Goal: Task Accomplishment & Management: Manage account settings

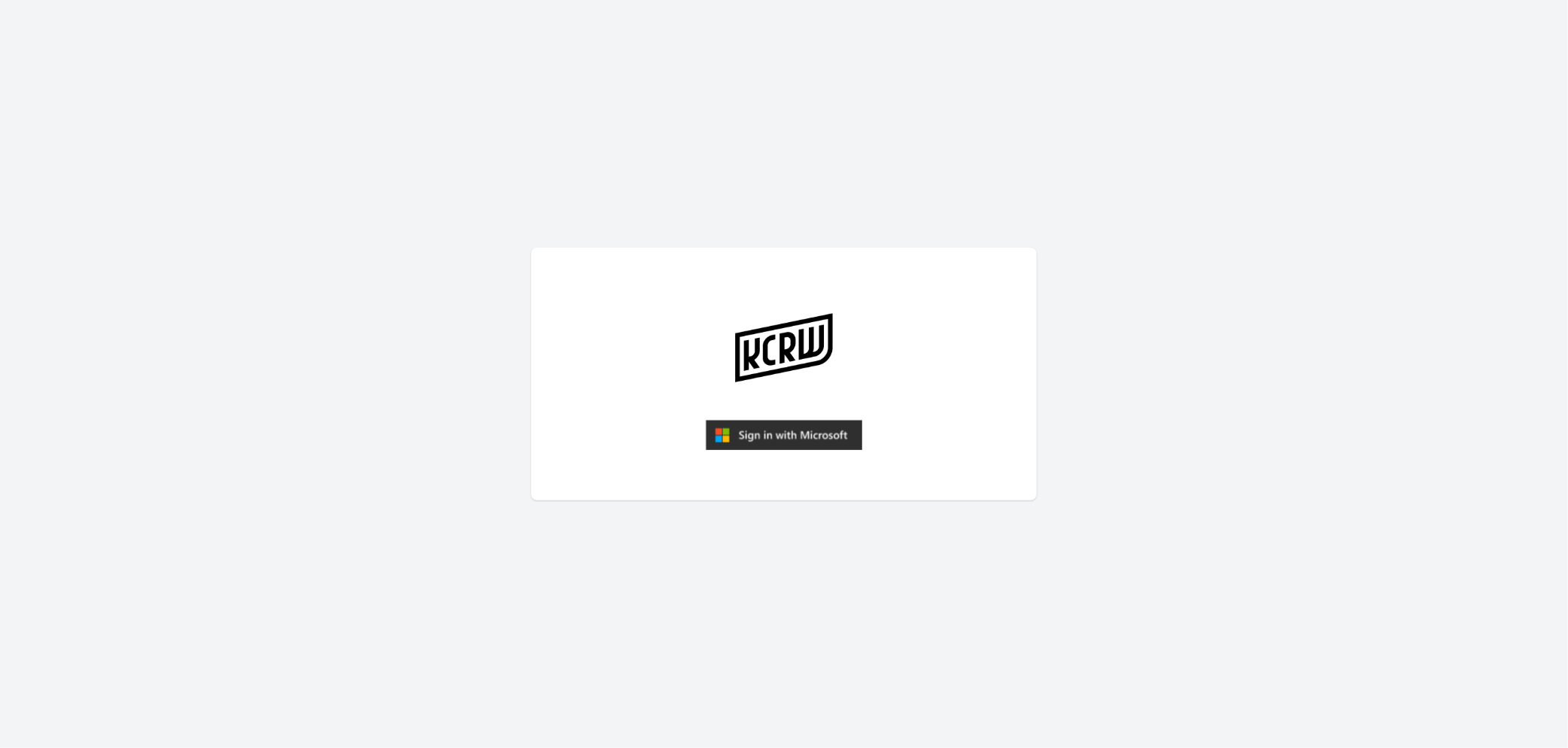
click at [805, 427] on img "submit" at bounding box center [784, 435] width 156 height 30
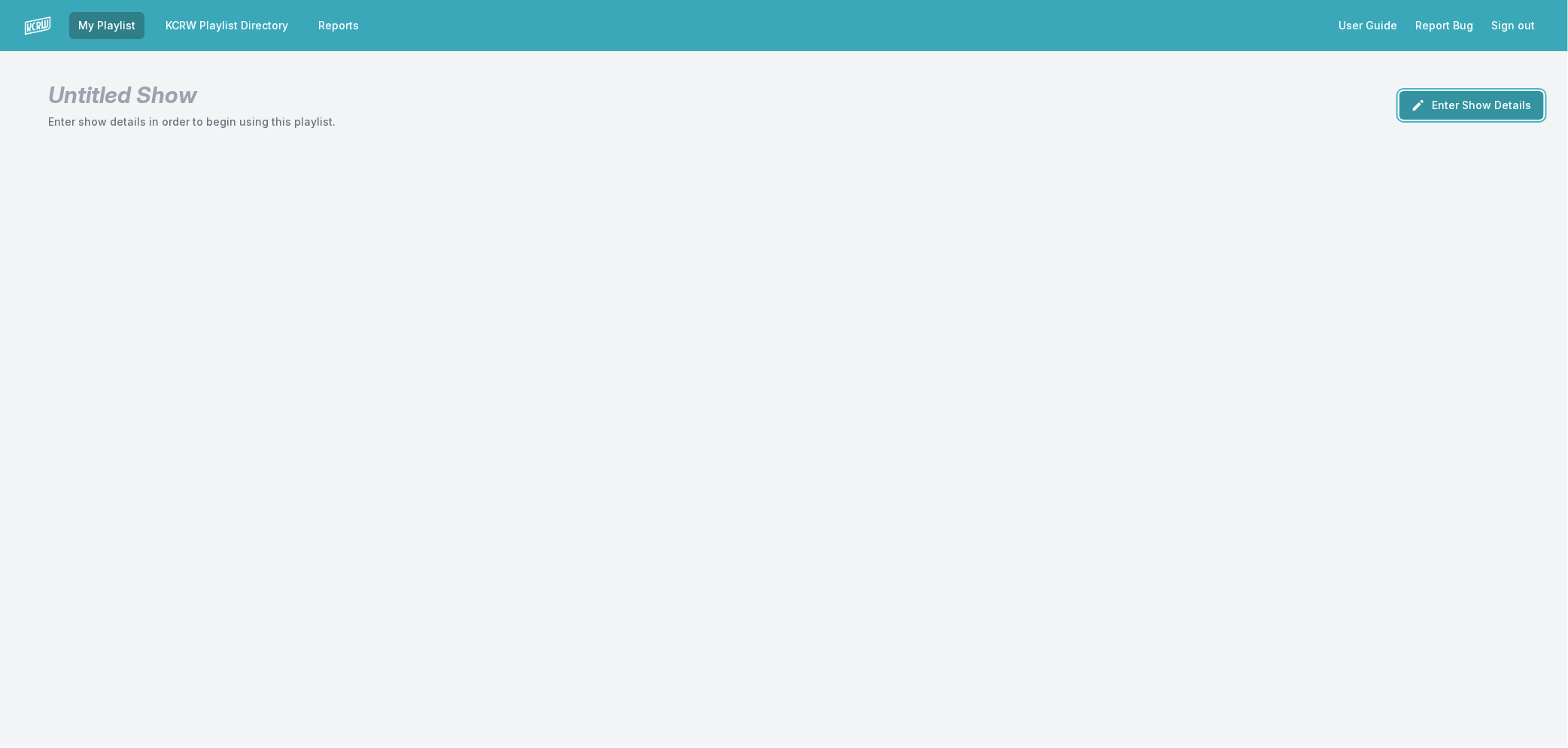
click at [1476, 109] on button "Enter Show Details" at bounding box center [1471, 106] width 145 height 29
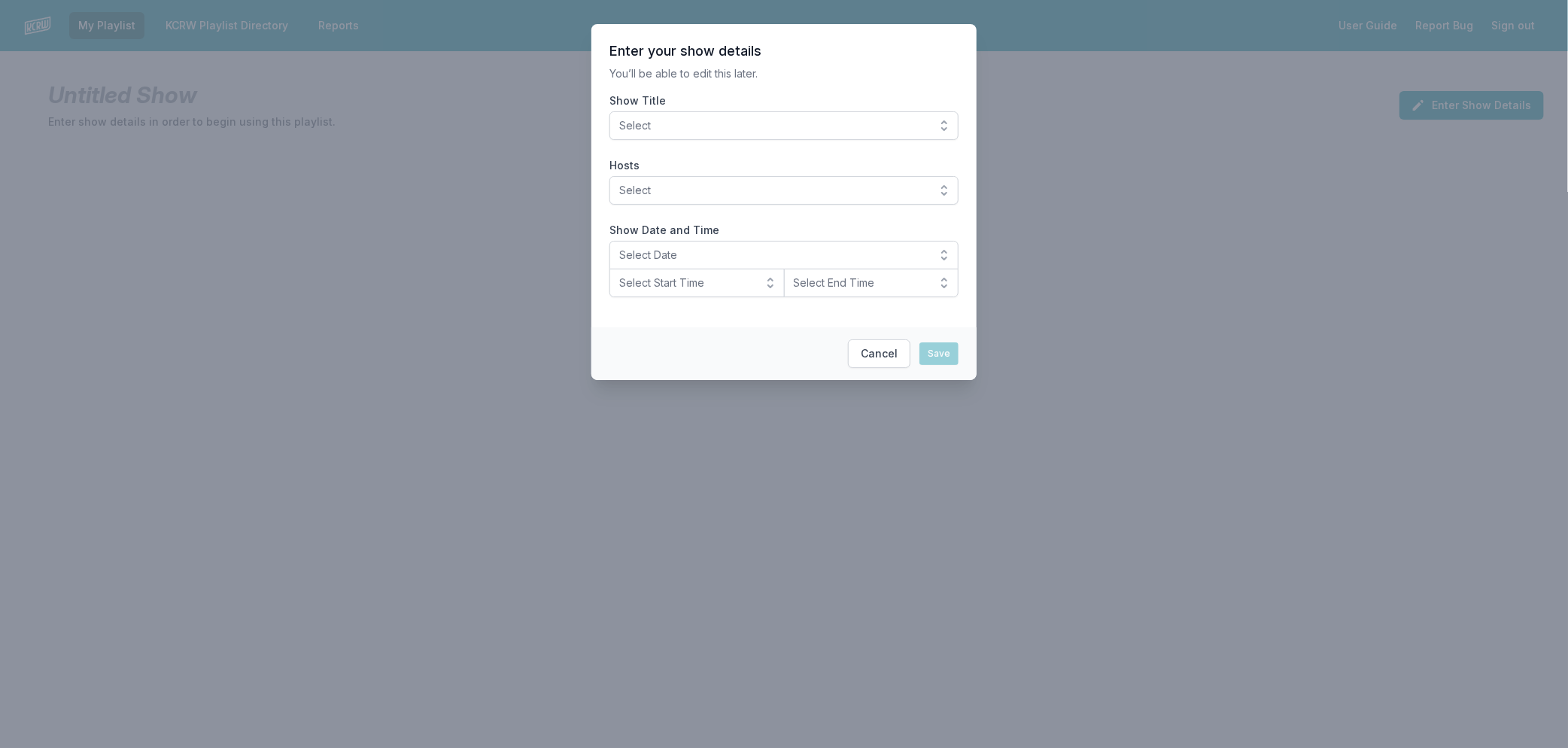
click at [771, 129] on span "Select" at bounding box center [773, 125] width 309 height 15
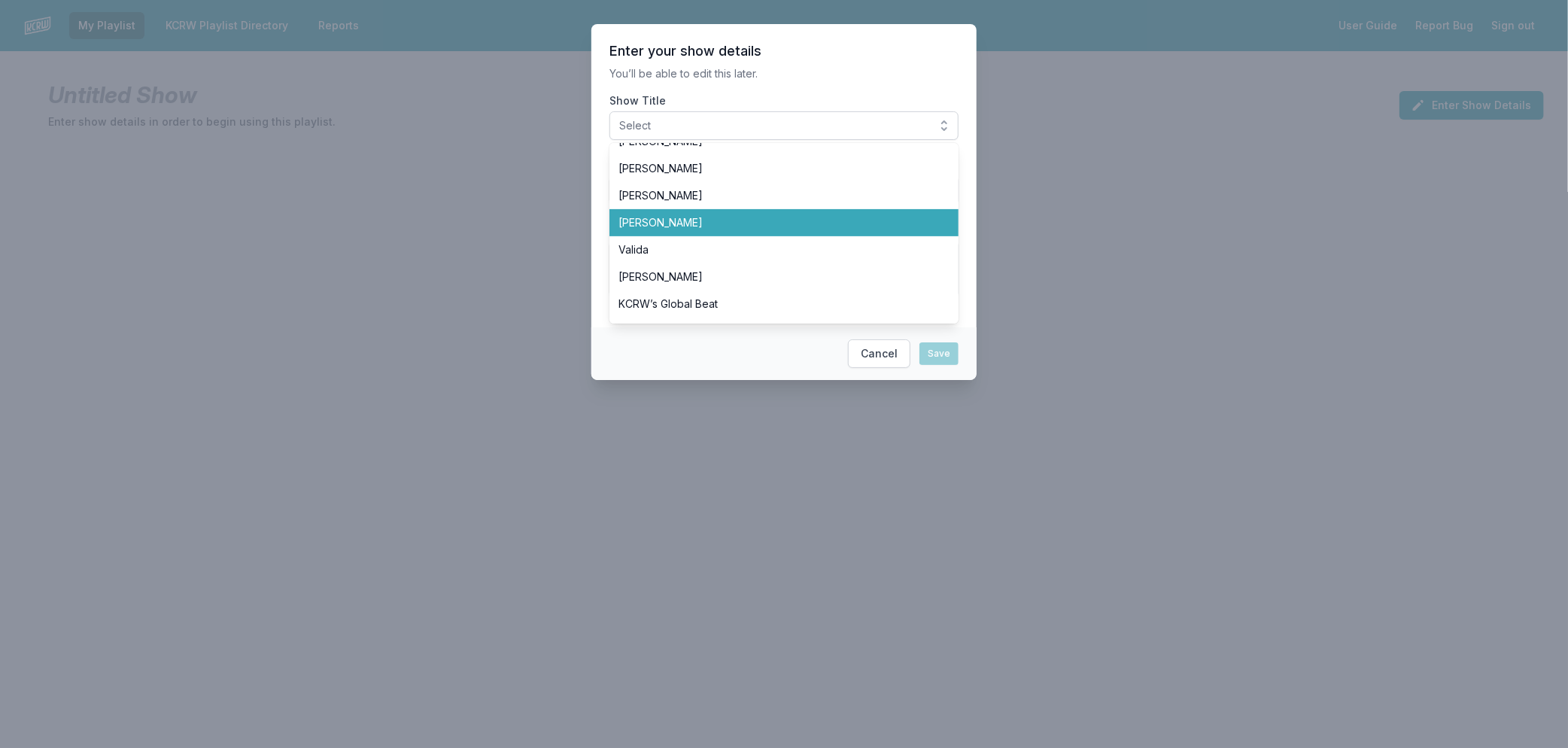
click at [760, 223] on span "[PERSON_NAME]" at bounding box center [774, 222] width 313 height 15
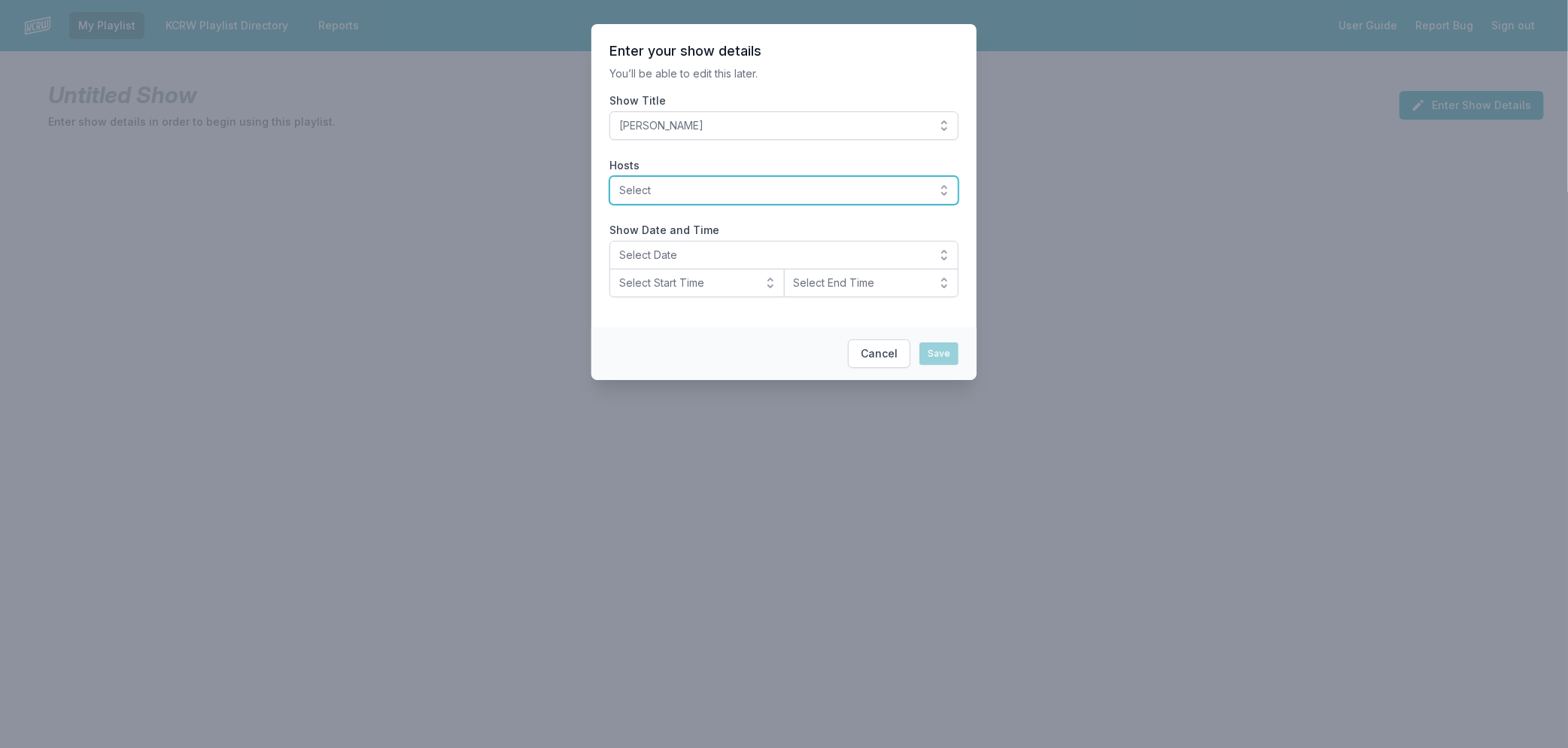
click at [760, 191] on span "Select" at bounding box center [773, 190] width 309 height 15
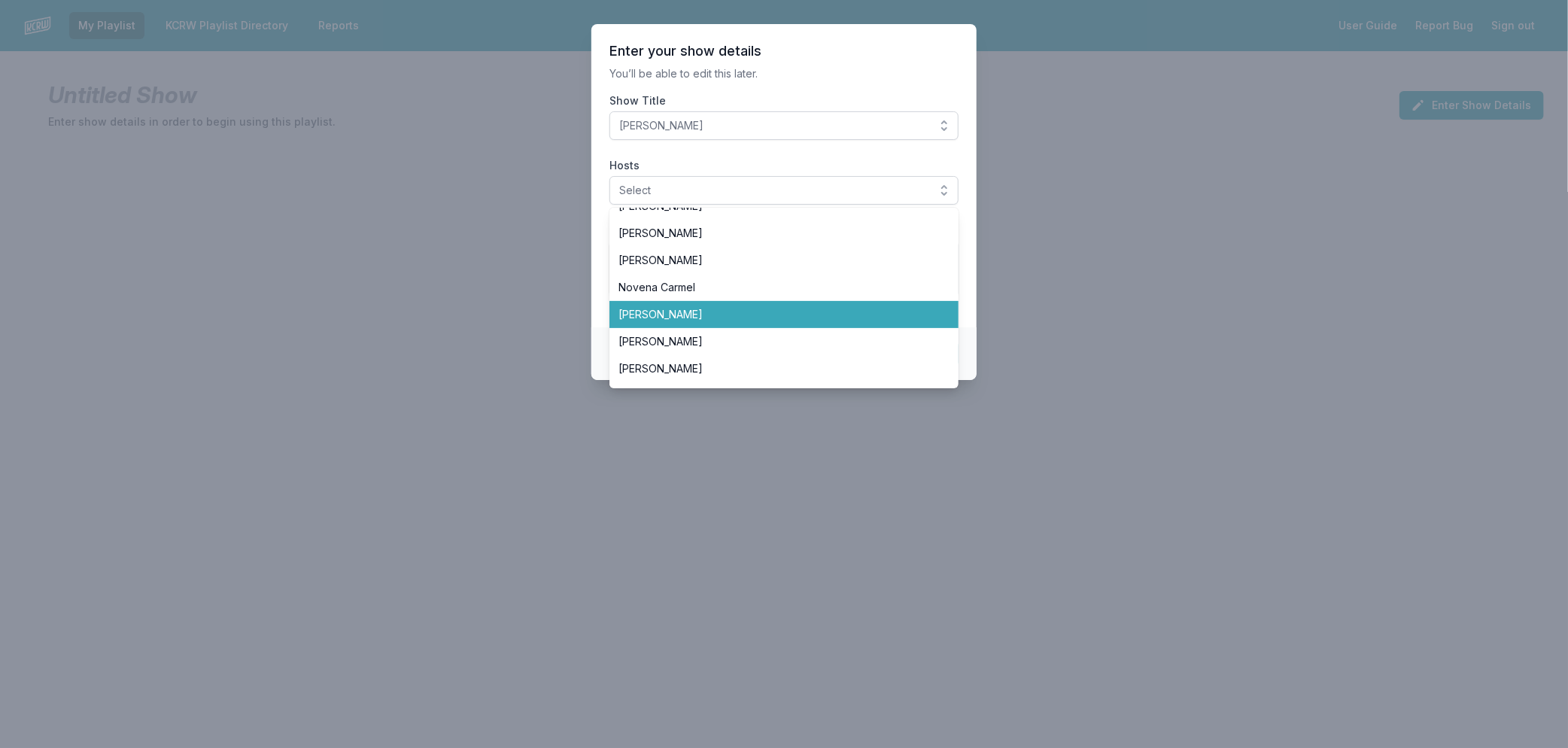
click at [655, 313] on span "[PERSON_NAME]" at bounding box center [774, 314] width 313 height 15
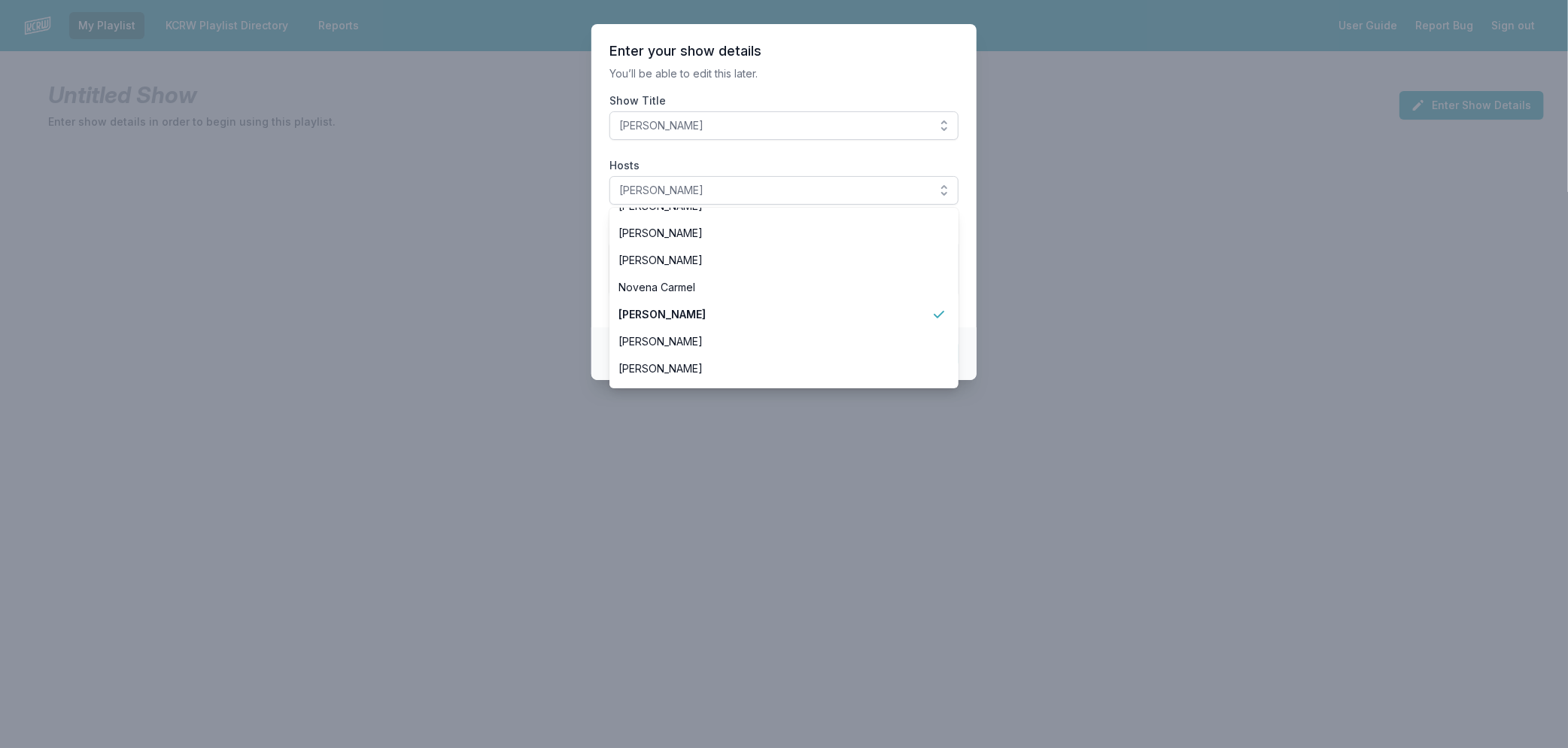
click at [973, 295] on section "Enter your show details You’ll be able to edit this later. Show Title Raul Camp…" at bounding box center [784, 176] width 385 height 303
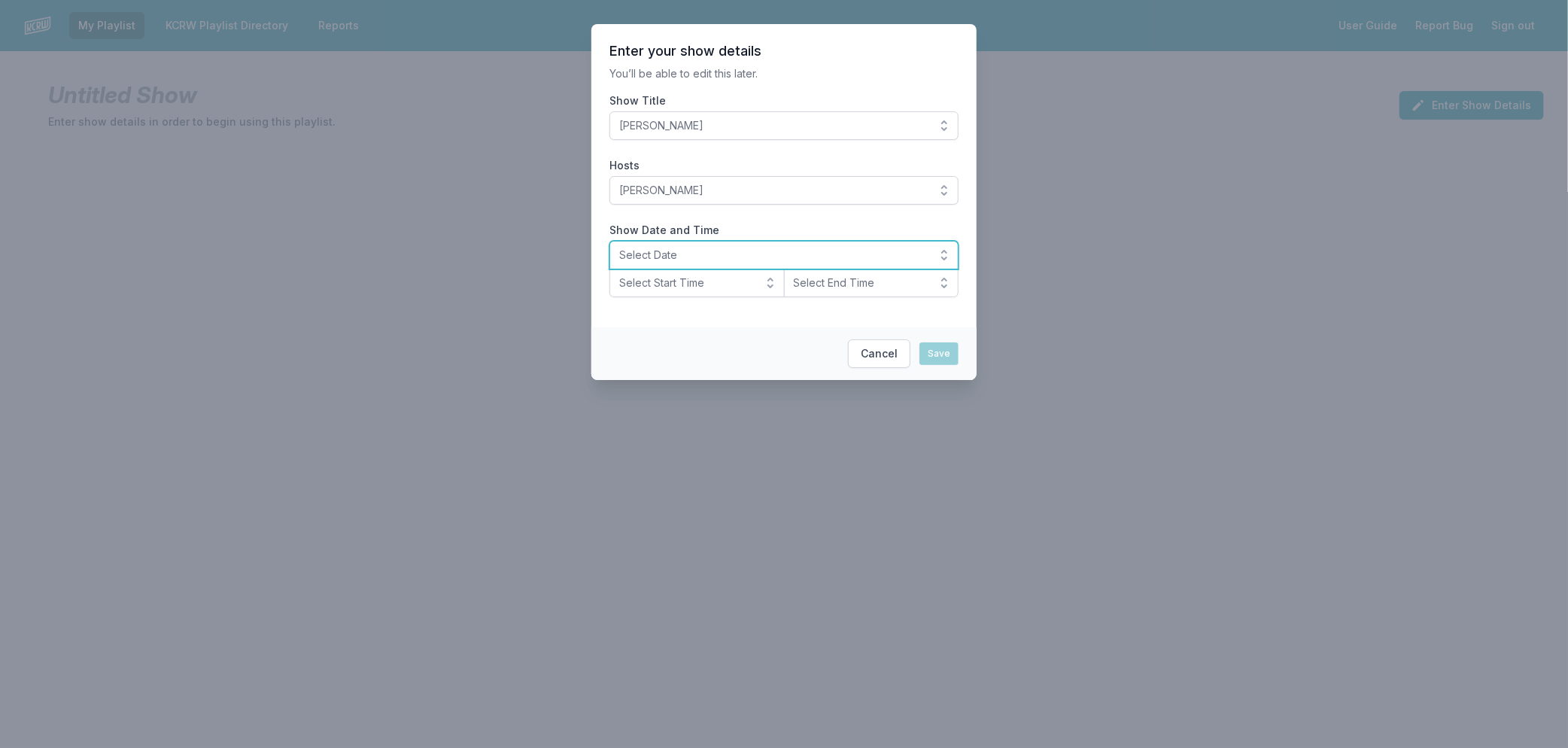
click at [692, 254] on span "Select Date" at bounding box center [773, 255] width 309 height 15
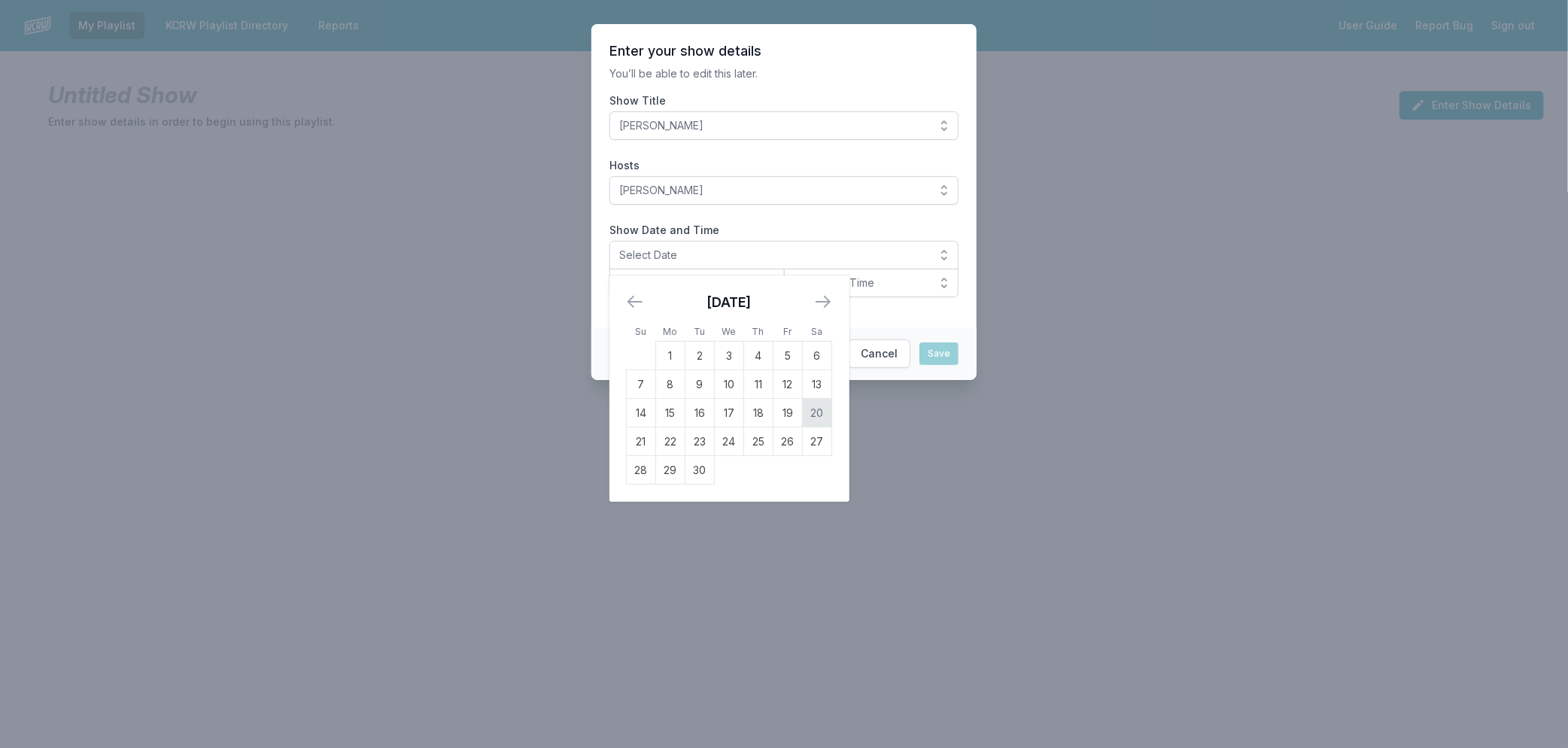
click at [819, 416] on td "20" at bounding box center [817, 413] width 30 height 29
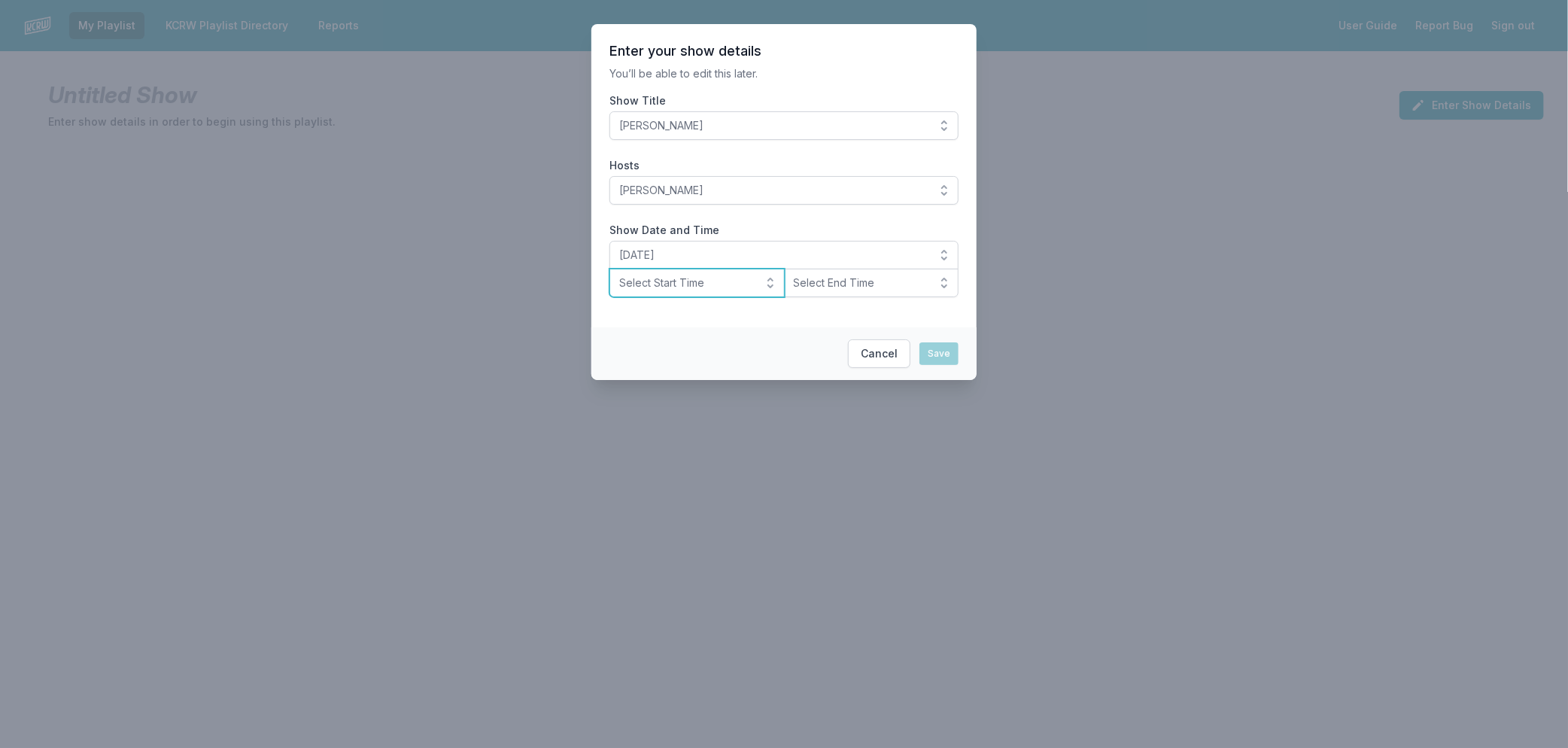
click at [705, 289] on span "Select Start Time" at bounding box center [686, 282] width 134 height 15
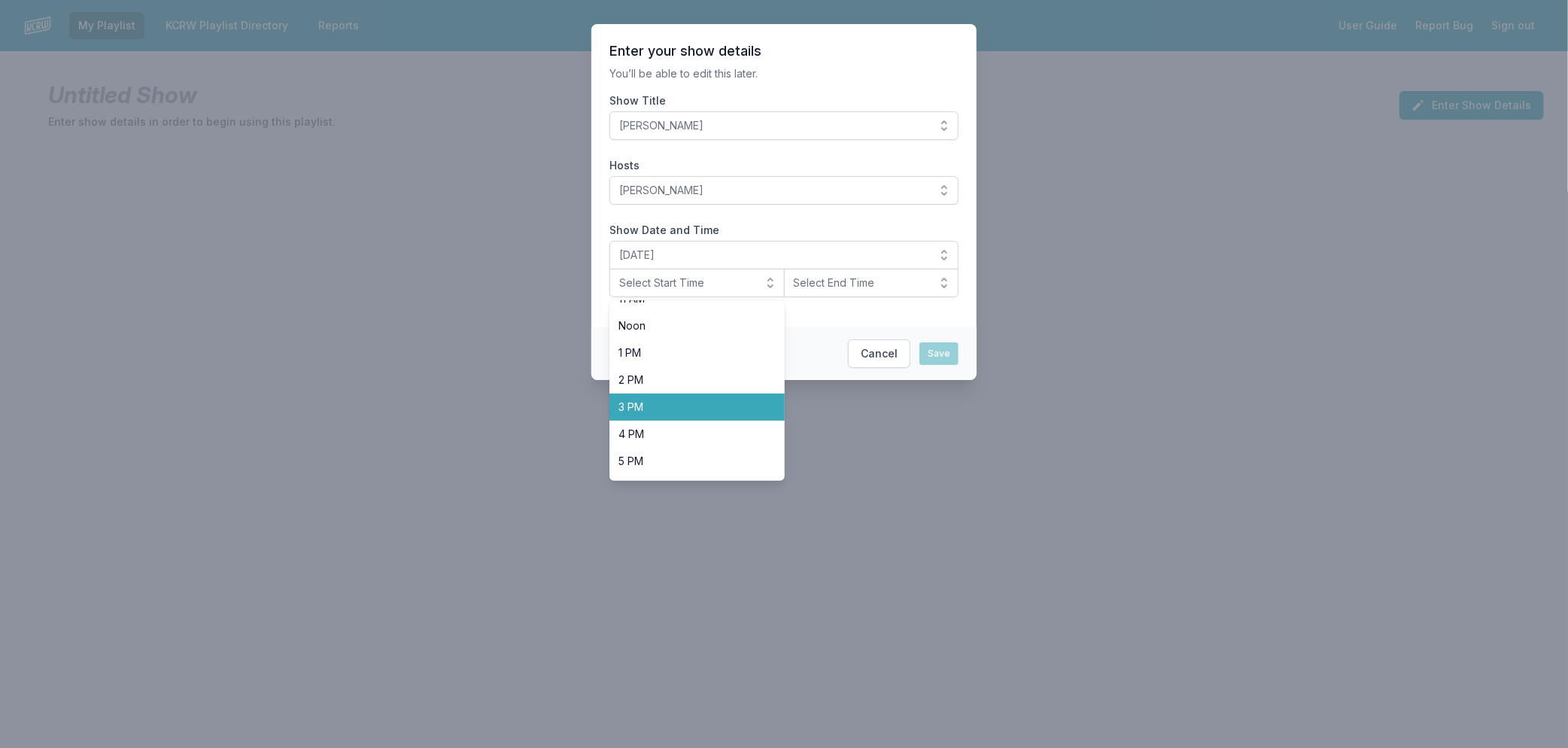
click at [655, 409] on span "3 PM" at bounding box center [688, 406] width 139 height 15
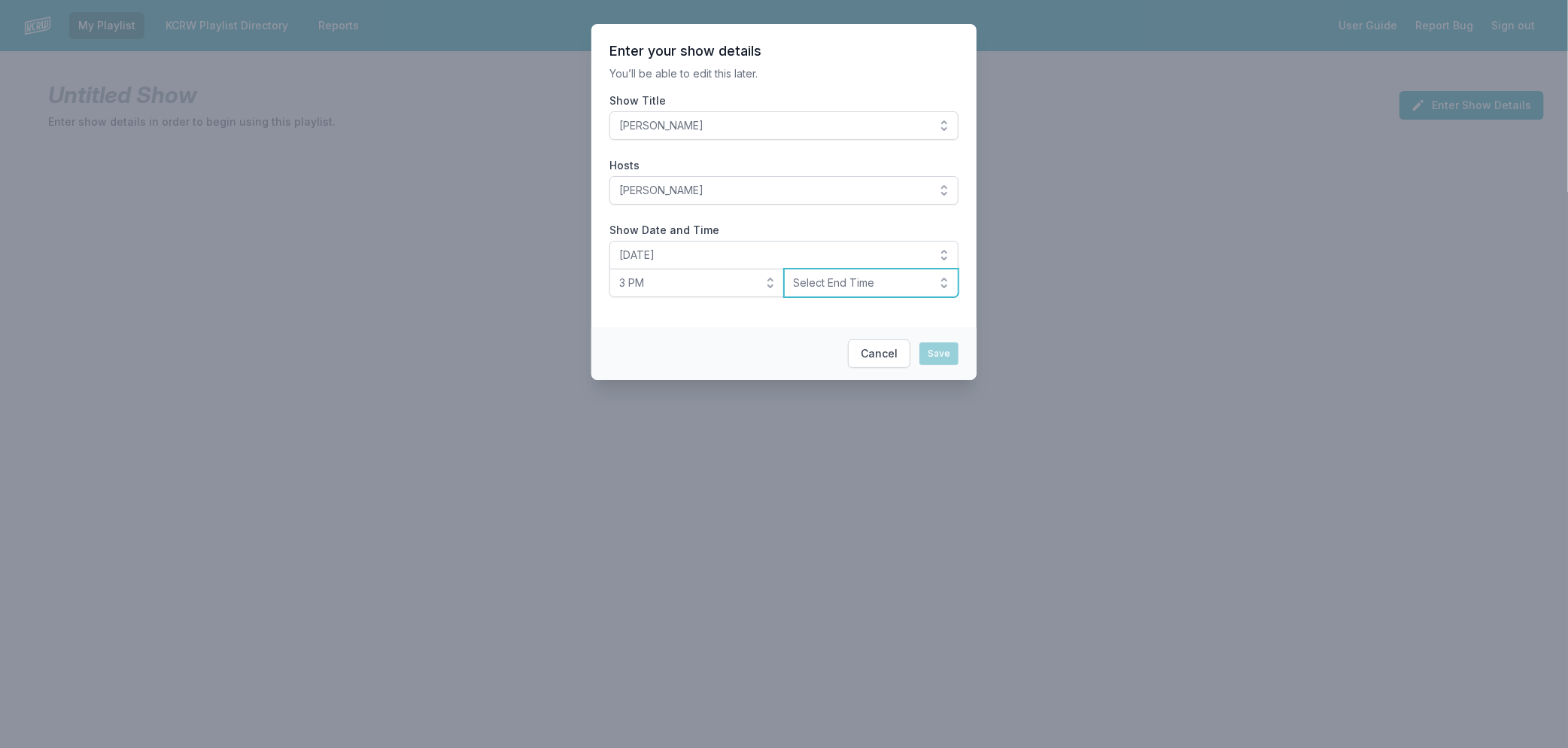
click at [859, 281] on span "Select End Time" at bounding box center [861, 282] width 134 height 15
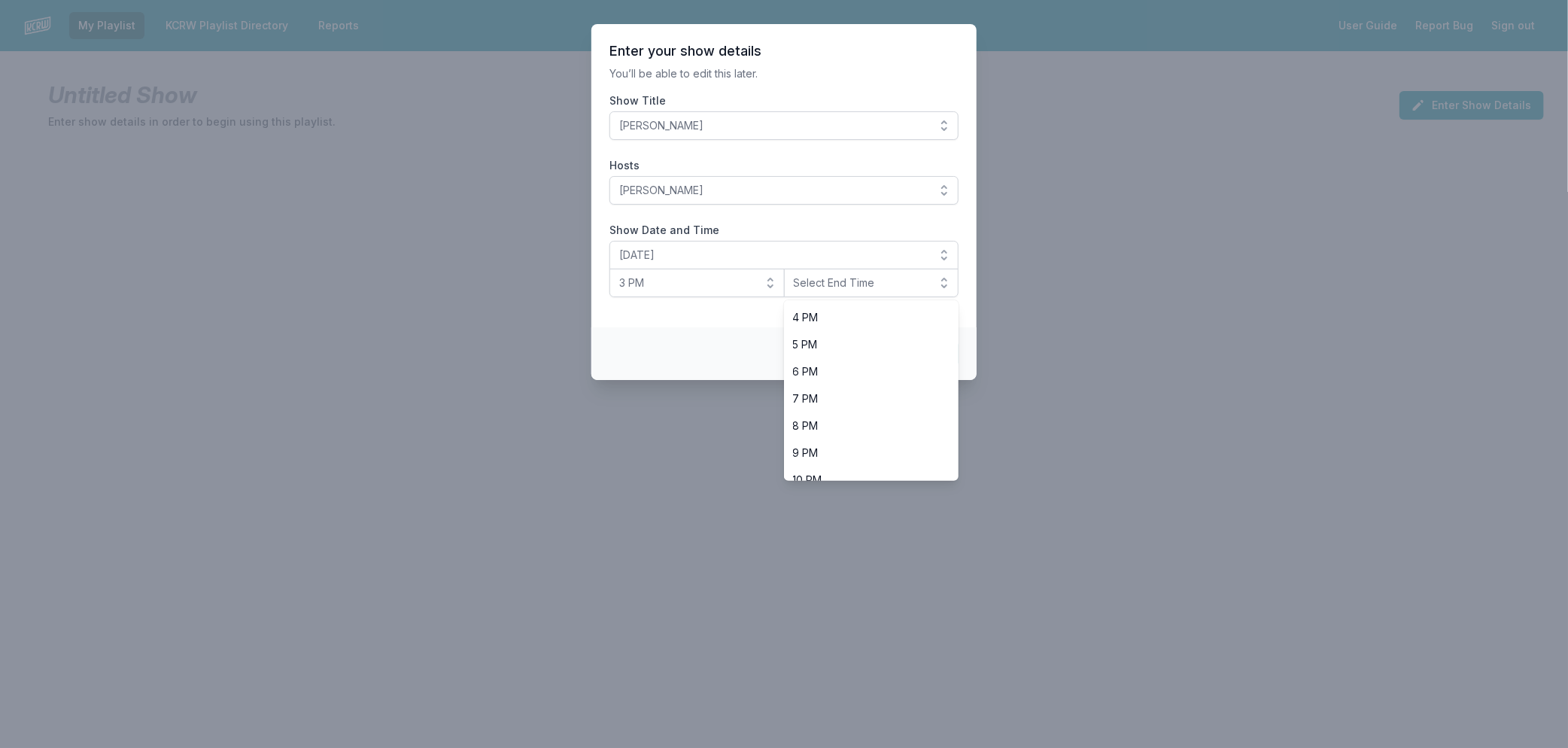
scroll to position [474, 0]
click at [876, 328] on span "6 PM" at bounding box center [863, 330] width 139 height 15
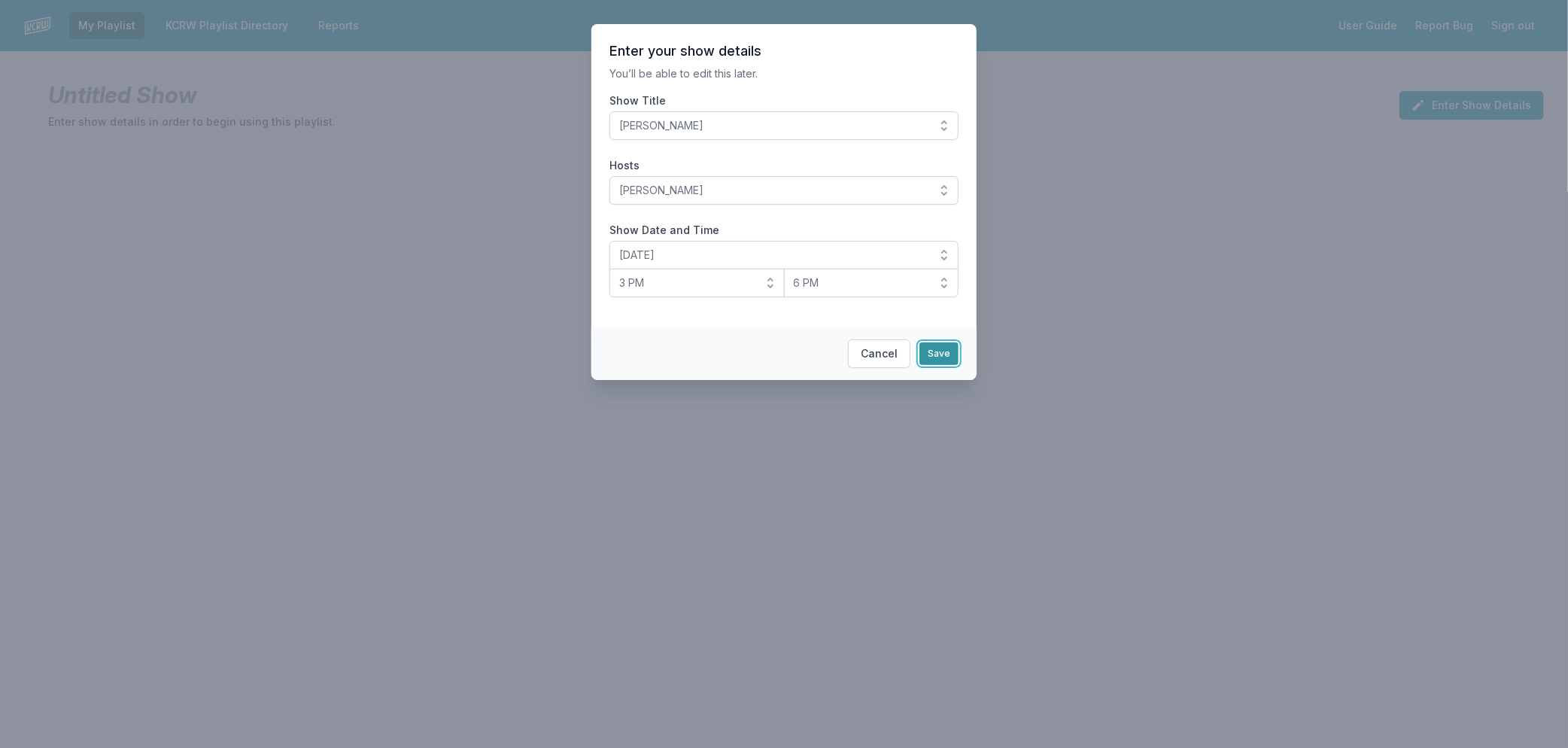
click at [935, 358] on button "Save" at bounding box center [939, 353] width 39 height 23
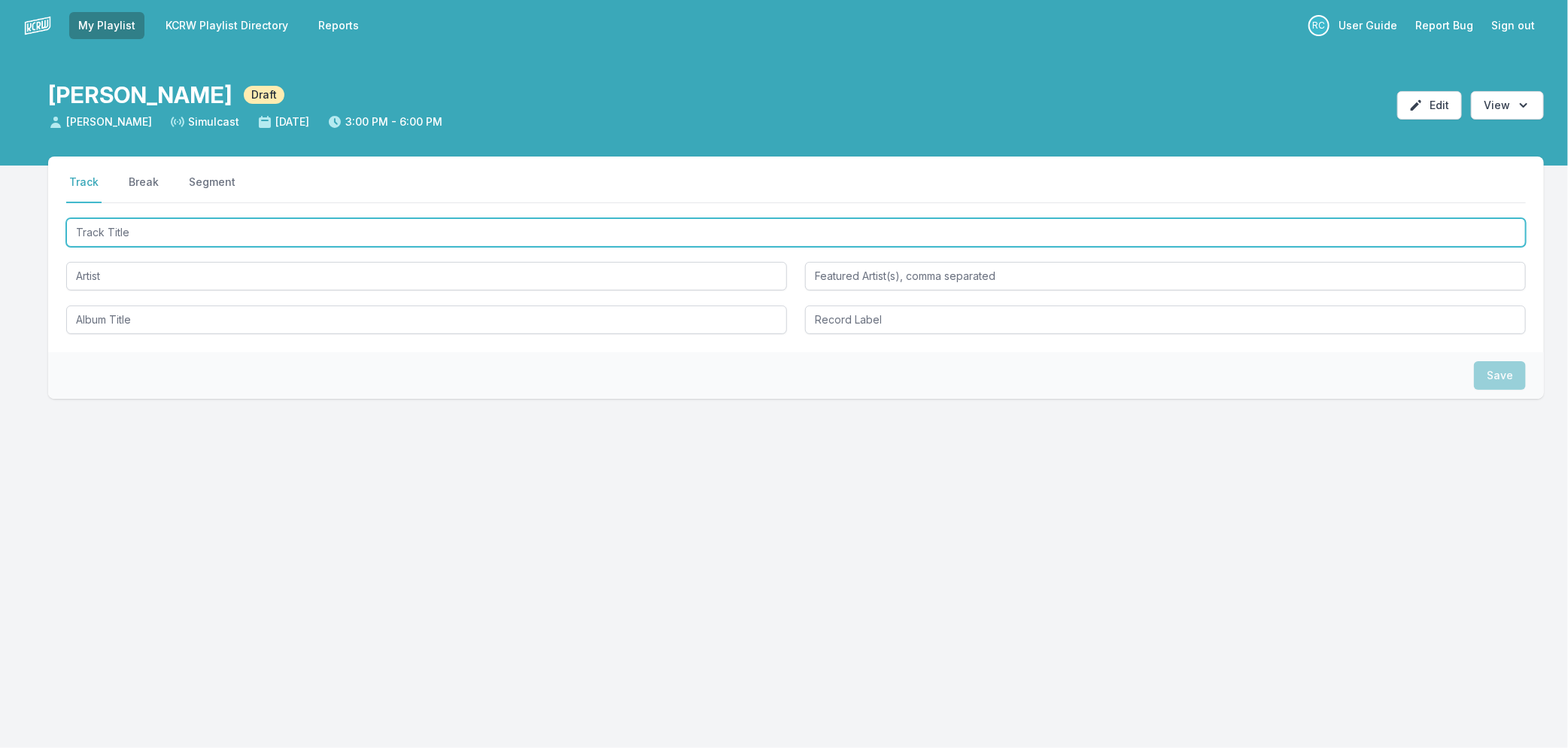
click at [196, 229] on input "Track Title" at bounding box center [796, 232] width 1459 height 29
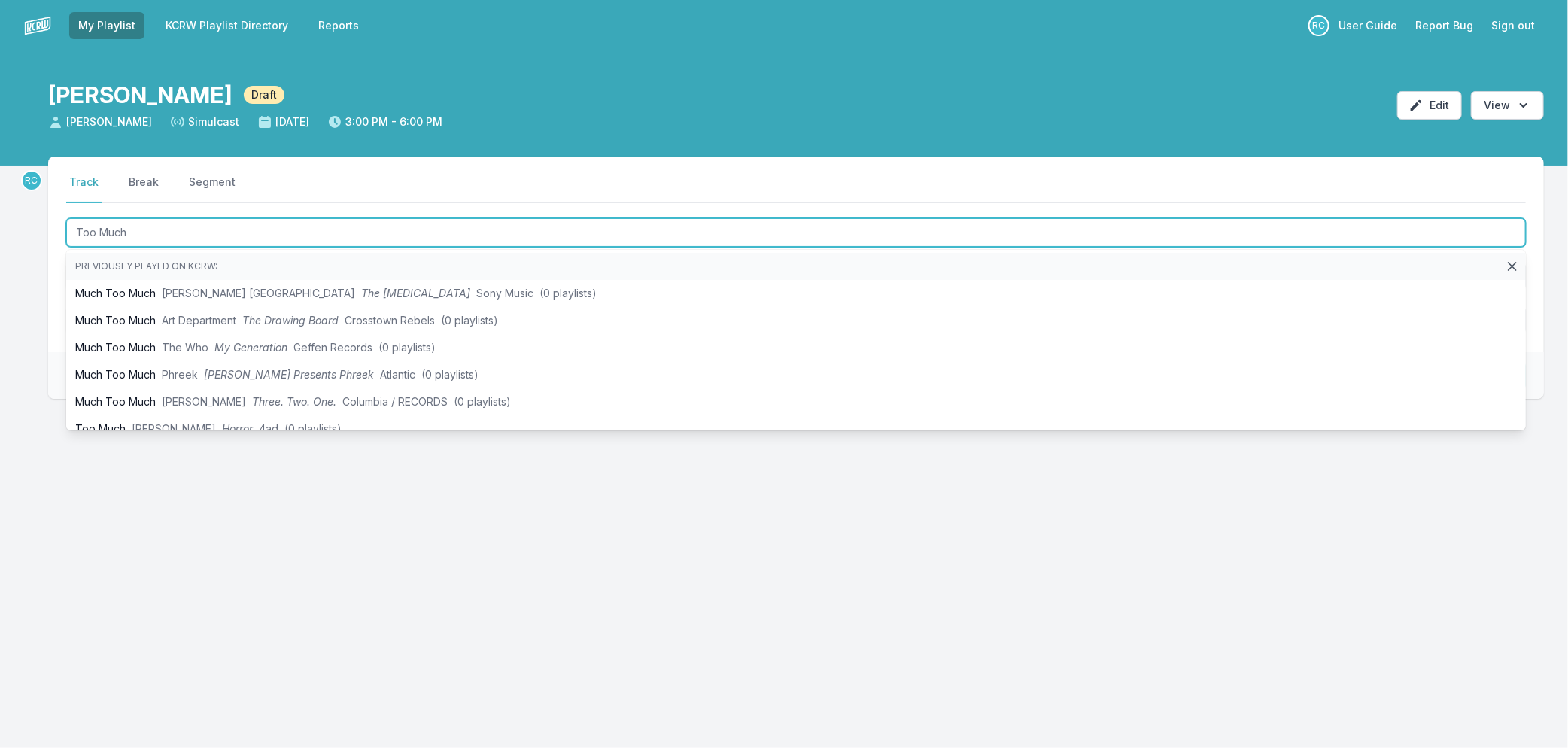
type input "Too Much"
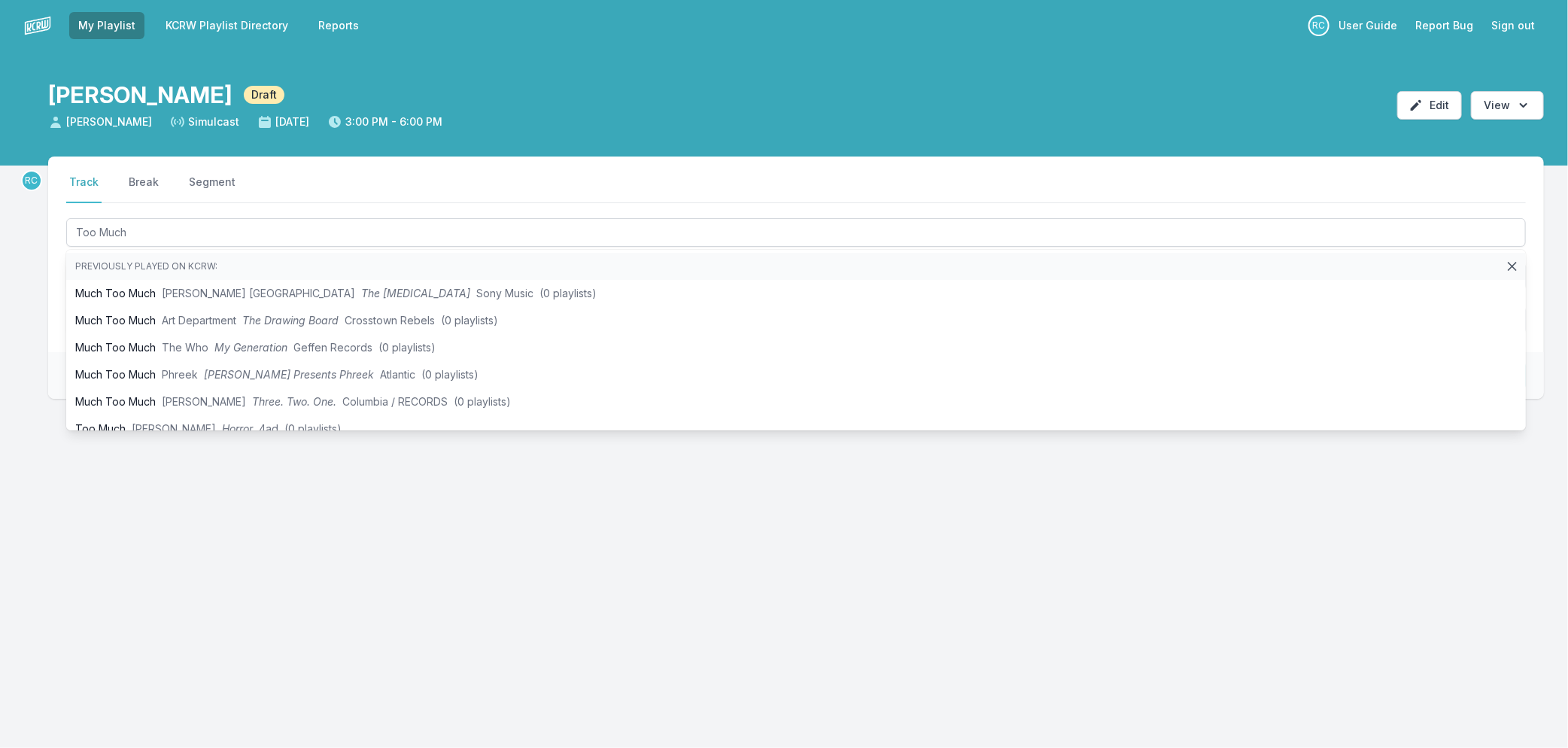
click at [32, 291] on div "RC Select a tab Track Break Segment Track Break Segment Too Much Previously pla…" at bounding box center [784, 349] width 1568 height 387
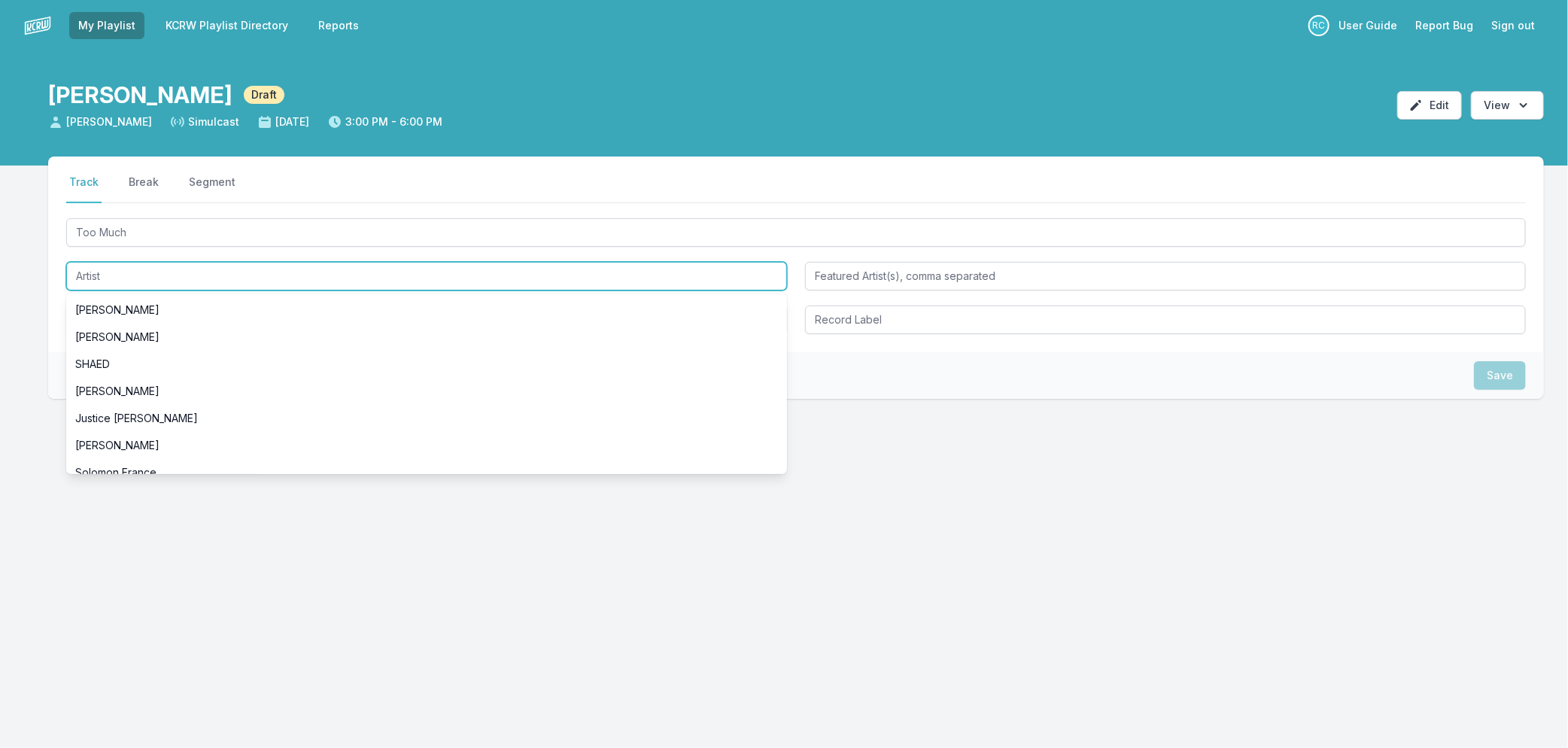
click at [100, 274] on input "Artist" at bounding box center [427, 276] width 720 height 29
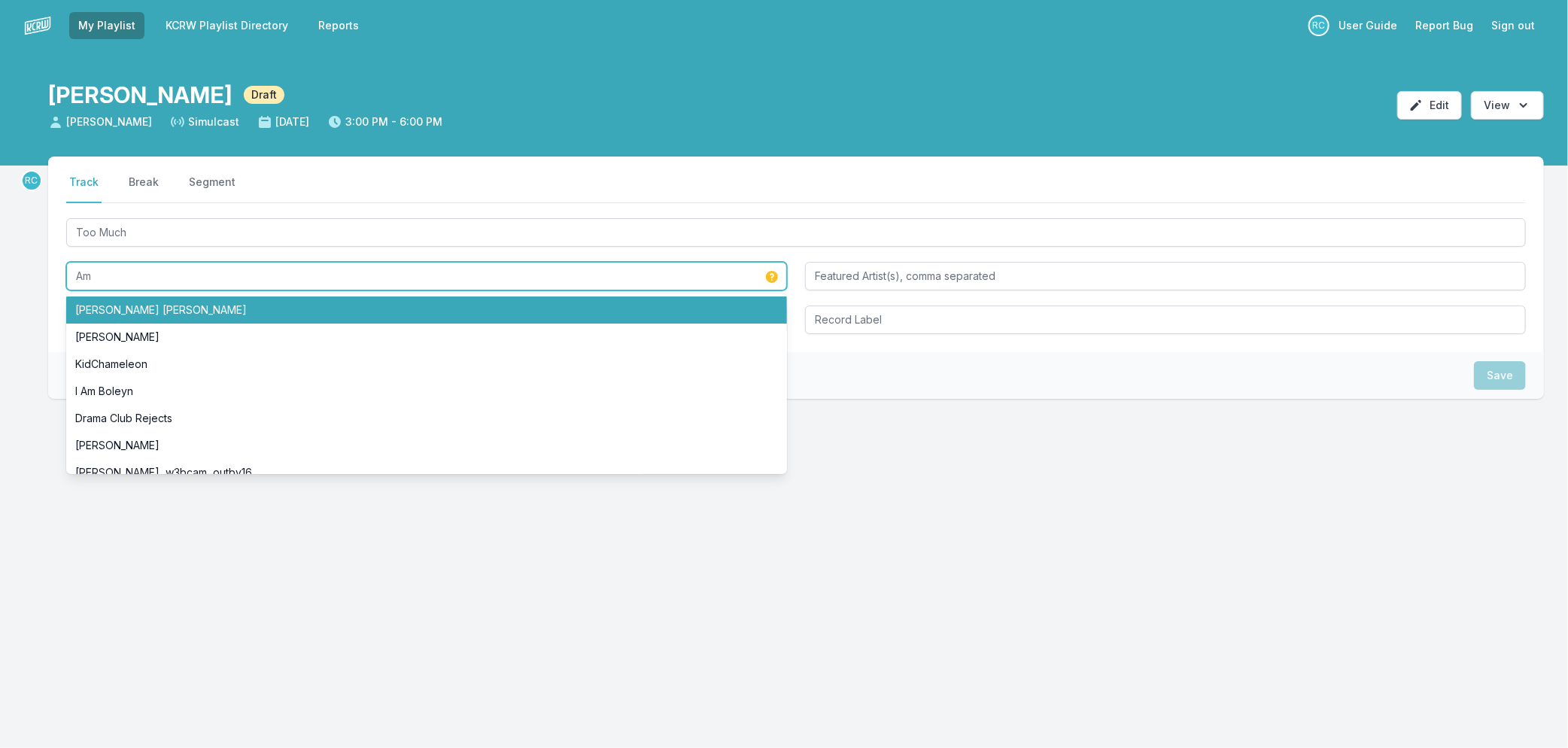
click at [94, 299] on li "[PERSON_NAME] [PERSON_NAME]" at bounding box center [427, 310] width 720 height 27
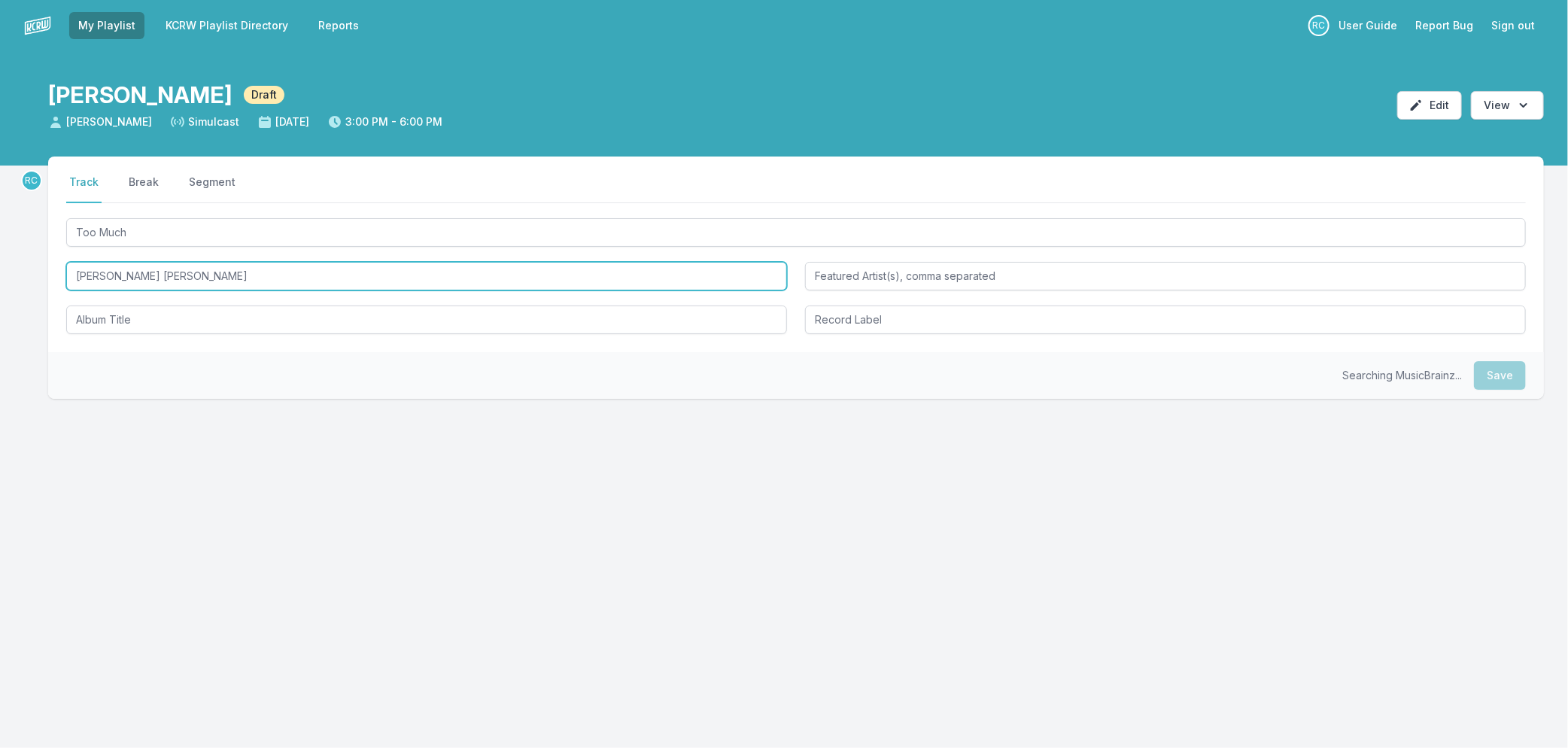
type input "[PERSON_NAME] [PERSON_NAME]"
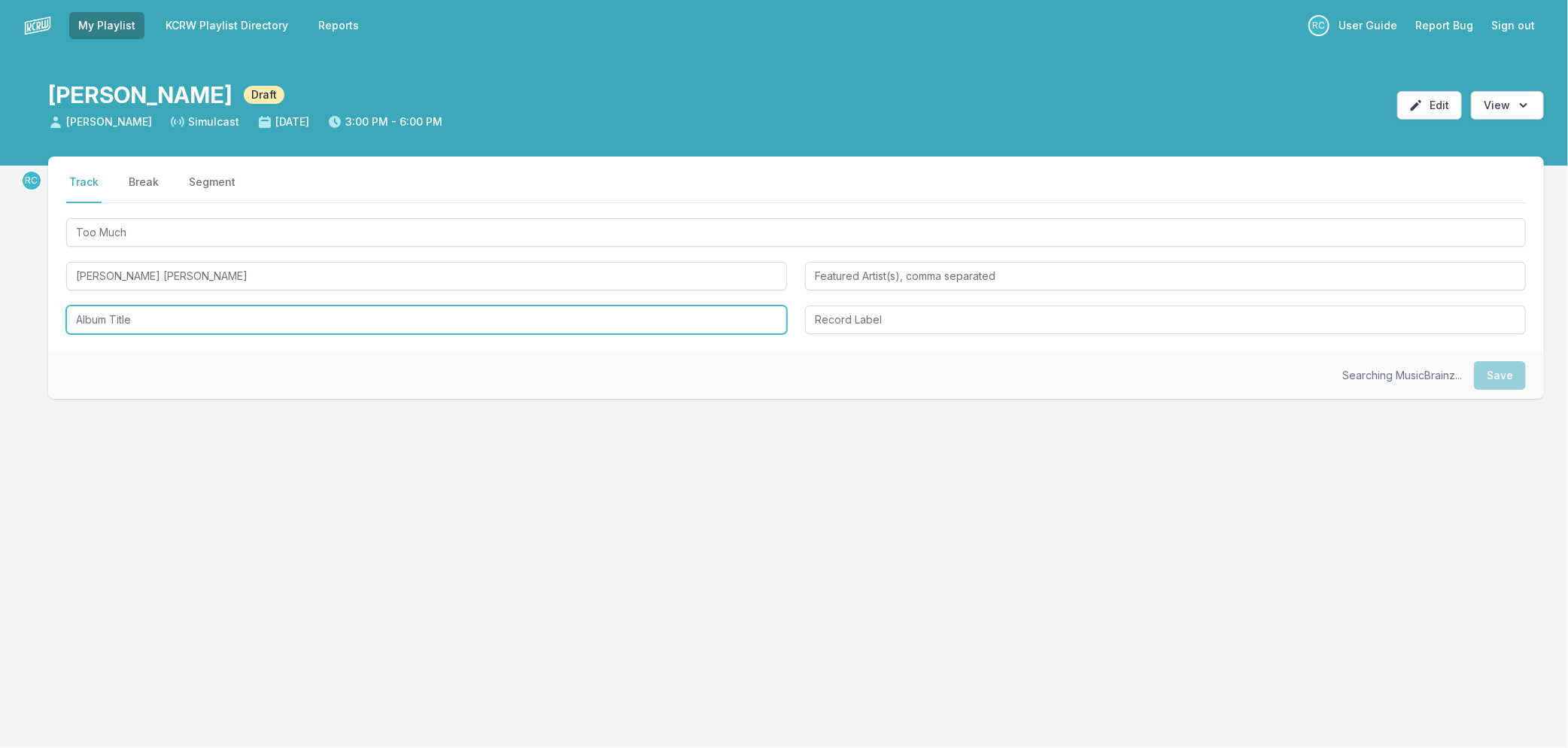
click at [102, 313] on input "Album Title" at bounding box center [427, 320] width 720 height 29
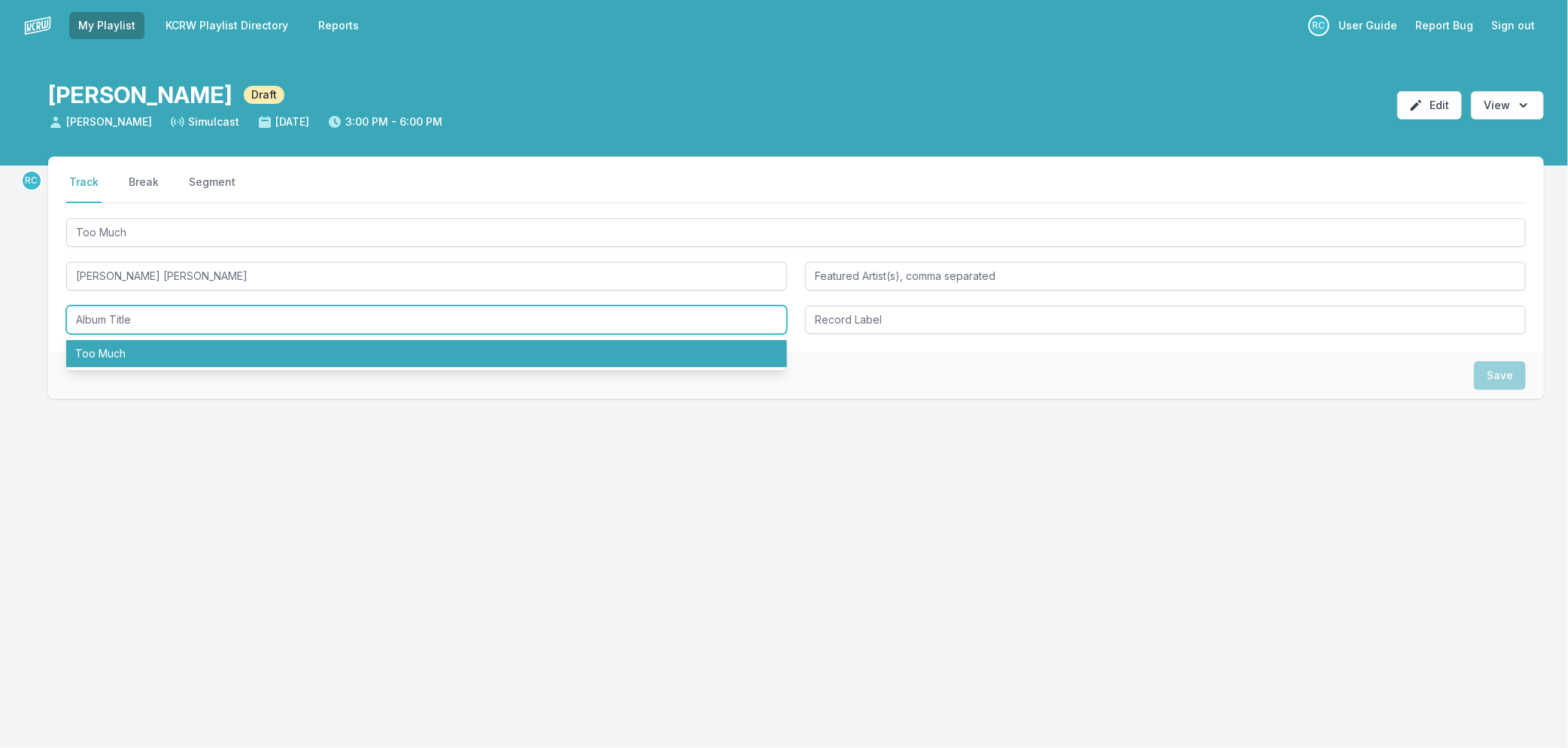
click at [107, 354] on li "Too Much" at bounding box center [427, 353] width 720 height 27
type input "Too Much"
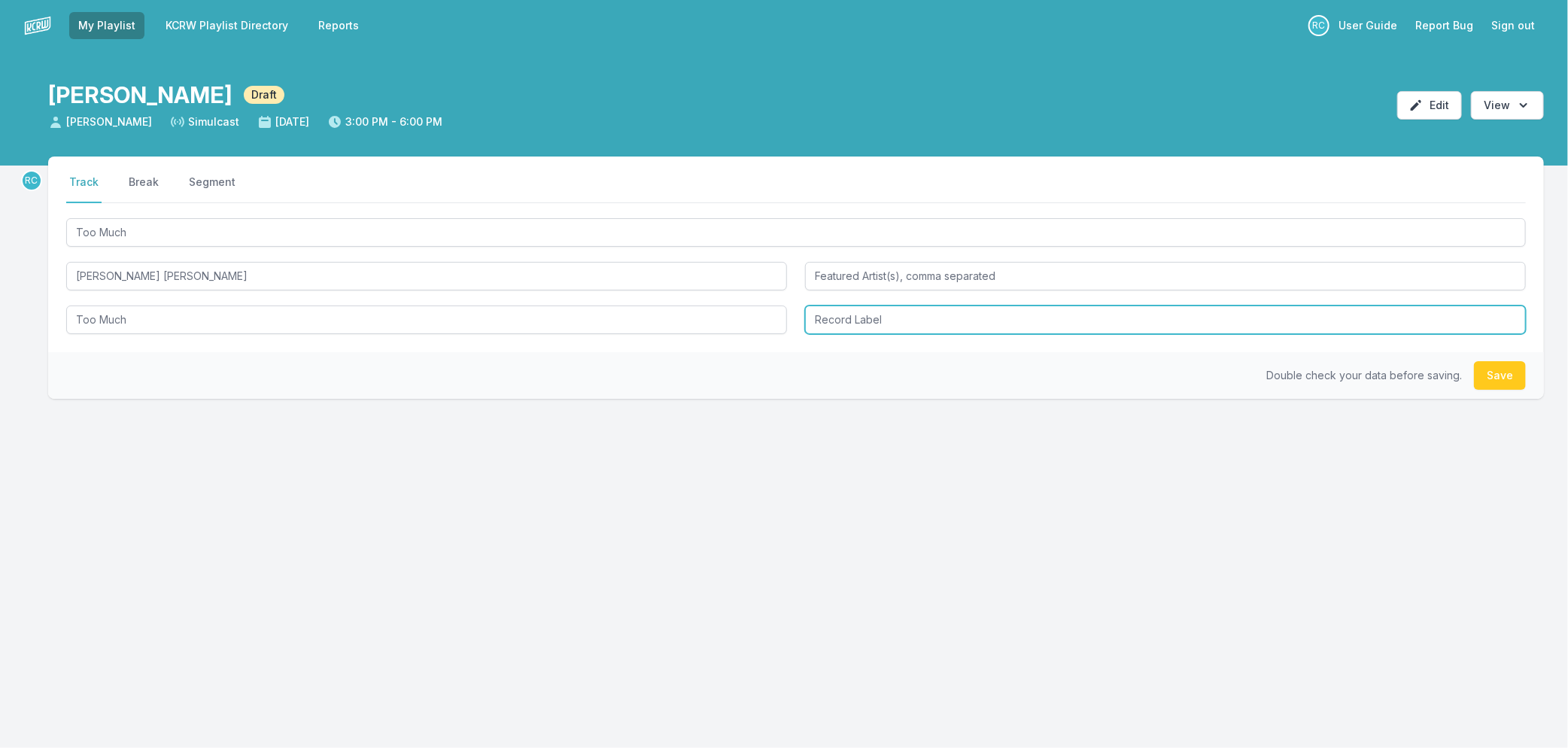
click at [855, 318] on input "Record Label" at bounding box center [1165, 320] width 720 height 29
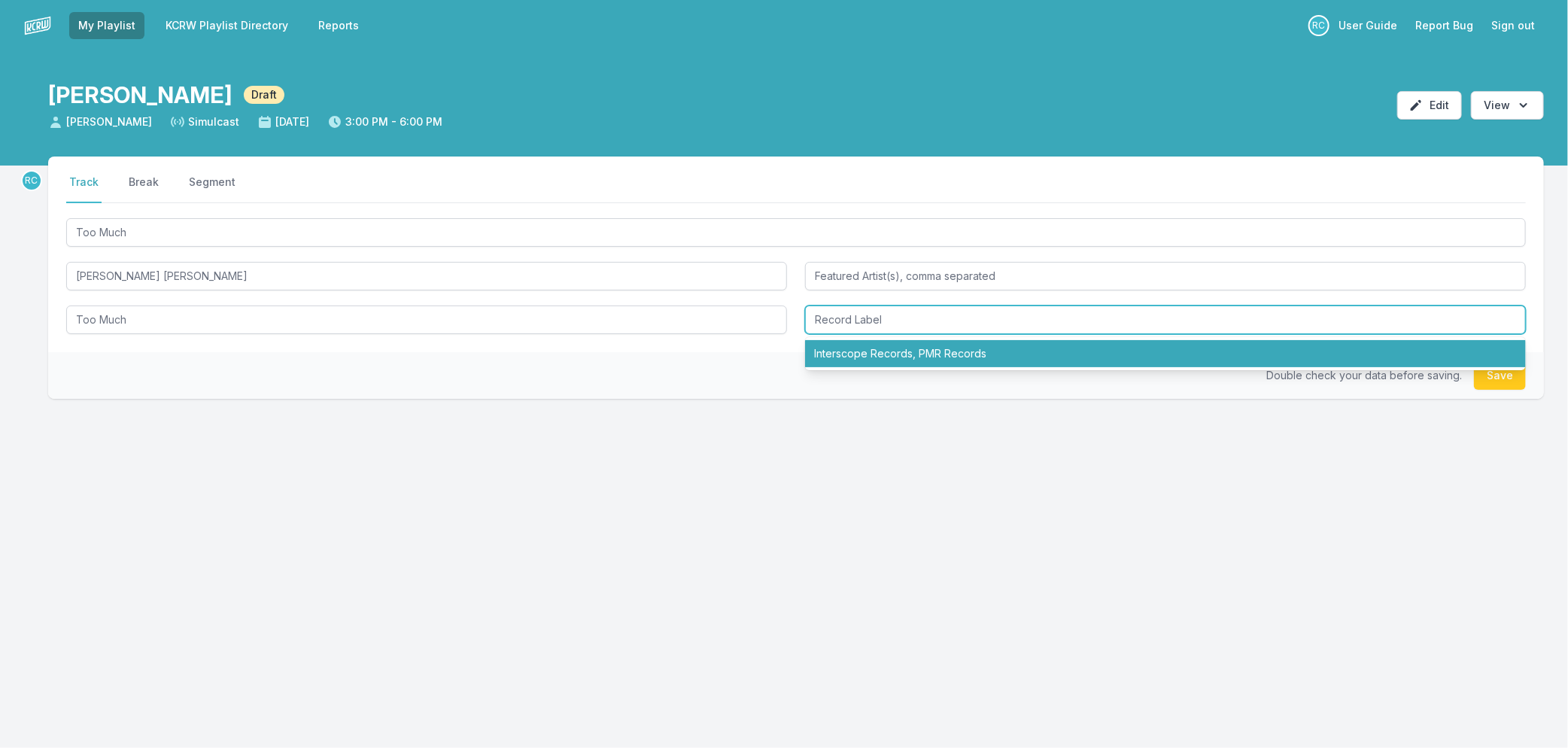
click at [863, 351] on li "Interscope Records, PMR Records" at bounding box center [1165, 353] width 720 height 27
type input "Interscope Records, PMR Records"
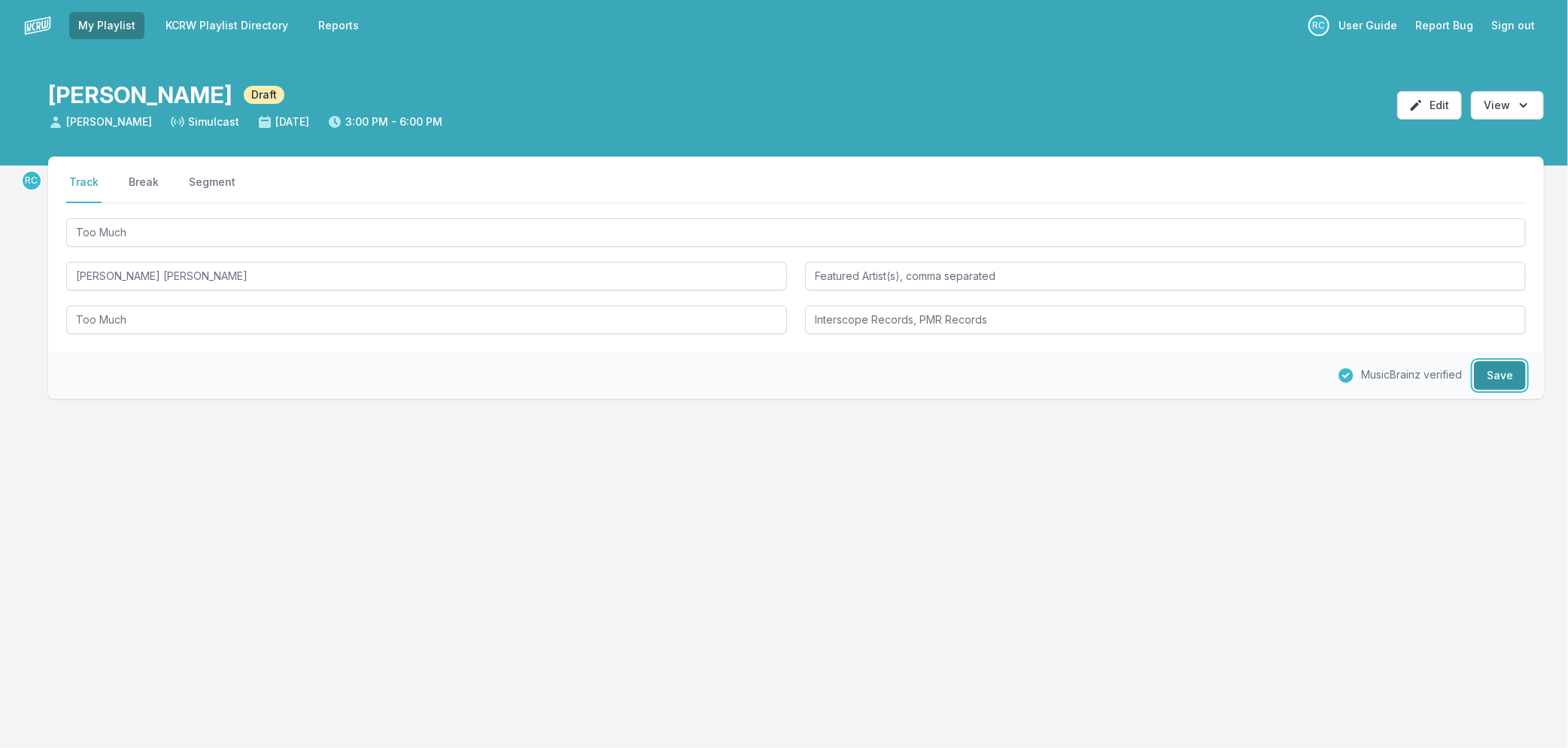
click at [1510, 374] on button "Save" at bounding box center [1499, 375] width 52 height 29
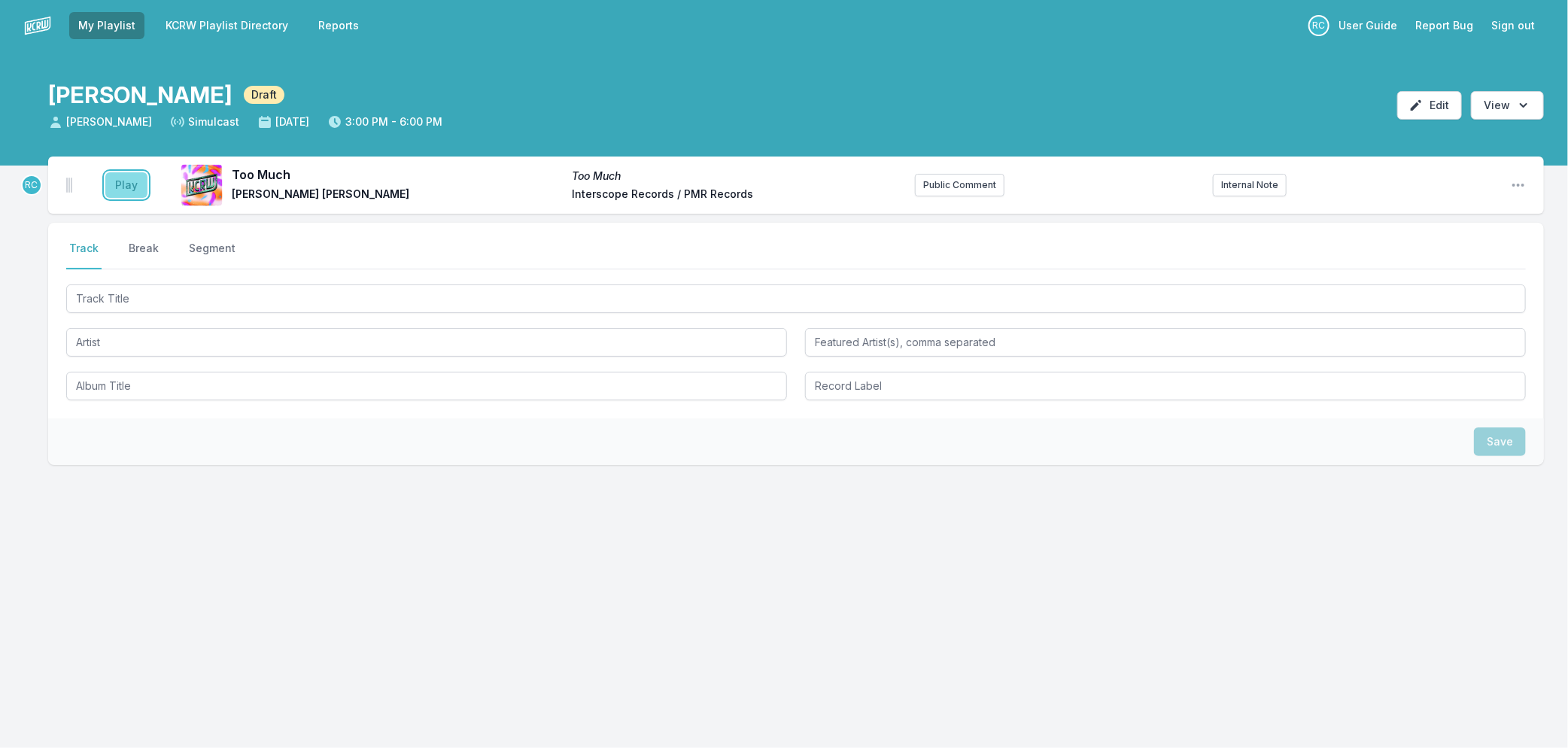
click at [136, 190] on button "Play" at bounding box center [127, 185] width 42 height 26
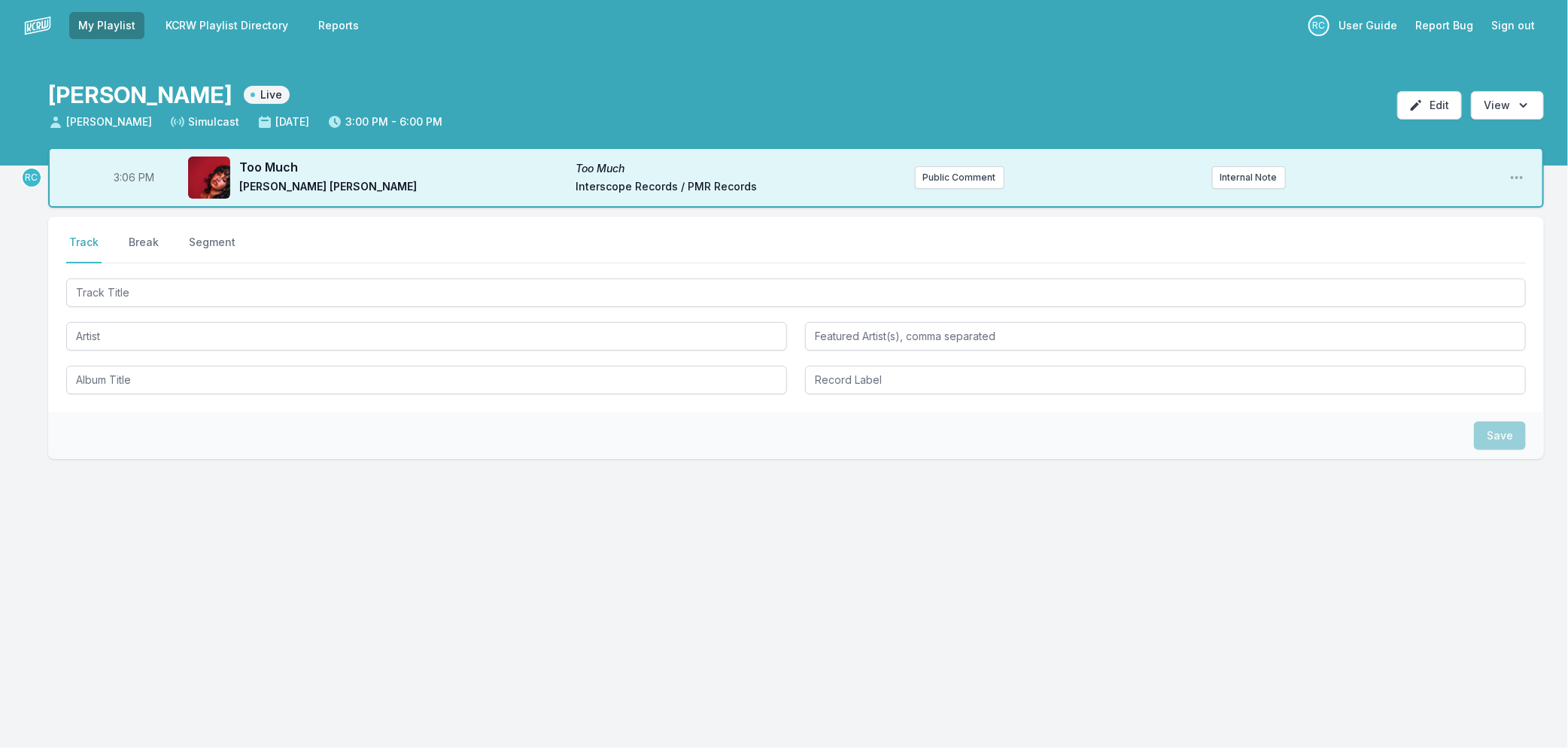
click at [127, 176] on span "3:06 PM" at bounding box center [134, 177] width 41 height 15
click at [127, 176] on input "15:06" at bounding box center [134, 177] width 84 height 29
type input "15:05"
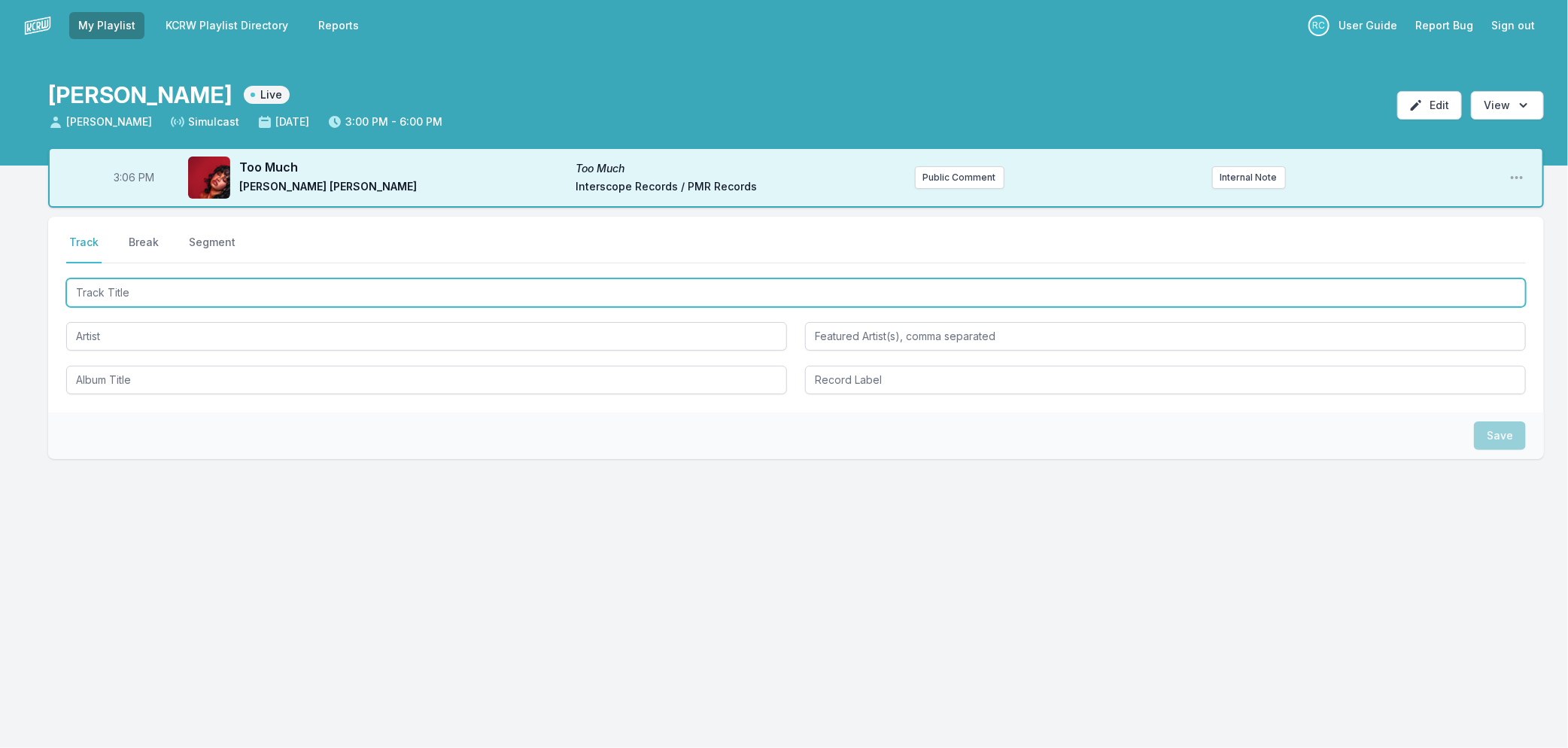
click at [131, 303] on input "Track Title" at bounding box center [796, 292] width 1459 height 29
click at [245, 280] on input "Track Title" at bounding box center [796, 292] width 1459 height 29
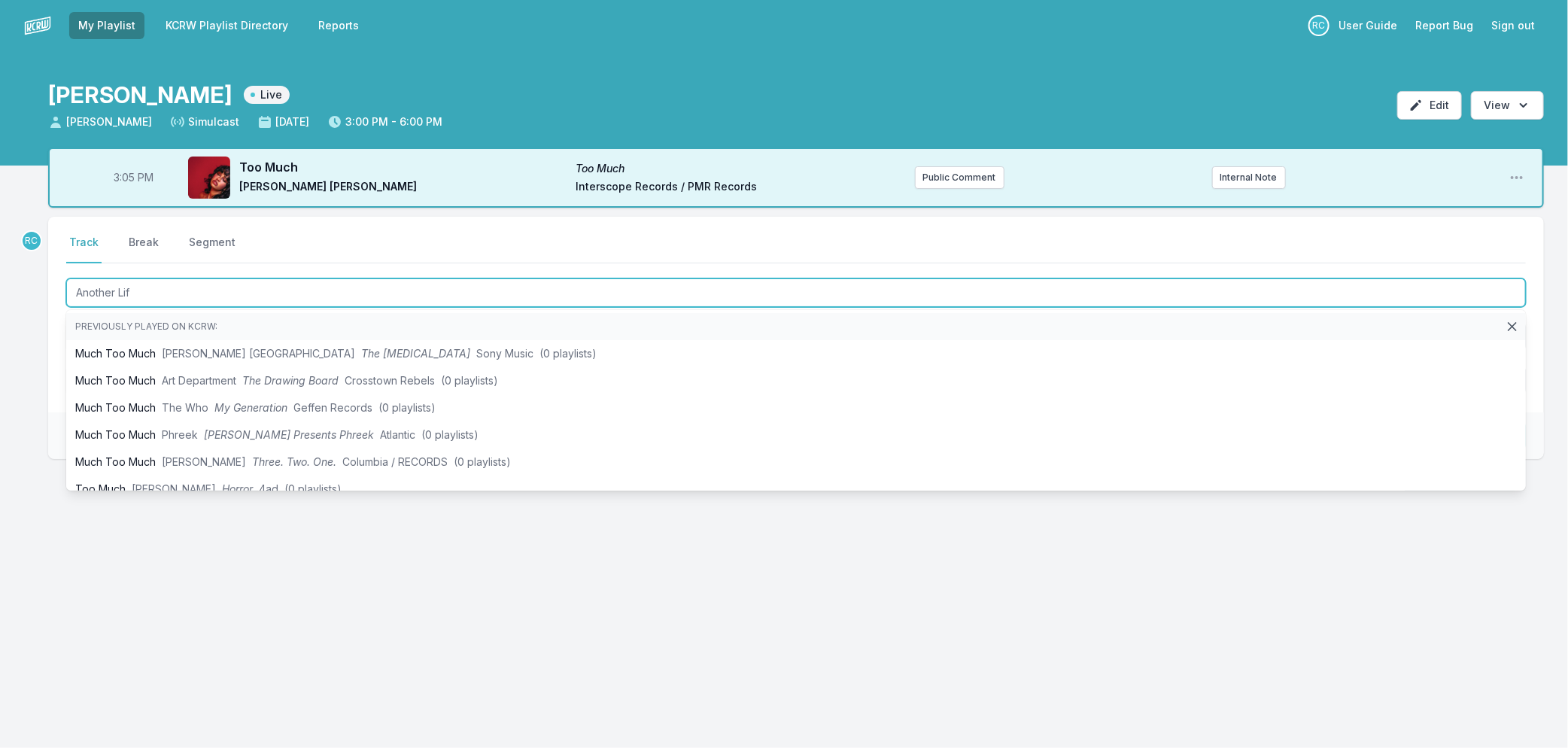
type input "Another Life"
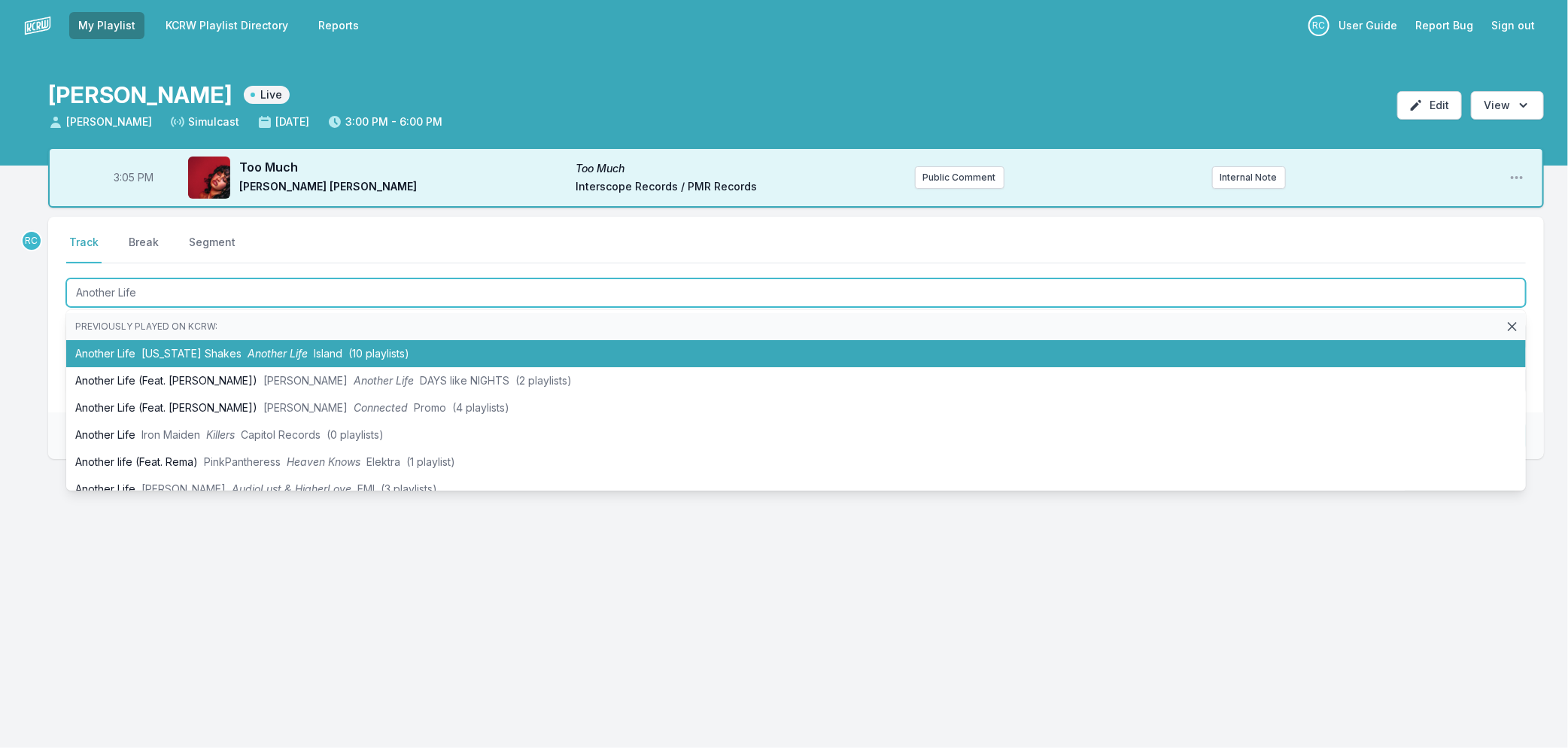
click at [248, 356] on span "Another Life" at bounding box center [277, 353] width 60 height 13
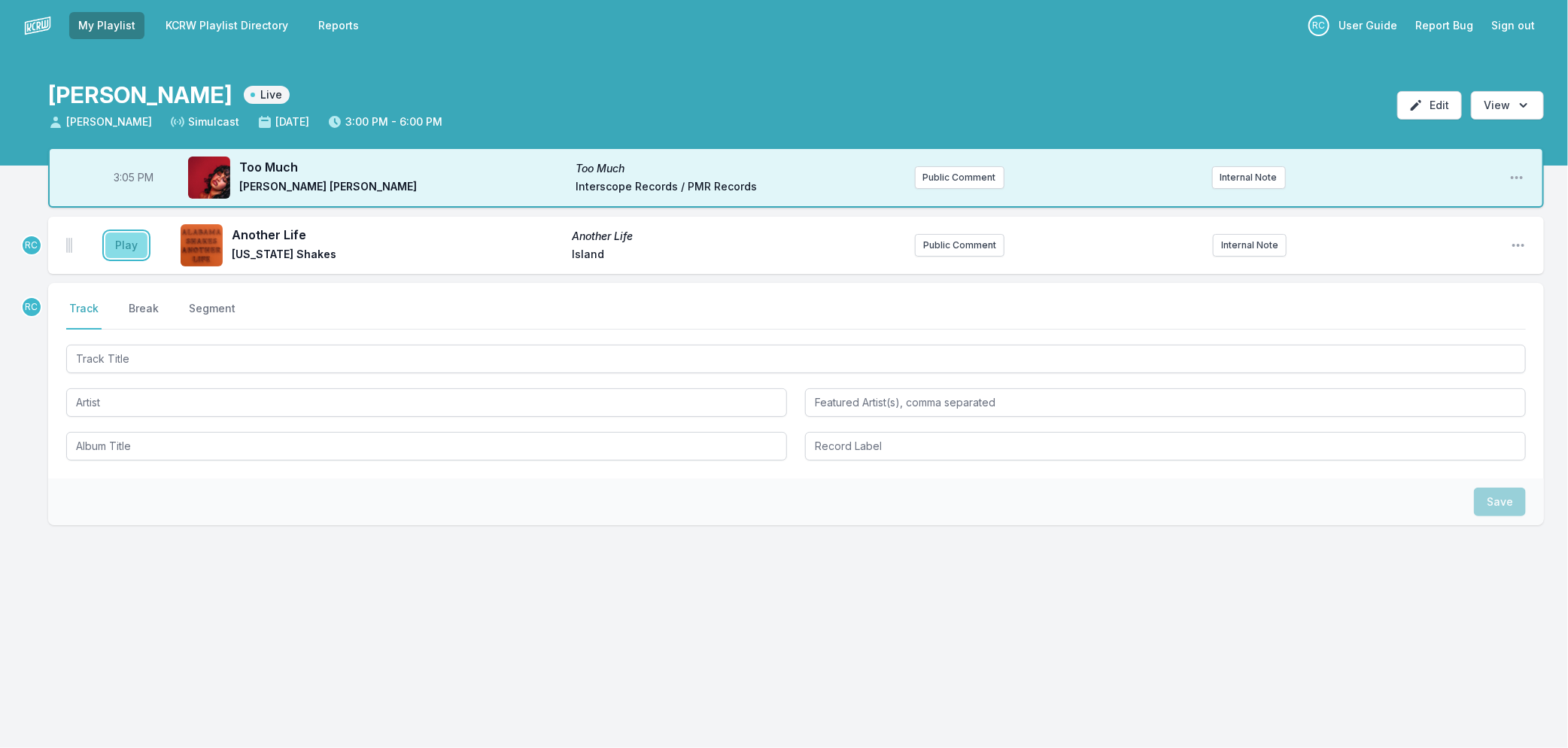
click at [113, 237] on button "Play" at bounding box center [127, 245] width 42 height 26
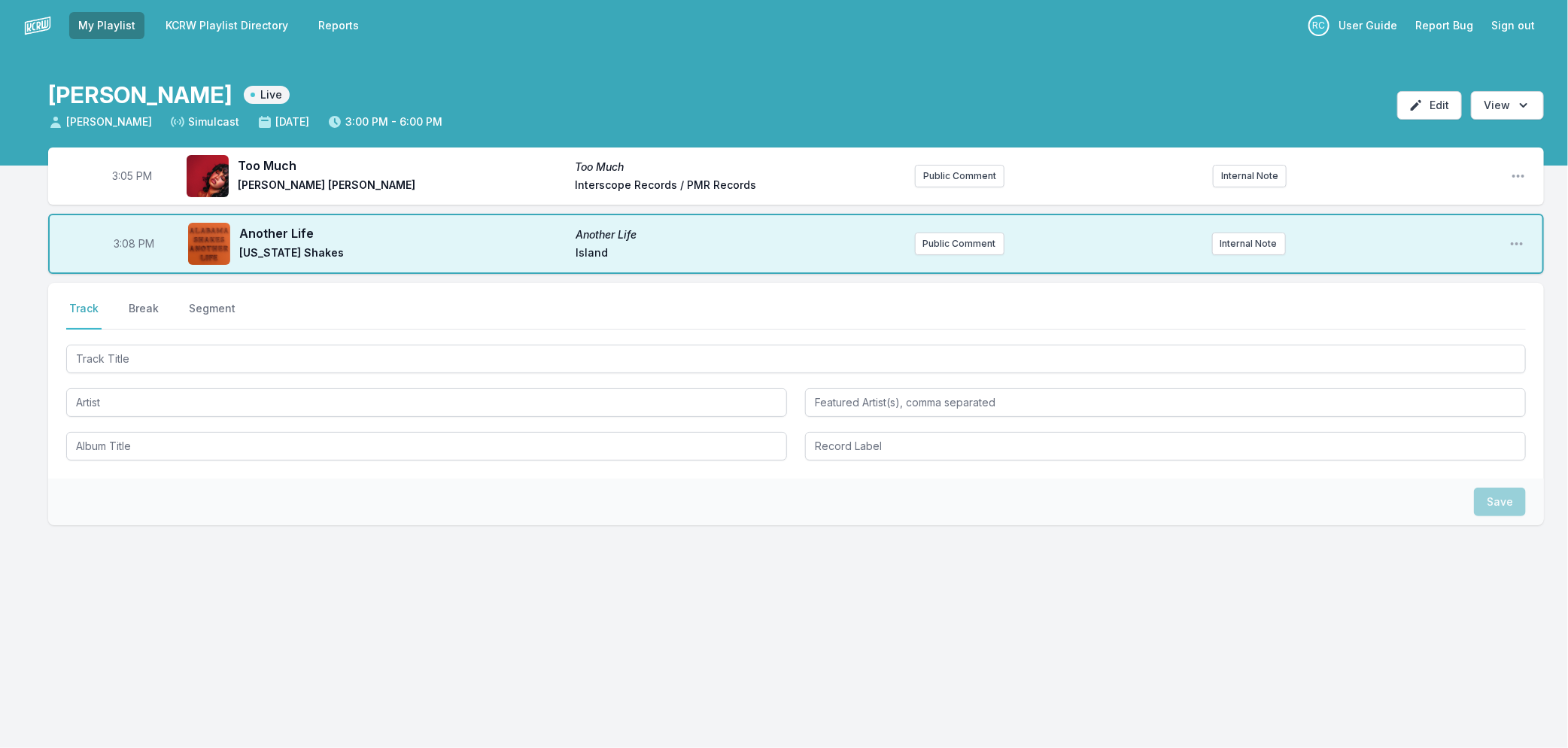
click at [216, 38] on link "KCRW Playlist Directory" at bounding box center [227, 25] width 141 height 27
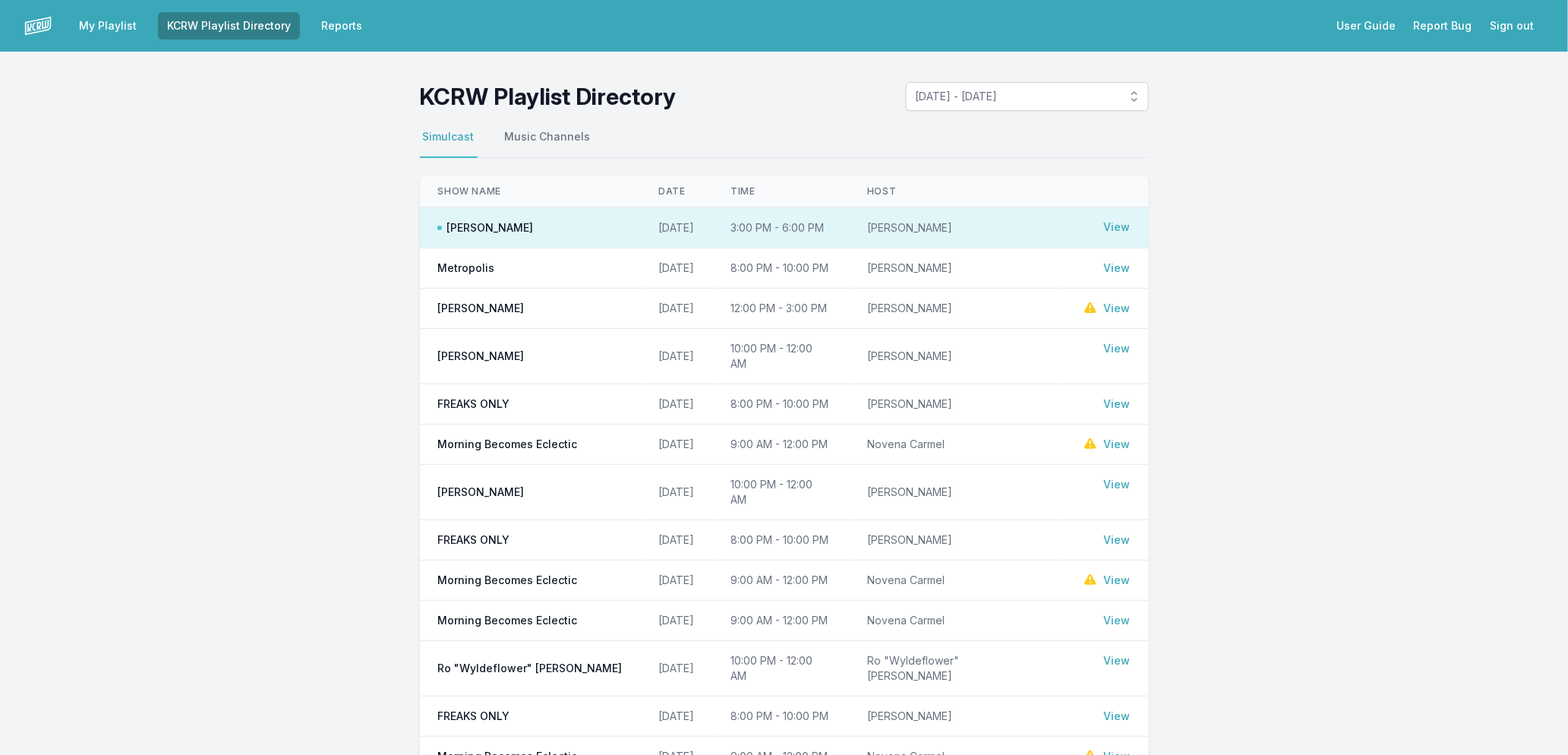
click at [1117, 316] on link "View" at bounding box center [1118, 308] width 27 height 15
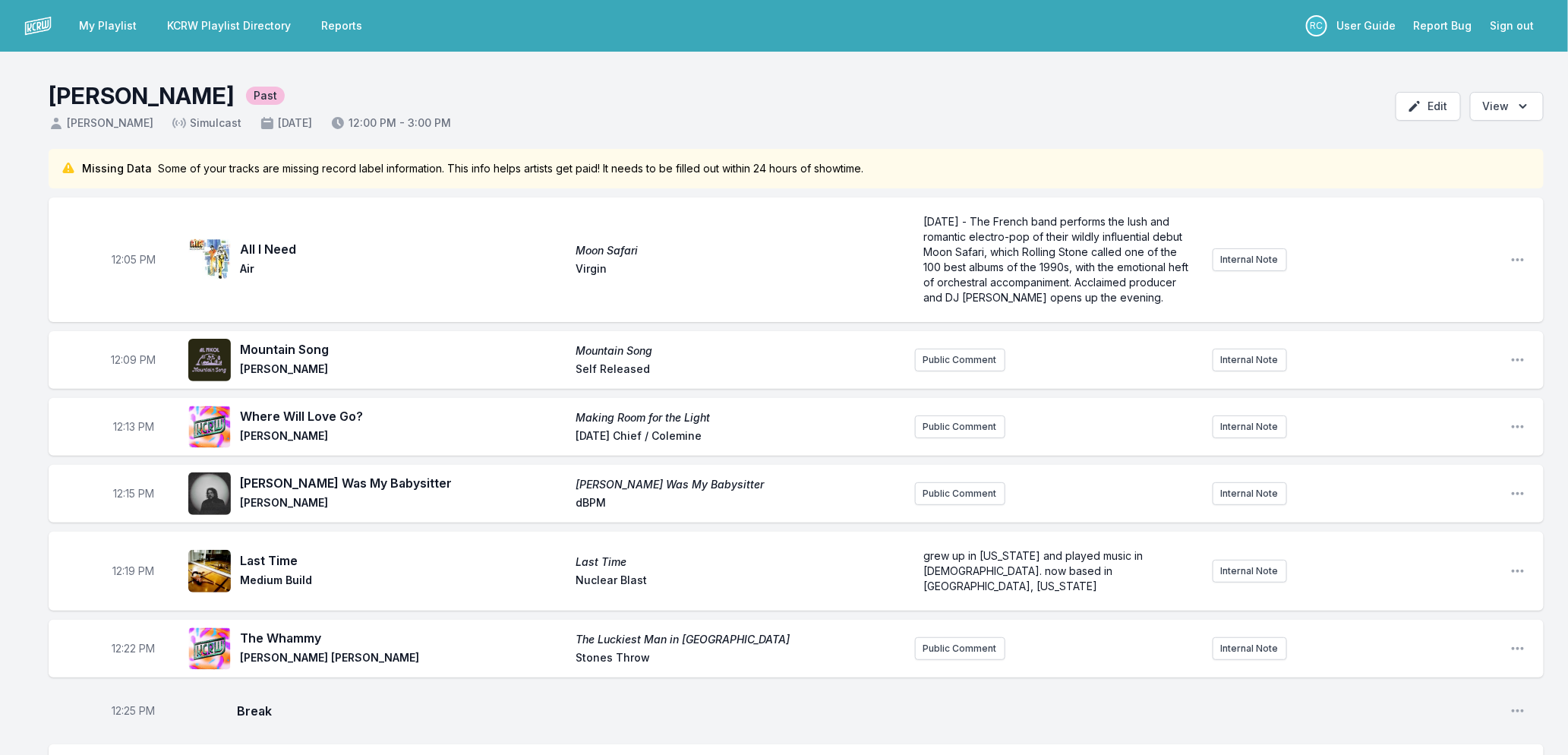
click at [104, 23] on link "My Playlist" at bounding box center [108, 25] width 76 height 28
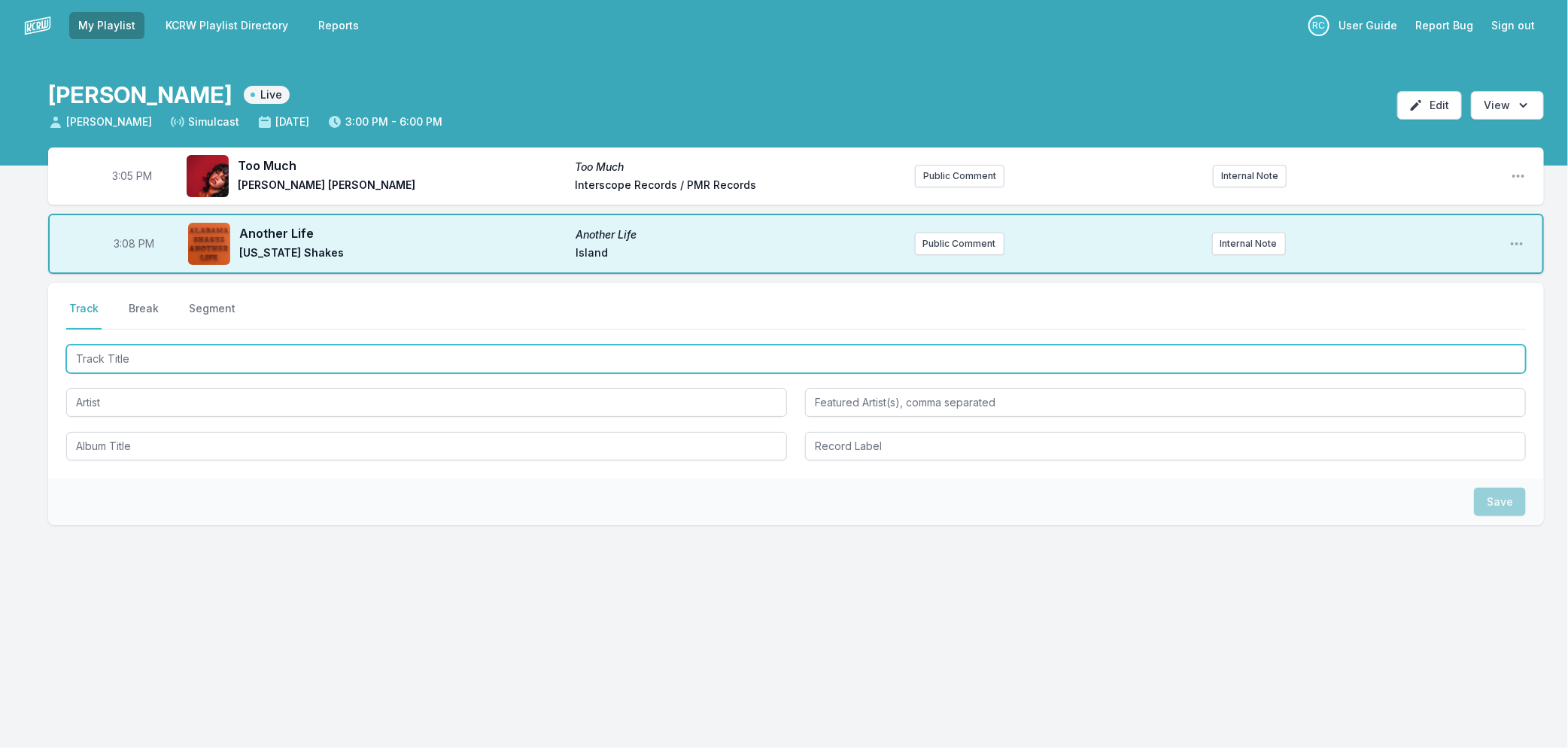
click at [401, 360] on input "Track Title" at bounding box center [796, 359] width 1459 height 29
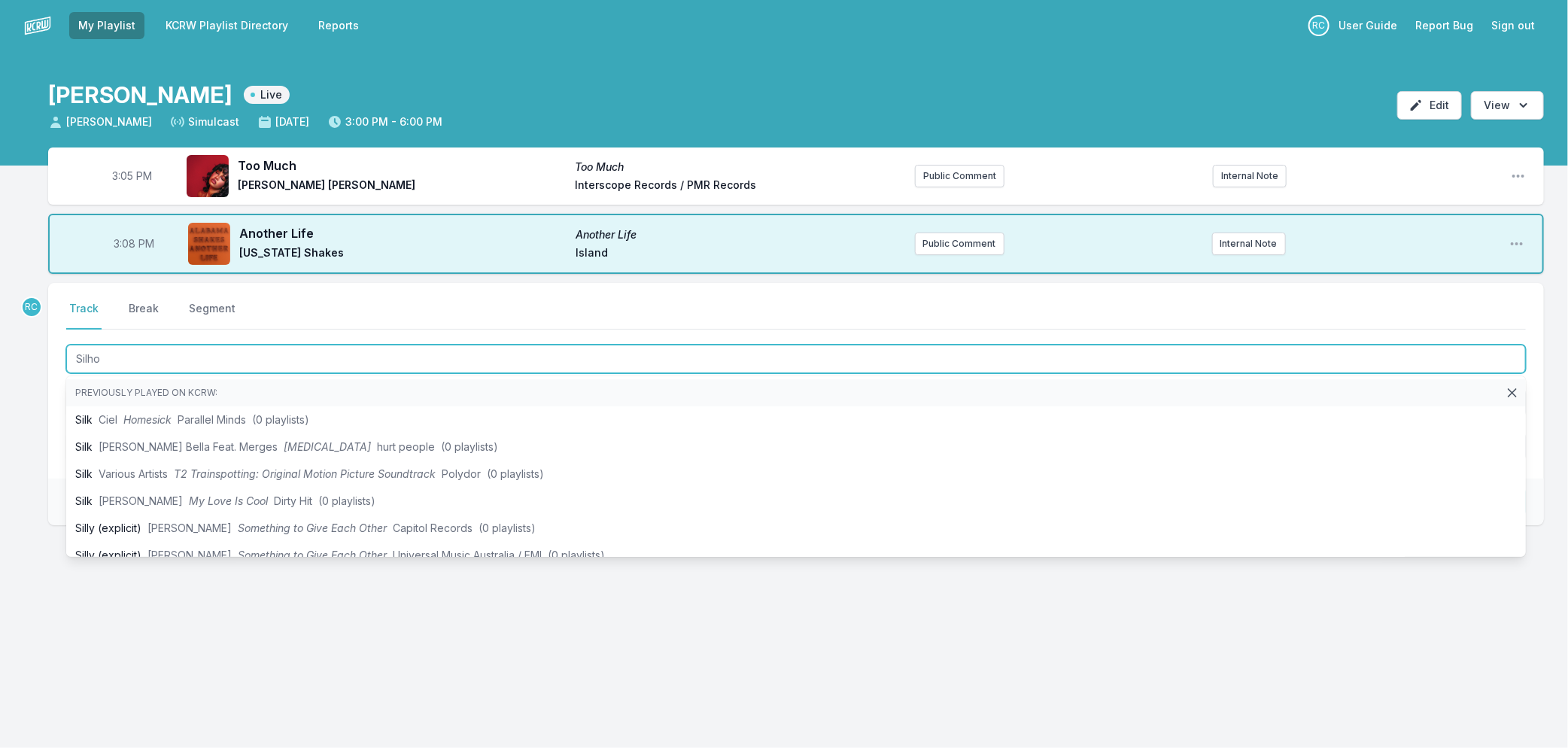
type input "Silhou"
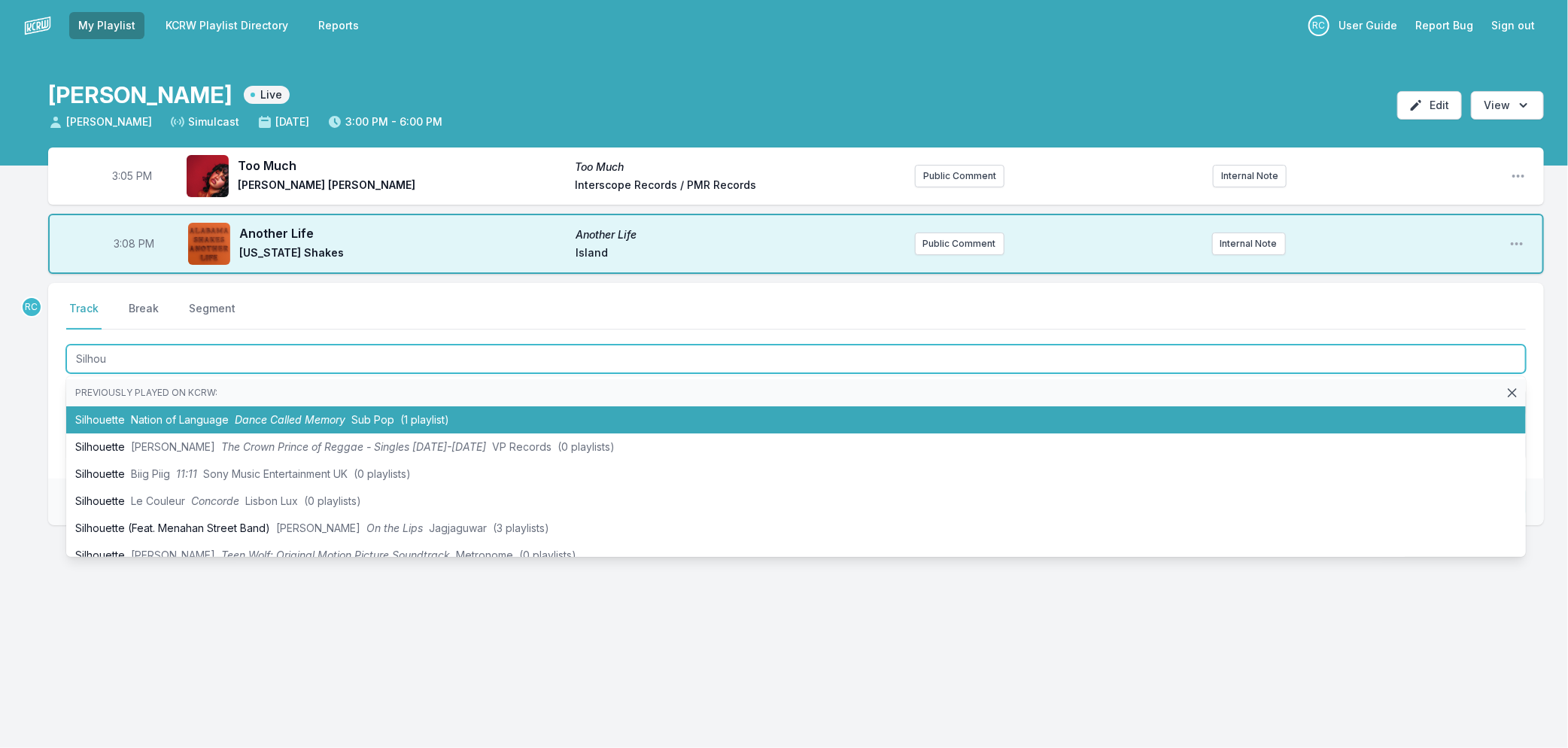
click at [355, 426] on li "Silhouette Nation of Language Dance Called Memory Sub Pop (1 playlist)" at bounding box center [796, 420] width 1459 height 27
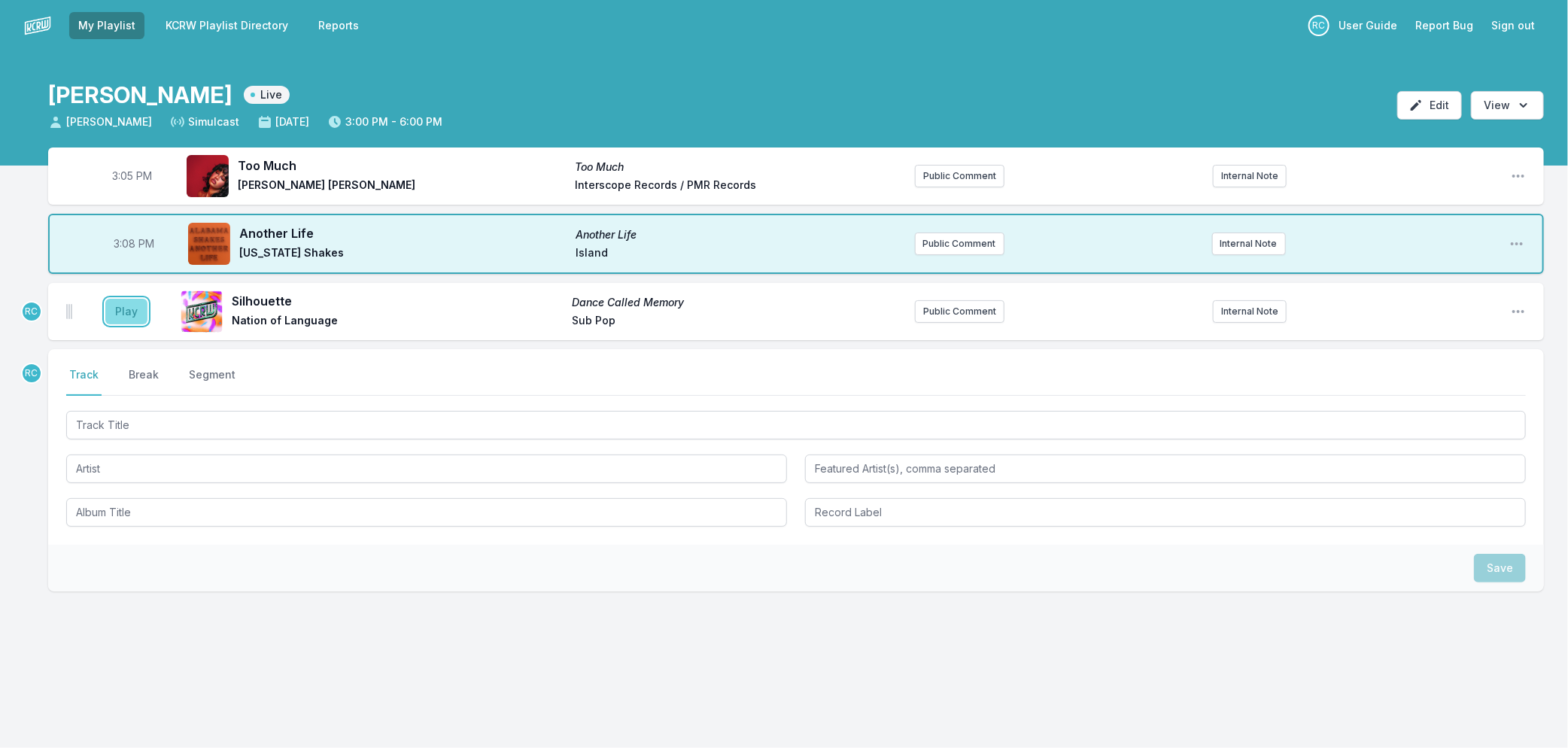
click at [122, 305] on button "Play" at bounding box center [127, 311] width 42 height 26
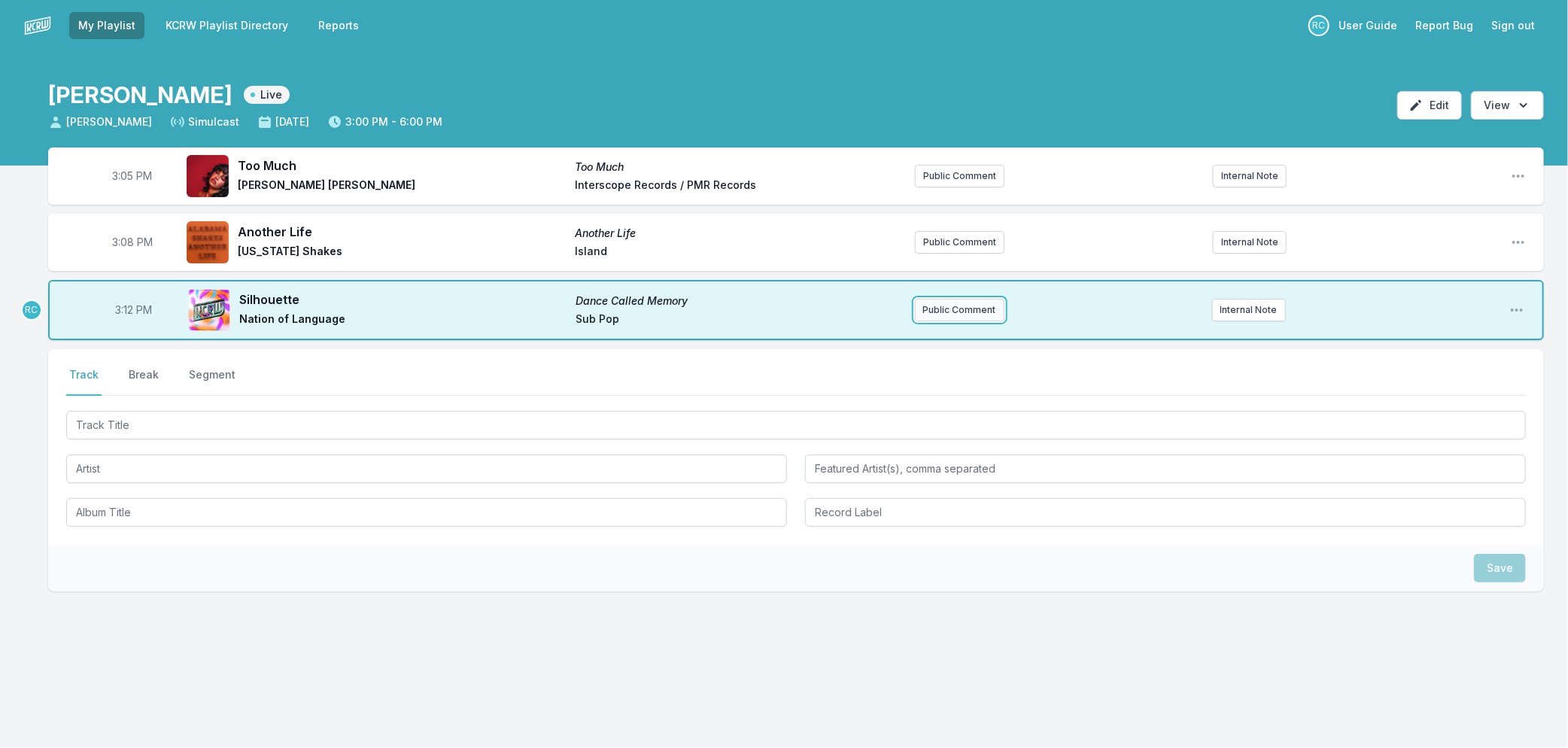
click at [959, 309] on button "Public Comment" at bounding box center [959, 310] width 90 height 23
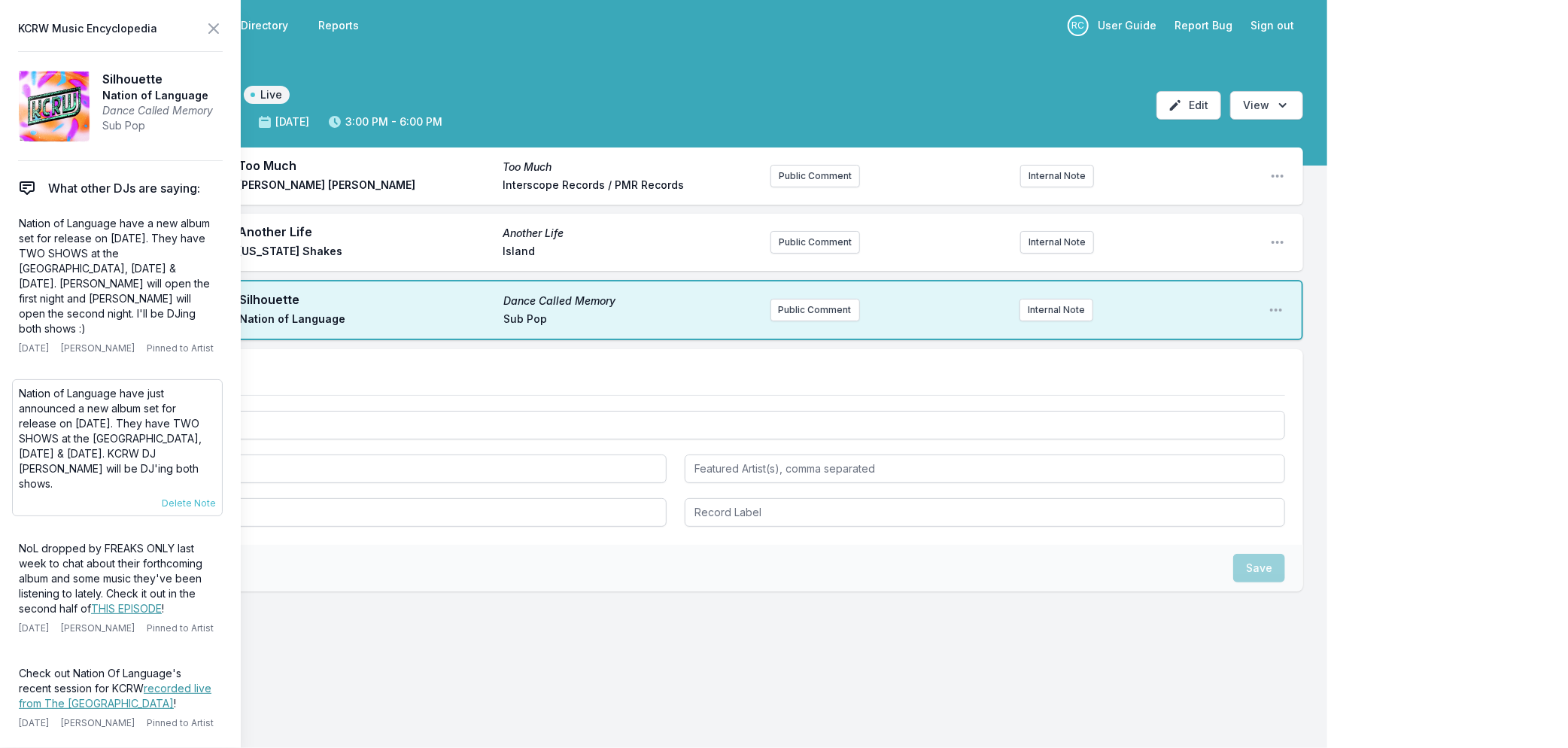
drag, startPoint x: 209, startPoint y: 467, endPoint x: 23, endPoint y: 395, distance: 199.4
click at [23, 395] on p "Nation of Language have just announced a new album set for release on [DATE]. T…" at bounding box center [117, 438] width 197 height 106
copy p "Nation of Language have just announced a new album set for release on [DATE]. T…"
click at [823, 306] on button "Public Comment" at bounding box center [815, 310] width 90 height 23
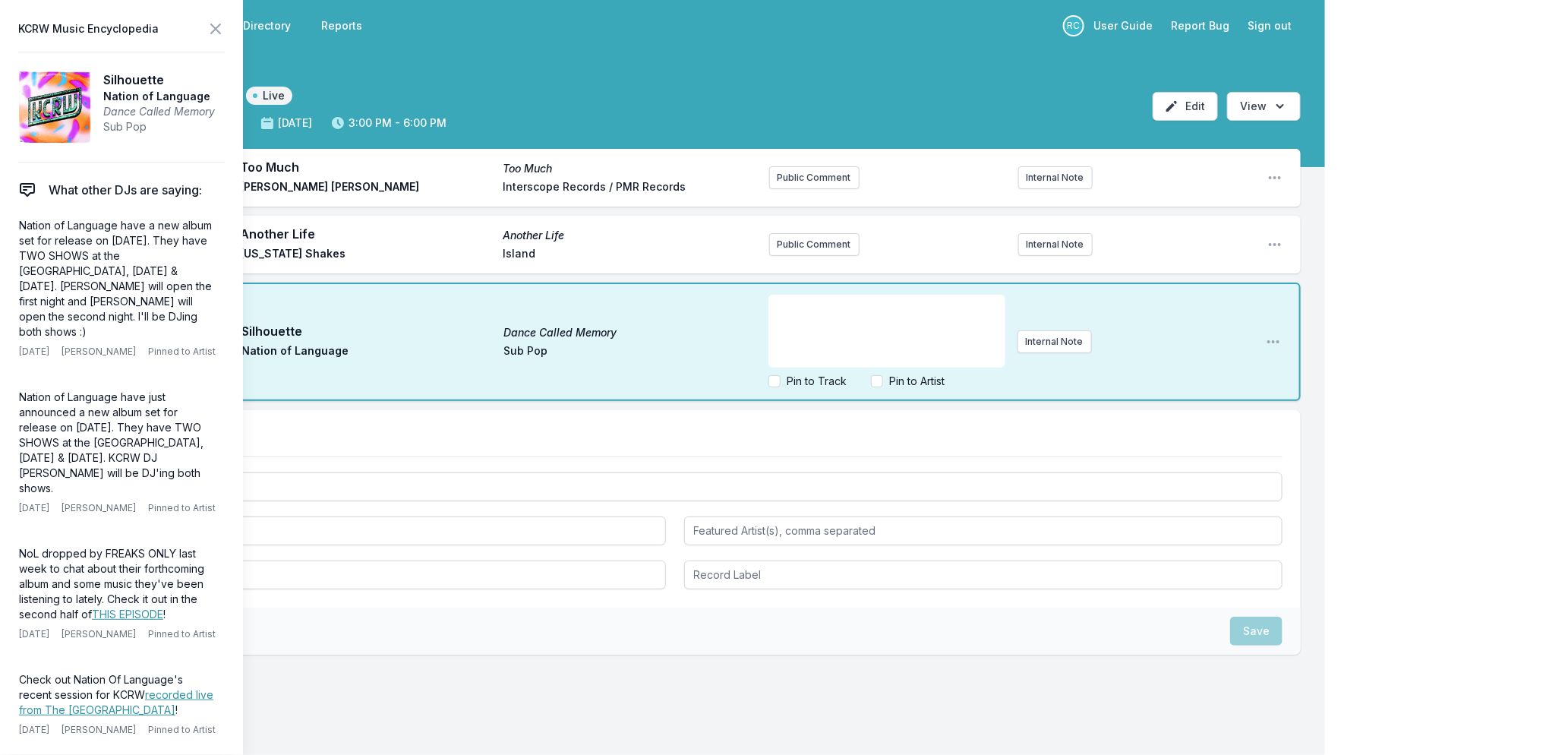
scroll to position [31, 0]
click at [216, 24] on icon at bounding box center [215, 28] width 18 height 18
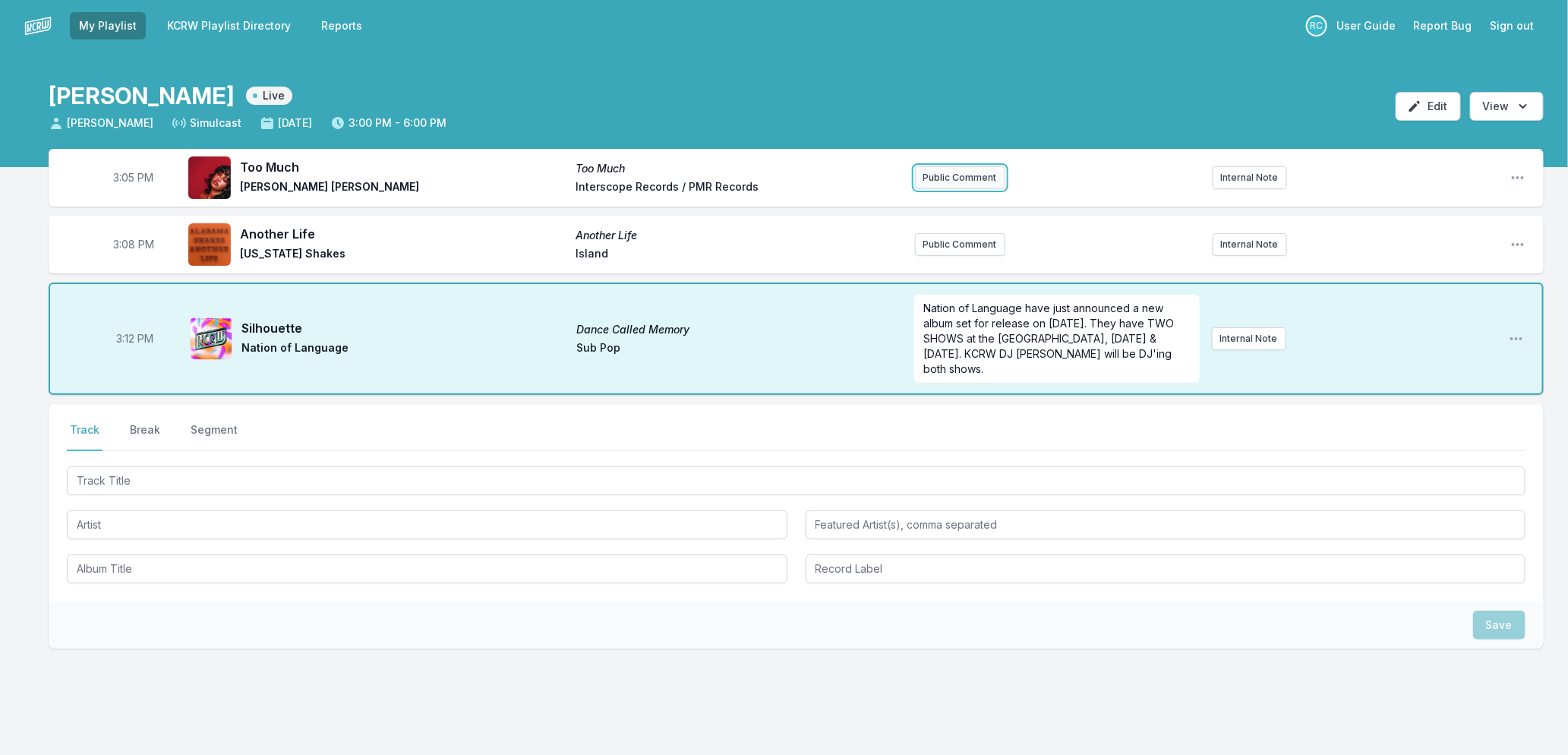
click at [950, 174] on button "Public Comment" at bounding box center [960, 178] width 91 height 23
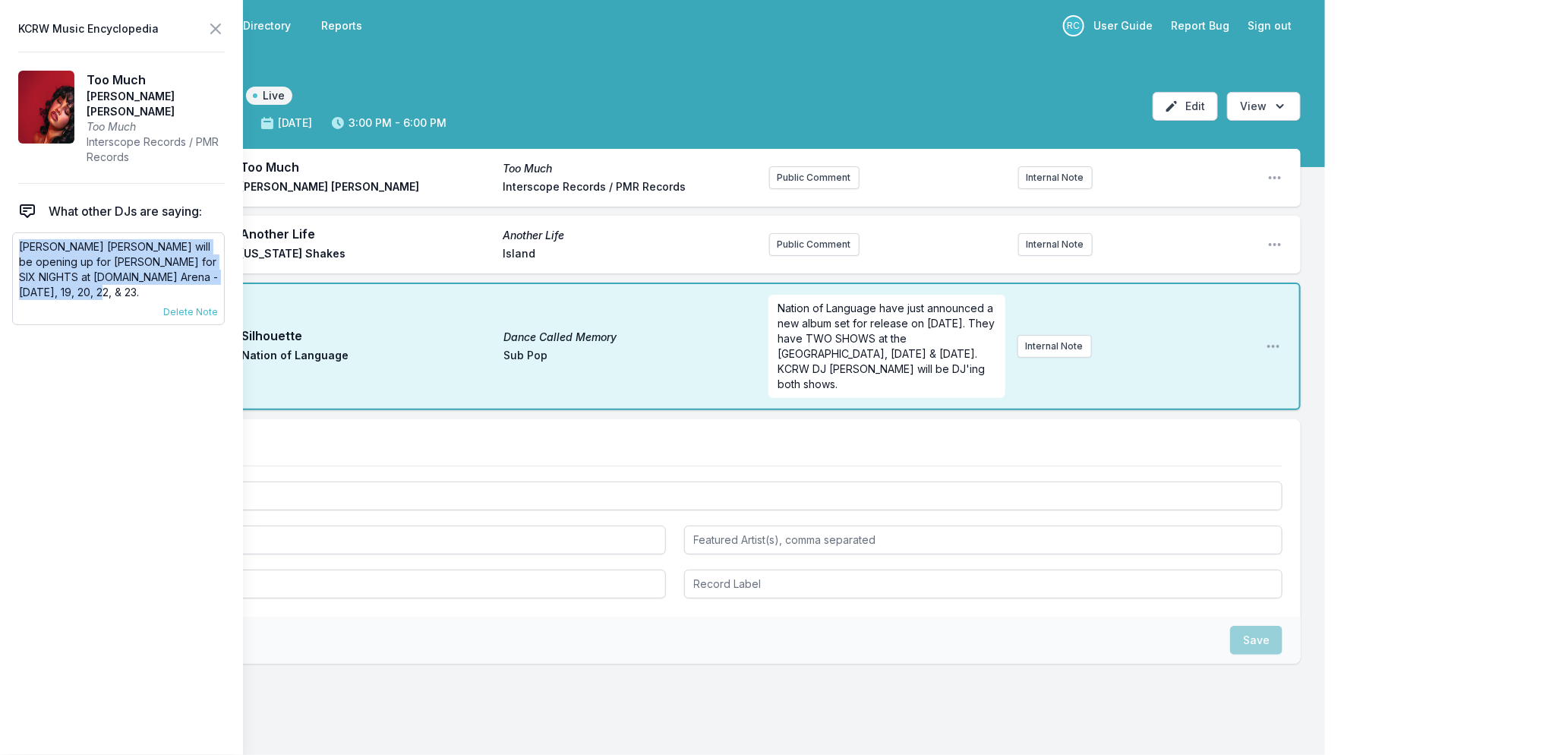
drag, startPoint x: 102, startPoint y: 276, endPoint x: 21, endPoint y: 234, distance: 91.2
click at [21, 239] on p "[PERSON_NAME] [PERSON_NAME] will be opening up for [PERSON_NAME] for SIX NIGHTS…" at bounding box center [118, 269] width 199 height 61
copy p "[PERSON_NAME] [PERSON_NAME] will be opening up for [PERSON_NAME] for SIX NIGHTS…"
click at [783, 175] on button "Public Comment" at bounding box center [814, 178] width 91 height 23
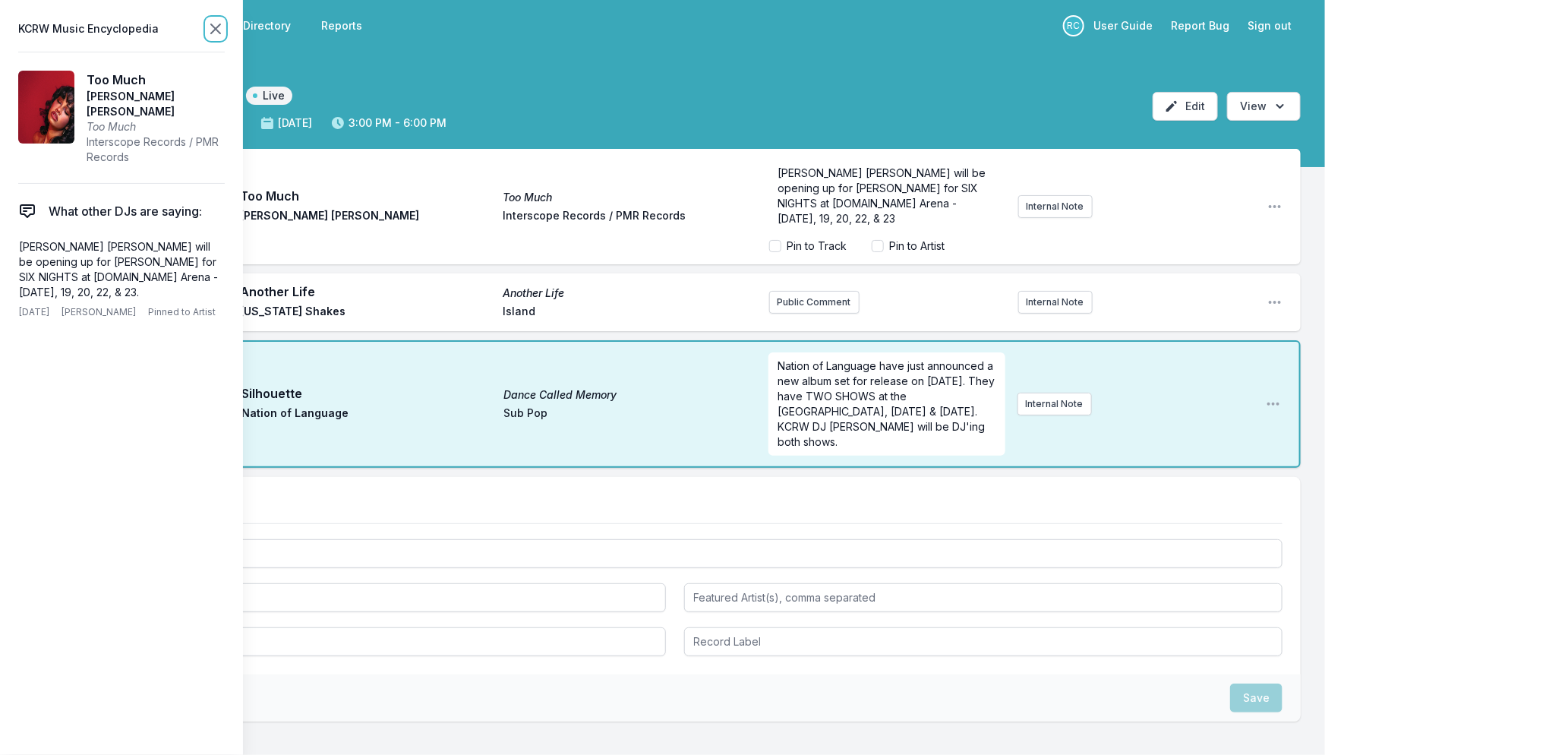
click at [207, 29] on icon at bounding box center [215, 28] width 18 height 18
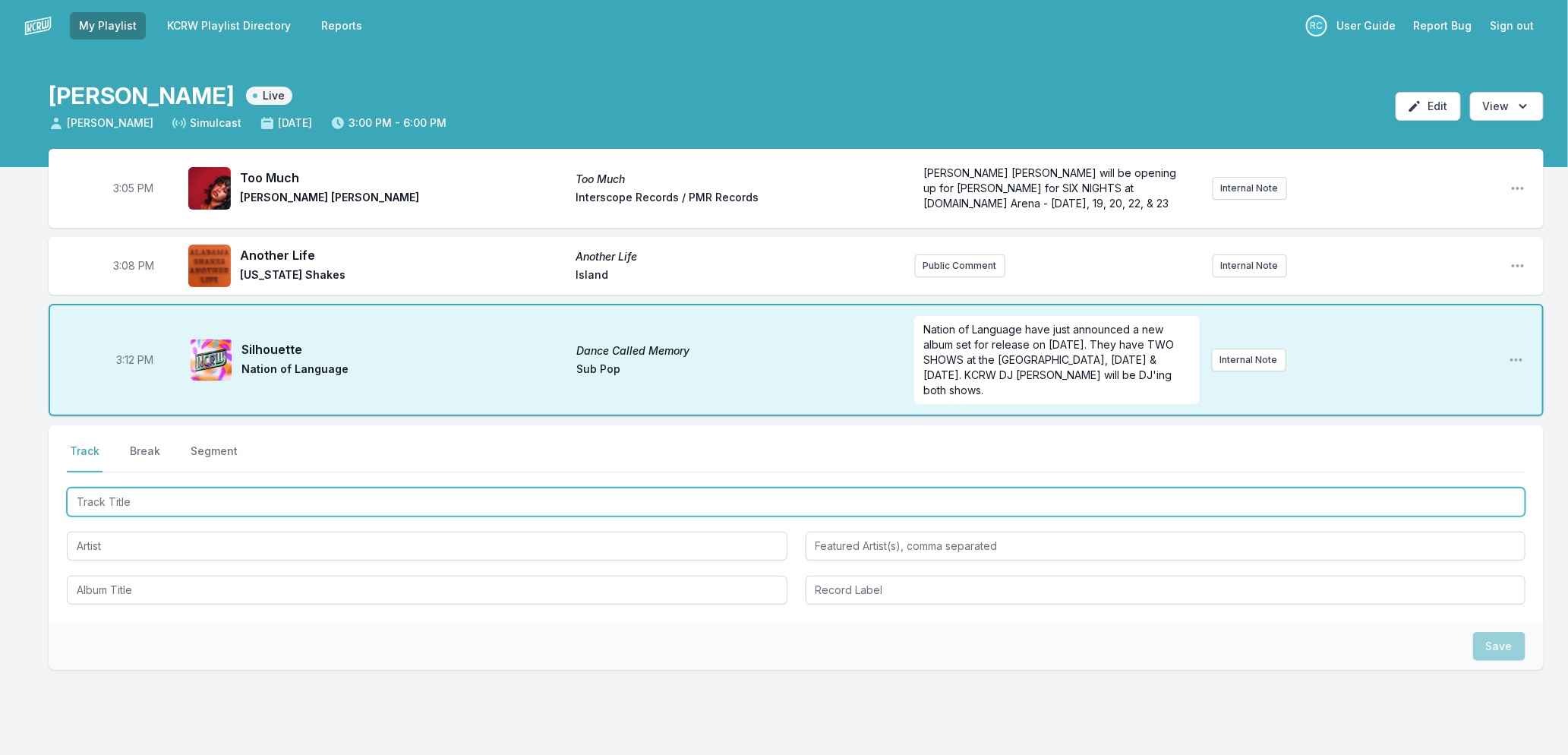
click at [230, 499] on input "Track Title" at bounding box center [797, 502] width 1459 height 29
type input "Belong To You"
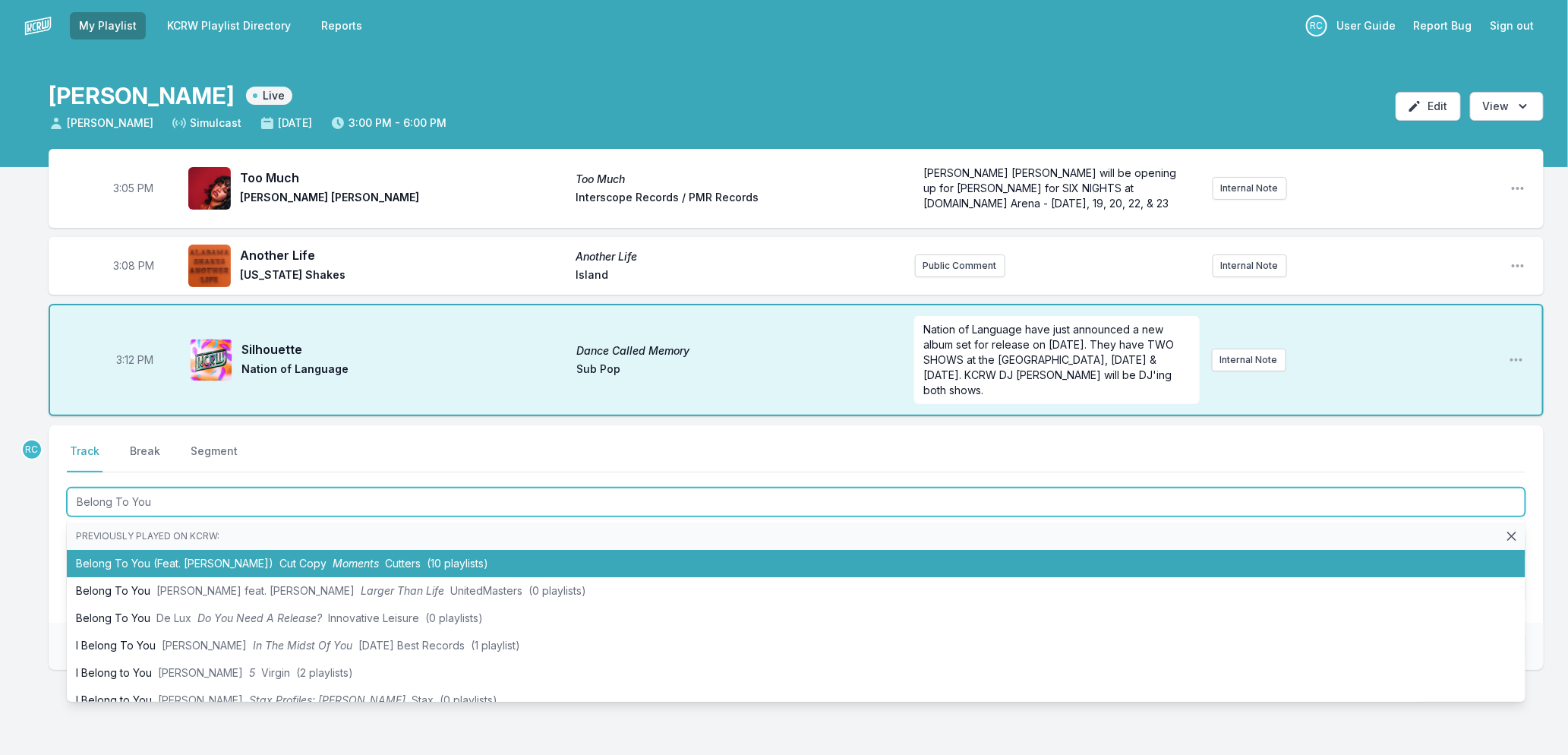
click at [347, 565] on span "Moments" at bounding box center [356, 563] width 47 height 13
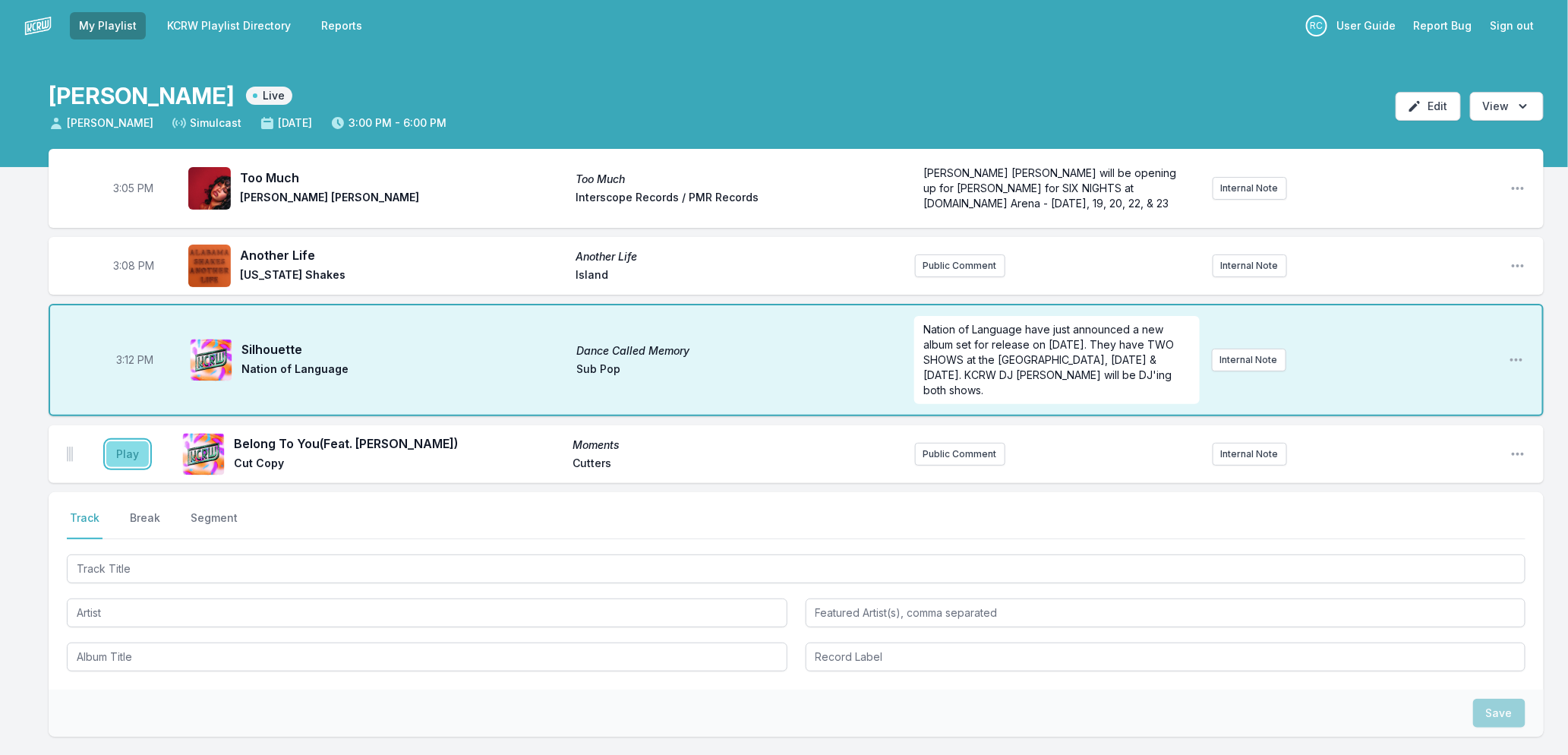
click at [124, 452] on button "Play" at bounding box center [128, 454] width 43 height 26
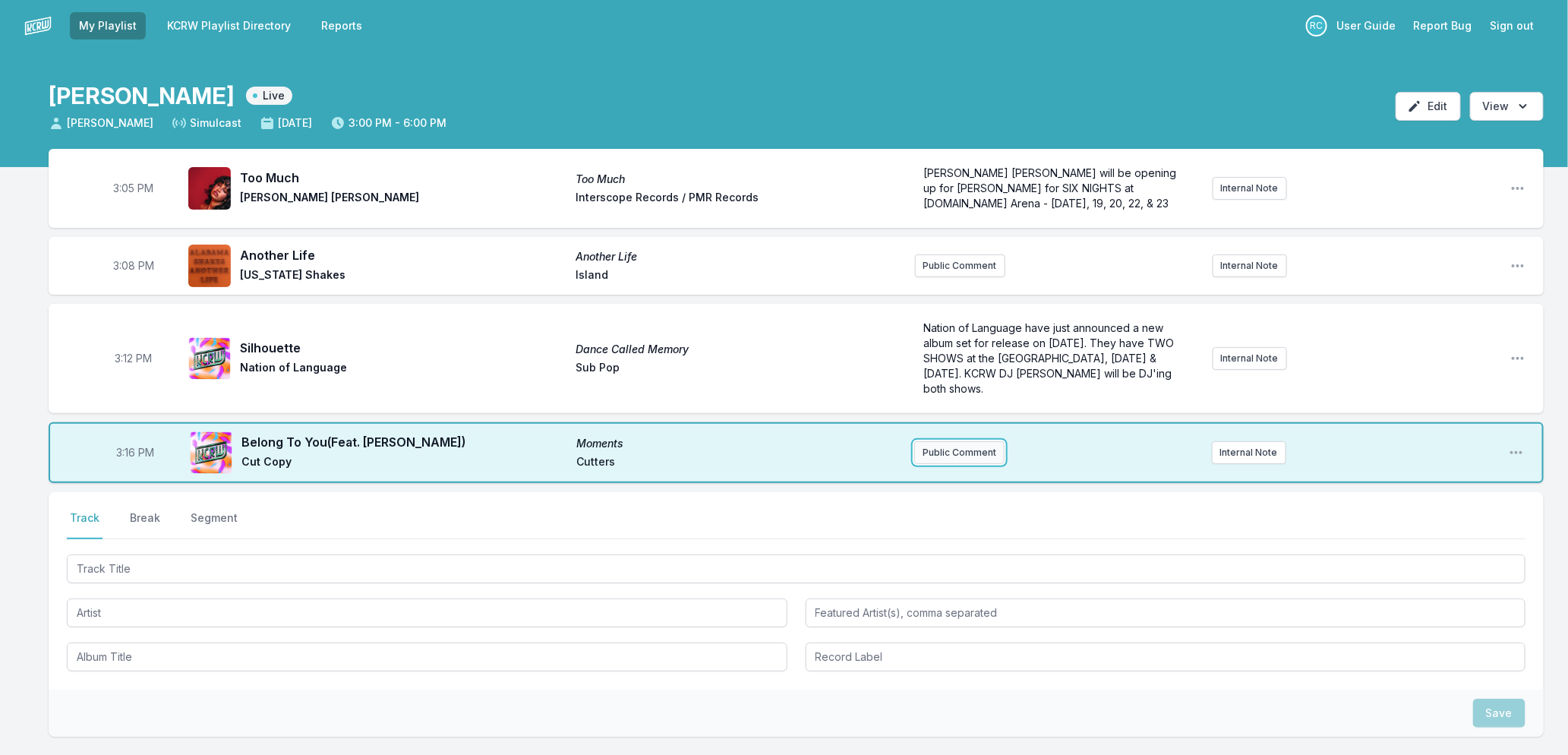
click at [952, 458] on button "Public Comment" at bounding box center [959, 452] width 91 height 23
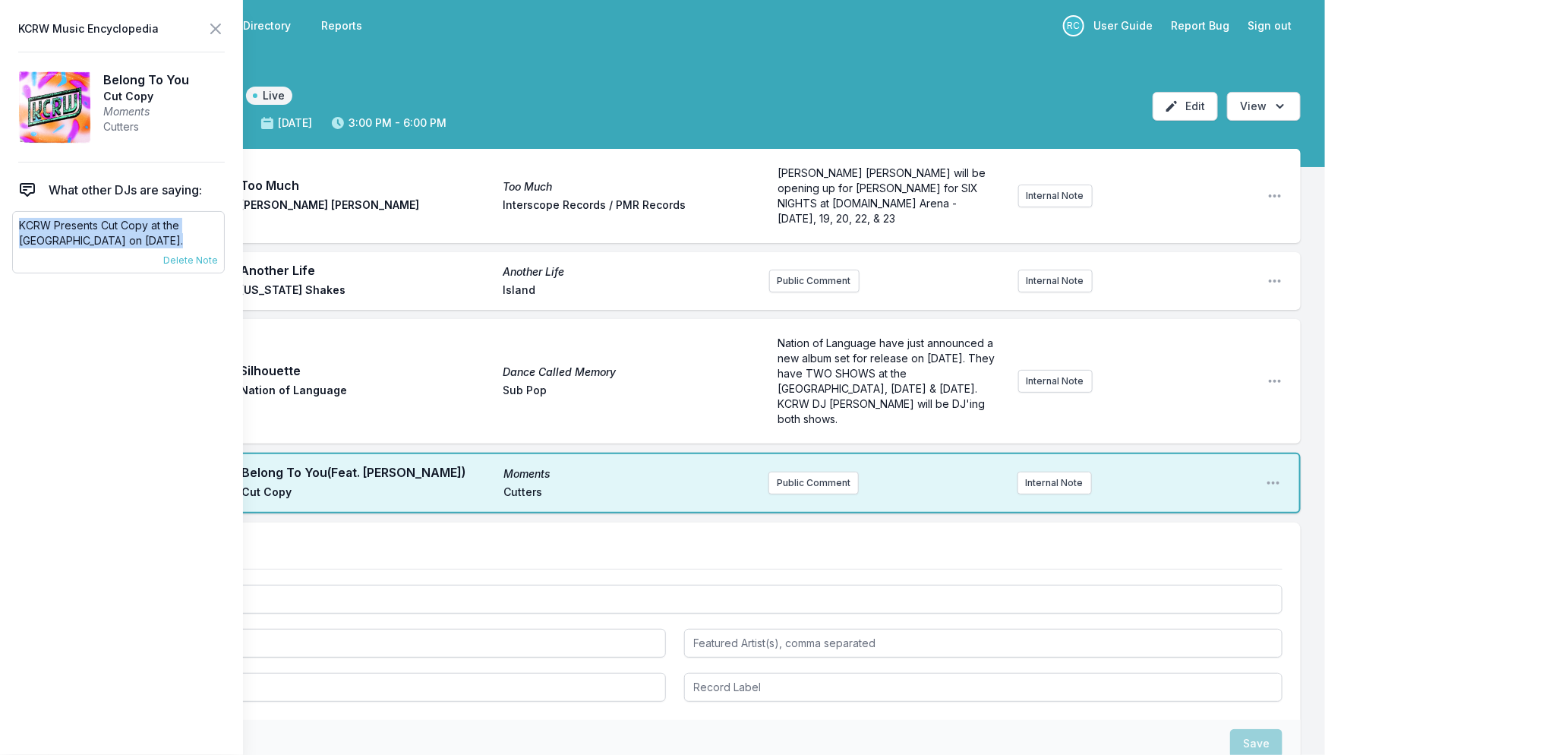
drag, startPoint x: 177, startPoint y: 239, endPoint x: 20, endPoint y: 225, distance: 157.6
click at [20, 225] on p "KCRW Presents Cut Copy at the [GEOGRAPHIC_DATA] on [DATE]." at bounding box center [118, 233] width 199 height 31
copy p "KCRW Presents Cut Copy at the [GEOGRAPHIC_DATA] on [DATE]."
click at [793, 490] on button "Public Comment" at bounding box center [813, 483] width 91 height 23
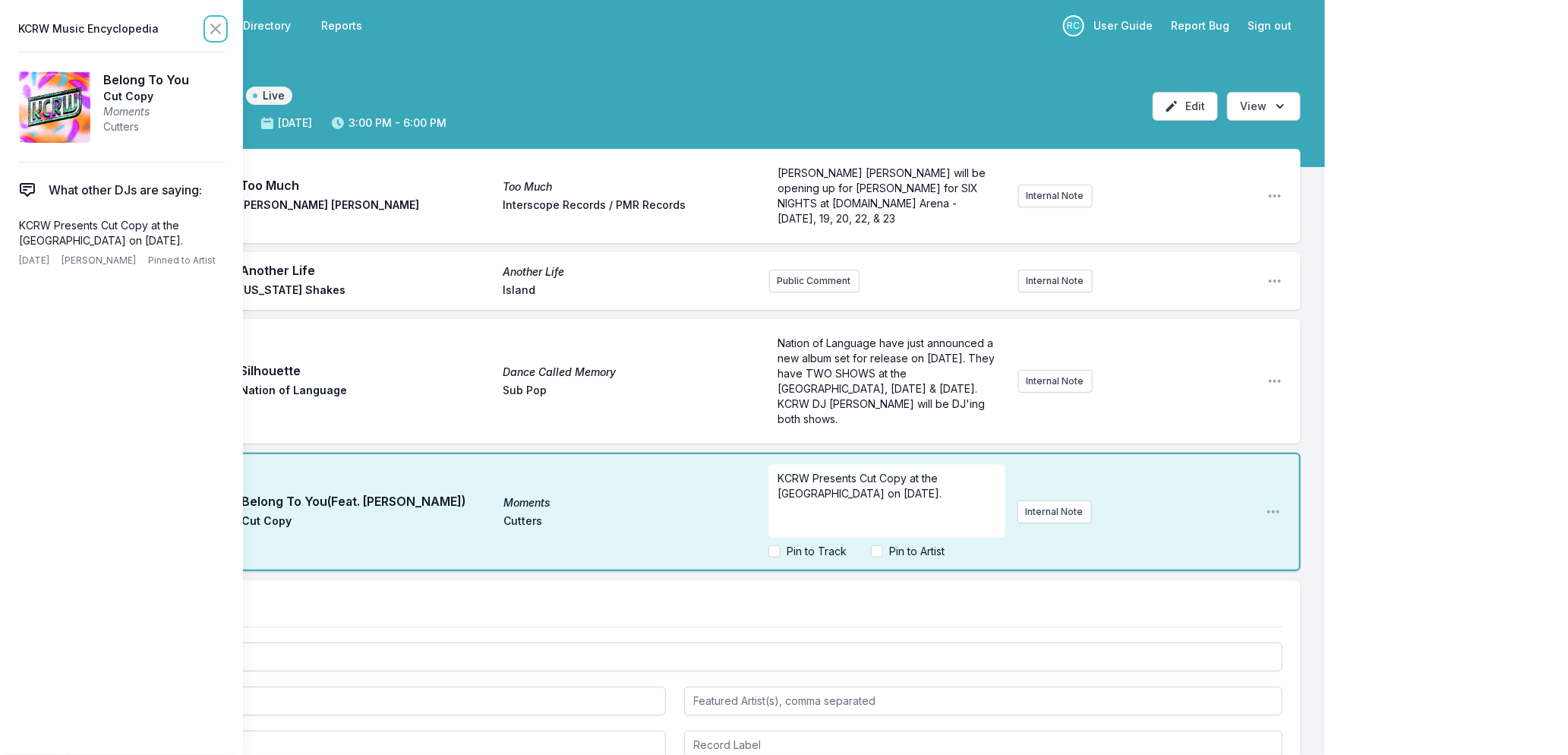
click at [211, 28] on icon at bounding box center [215, 28] width 18 height 18
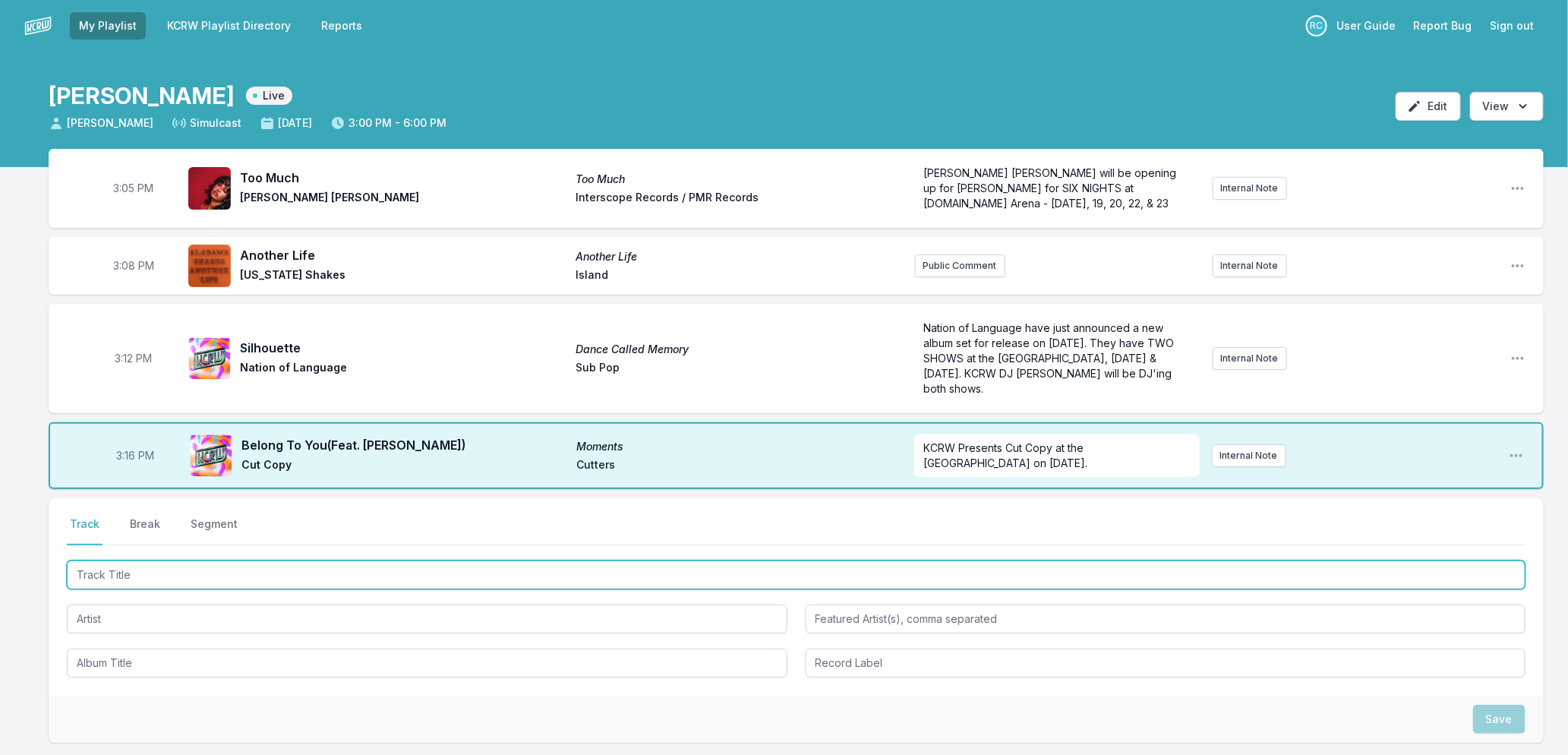
click at [315, 570] on input "Track Title" at bounding box center [797, 575] width 1459 height 29
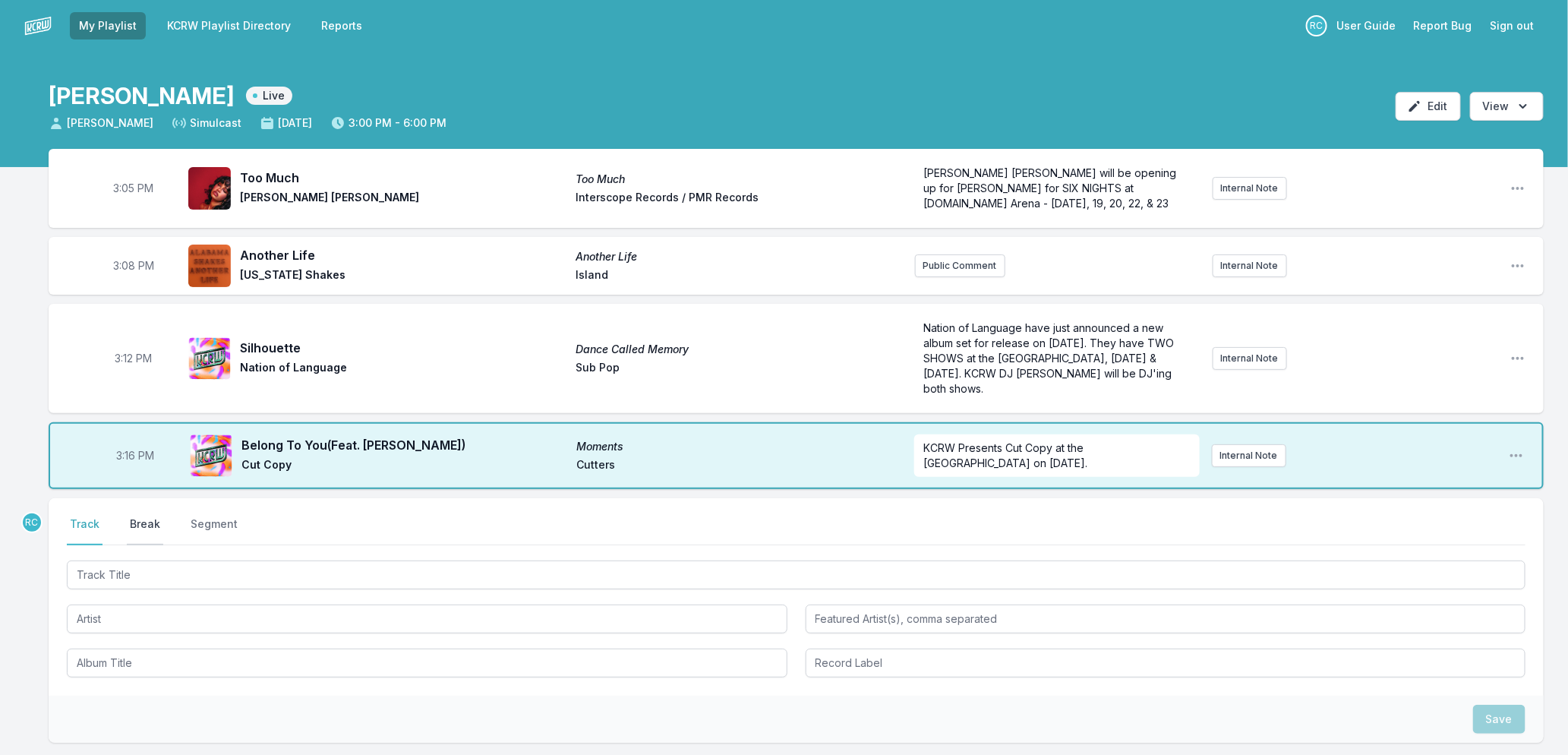
click at [131, 524] on button "Break" at bounding box center [145, 531] width 36 height 29
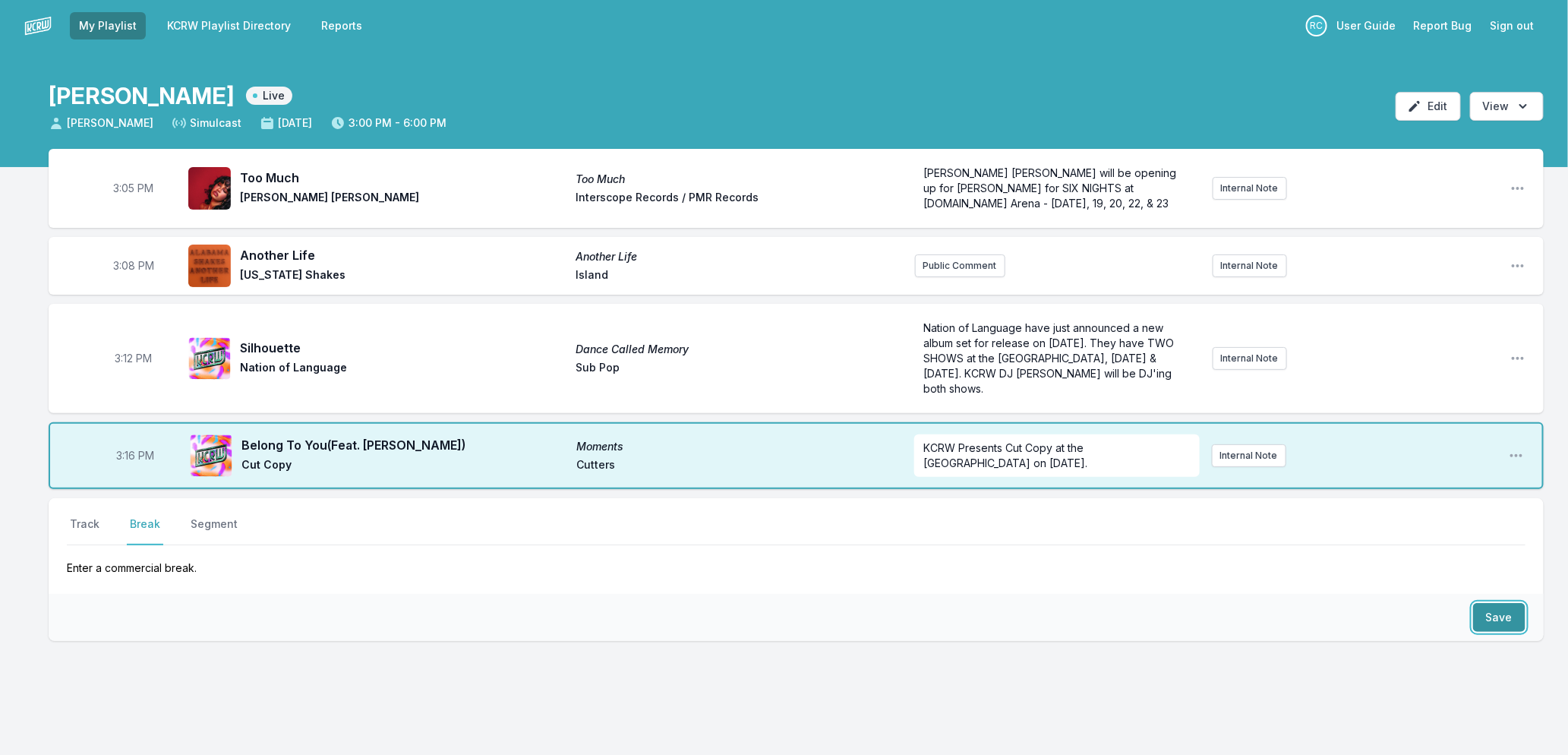
click at [1500, 617] on button "Save" at bounding box center [1499, 618] width 52 height 29
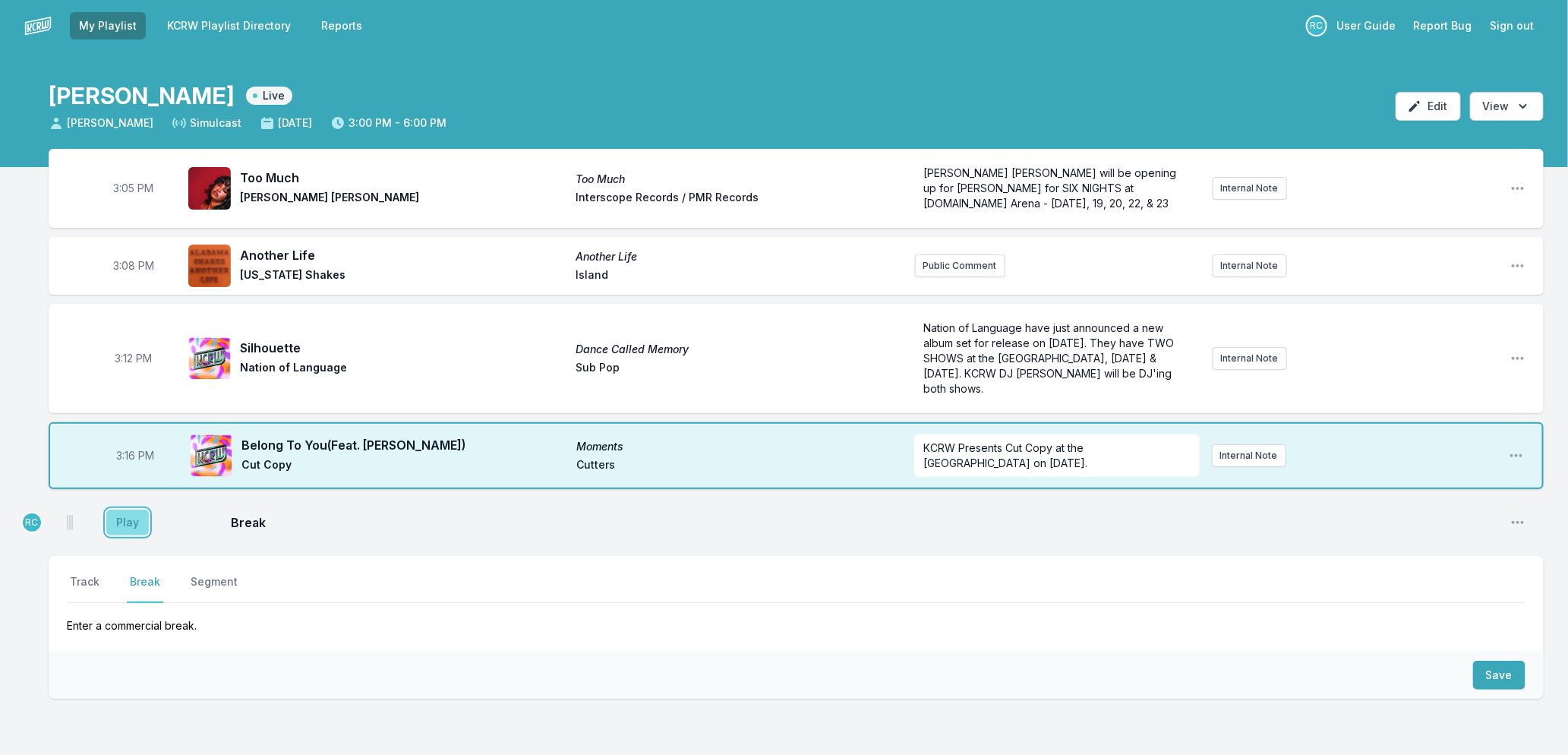
click at [118, 520] on button "Play" at bounding box center [128, 522] width 43 height 26
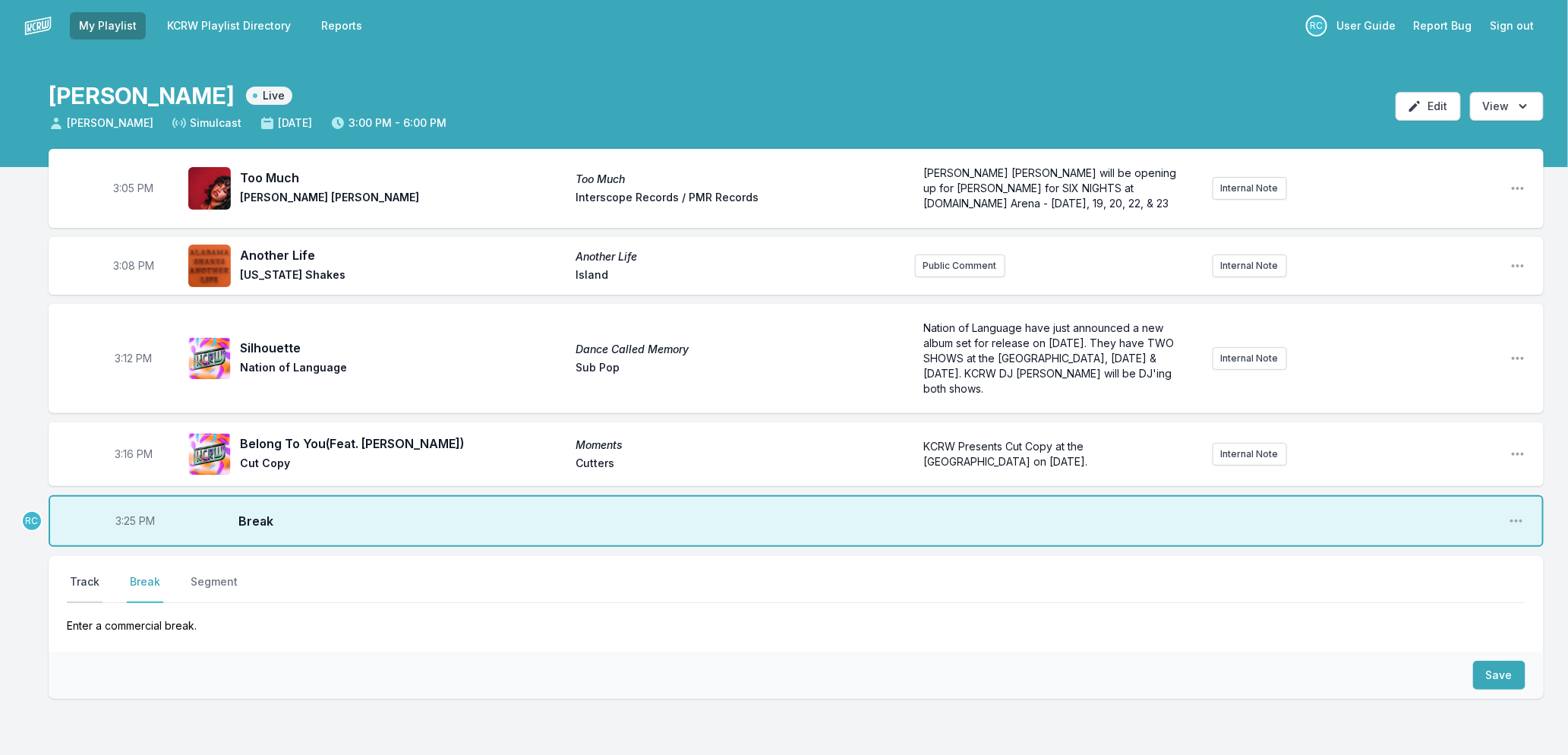
click at [95, 581] on button "Track" at bounding box center [84, 589] width 35 height 29
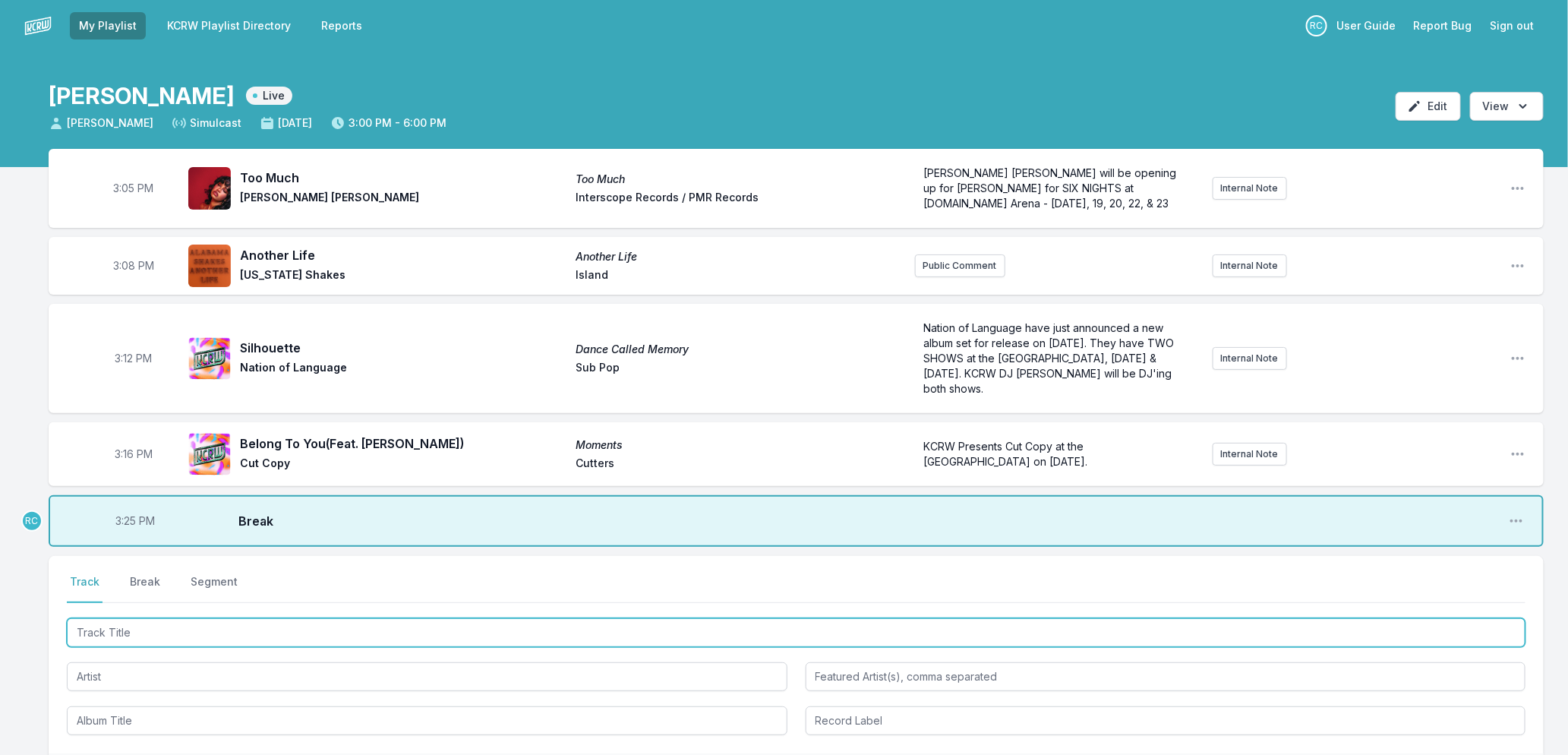
click at [176, 633] on input "Track Title" at bounding box center [797, 633] width 1459 height 29
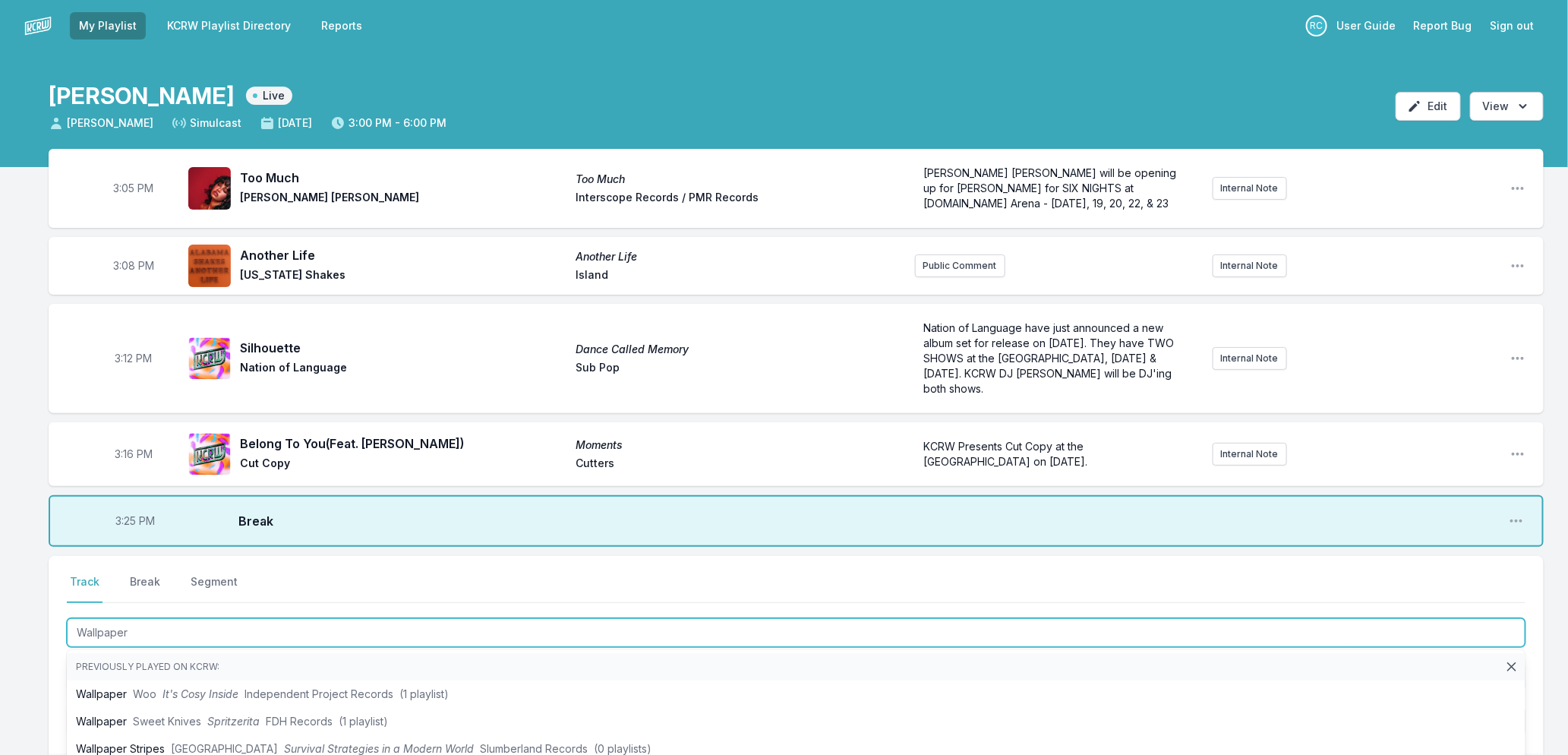
type input "Wallpaper"
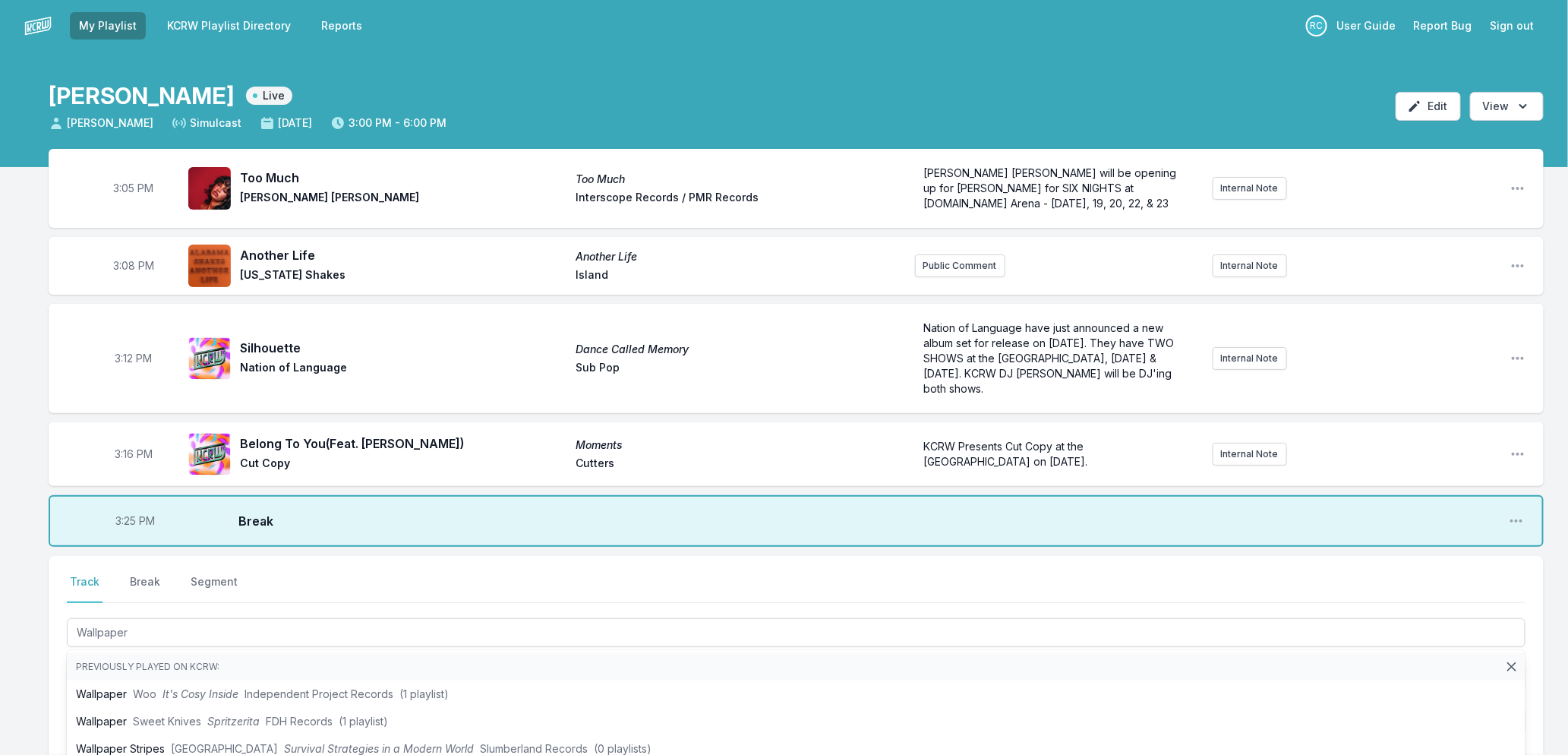
click at [34, 596] on div "3:05 PM Too Much Too Much [PERSON_NAME] Mark Interscope Records / PMR Records […" at bounding box center [784, 548] width 1568 height 798
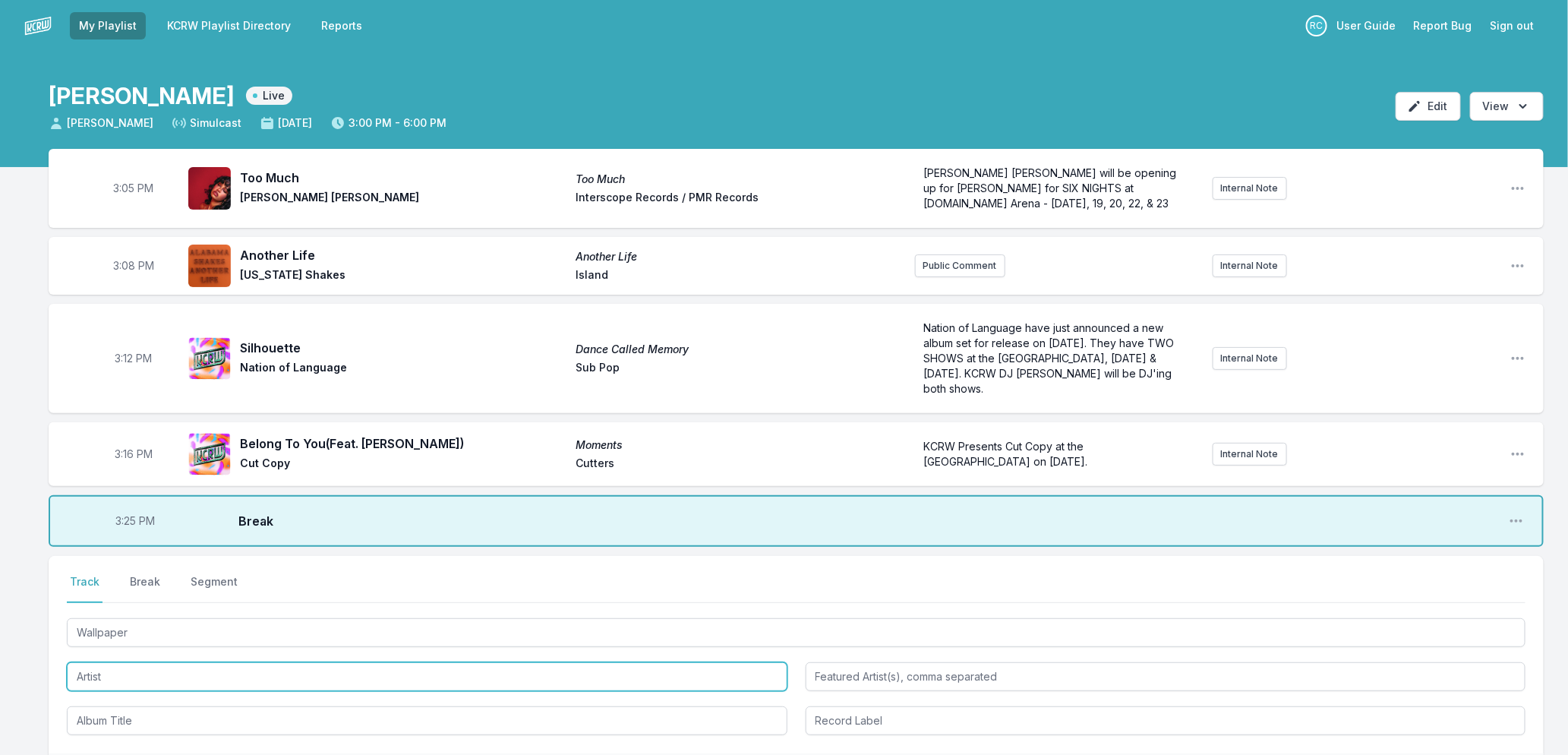
click at [116, 678] on input "Artist" at bounding box center [427, 677] width 721 height 29
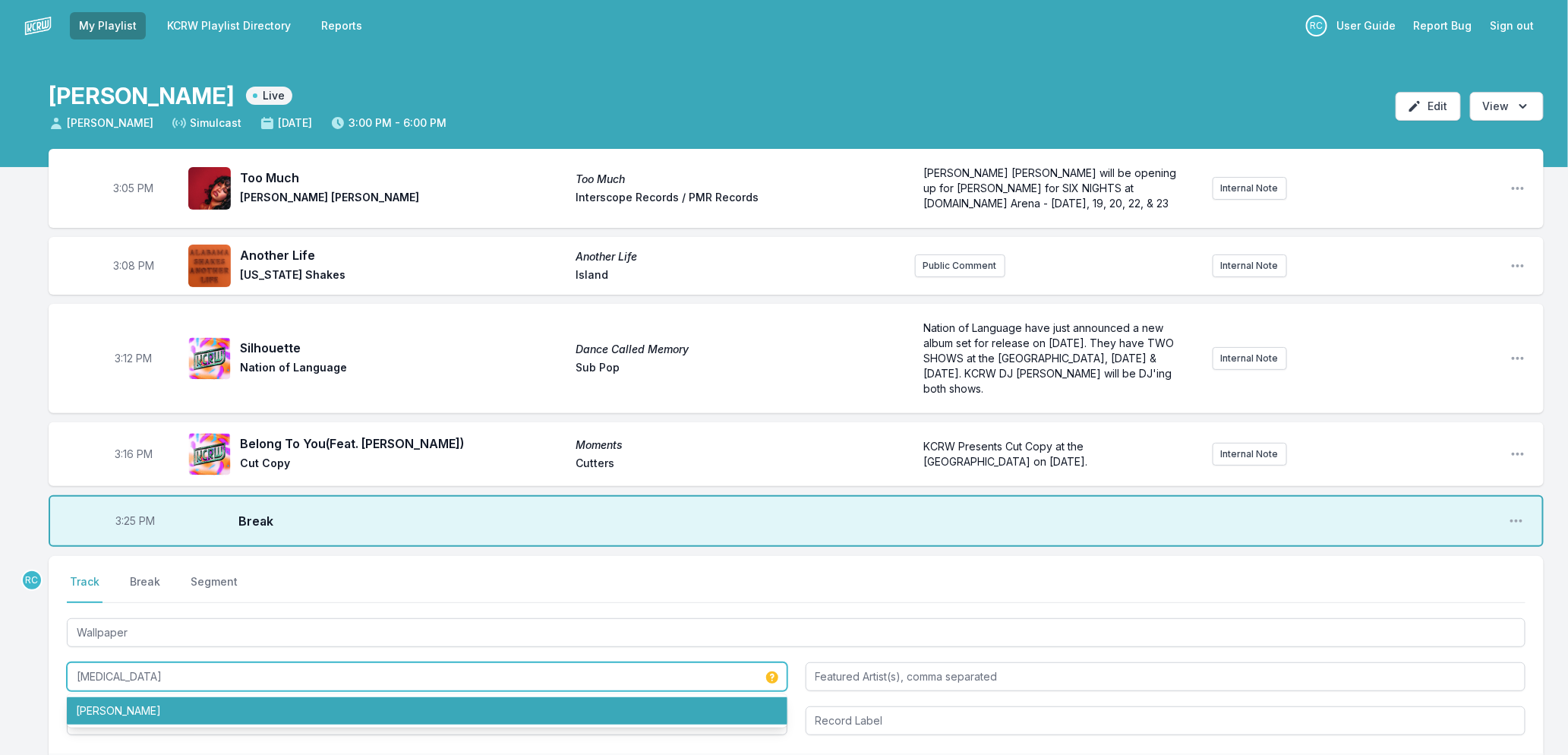
click at [103, 710] on li "[PERSON_NAME]" at bounding box center [427, 711] width 721 height 28
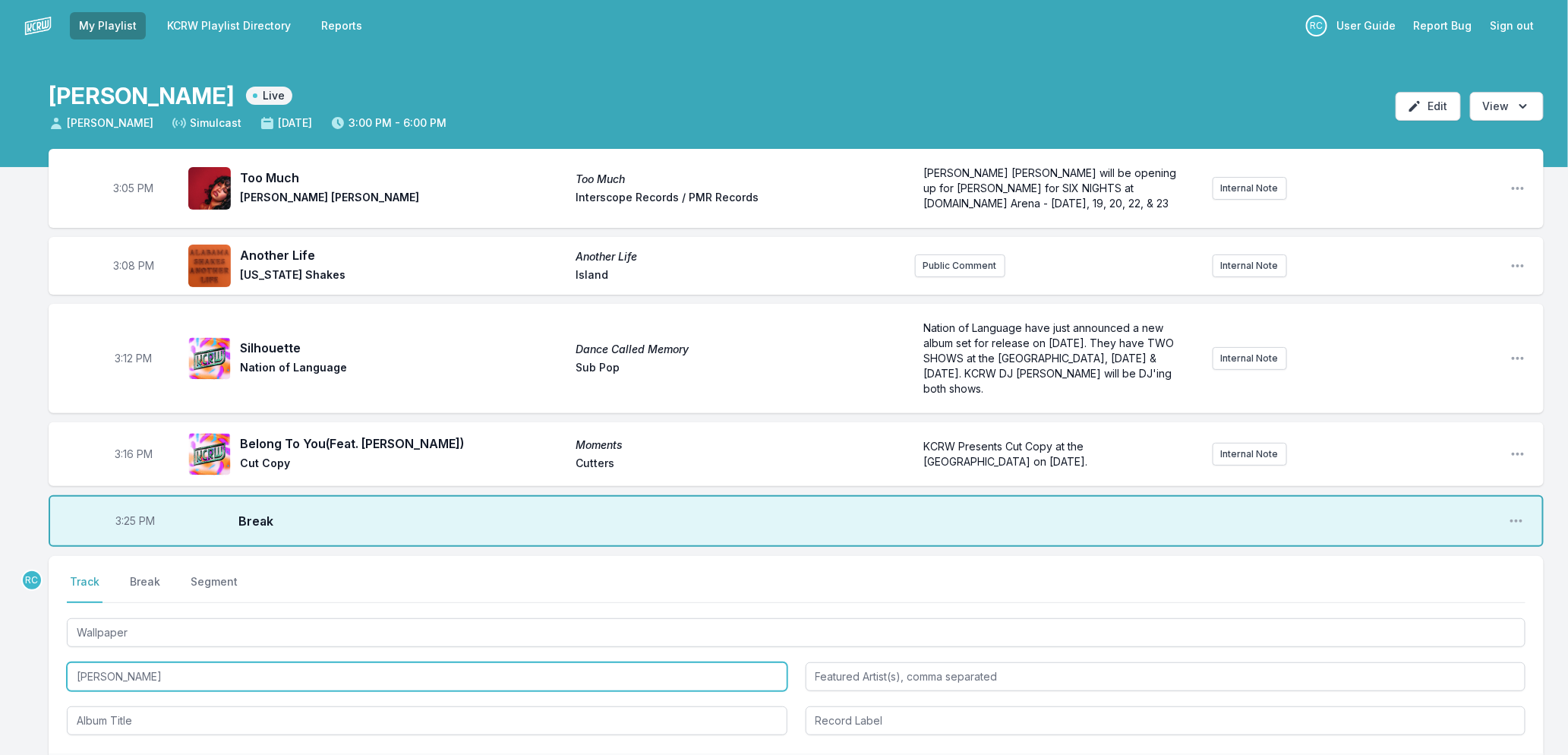
scroll to position [189, 0]
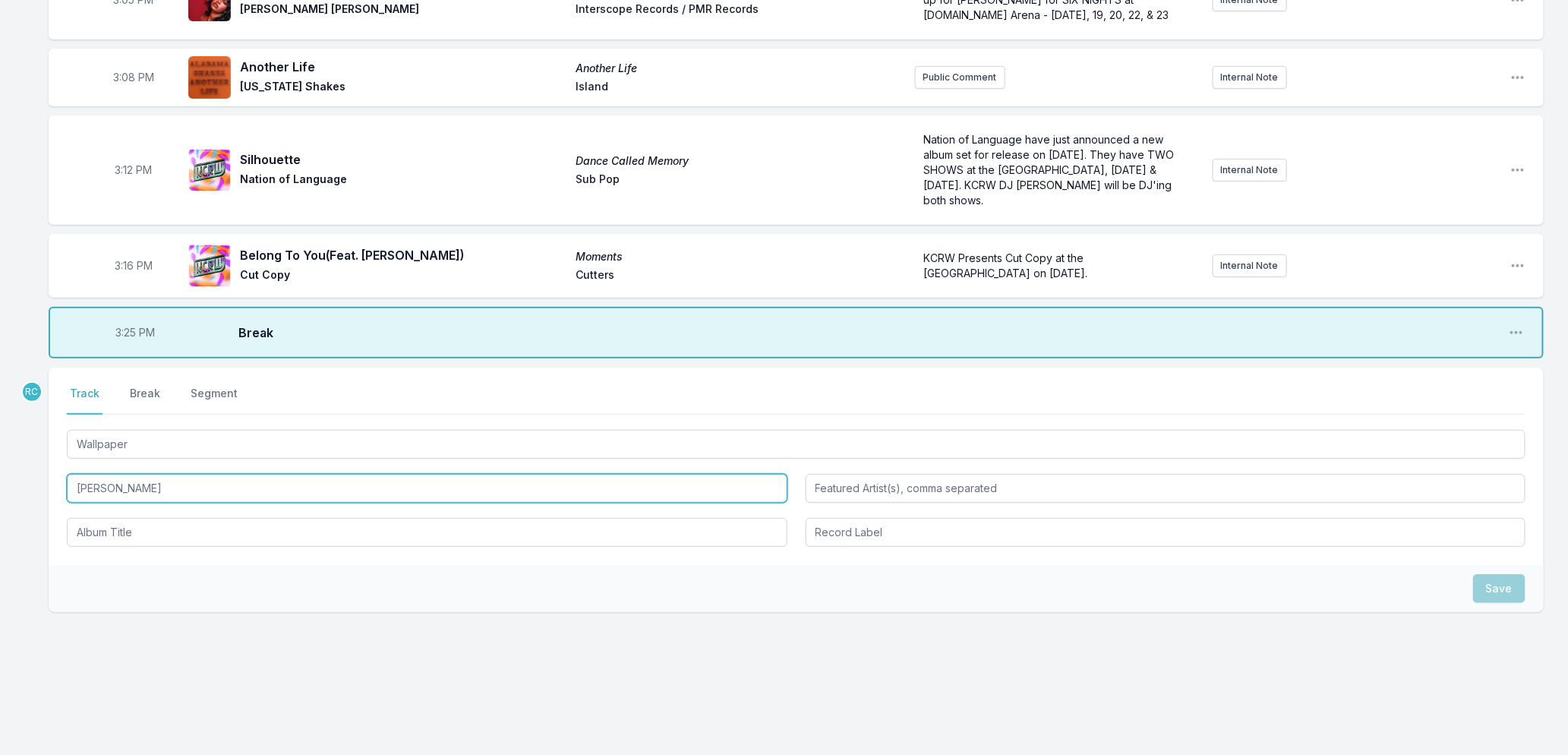
type input "[PERSON_NAME]"
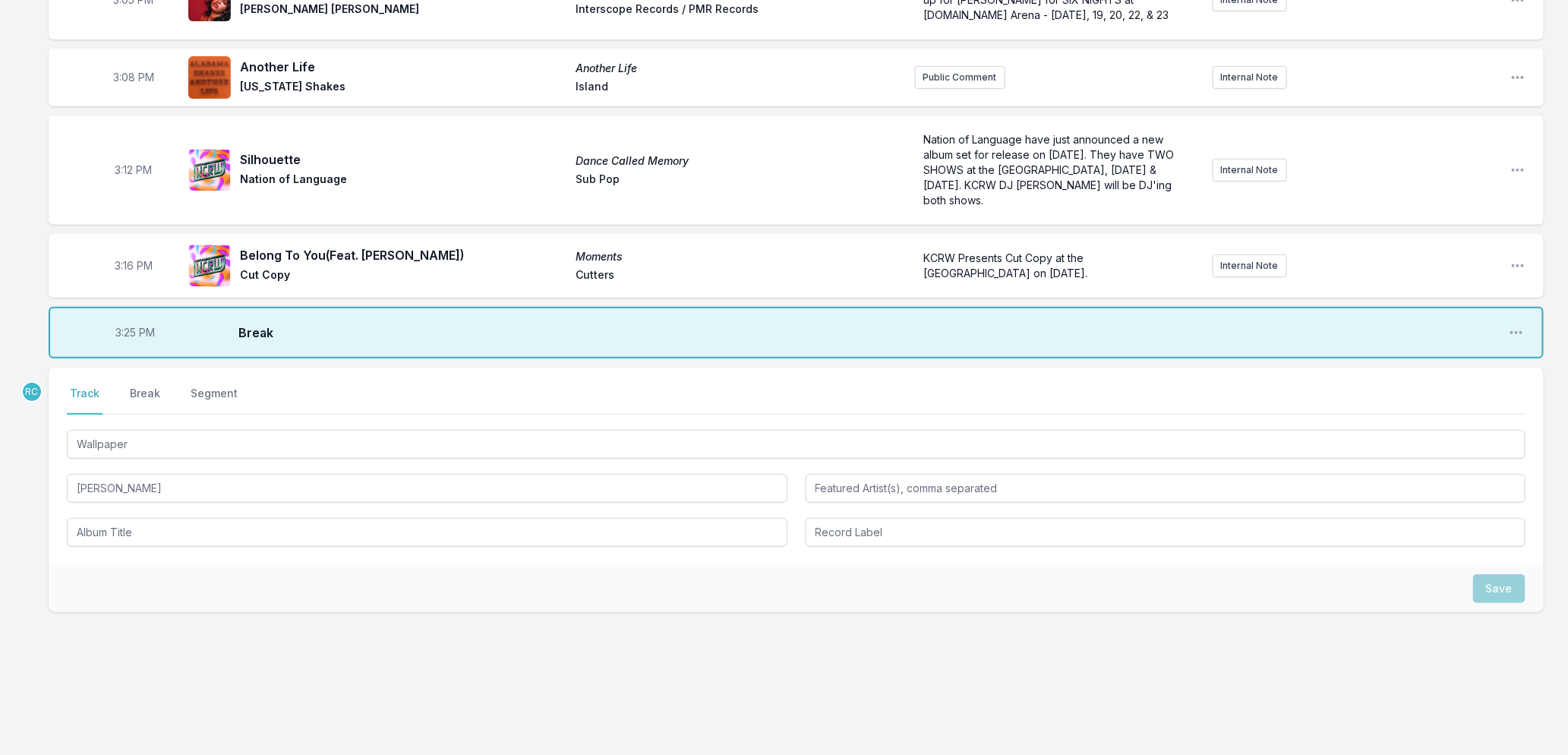
click at [193, 570] on div "Save" at bounding box center [797, 589] width 1495 height 47
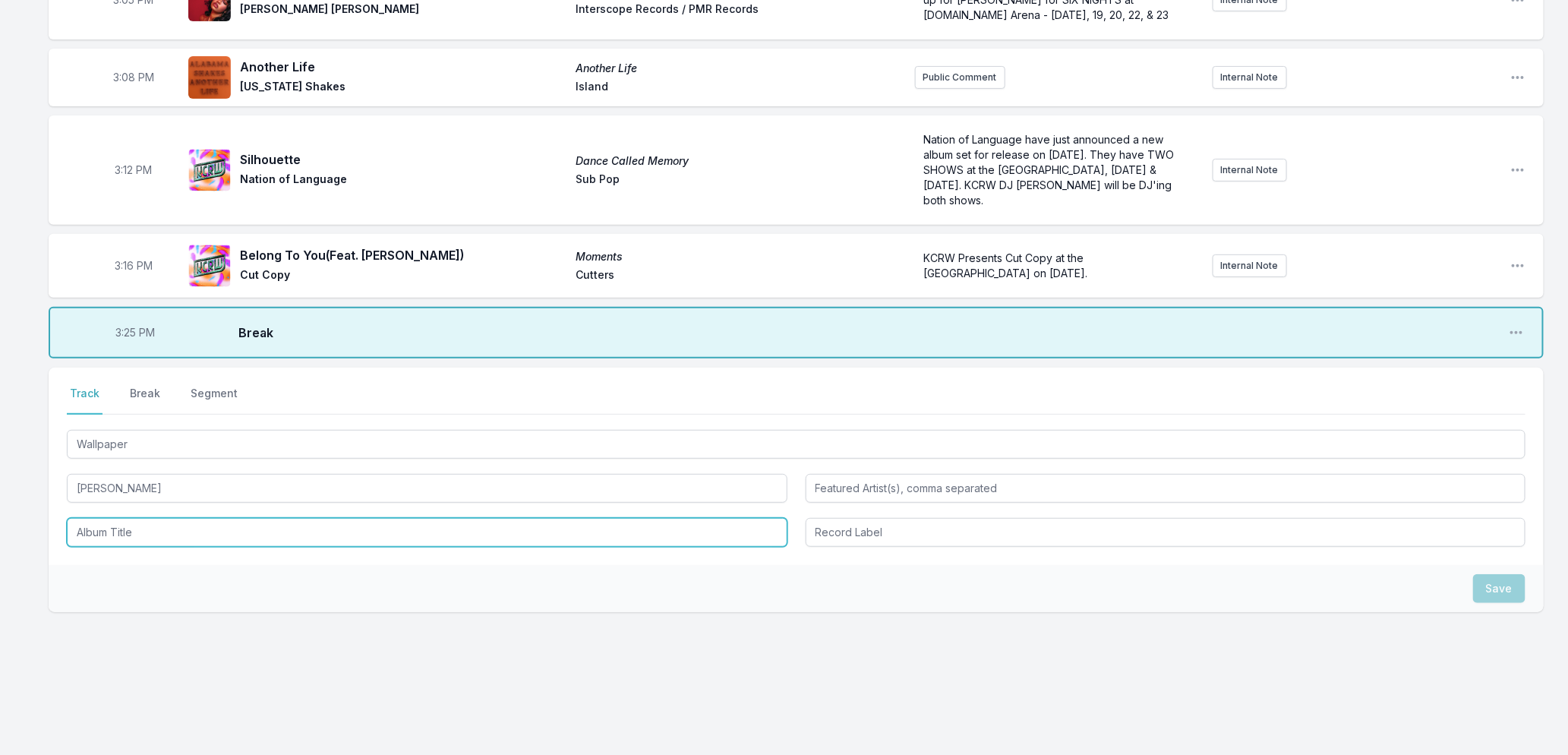
click at [123, 524] on input "Album Title" at bounding box center [427, 533] width 721 height 29
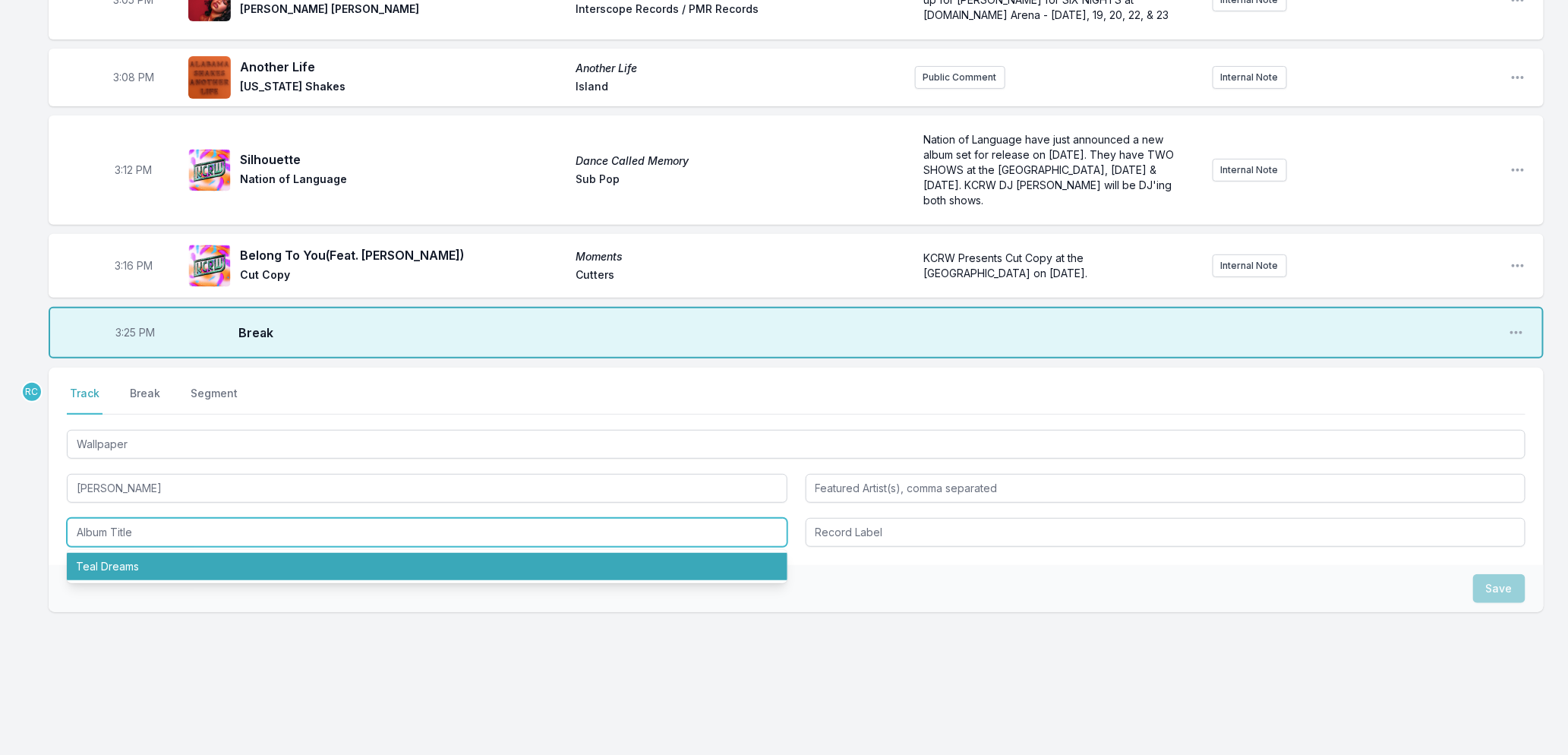
click at [118, 559] on li "Teal Dreams" at bounding box center [427, 566] width 721 height 28
type input "Teal Dreams"
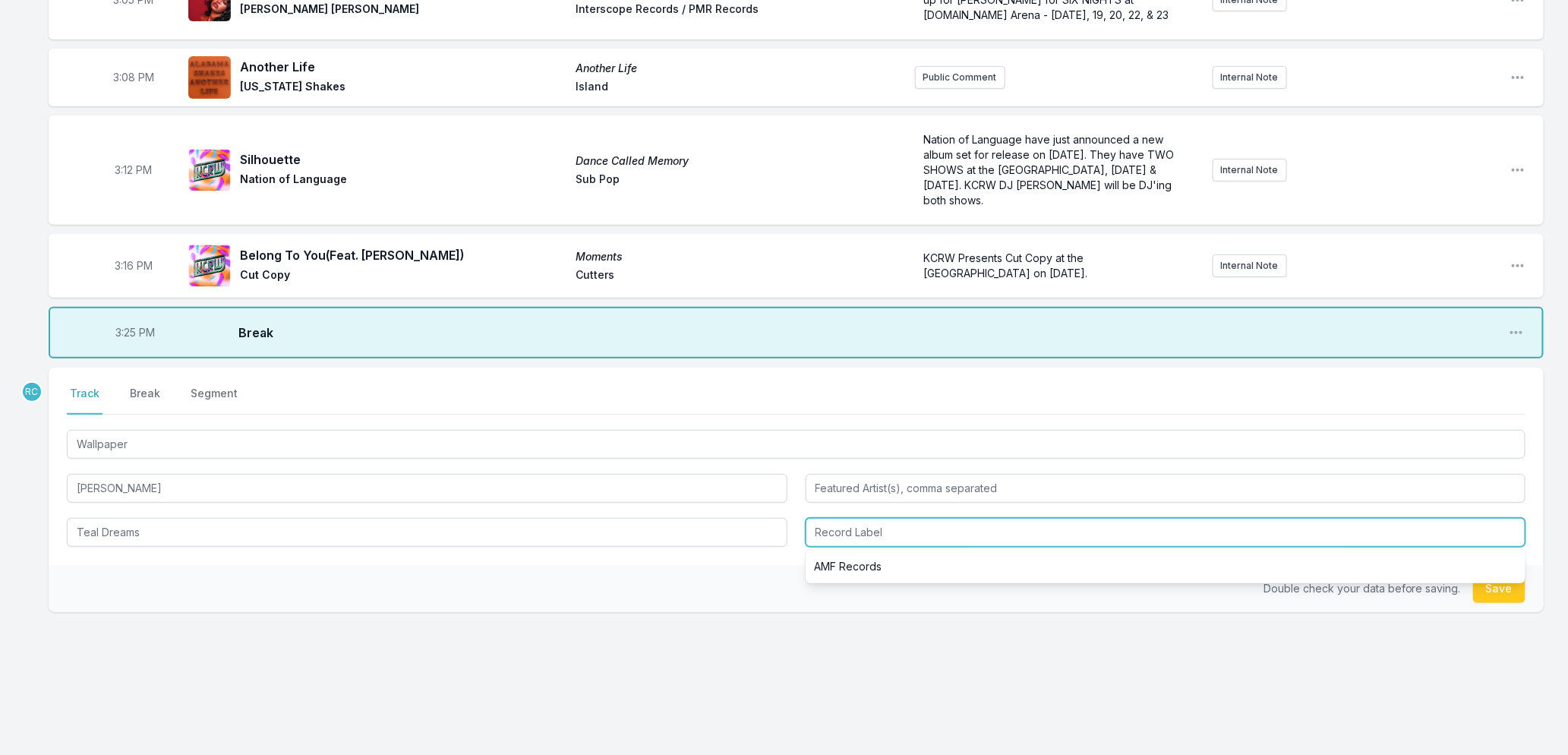
click at [961, 527] on input "Record Label" at bounding box center [1167, 533] width 721 height 29
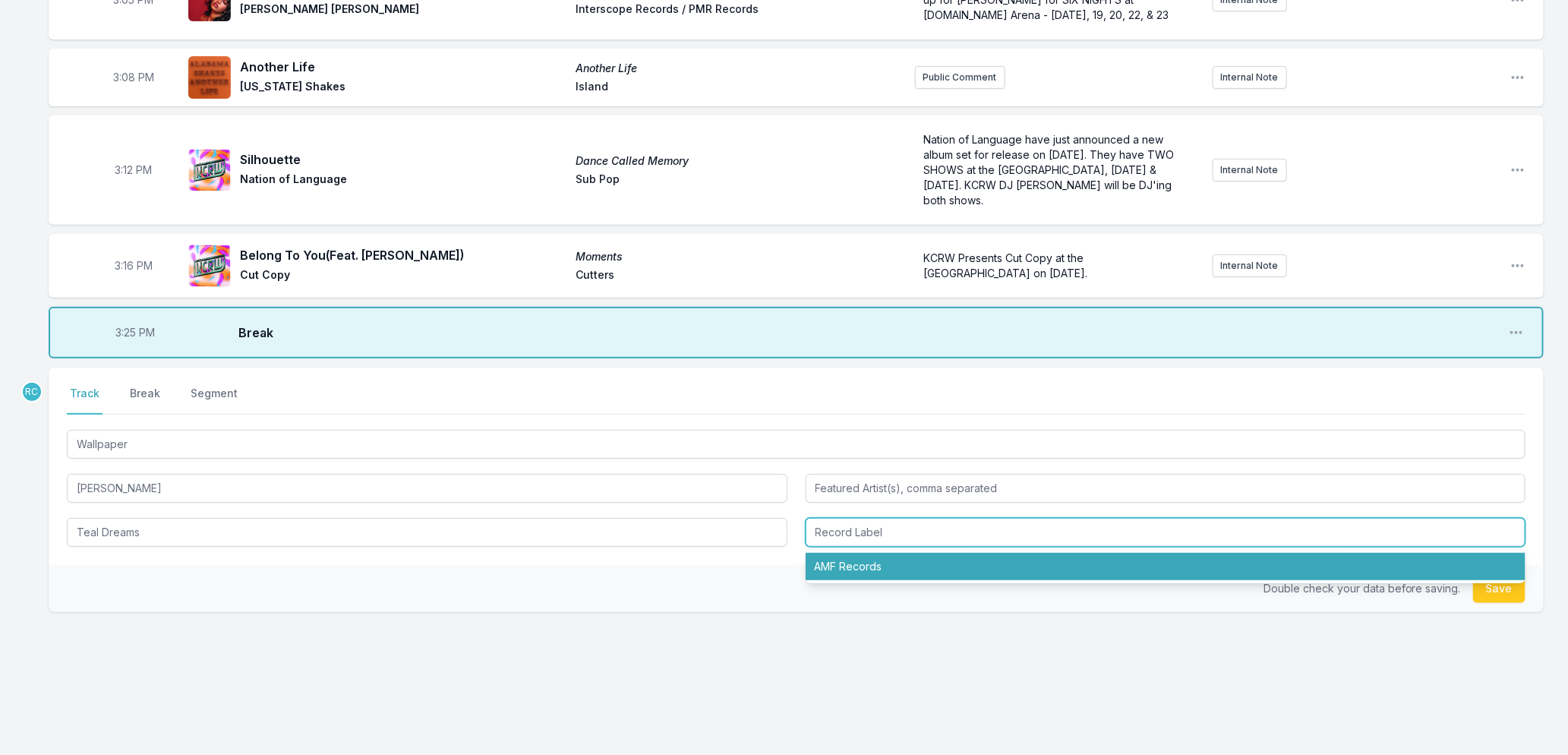
click at [868, 563] on li "AMF Records" at bounding box center [1167, 566] width 721 height 28
type input "AMF Records"
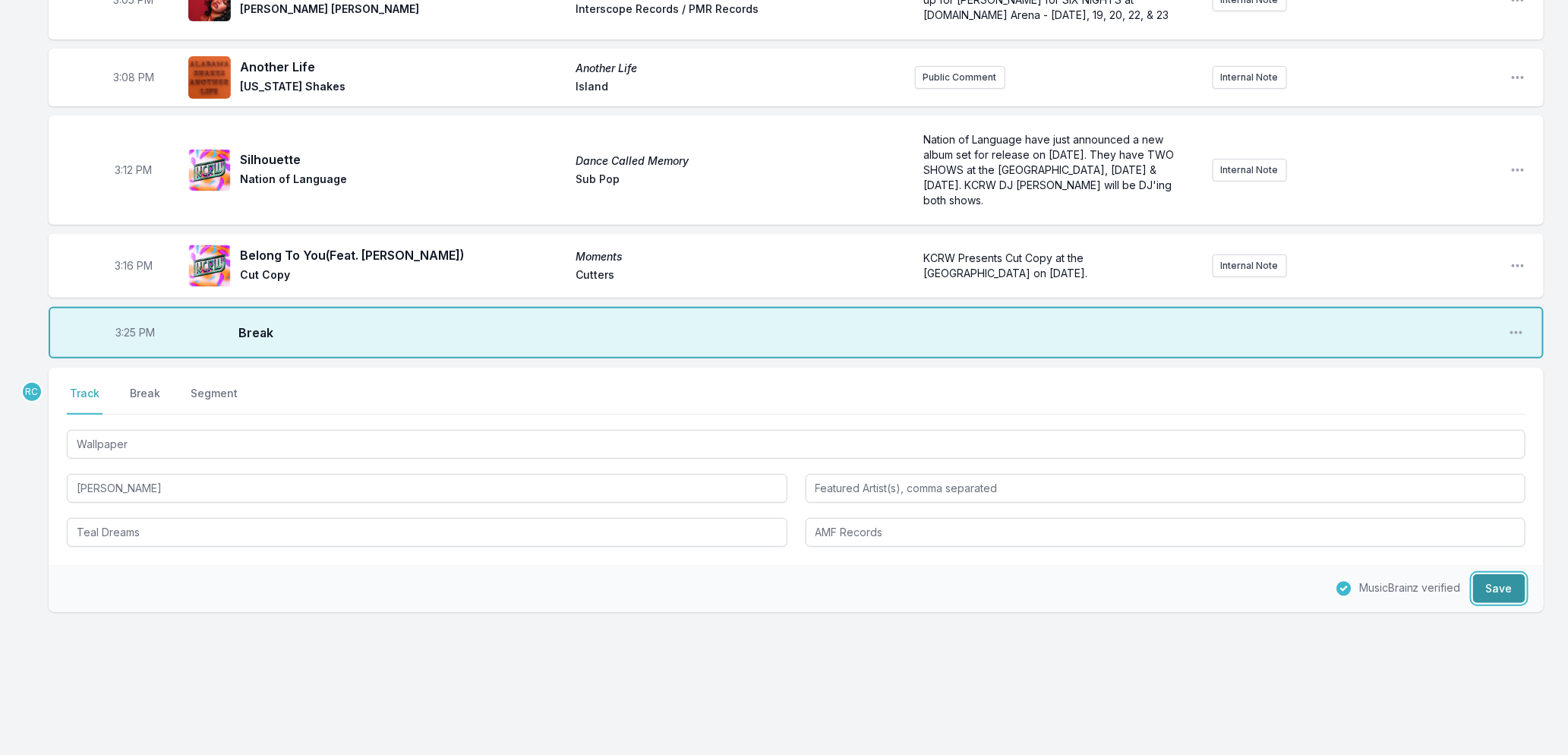
click at [1484, 586] on button "Save" at bounding box center [1499, 589] width 52 height 29
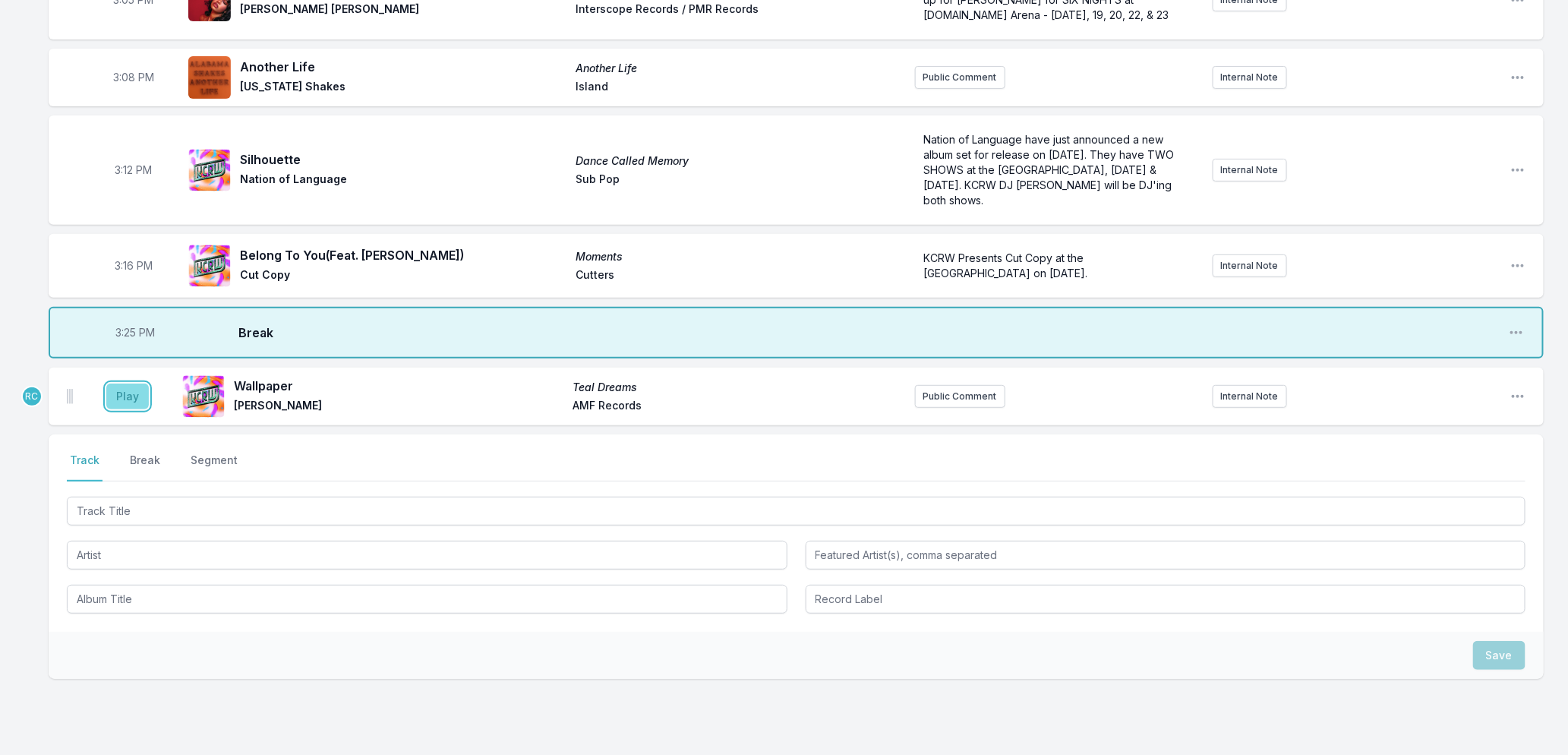
click at [115, 395] on button "Play" at bounding box center [128, 396] width 43 height 26
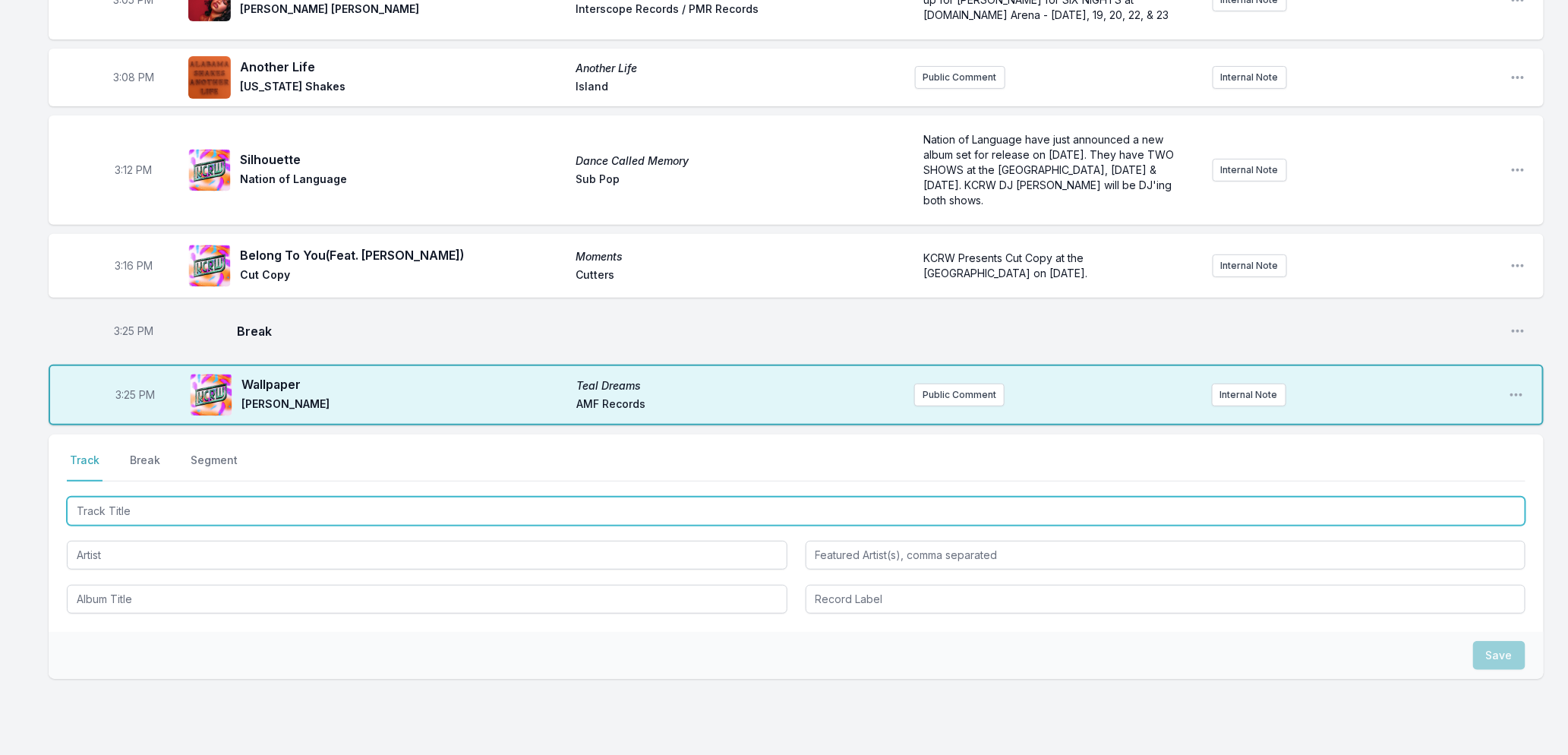
click at [233, 502] on input "Track Title" at bounding box center [797, 511] width 1459 height 29
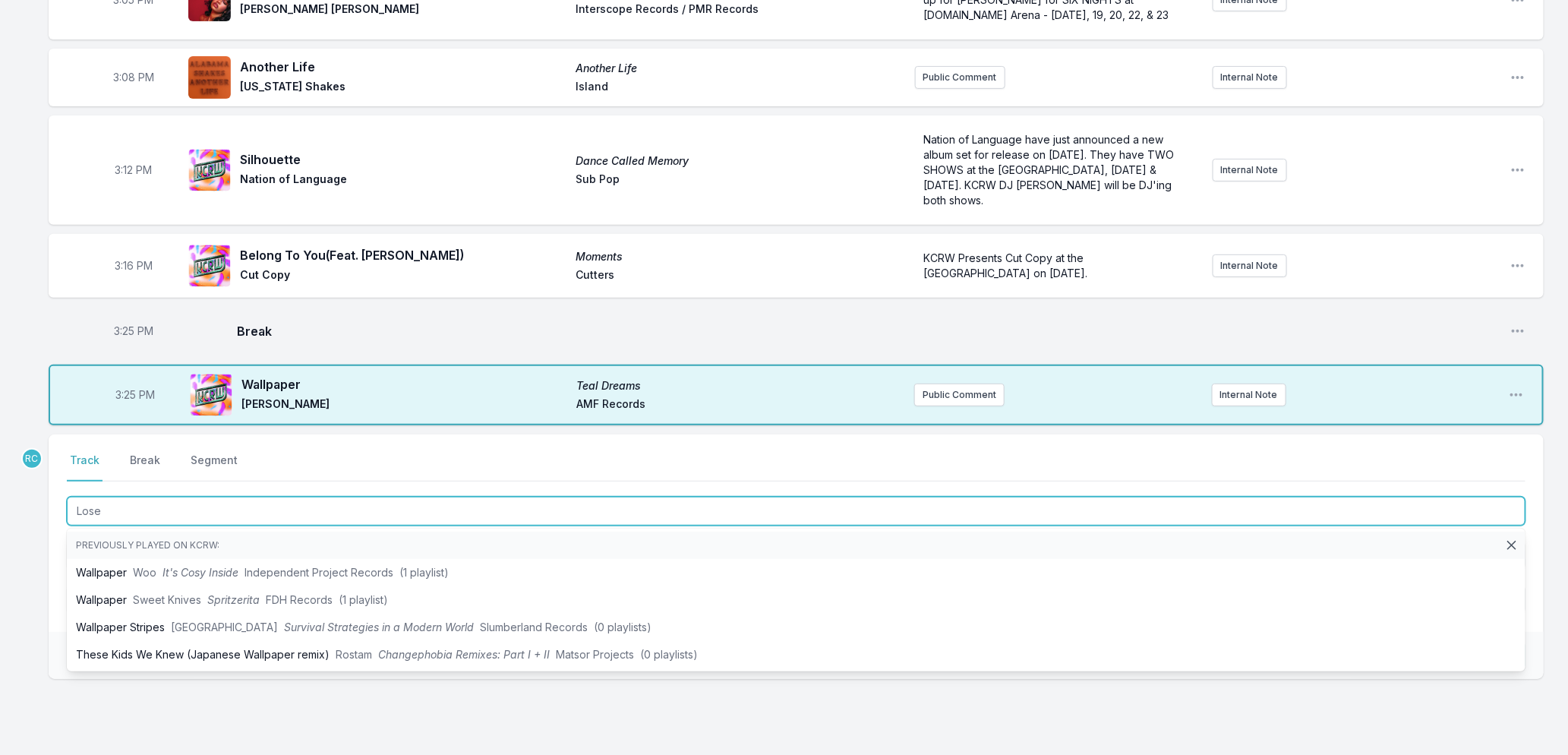
type input "Loser"
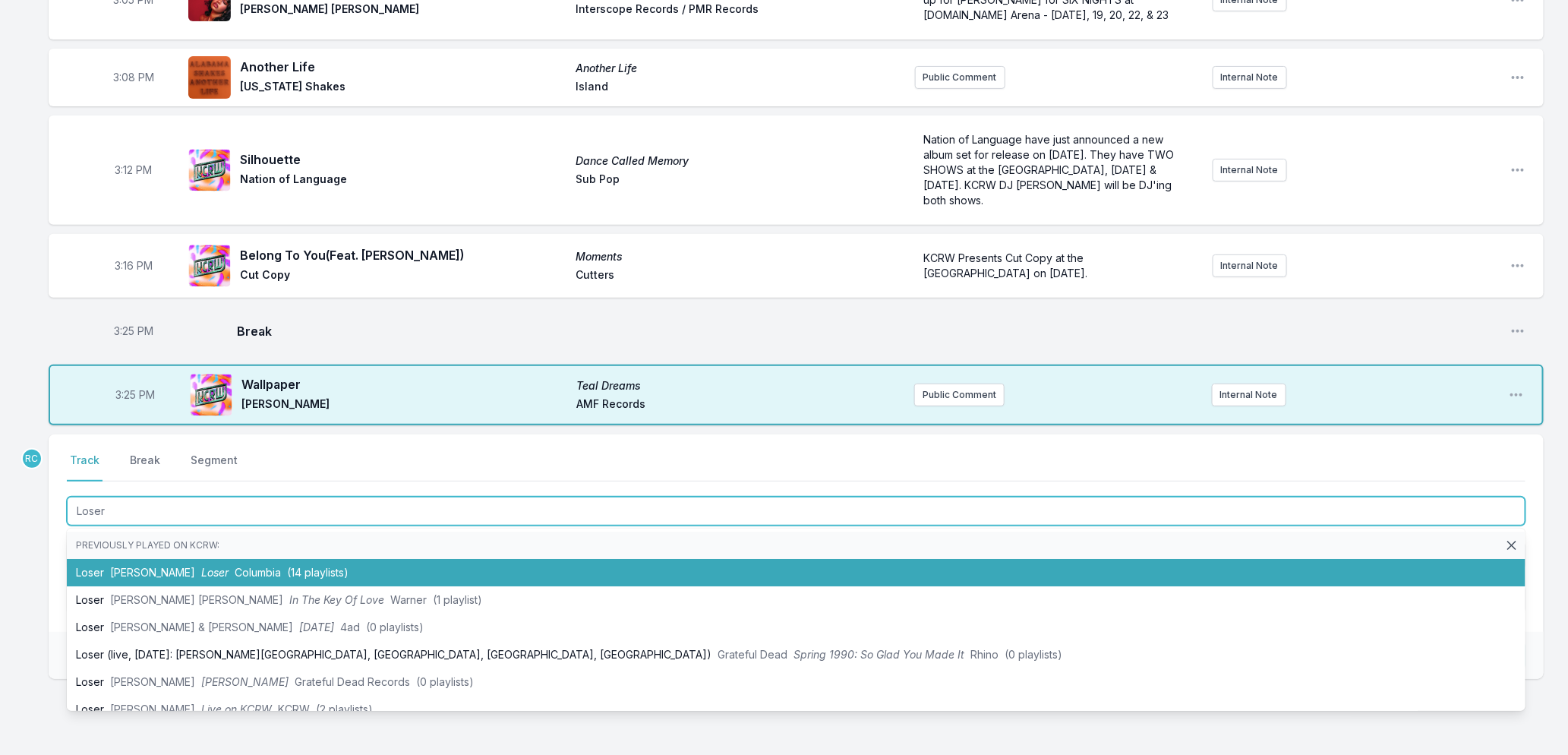
click at [241, 573] on span "Columbia" at bounding box center [258, 572] width 47 height 13
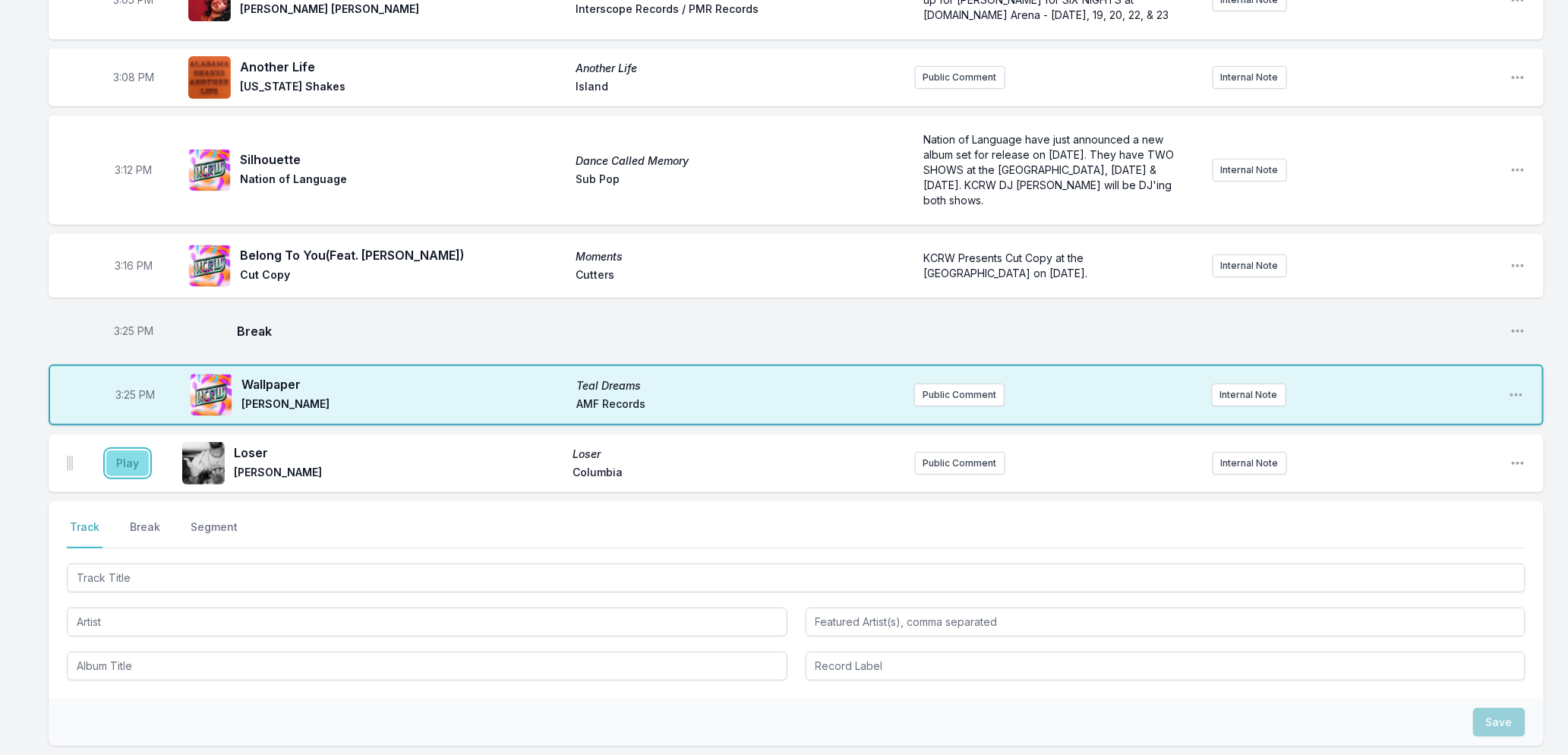
click at [130, 463] on button "Play" at bounding box center [128, 463] width 43 height 26
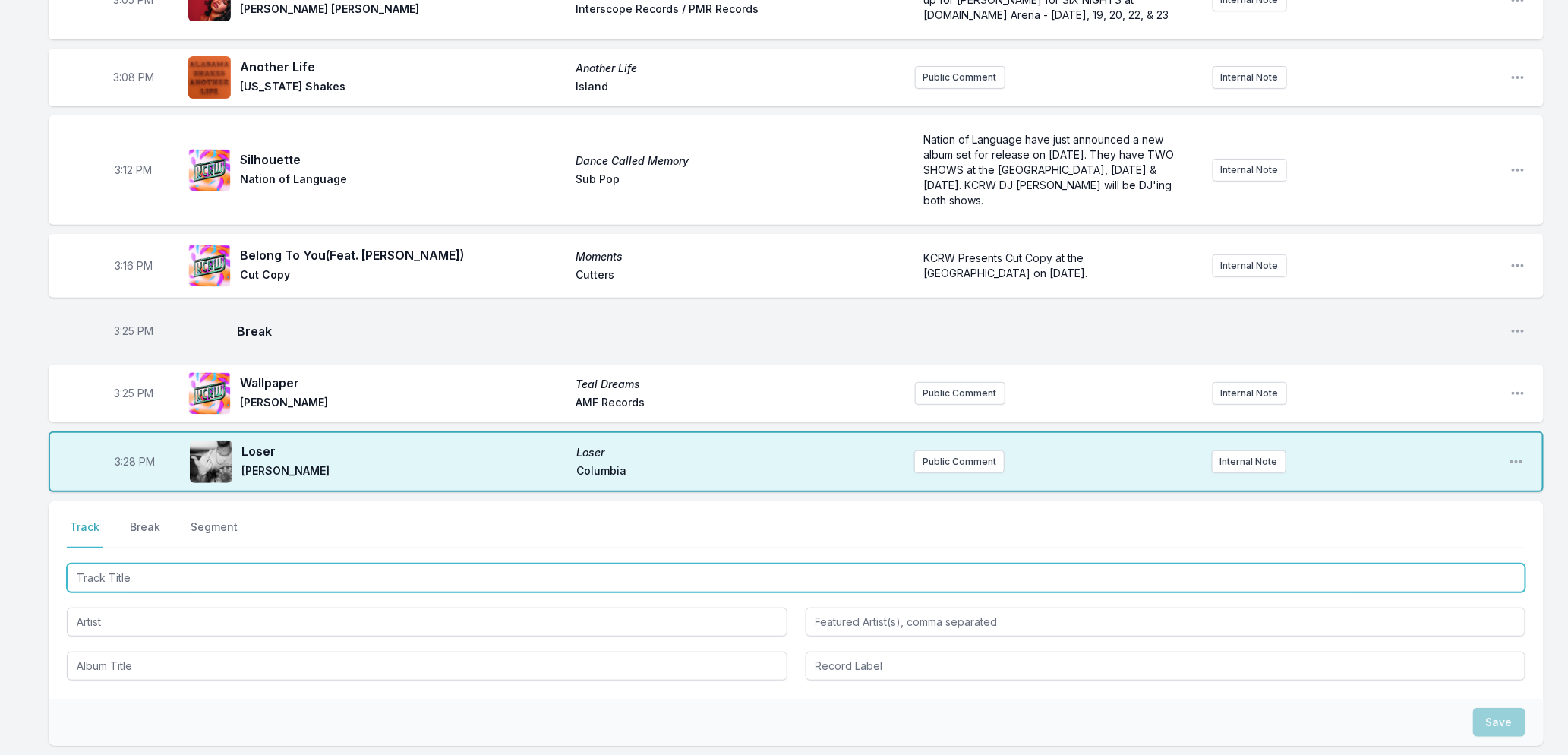
click at [253, 577] on input "Track Title" at bounding box center [797, 577] width 1459 height 29
type input "Another Woman"
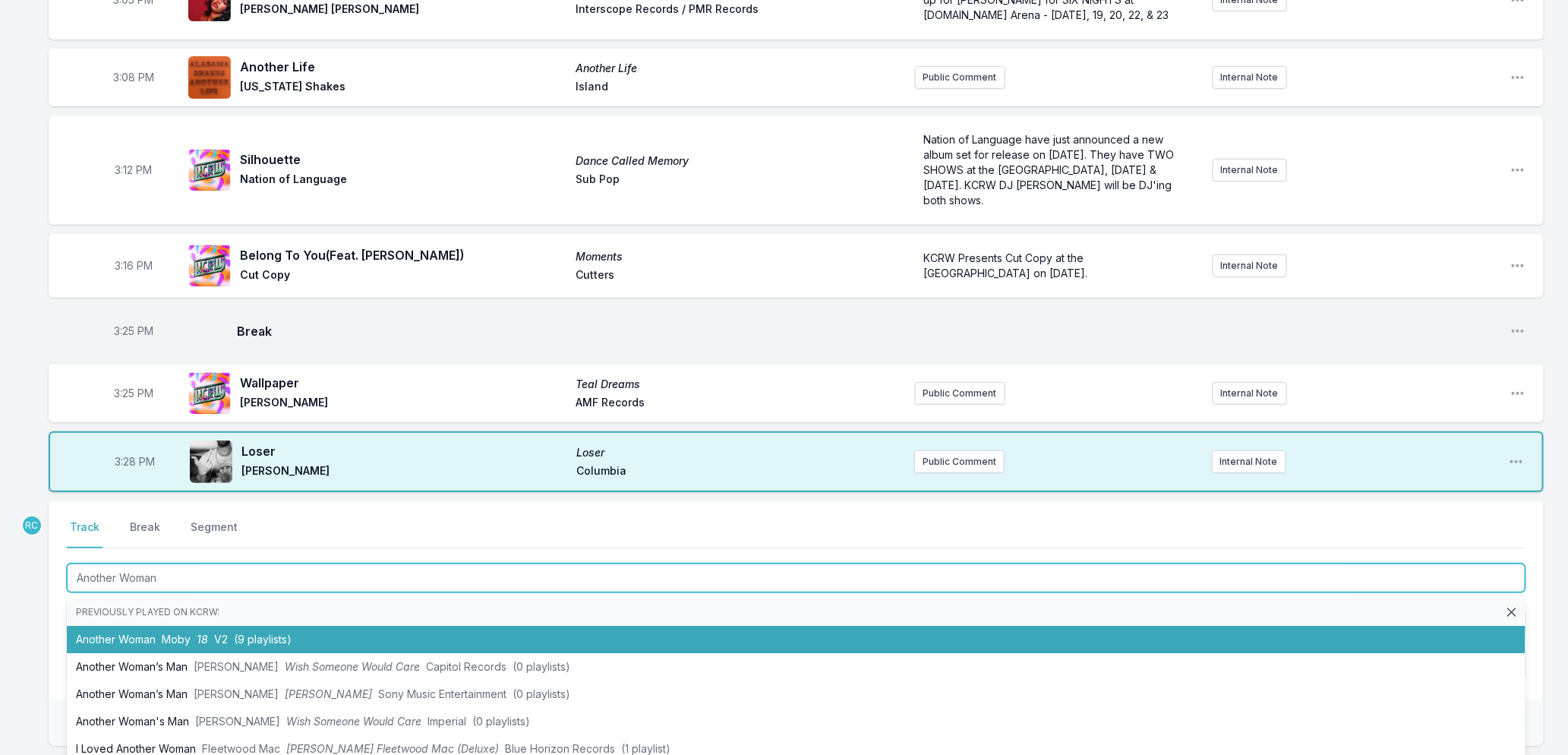
click at [208, 638] on span "18" at bounding box center [202, 639] width 11 height 13
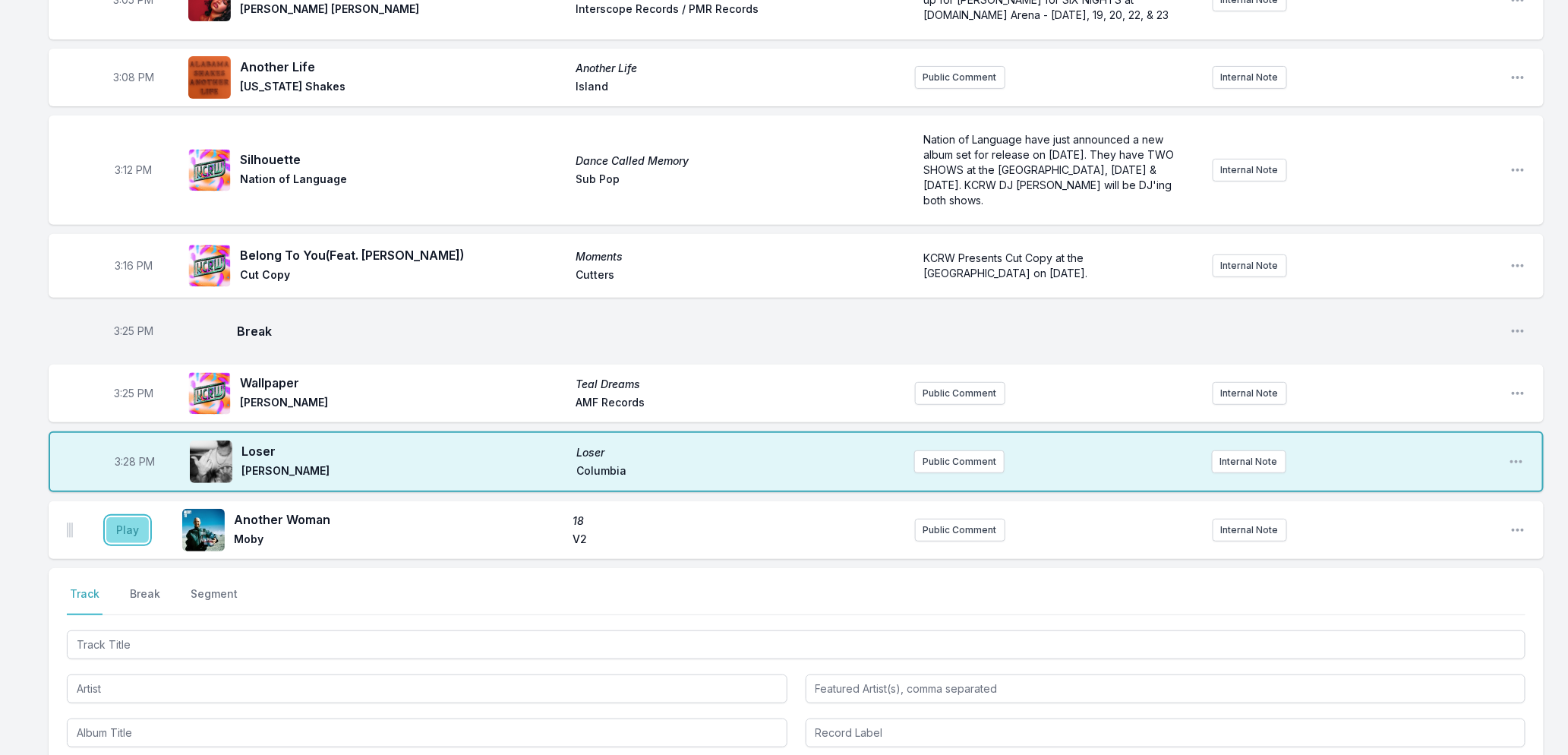
click at [130, 535] on button "Play" at bounding box center [128, 530] width 43 height 26
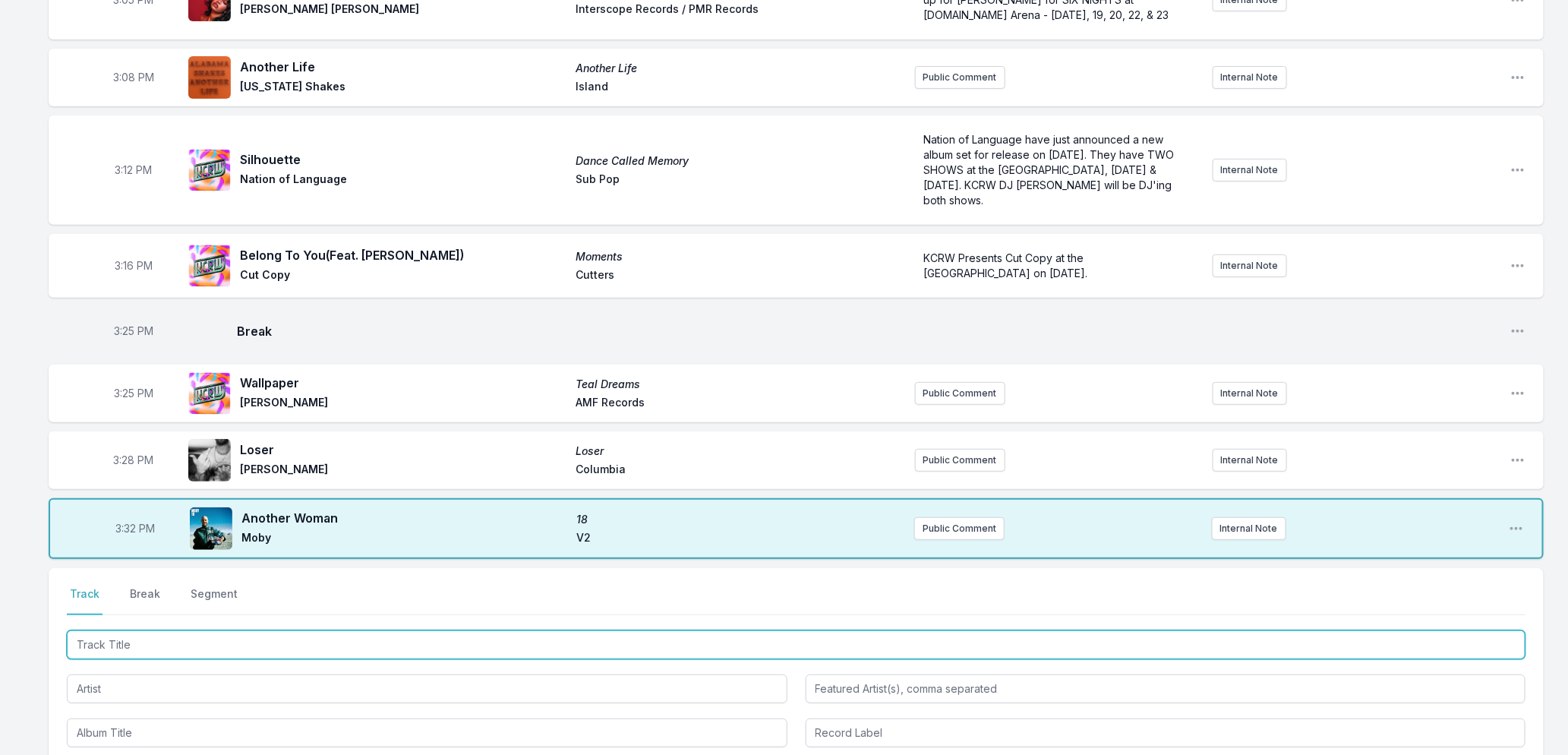
click at [169, 641] on input "Track Title" at bounding box center [797, 645] width 1459 height 29
type input "Run Free"
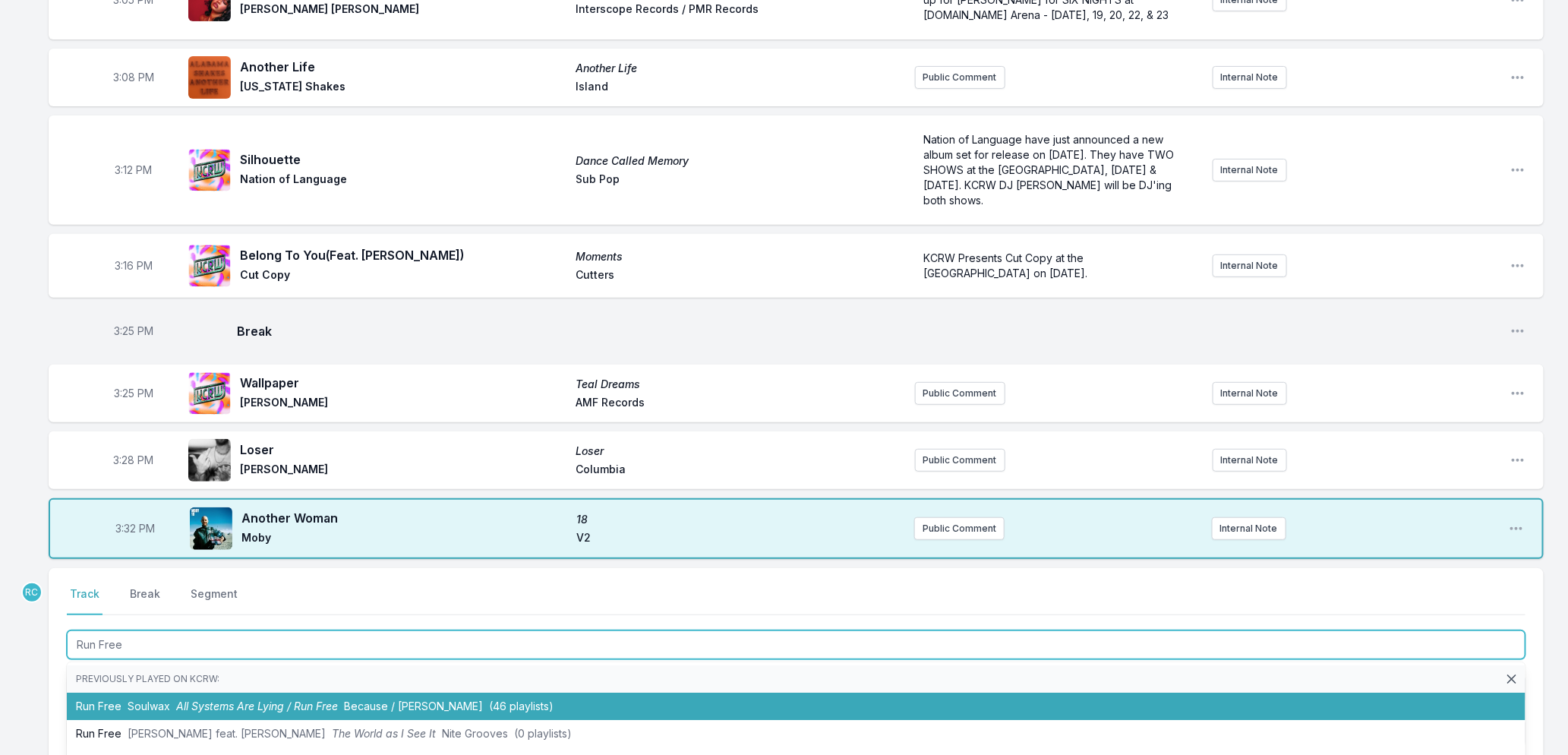
click at [160, 694] on li "Run Free Soulwax All Systems Are Lying / Run Free Because / Deewee (46 playlist…" at bounding box center [797, 706] width 1459 height 28
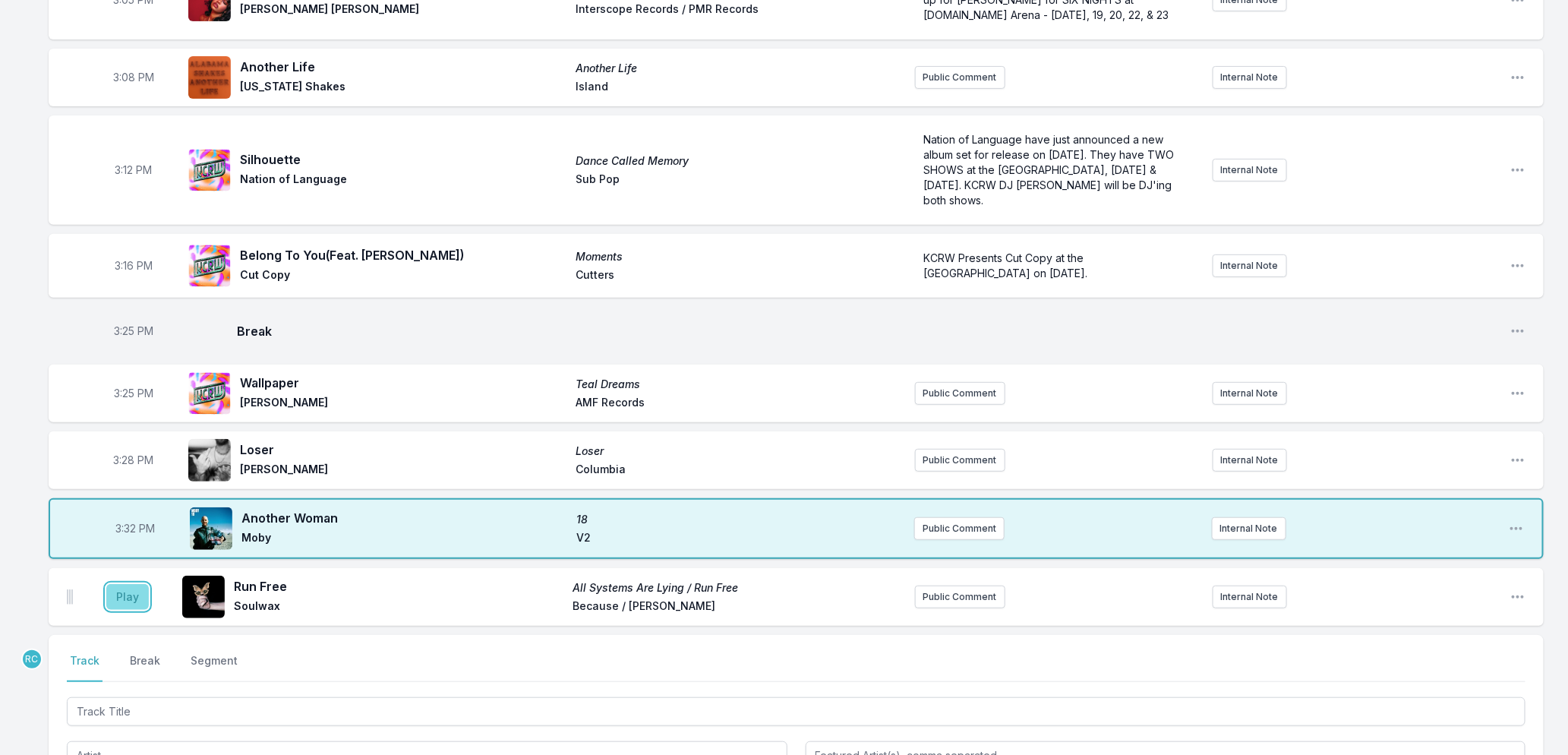
click at [116, 591] on button "Play" at bounding box center [128, 596] width 43 height 26
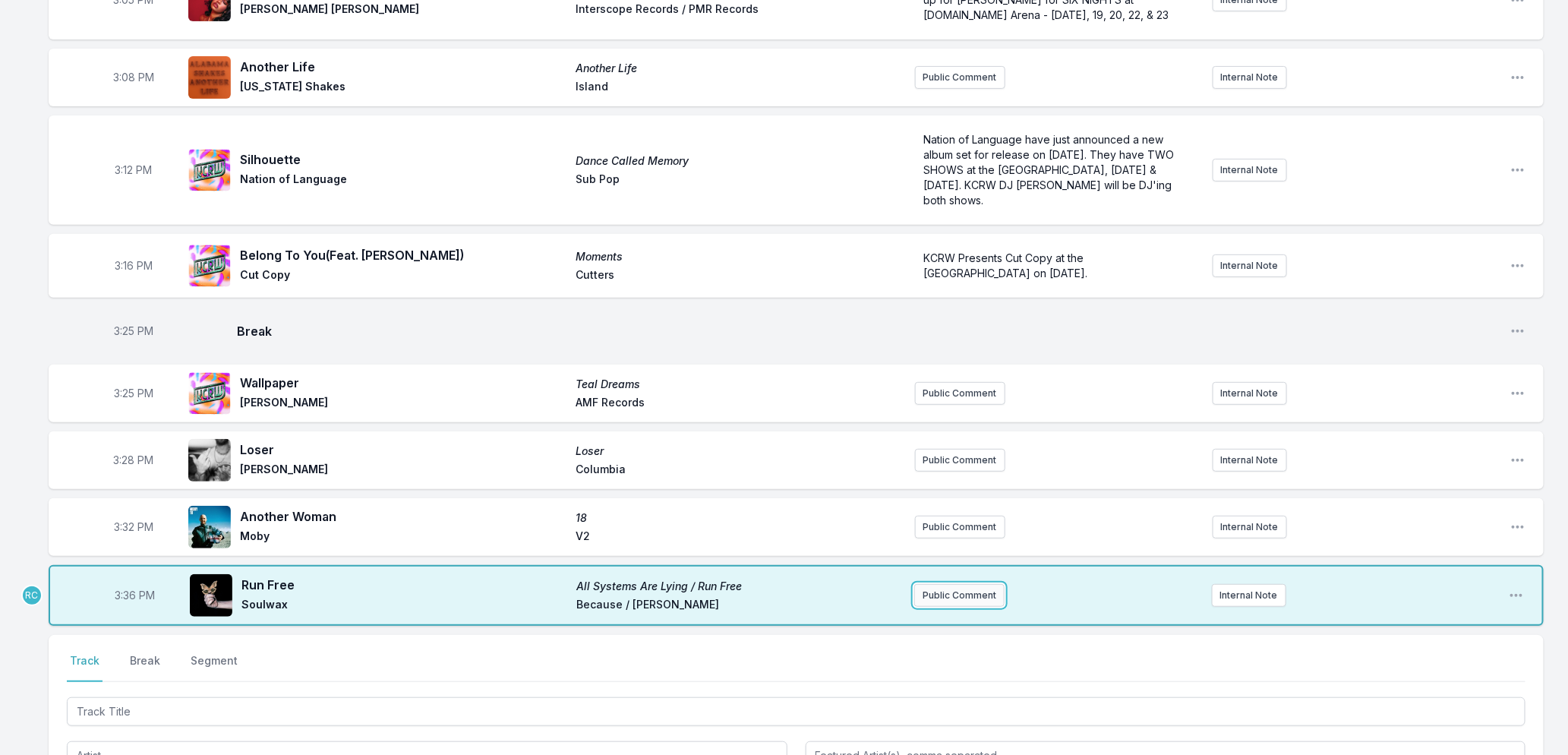
click at [965, 592] on button "Public Comment" at bounding box center [959, 595] width 91 height 23
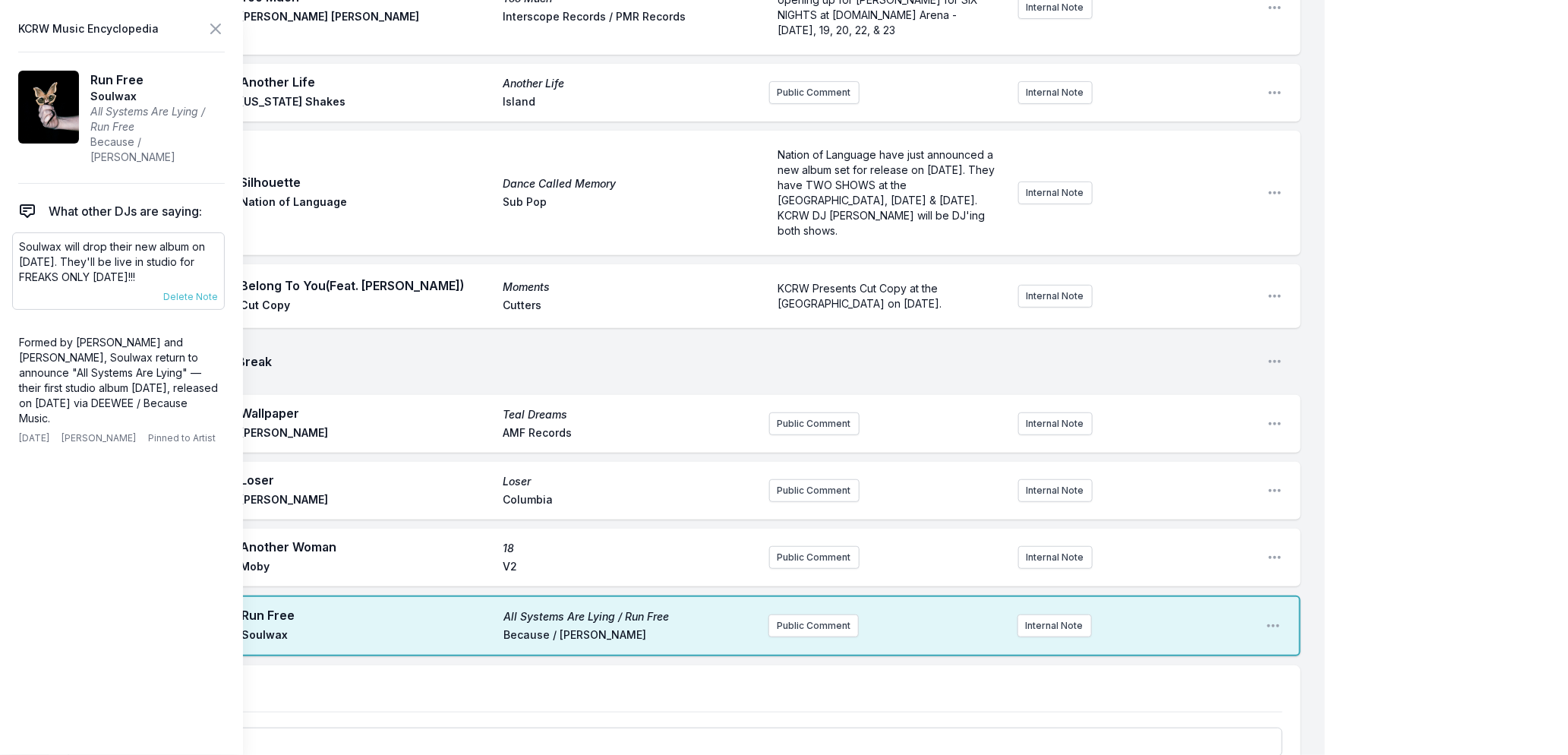
drag, startPoint x: 194, startPoint y: 261, endPoint x: 17, endPoint y: 231, distance: 179.5
click at [17, 233] on div "Soulwax will drop their new album on [DATE]. They'll be live in studio for FREA…" at bounding box center [118, 271] width 213 height 77
copy p "Soulwax will drop their new album on [DATE]. They'll be live in studio for FREA…"
click at [809, 619] on button "Public Comment" at bounding box center [813, 626] width 91 height 23
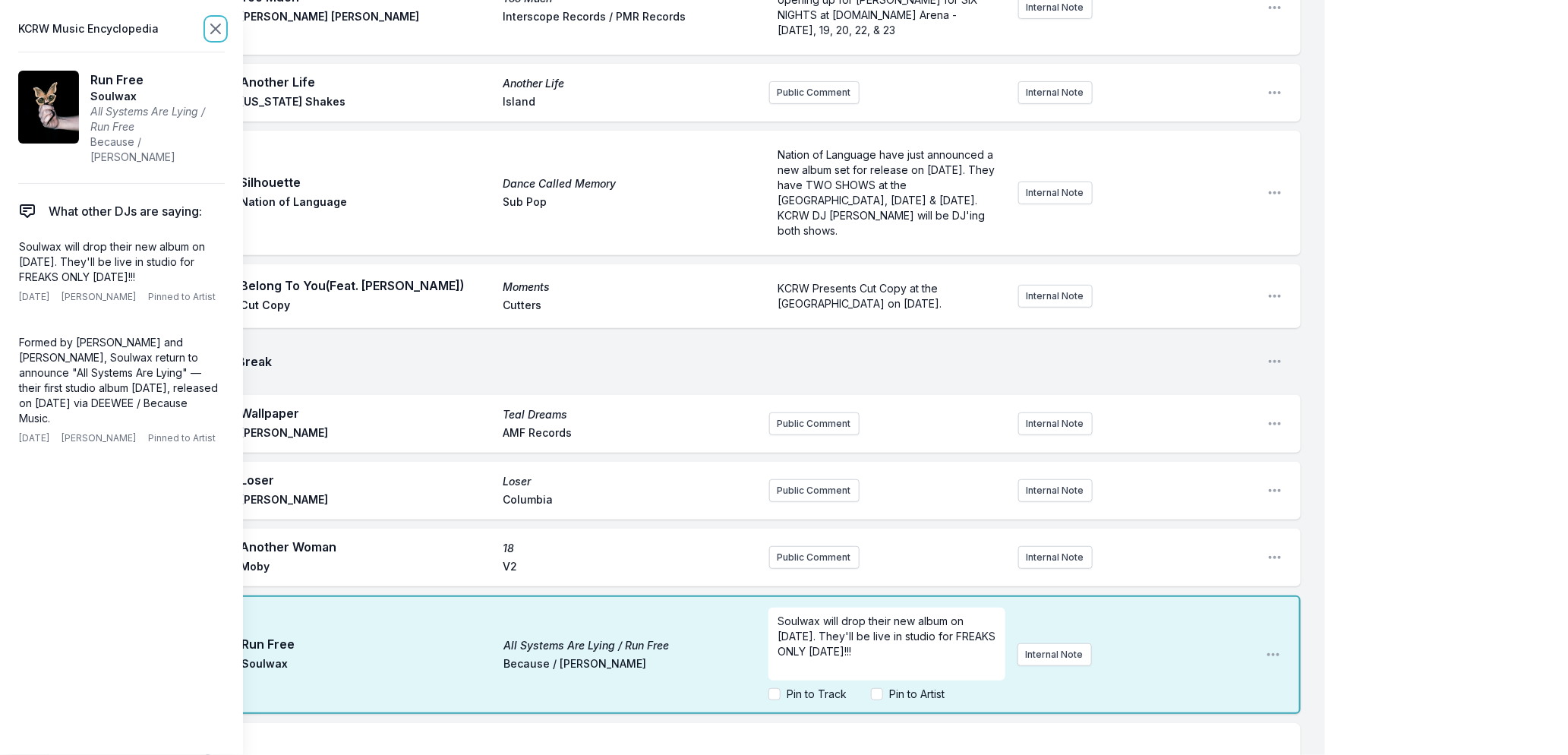
click at [215, 25] on icon at bounding box center [215, 28] width 18 height 18
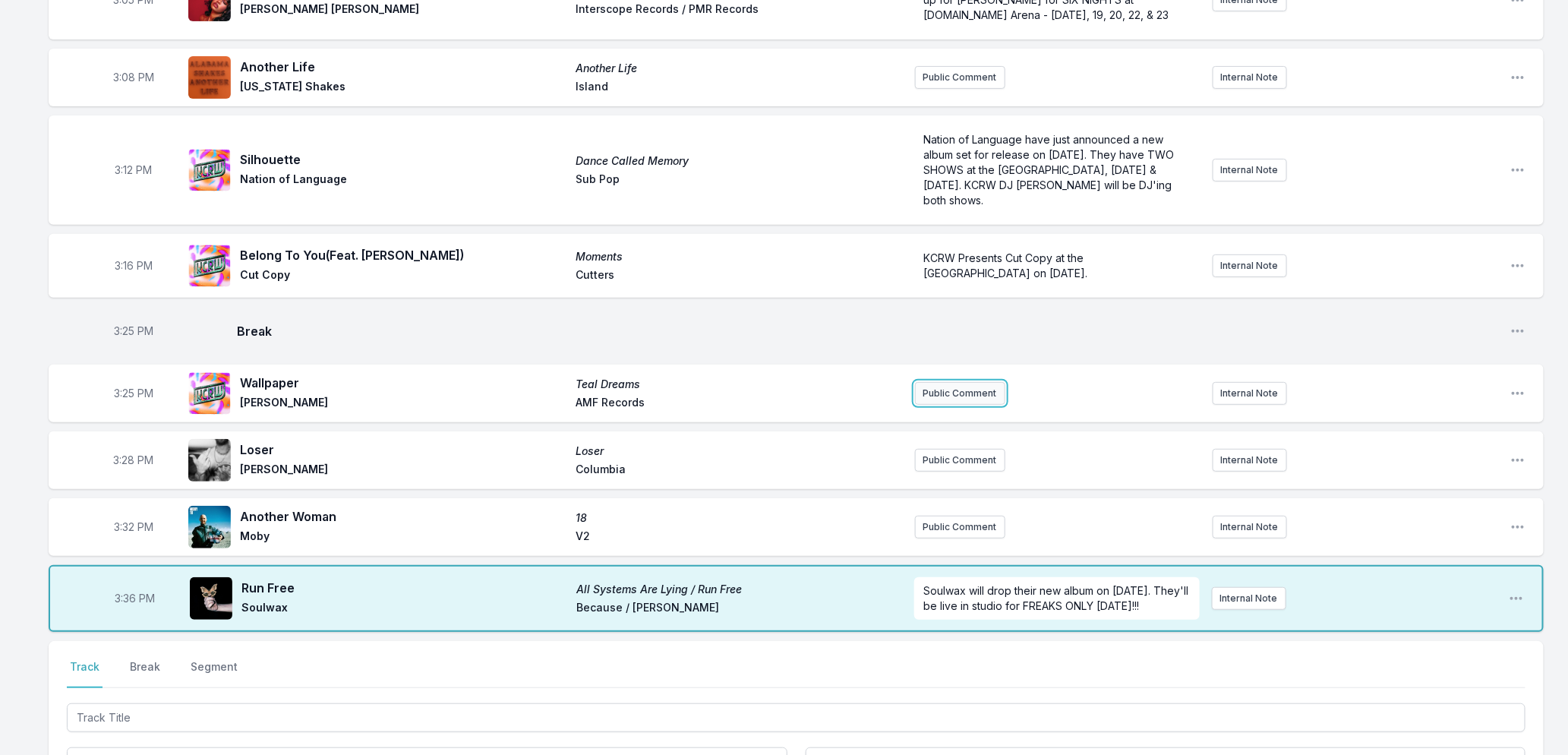
click at [980, 397] on button "Public Comment" at bounding box center [960, 393] width 91 height 23
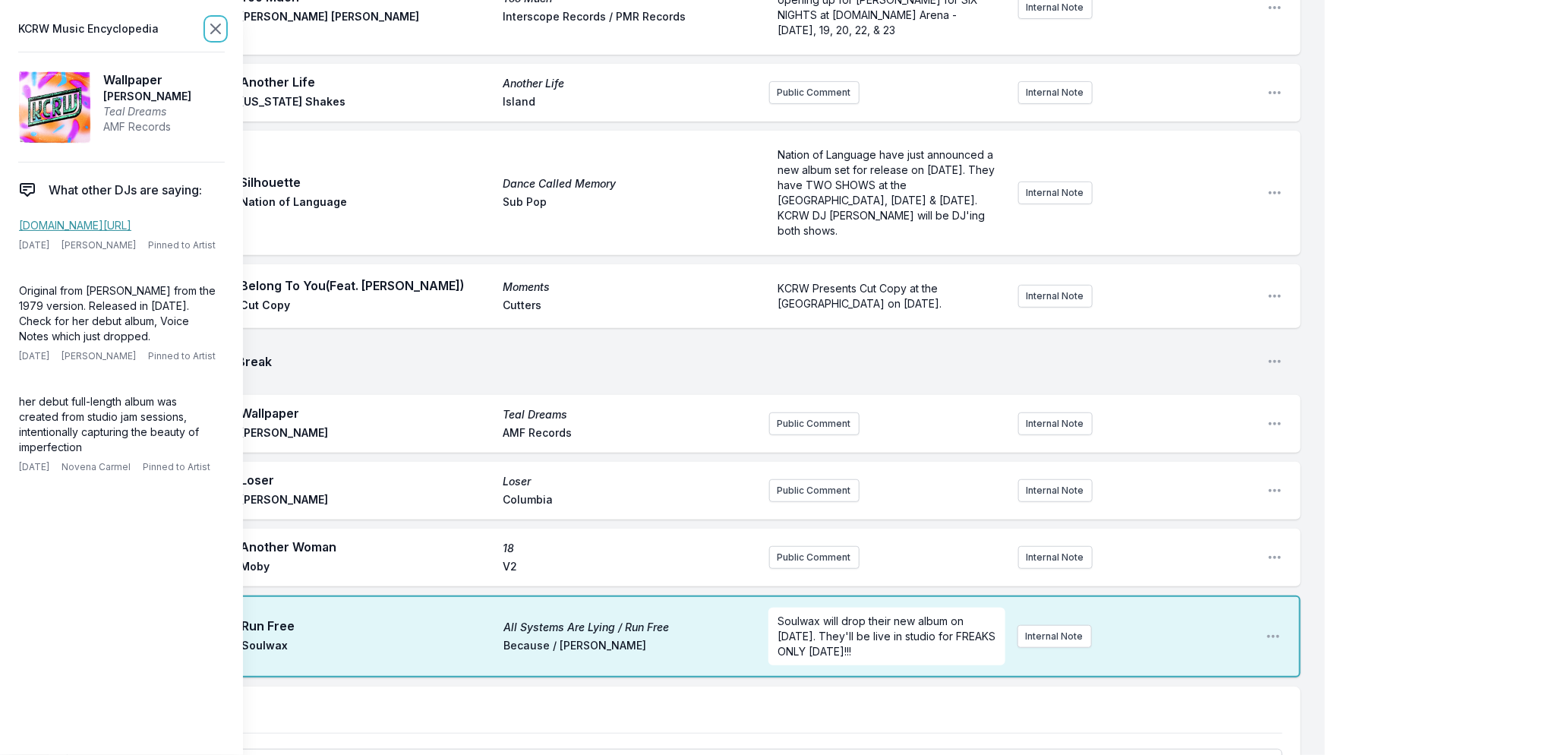
click at [207, 24] on icon at bounding box center [215, 28] width 18 height 18
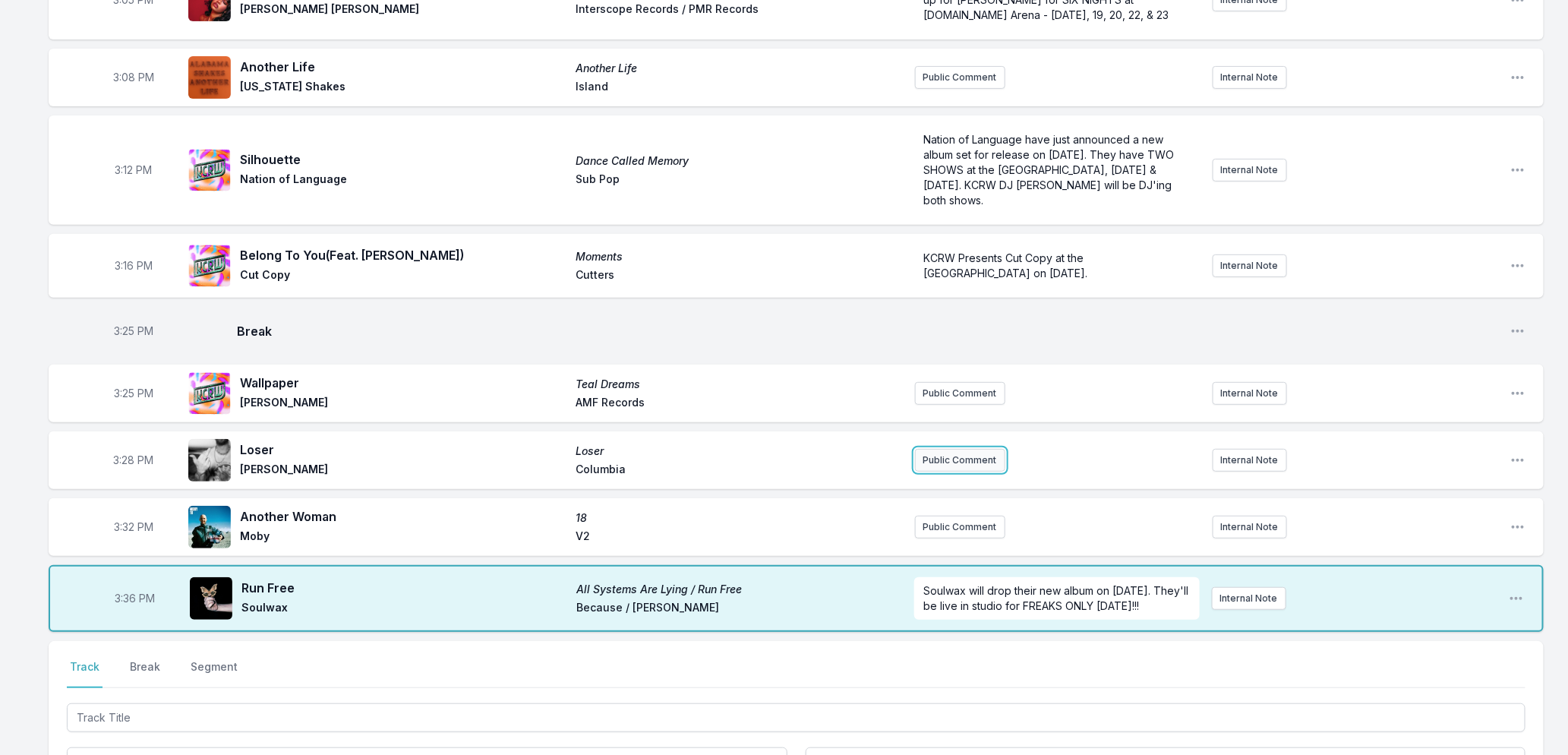
click at [930, 462] on button "Public Comment" at bounding box center [960, 460] width 91 height 23
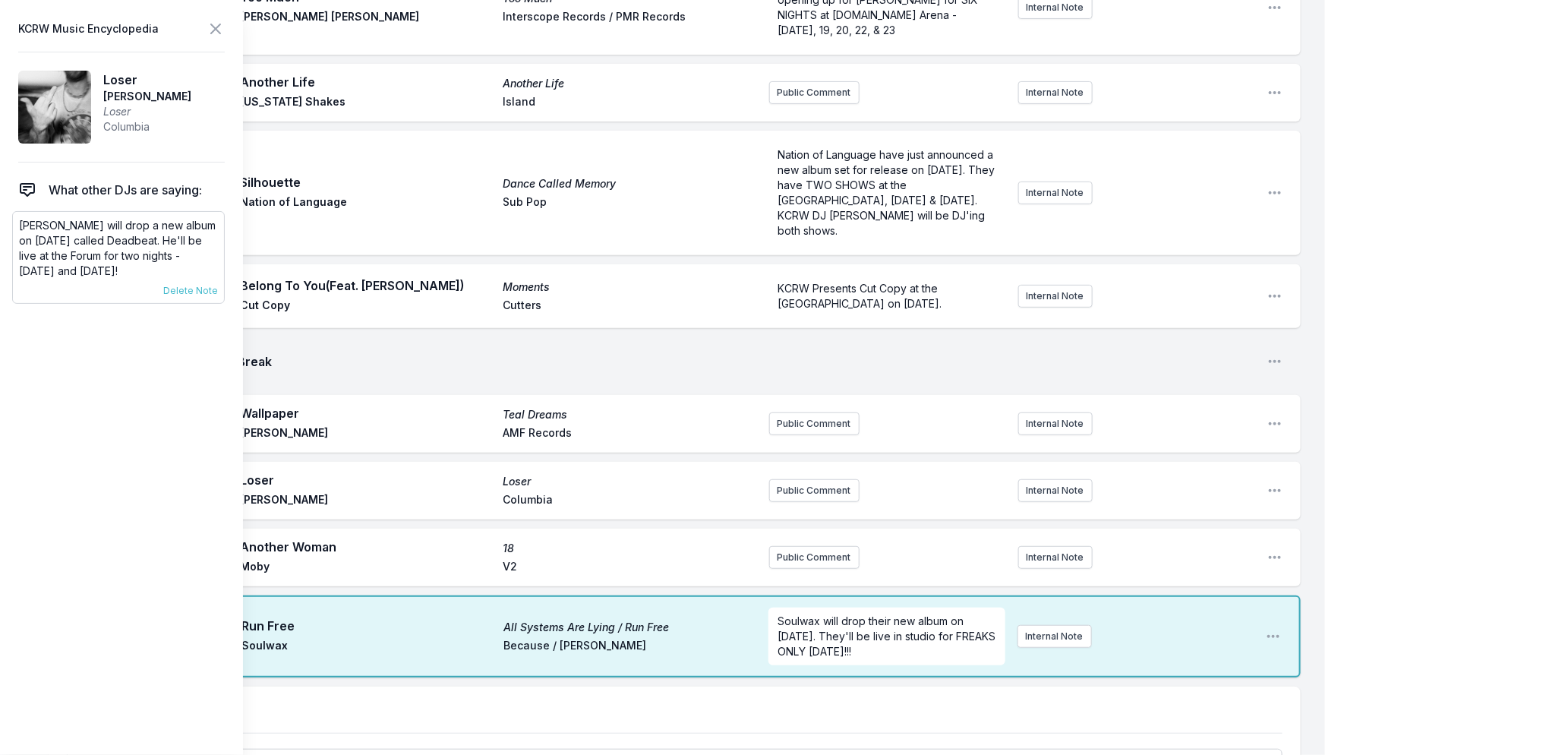
drag, startPoint x: 150, startPoint y: 269, endPoint x: 19, endPoint y: 226, distance: 137.9
click at [19, 226] on p "[PERSON_NAME] will drop a new album on [DATE] called Deadbeat. He'll be live at…" at bounding box center [118, 248] width 199 height 61
copy p "[PERSON_NAME] will drop a new album on [DATE] called Deadbeat. He'll be live at…"
click at [811, 488] on button "Public Comment" at bounding box center [814, 491] width 91 height 23
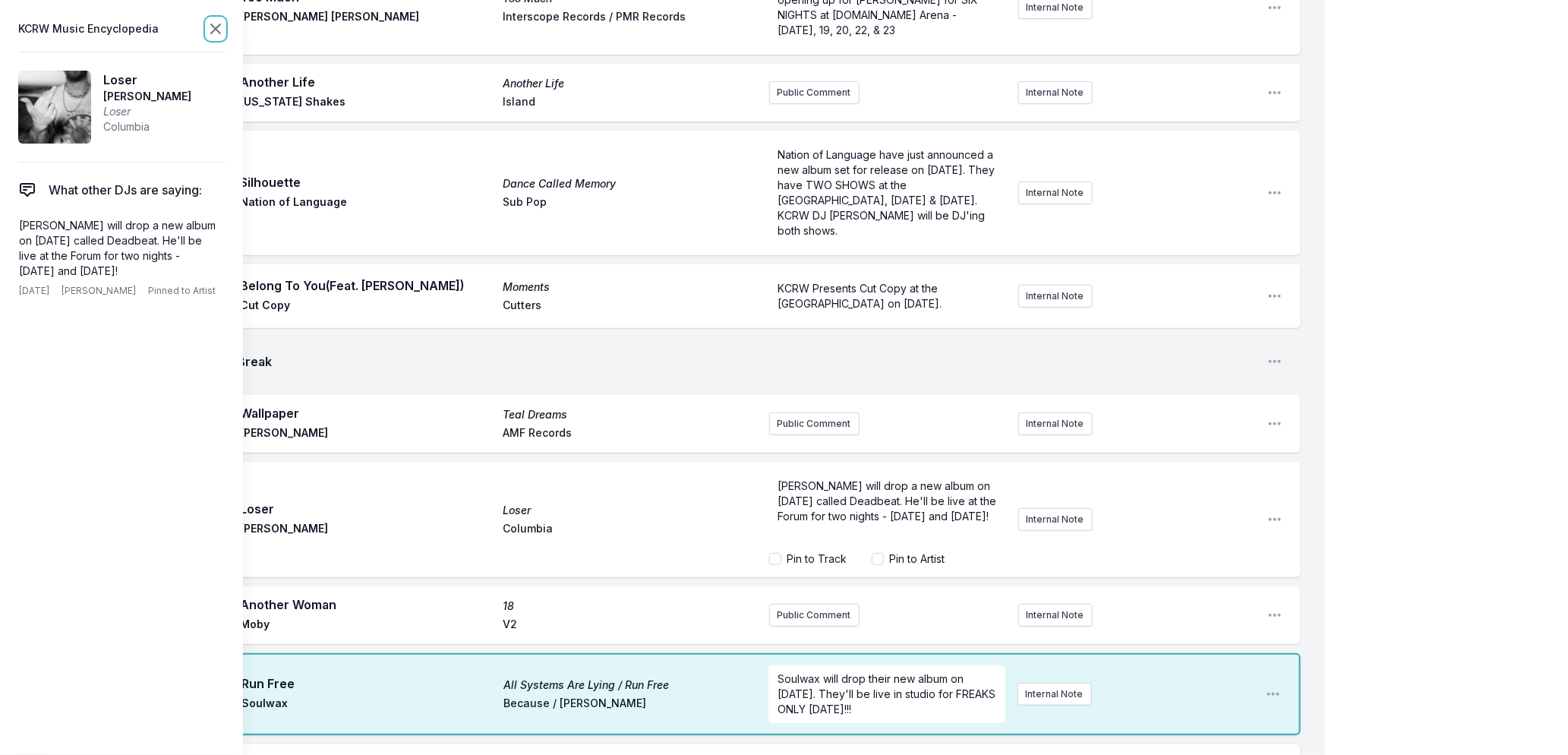
click at [211, 28] on icon at bounding box center [215, 28] width 18 height 18
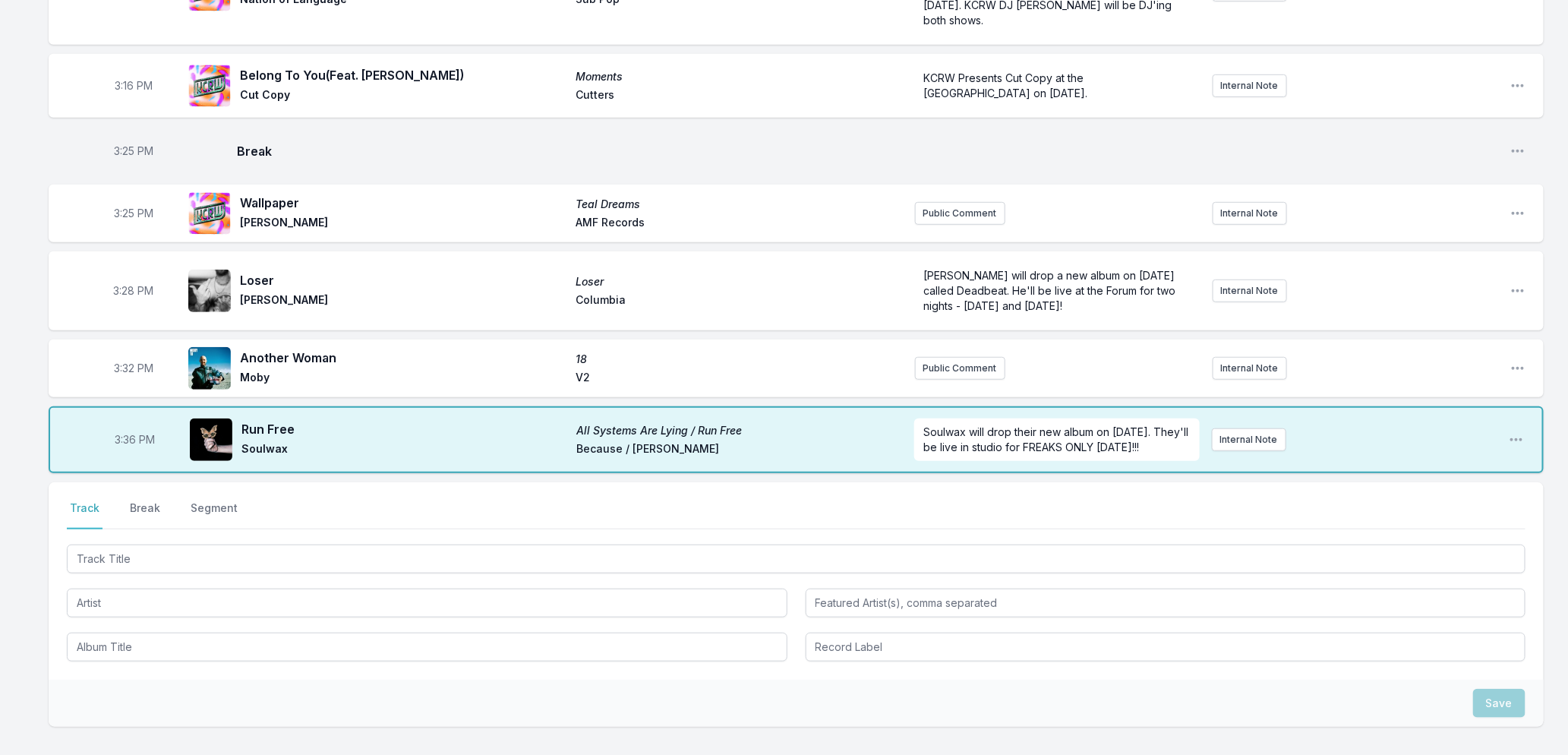
scroll to position [499, 0]
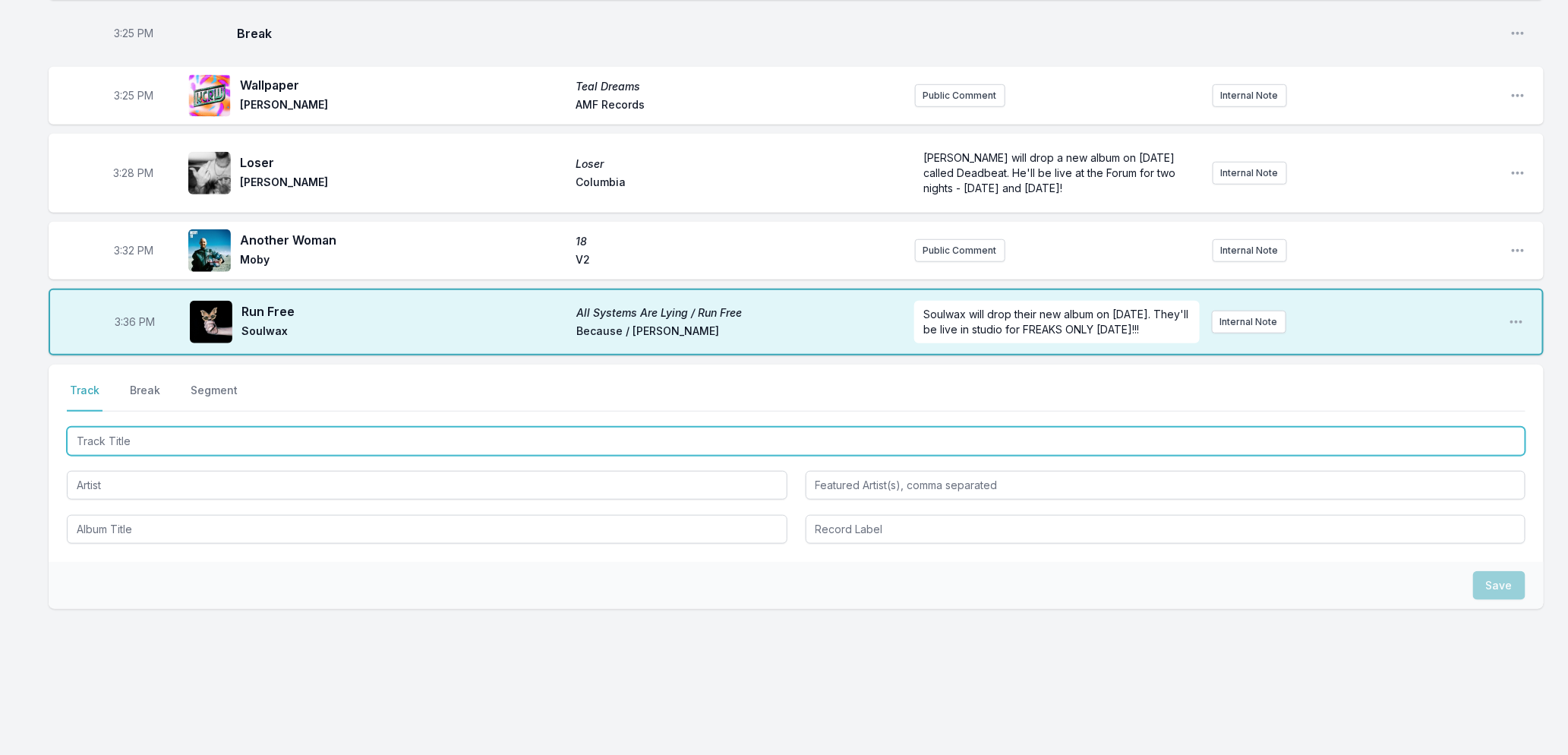
click at [289, 444] on input "Track Title" at bounding box center [797, 441] width 1459 height 29
type input "P"
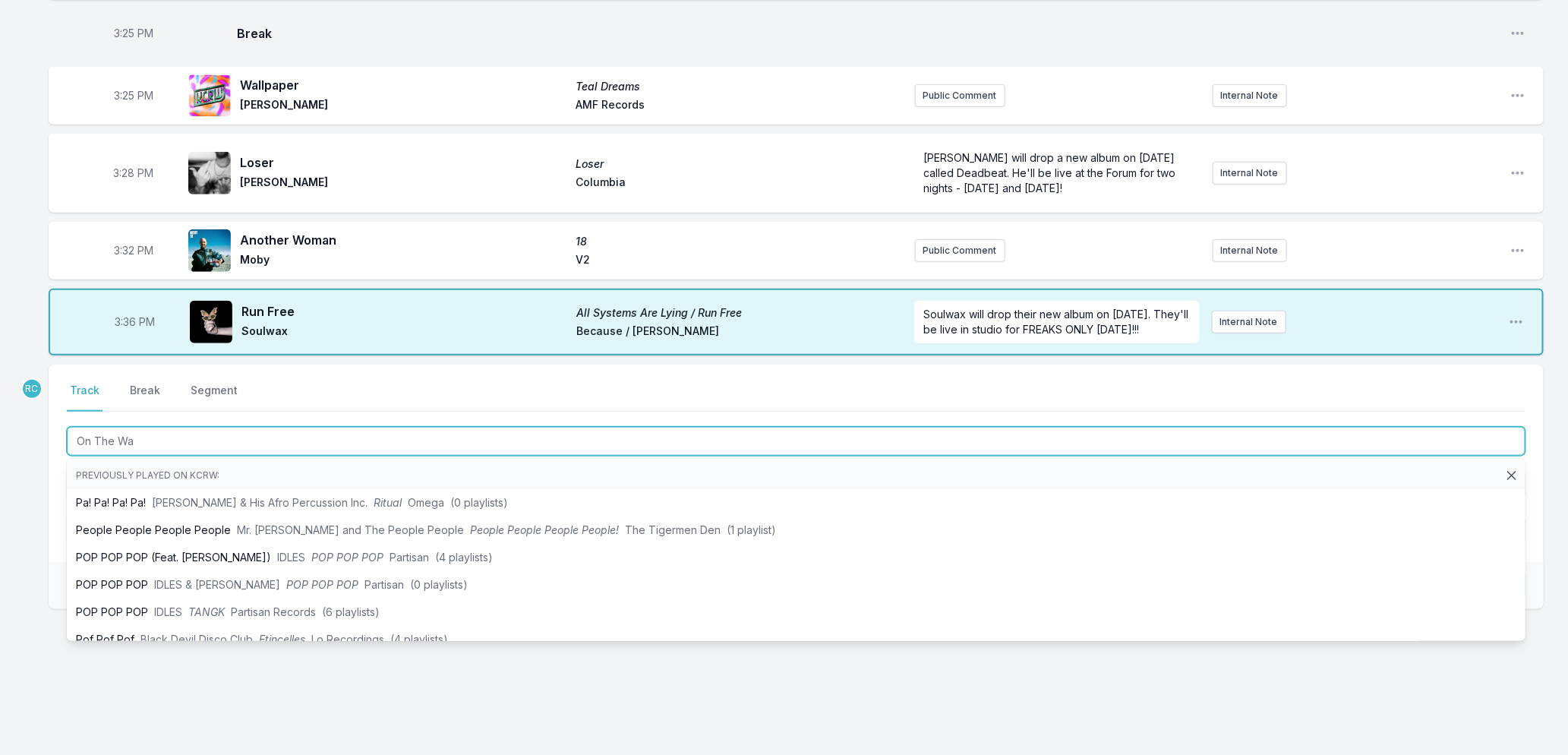
type input "On The Way"
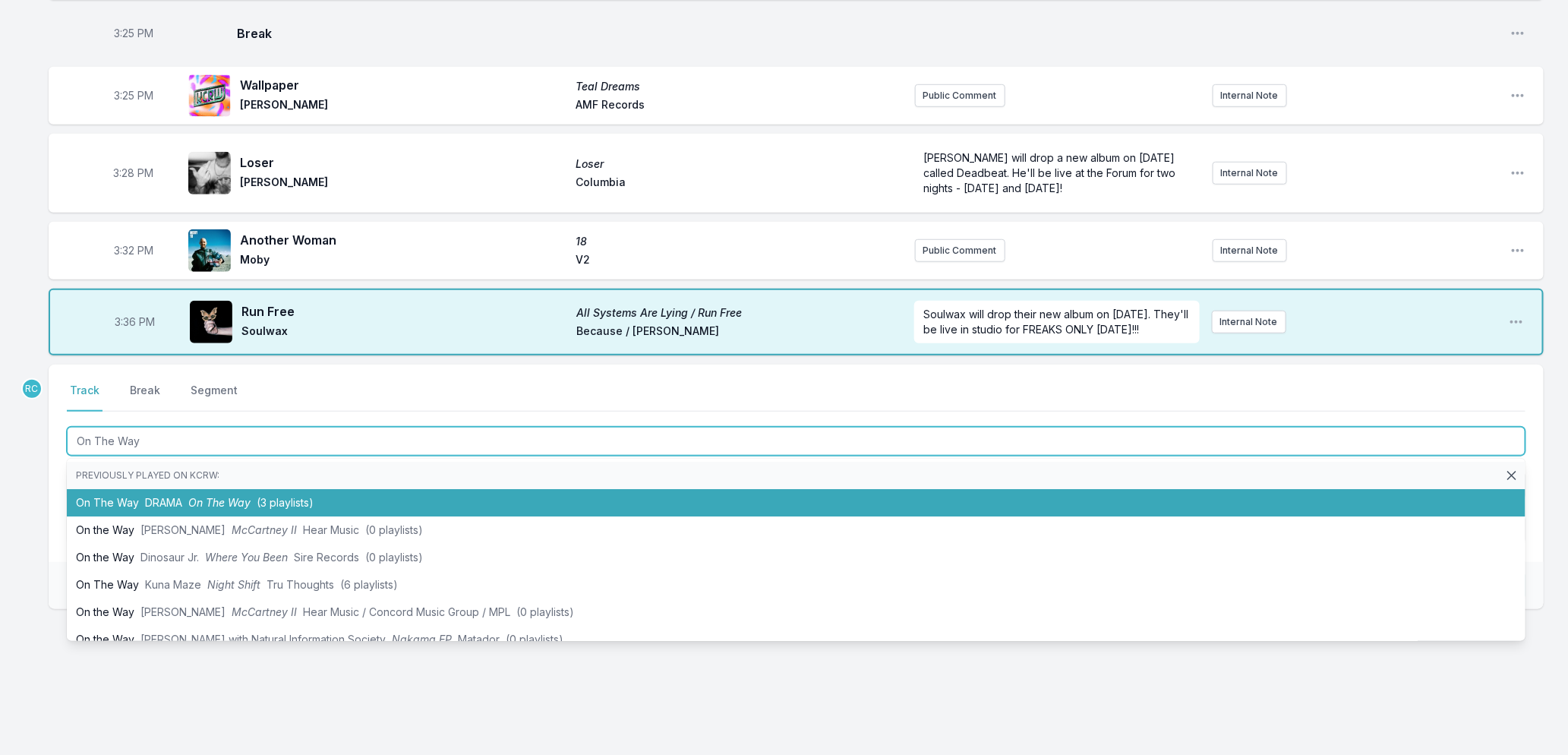
click at [168, 514] on li "On The Way DRAMA On The Way (3 playlists)" at bounding box center [797, 503] width 1459 height 28
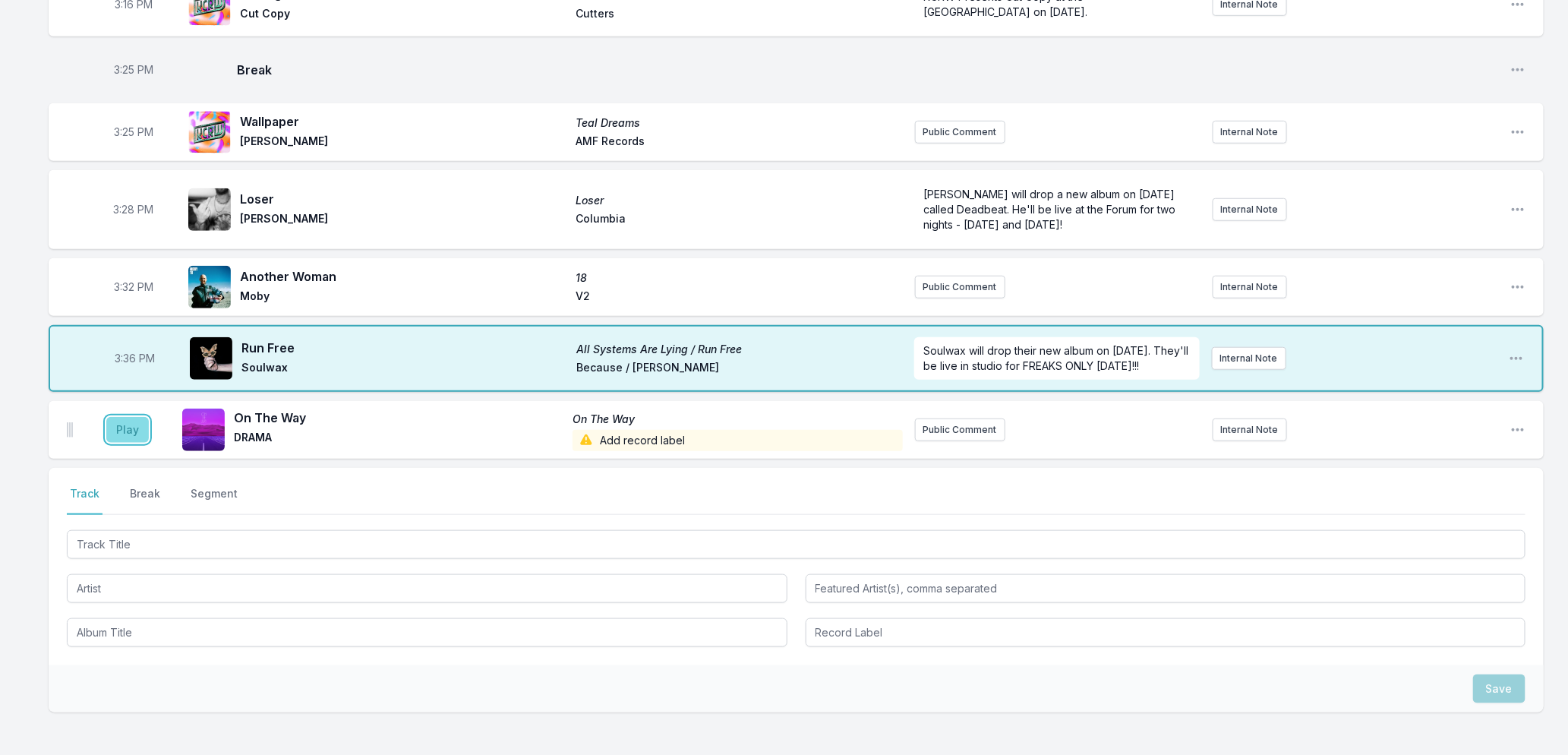
click at [128, 443] on button "Play" at bounding box center [128, 430] width 43 height 26
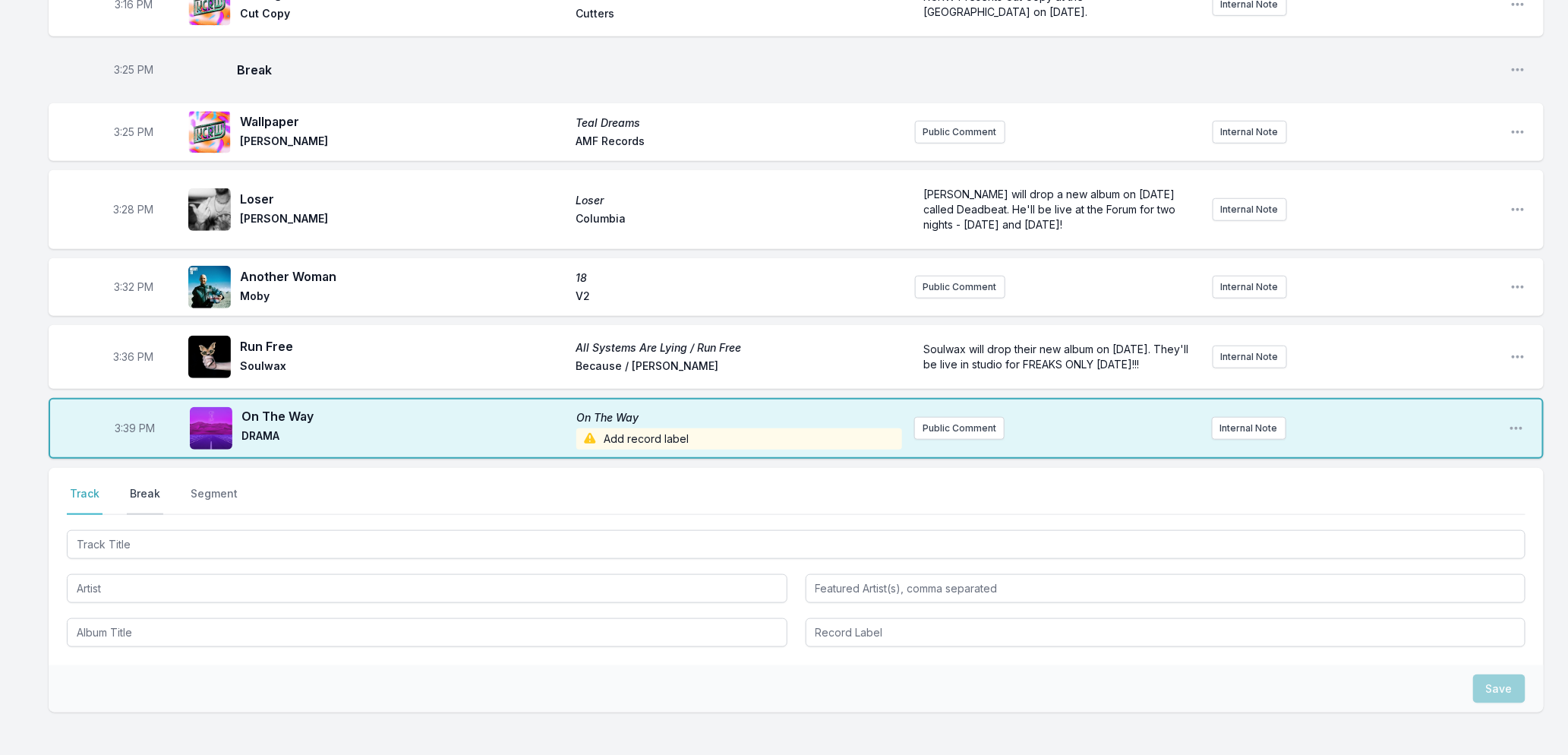
click at [149, 506] on button "Break" at bounding box center [145, 500] width 36 height 29
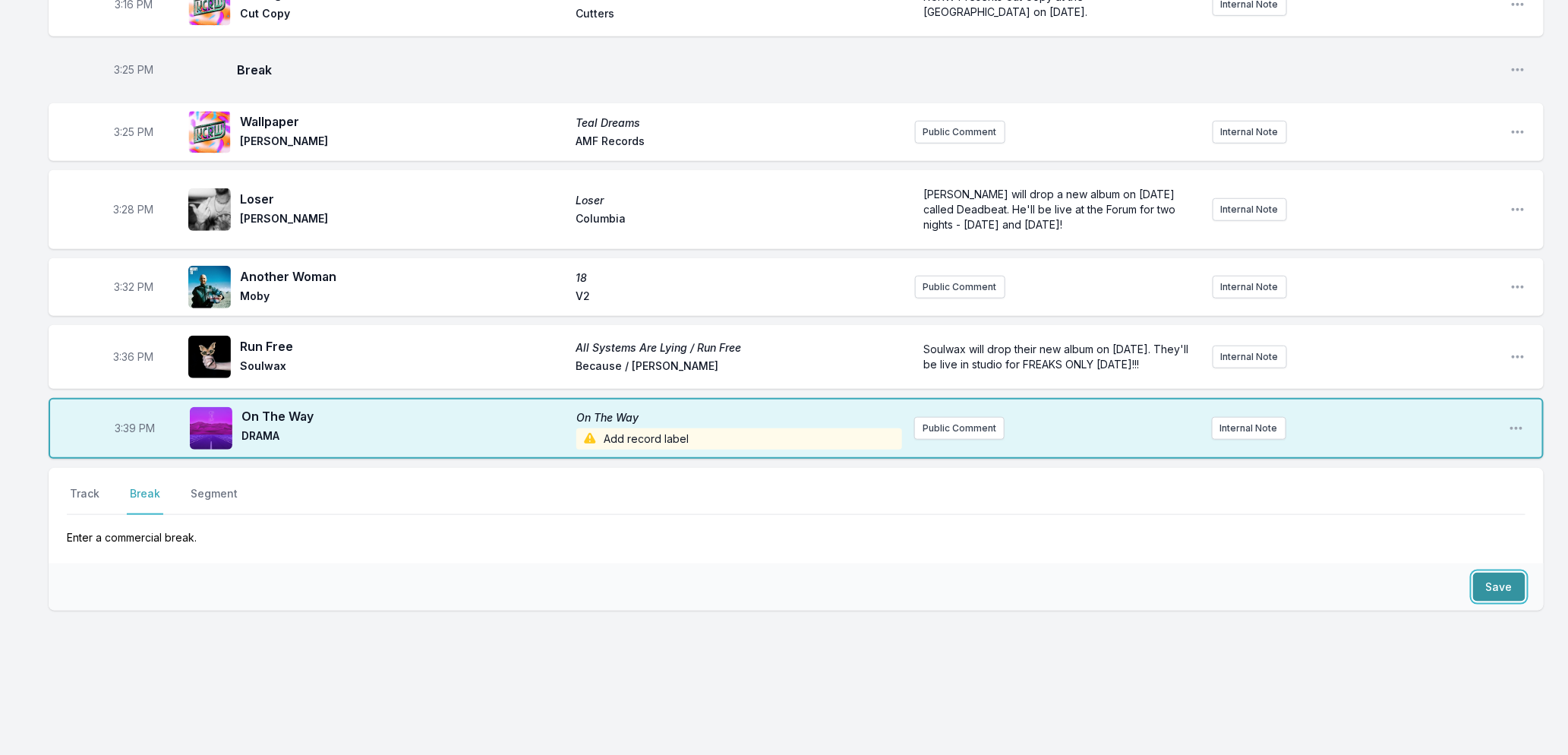
click at [1503, 597] on button "Save" at bounding box center [1499, 587] width 52 height 29
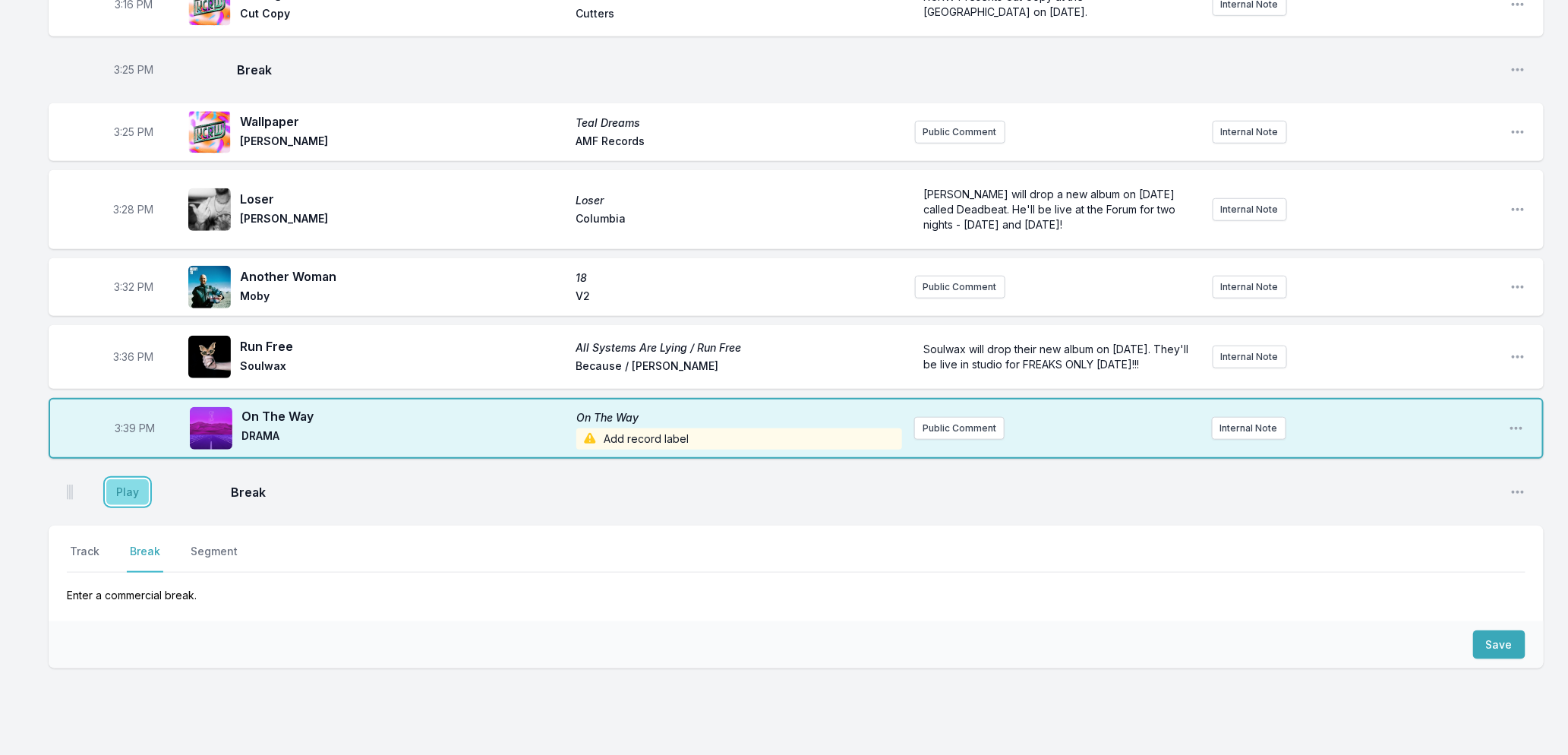
click at [115, 505] on button "Play" at bounding box center [128, 492] width 43 height 26
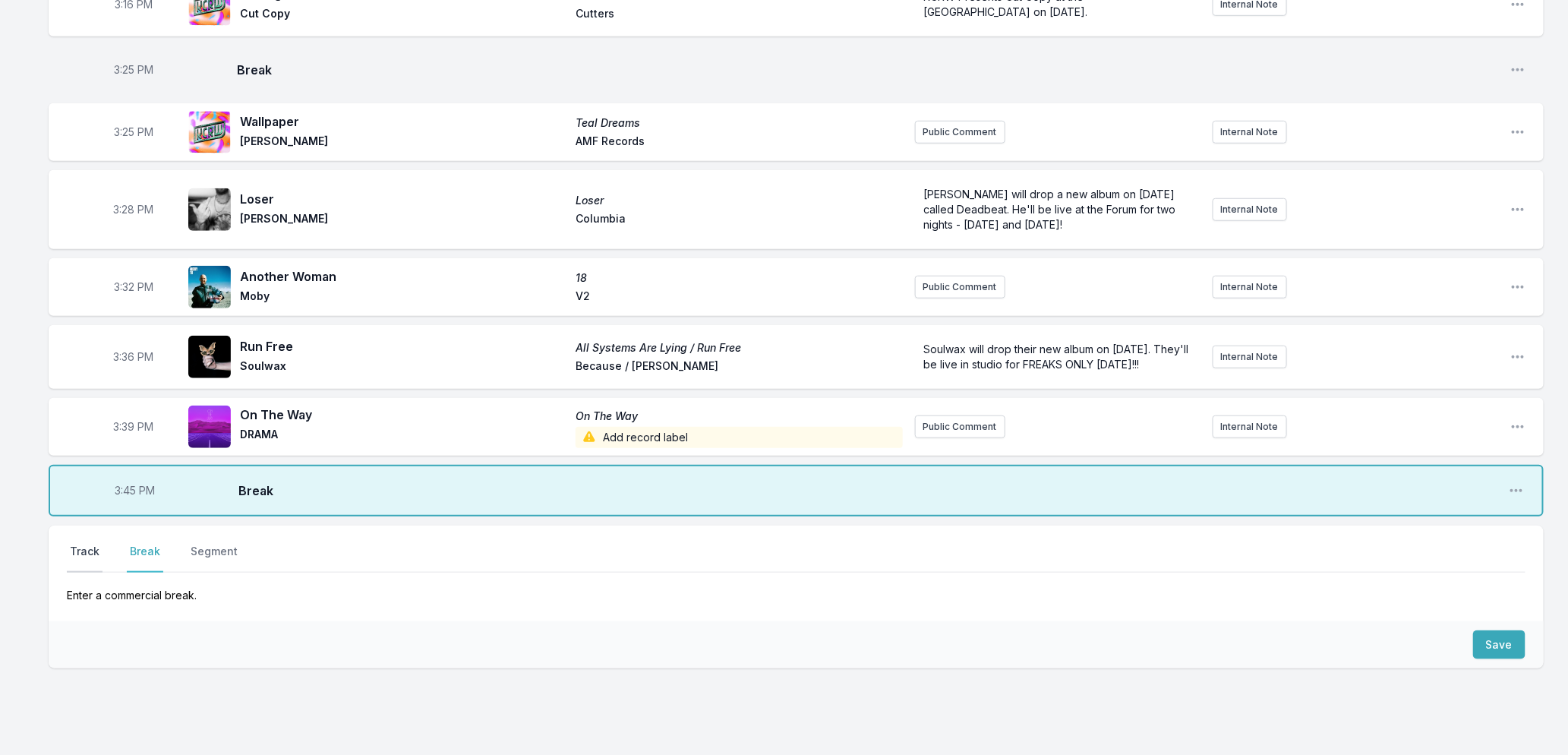
click at [89, 567] on button "Track" at bounding box center [84, 558] width 35 height 29
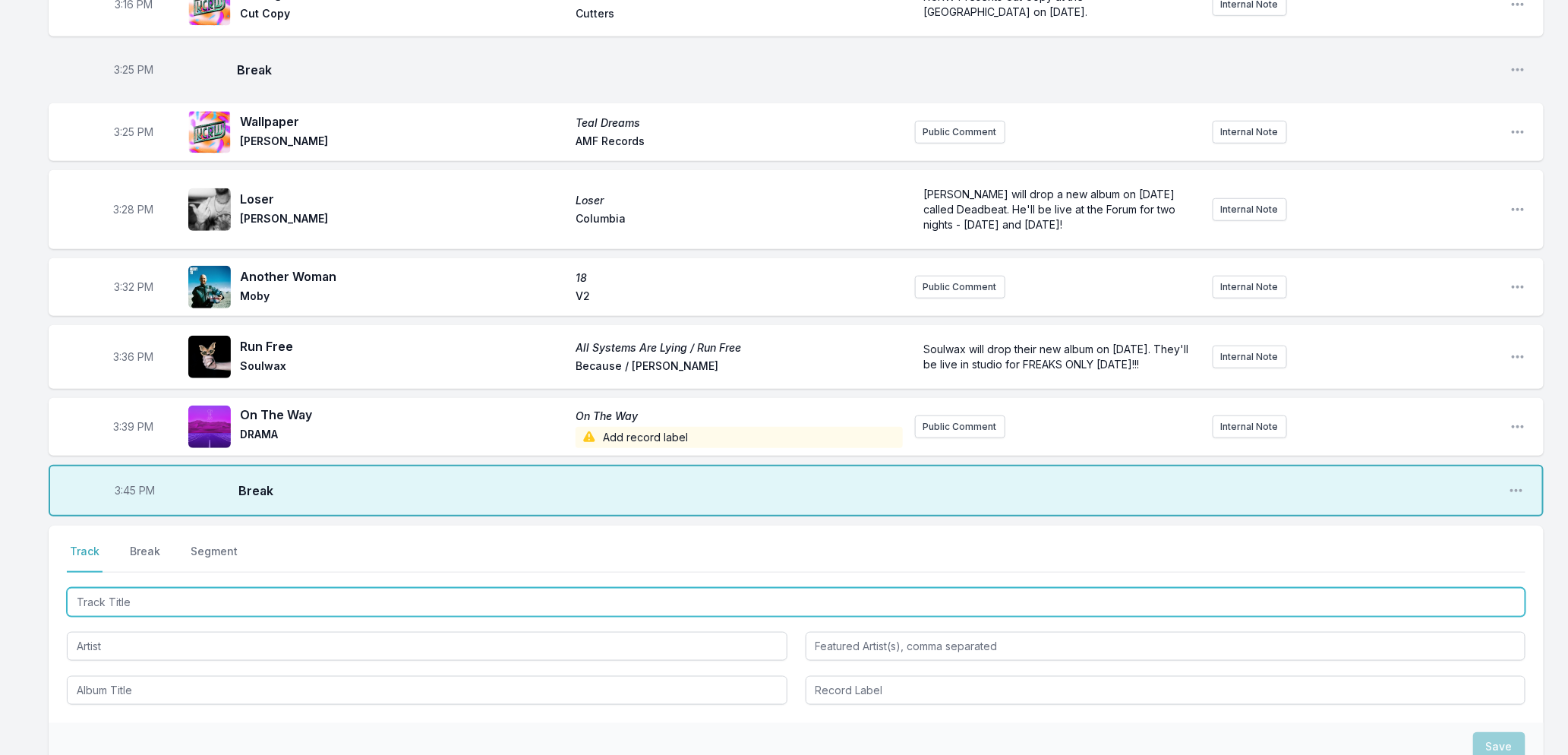
click at [103, 617] on input "Track Title" at bounding box center [797, 602] width 1459 height 29
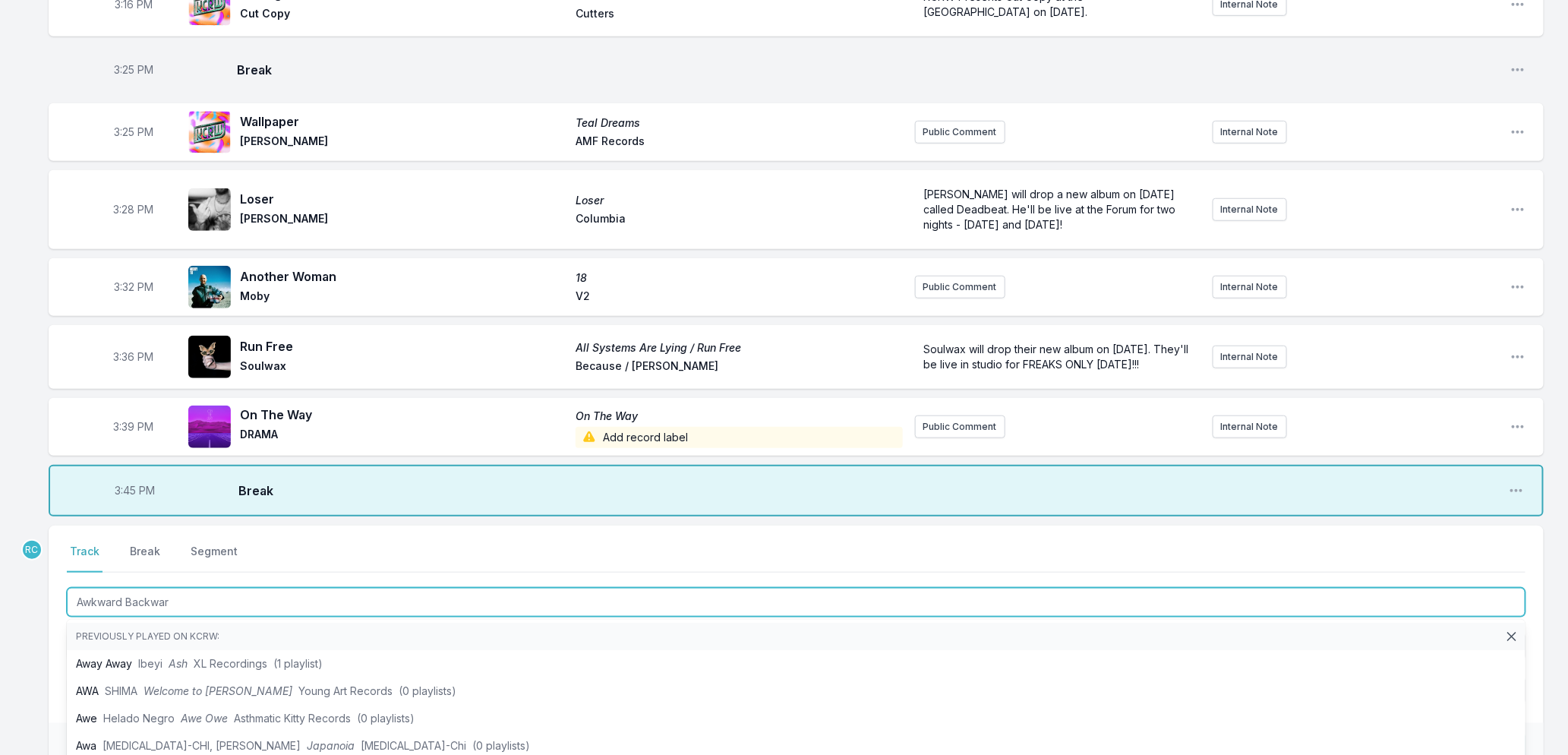
type input "Awkward Backward"
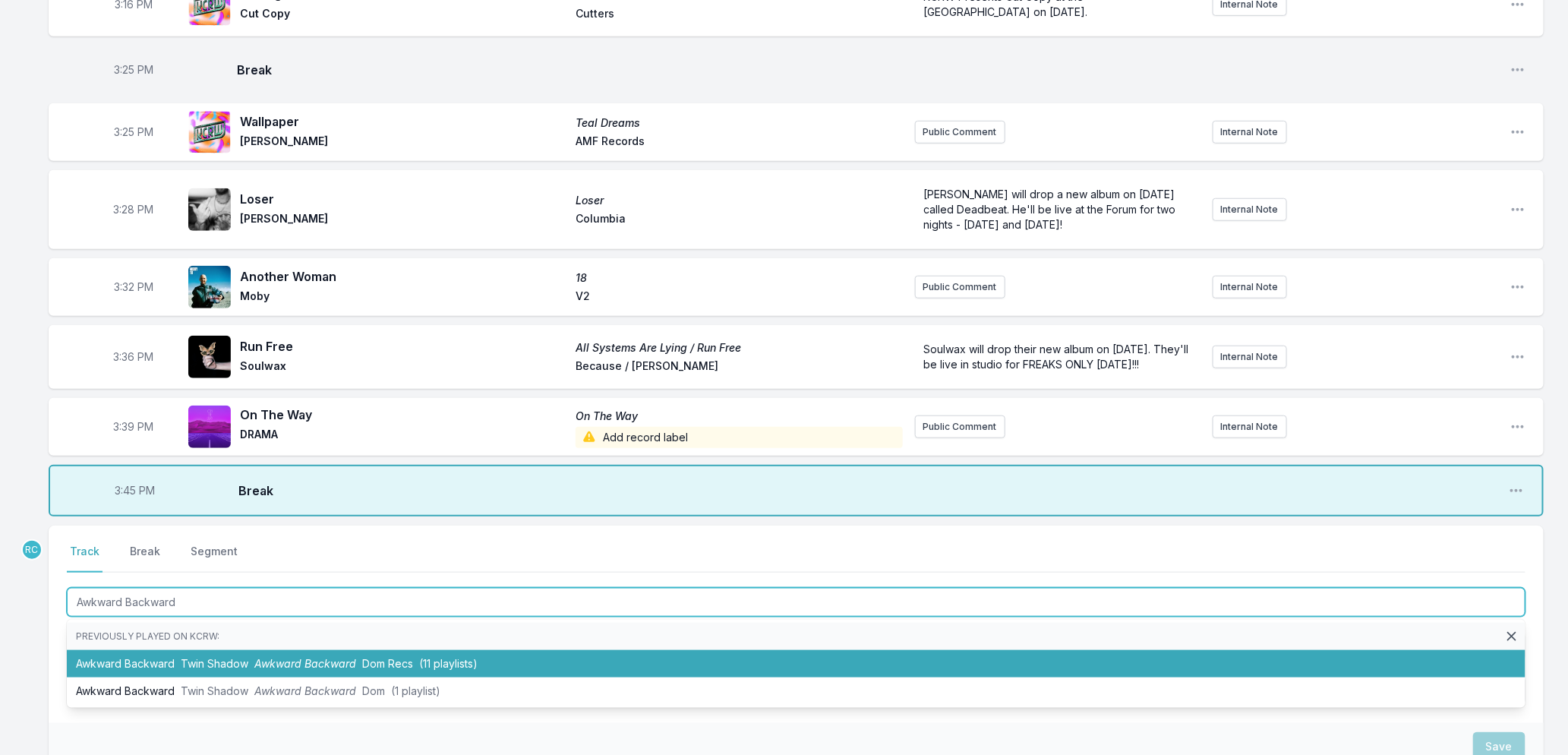
click at [290, 670] on span "Awkward Backward" at bounding box center [305, 663] width 102 height 13
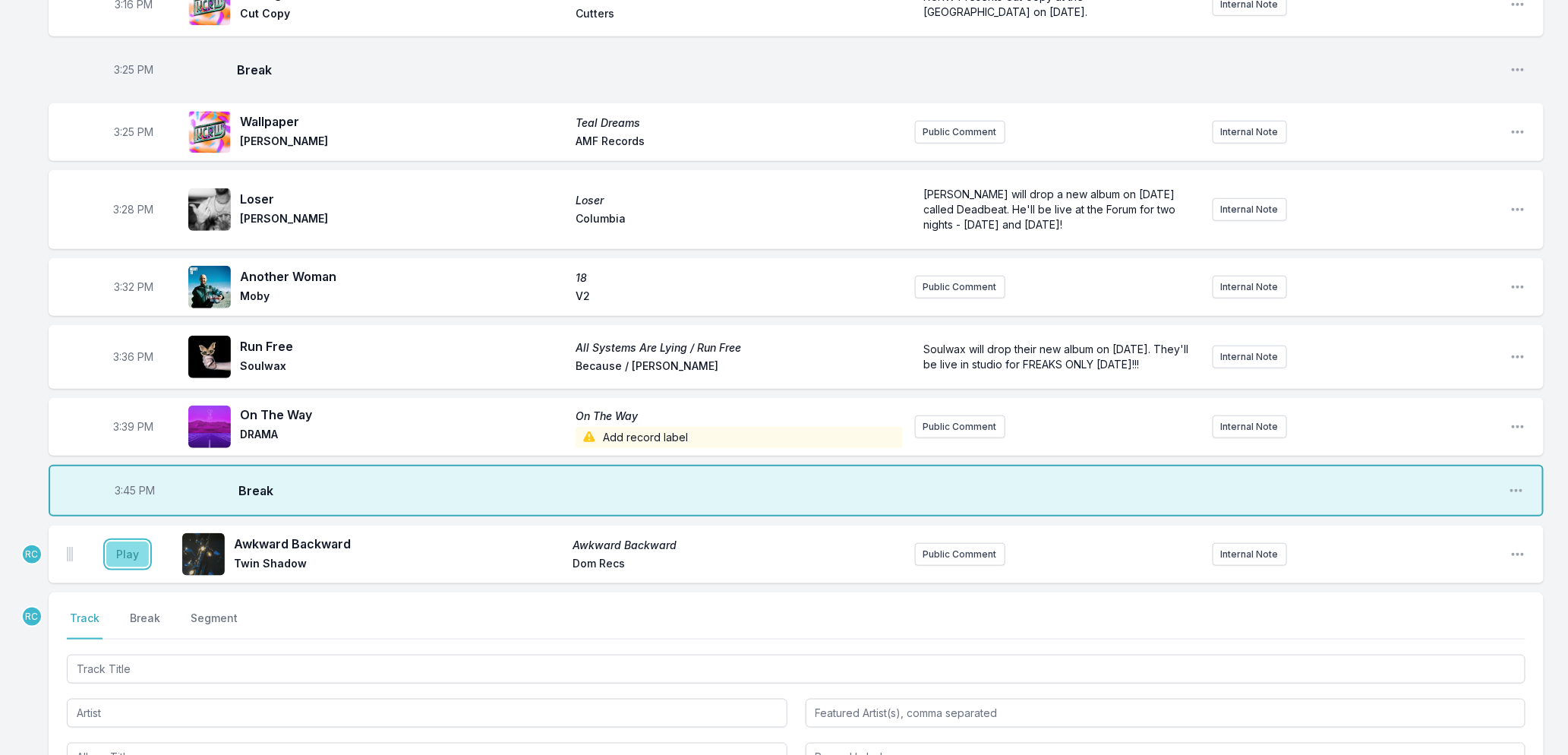
click at [123, 567] on button "Play" at bounding box center [128, 555] width 43 height 26
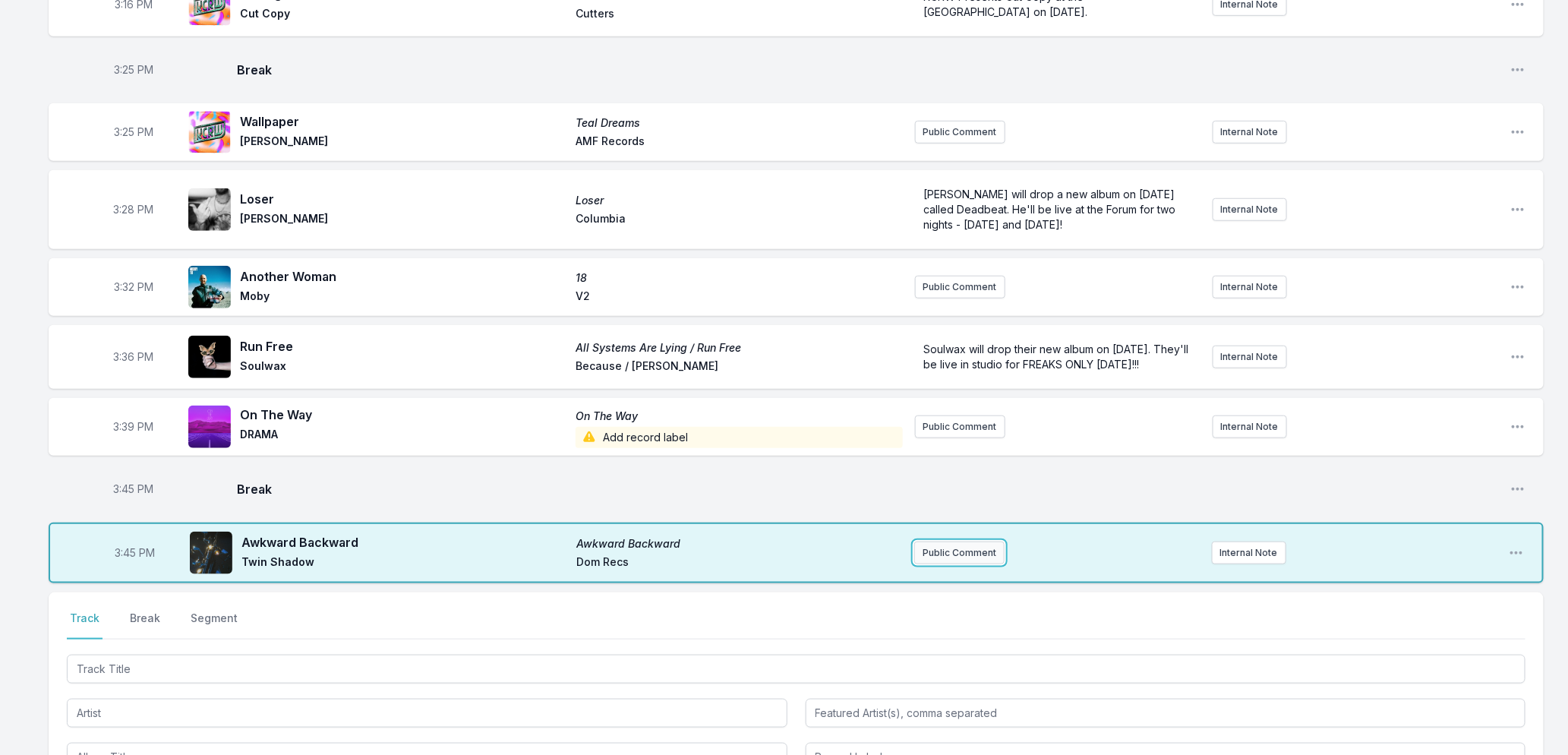
click at [953, 564] on button "Public Comment" at bounding box center [959, 553] width 91 height 23
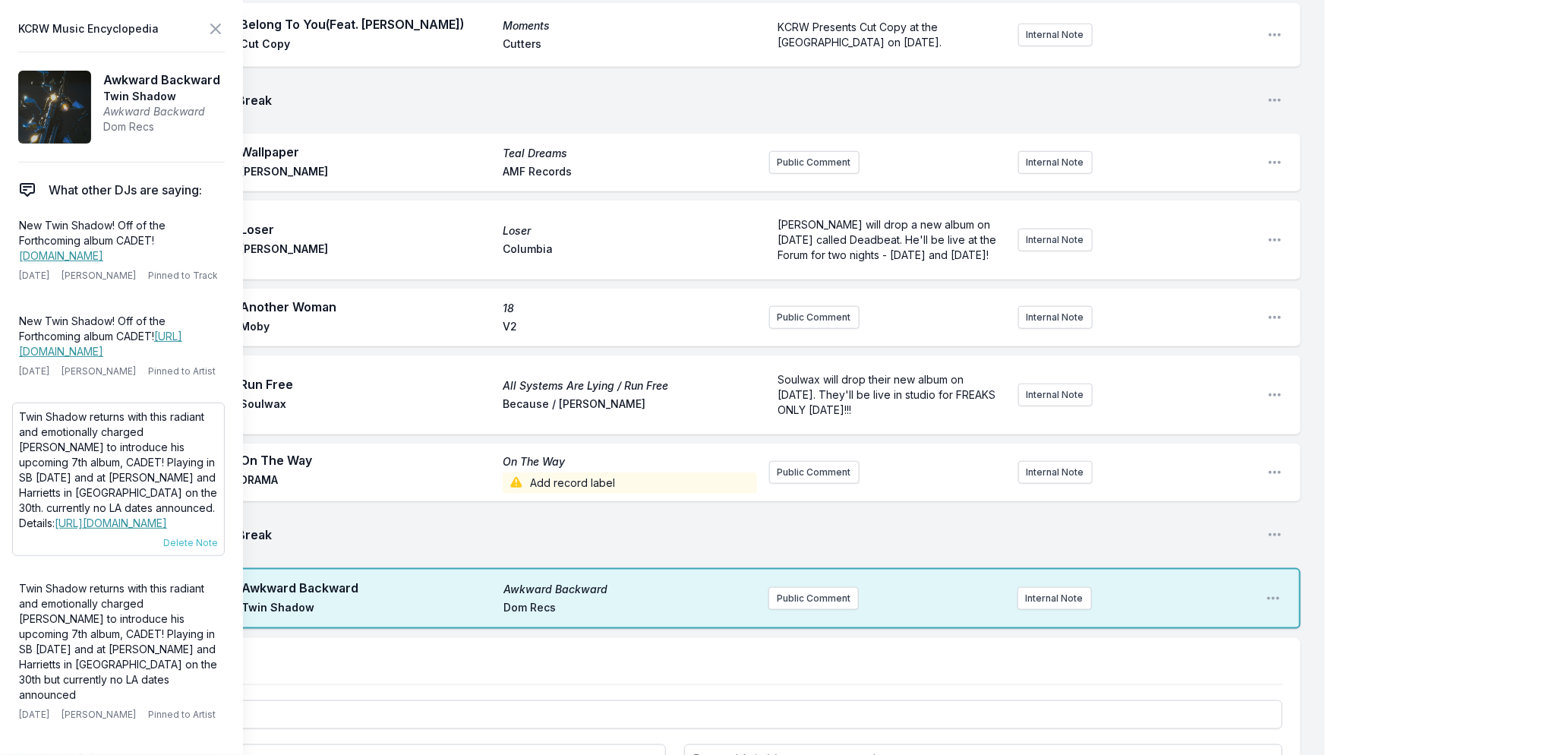
drag, startPoint x: 161, startPoint y: 524, endPoint x: 18, endPoint y: 411, distance: 182.3
click at [19, 411] on p "Twin Shadow returns with this radiant and emotionally charged [PERSON_NAME] to …" at bounding box center [118, 470] width 199 height 121
copy p "Twin Shadow returns with this radiant and emotionally charged [PERSON_NAME] to …"
click at [827, 610] on button "Public Comment" at bounding box center [813, 598] width 91 height 23
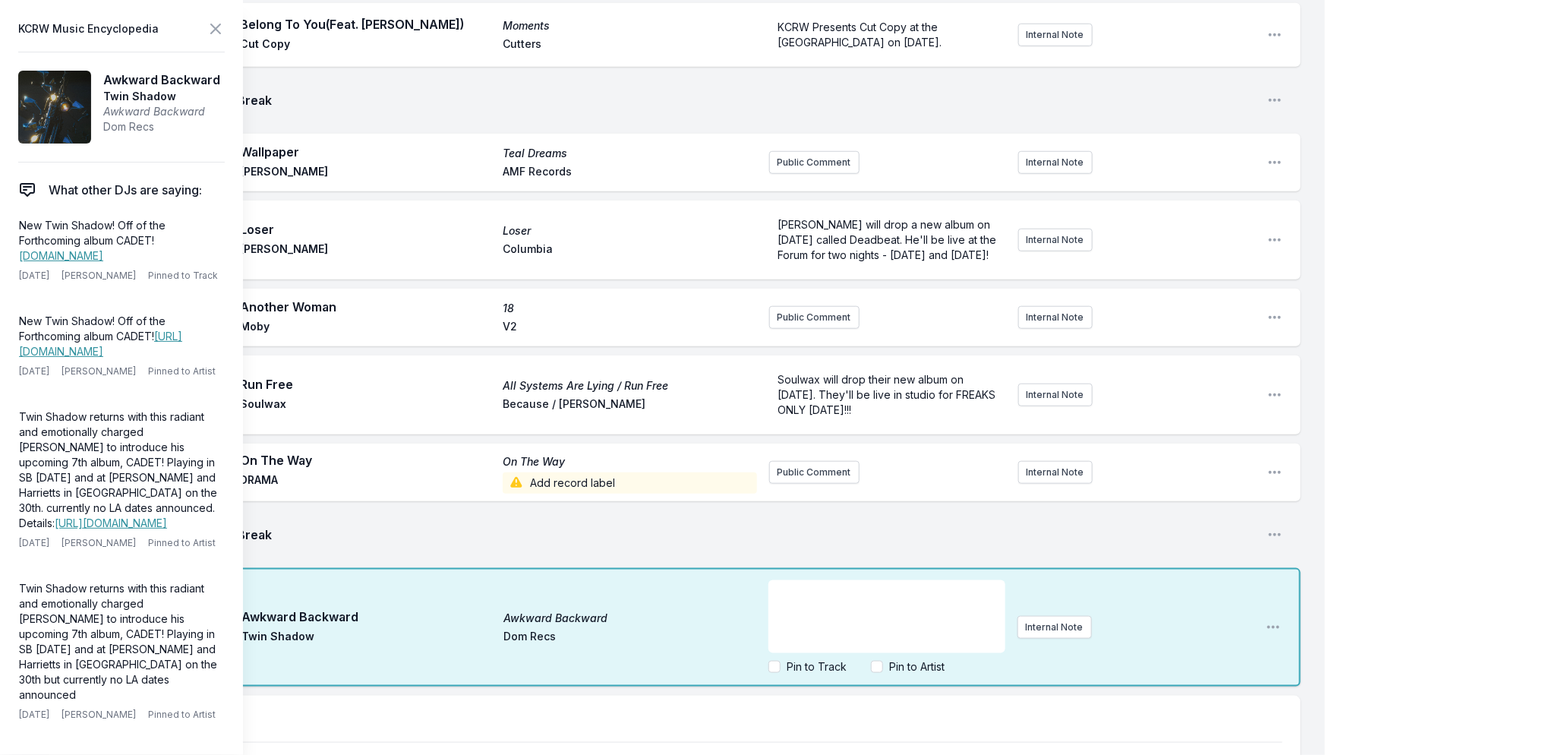
scroll to position [61, 0]
click at [211, 33] on icon at bounding box center [216, 29] width 9 height 9
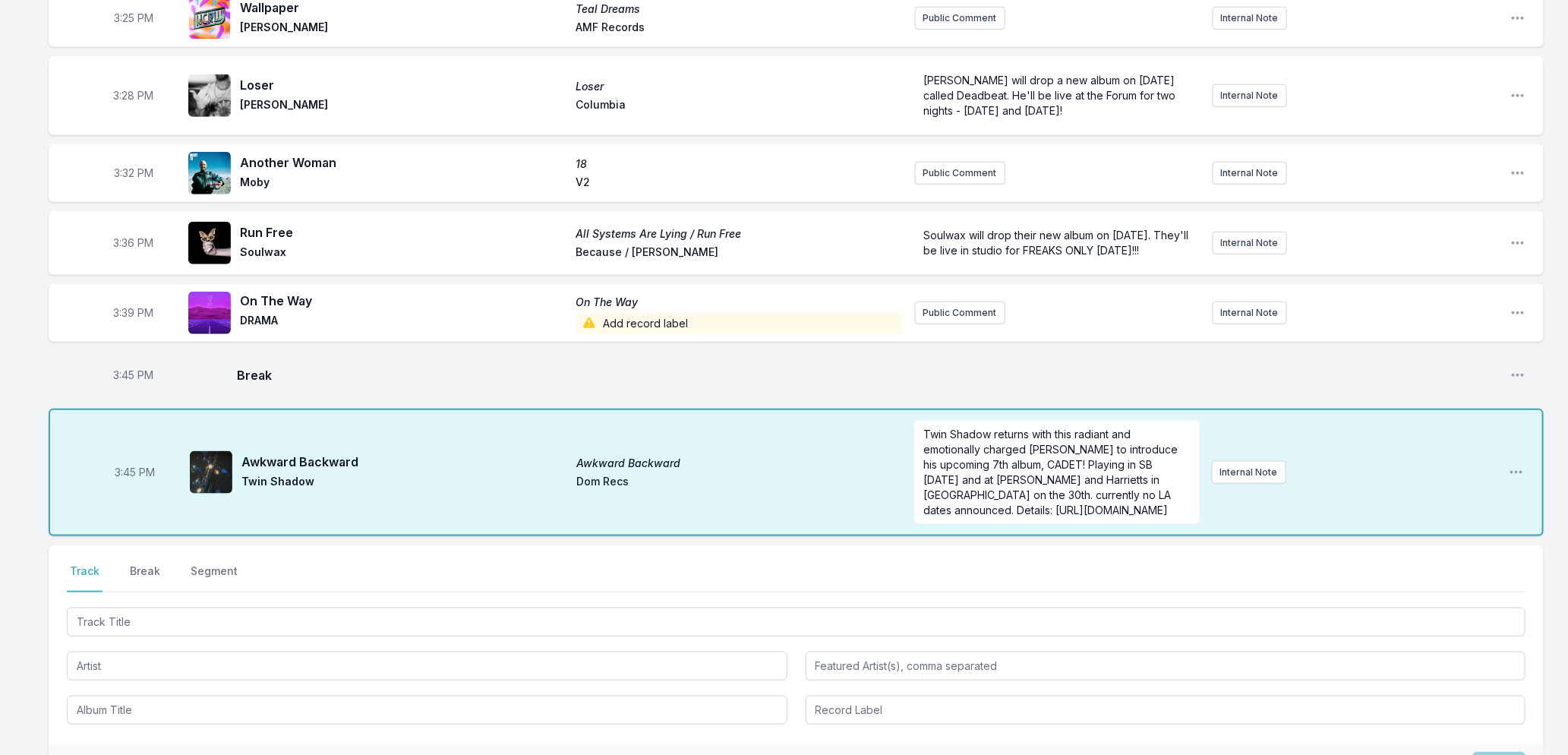
scroll to position [806, 0]
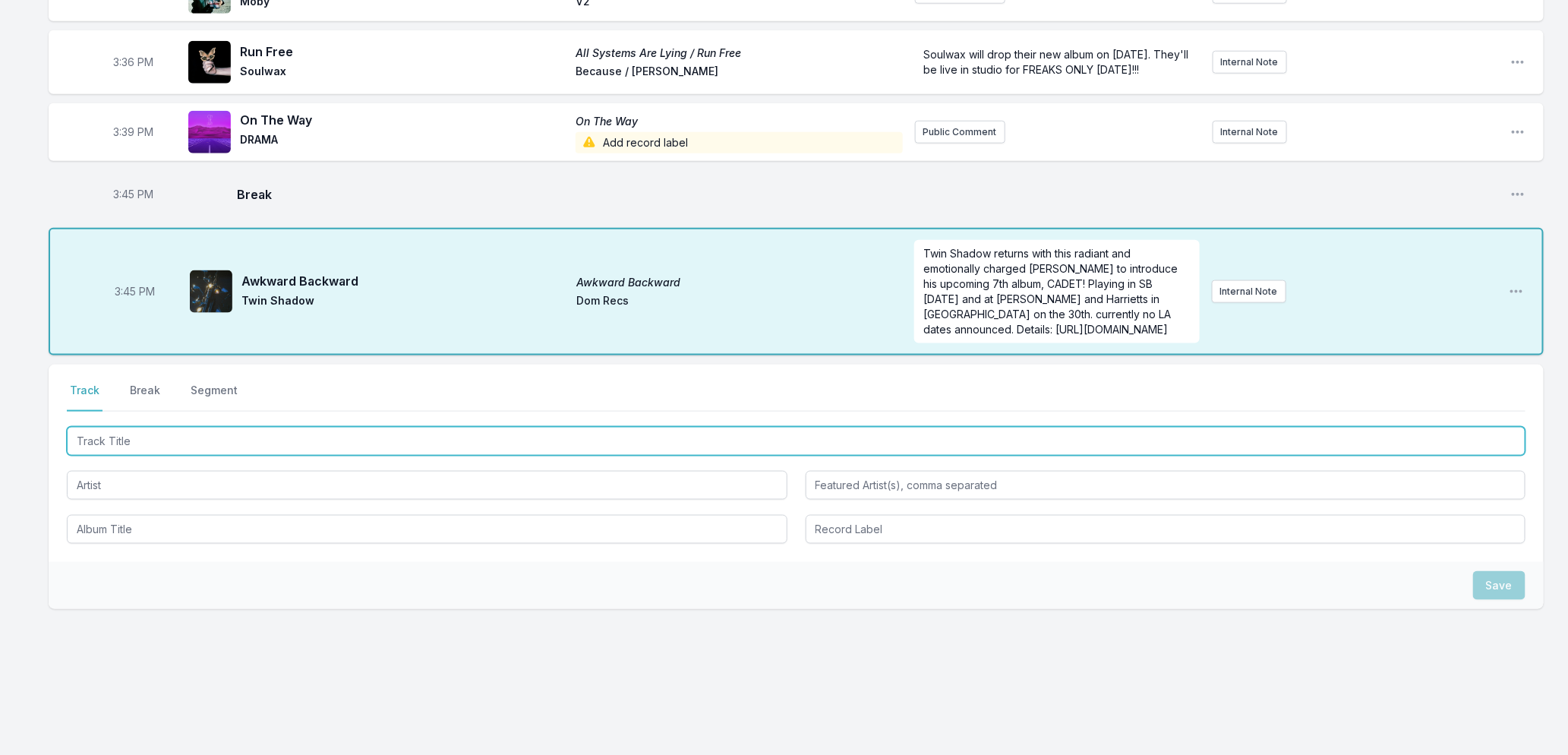
click at [248, 436] on input "Track Title" at bounding box center [797, 441] width 1459 height 29
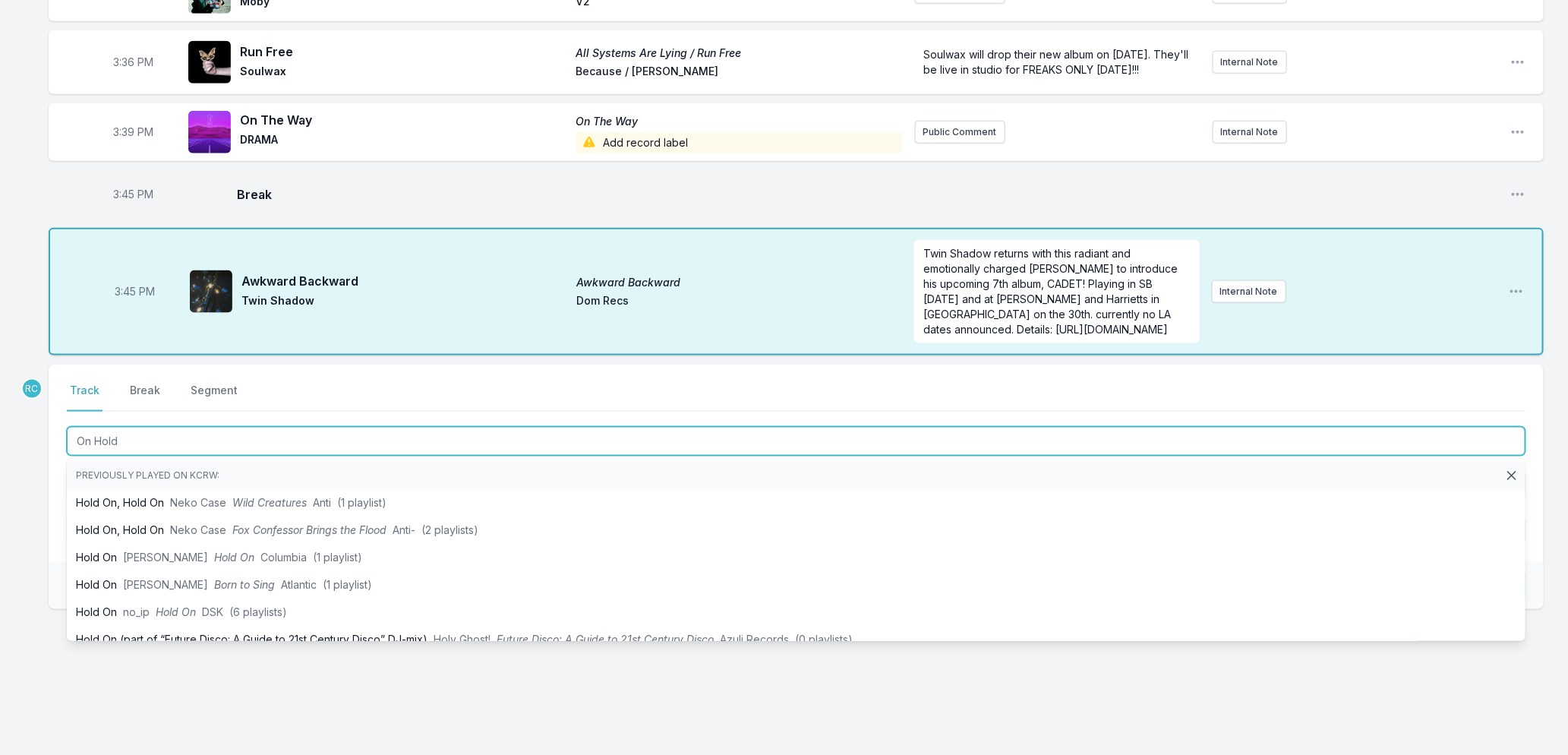
type input "On Hold"
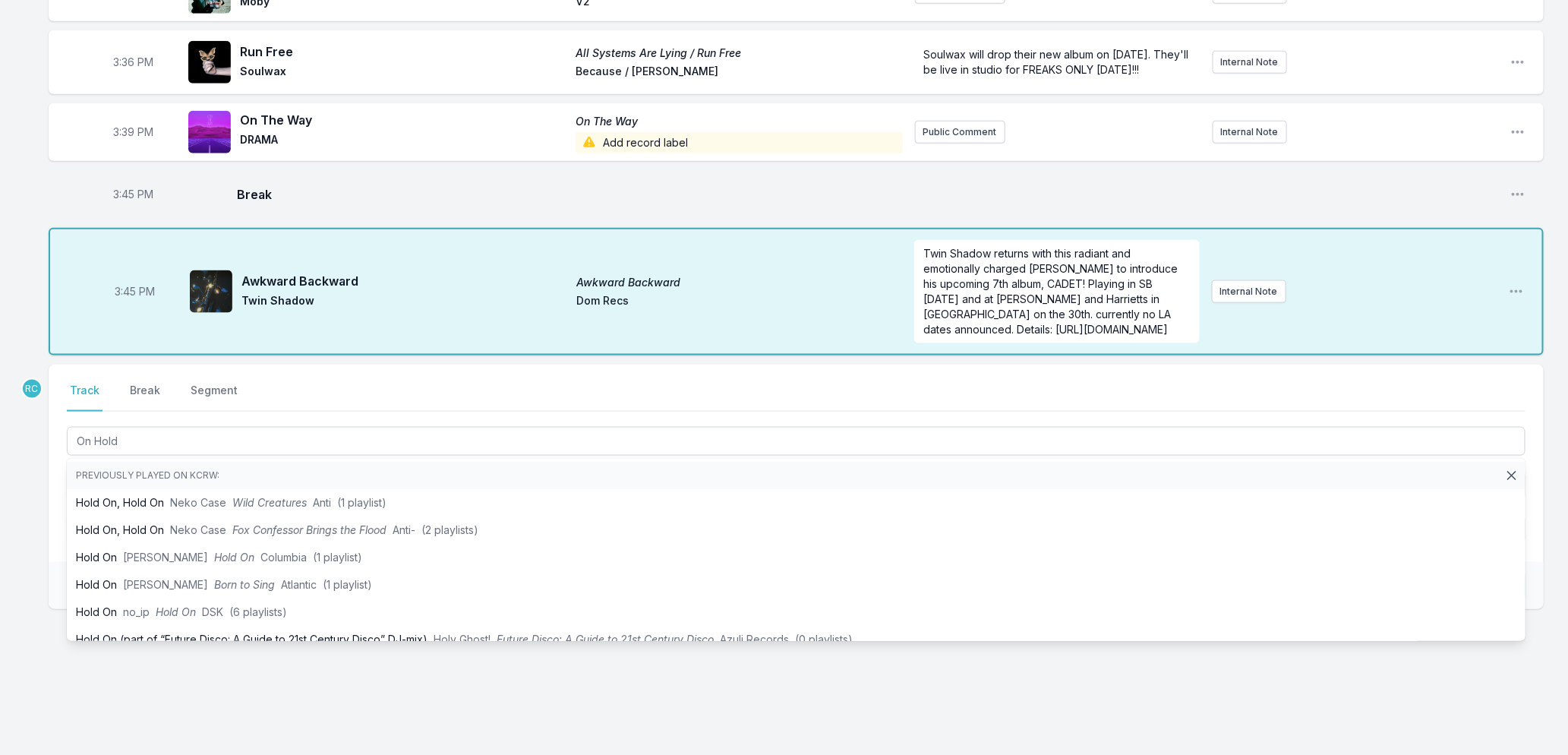
click at [32, 513] on div "Missing Data Some of your tracks are missing record label information. This inf…" at bounding box center [784, 55] width 1568 height 1400
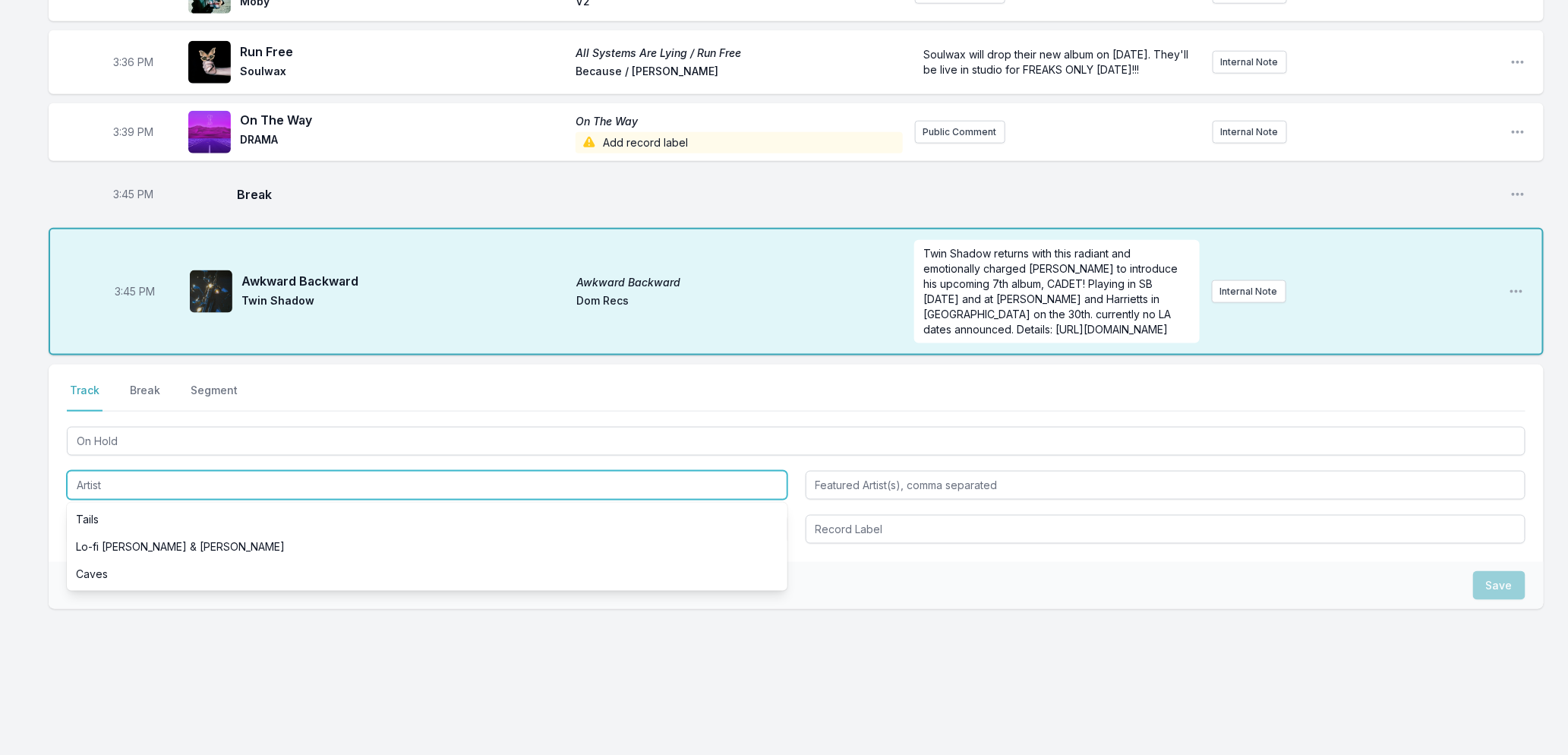
click at [121, 481] on input "Artist" at bounding box center [427, 485] width 721 height 29
type input "The XX"
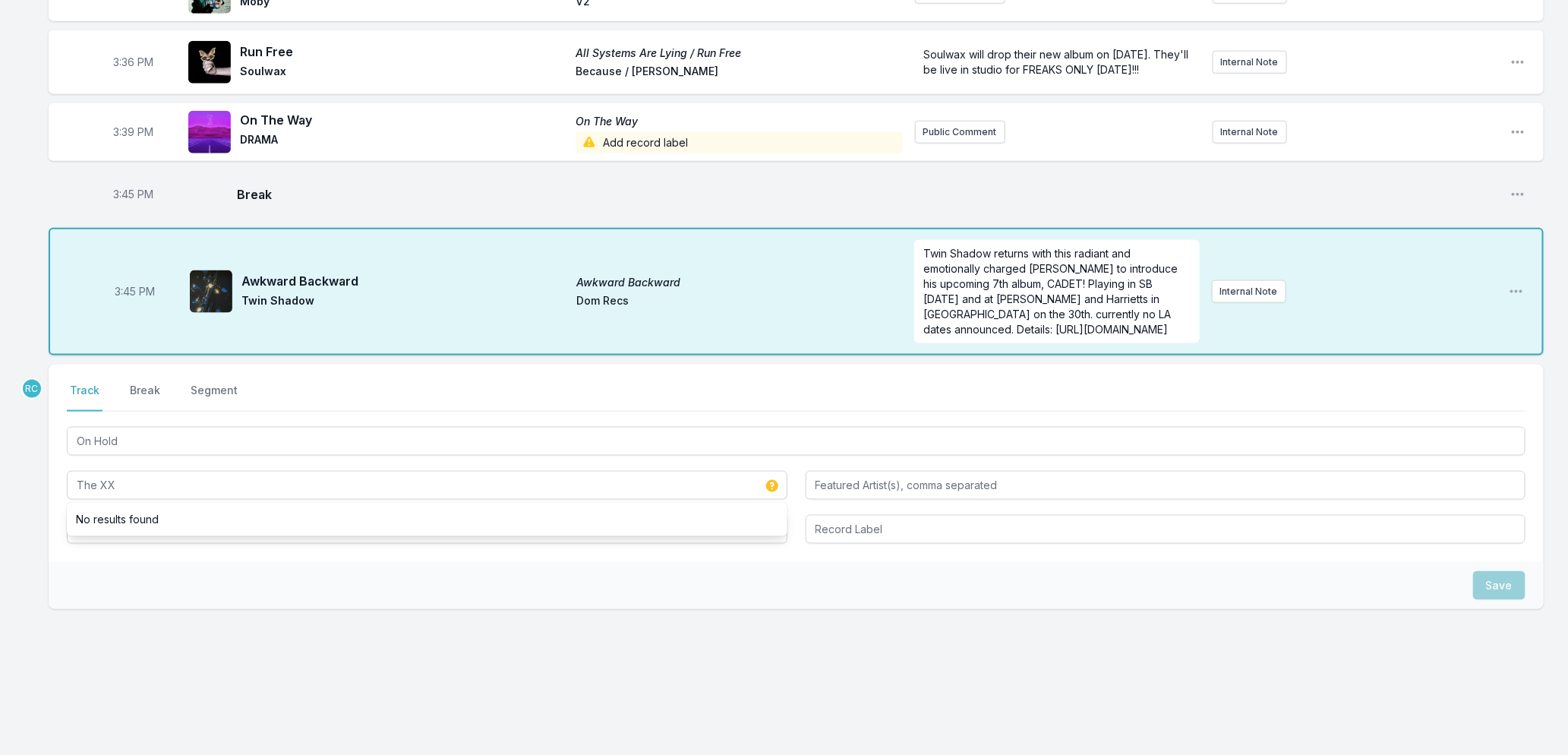
click at [107, 592] on div "Save" at bounding box center [797, 586] width 1495 height 47
click at [135, 532] on input "Album Title" at bounding box center [427, 529] width 721 height 29
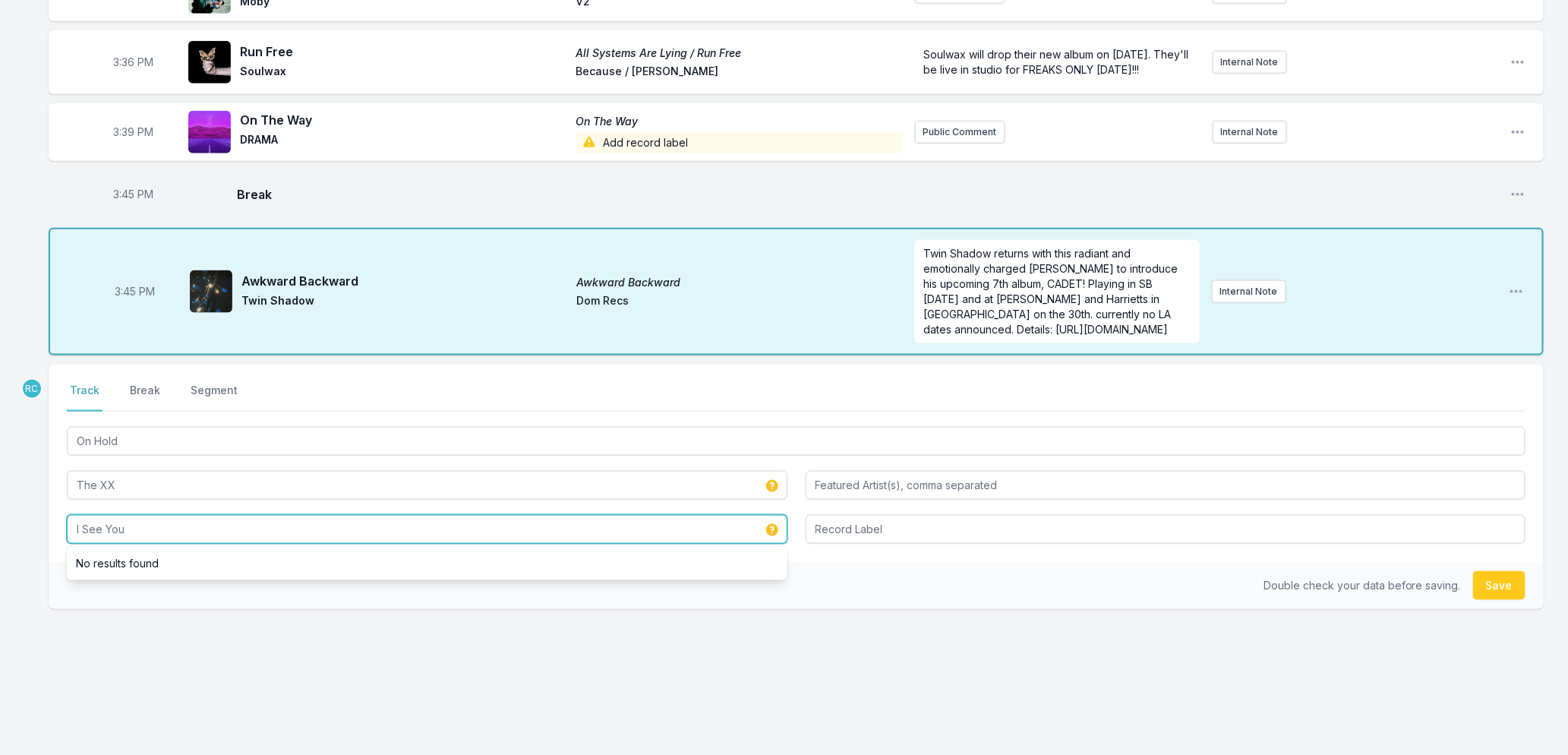
type input "I See You"
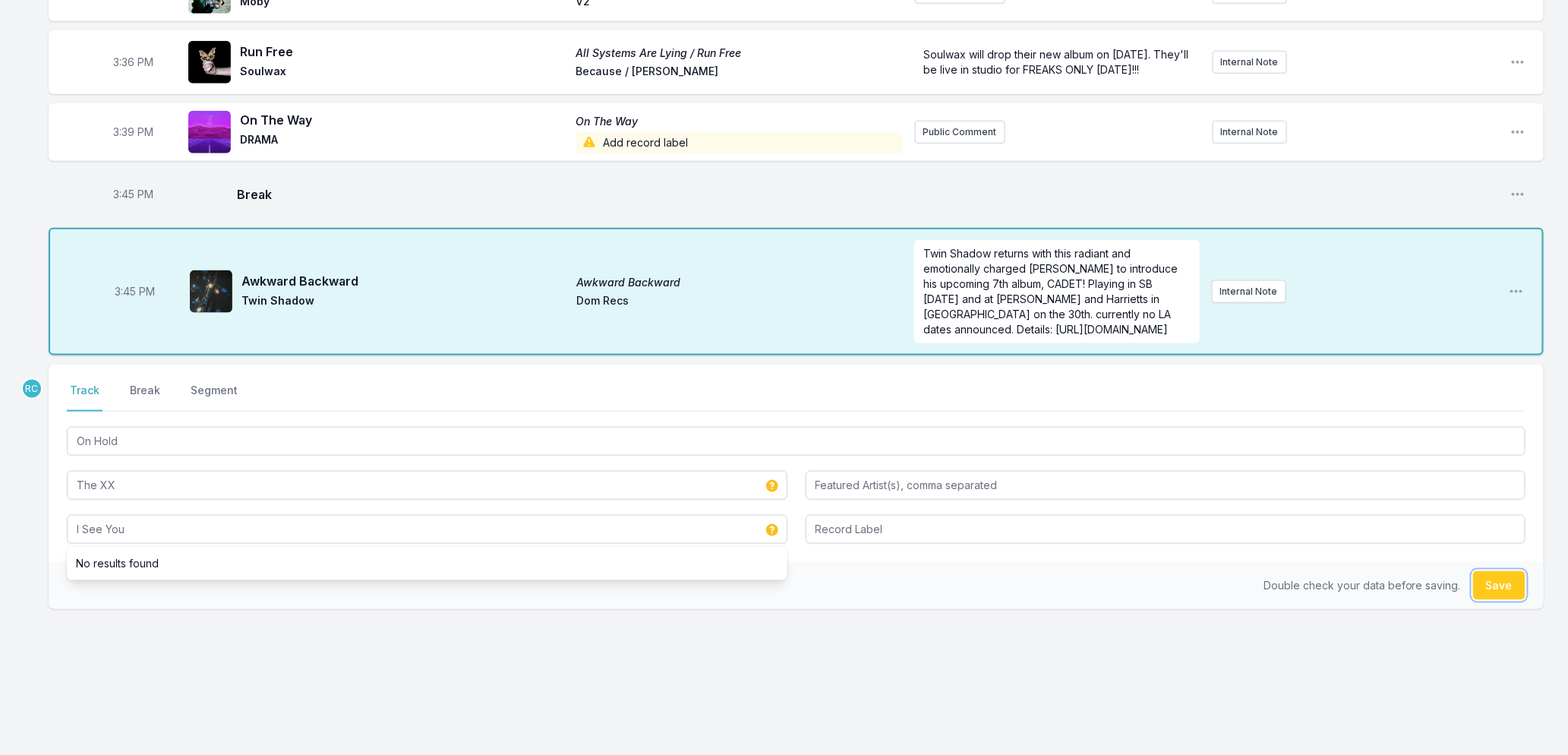
click at [1487, 588] on button "Save" at bounding box center [1499, 585] width 52 height 29
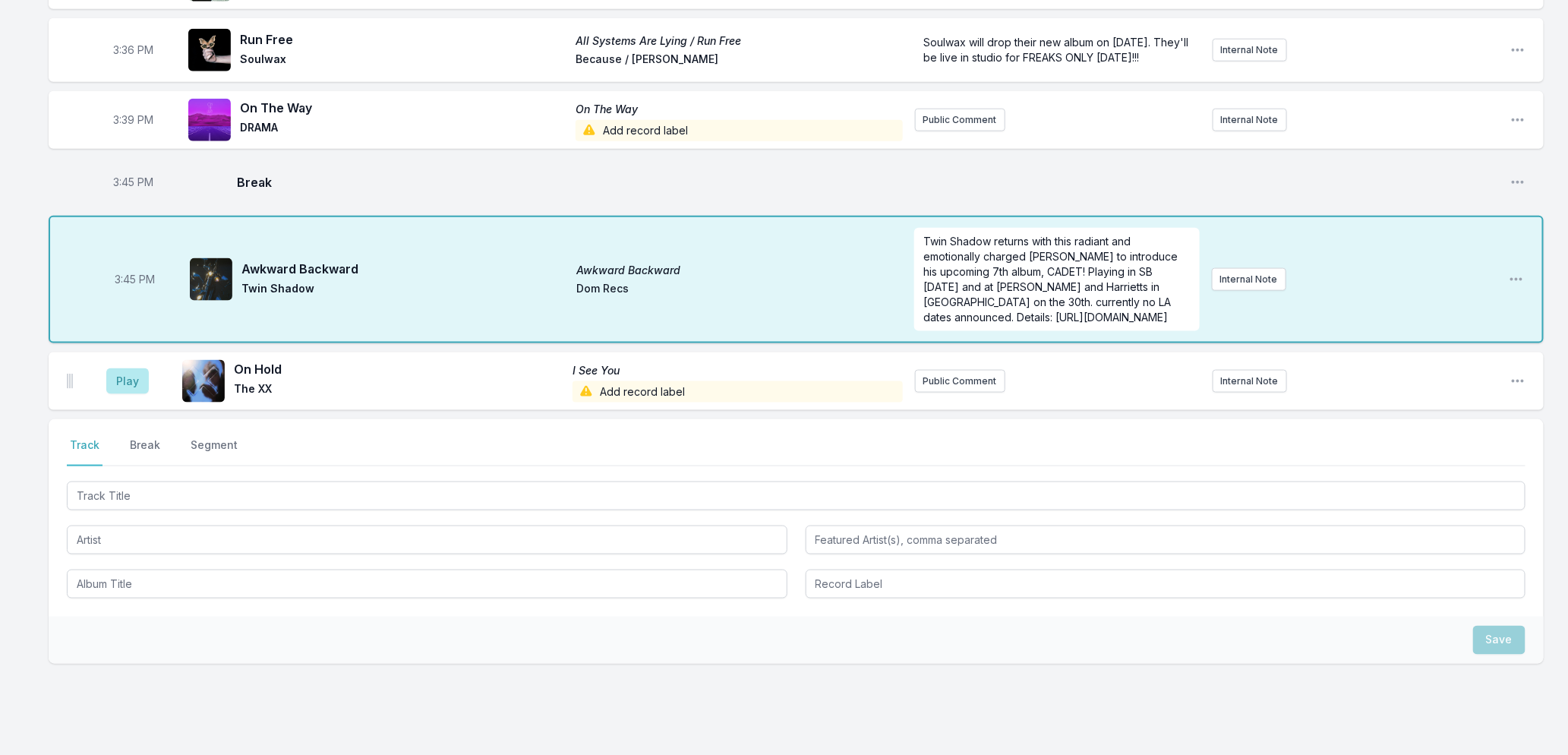
click at [681, 402] on span "Add record label" at bounding box center [737, 391] width 330 height 21
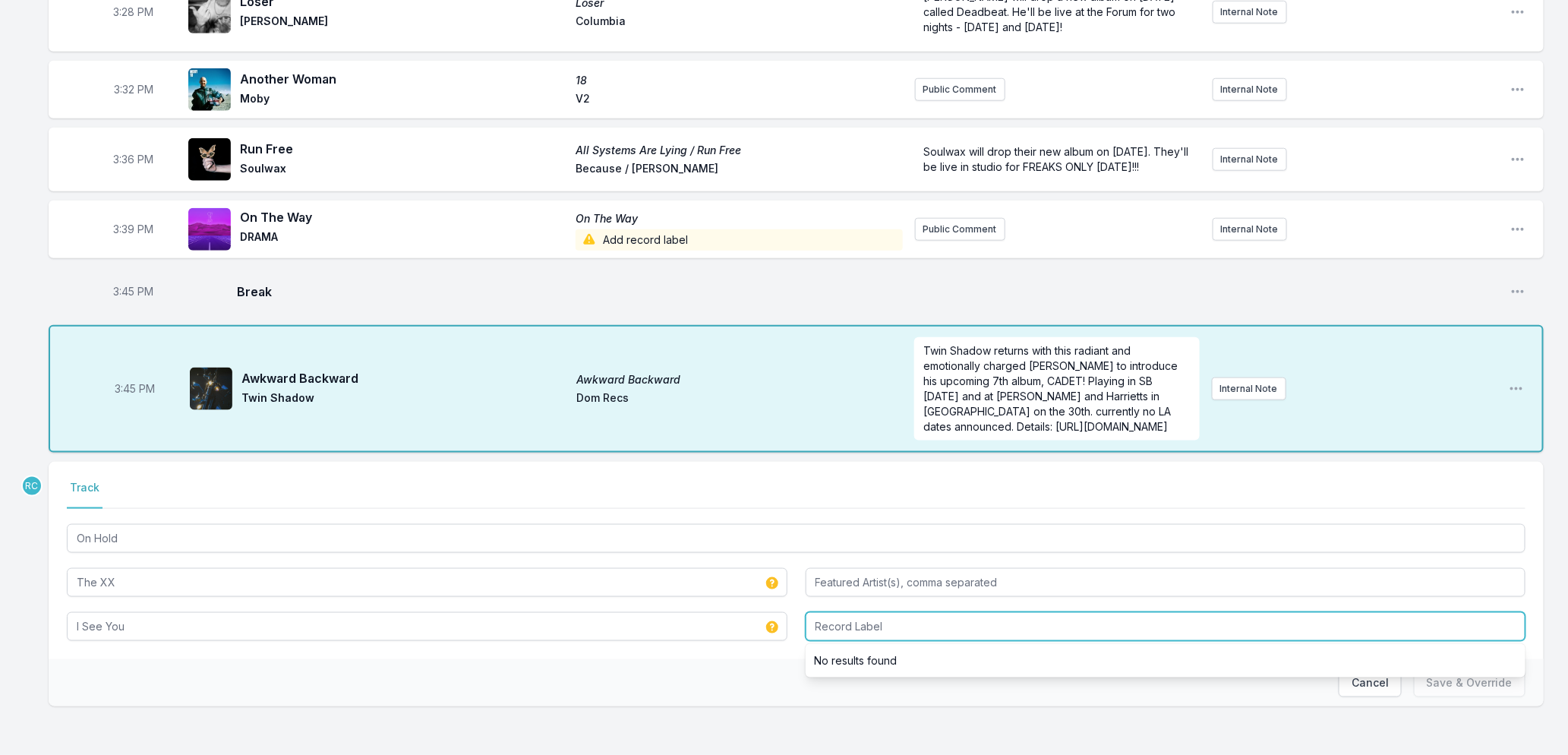
click at [952, 628] on input "Record Label" at bounding box center [1167, 626] width 721 height 29
click at [952, 627] on input "Record Label" at bounding box center [1167, 626] width 721 height 29
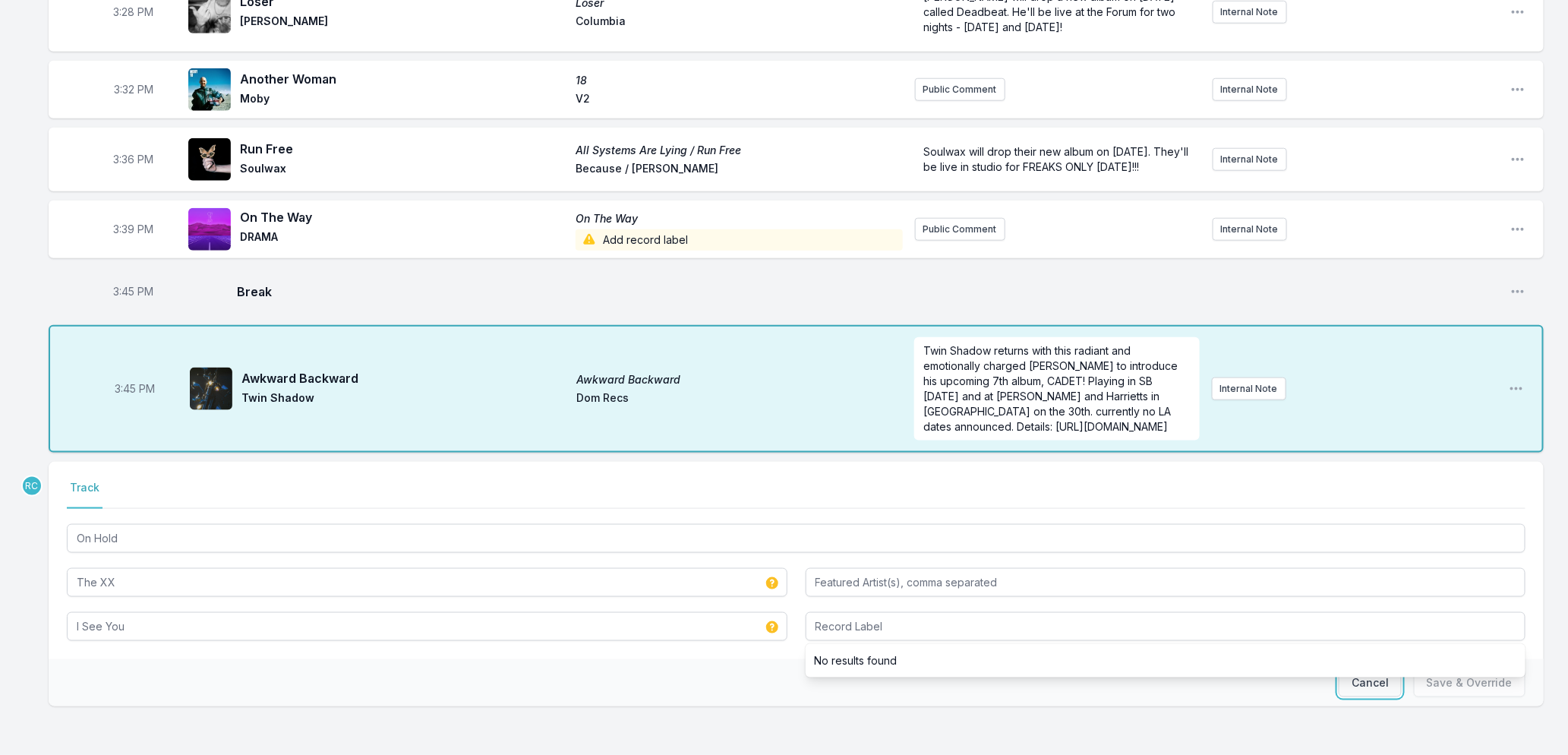
click at [1353, 688] on button "Cancel" at bounding box center [1371, 682] width 63 height 29
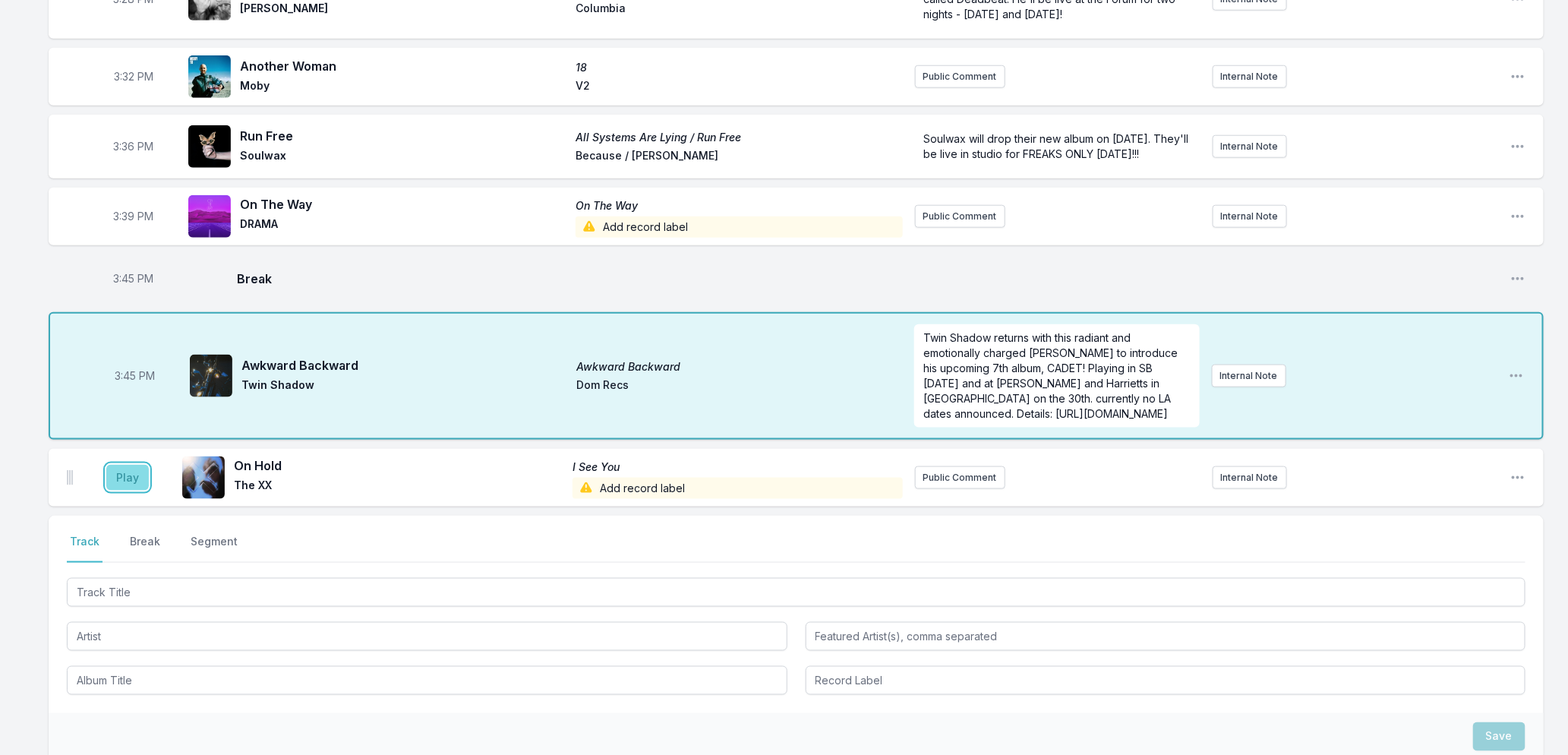
click at [119, 491] on button "Play" at bounding box center [128, 477] width 43 height 26
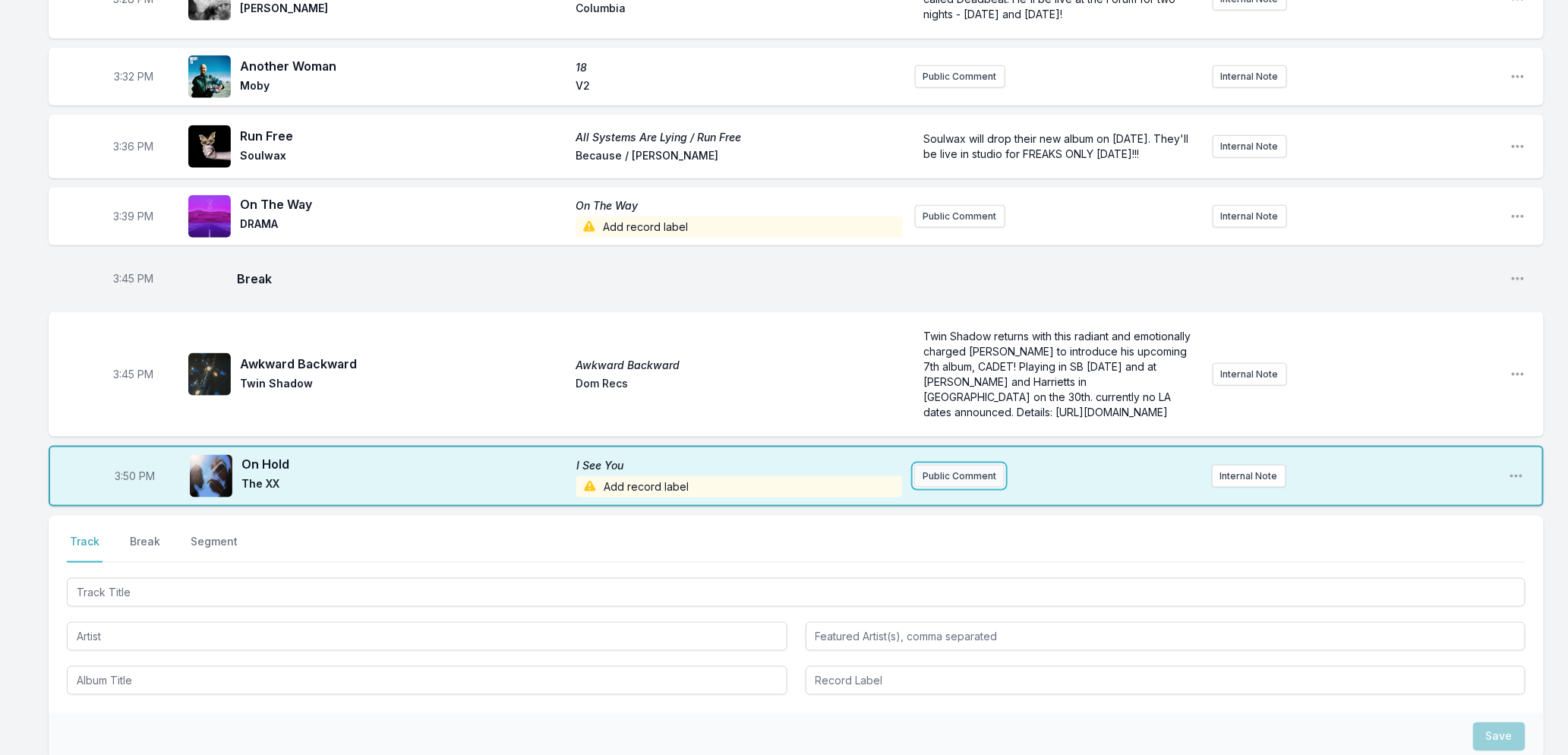
click at [973, 484] on button "Public Comment" at bounding box center [959, 476] width 91 height 23
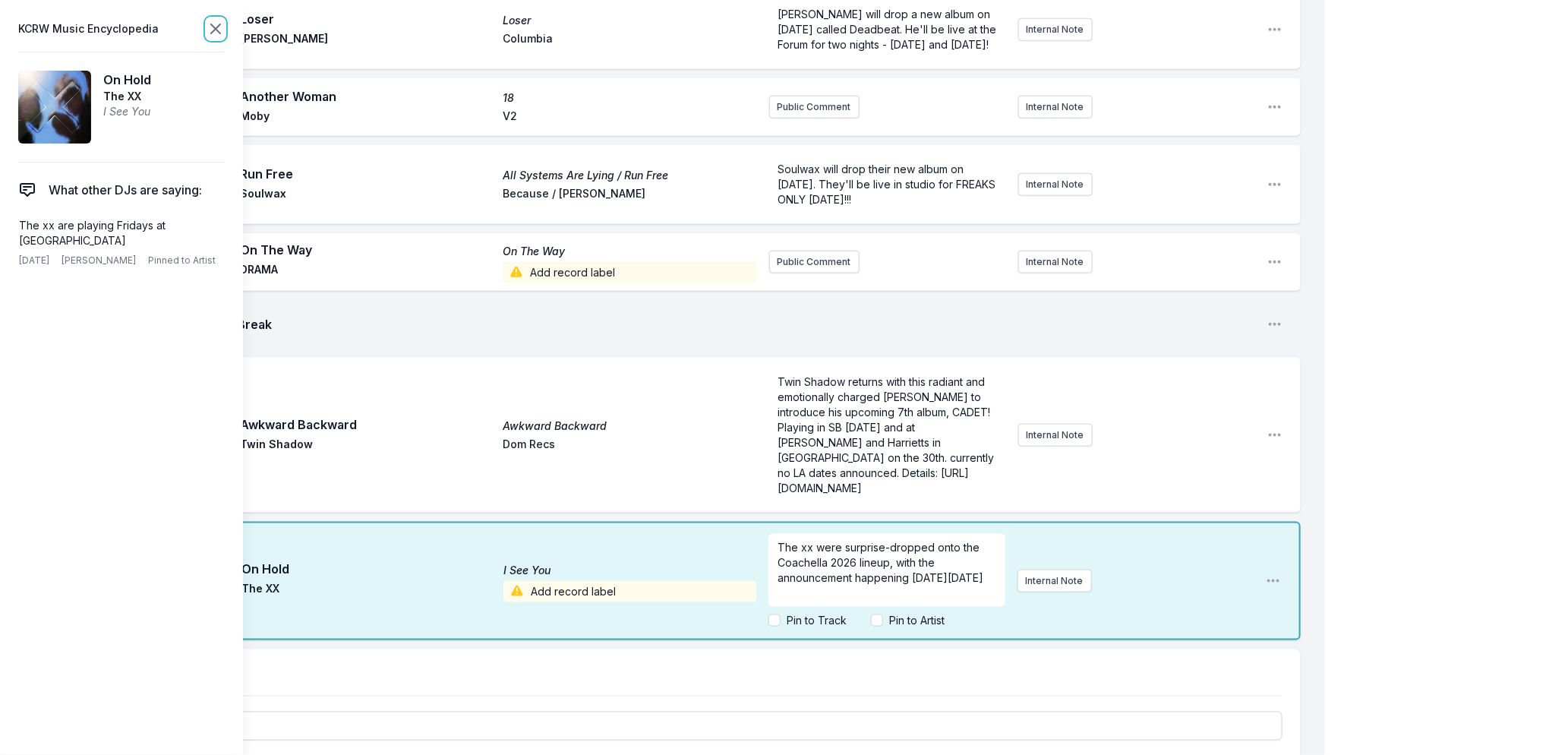
click at [214, 28] on icon at bounding box center [215, 28] width 18 height 18
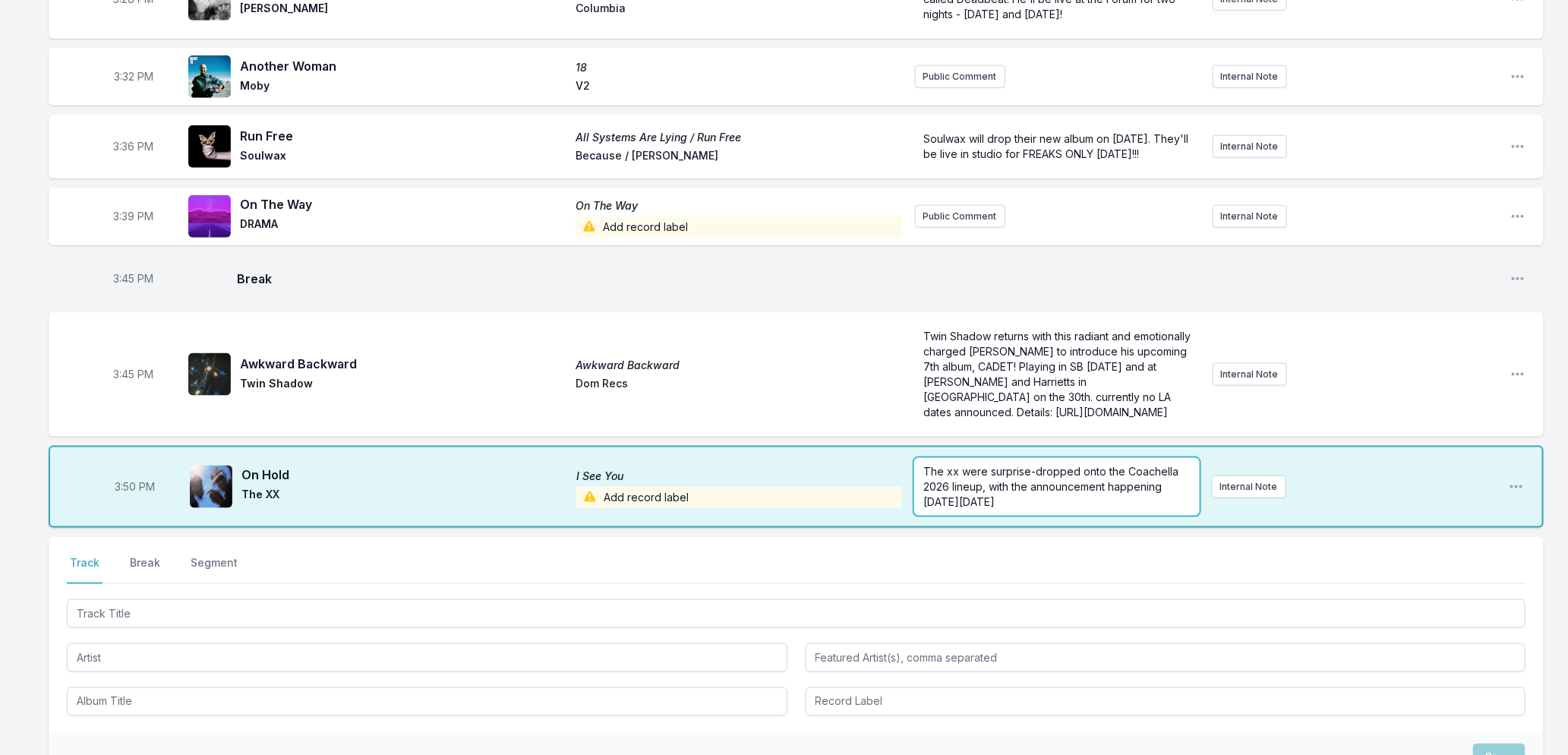
click at [1081, 510] on p "The xx were surprise-dropped onto the Coachella 2026 lineup, with the announcem…" at bounding box center [1057, 487] width 267 height 46
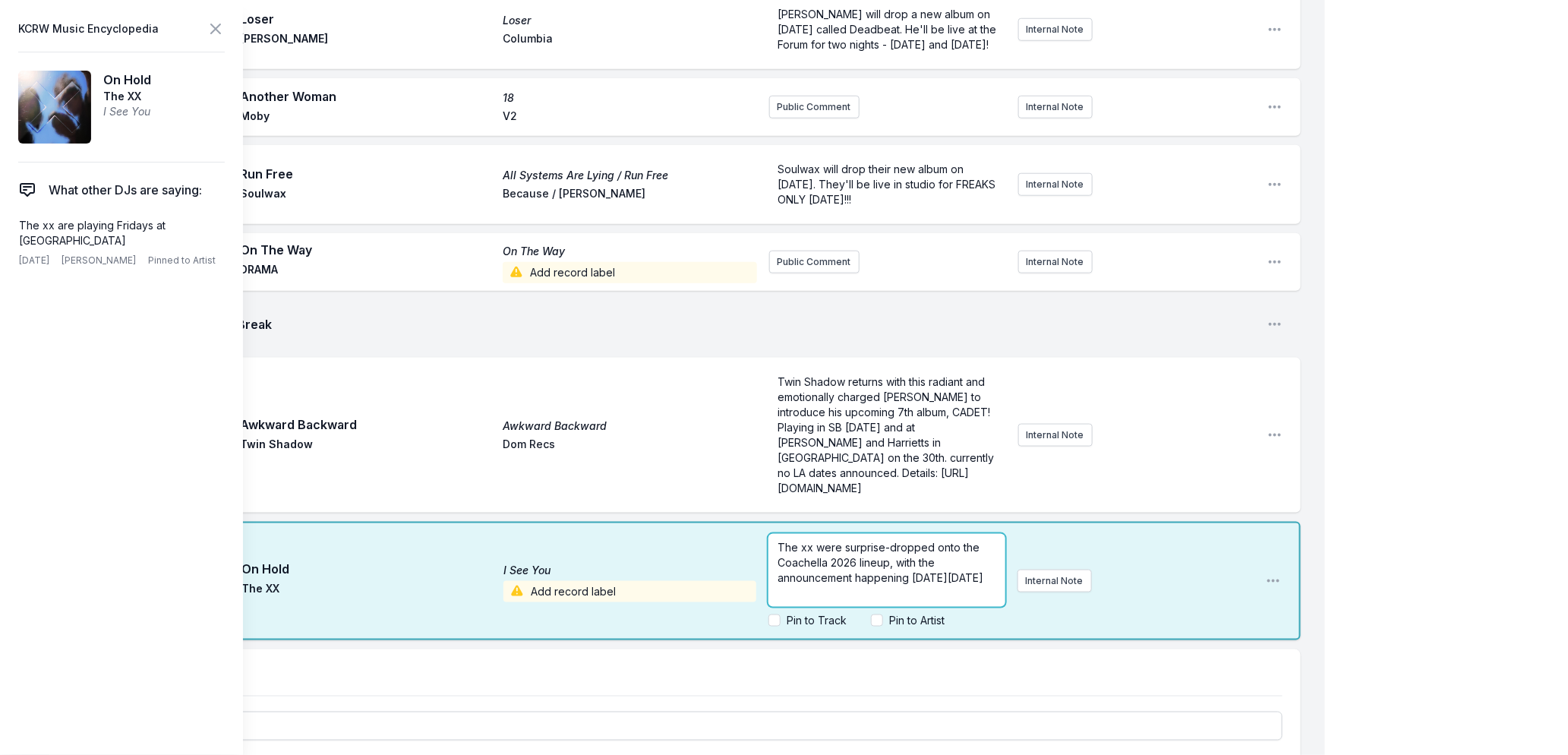
drag, startPoint x: 890, startPoint y: 591, endPoint x: 898, endPoint y: 563, distance: 29.1
click at [898, 563] on p "The xx were surprise-dropped onto the Coachella 2026 lineup, with the announcem…" at bounding box center [887, 563] width 218 height 46
click at [215, 28] on icon at bounding box center [216, 29] width 9 height 9
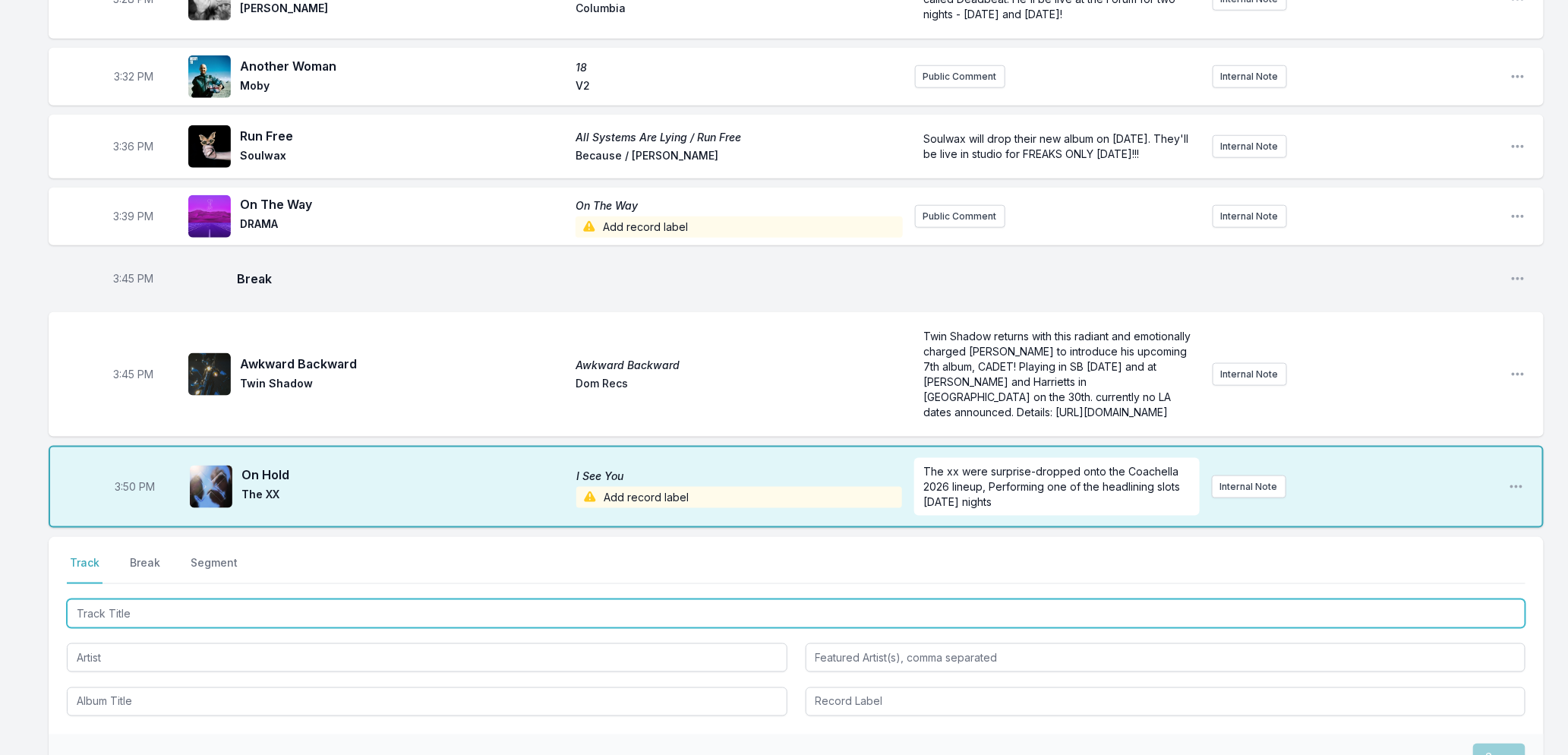
click at [367, 619] on input "Track Title" at bounding box center [797, 614] width 1459 height 29
type input "bassline"
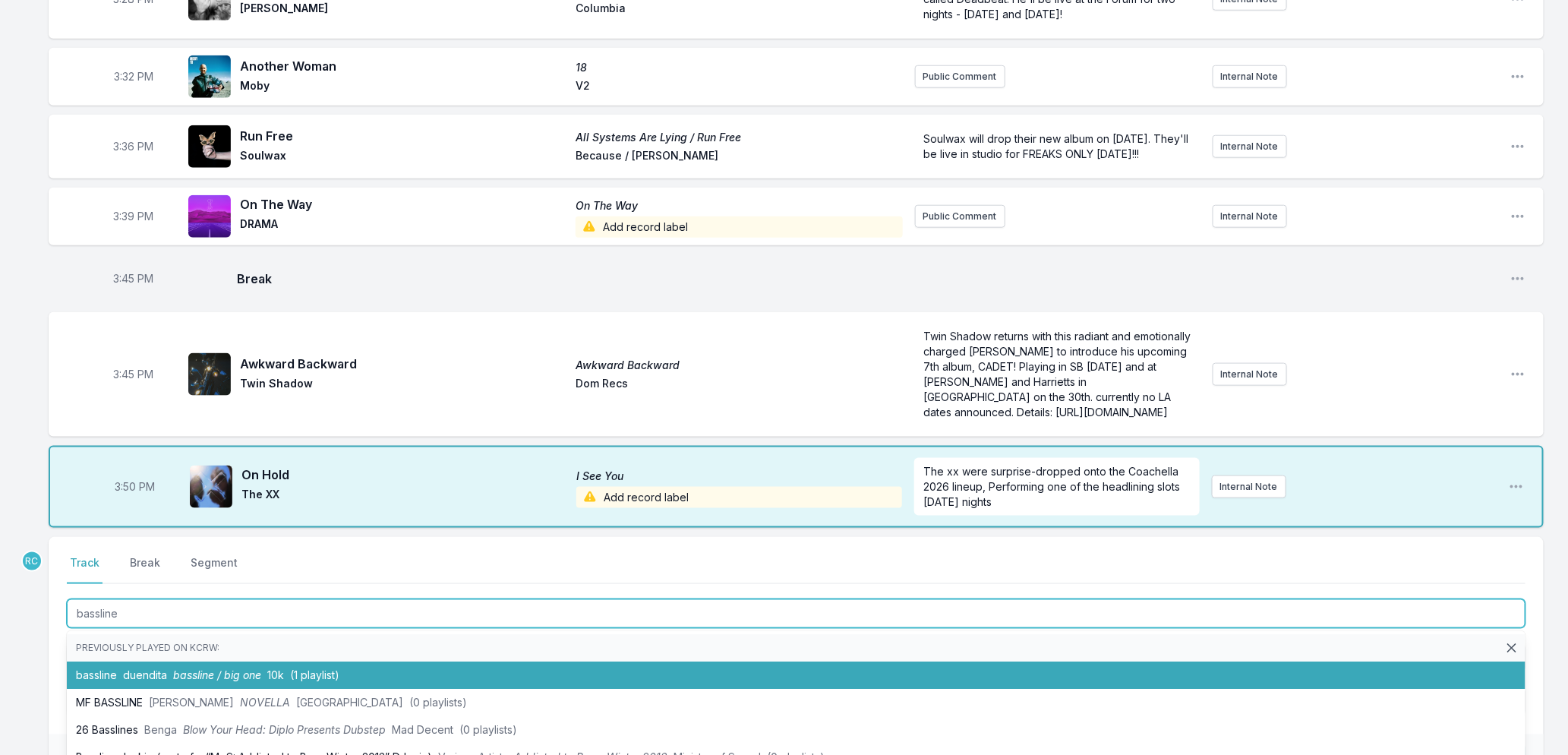
click at [221, 682] on span "bassline / big one" at bounding box center [218, 675] width 88 height 13
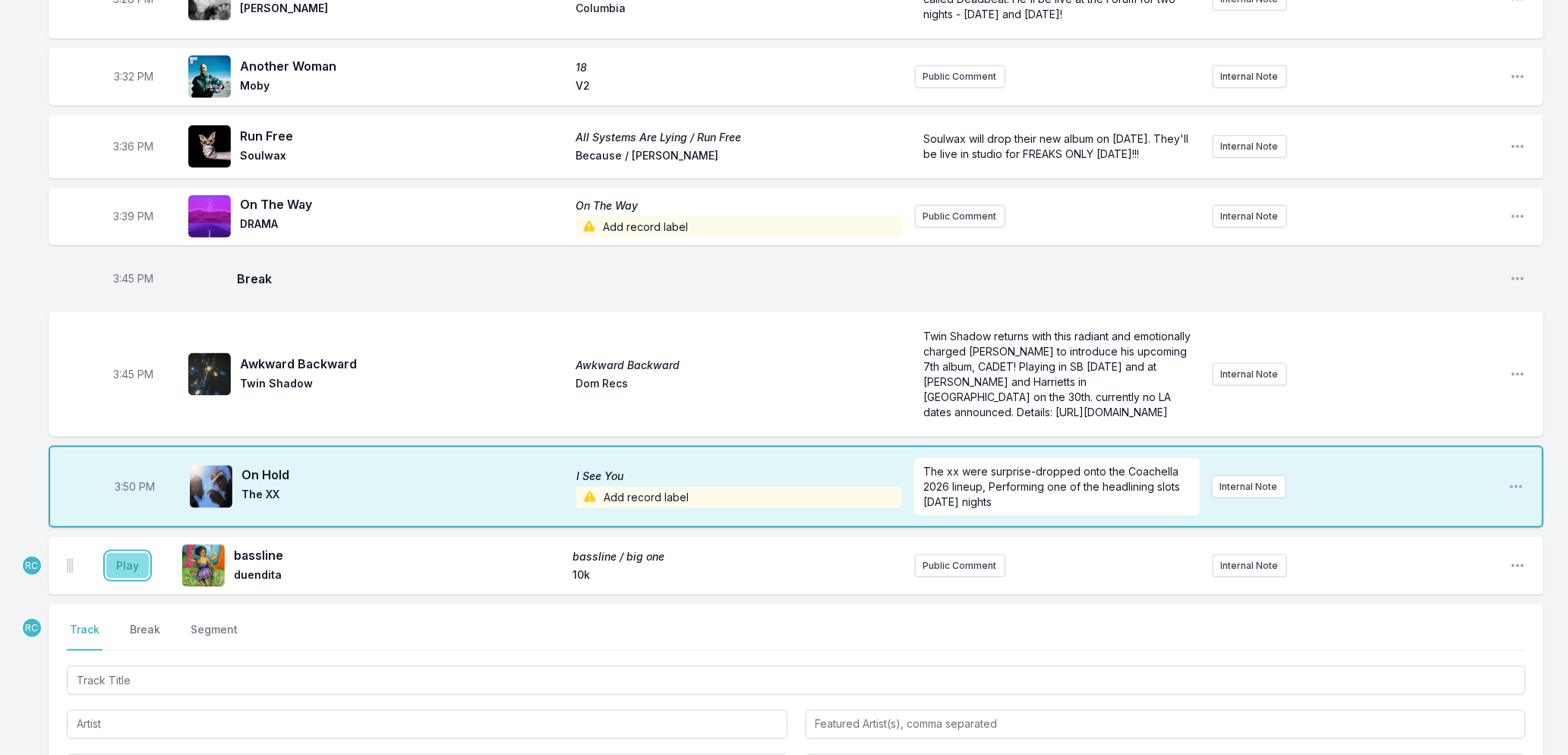
click at [118, 579] on button "Play" at bounding box center [128, 566] width 43 height 26
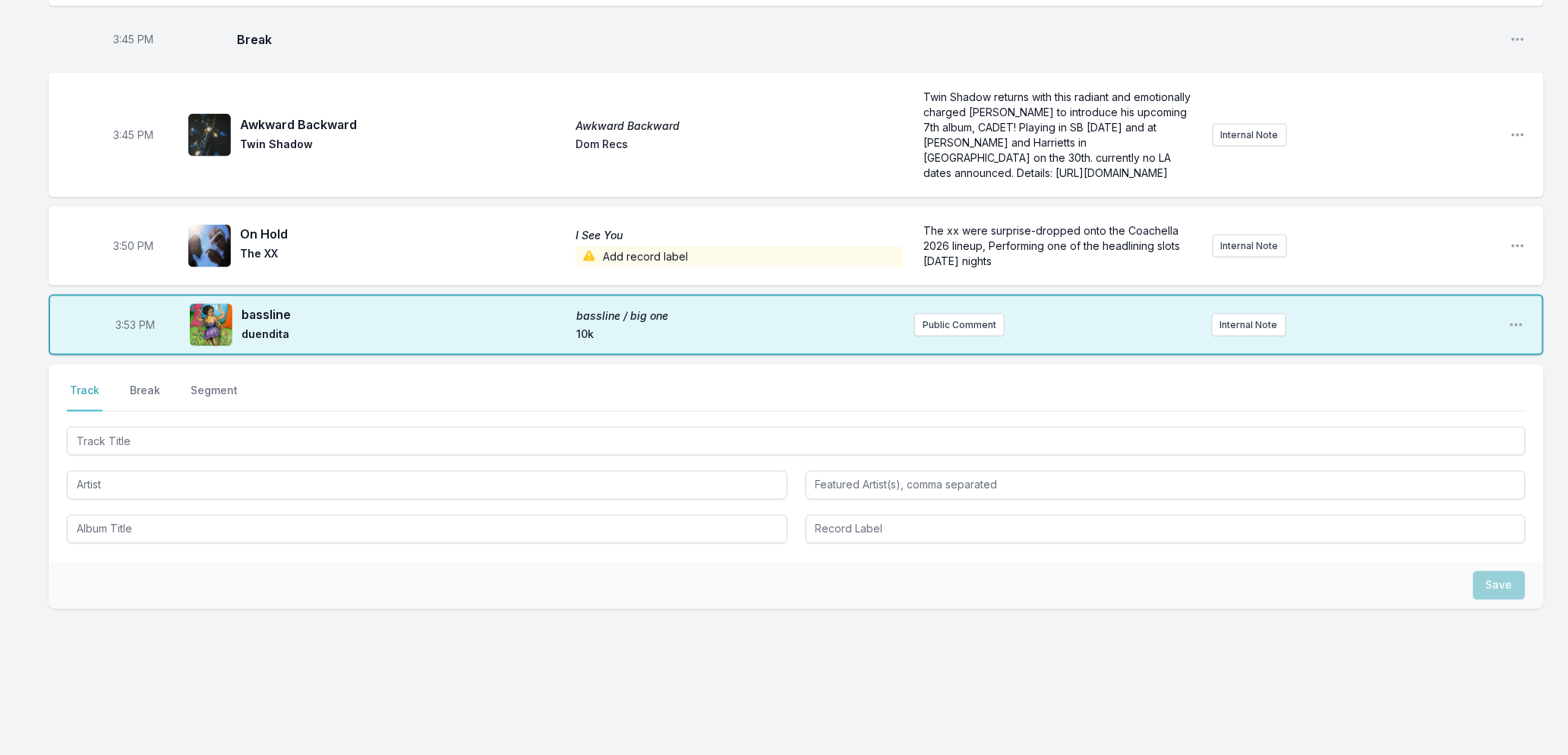
scroll to position [960, 0]
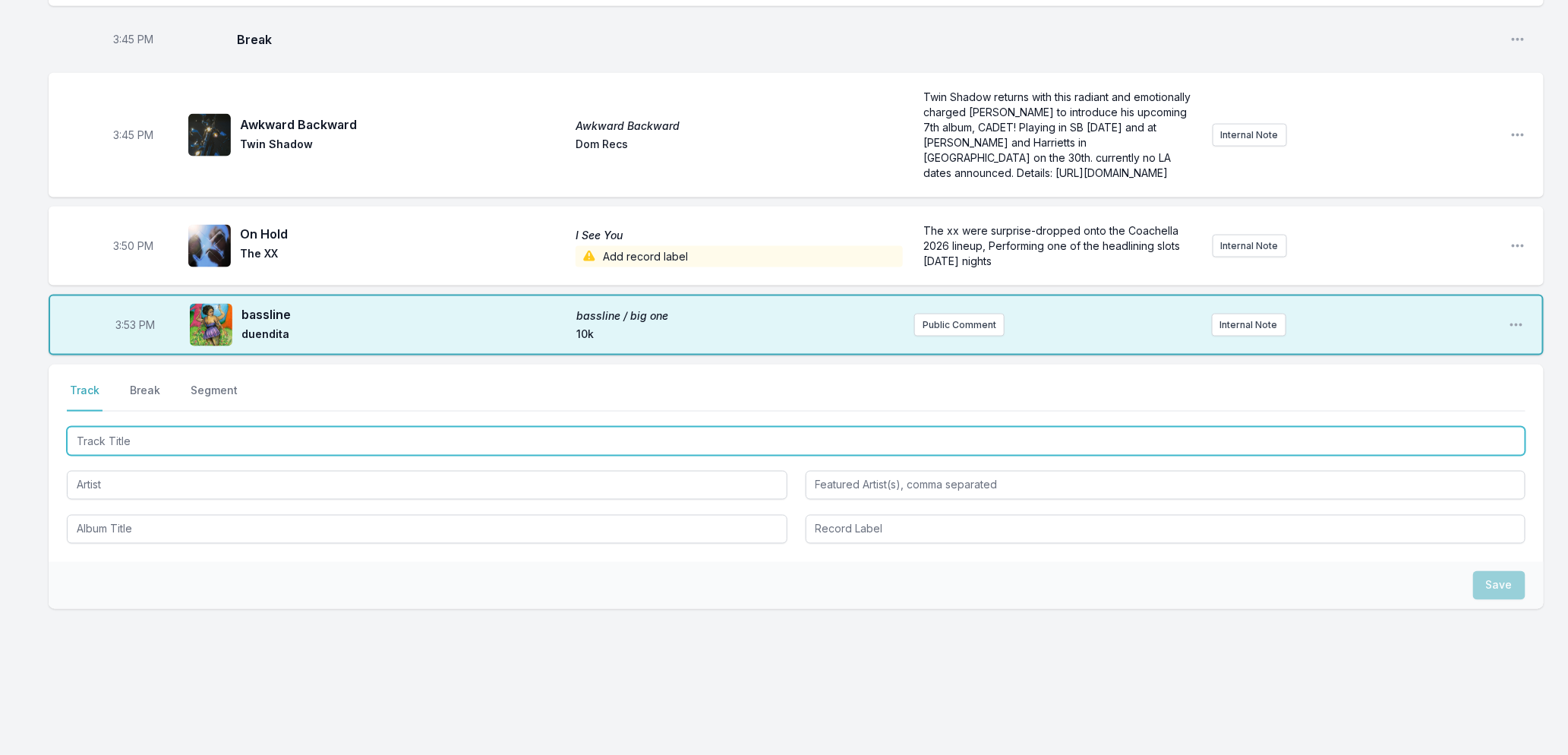
click at [162, 446] on input "Track Title" at bounding box center [797, 441] width 1459 height 29
click at [180, 446] on input "Track Title" at bounding box center [797, 441] width 1459 height 29
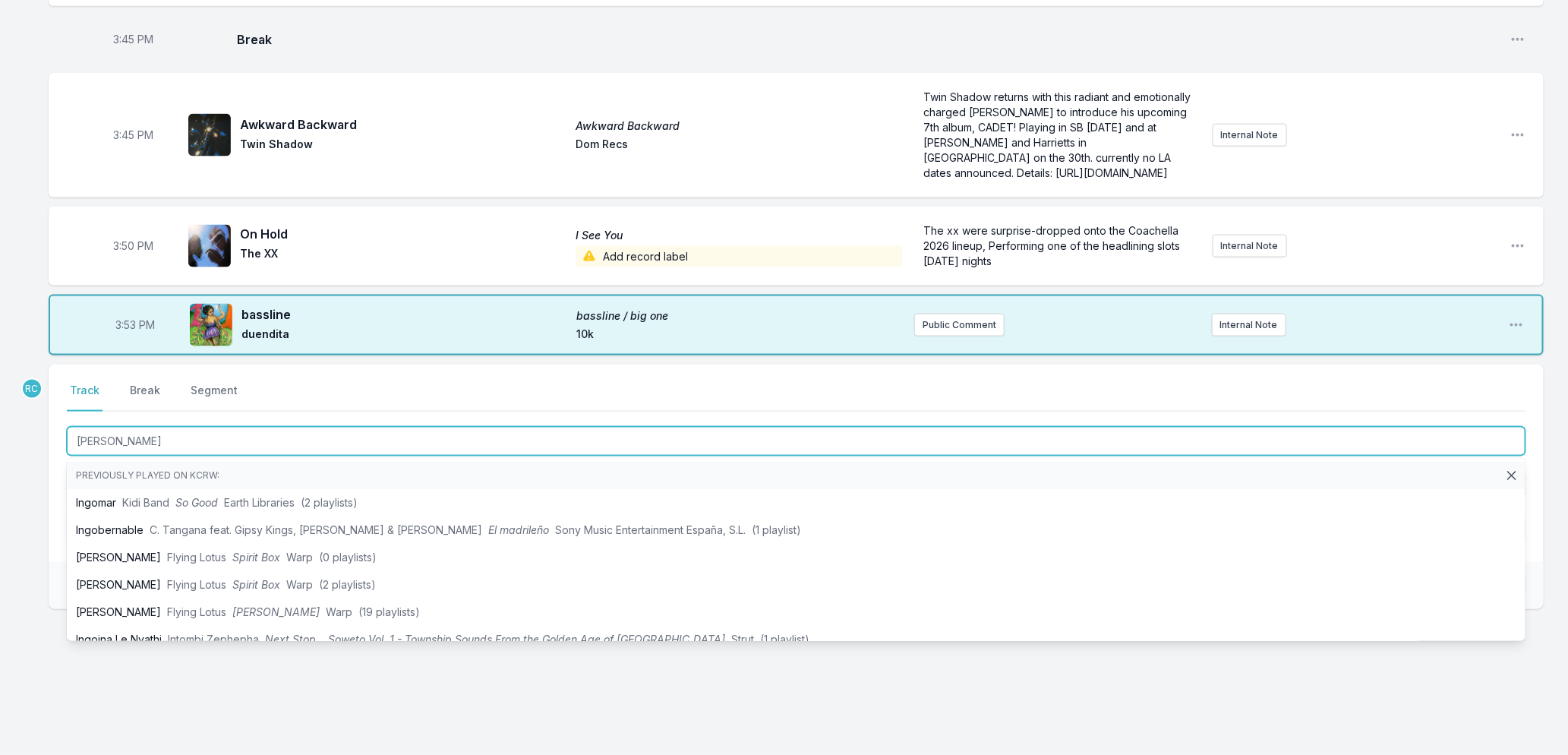
type input "[PERSON_NAME]"
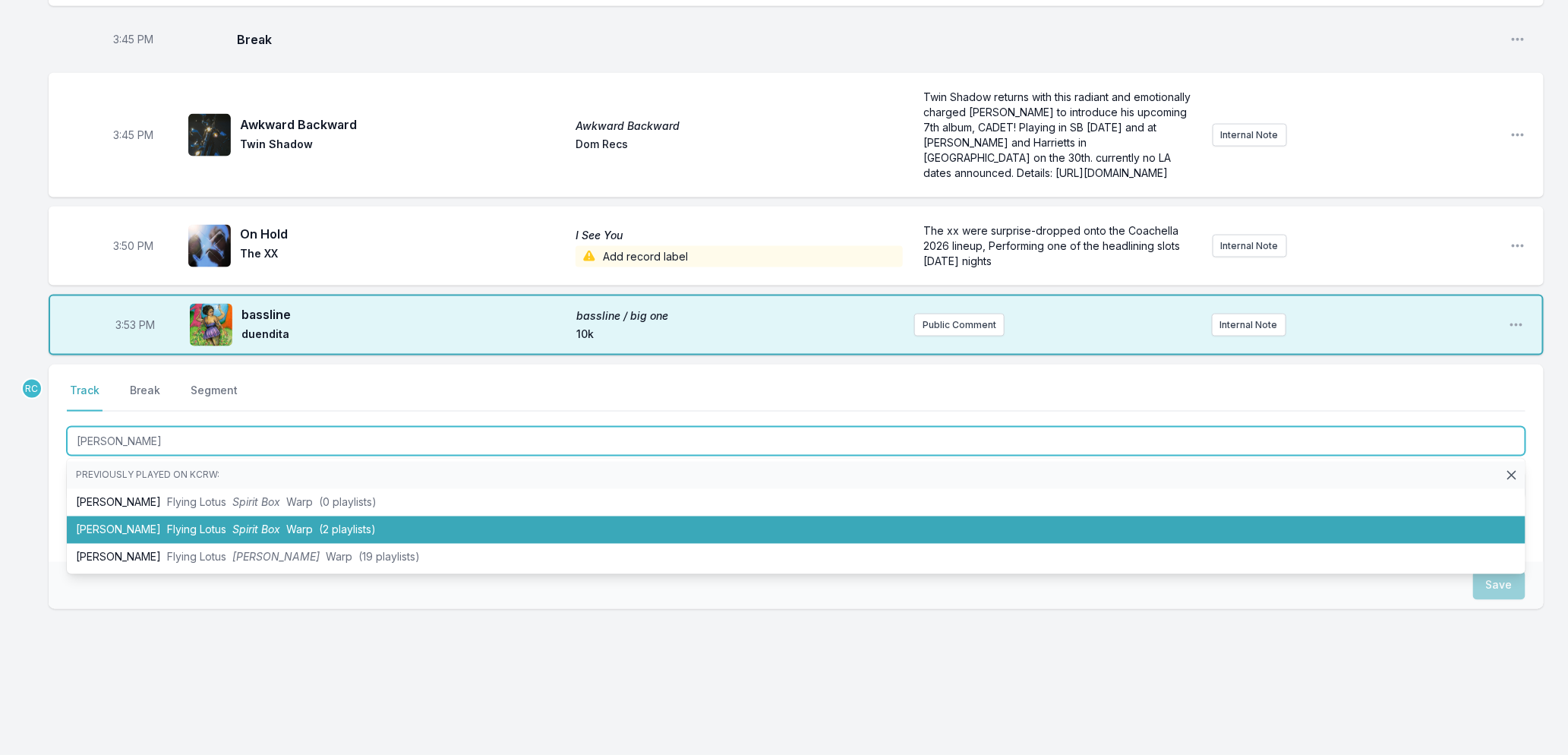
click at [233, 530] on span "Spirit Box" at bounding box center [256, 529] width 48 height 13
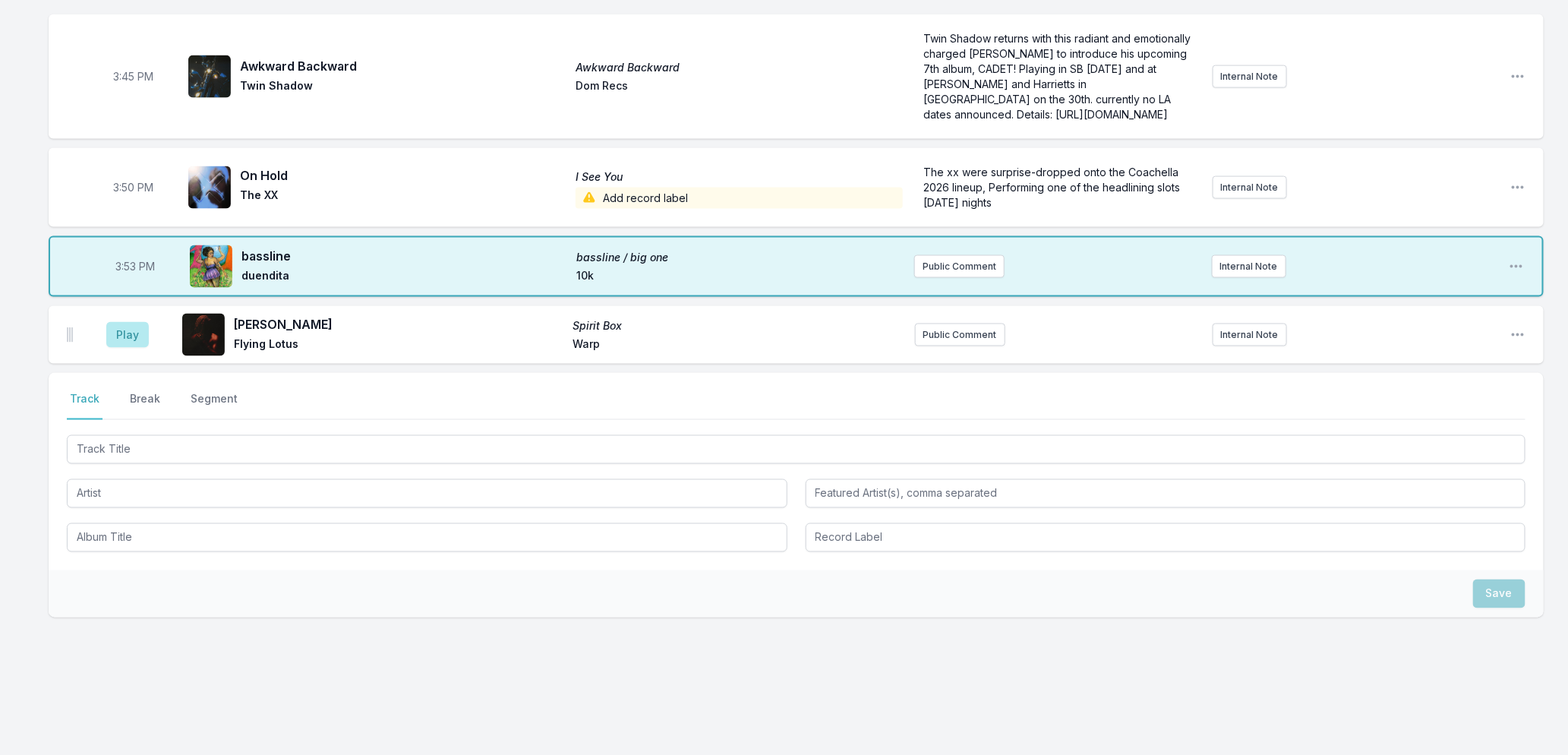
scroll to position [1009, 0]
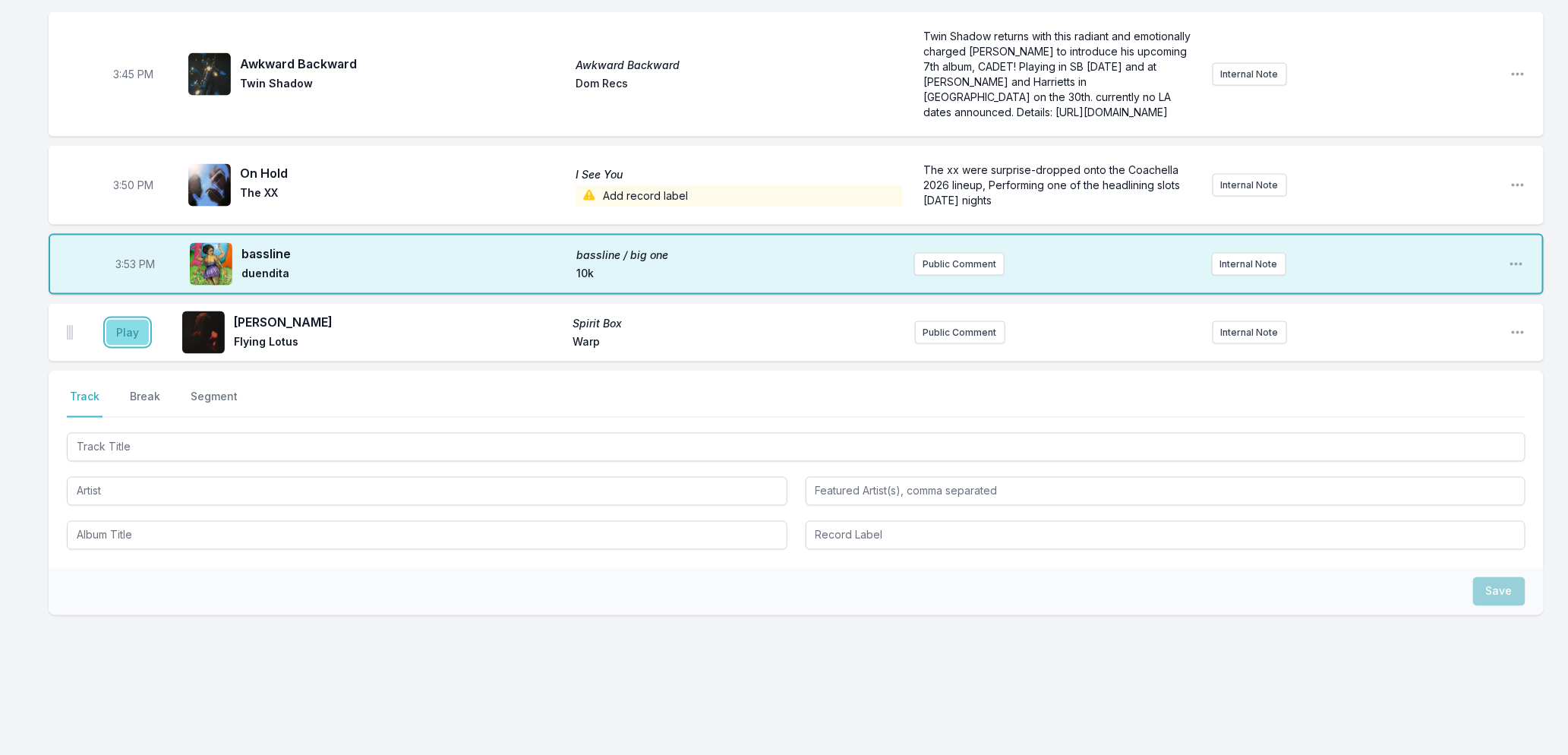
click at [122, 346] on button "Play" at bounding box center [128, 332] width 43 height 26
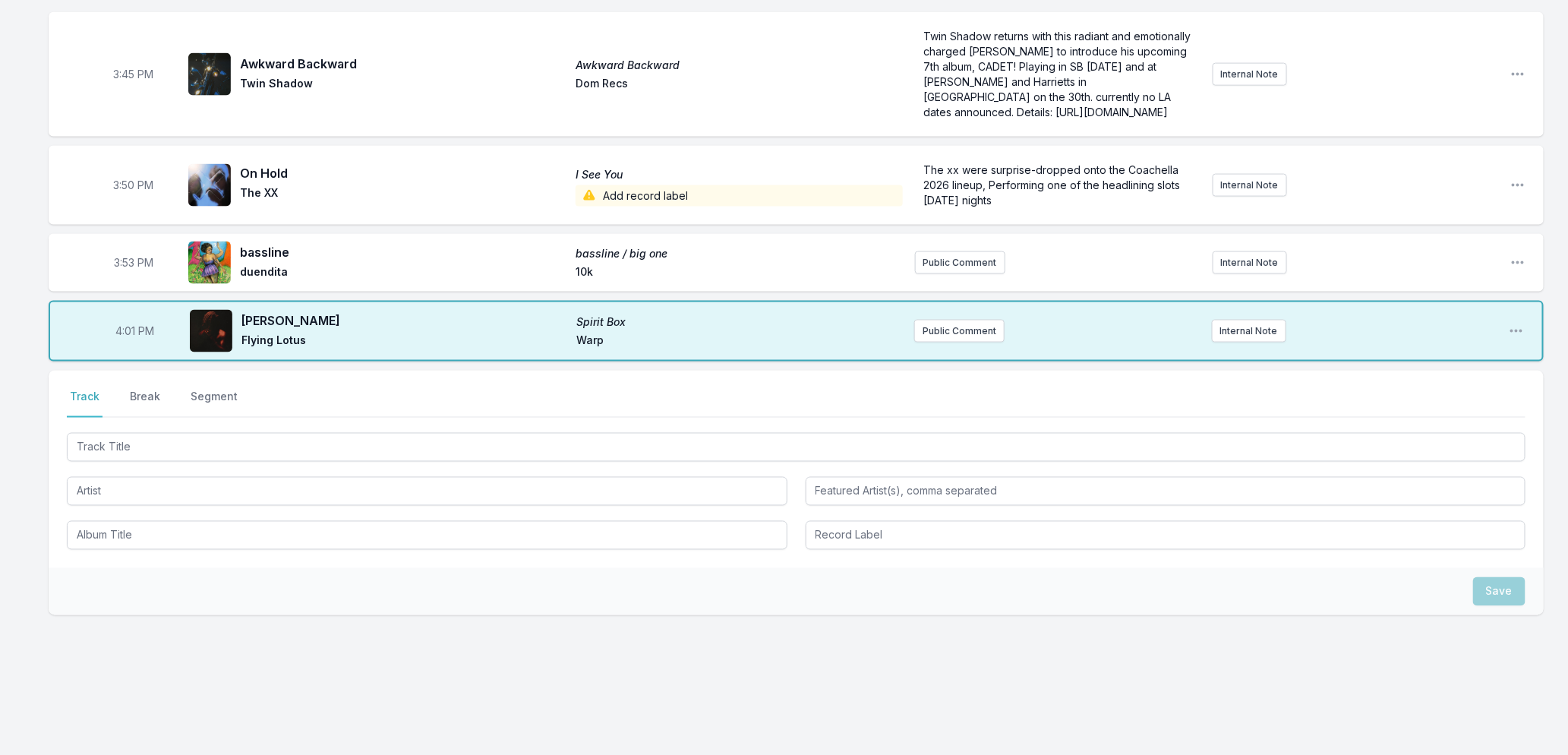
click at [117, 338] on span "4:01 PM" at bounding box center [135, 331] width 39 height 15
type input "15:57"
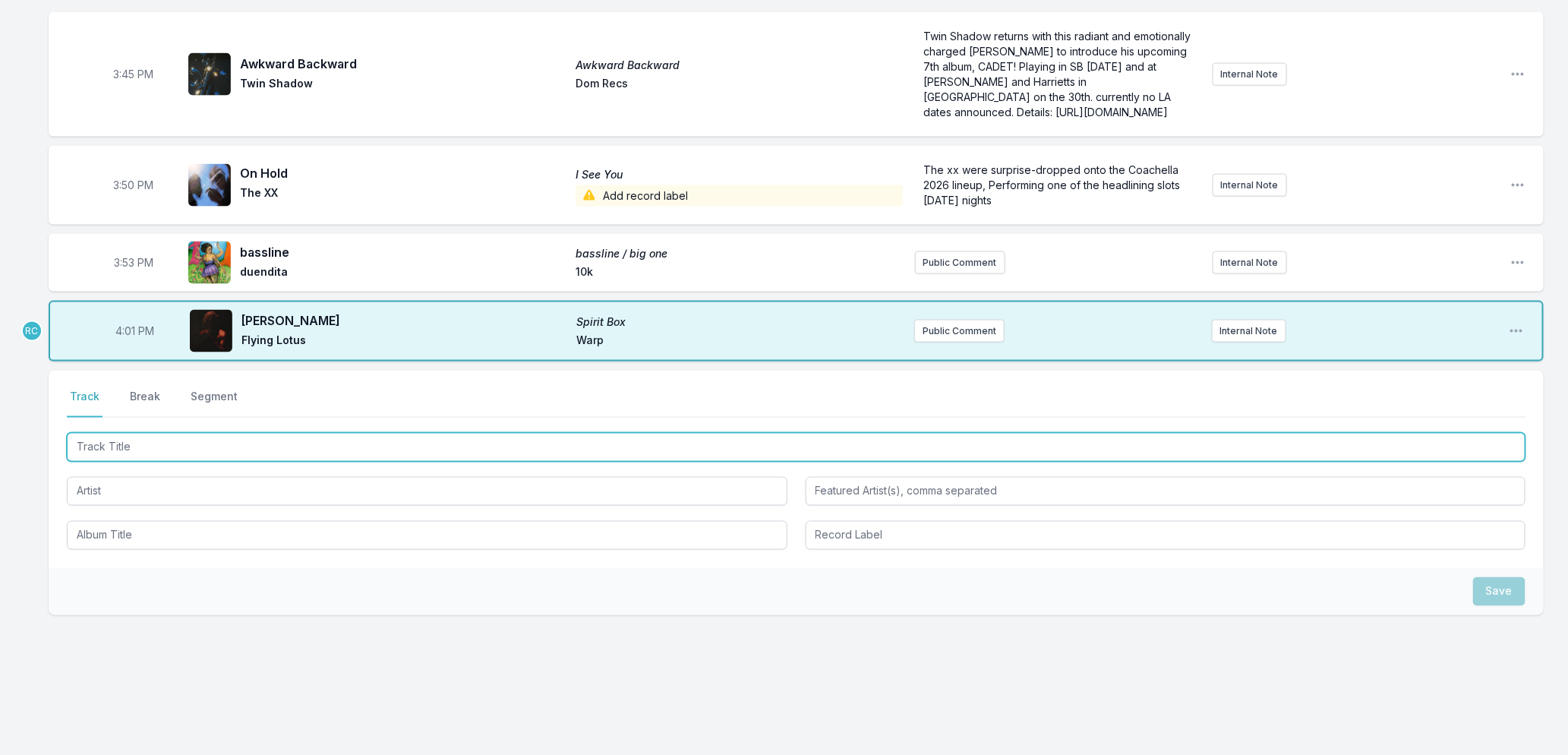
click at [118, 453] on input "Track Title" at bounding box center [797, 447] width 1459 height 29
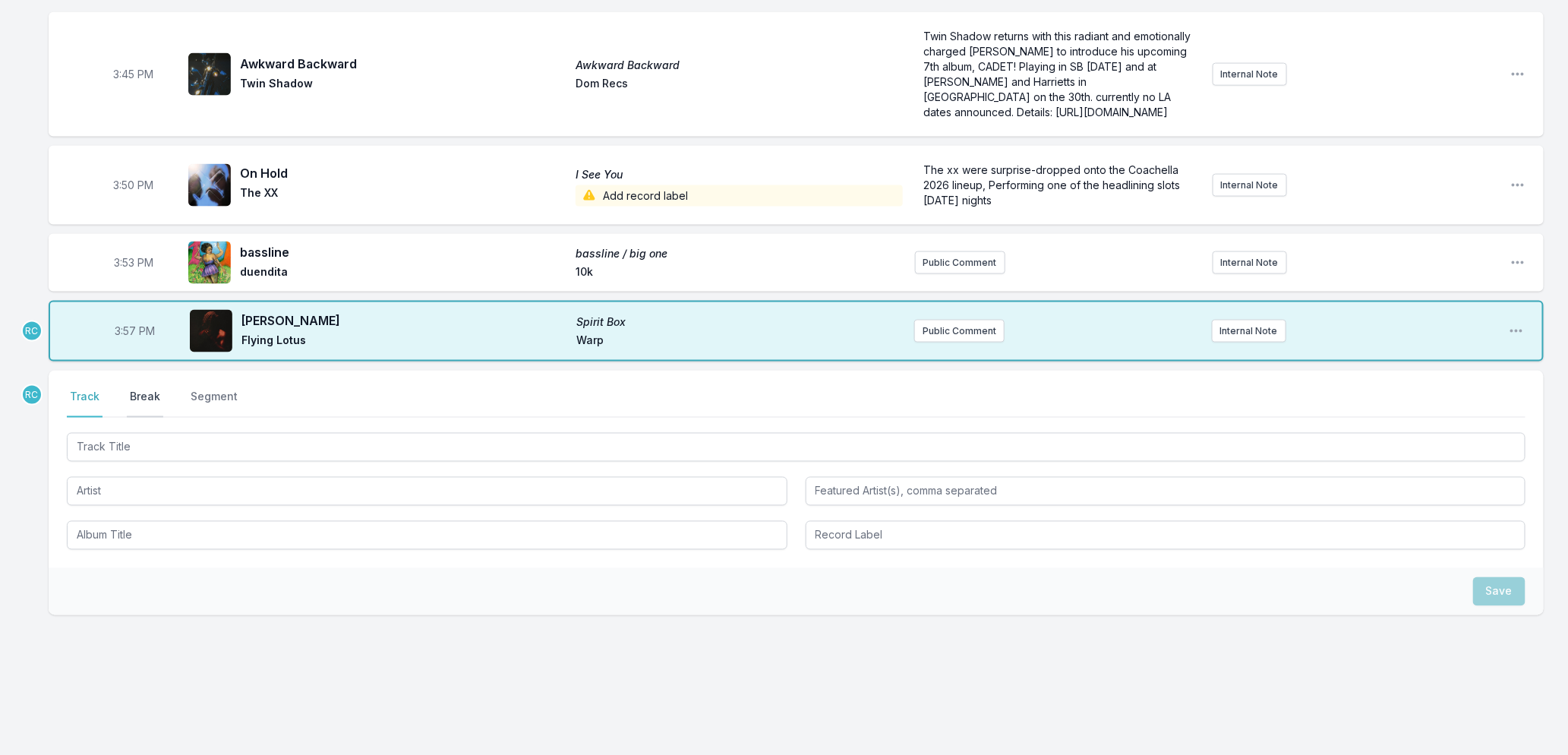
click at [137, 405] on button "Break" at bounding box center [145, 403] width 36 height 29
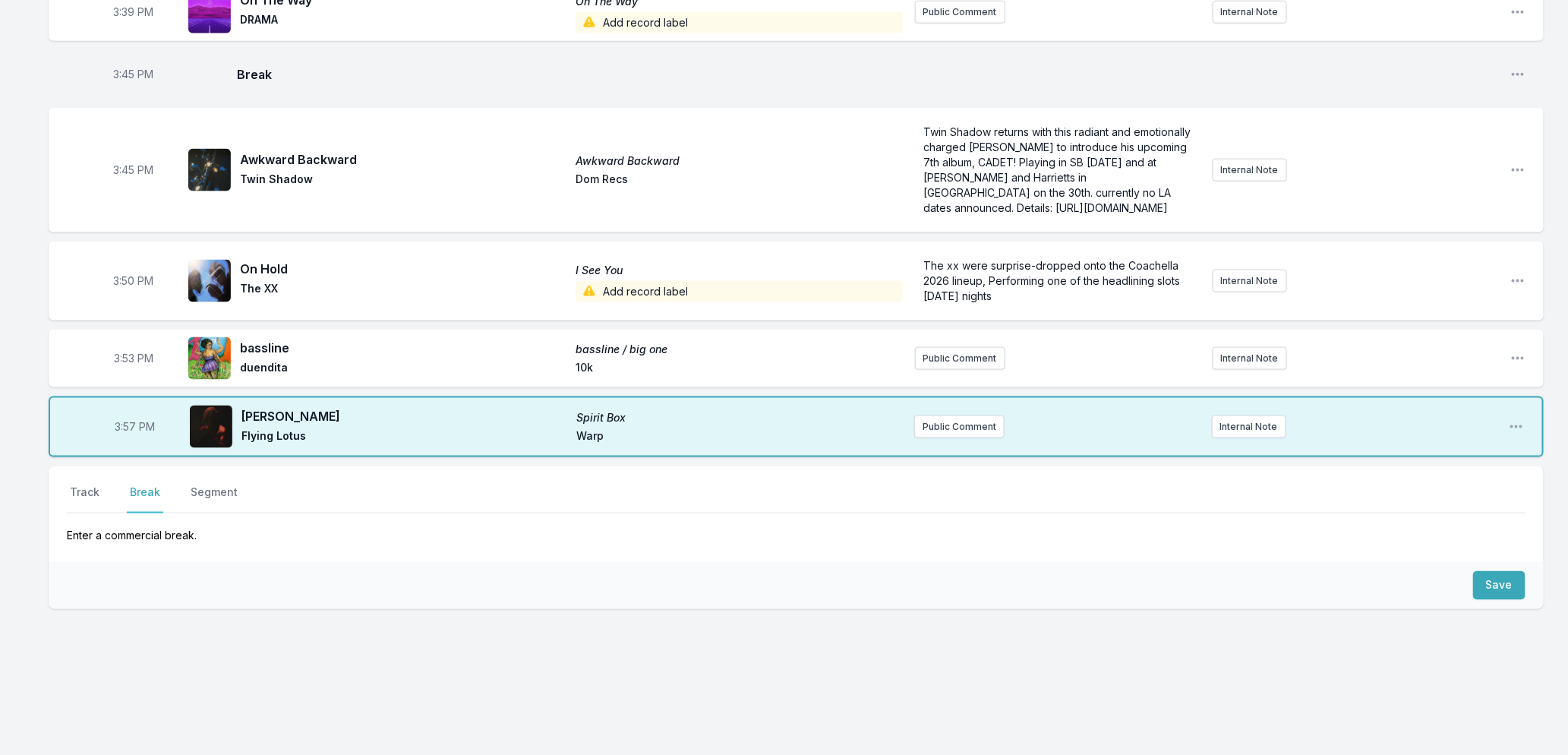
scroll to position [925, 0]
click at [1499, 579] on button "Save" at bounding box center [1499, 585] width 52 height 29
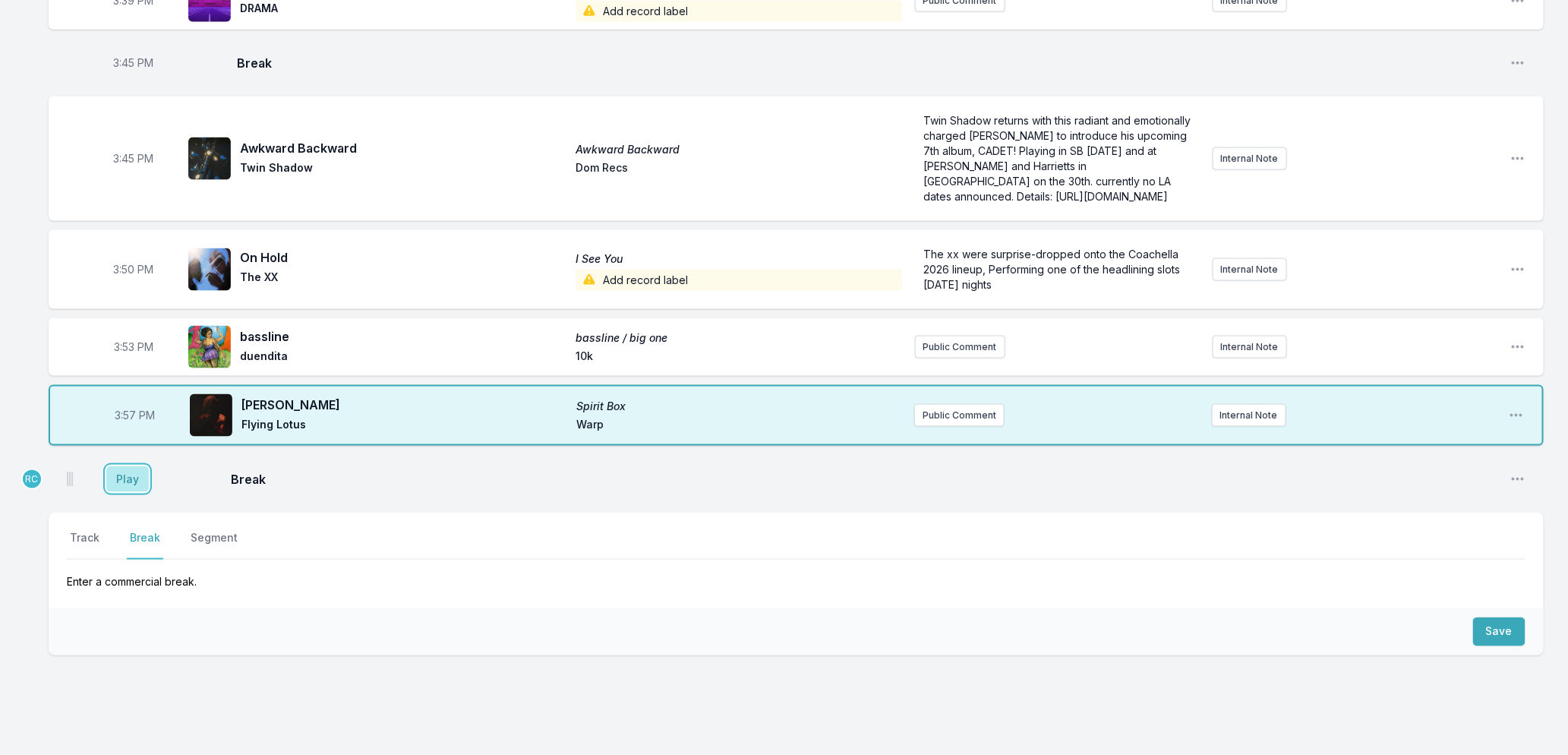
drag, startPoint x: 121, startPoint y: 500, endPoint x: 73, endPoint y: 593, distance: 104.7
click at [121, 492] on button "Play" at bounding box center [128, 479] width 43 height 26
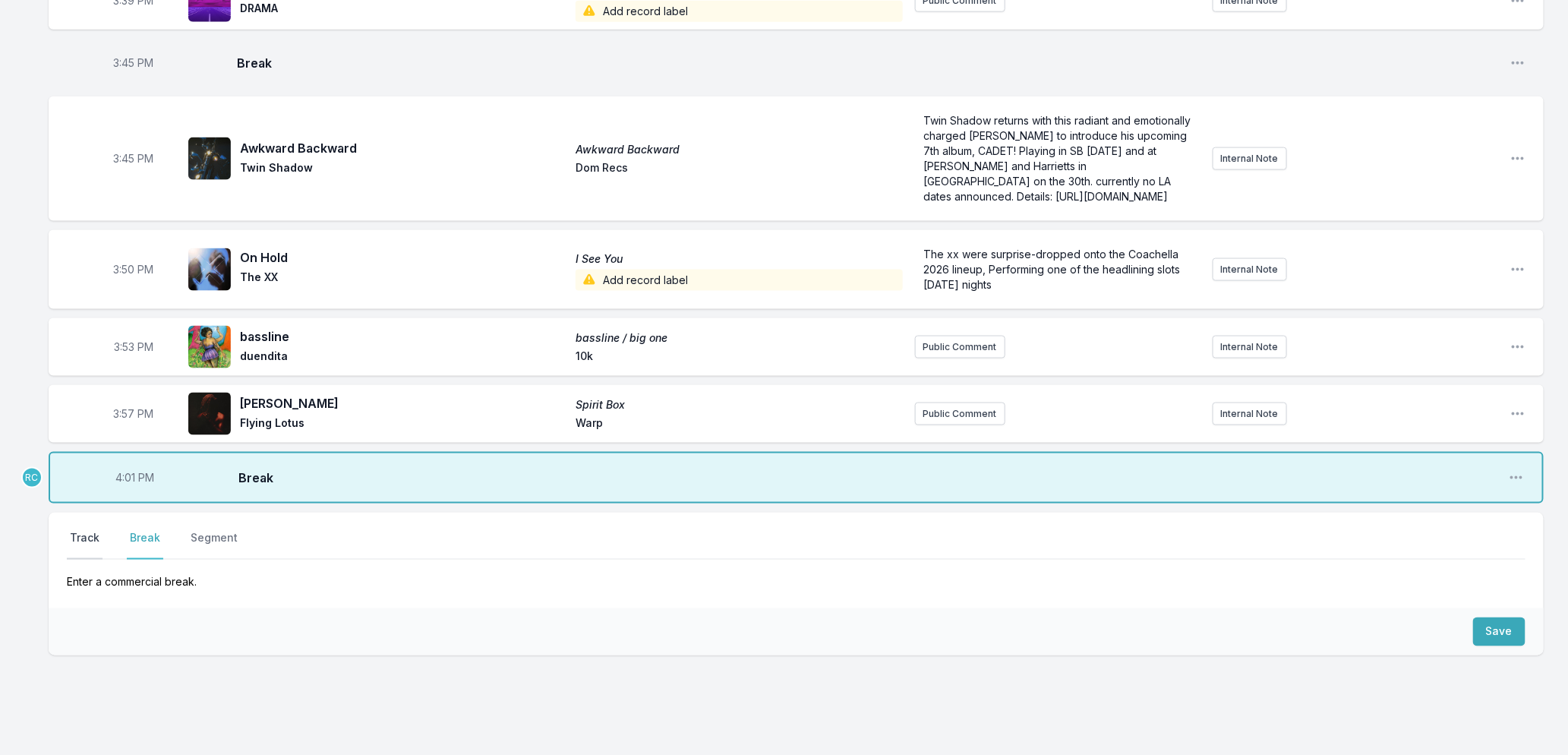
click at [85, 557] on button "Track" at bounding box center [84, 545] width 35 height 29
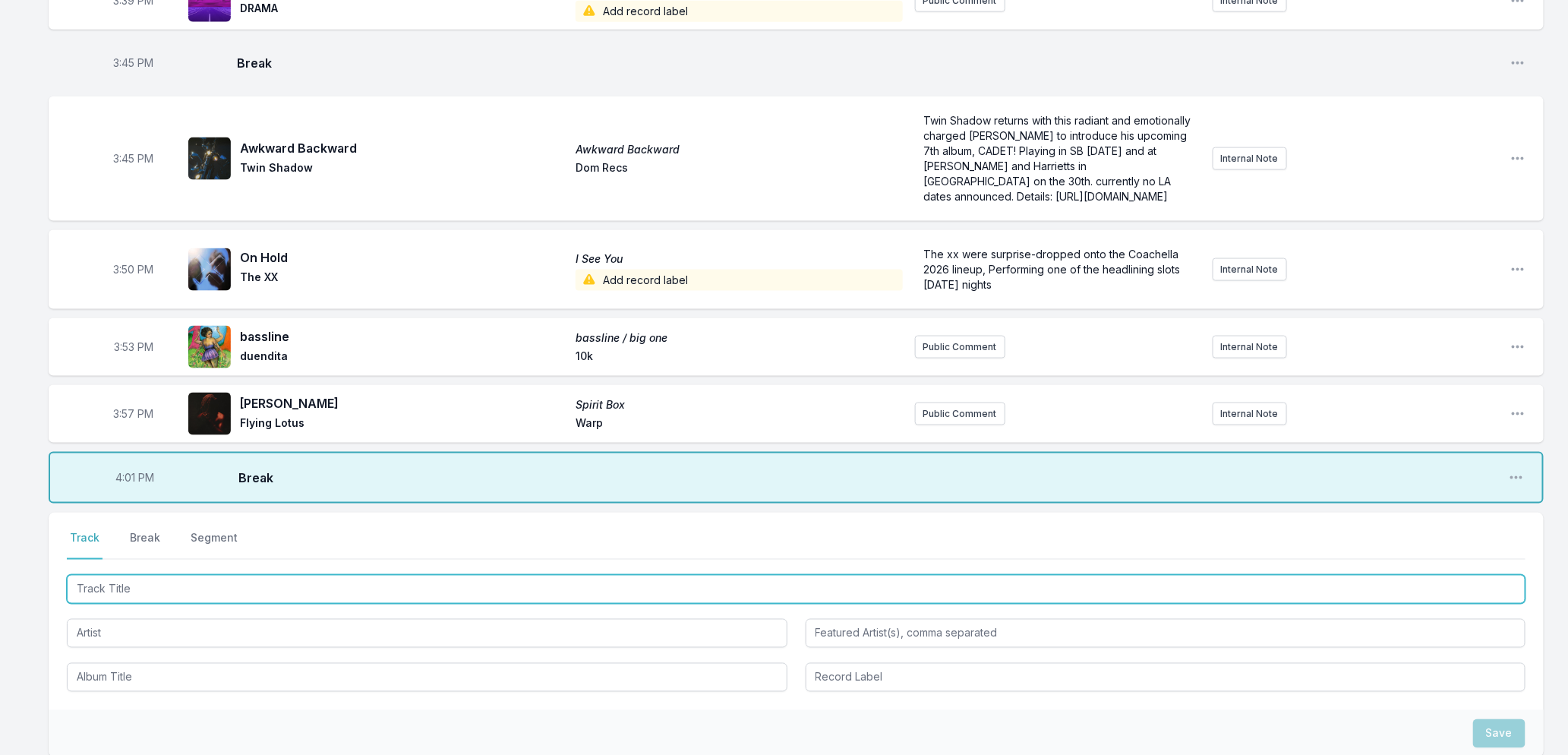
click at [416, 600] on input "Track Title" at bounding box center [797, 589] width 1459 height 29
type input "Strange World"
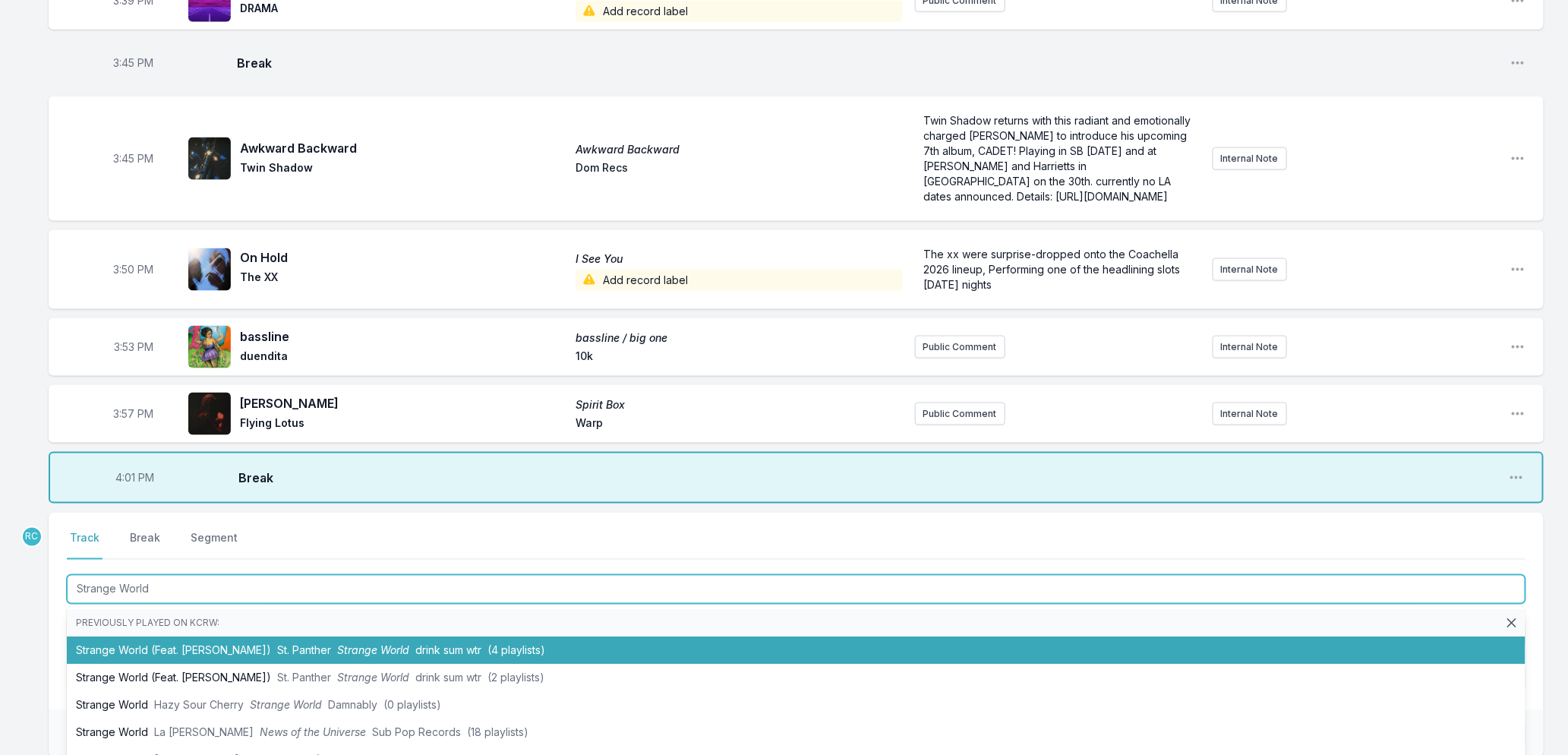
click at [230, 665] on li "Strange World (Feat. [PERSON_NAME]) St. Panther Strange World drink sum wtr (4 …" at bounding box center [797, 651] width 1459 height 28
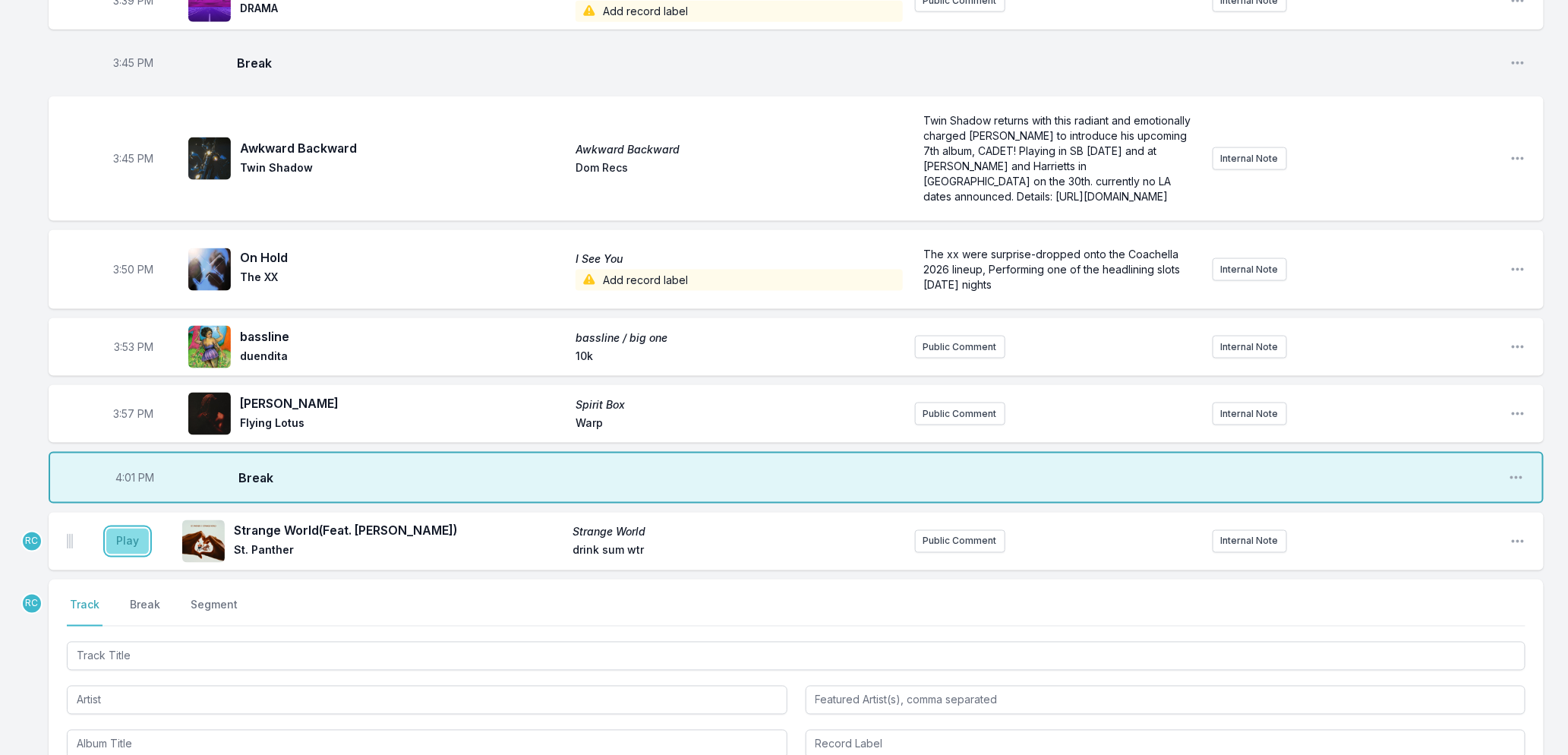
click at [129, 555] on button "Play" at bounding box center [128, 541] width 43 height 26
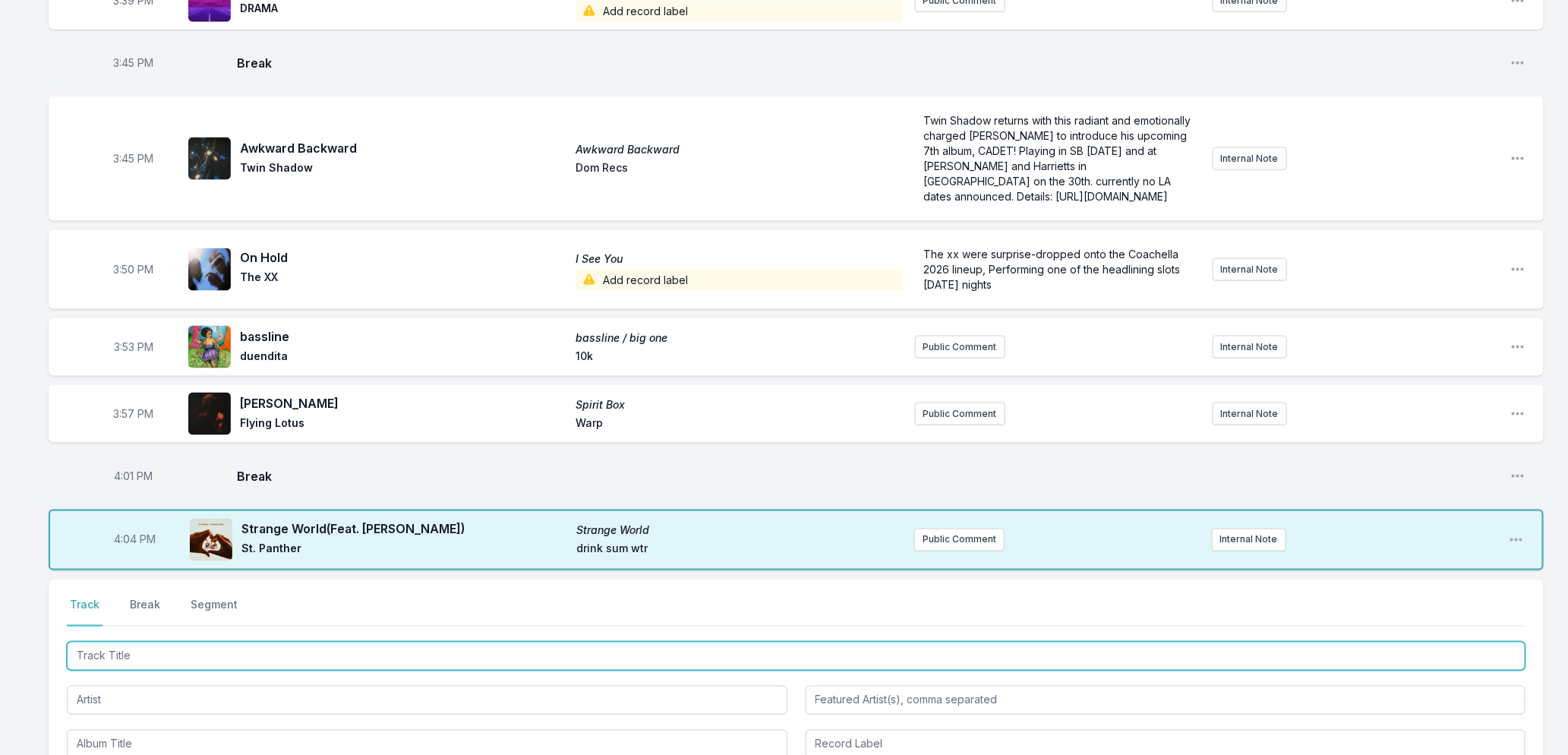
click at [320, 671] on input "Track Title" at bounding box center [797, 656] width 1459 height 29
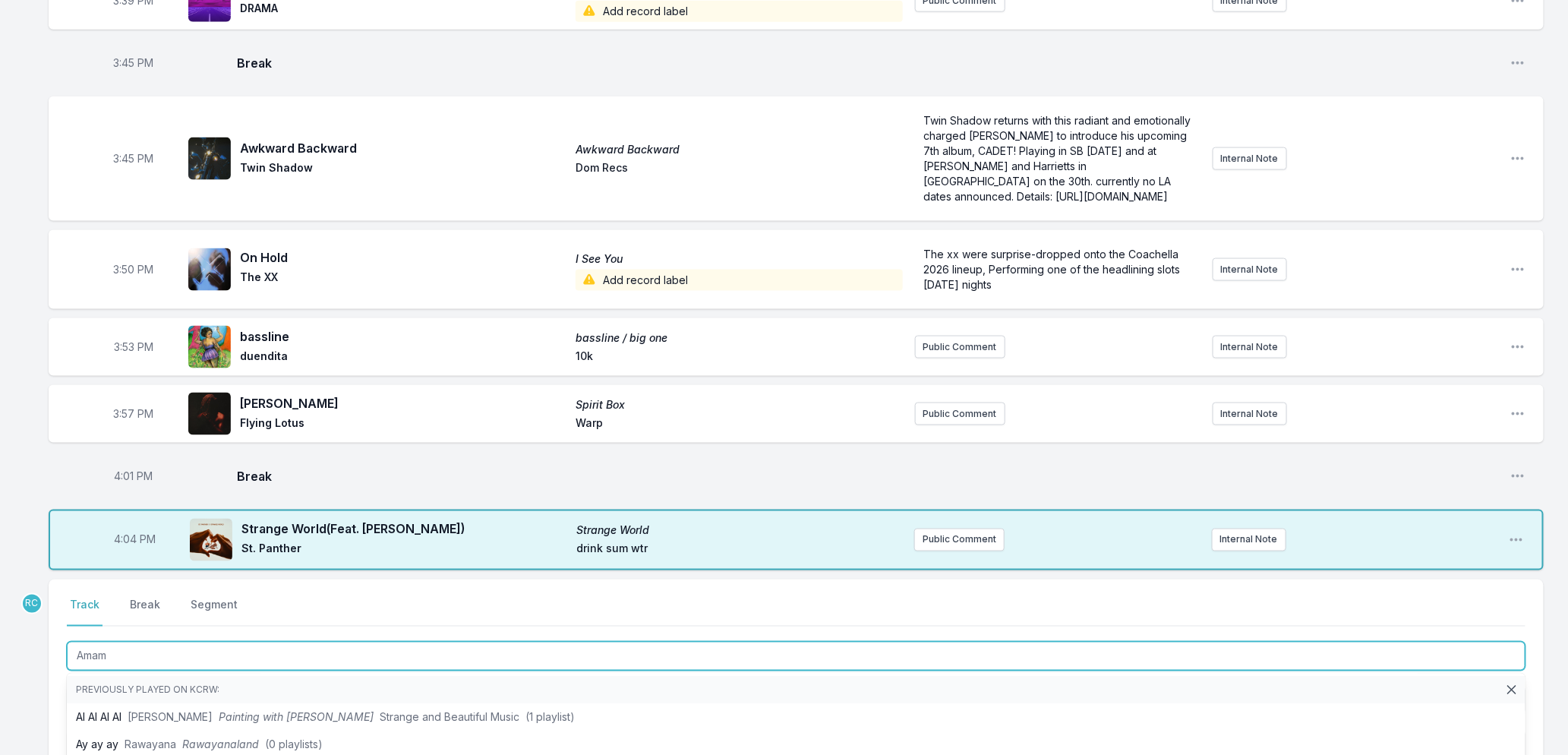
type input "Amame"
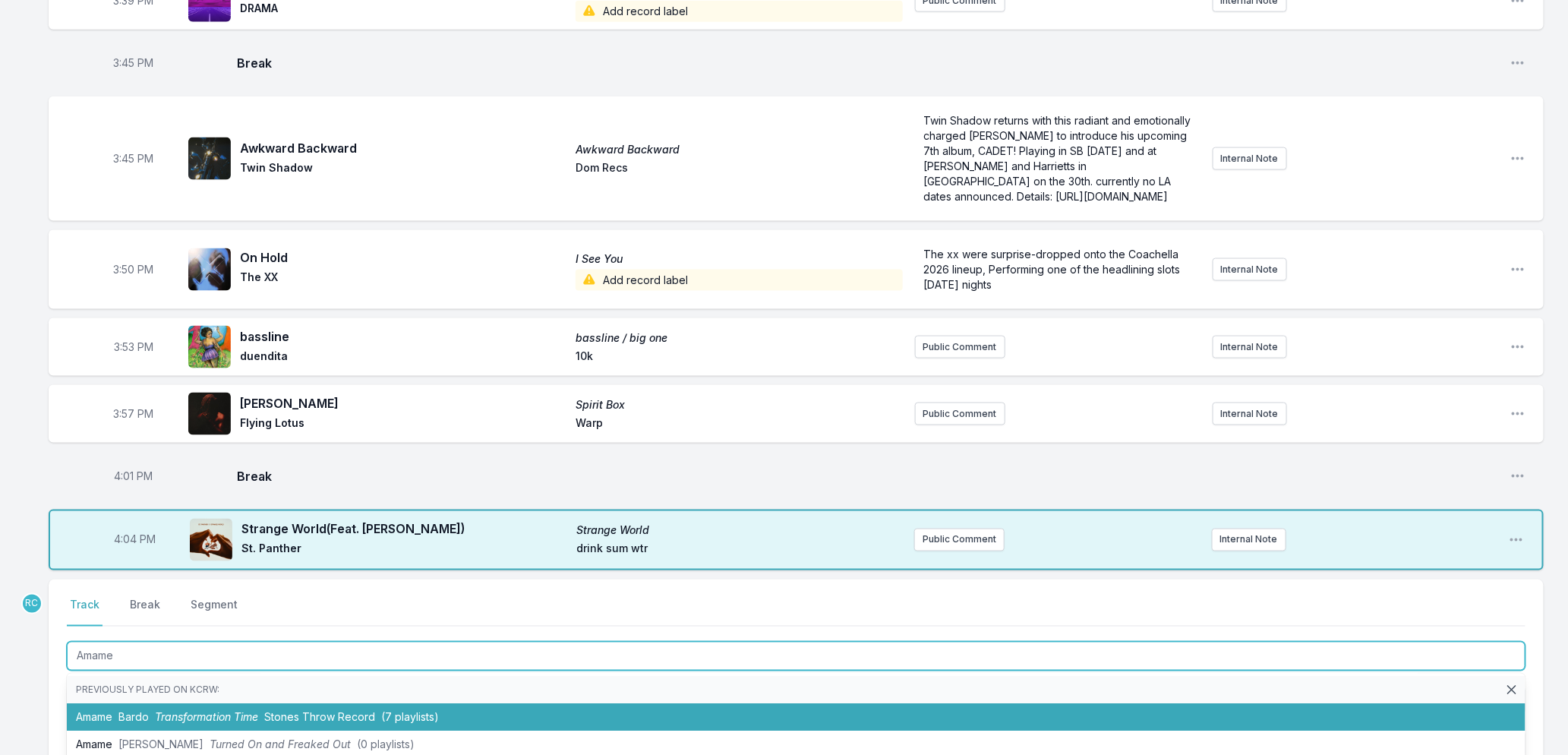
click at [245, 723] on span "Transformation Time" at bounding box center [206, 717] width 103 height 13
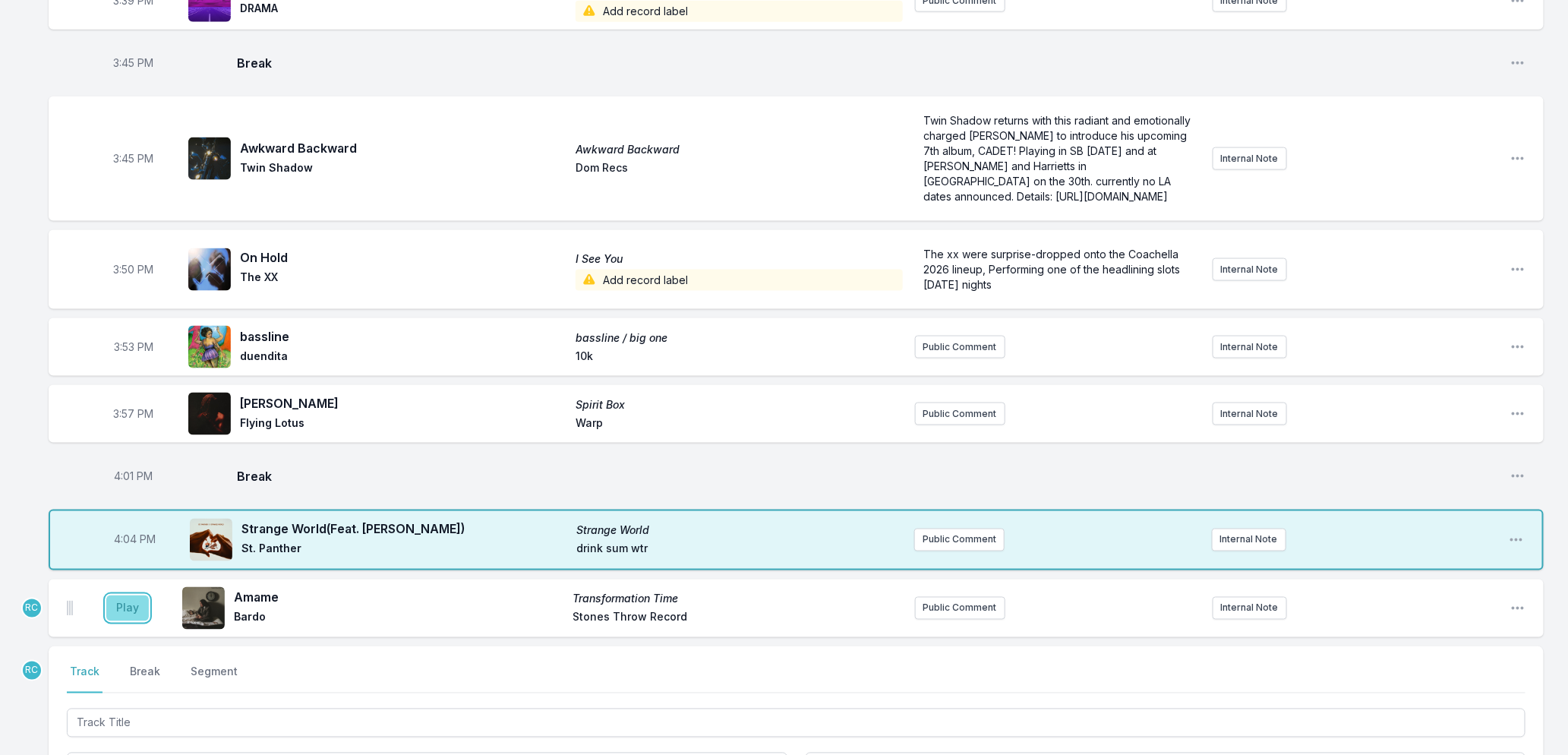
click at [130, 614] on button "Play" at bounding box center [128, 608] width 43 height 26
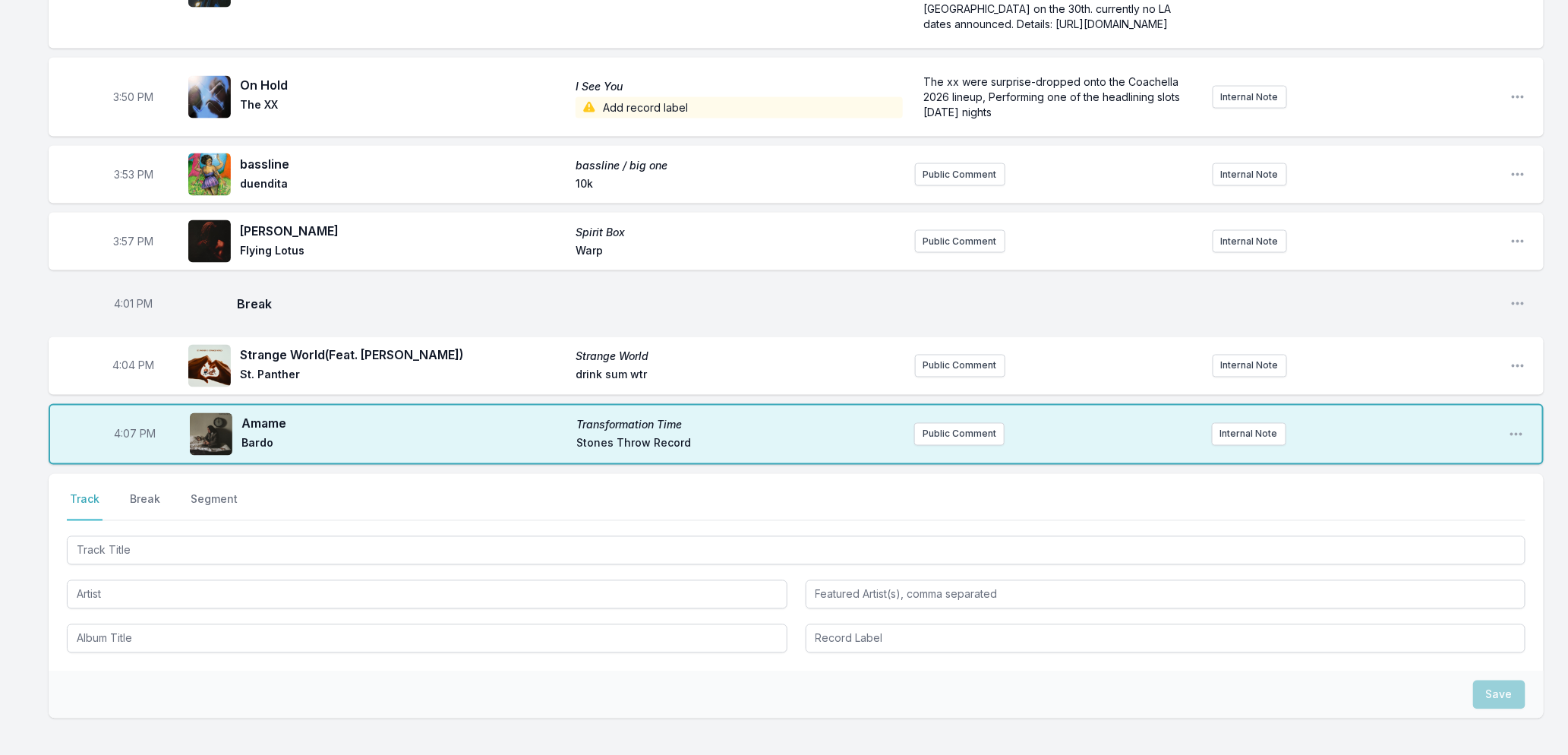
scroll to position [1218, 0]
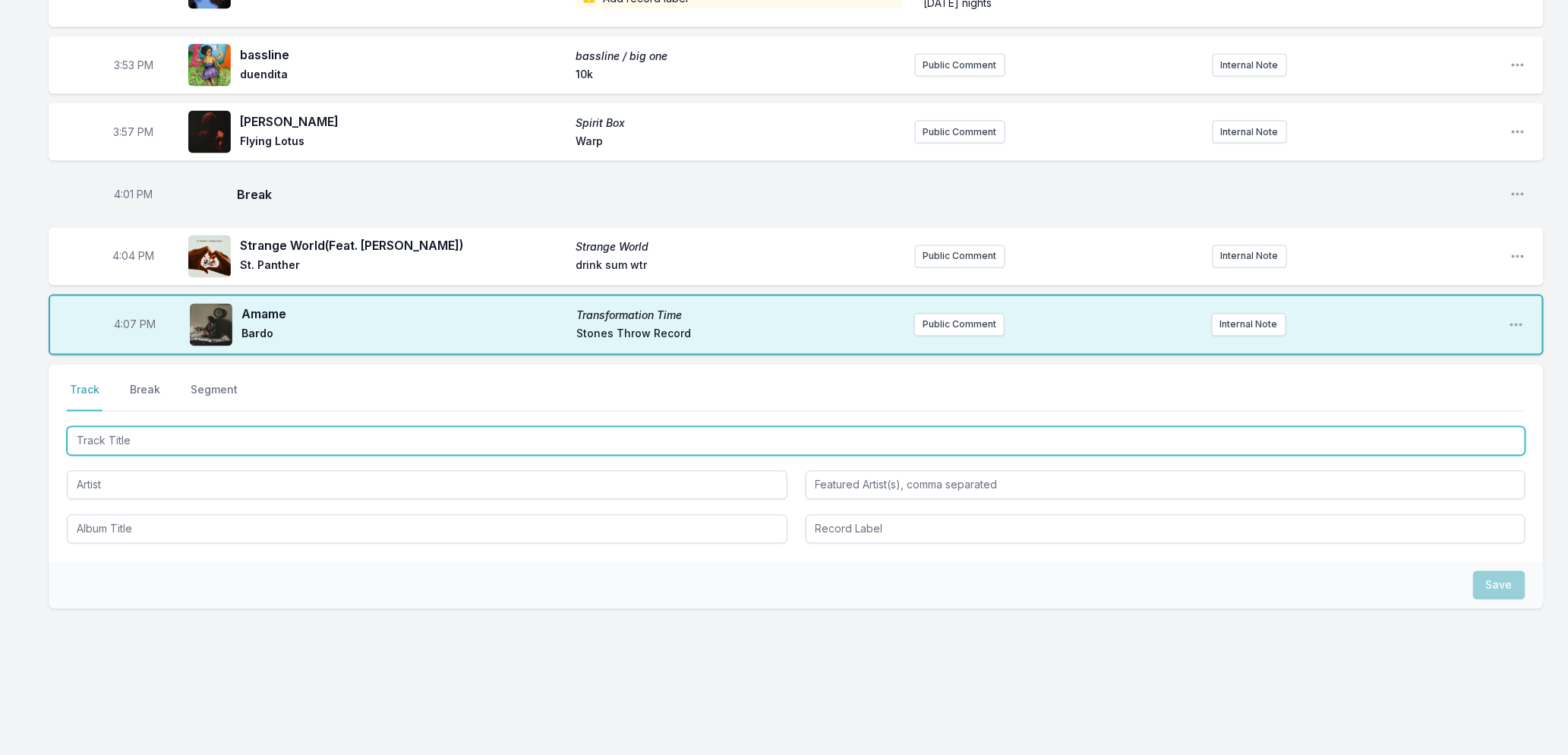
drag, startPoint x: 220, startPoint y: 435, endPoint x: 231, endPoint y: 435, distance: 11.0
click at [220, 435] on input "Track Title" at bounding box center [797, 441] width 1459 height 29
type input "Get It Over"
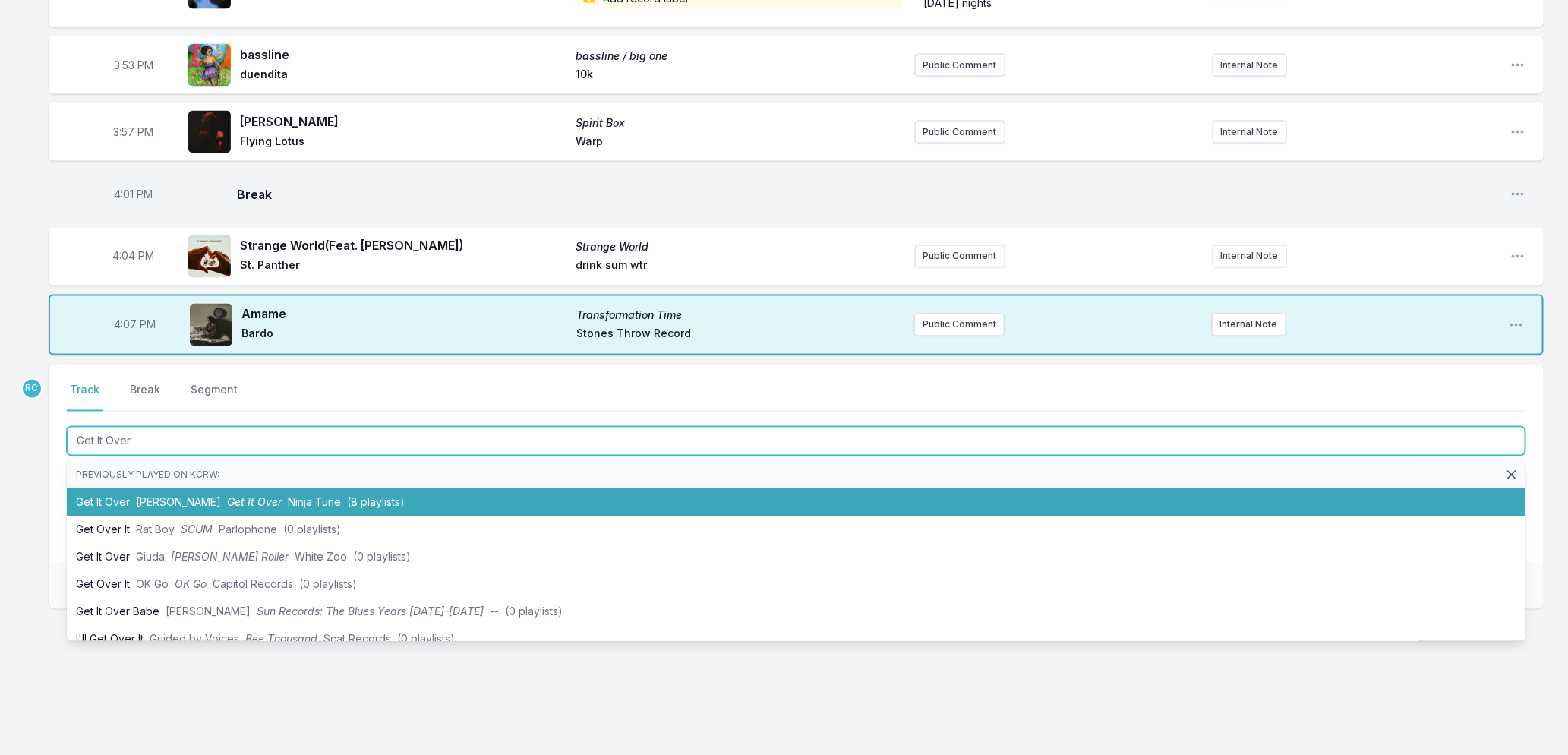
click at [143, 509] on li "Get It Over [PERSON_NAME] Get It Over Ninja Tune (8 playlists)" at bounding box center [797, 503] width 1459 height 28
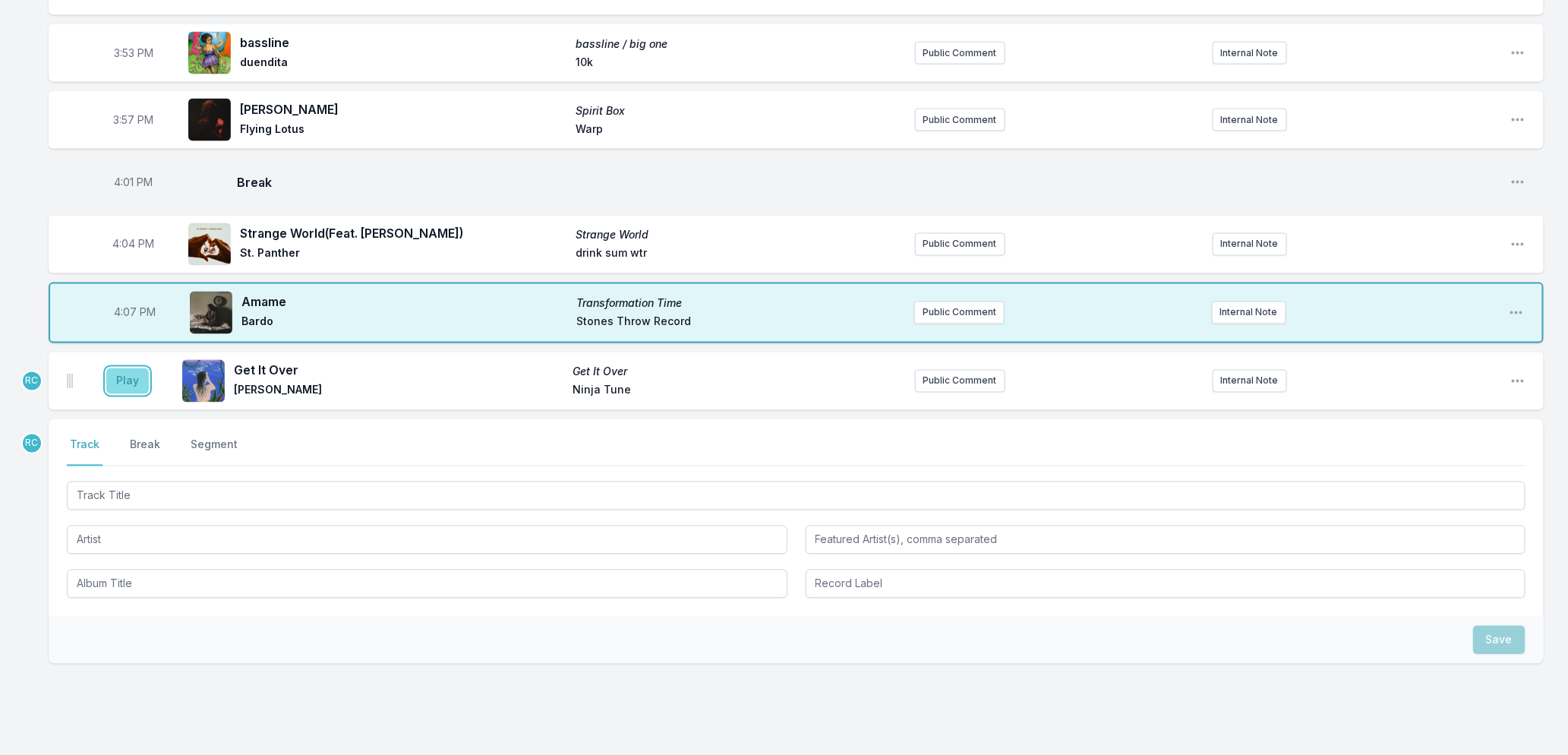
click at [125, 389] on button "Play" at bounding box center [128, 381] width 43 height 26
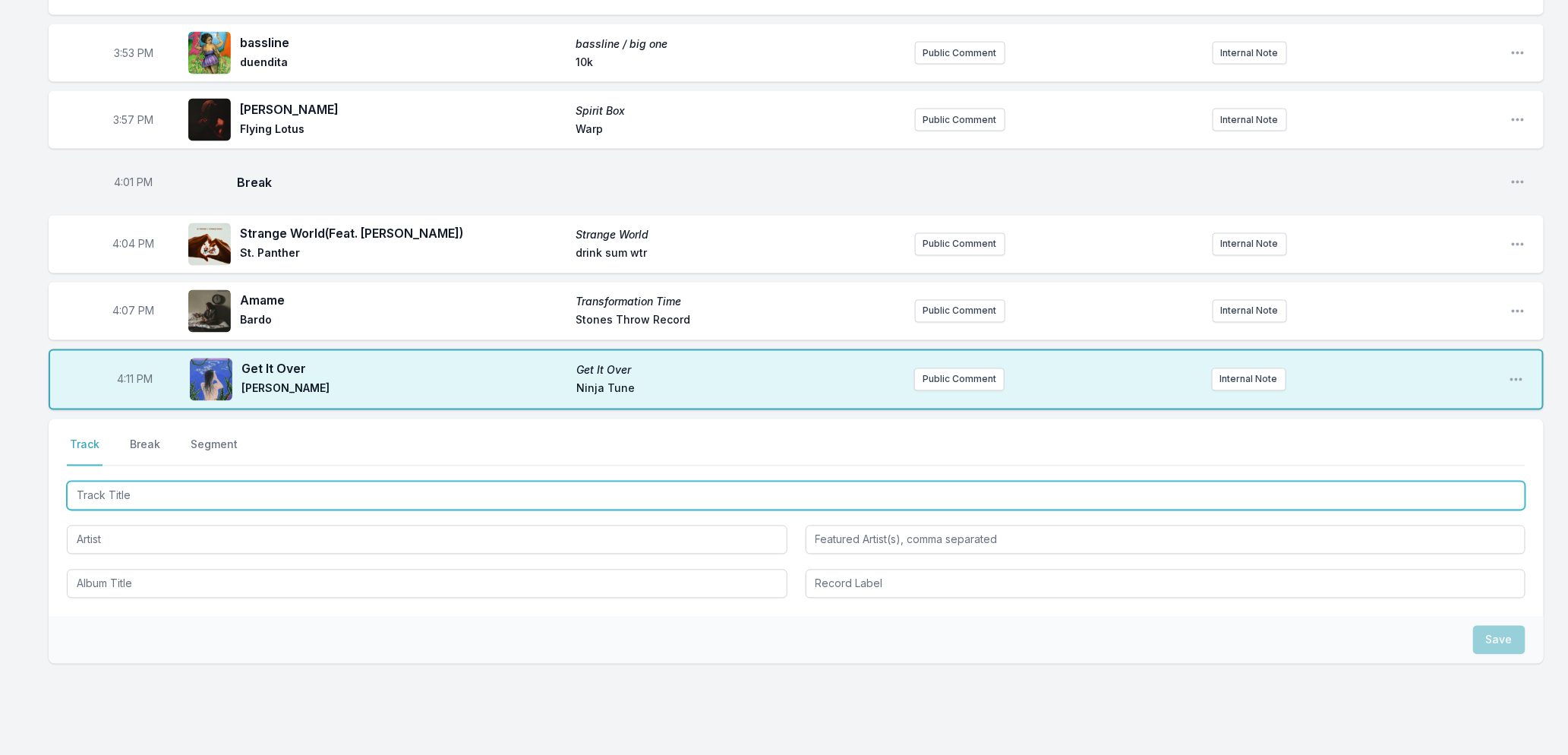
click at [480, 503] on input "Track Title" at bounding box center [797, 495] width 1459 height 29
type input "Sexy Boy"
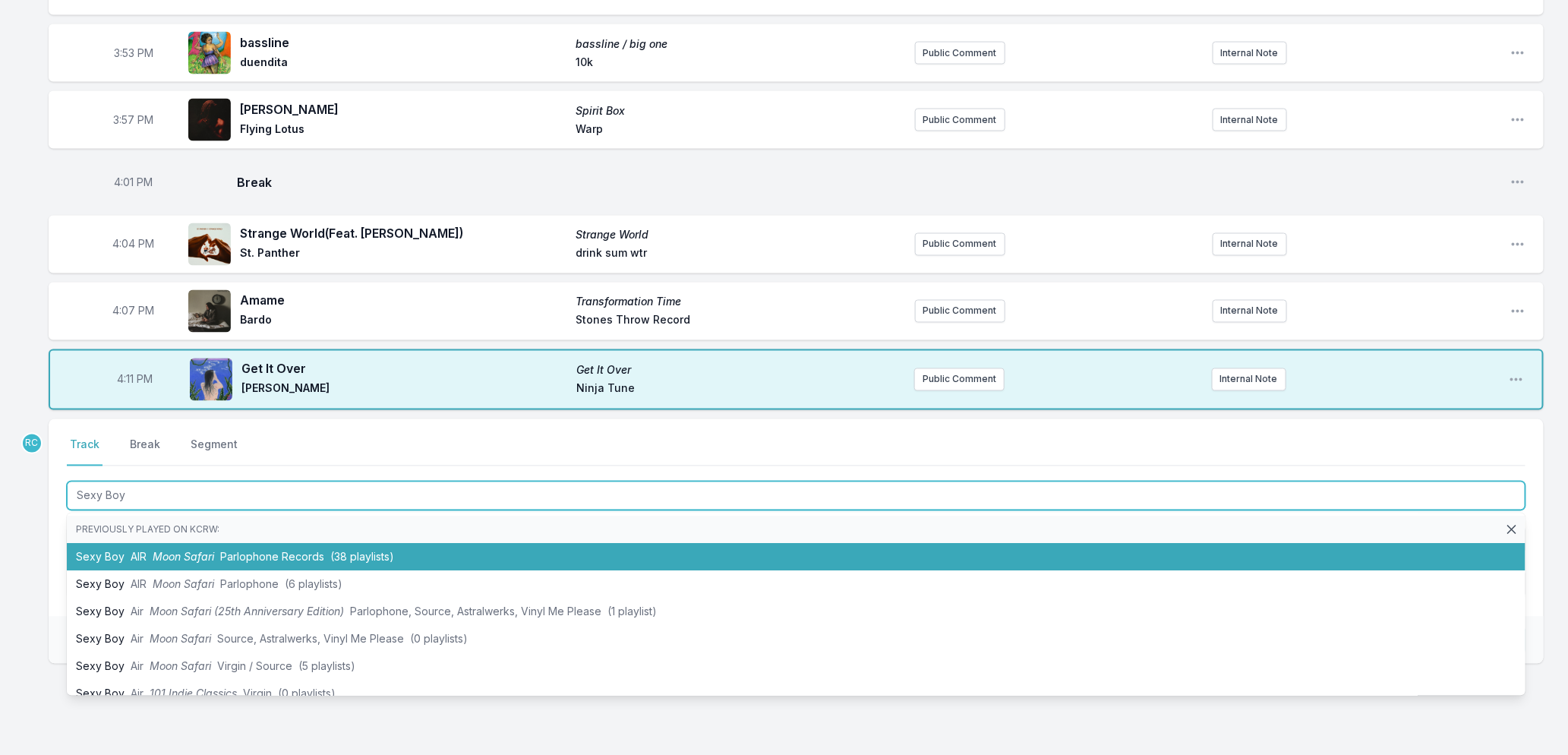
click at [297, 563] on span "Parlophone Records" at bounding box center [272, 557] width 104 height 13
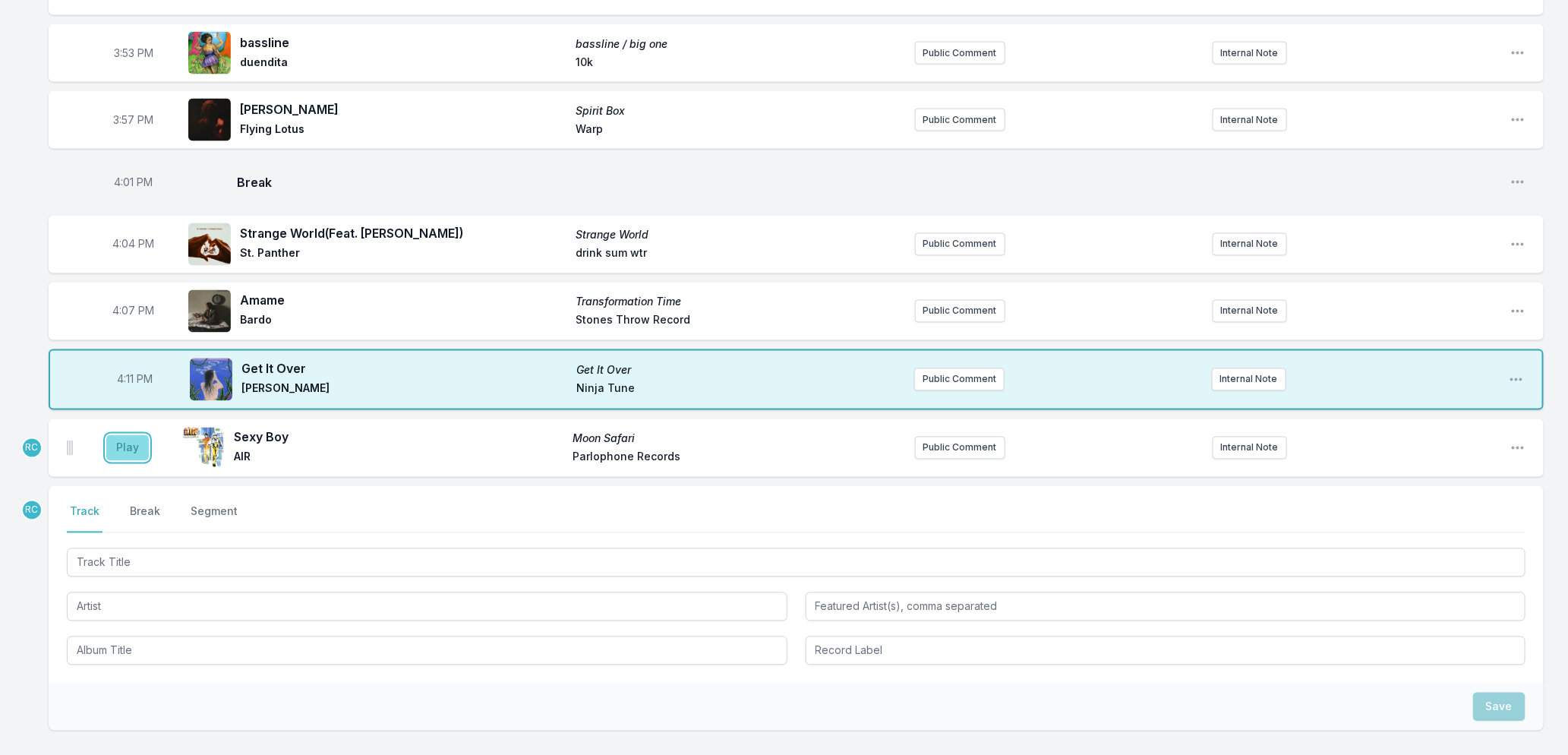
click at [118, 461] on button "Play" at bounding box center [128, 448] width 43 height 26
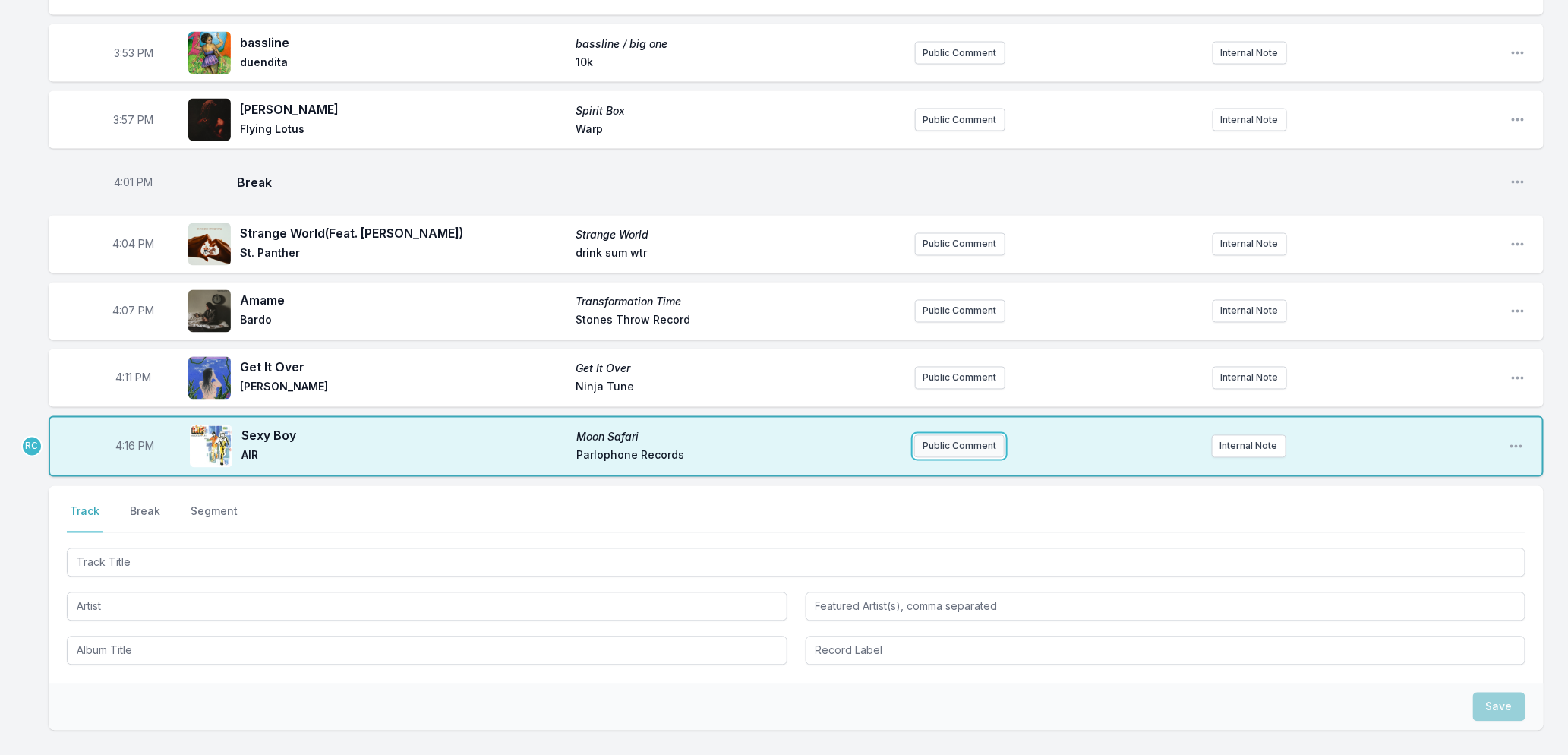
click at [950, 458] on button "Public Comment" at bounding box center [959, 447] width 91 height 23
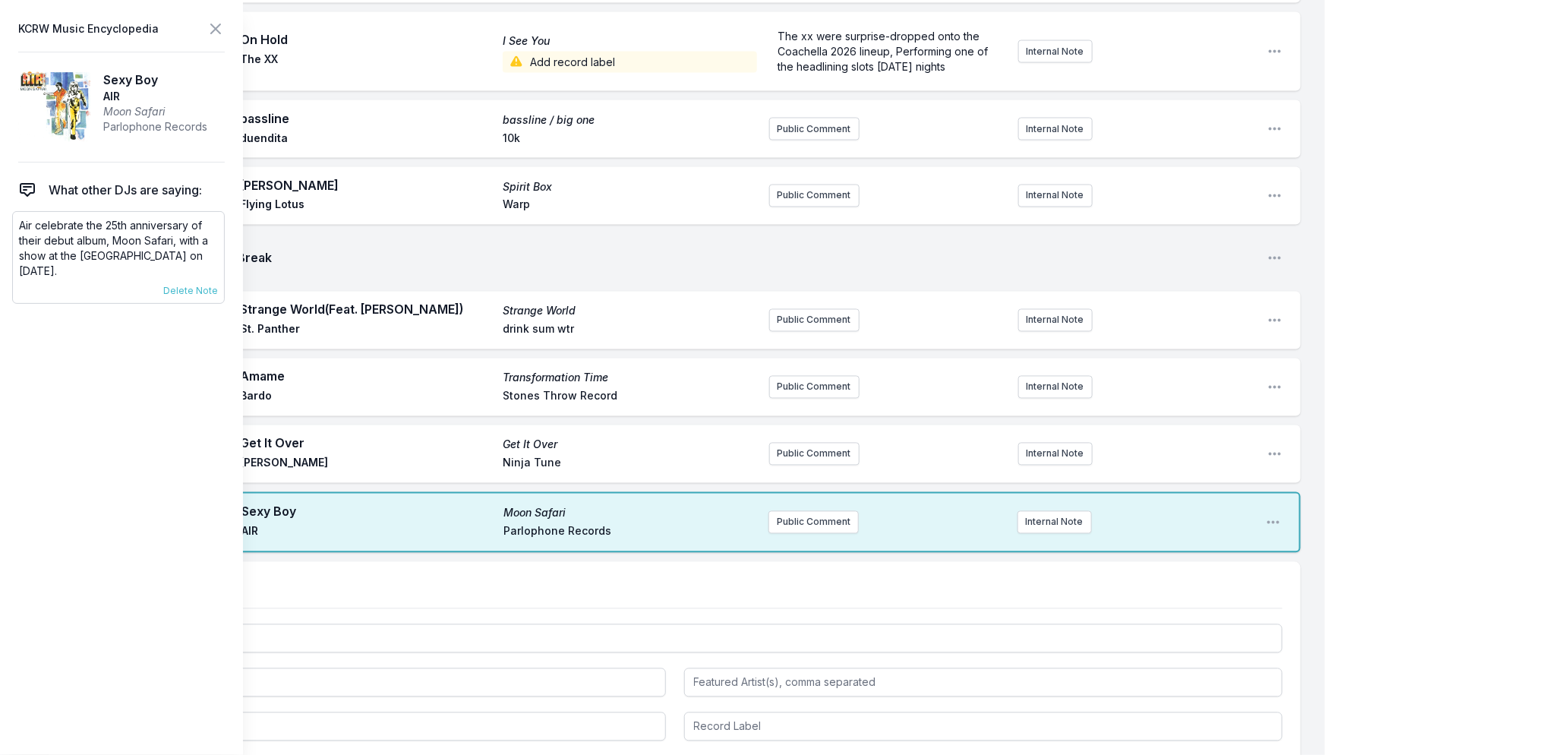
drag, startPoint x: 108, startPoint y: 271, endPoint x: 21, endPoint y: 226, distance: 97.9
click at [21, 226] on p "Air celebrate the 25th anniversary of their debut album, Moon Safari, with a sh…" at bounding box center [118, 248] width 199 height 61
click at [813, 515] on button "Public Comment" at bounding box center [813, 522] width 91 height 23
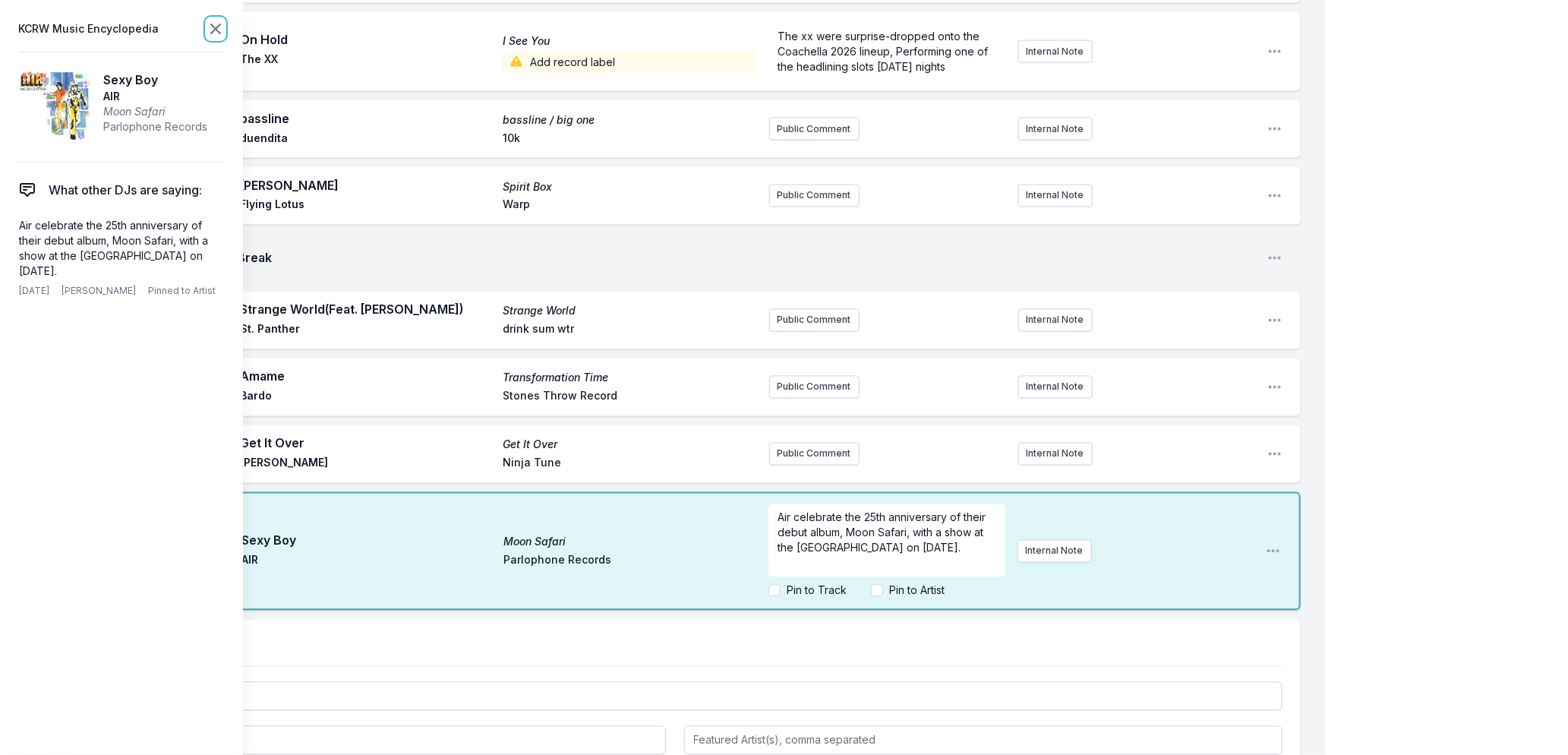
click at [215, 28] on icon at bounding box center [215, 28] width 18 height 18
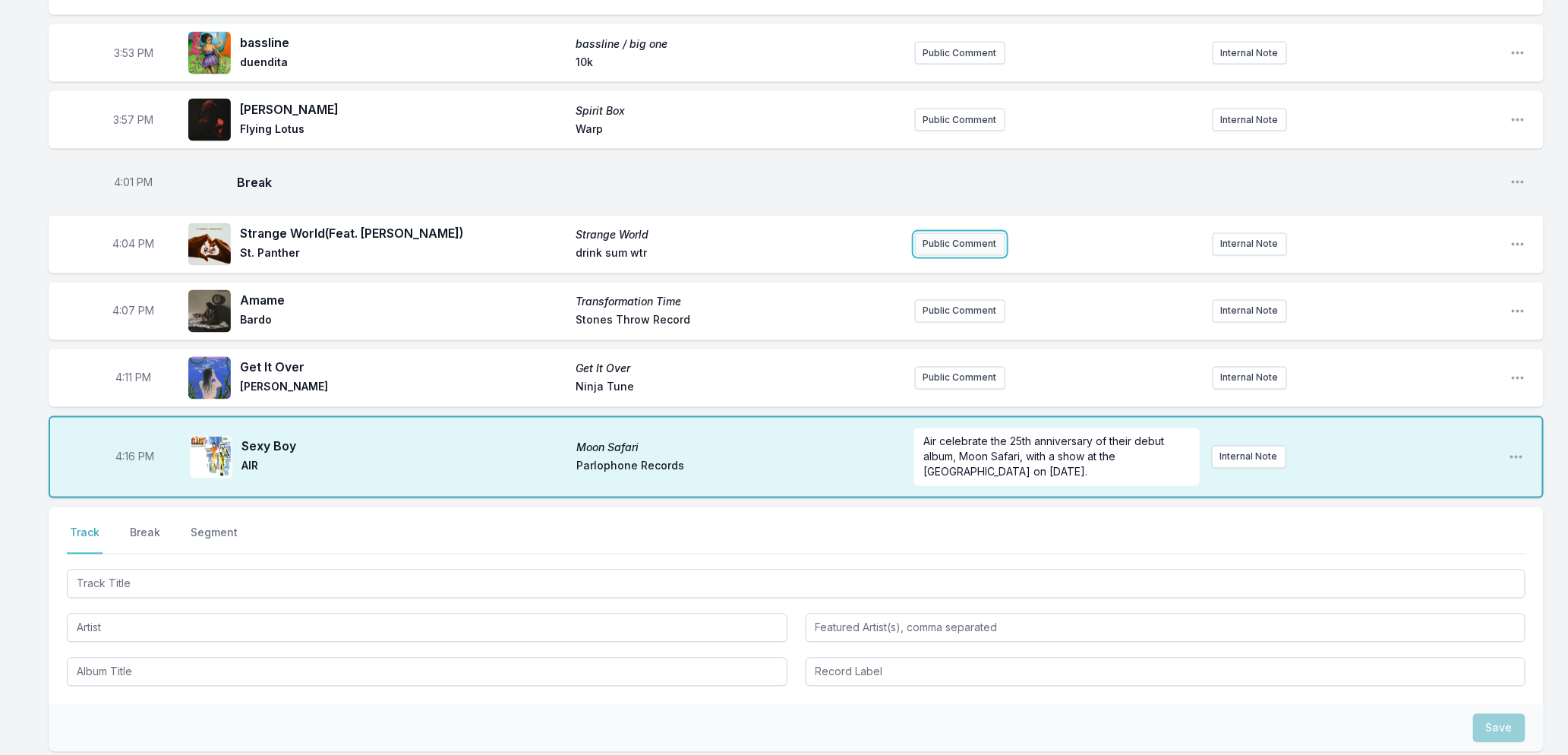
click at [948, 256] on button "Public Comment" at bounding box center [960, 245] width 91 height 23
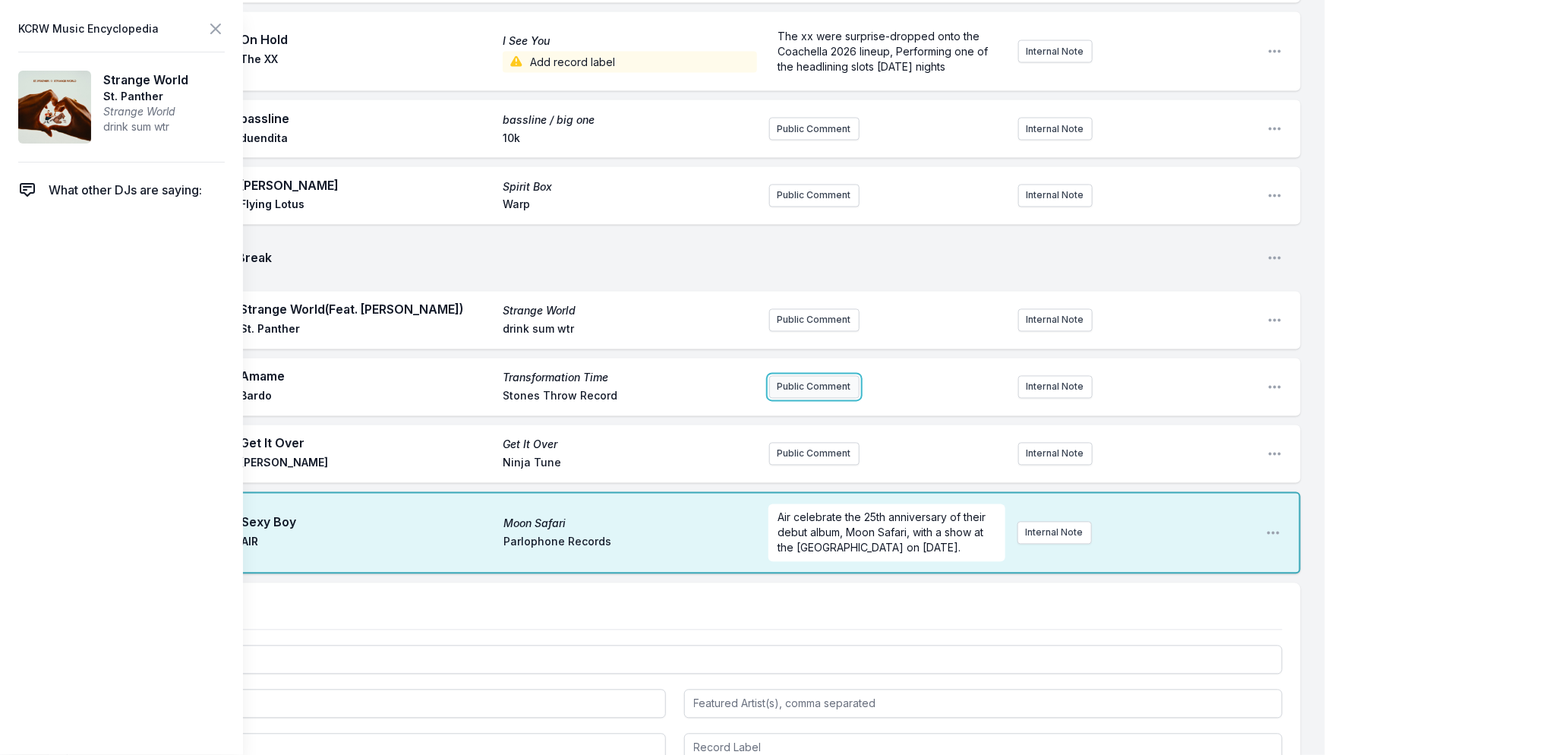
click at [808, 392] on button "Public Comment" at bounding box center [814, 387] width 91 height 23
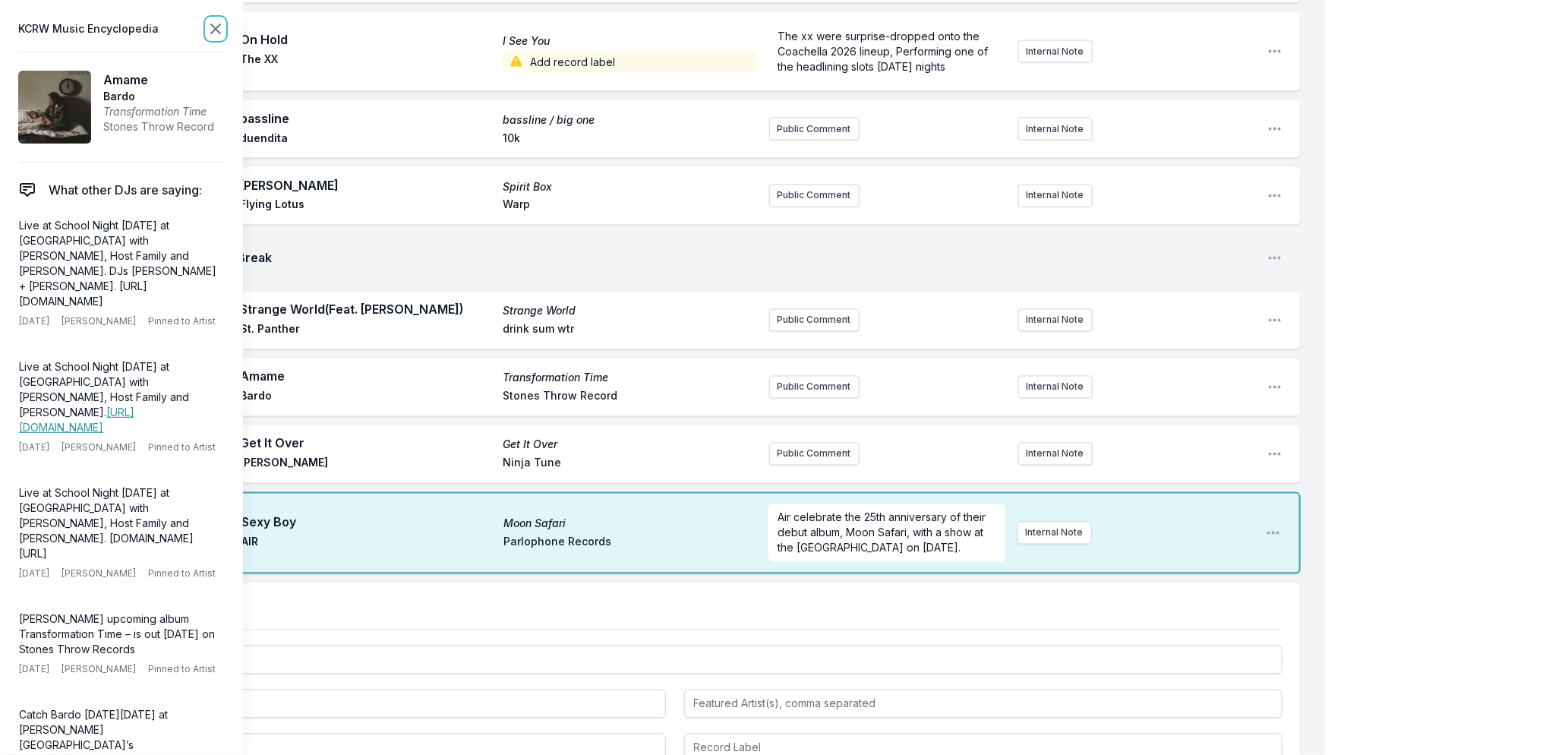
click at [209, 32] on icon at bounding box center [215, 28] width 18 height 18
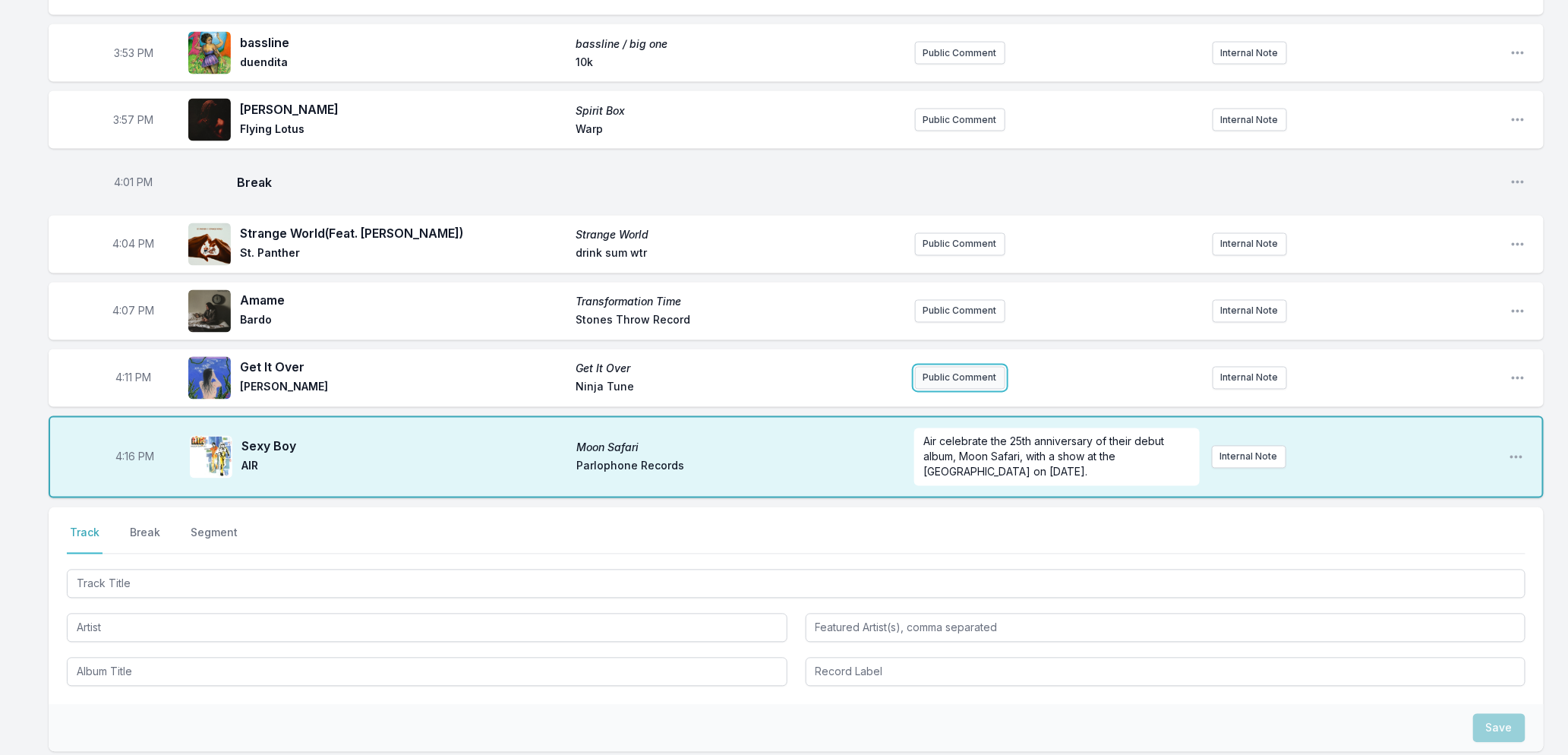
click at [950, 390] on button "Public Comment" at bounding box center [960, 378] width 91 height 23
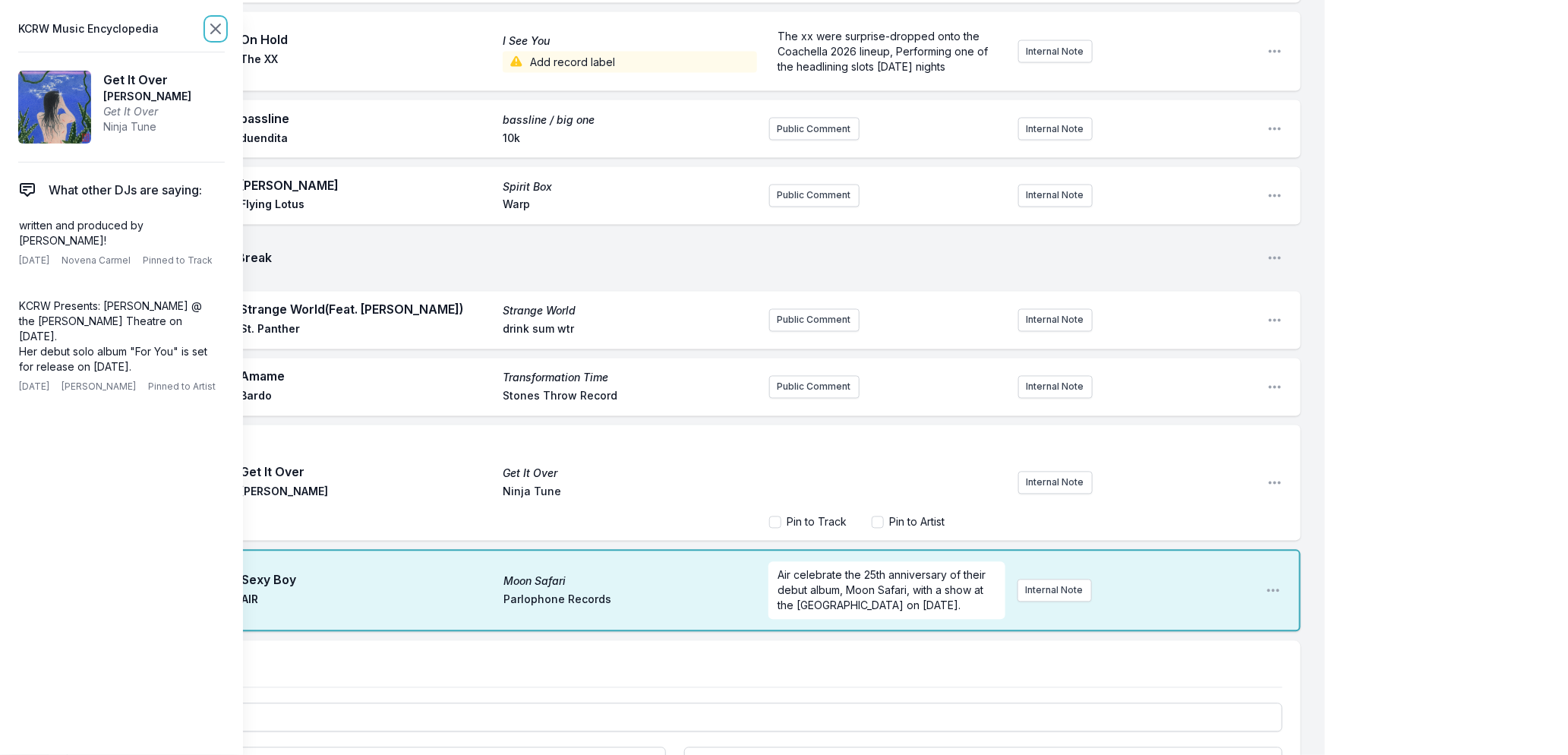
click at [211, 20] on icon at bounding box center [215, 28] width 18 height 18
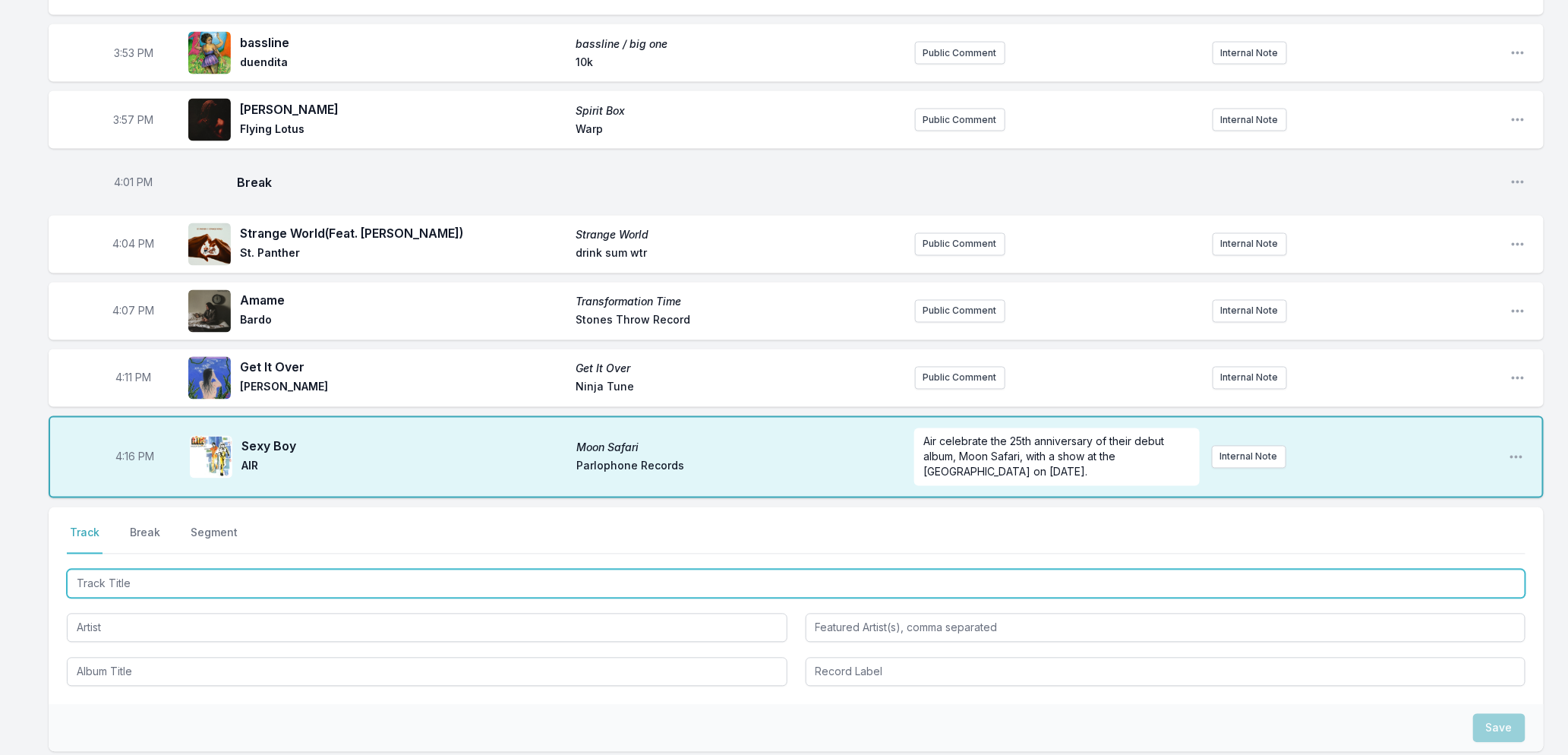
click at [215, 585] on input "Track Title" at bounding box center [797, 584] width 1459 height 29
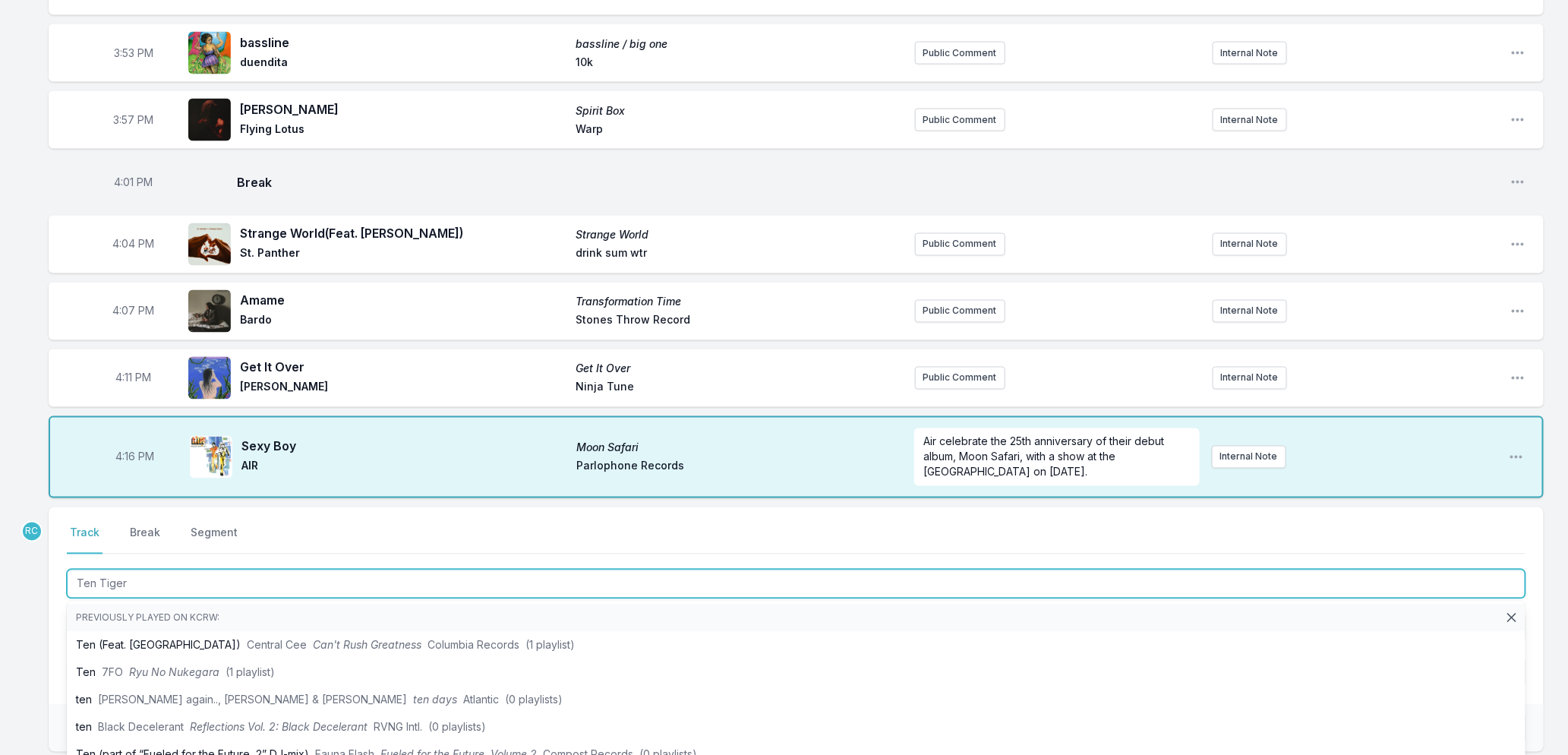
type input "Ten Tigers"
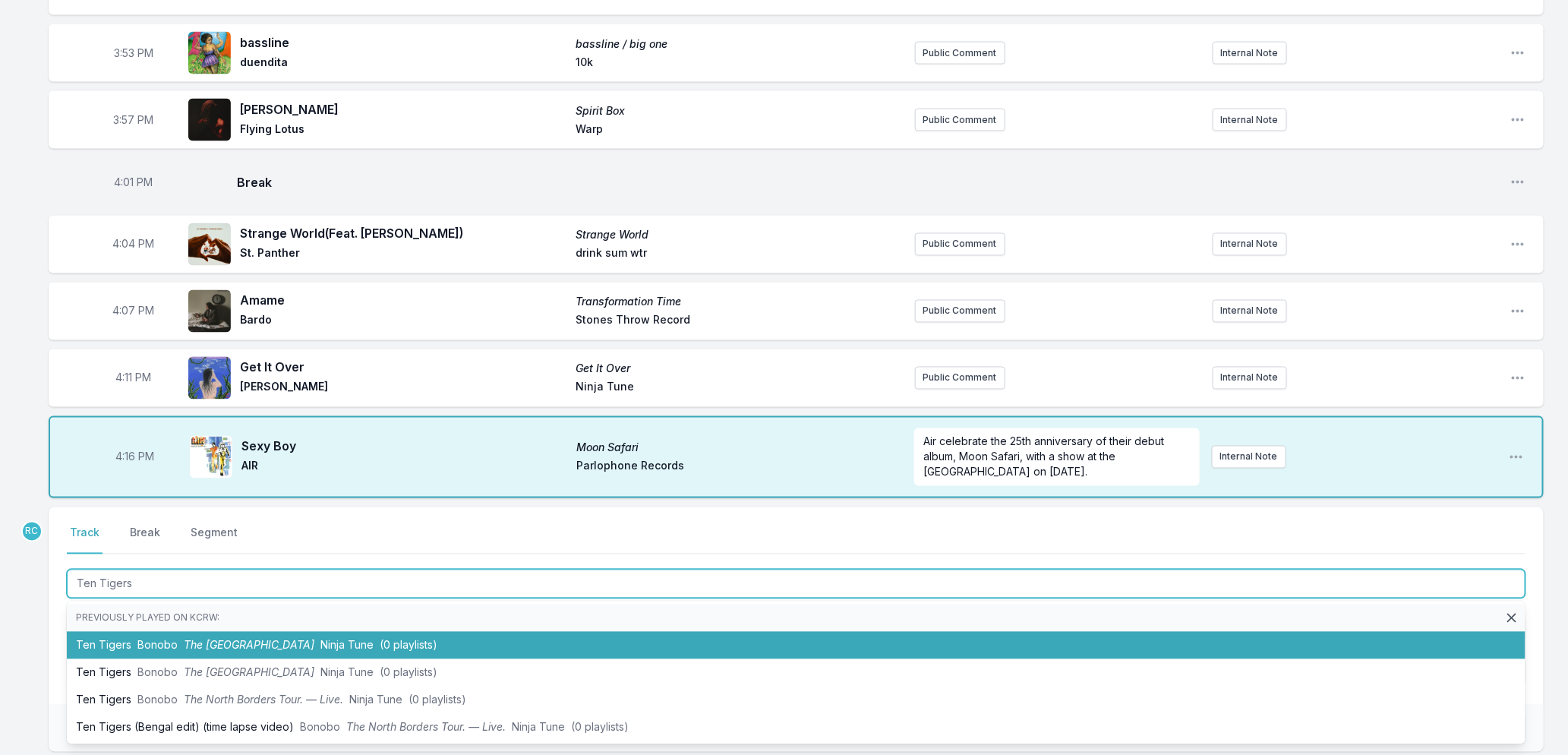
click at [262, 660] on li "Ten Tigers Bonobo The North Borders Ninja Tune (0 playlists)" at bounding box center [797, 645] width 1459 height 28
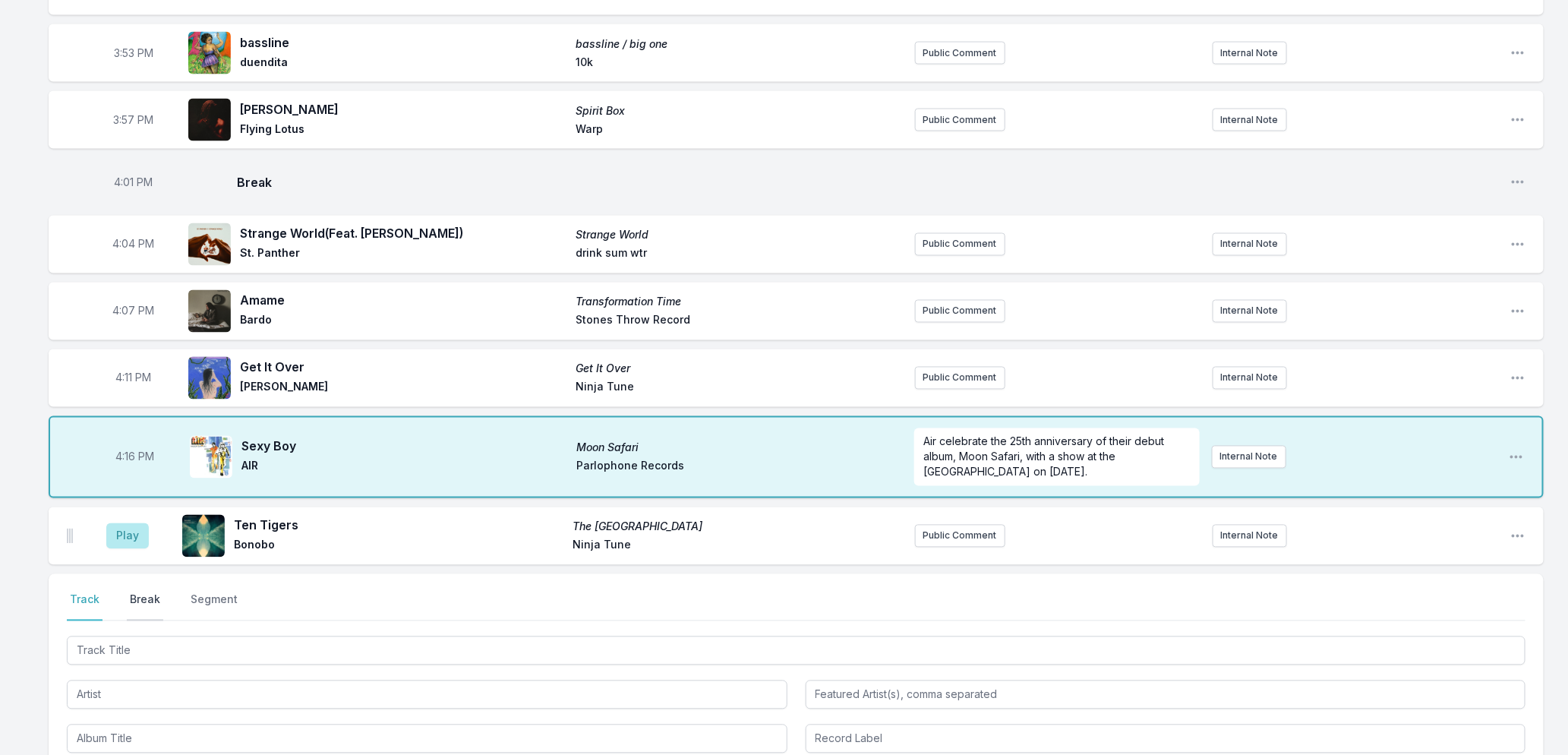
click at [154, 606] on button "Break" at bounding box center [145, 607] width 36 height 29
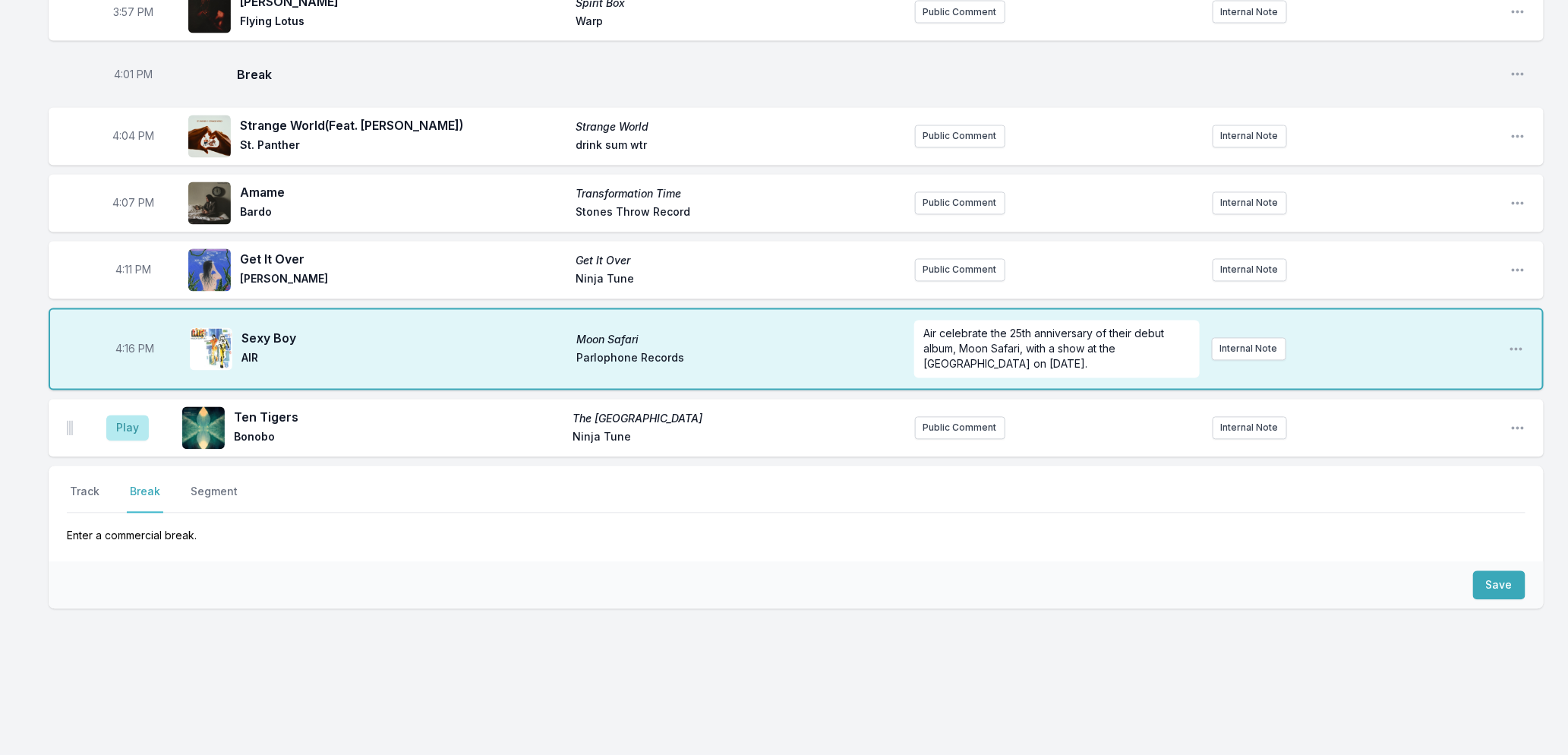
scroll to position [1339, 0]
click at [1484, 588] on button "Save" at bounding box center [1499, 585] width 52 height 29
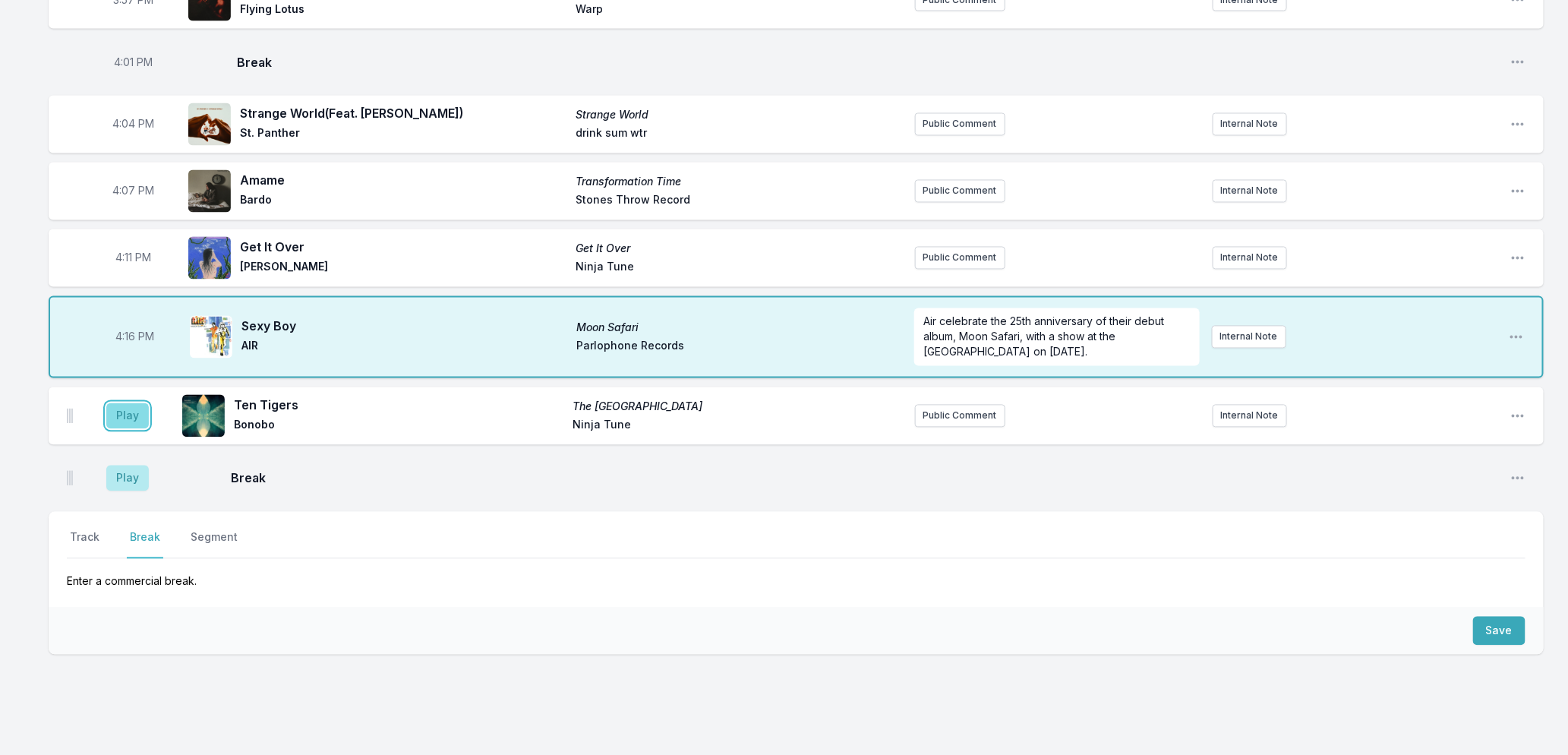
click at [124, 429] on button "Play" at bounding box center [128, 416] width 43 height 26
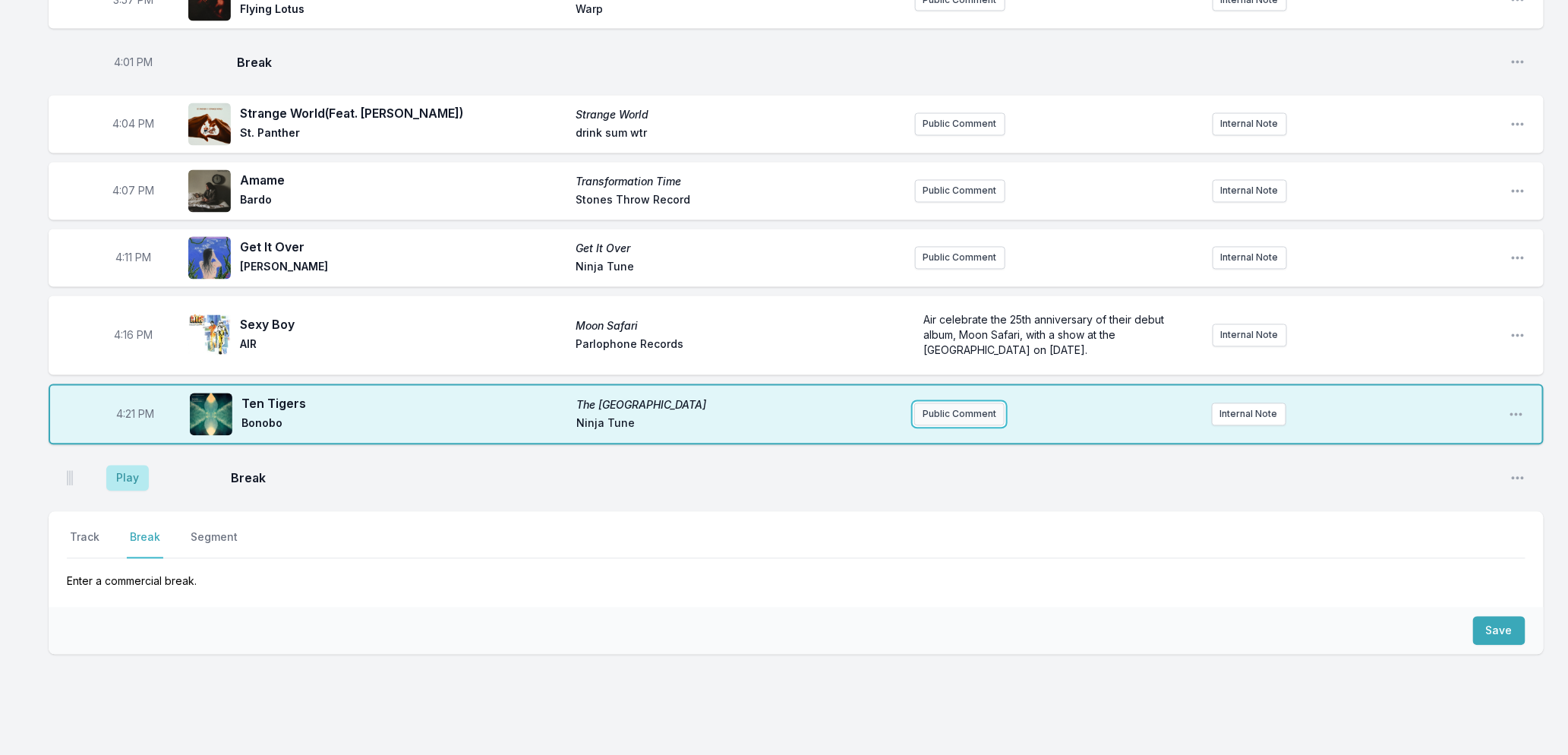
click at [968, 426] on button "Public Comment" at bounding box center [959, 414] width 91 height 23
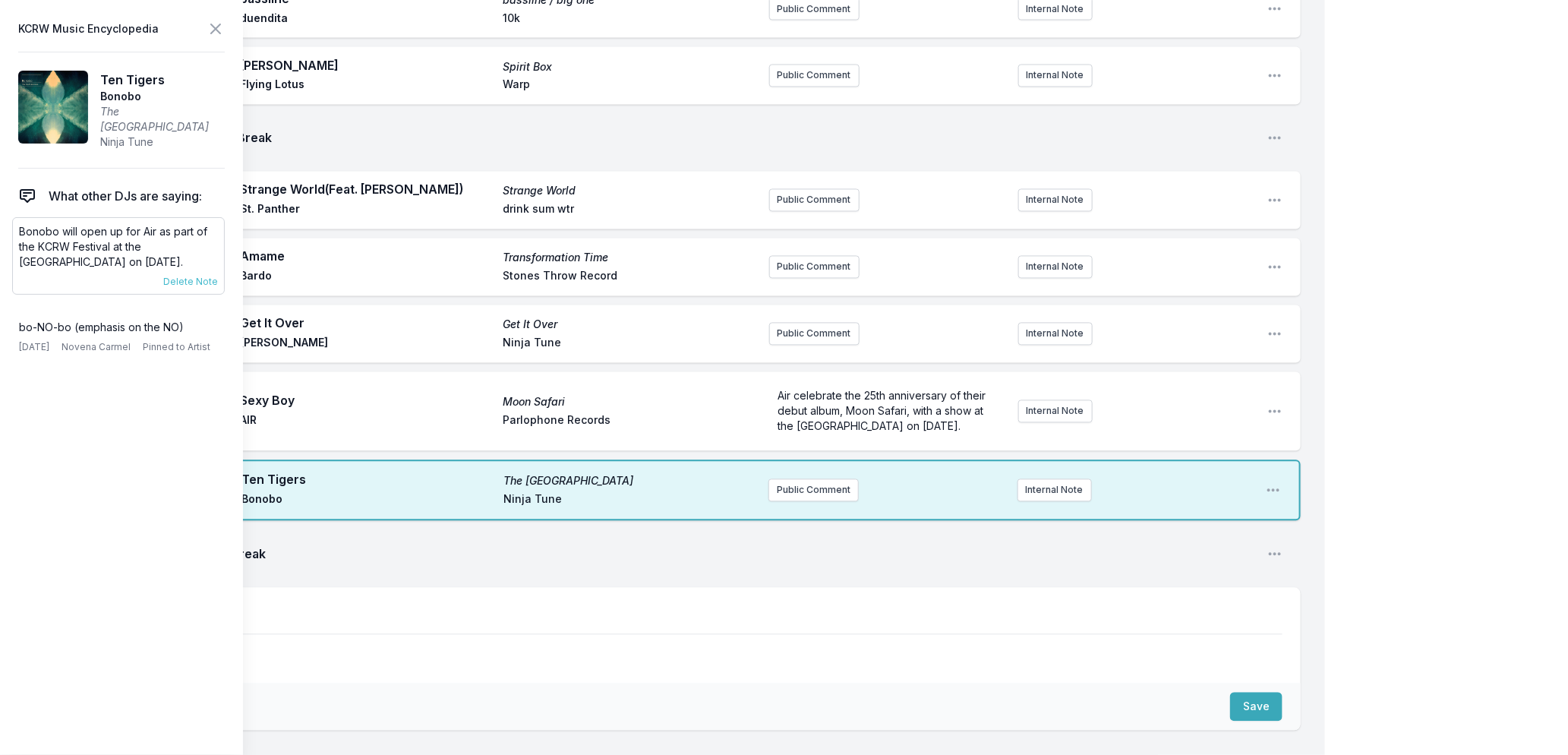
drag, startPoint x: 154, startPoint y: 260, endPoint x: 19, endPoint y: 228, distance: 138.7
click at [19, 228] on p "Bonobo will open up for Air as part of the KCRW Festival at the [GEOGRAPHIC_DAT…" at bounding box center [118, 247] width 199 height 46
copy p "Bonobo will open up for Air as part of the KCRW Festival at the [GEOGRAPHIC_DAT…"
click at [838, 484] on button "Public Comment" at bounding box center [813, 491] width 91 height 23
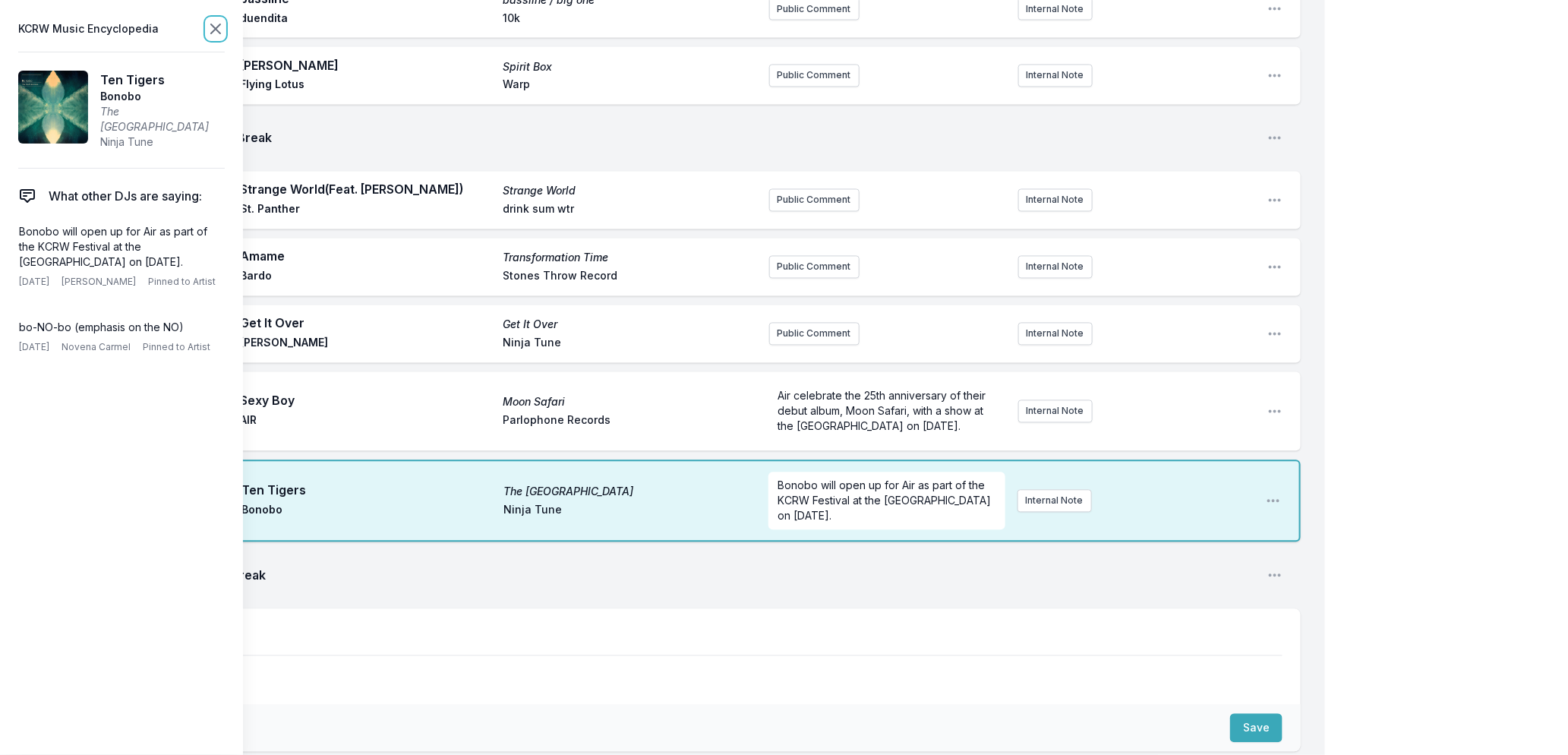
click at [215, 27] on icon at bounding box center [215, 28] width 18 height 18
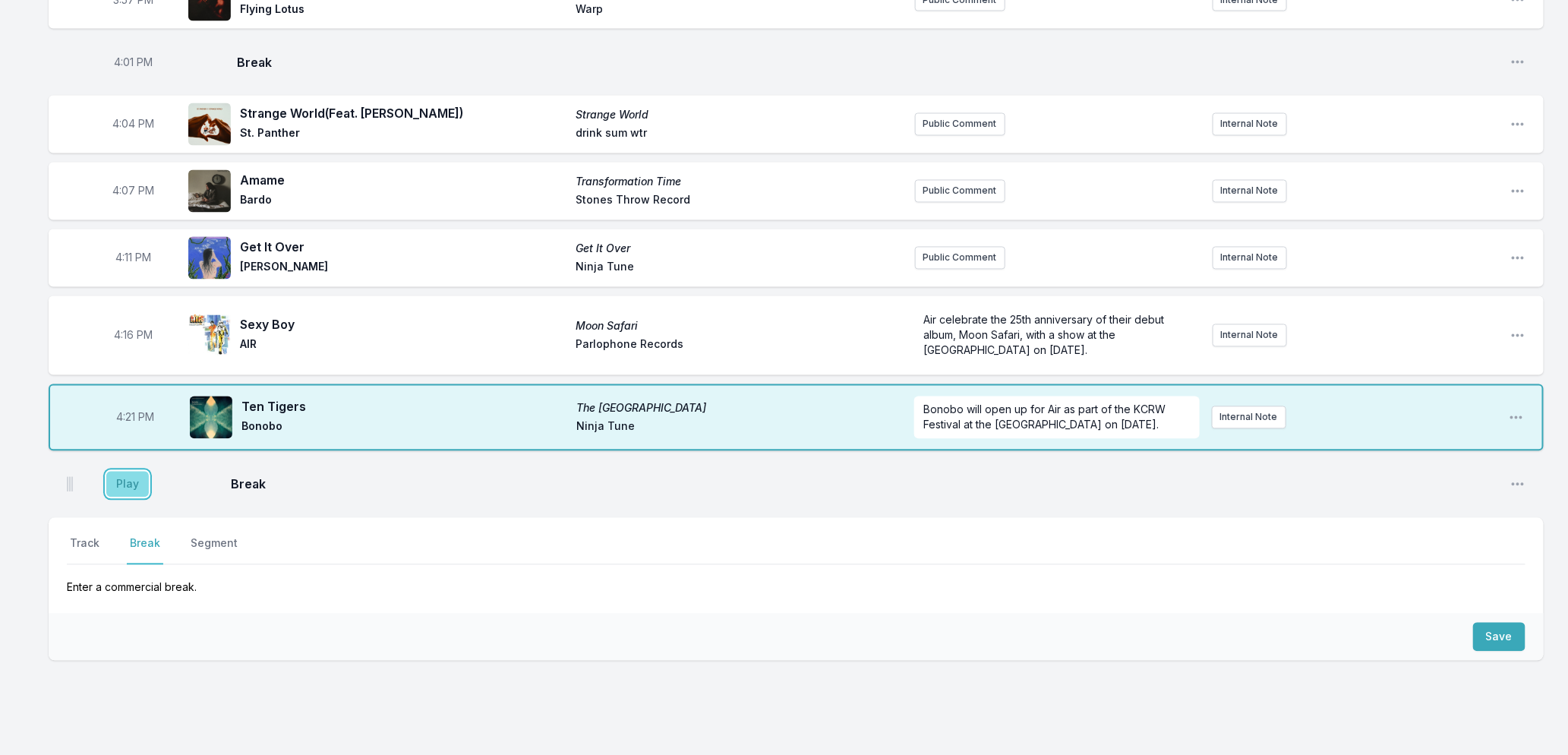
click at [123, 498] on button "Play" at bounding box center [128, 484] width 43 height 26
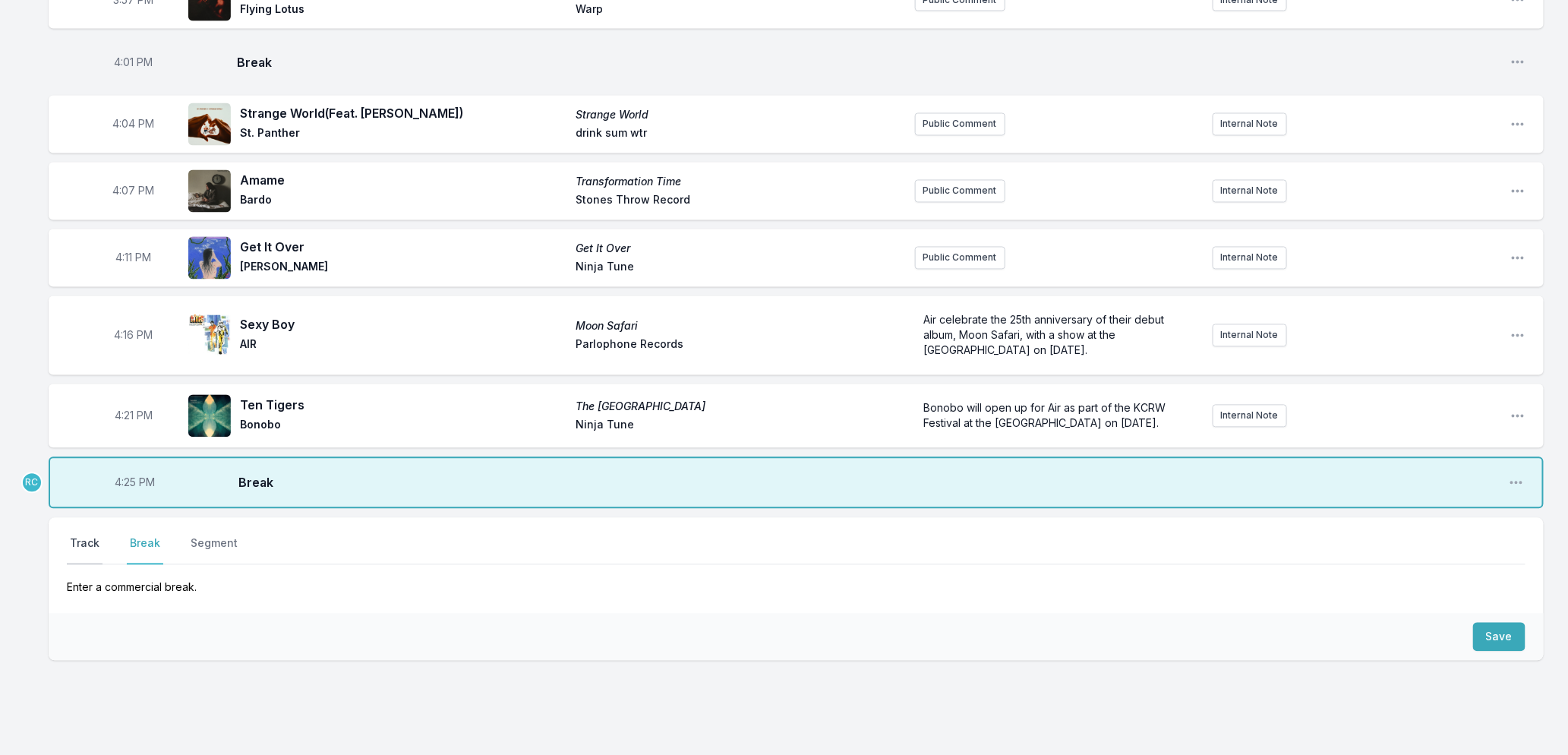
click at [80, 556] on button "Track" at bounding box center [84, 551] width 35 height 29
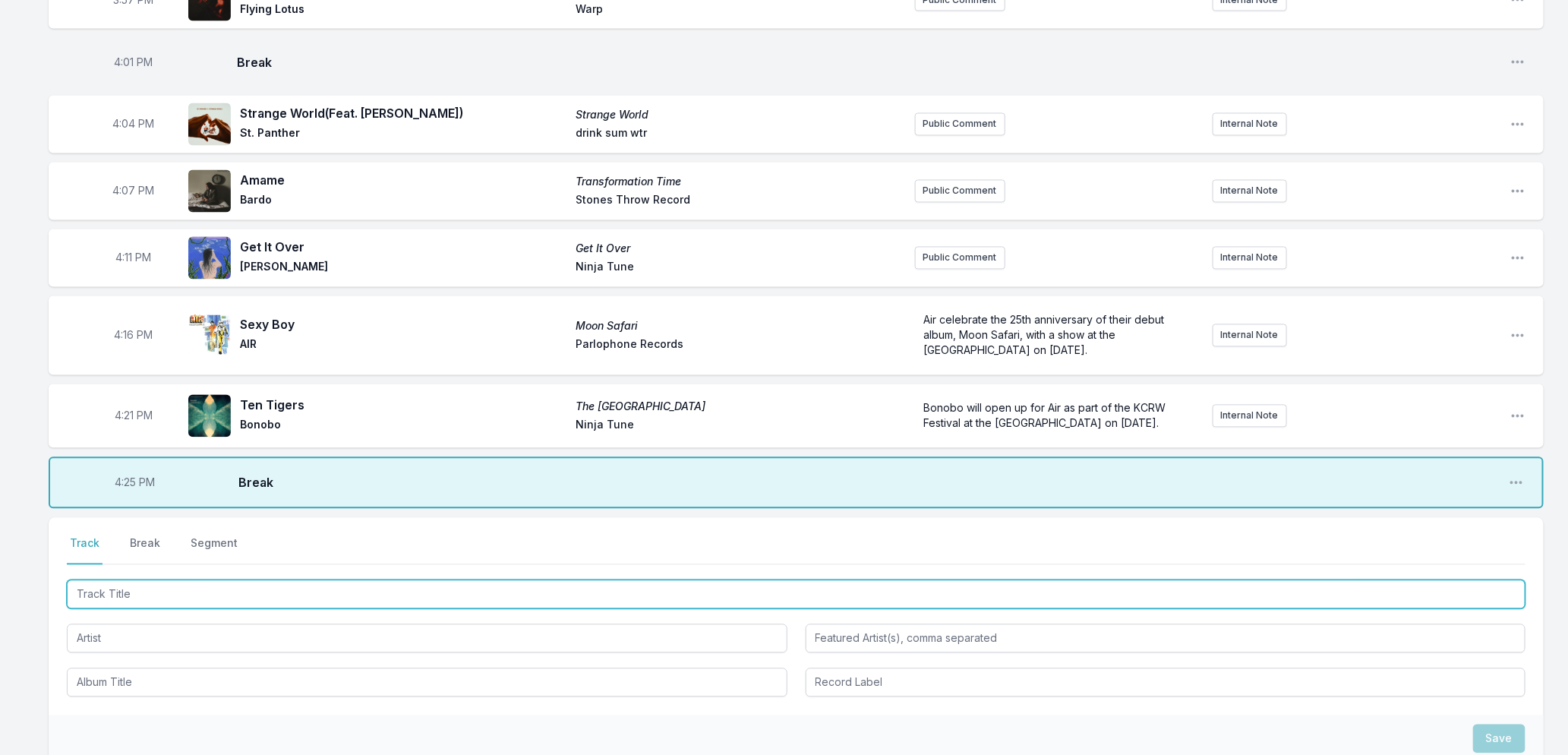
click at [105, 609] on input "Track Title" at bounding box center [797, 595] width 1459 height 29
click at [284, 609] on input "Track Title" at bounding box center [797, 595] width 1459 height 29
type input "I Wish I Didn't Waste Your Time"
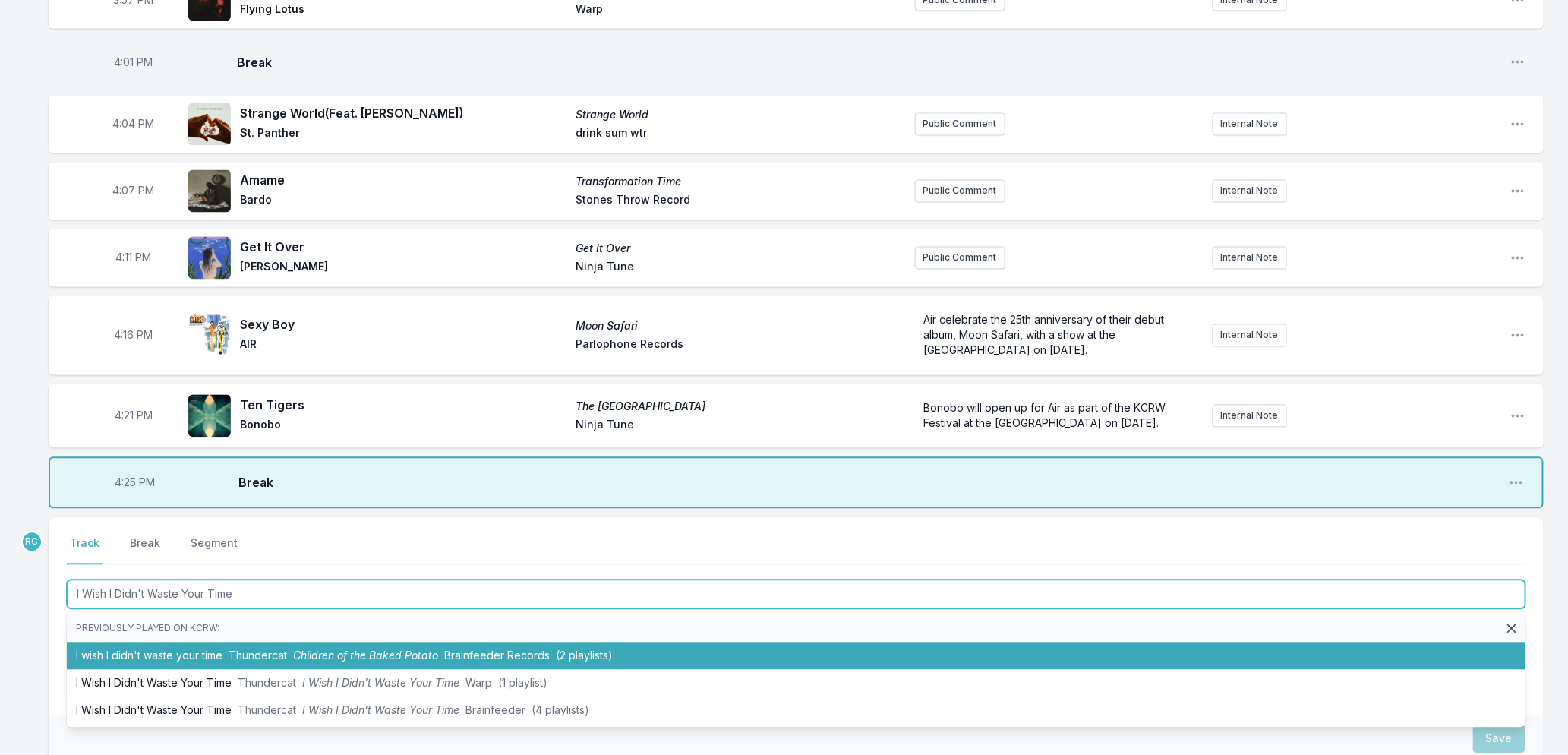
click at [282, 663] on span "Thundercat" at bounding box center [258, 656] width 58 height 13
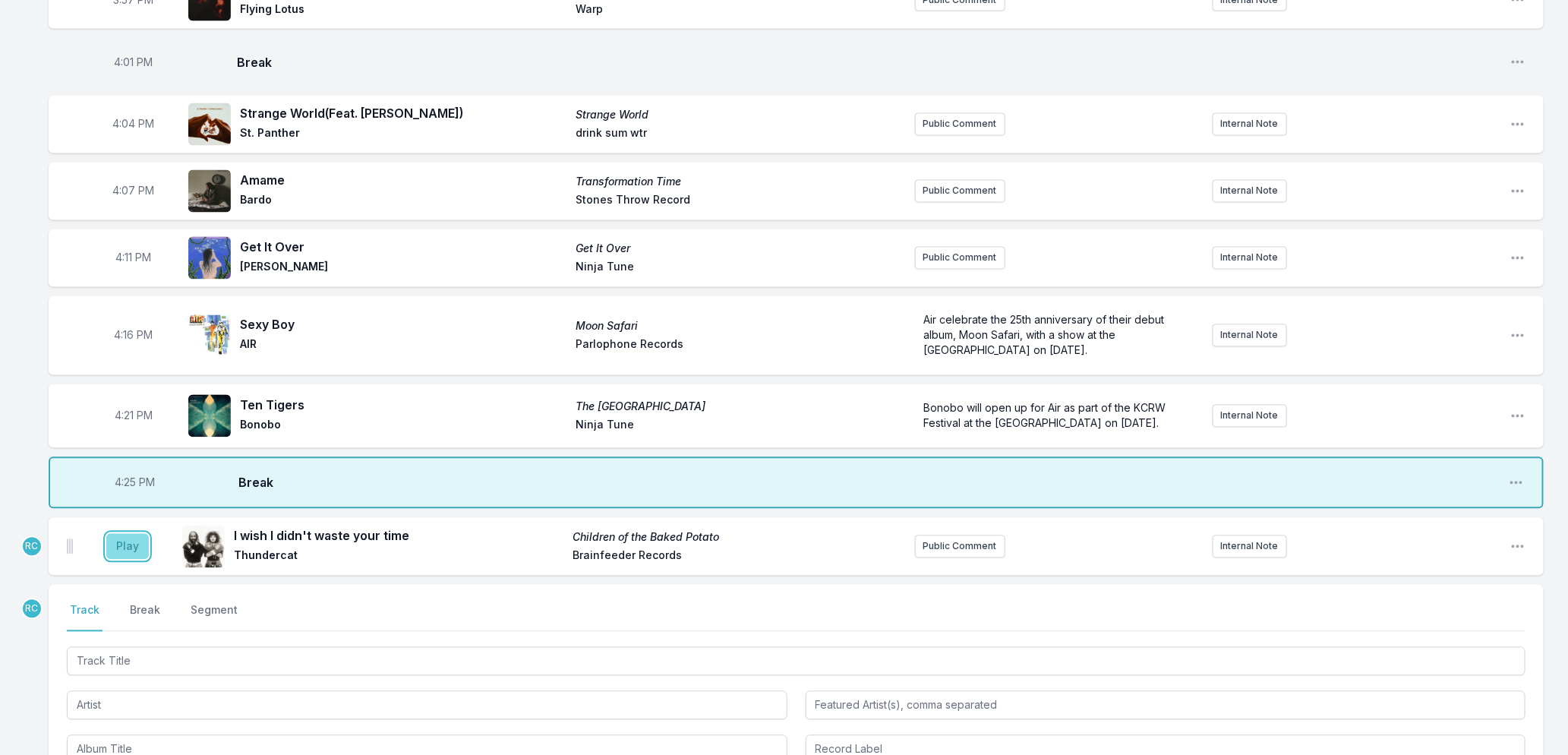
click at [123, 560] on button "Play" at bounding box center [128, 547] width 43 height 26
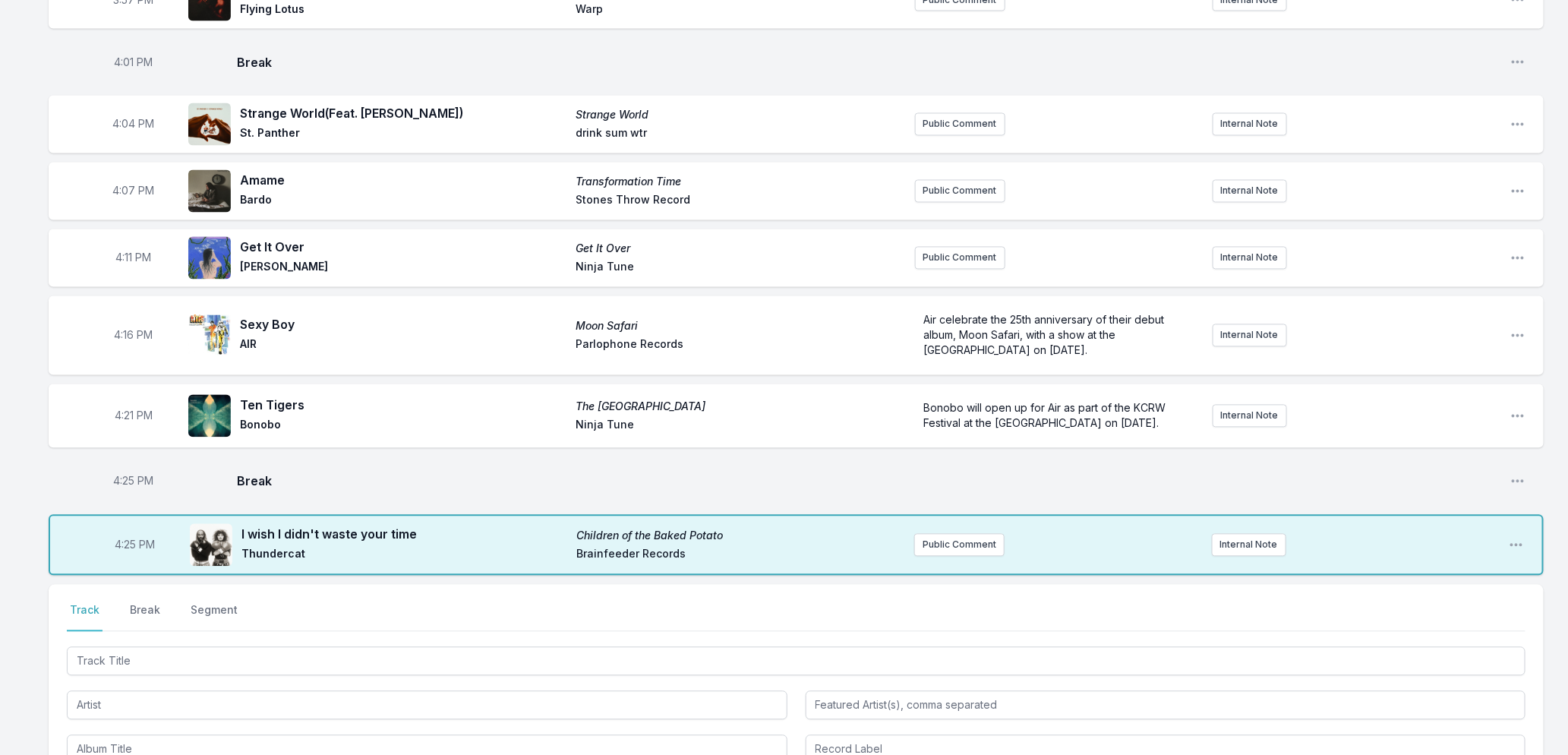
click at [126, 489] on span "4:25 PM" at bounding box center [133, 481] width 40 height 15
click at [126, 491] on input "16:25" at bounding box center [134, 481] width 85 height 29
type input "16:24"
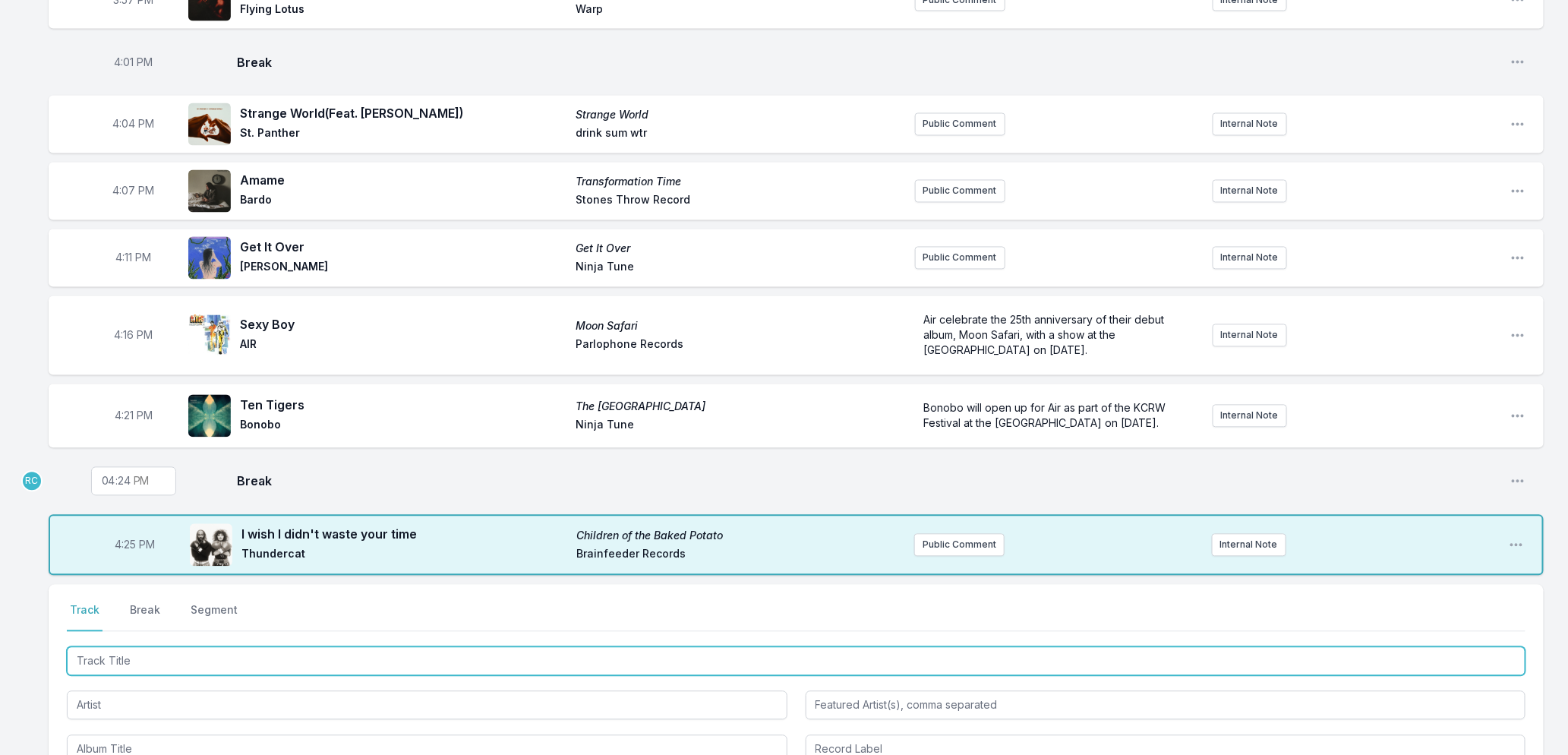
click at [161, 675] on input "Track Title" at bounding box center [797, 661] width 1459 height 29
click at [289, 674] on input "Track Title" at bounding box center [797, 661] width 1459 height 29
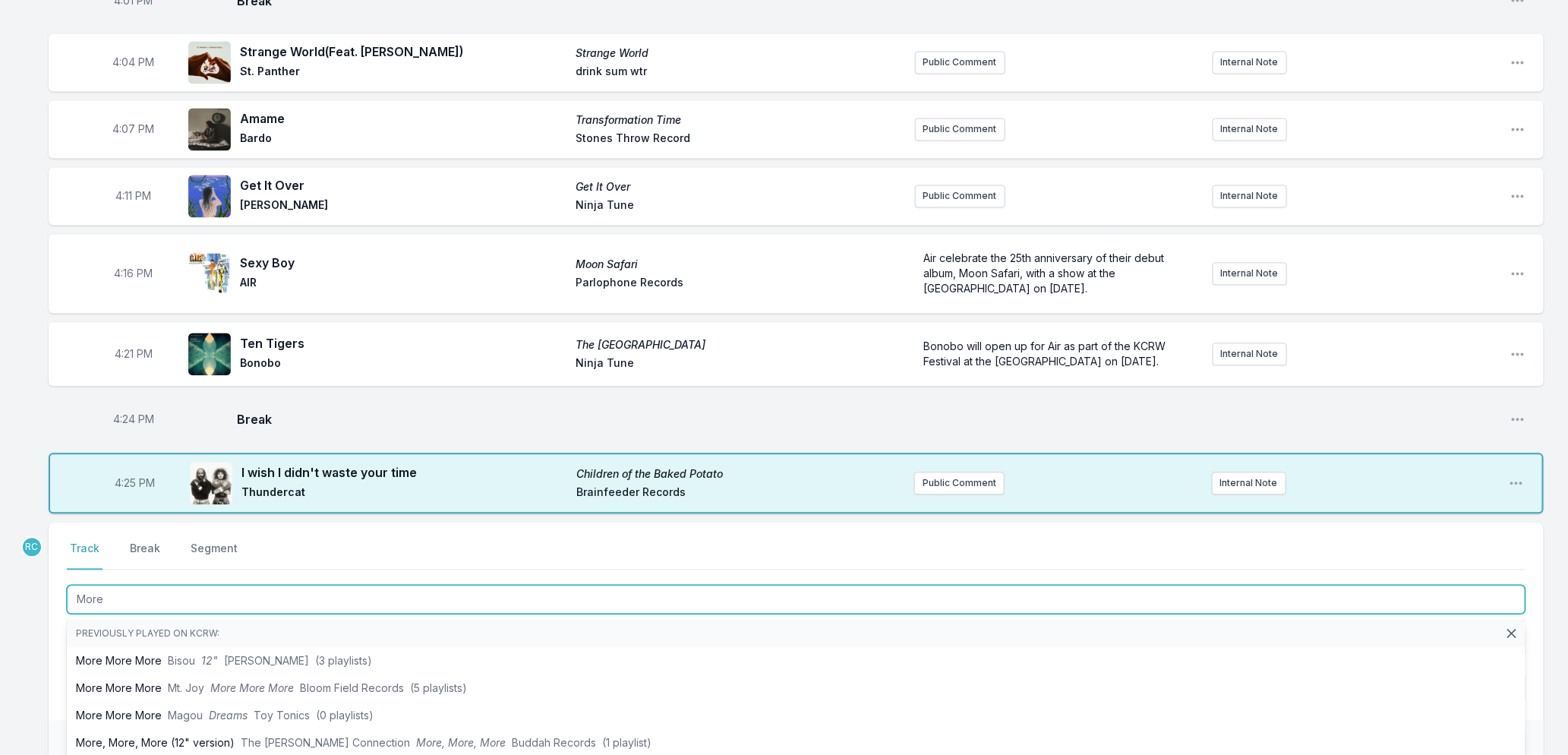
scroll to position [1571, 0]
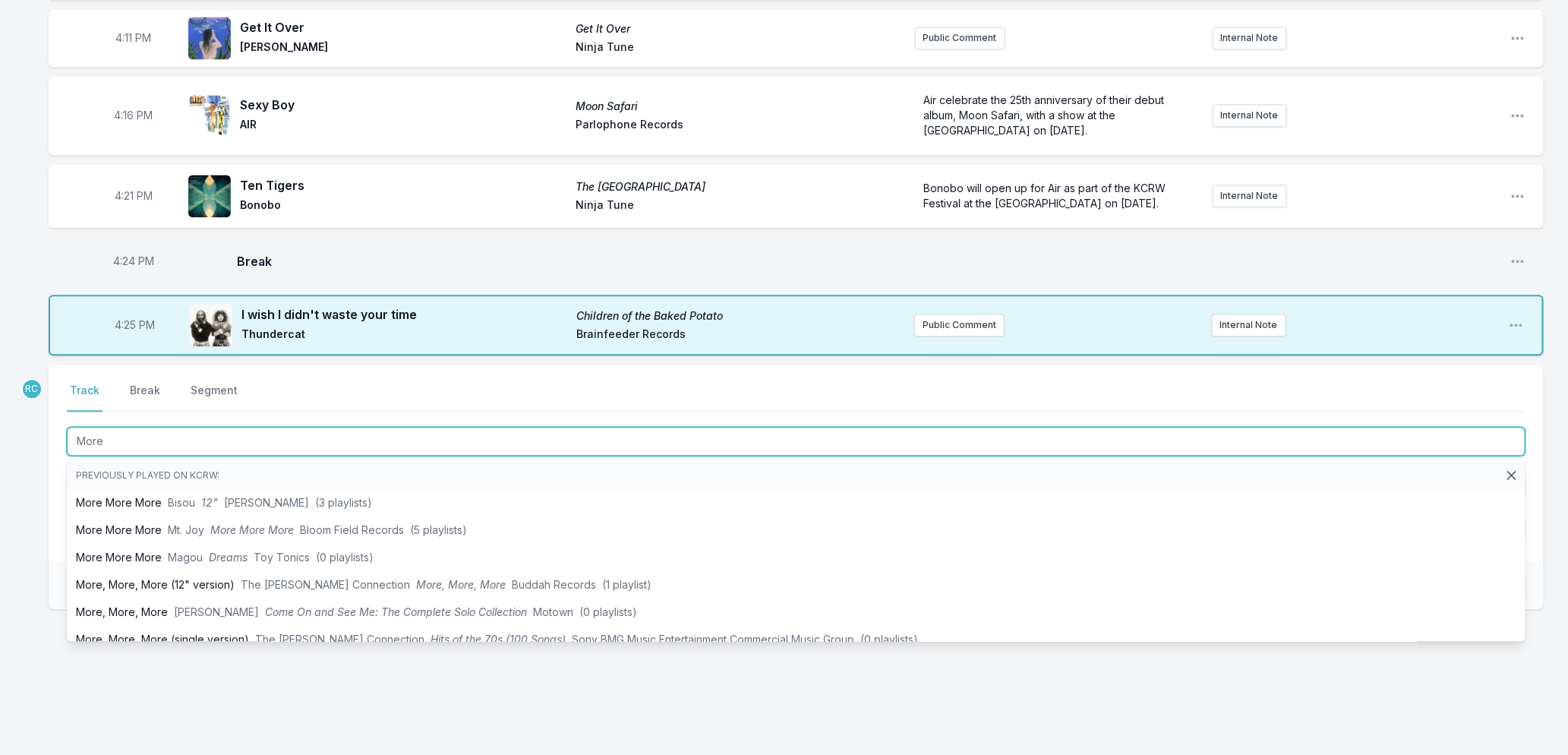
type input "More"
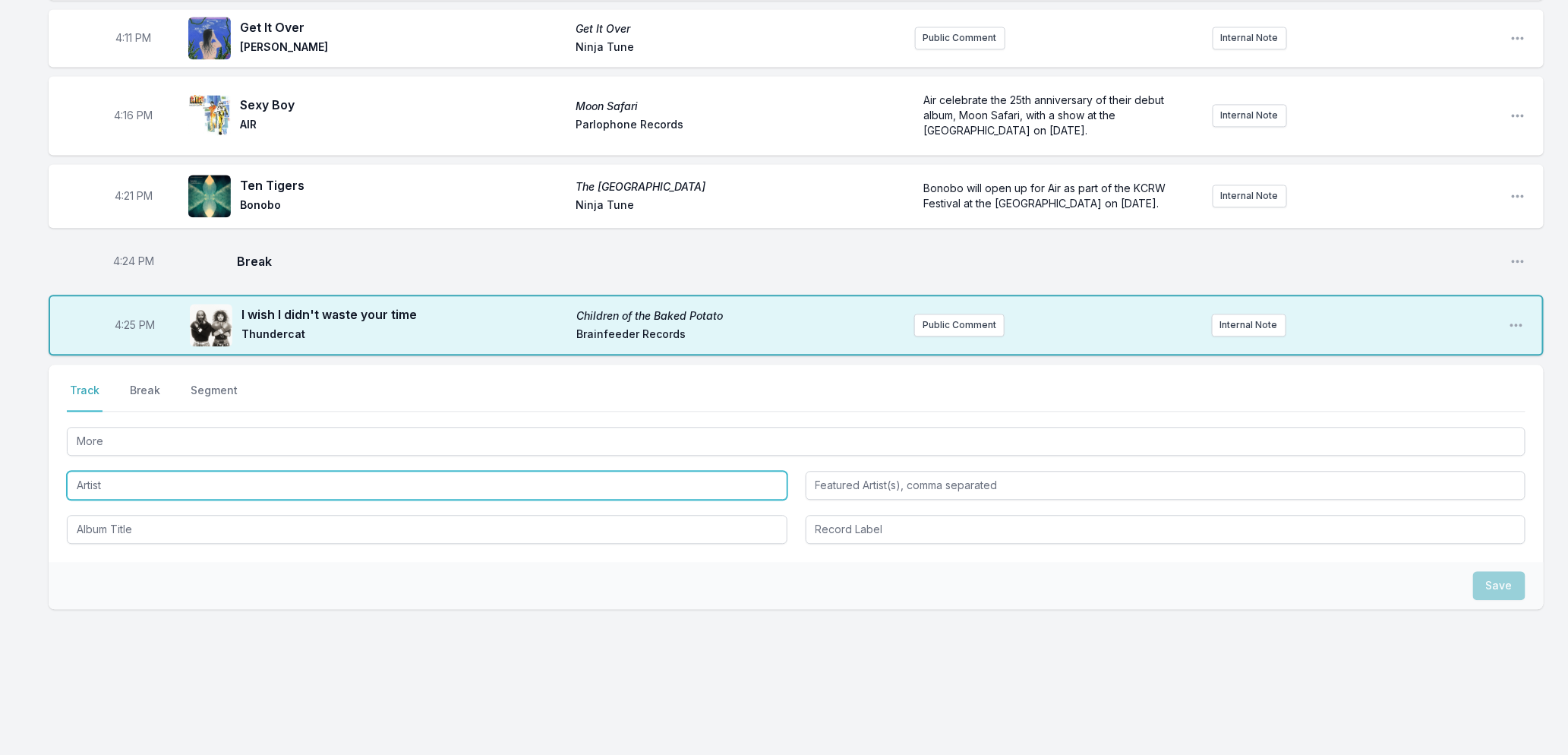
click at [148, 492] on input "Artist" at bounding box center [427, 485] width 721 height 29
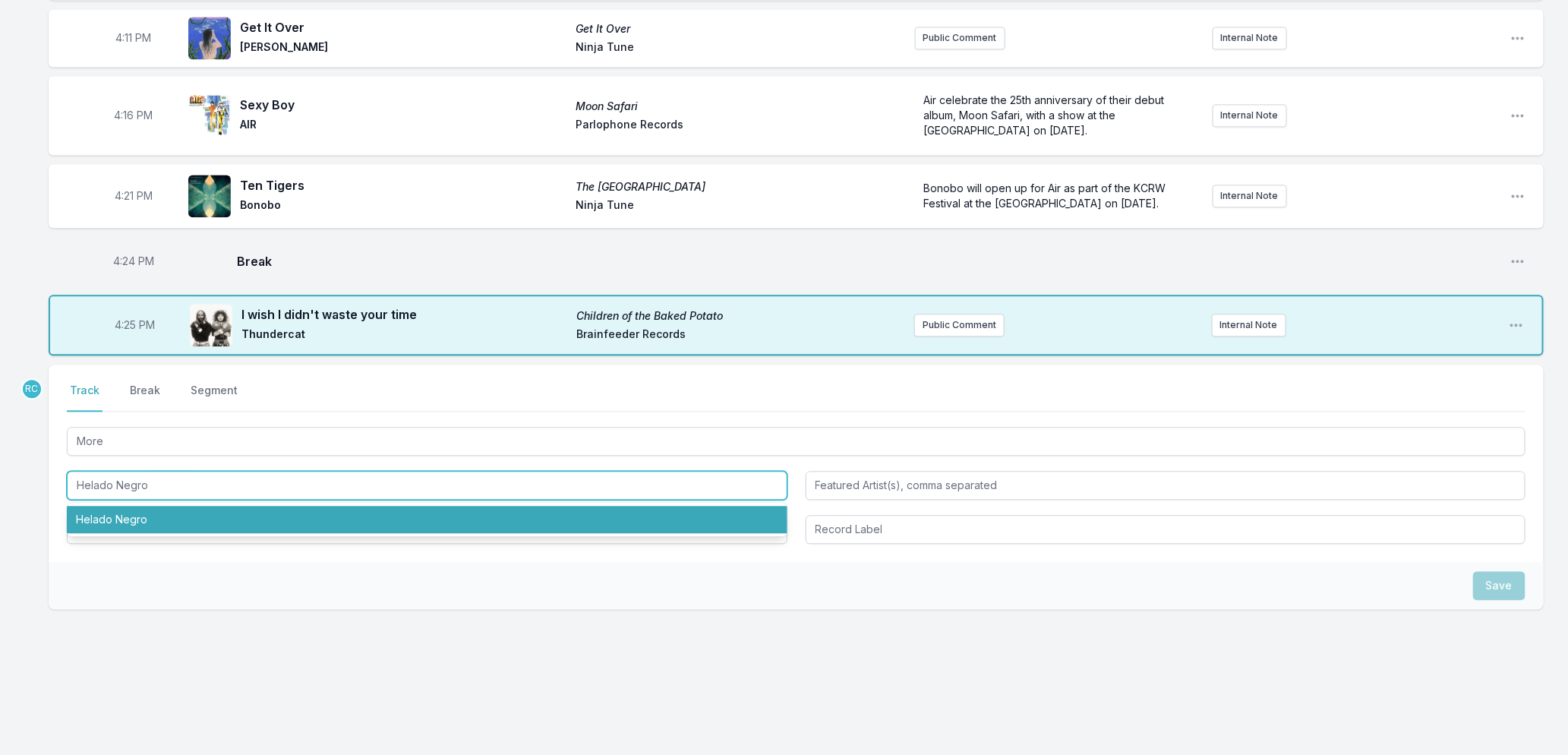
click at [133, 525] on li "Helado Negro" at bounding box center [427, 519] width 721 height 28
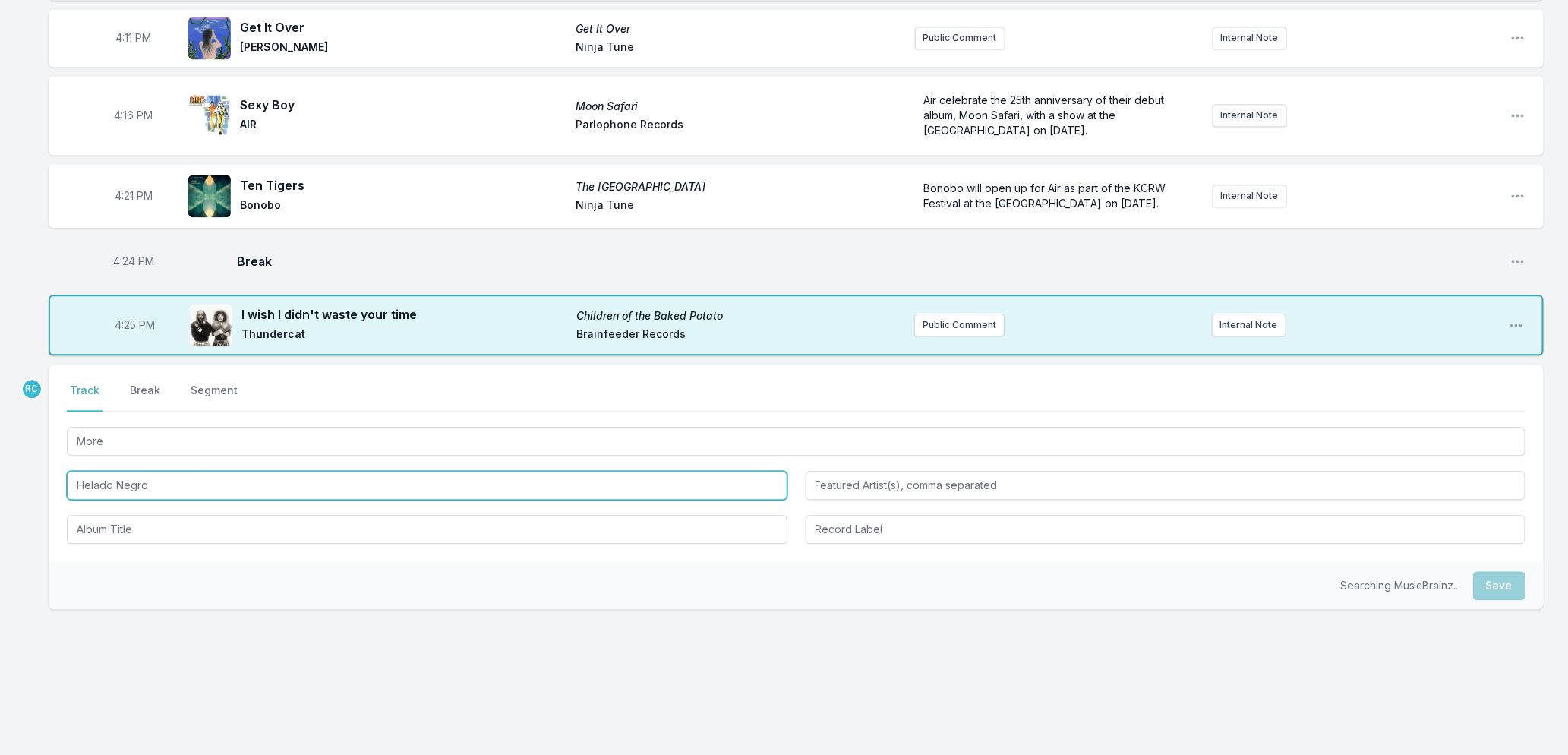
type input "Helado Negro"
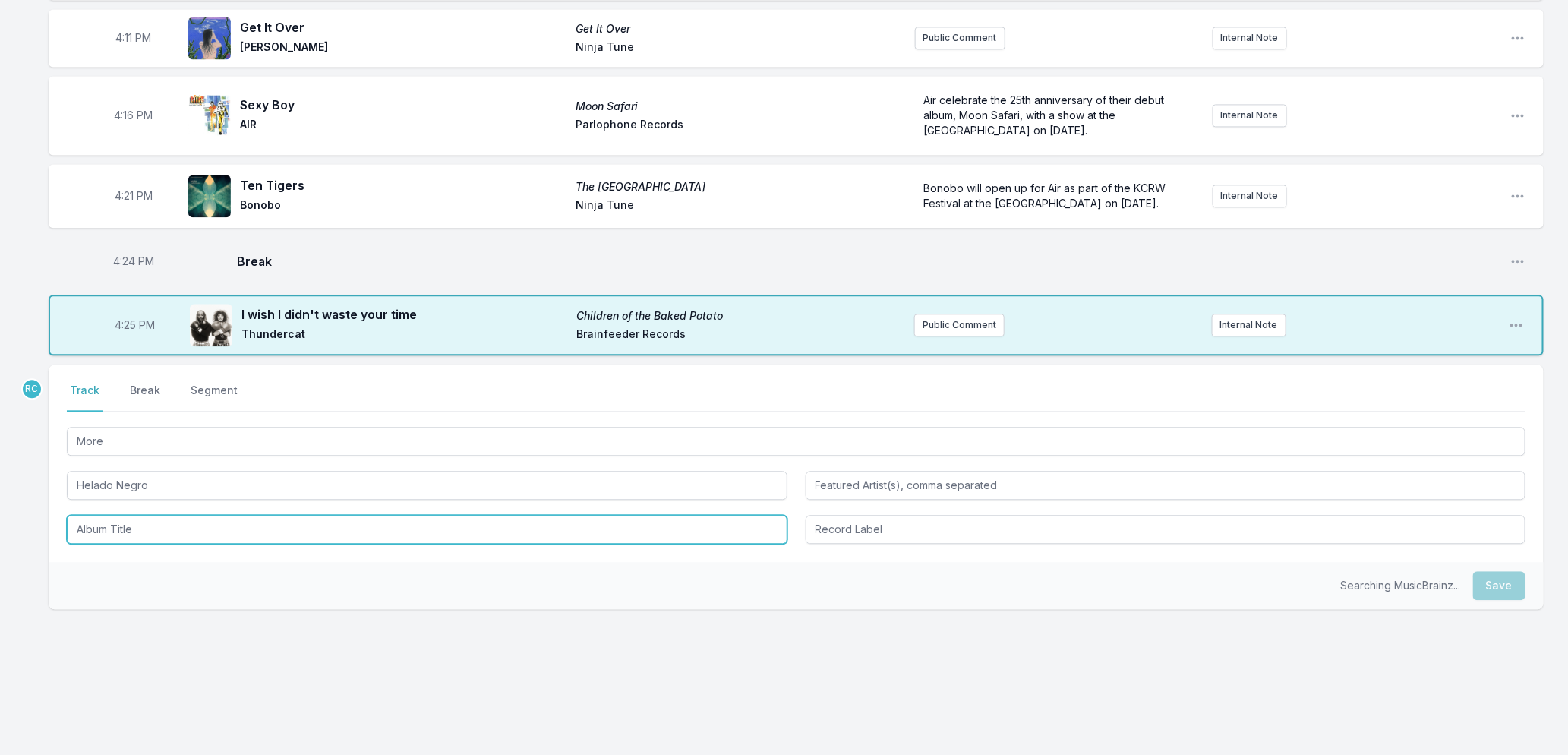
click at [133, 529] on input "Album Title" at bounding box center [427, 529] width 721 height 29
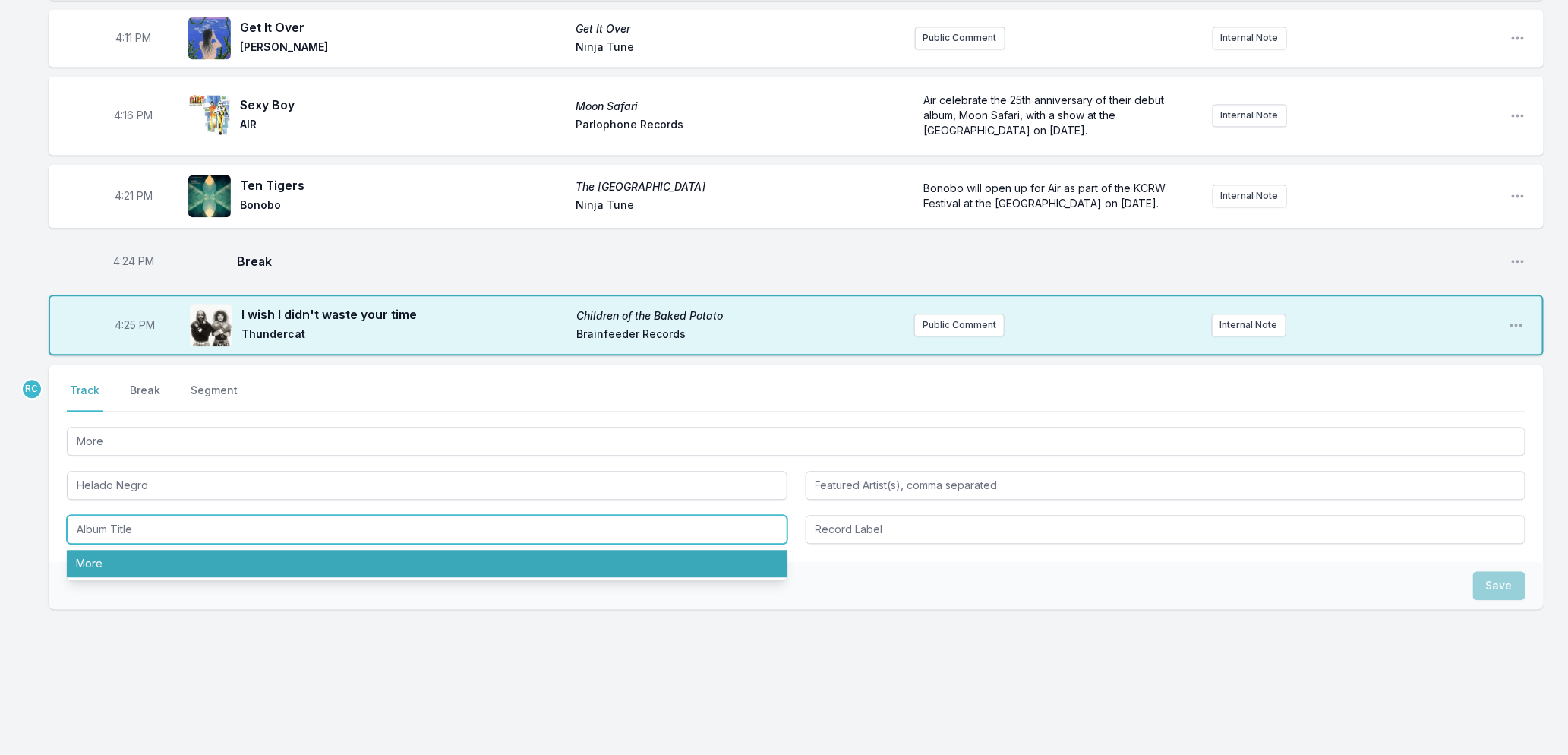
click at [120, 571] on li "More" at bounding box center [427, 563] width 721 height 28
type input "More"
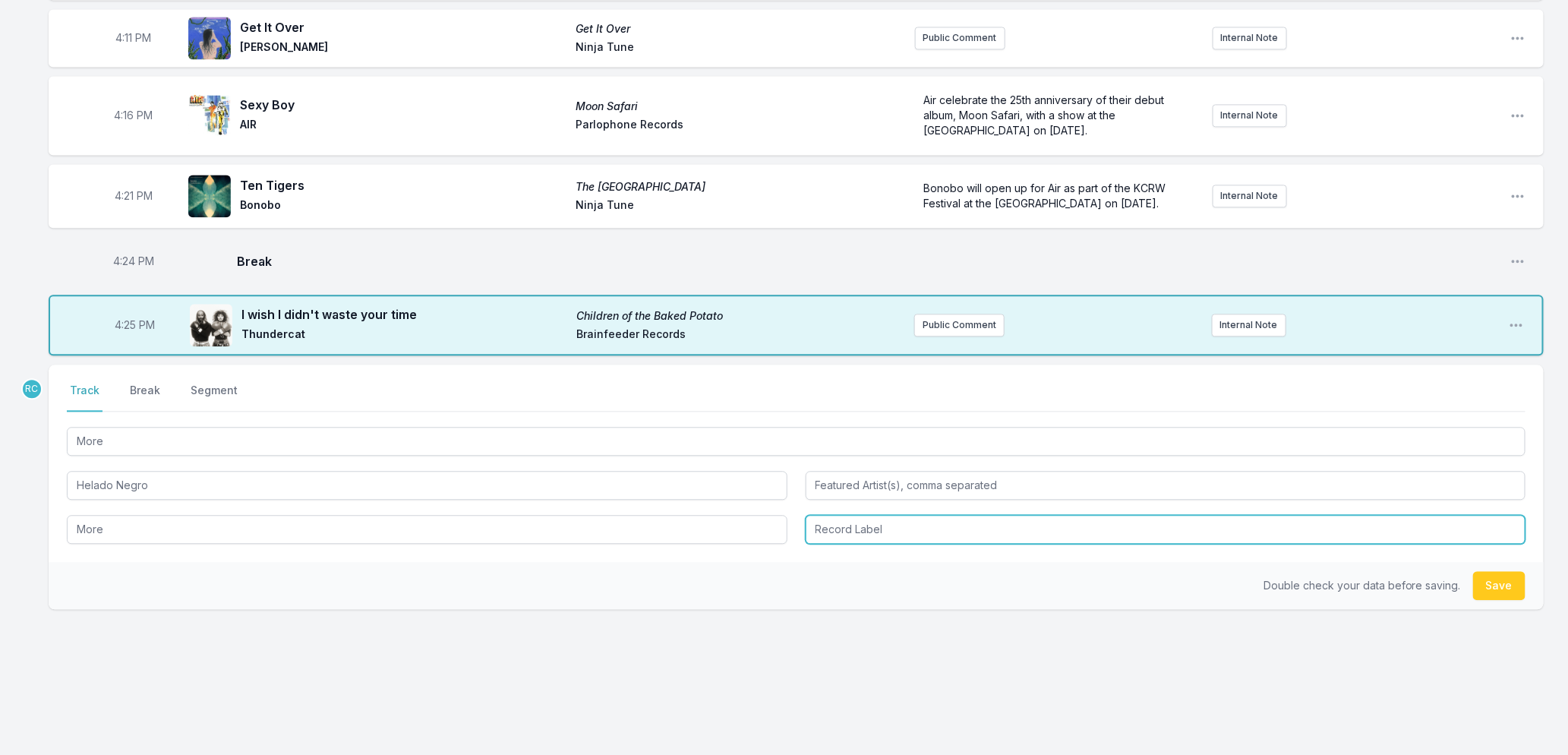
click at [859, 519] on input "Record Label" at bounding box center [1167, 529] width 721 height 29
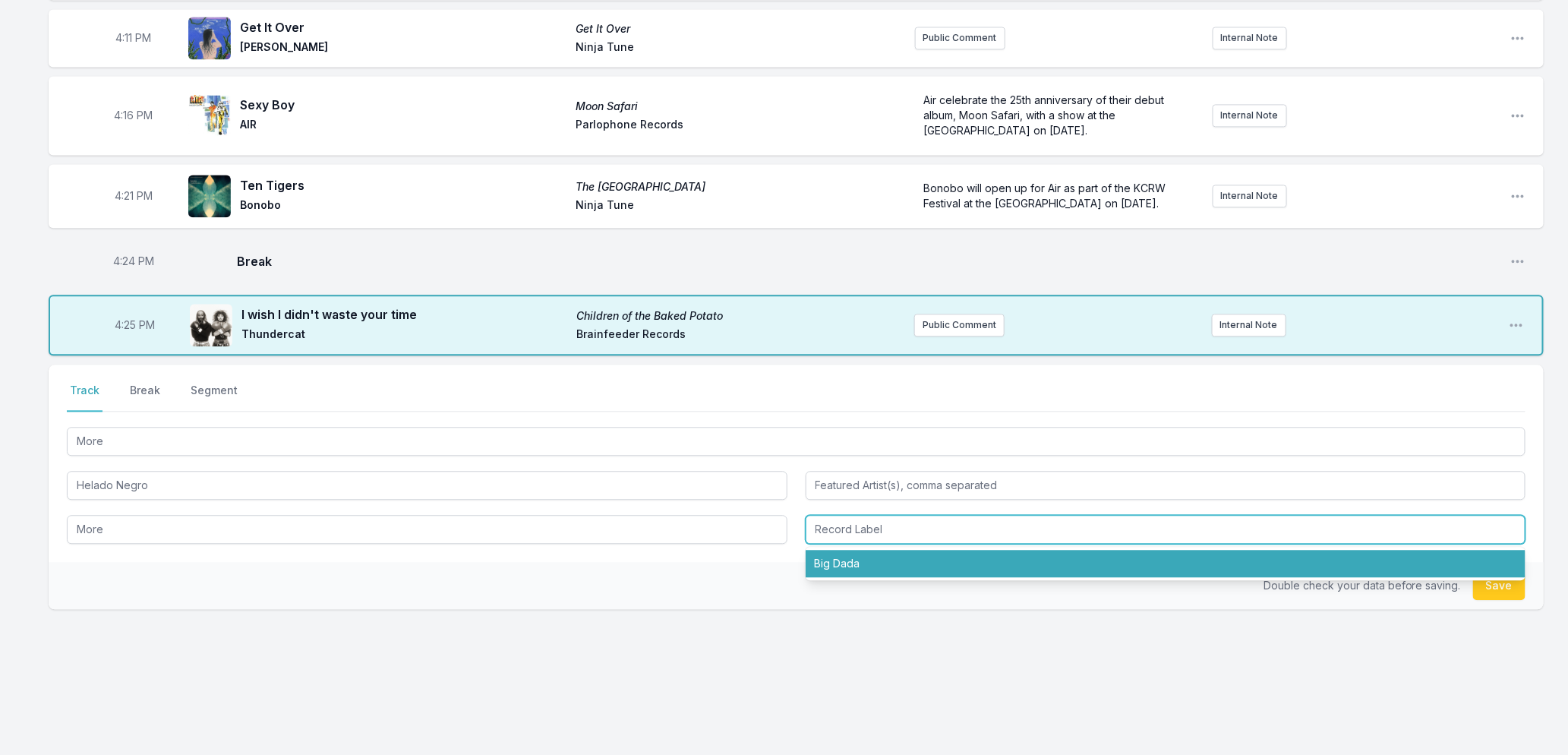
click at [851, 563] on li "Big Dada" at bounding box center [1167, 563] width 721 height 28
type input "Big Dada"
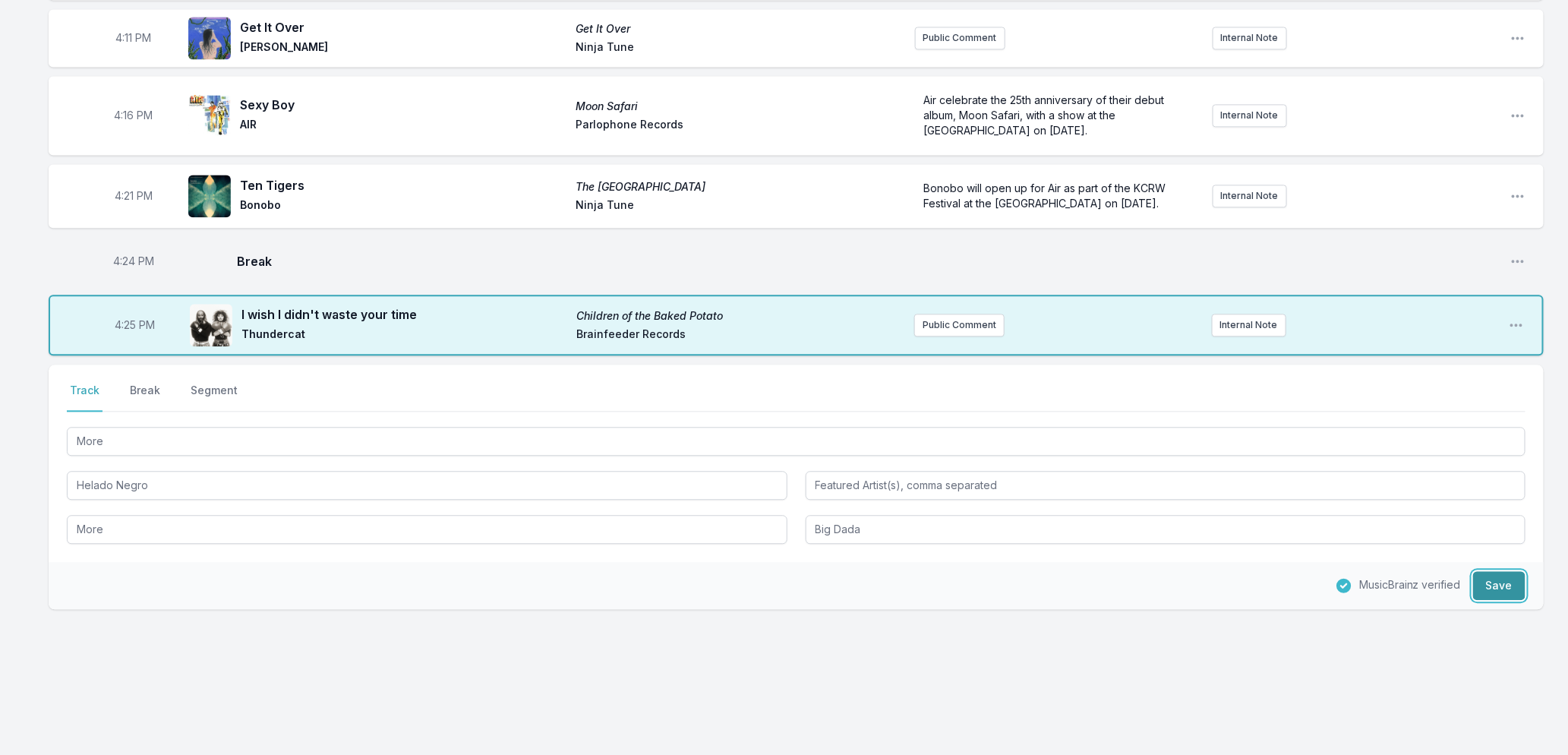
click at [1506, 583] on button "Save" at bounding box center [1499, 585] width 52 height 29
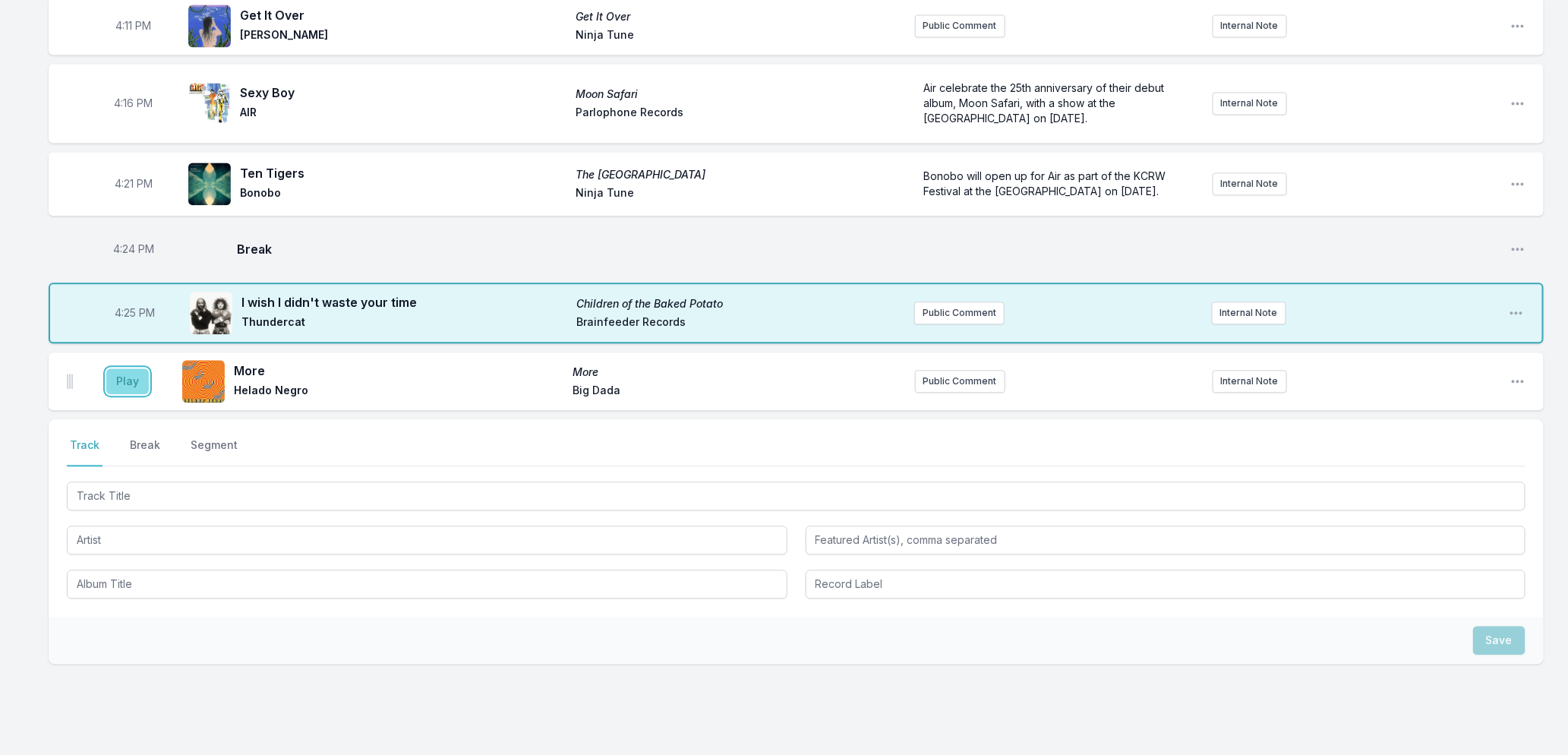
click at [118, 394] on button "Play" at bounding box center [128, 381] width 43 height 26
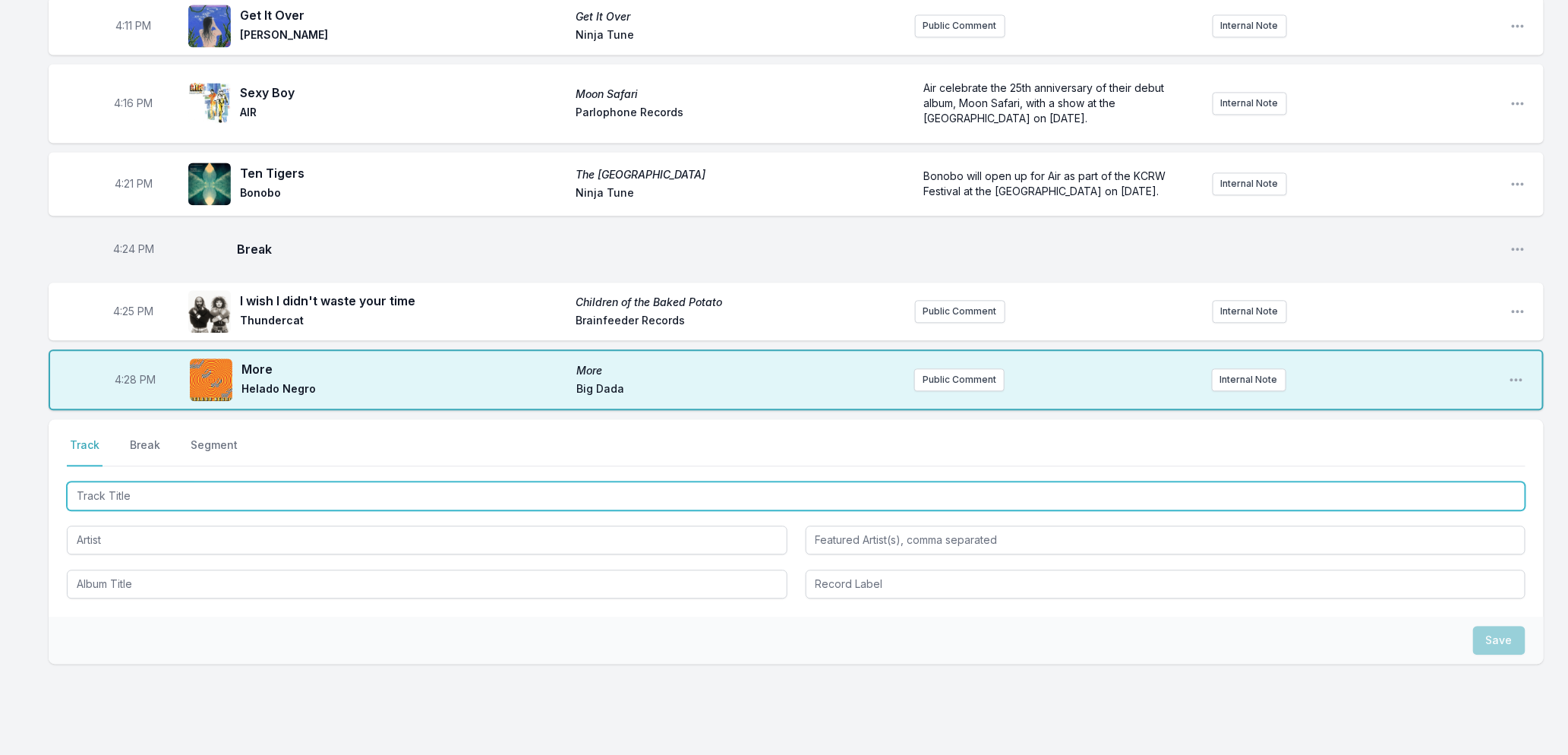
click at [216, 504] on input "Track Title" at bounding box center [797, 495] width 1459 height 29
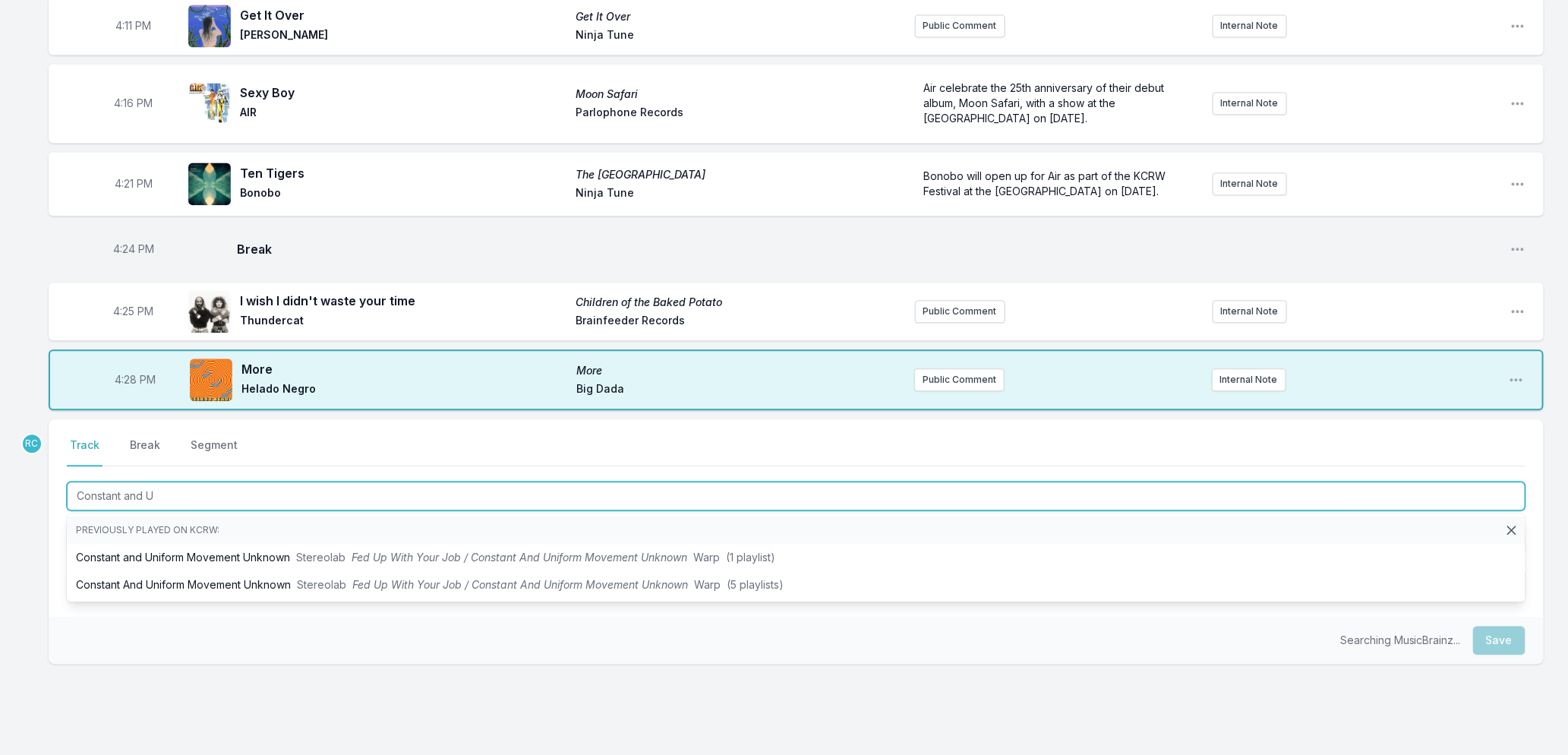
type input "Constant and Un"
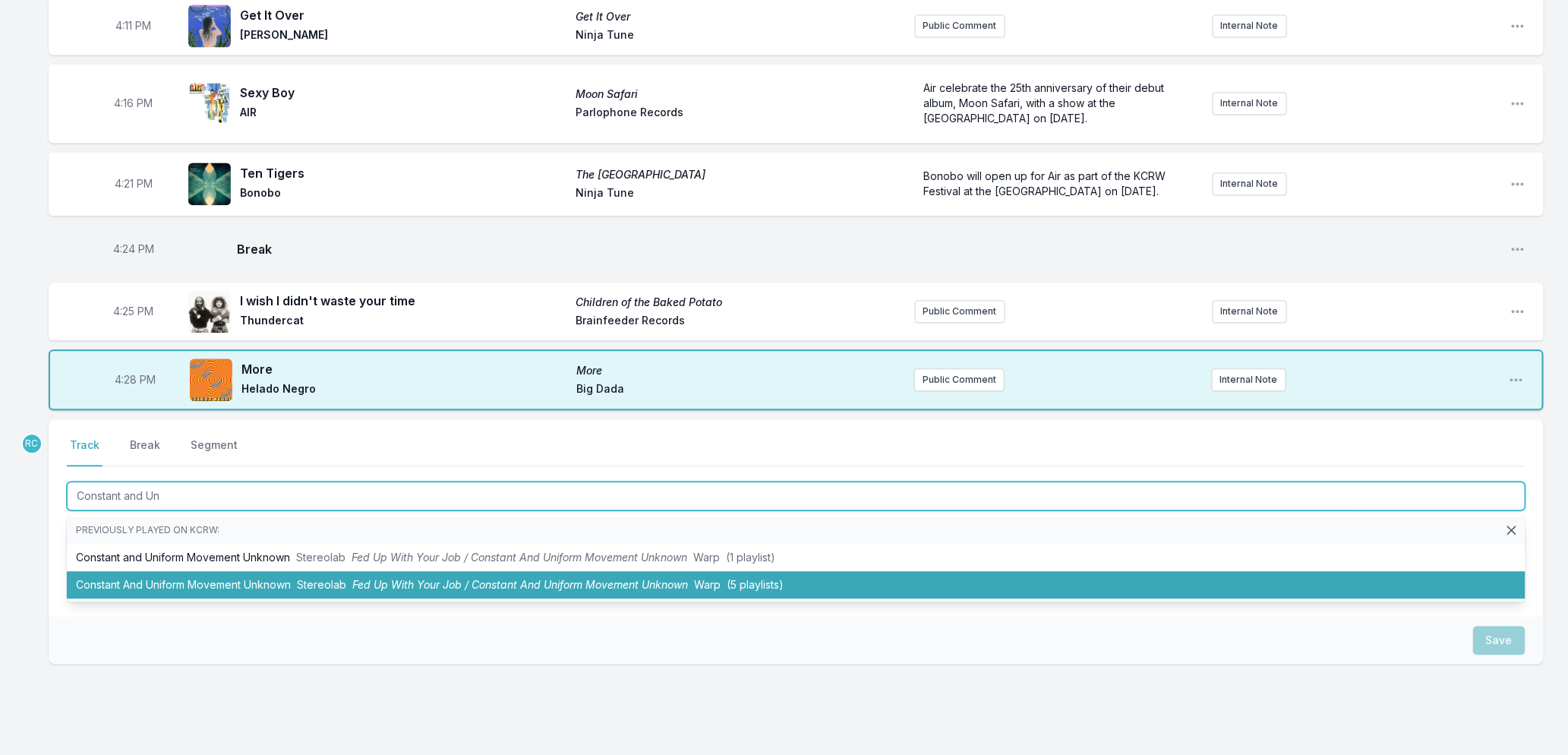
click at [379, 589] on li "Constant And Uniform Movement Unknown Stereolab Fed Up With Your Job / Constant…" at bounding box center [797, 585] width 1459 height 28
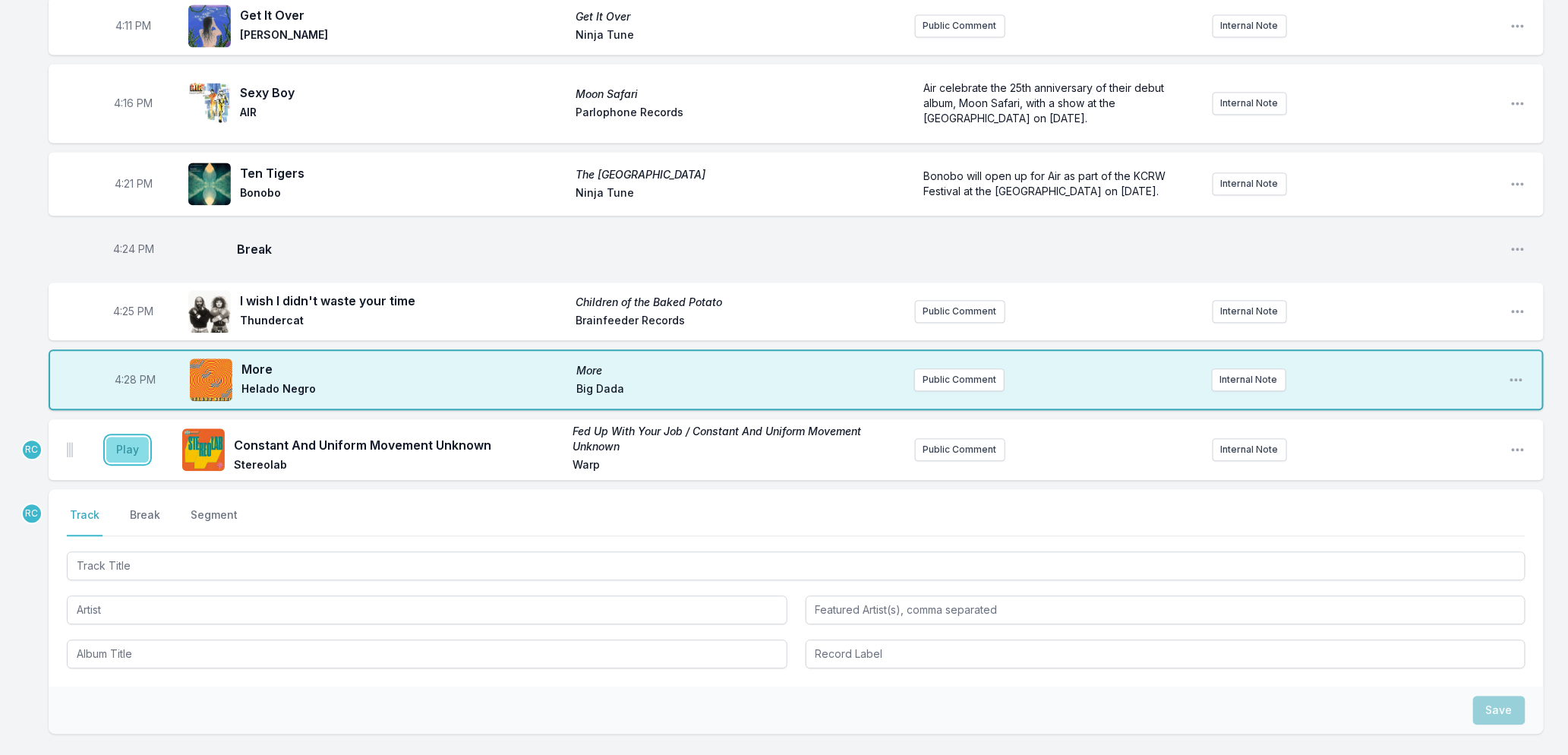
click at [118, 458] on button "Play" at bounding box center [128, 450] width 43 height 26
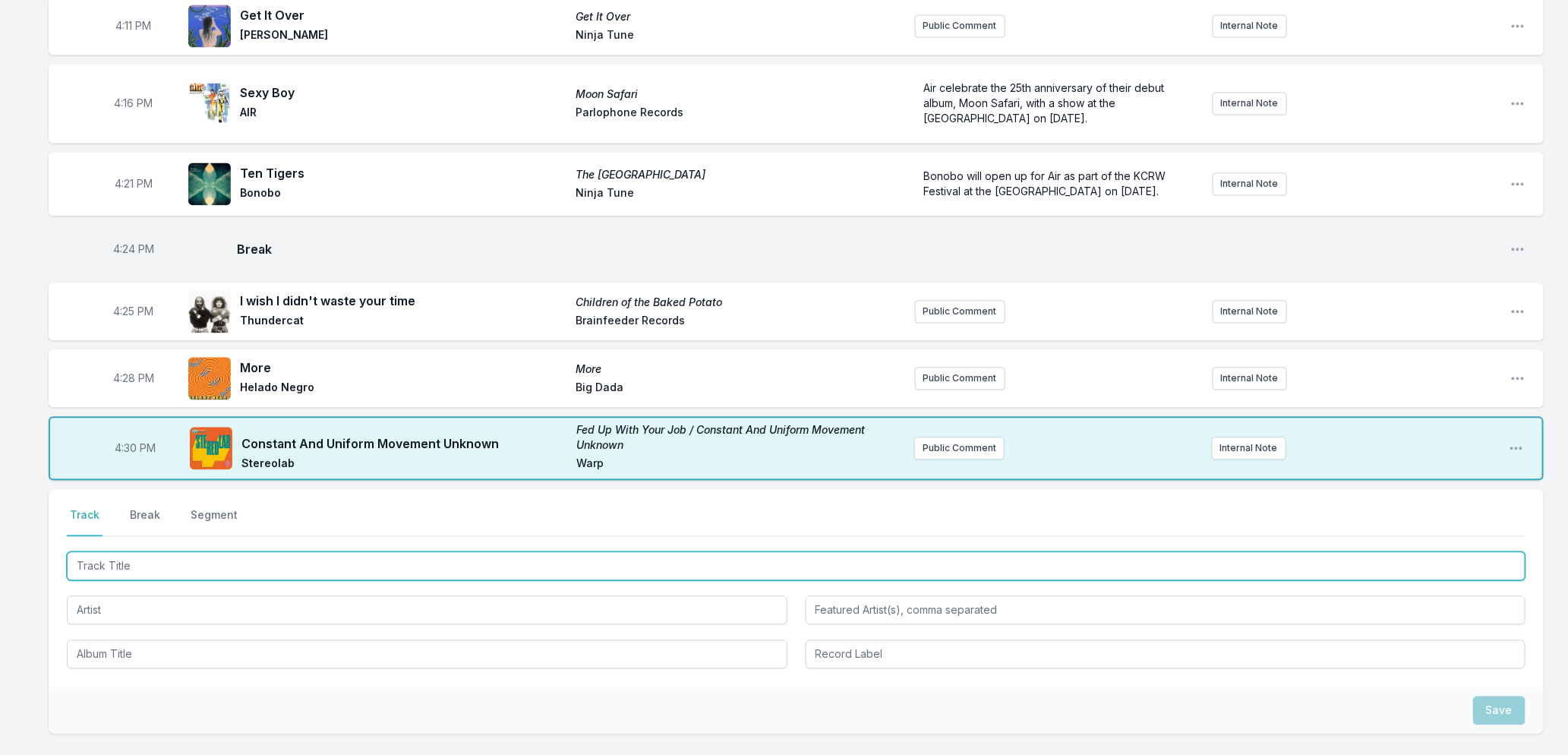
click at [222, 574] on input "Track Title" at bounding box center [797, 566] width 1459 height 29
click at [361, 581] on input "Track Title" at bounding box center [797, 566] width 1459 height 29
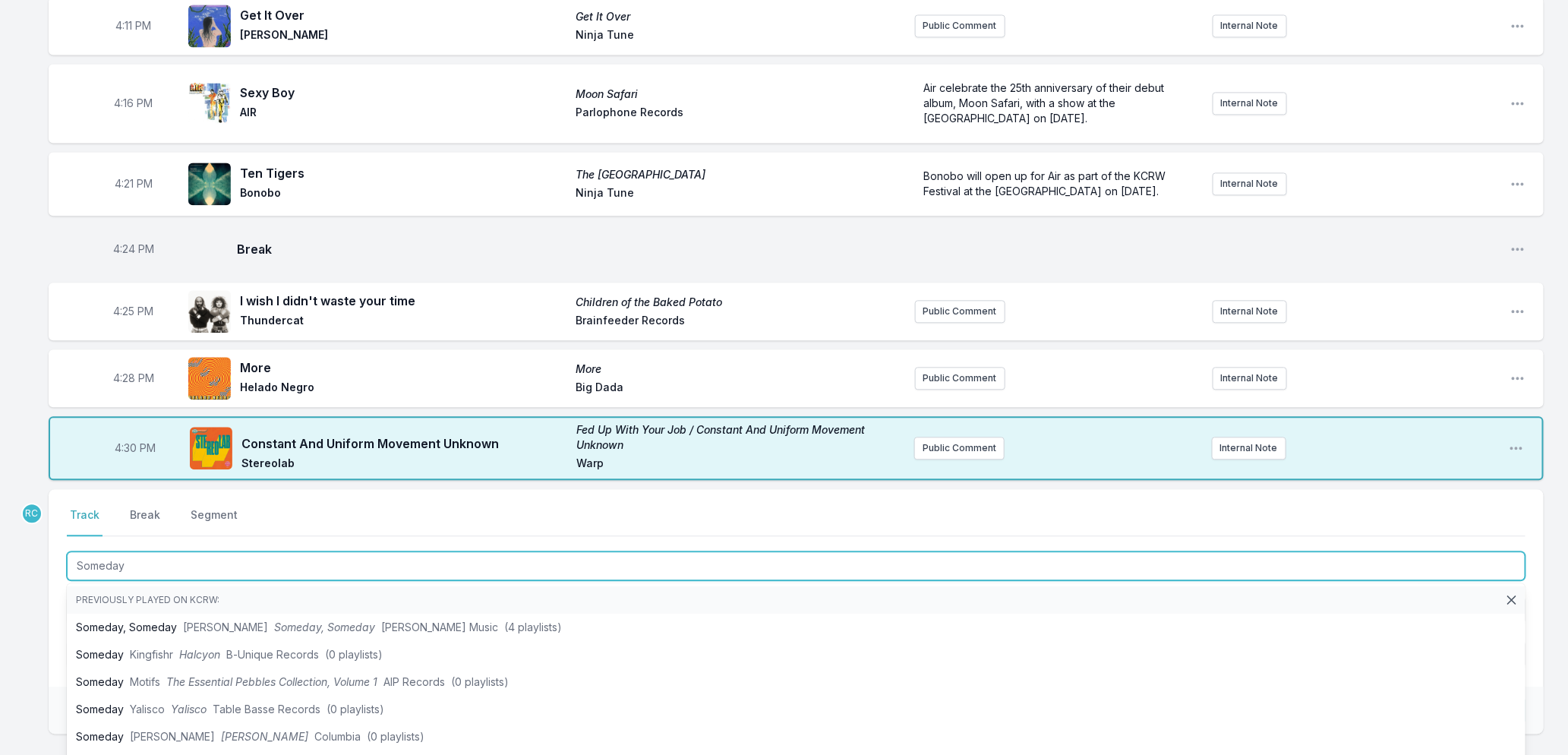
type input "Someday"
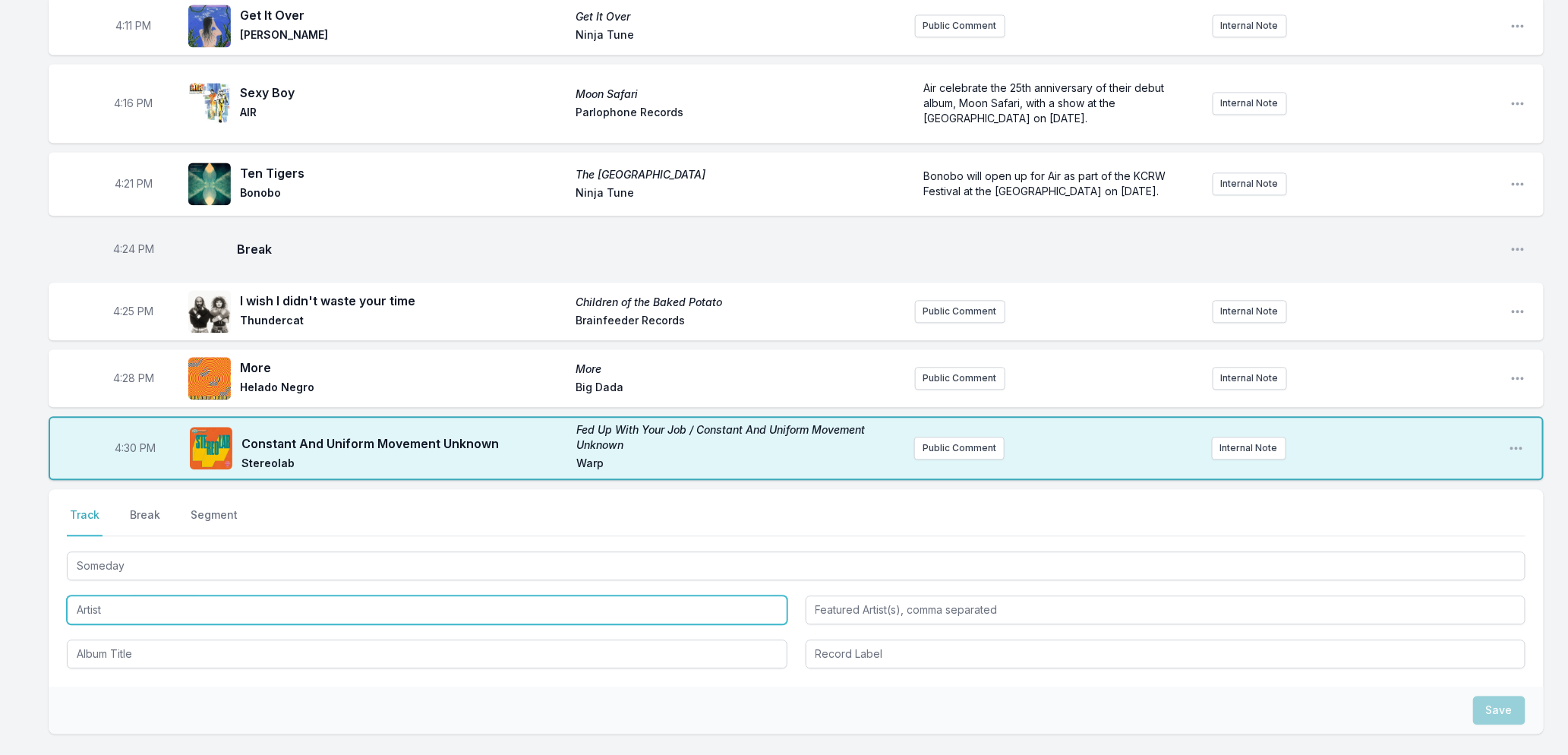
click at [125, 624] on input "Artist" at bounding box center [427, 610] width 721 height 29
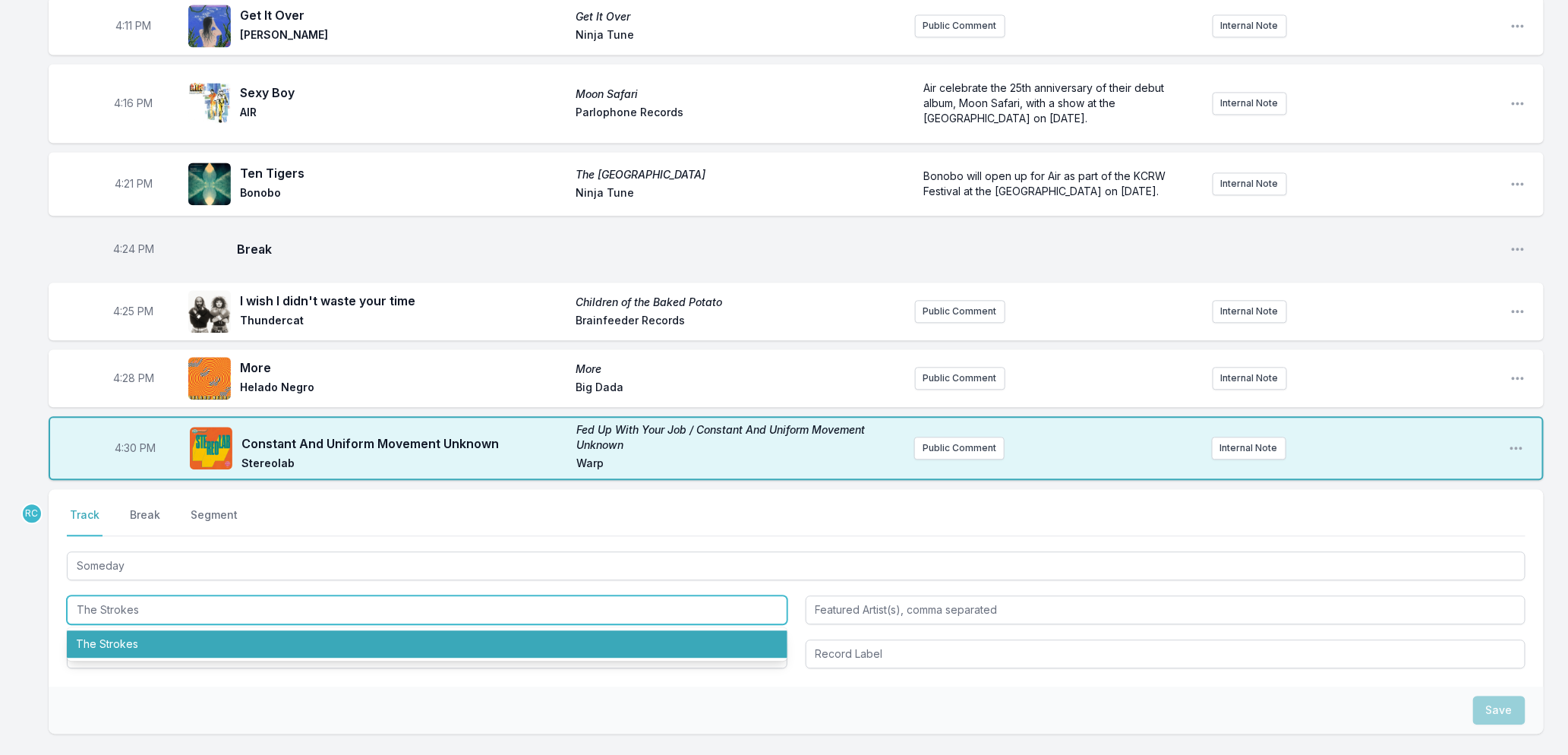
click at [119, 652] on li "The Strokes" at bounding box center [427, 644] width 721 height 28
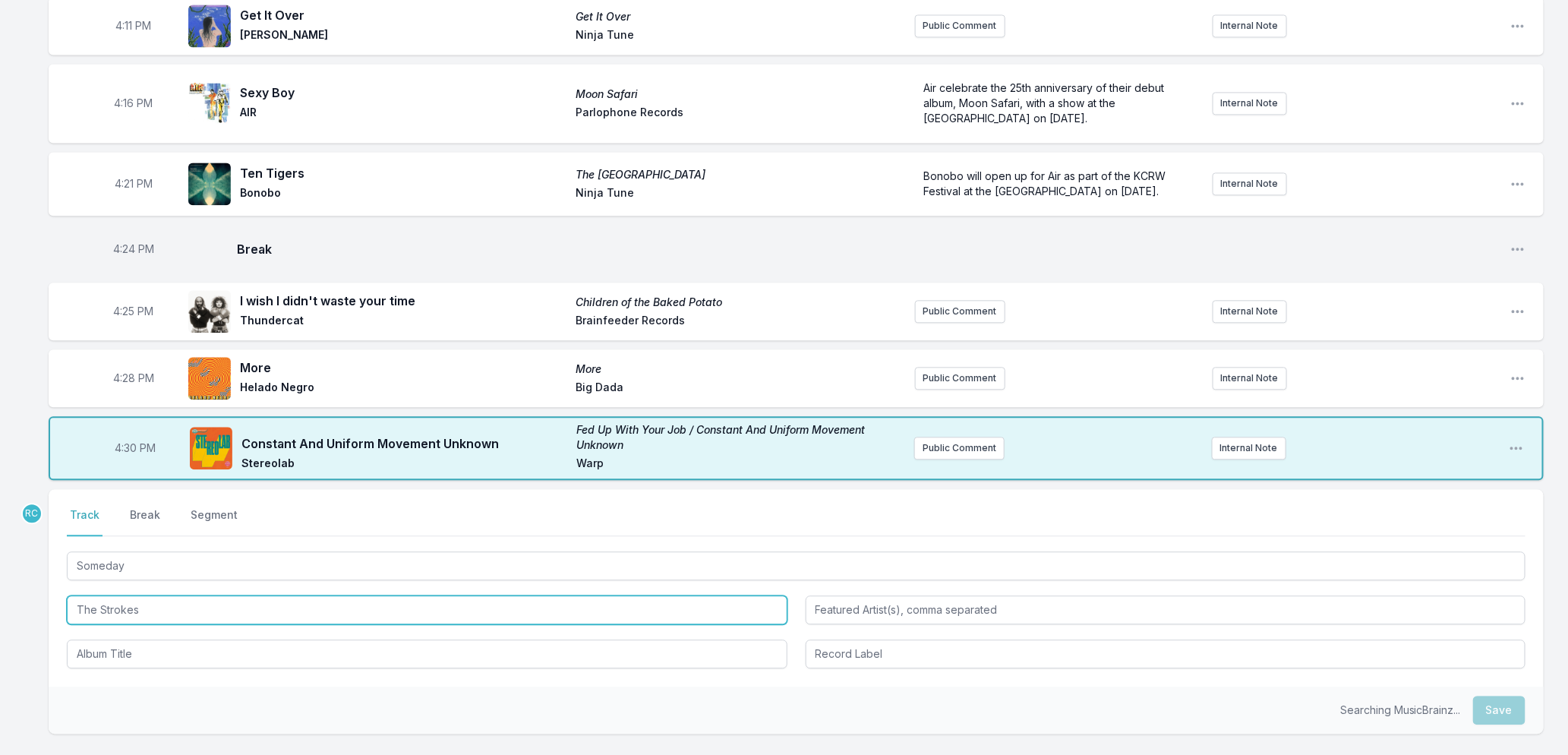
type input "The Strokes"
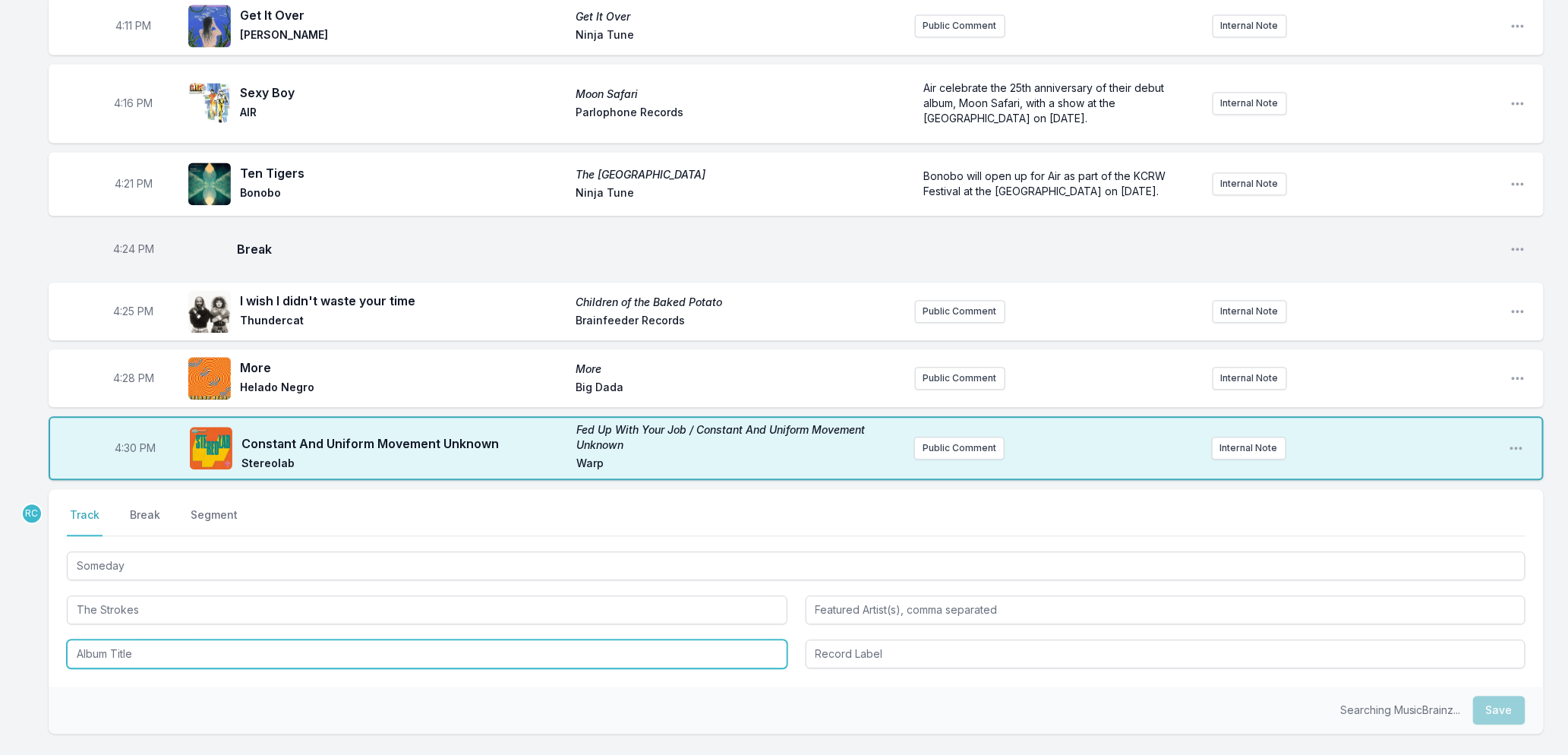
click at [118, 668] on input "Album Title" at bounding box center [427, 654] width 721 height 29
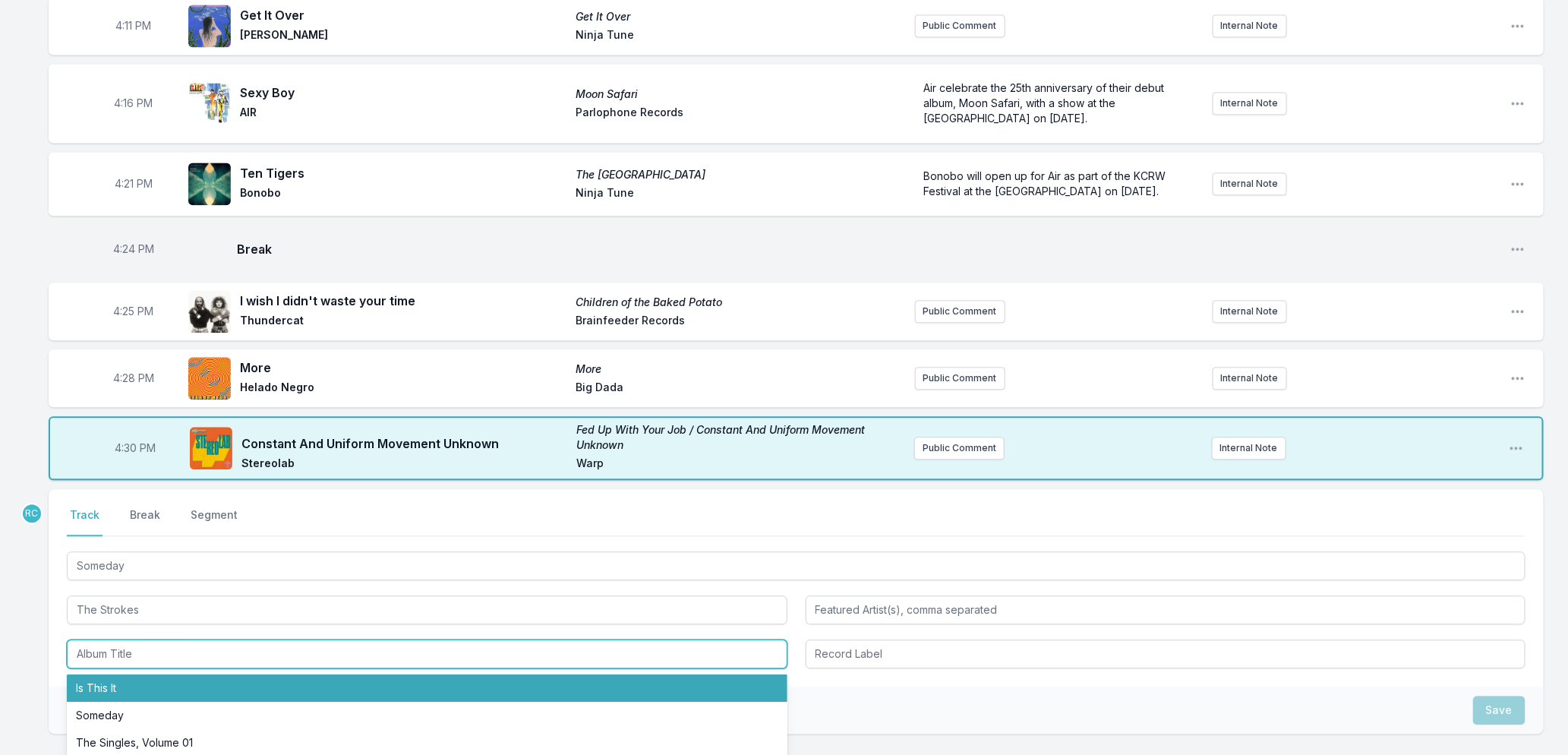
click at [111, 699] on li "Is This It" at bounding box center [427, 688] width 721 height 28
type input "Is This It"
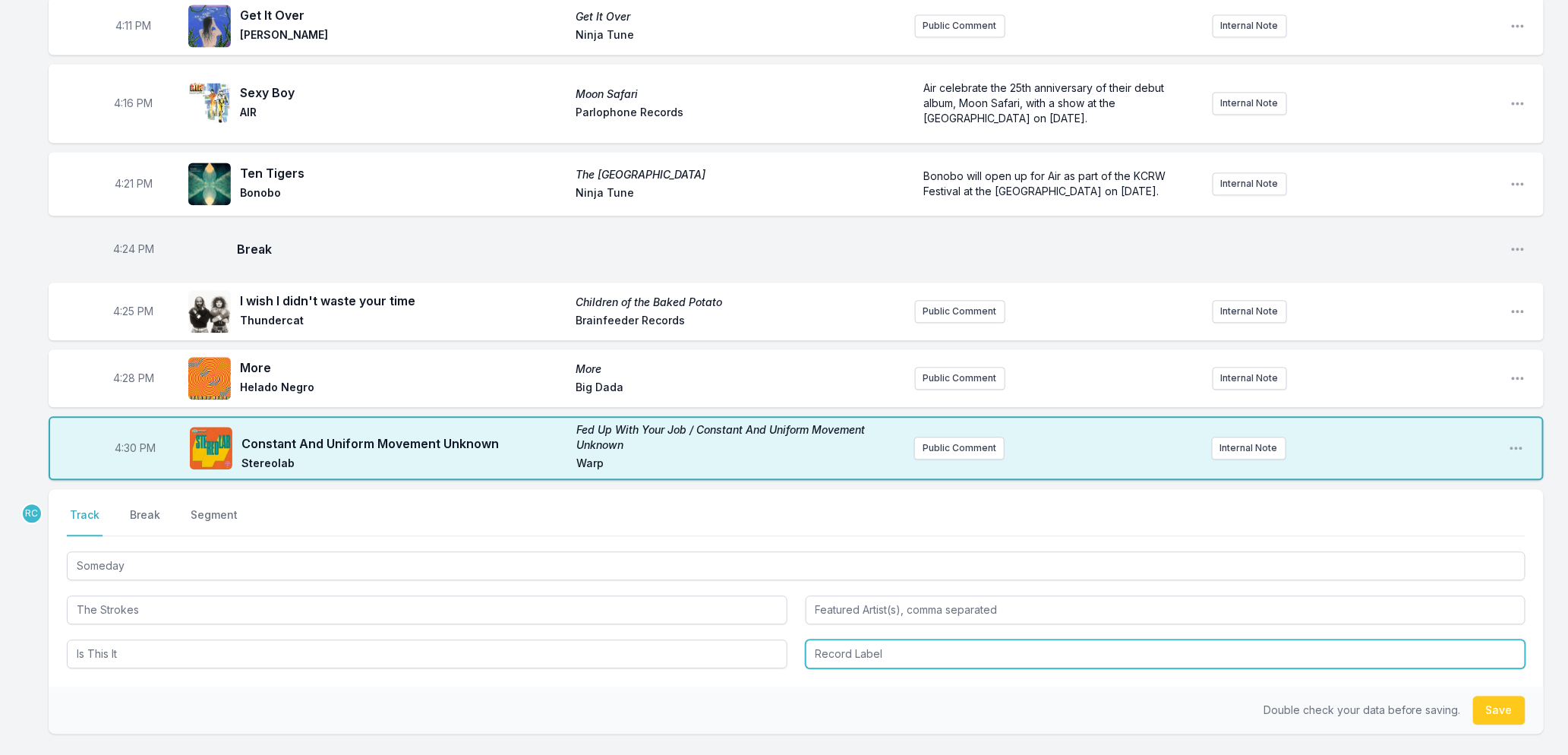
click at [972, 666] on input "Record Label" at bounding box center [1167, 654] width 721 height 29
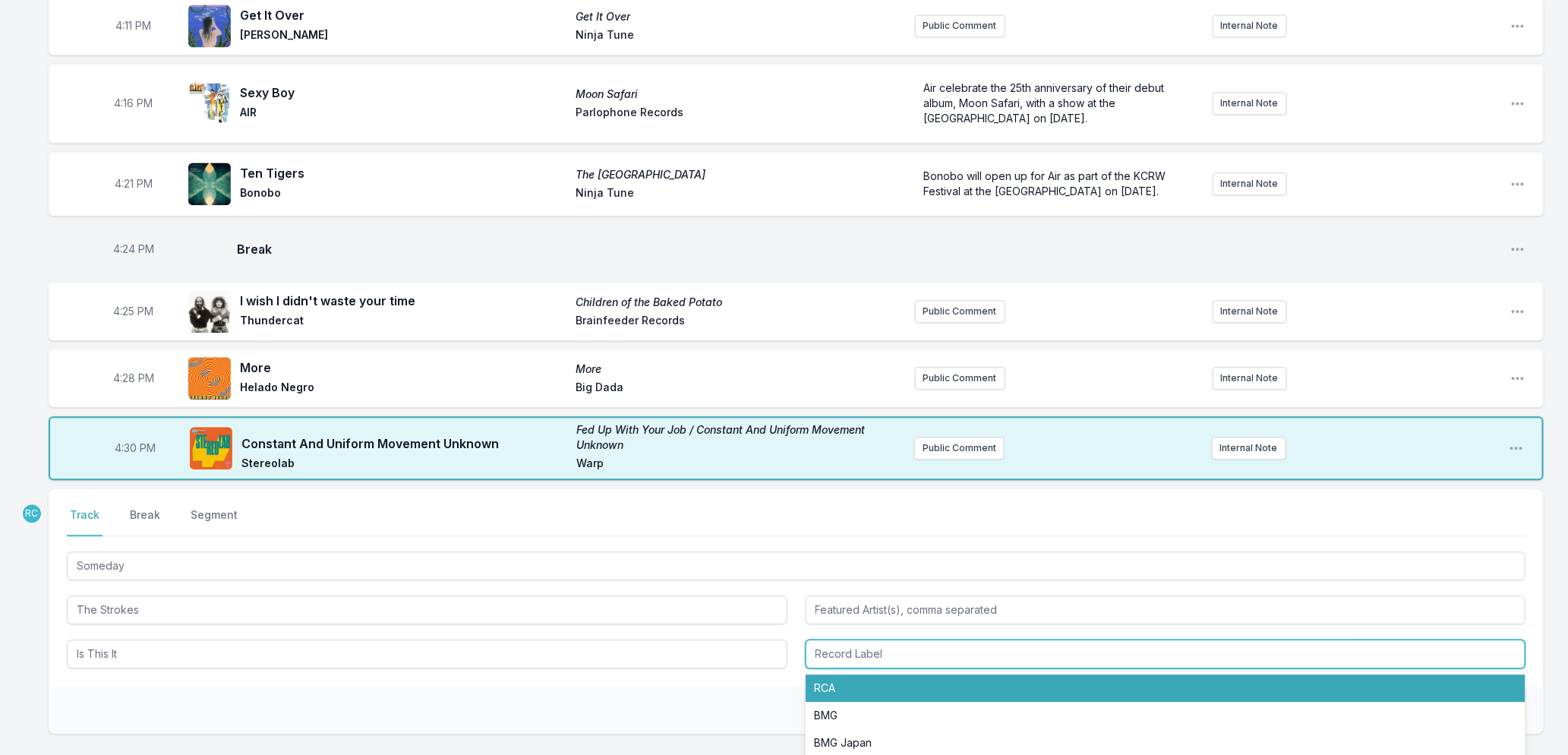
click at [821, 697] on li "RCA" at bounding box center [1167, 688] width 721 height 28
type input "RCA"
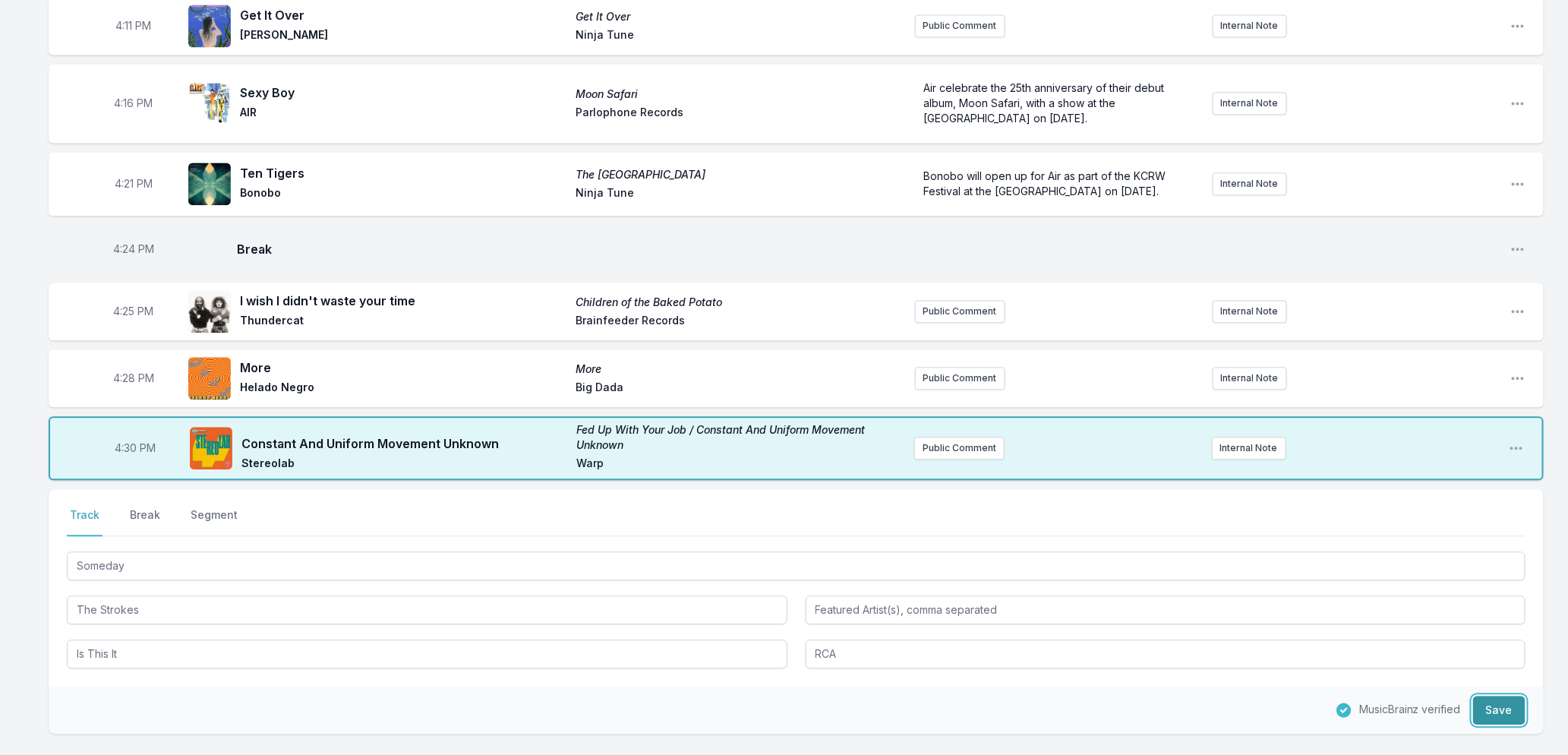
click at [1506, 725] on button "Save" at bounding box center [1499, 710] width 52 height 29
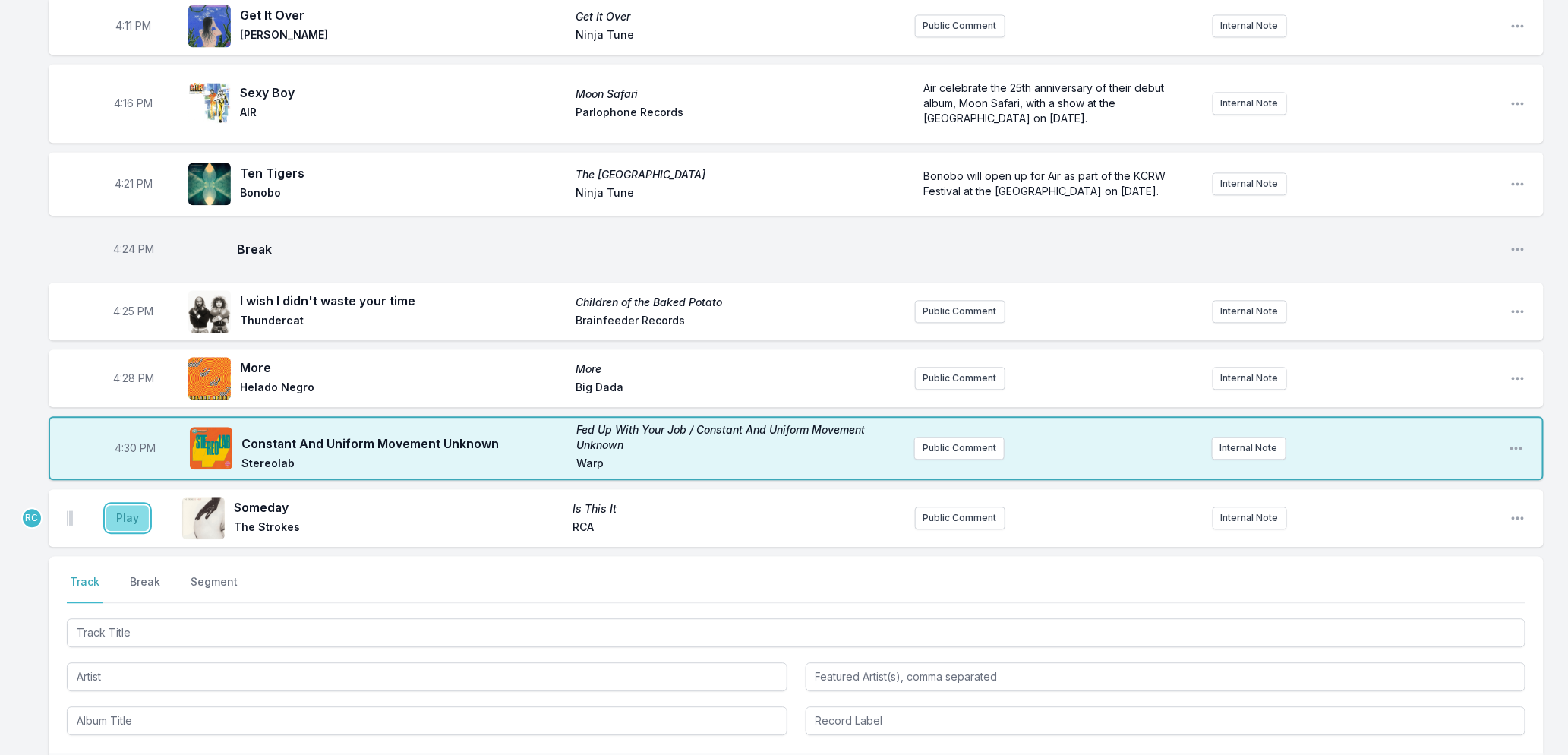
click at [117, 531] on button "Play" at bounding box center [128, 518] width 43 height 26
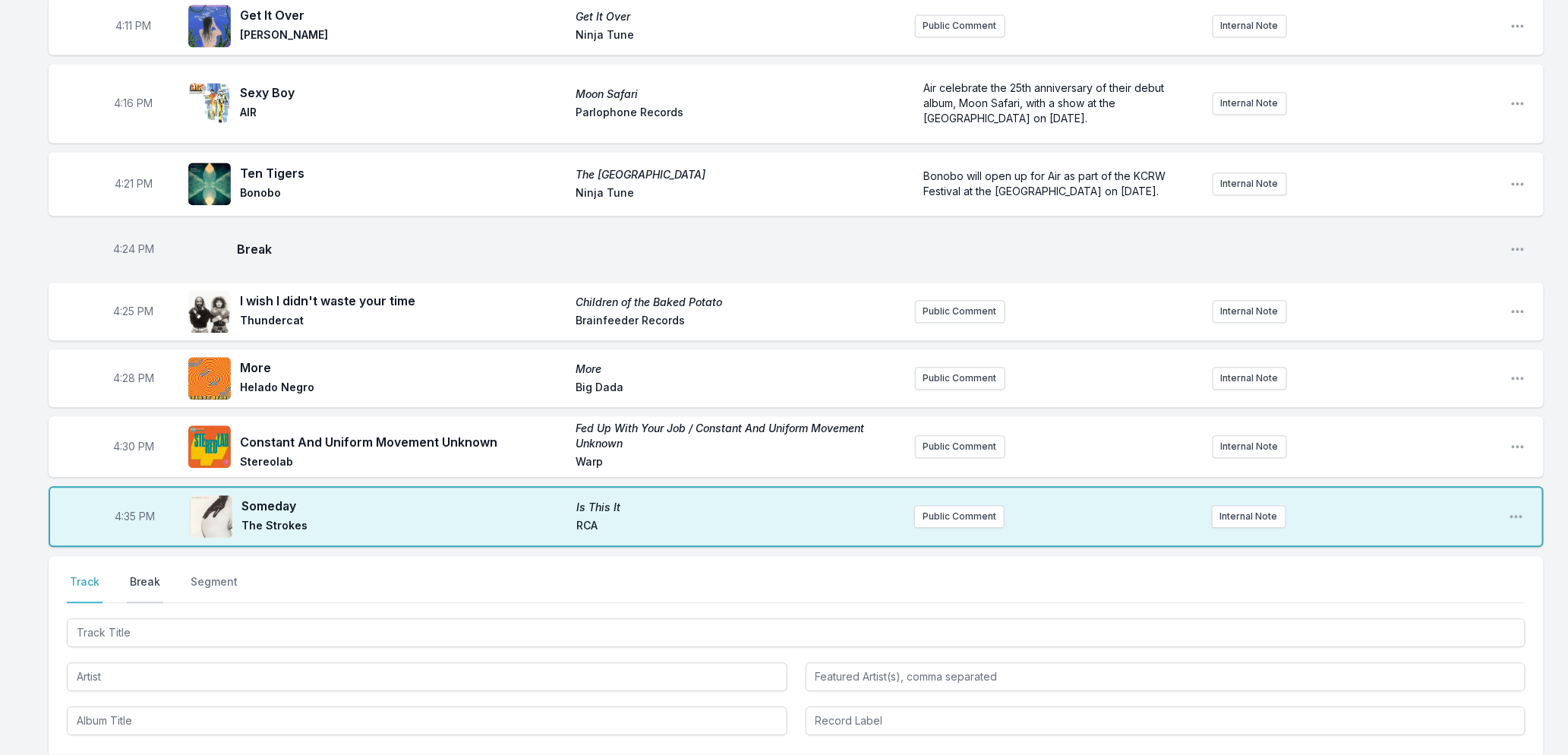
click at [147, 594] on button "Break" at bounding box center [145, 589] width 36 height 29
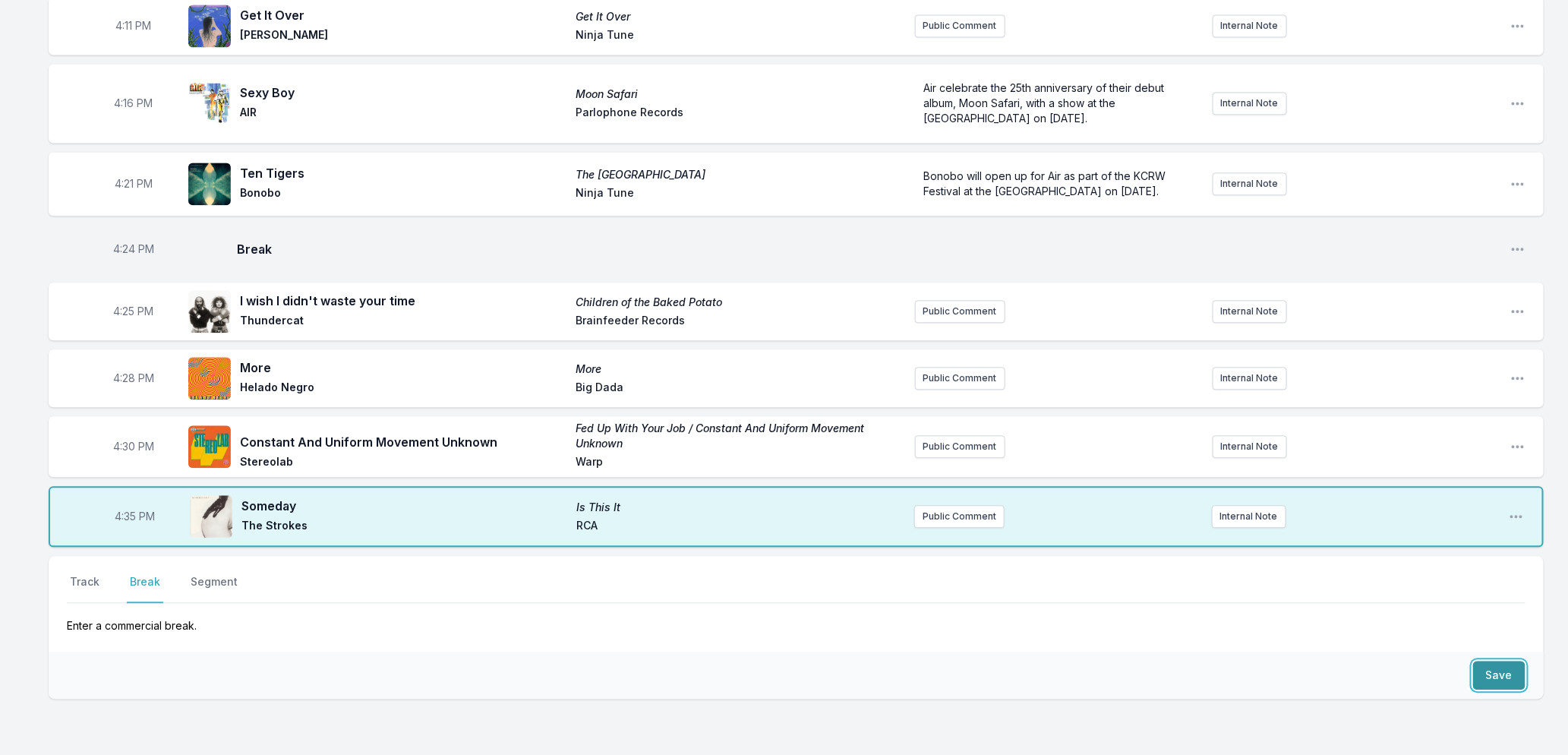
click at [1510, 681] on button "Save" at bounding box center [1499, 675] width 52 height 29
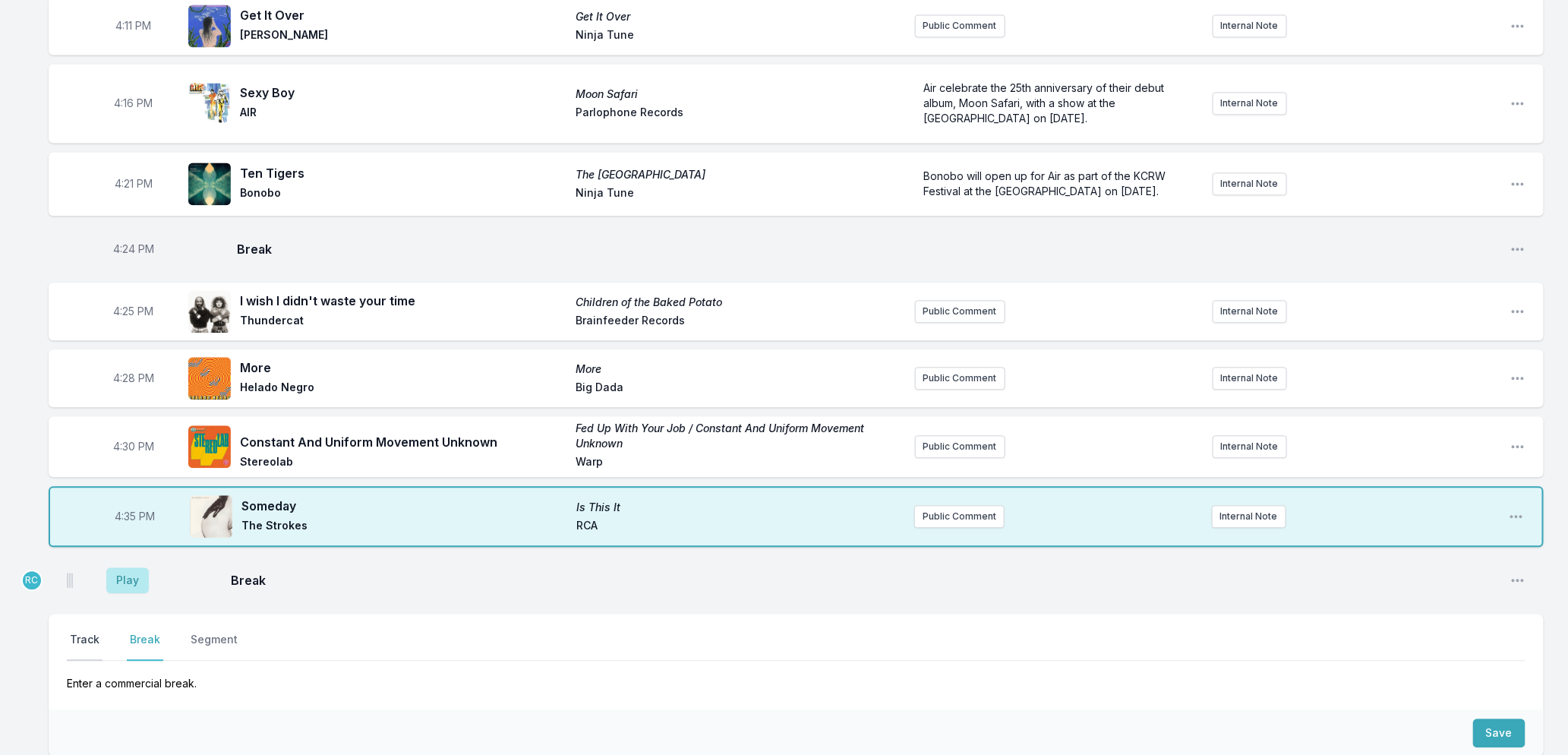
click at [89, 648] on button "Track" at bounding box center [84, 646] width 35 height 29
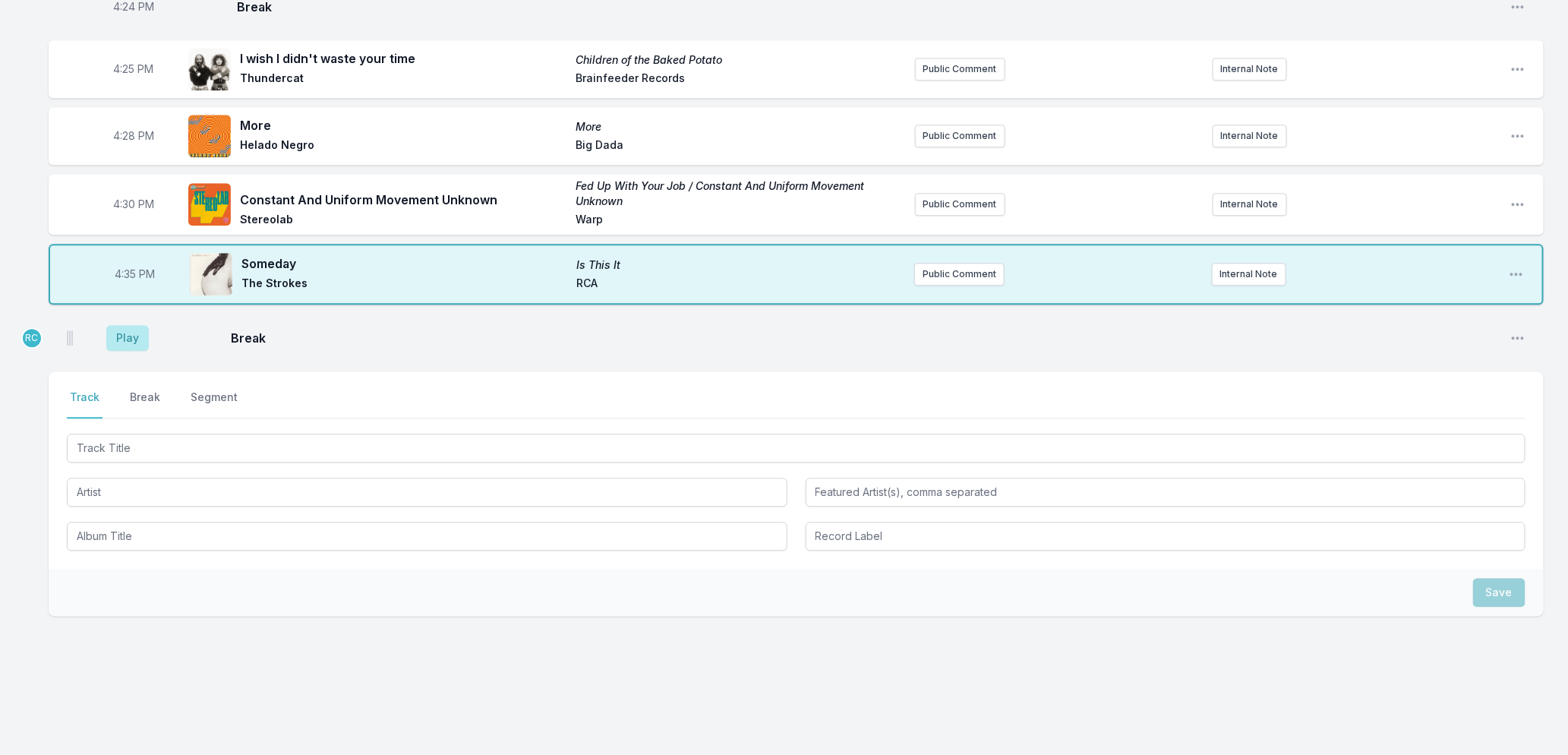
scroll to position [1832, 0]
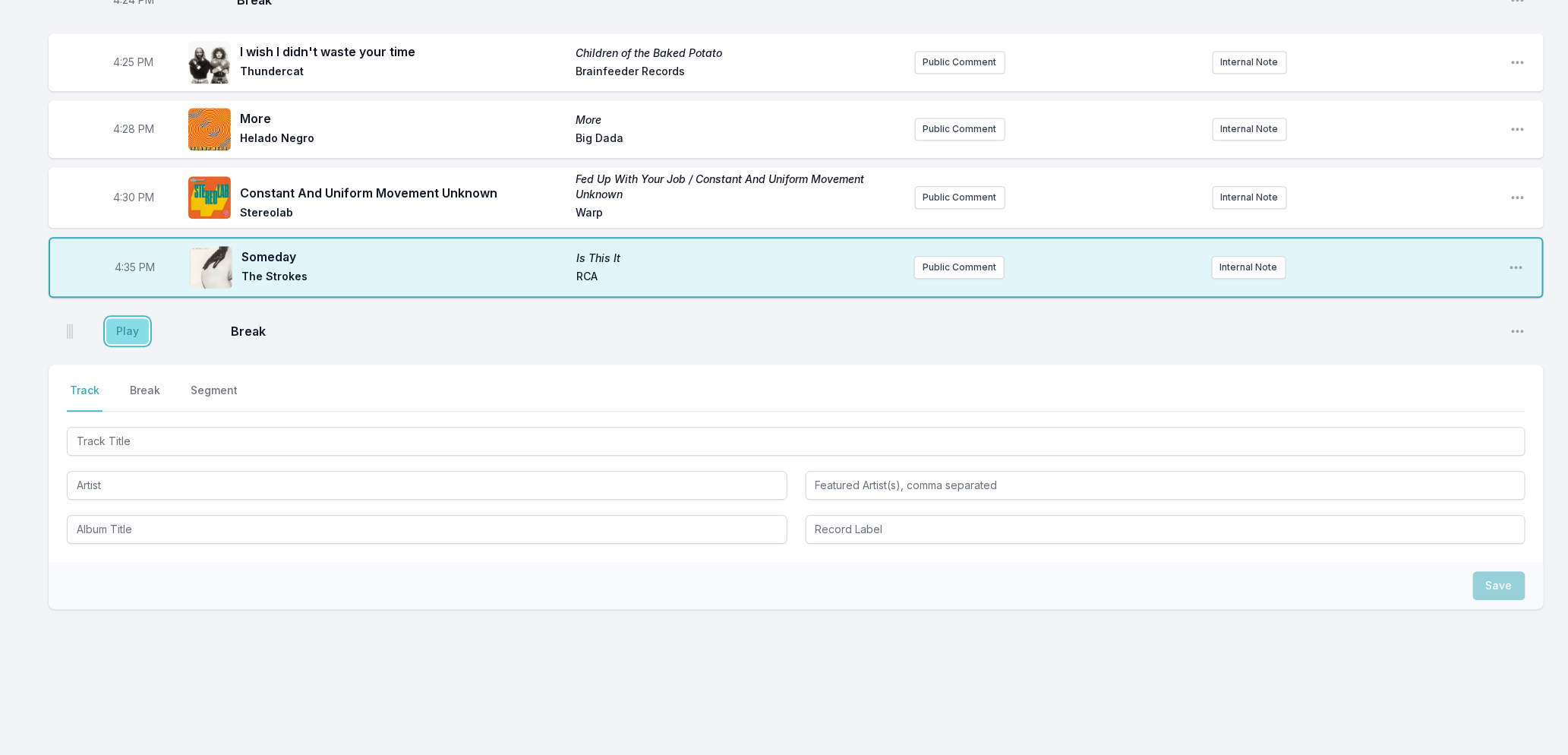
click at [131, 329] on button "Play" at bounding box center [128, 331] width 43 height 26
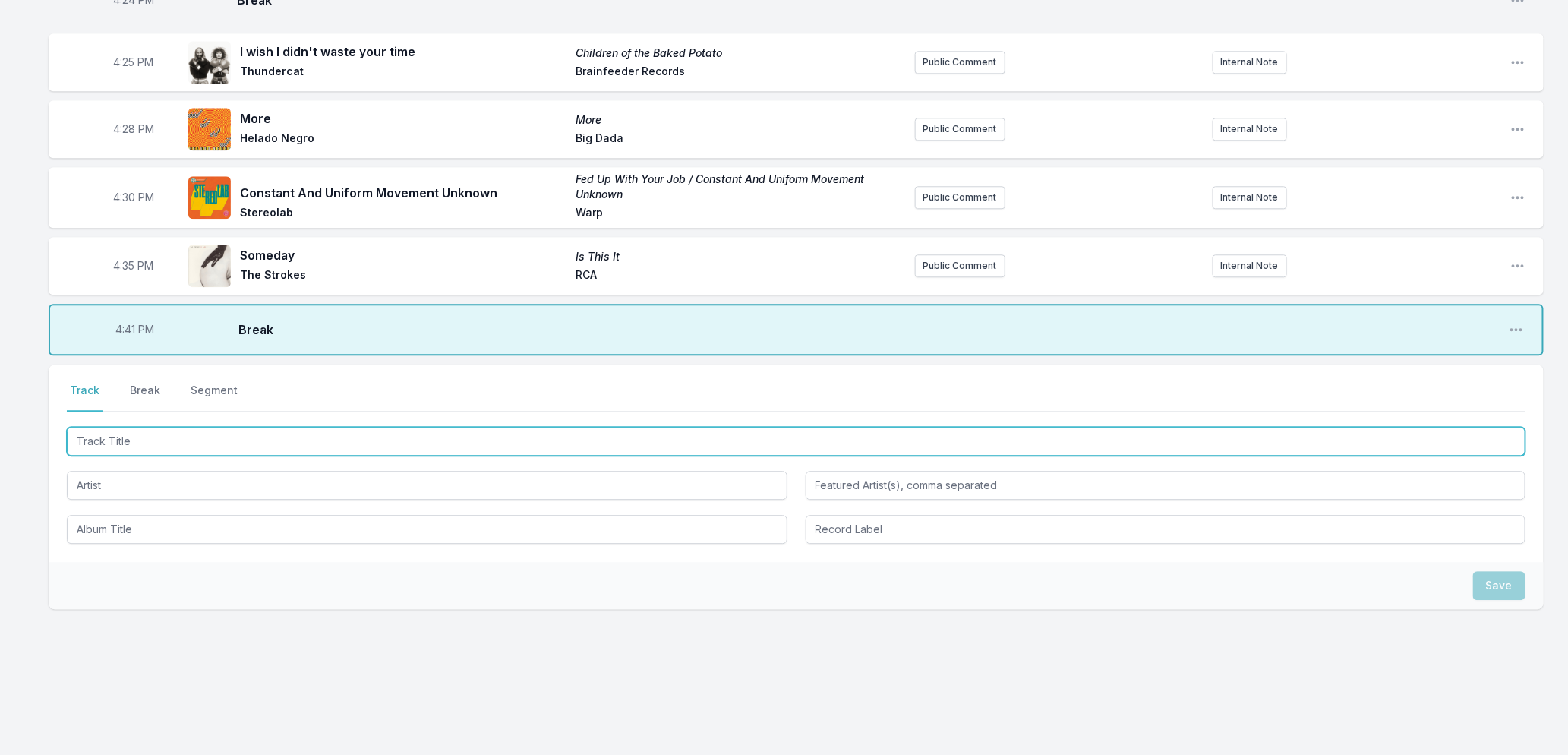
click at [178, 442] on input "Track Title" at bounding box center [797, 441] width 1459 height 29
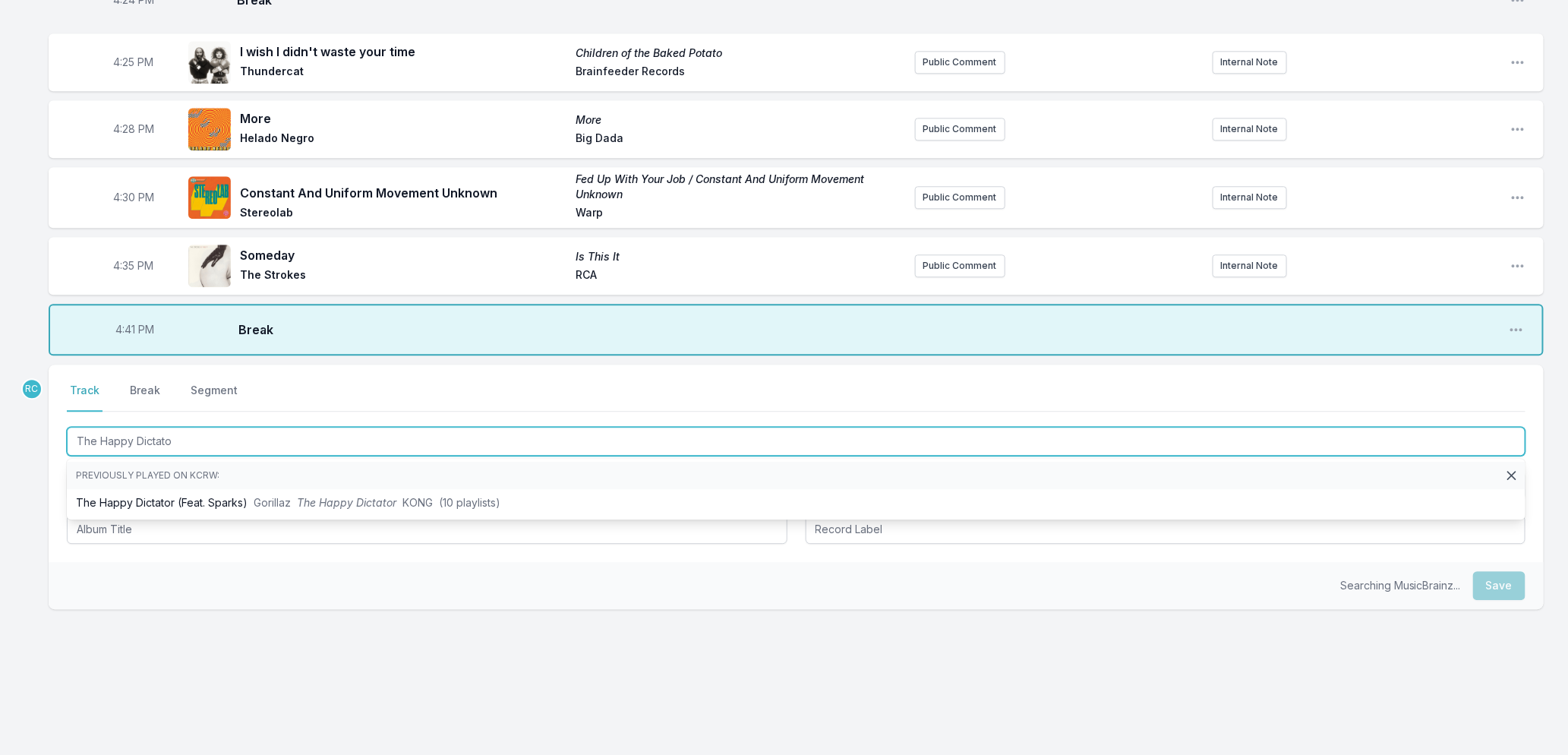
type input "The Happy Dictator"
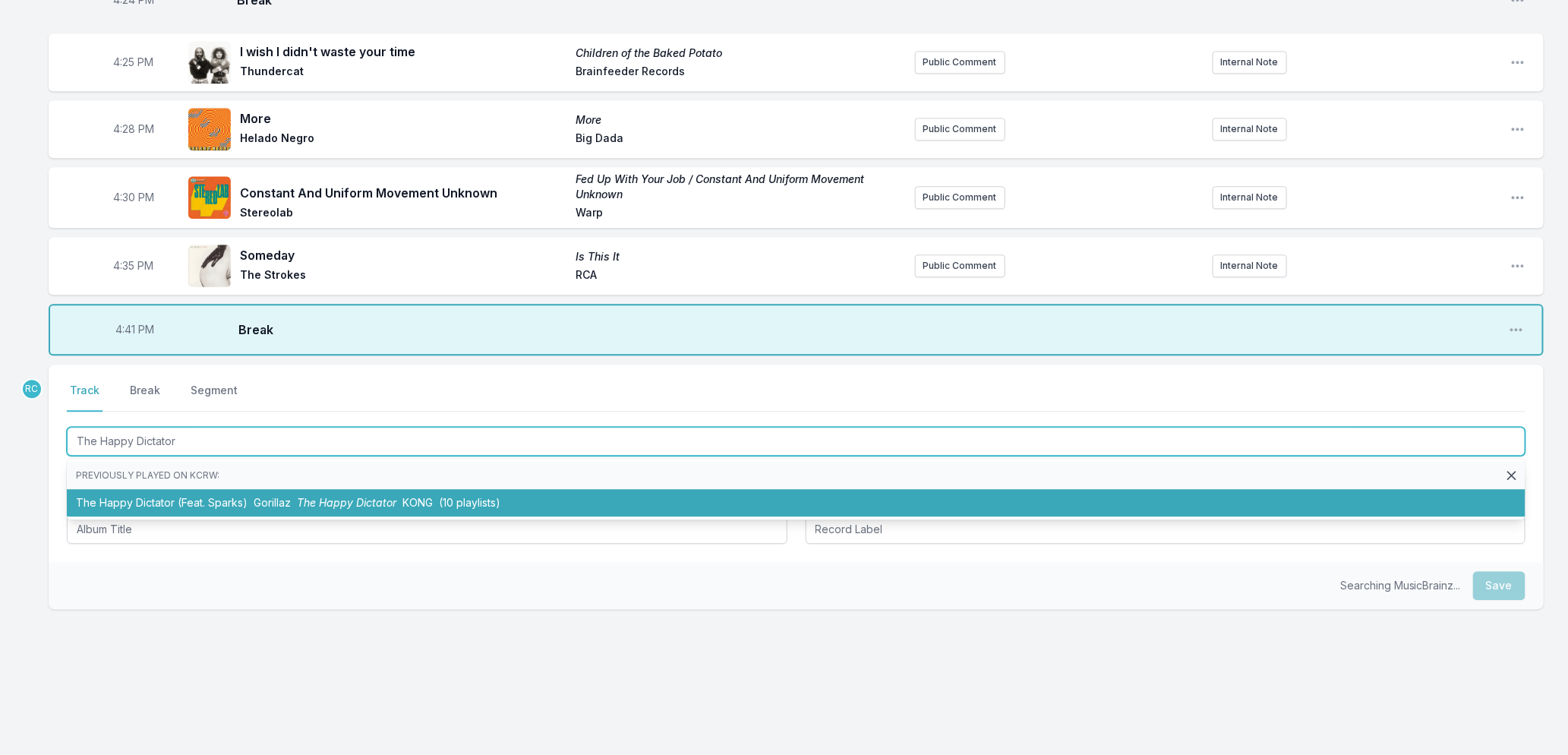
click at [301, 495] on li "The Happy Dictator (Feat. [PERSON_NAME]) Gorillaz The Happy Dictator KONG (10 p…" at bounding box center [797, 503] width 1459 height 28
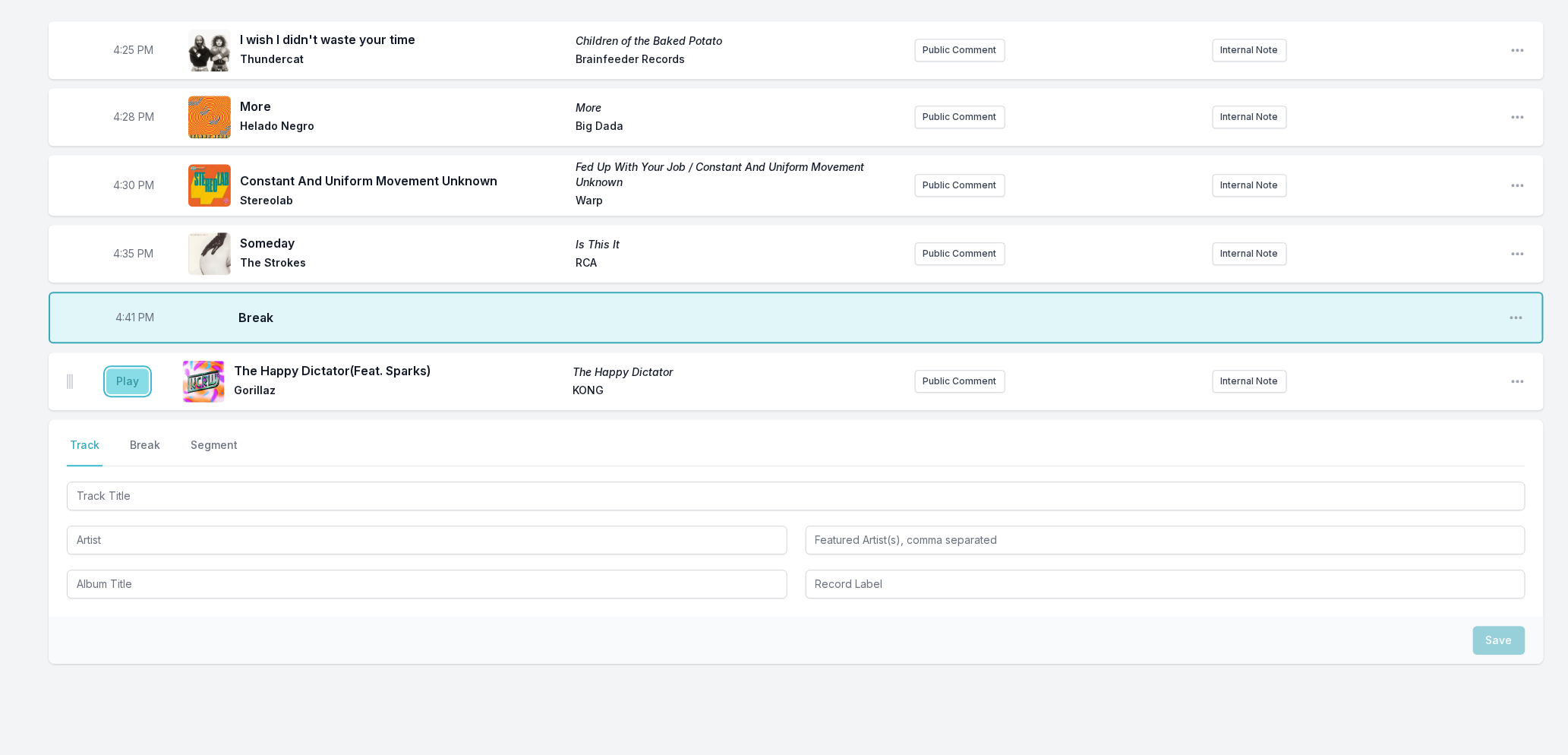
click at [118, 383] on button "Play" at bounding box center [128, 381] width 43 height 26
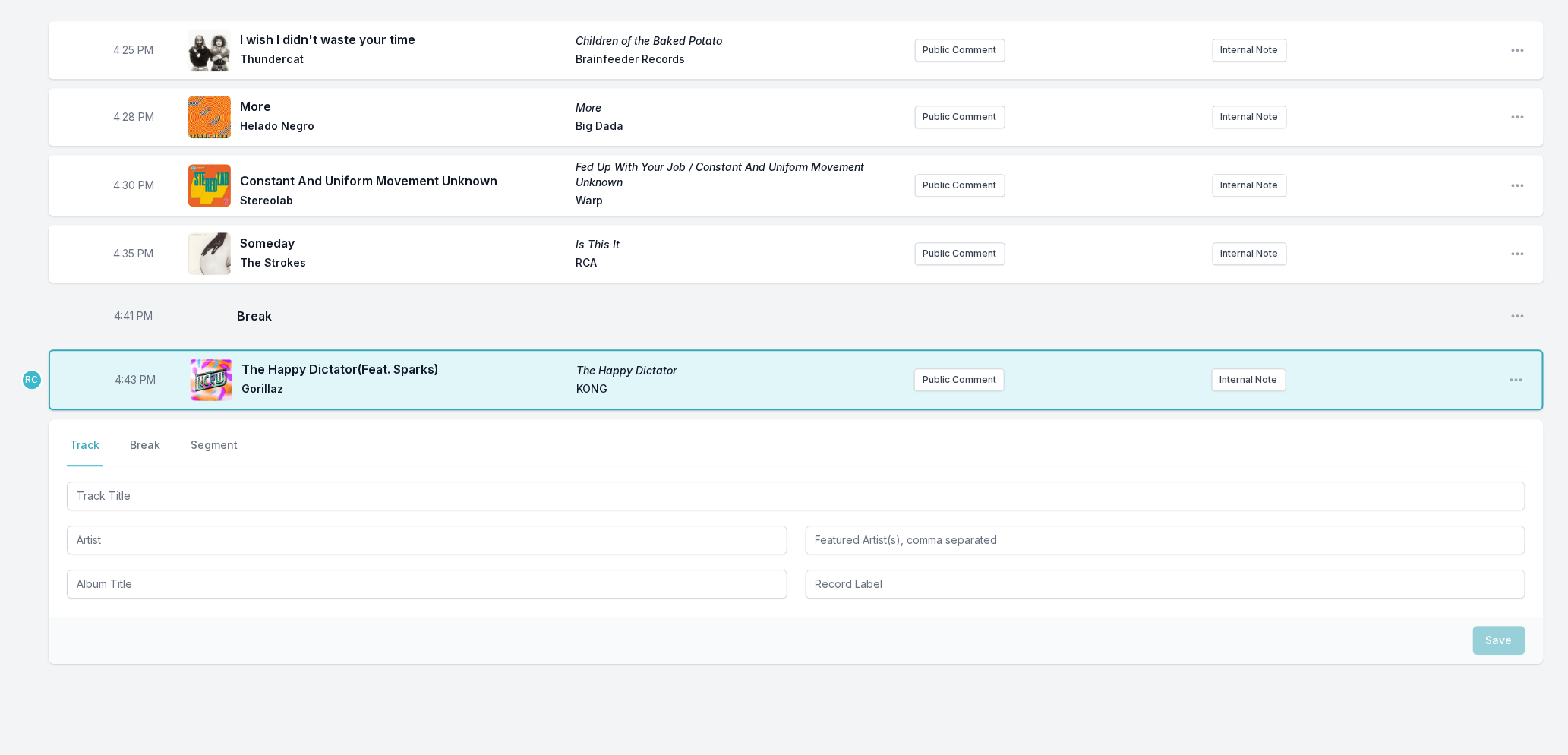
click at [129, 387] on span "4:43 PM" at bounding box center [135, 379] width 41 height 15
click at [129, 394] on input "16:43" at bounding box center [135, 379] width 85 height 29
type input "16:42"
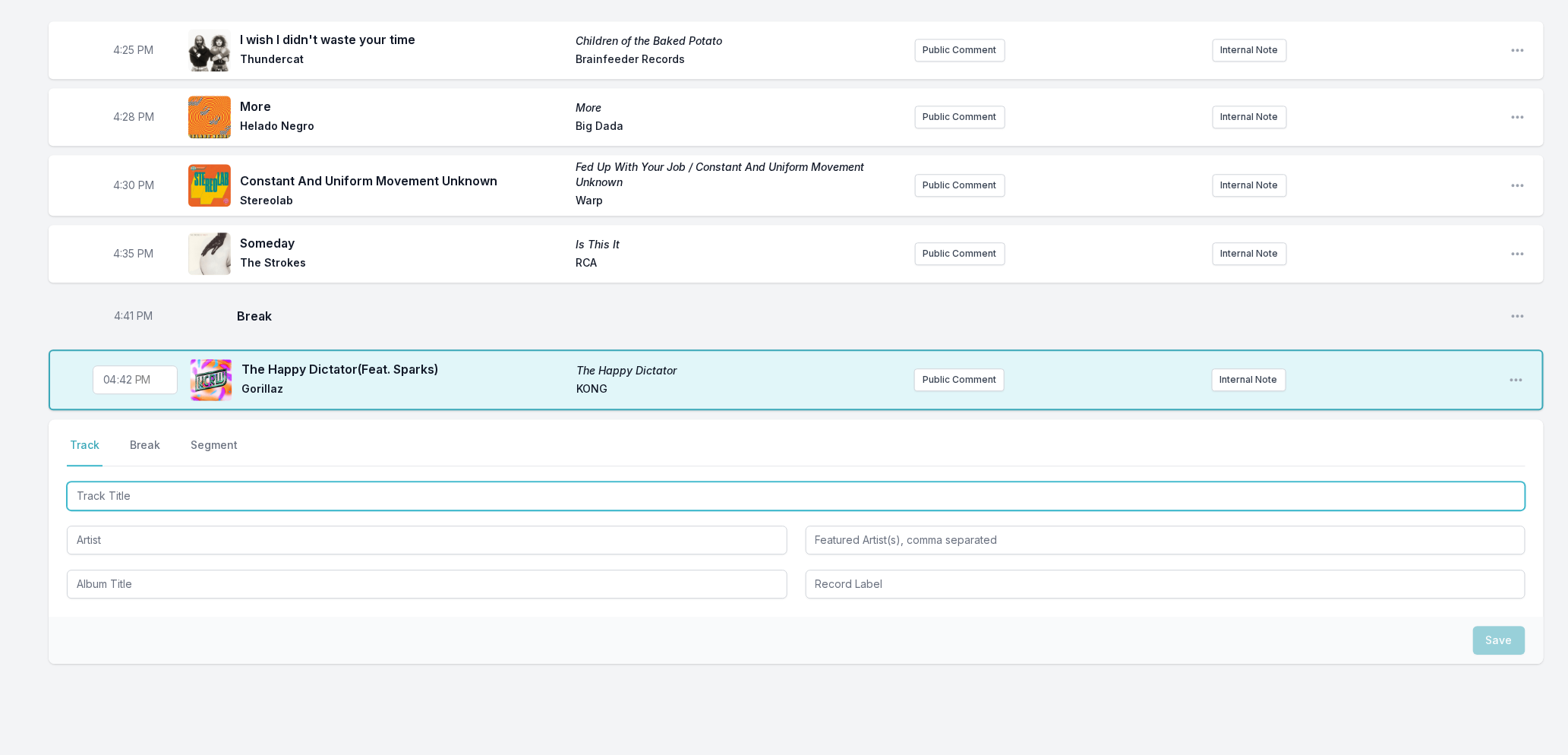
click at [154, 510] on input "Track Title" at bounding box center [797, 495] width 1459 height 29
click at [231, 505] on input "Track Title" at bounding box center [797, 495] width 1459 height 29
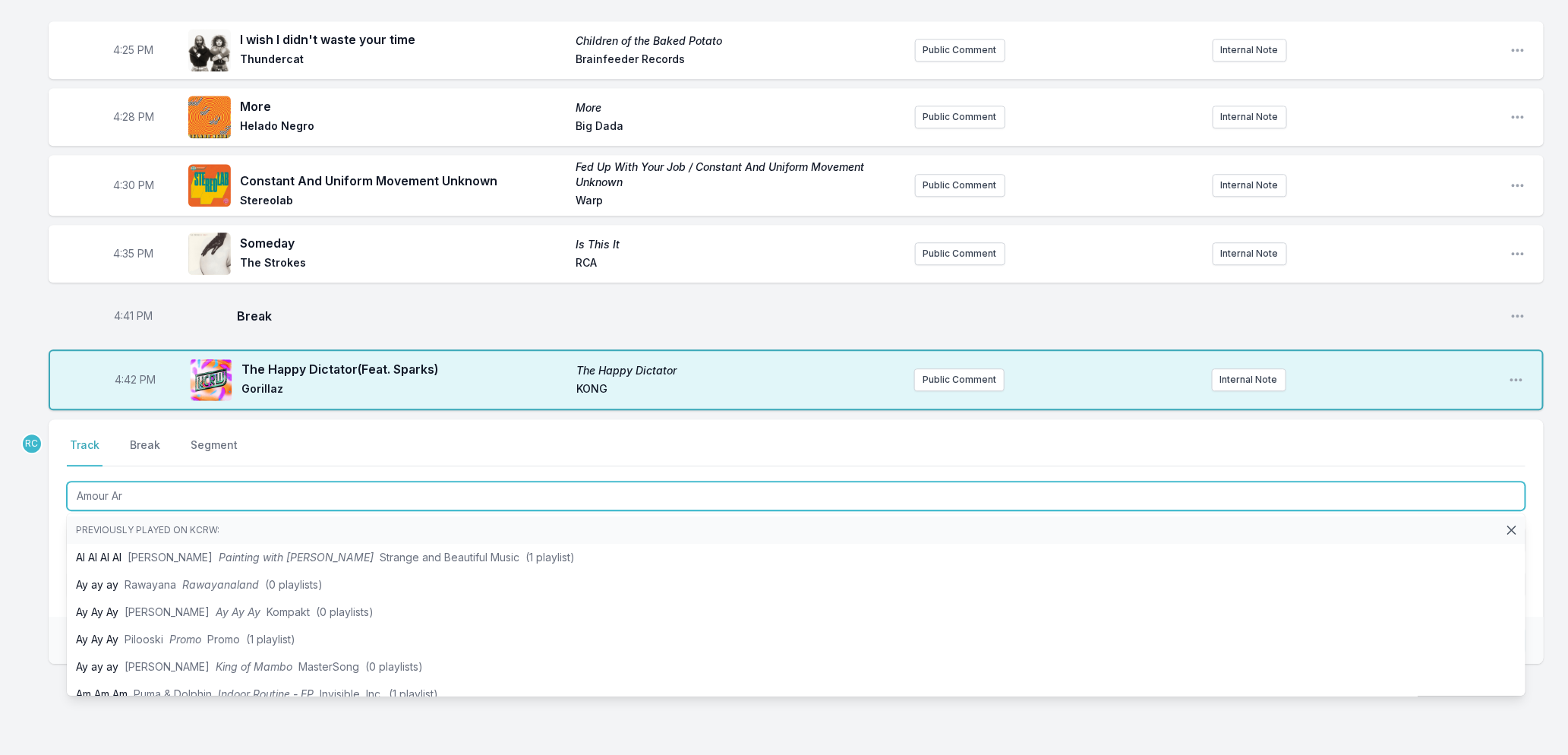
type input "Amour Arm"
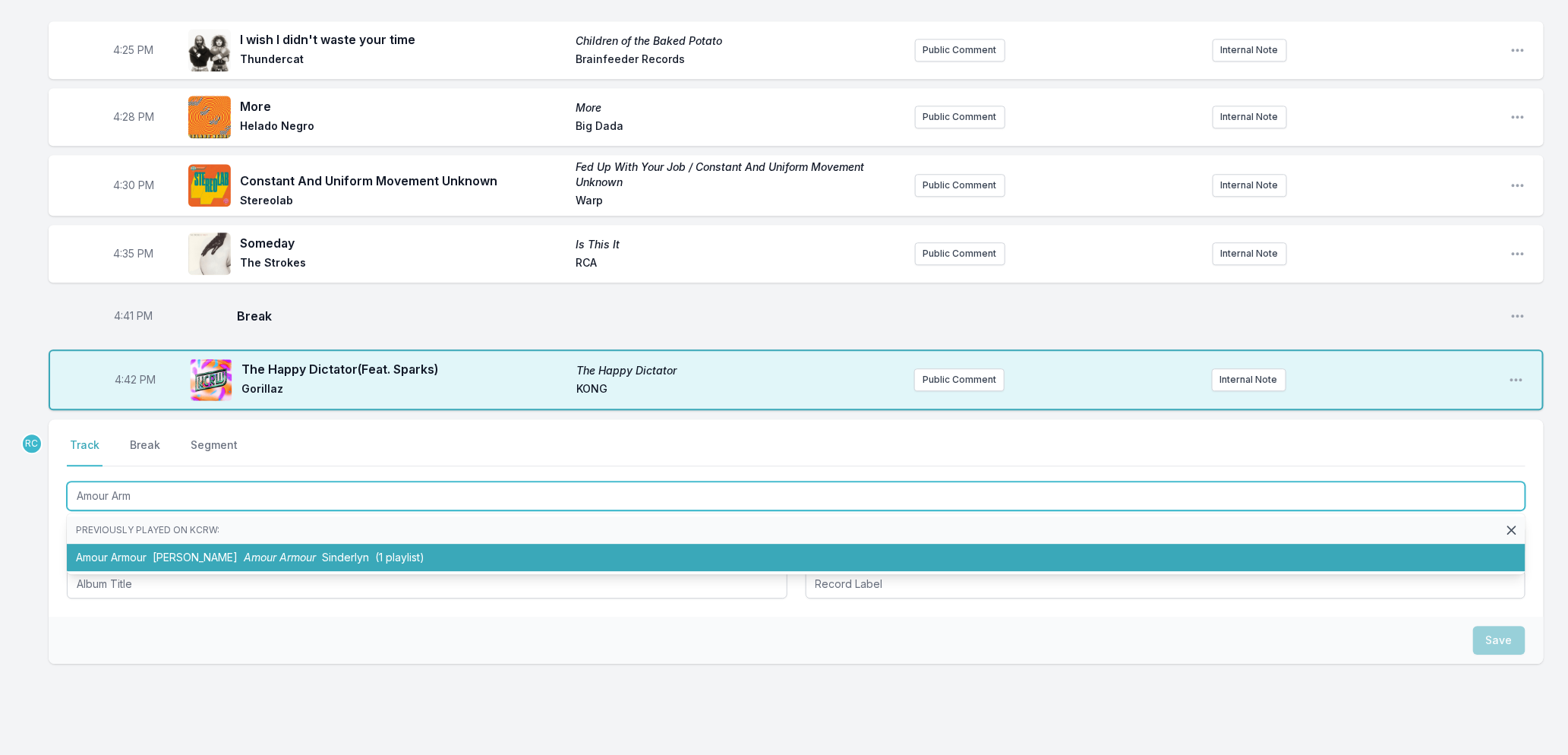
click at [244, 563] on span "Amour Armour" at bounding box center [279, 557] width 72 height 13
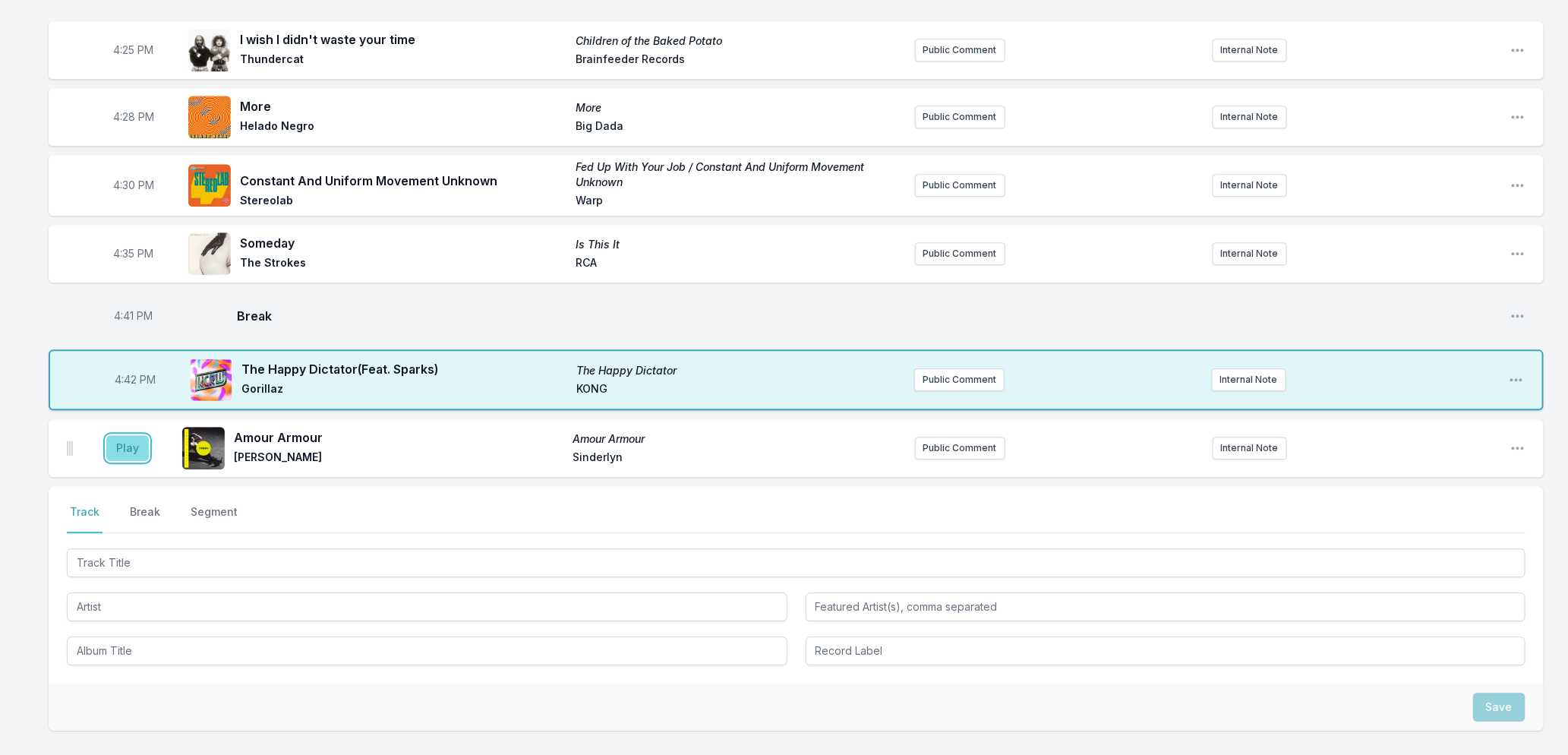
click at [129, 461] on button "Play" at bounding box center [128, 448] width 43 height 26
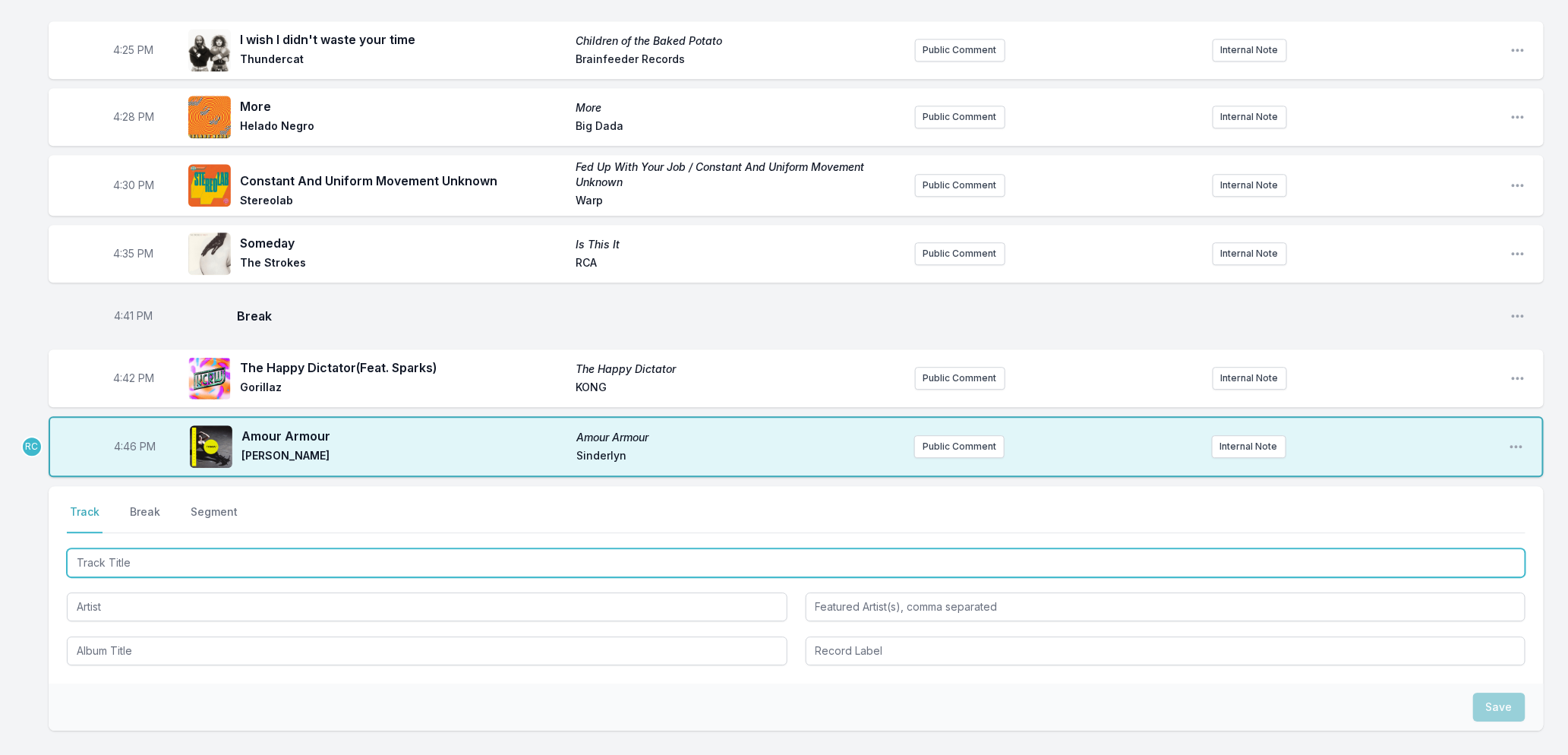
click at [143, 577] on input "Track Title" at bounding box center [797, 563] width 1459 height 29
click at [293, 570] on input "Track Title" at bounding box center [797, 563] width 1459 height 29
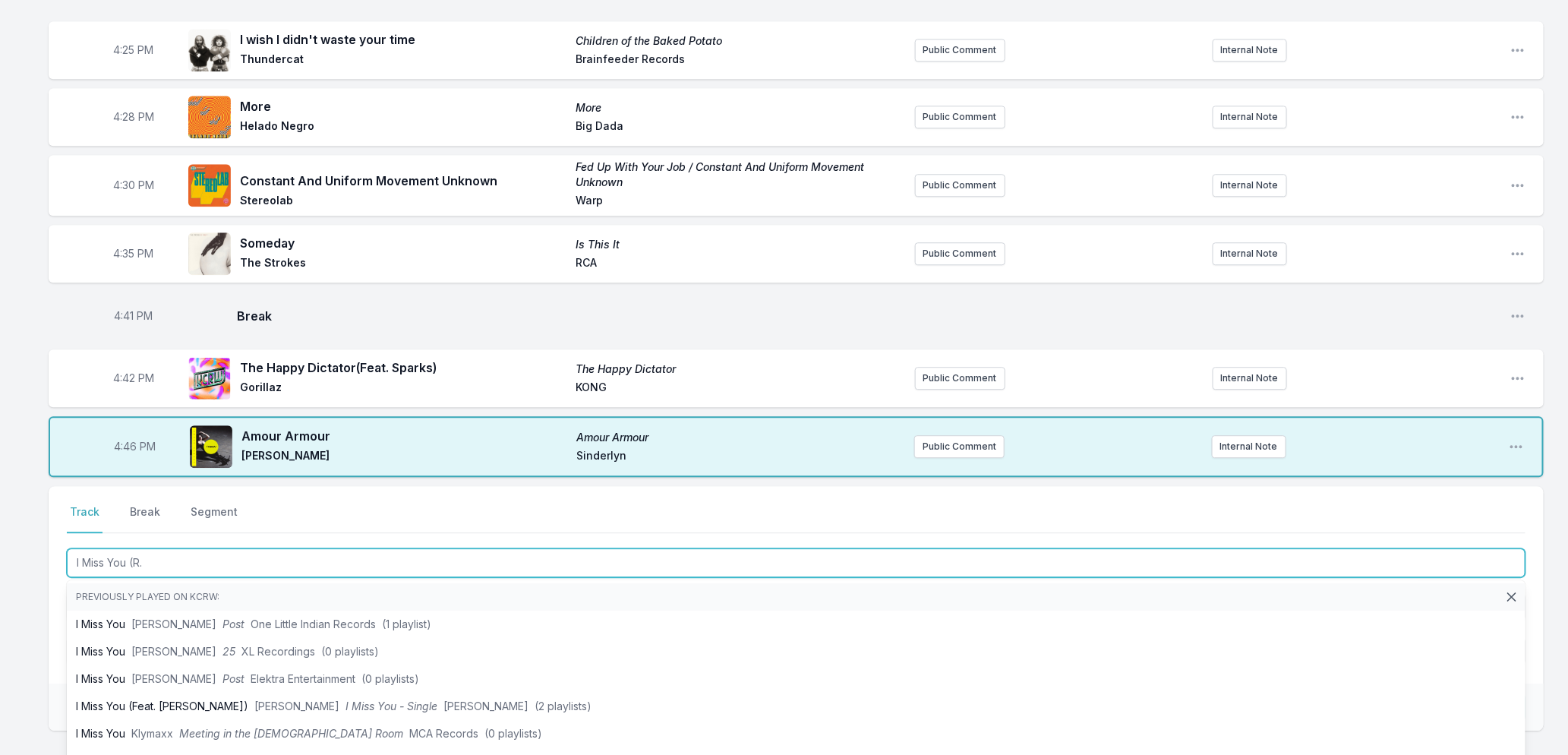
type input "I Miss You (R.H"
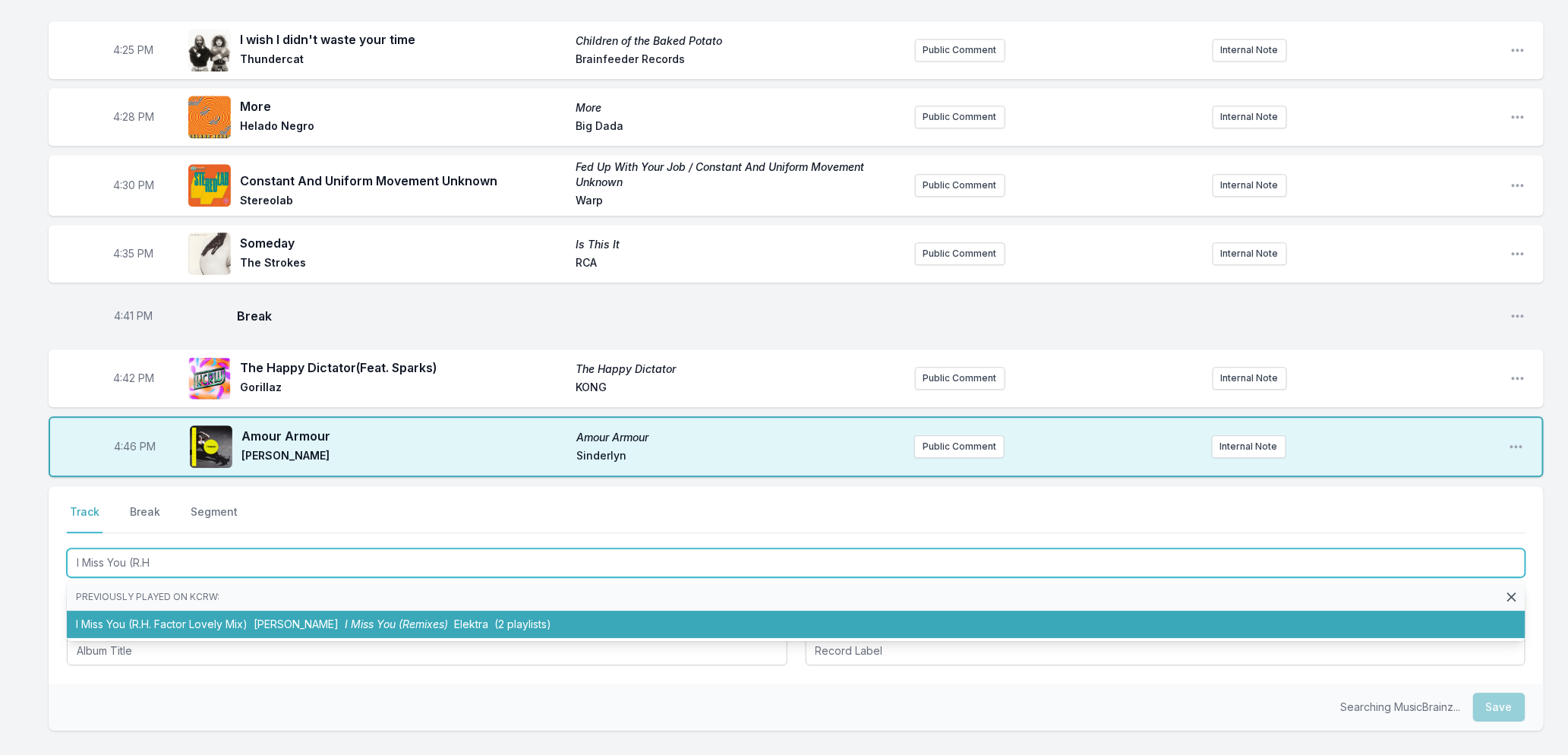
click at [345, 630] on span "I Miss You (Remixes)" at bounding box center [396, 624] width 103 height 13
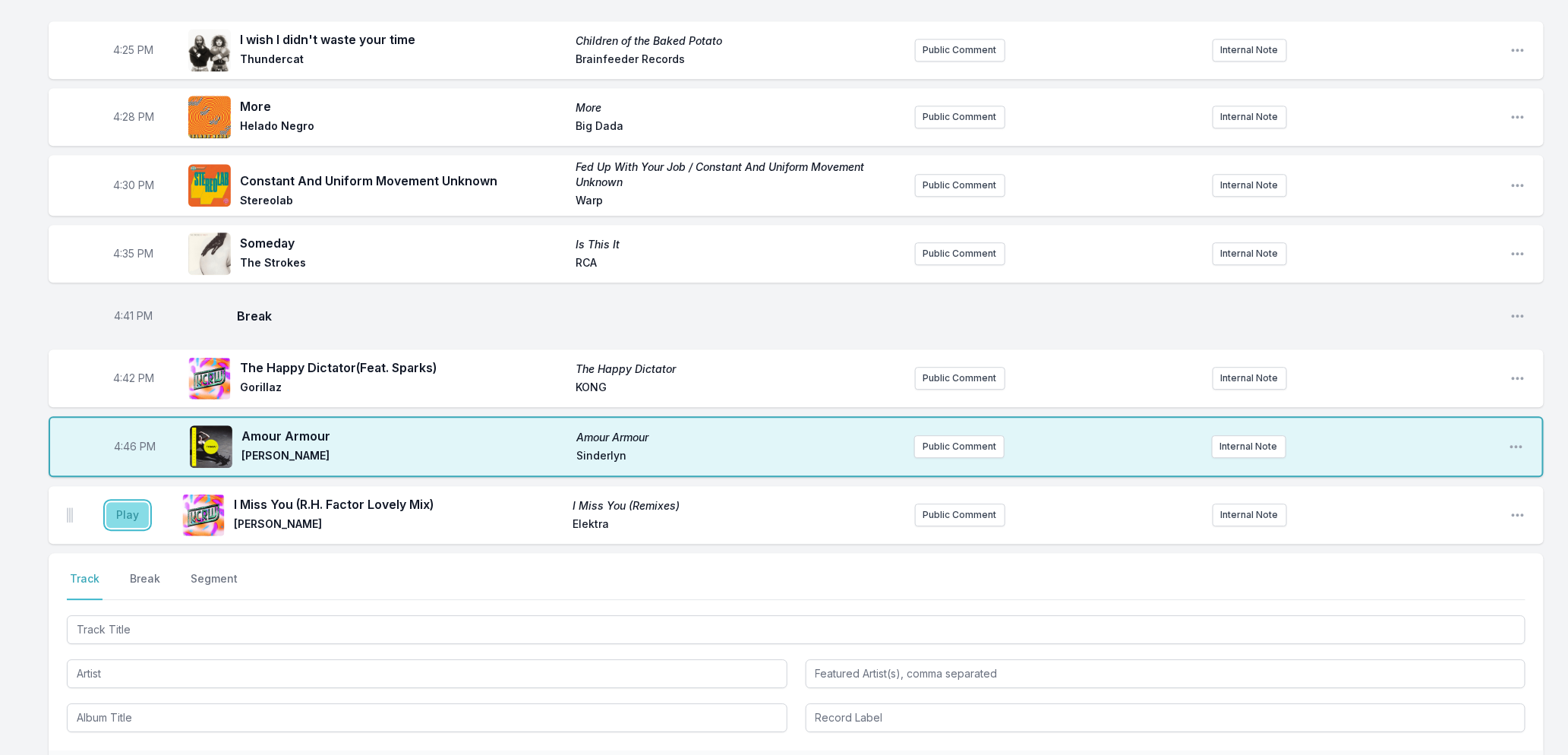
click at [127, 525] on button "Play" at bounding box center [128, 514] width 43 height 26
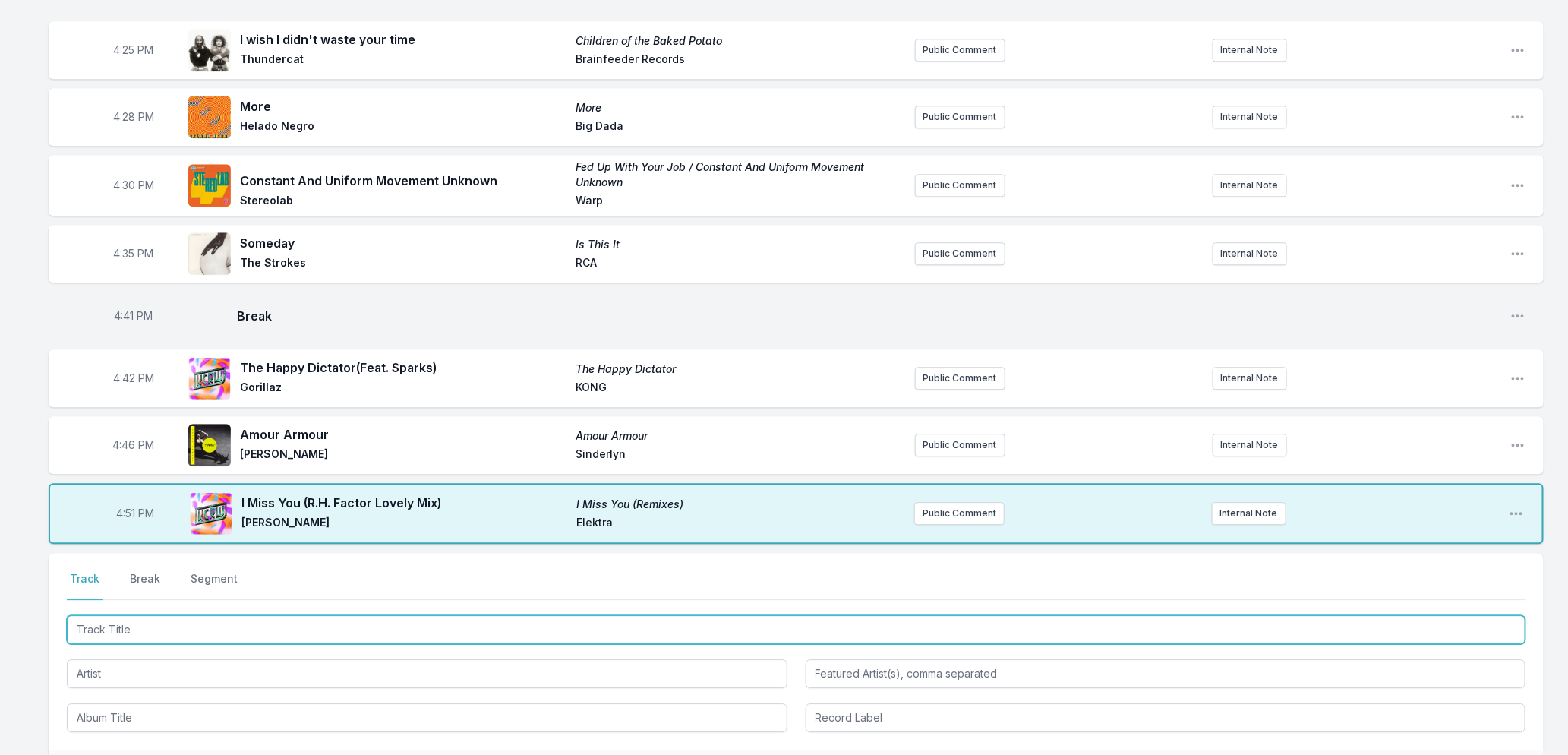
click at [252, 638] on input "Track Title" at bounding box center [797, 630] width 1459 height 29
type input "Heartless"
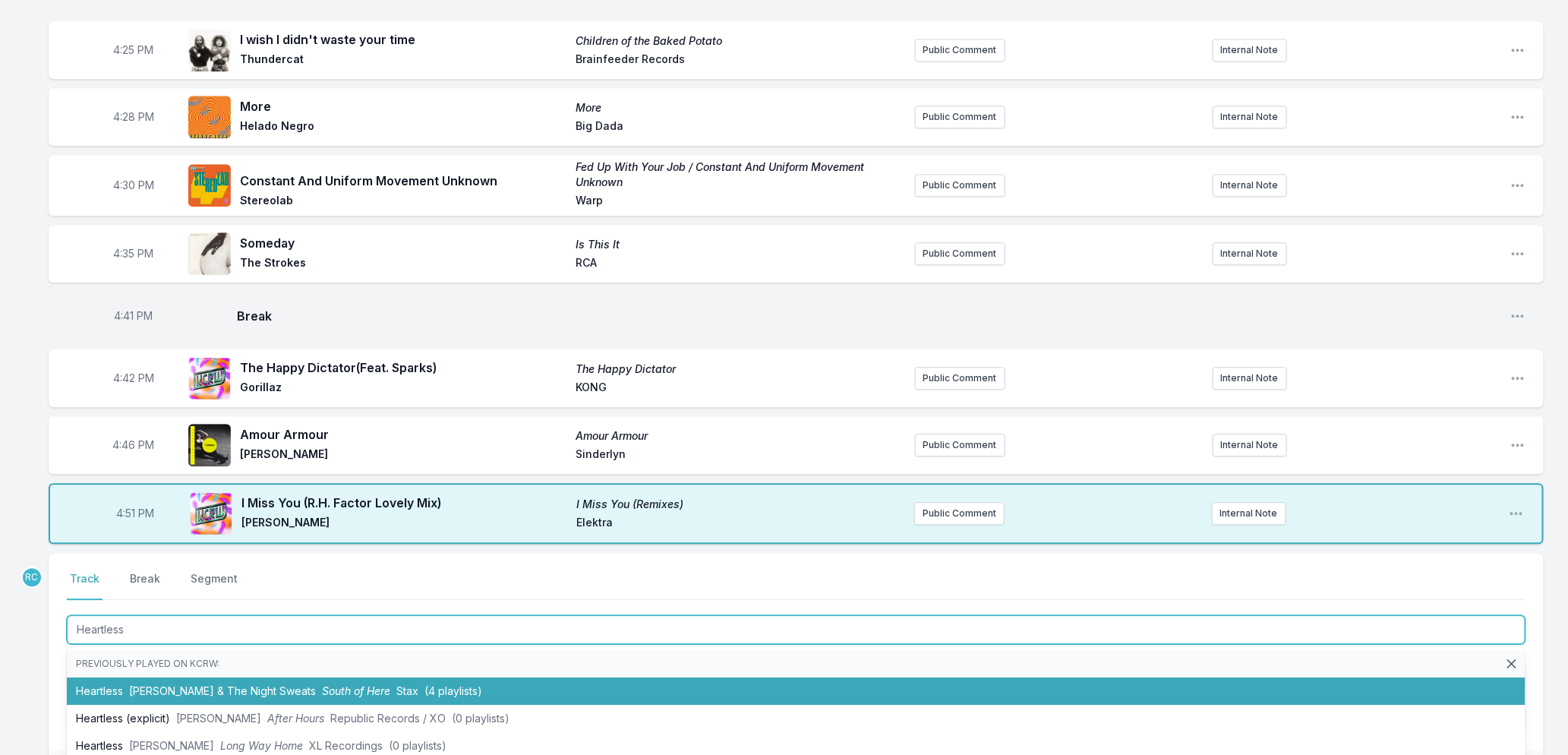
click at [173, 697] on span "[PERSON_NAME] & The Night Sweats" at bounding box center [222, 691] width 187 height 13
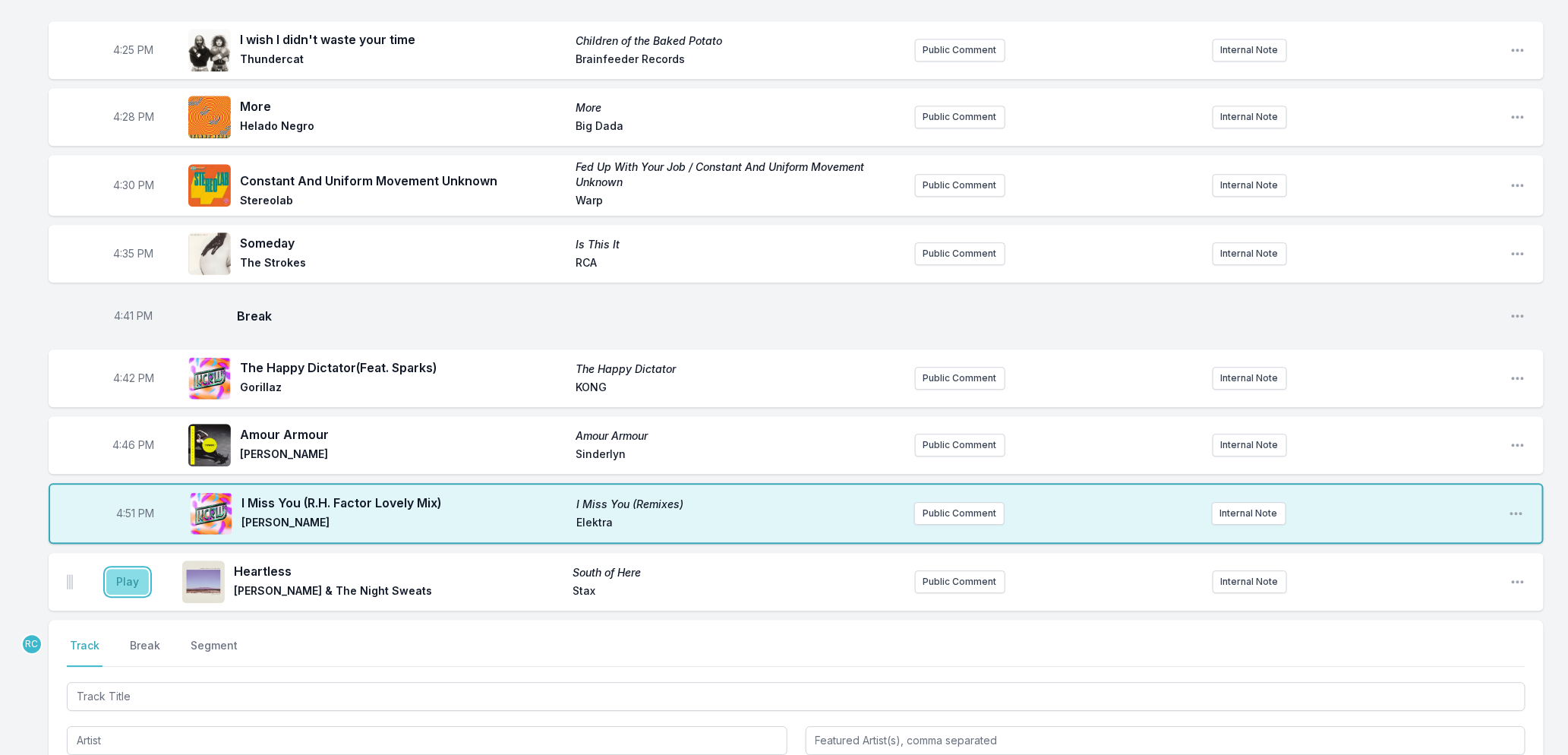
click at [125, 591] on button "Play" at bounding box center [128, 581] width 43 height 26
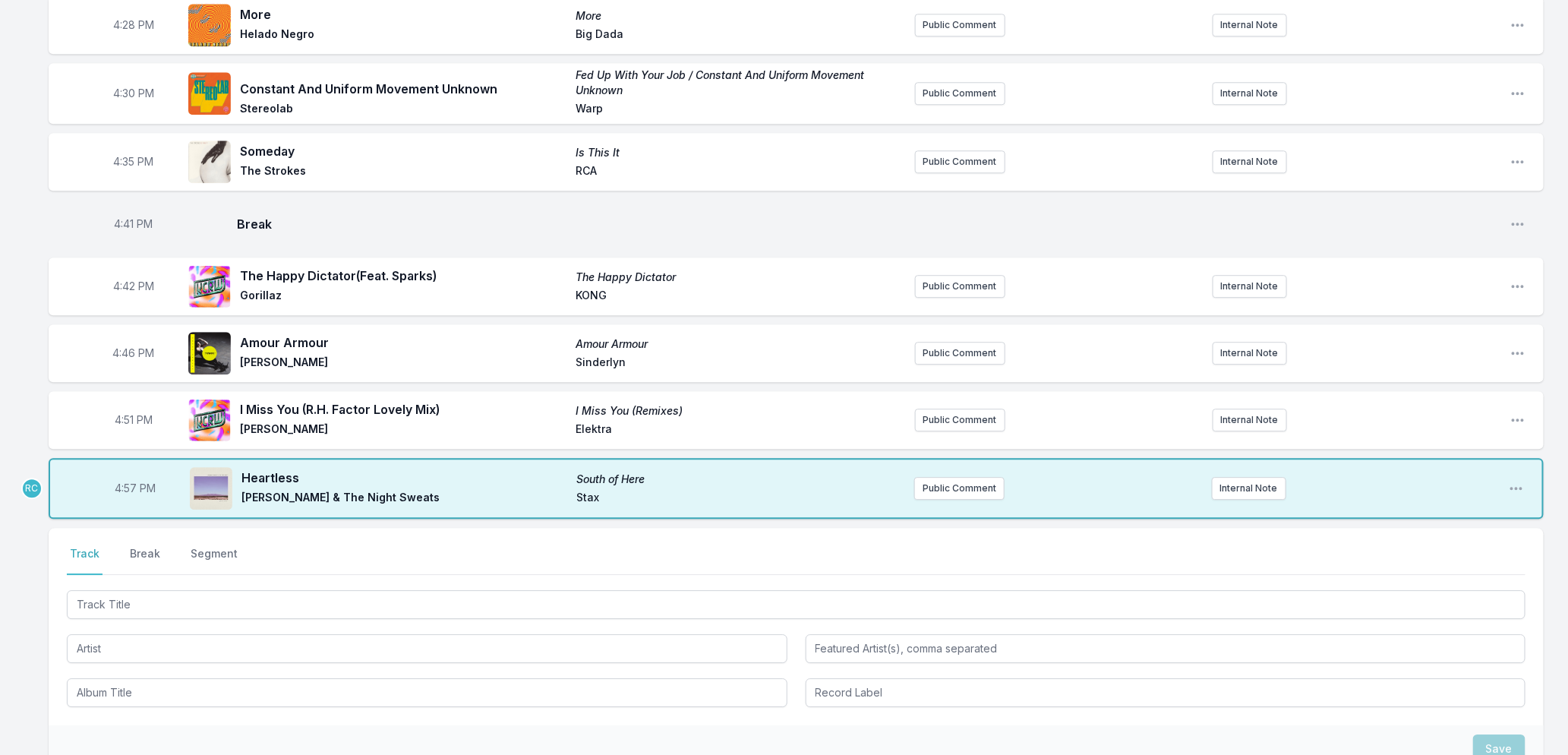
scroll to position [2099, 0]
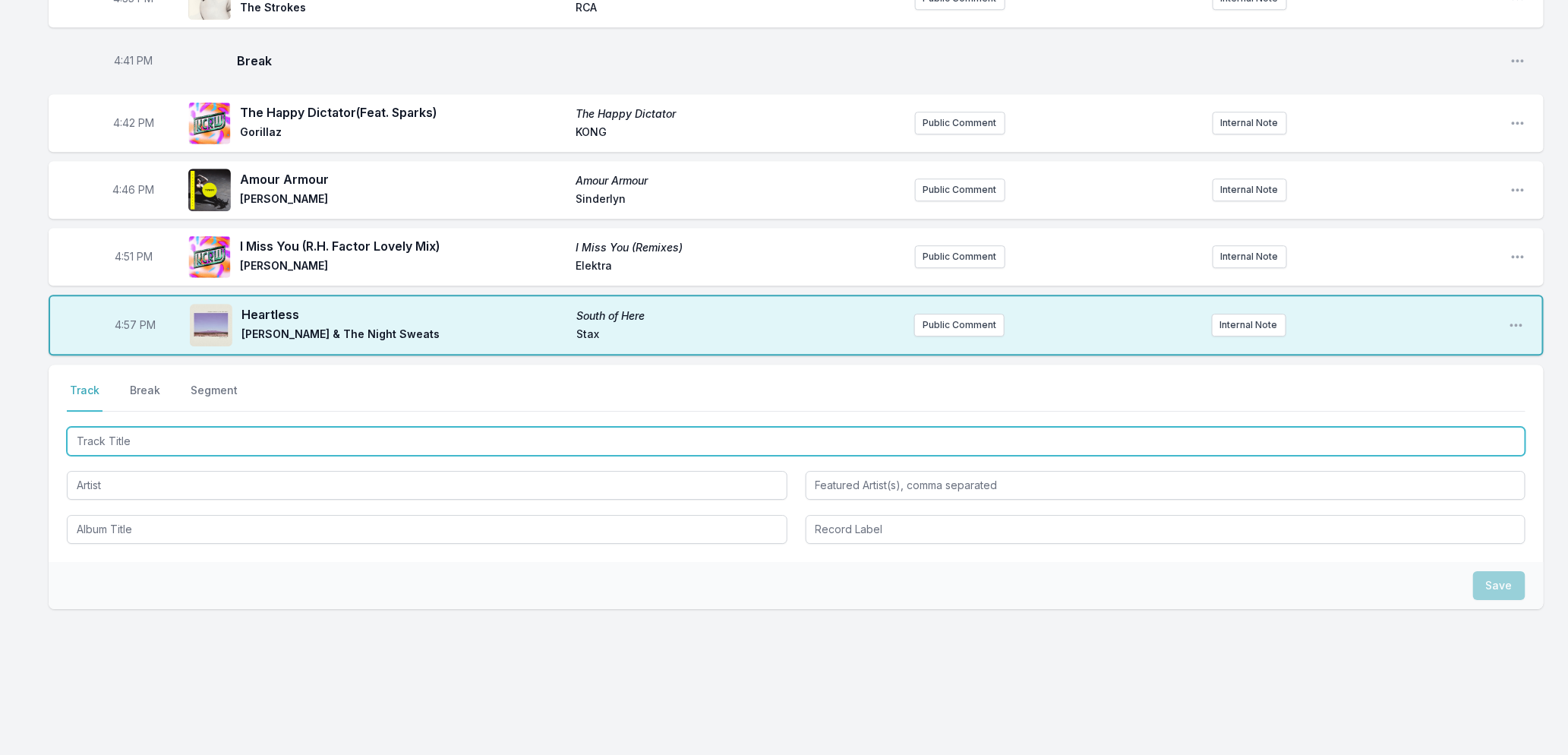
click at [133, 444] on input "Track Title" at bounding box center [797, 441] width 1459 height 29
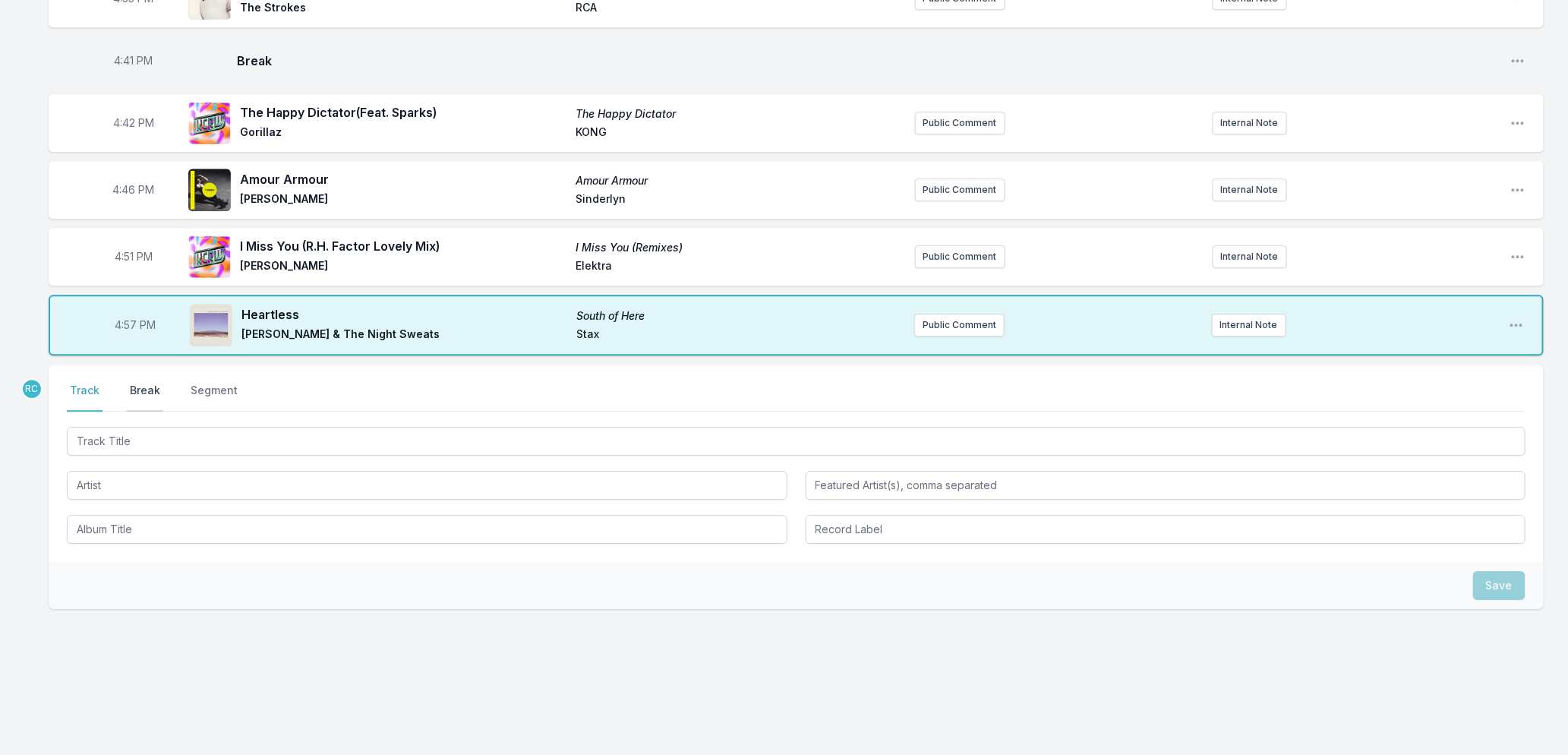
click at [143, 389] on button "Break" at bounding box center [145, 397] width 36 height 29
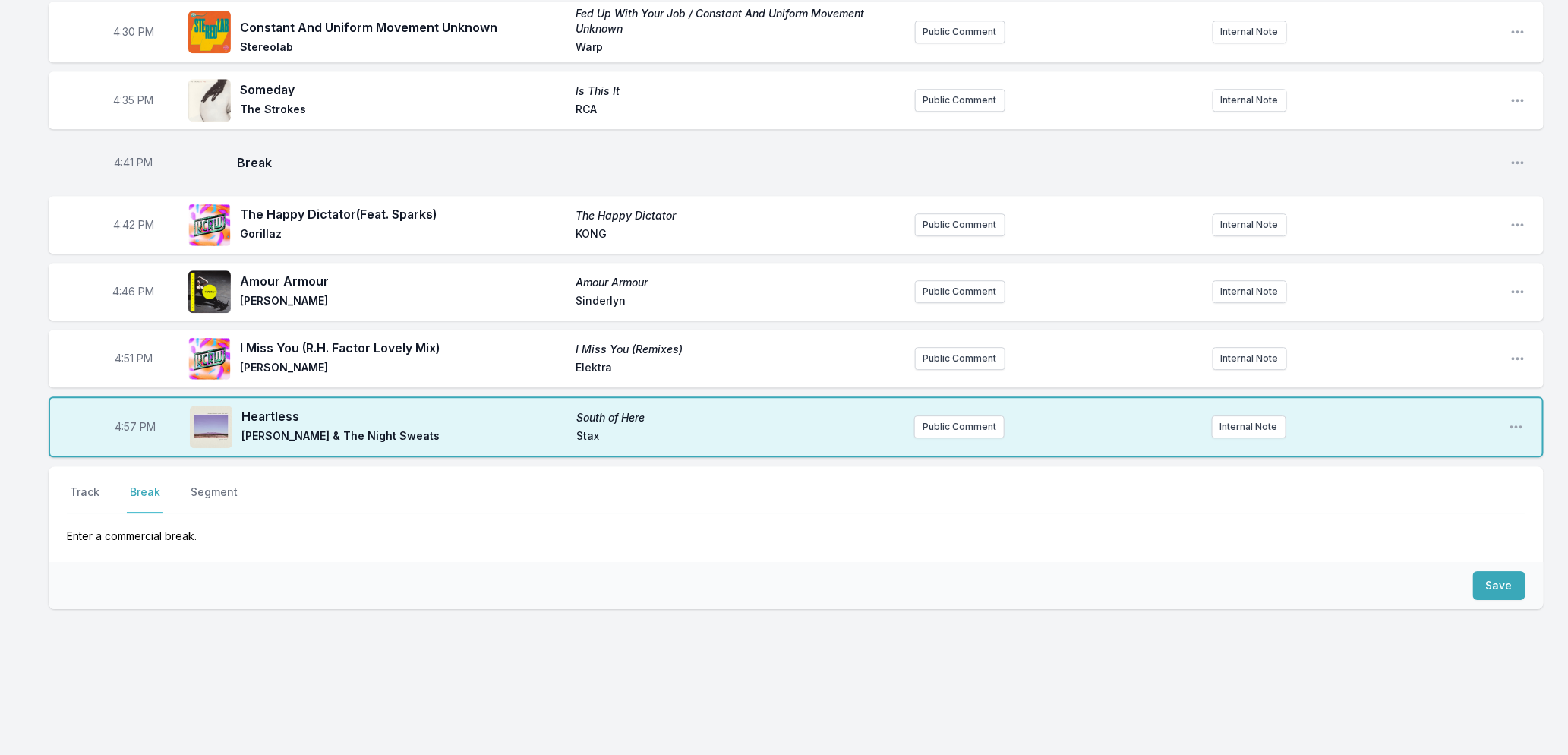
scroll to position [1998, 0]
click at [1503, 585] on button "Save" at bounding box center [1499, 585] width 52 height 29
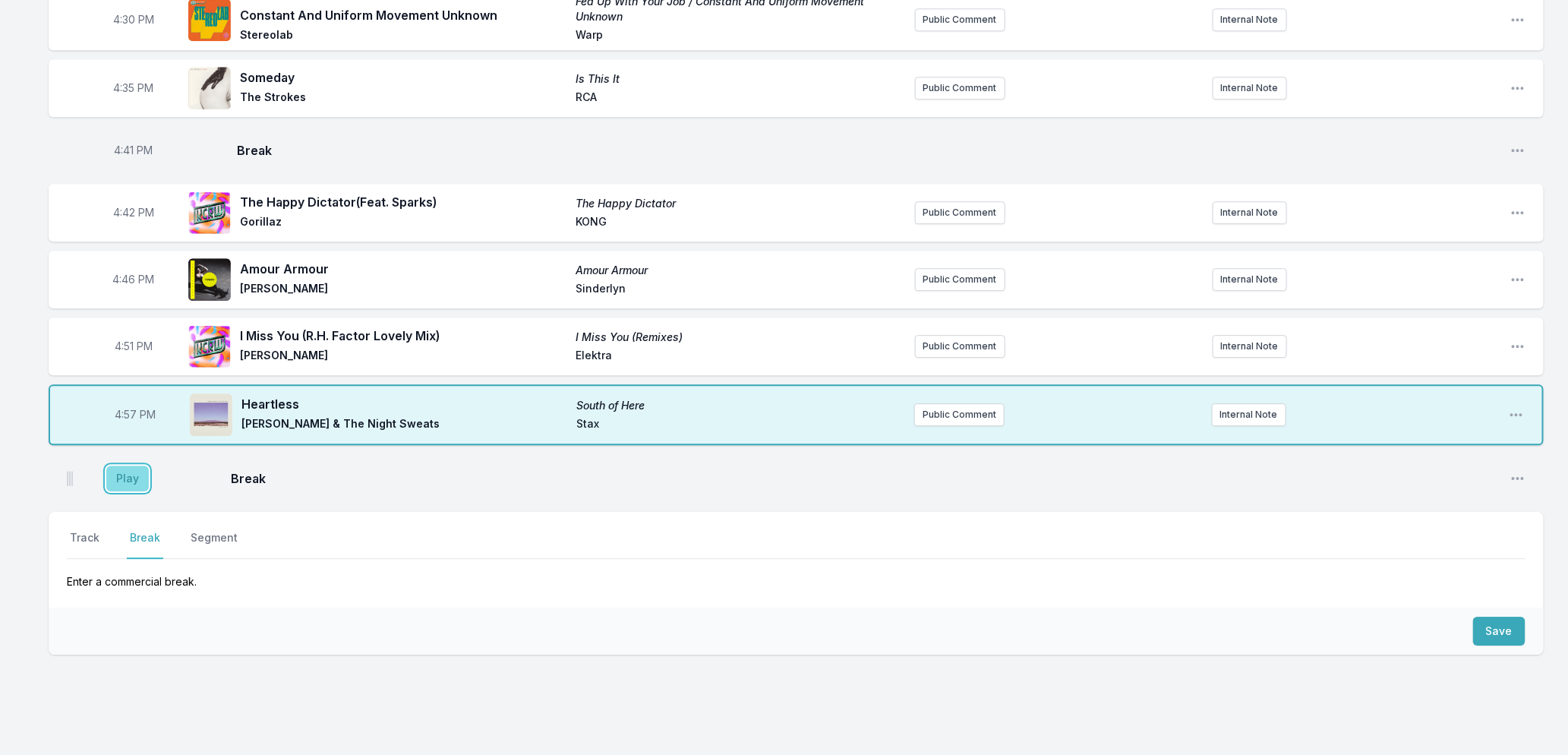
click at [132, 491] on button "Play" at bounding box center [128, 478] width 43 height 26
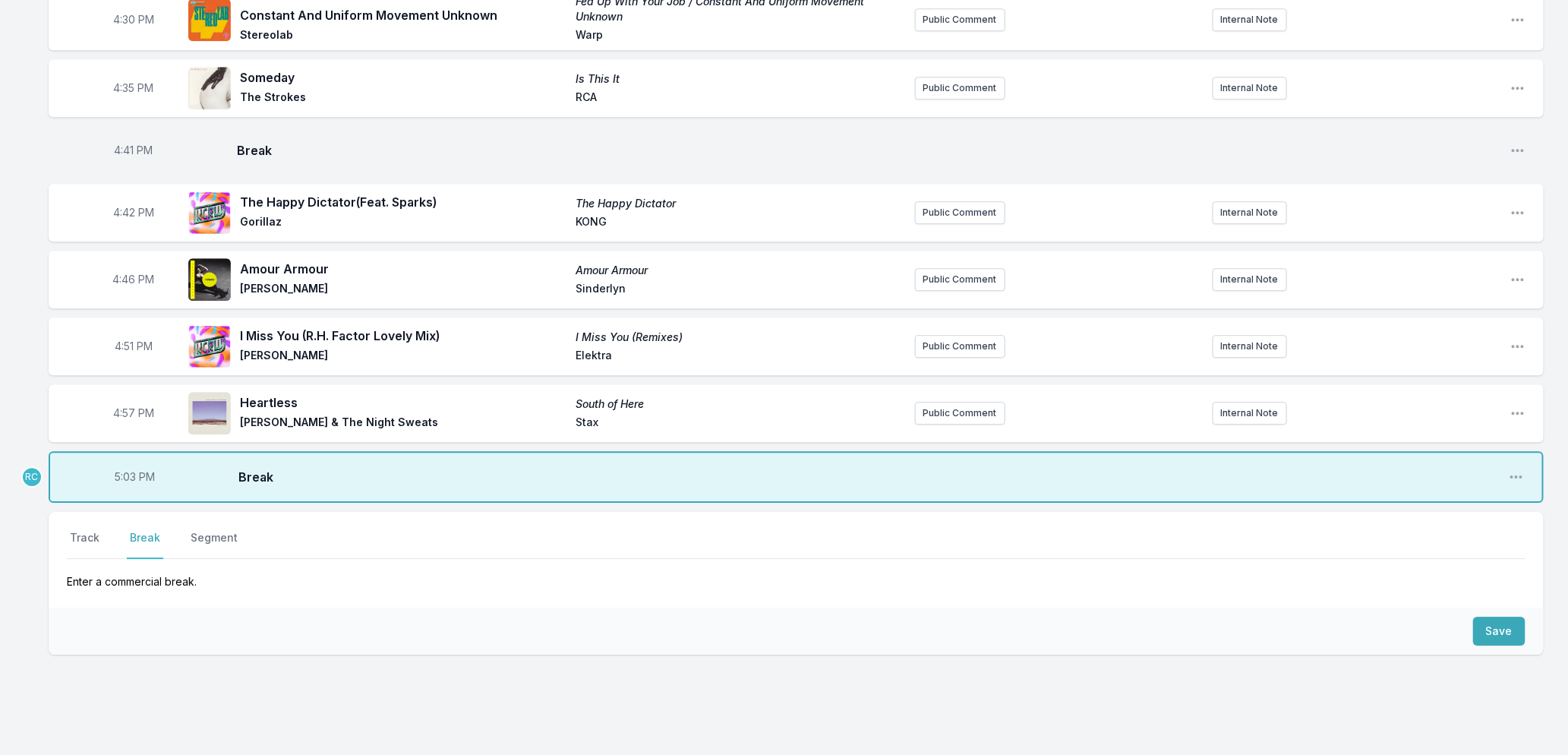
click at [129, 484] on span "5:03 PM" at bounding box center [135, 477] width 40 height 15
click at [129, 491] on input "17:03" at bounding box center [135, 477] width 85 height 29
type input "17:01"
click at [81, 547] on button "Track" at bounding box center [84, 544] width 35 height 29
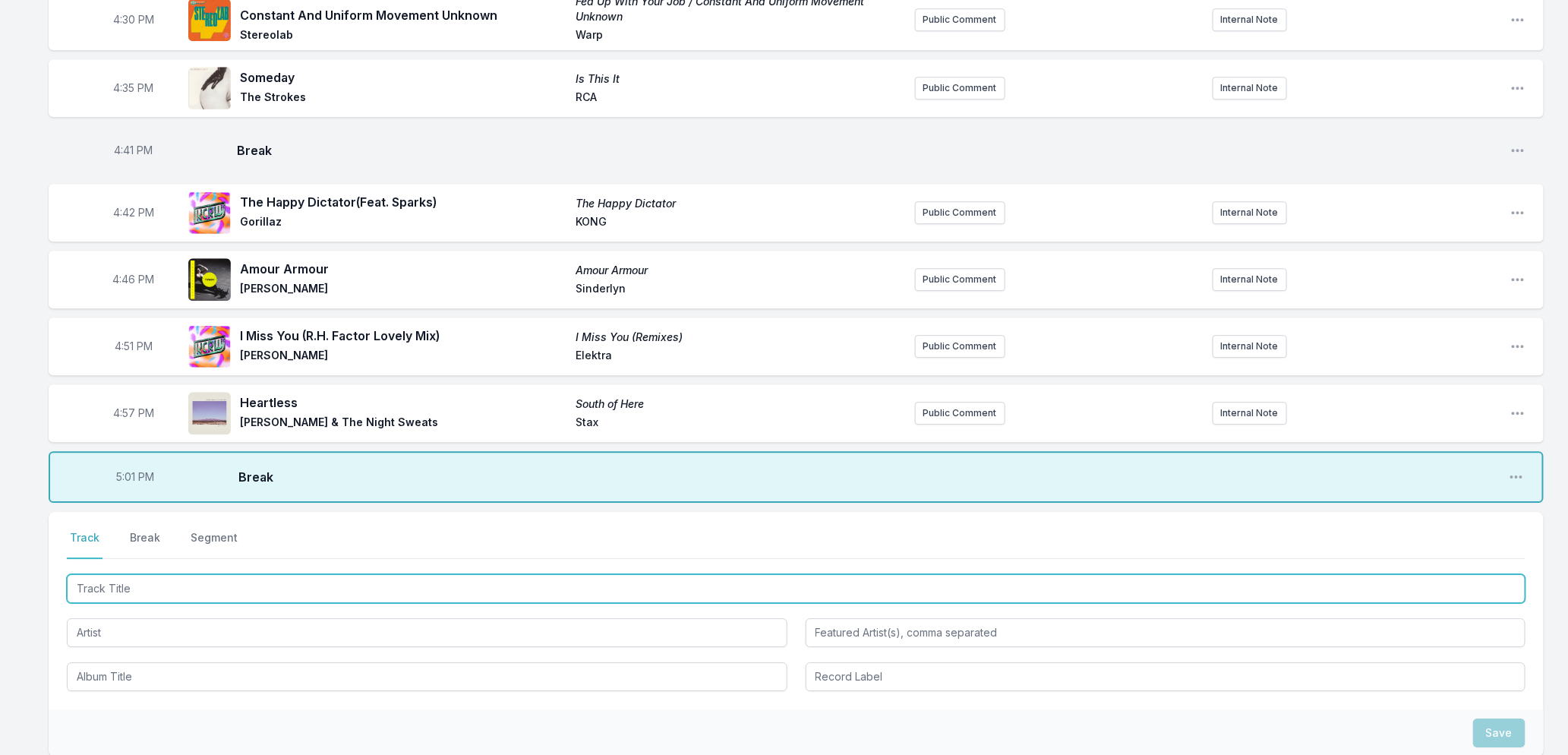
drag, startPoint x: 131, startPoint y: 604, endPoint x: 151, endPoint y: 597, distance: 21.2
click at [132, 604] on input "Track Title" at bounding box center [797, 589] width 1459 height 29
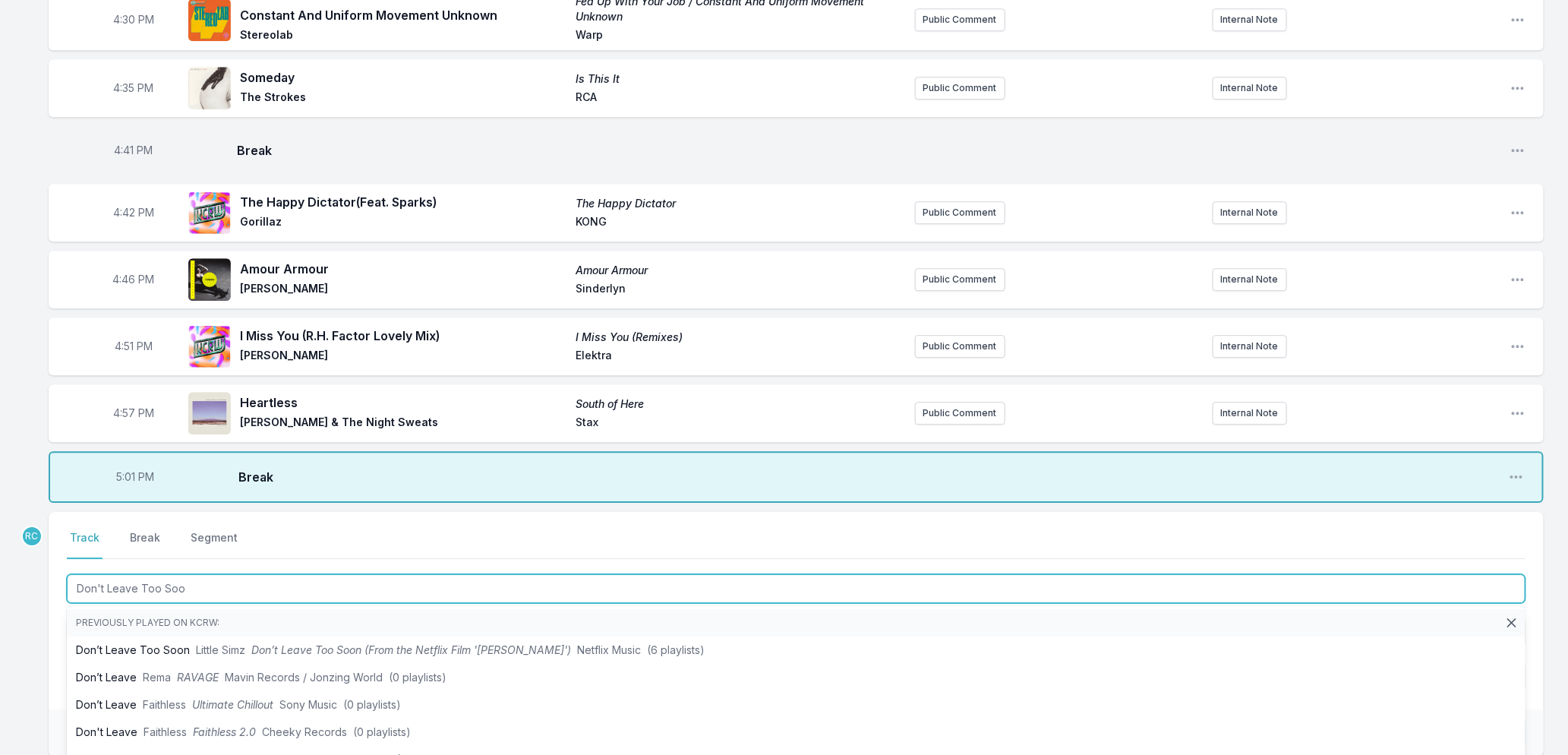
type input "Don't Leave Too Soon"
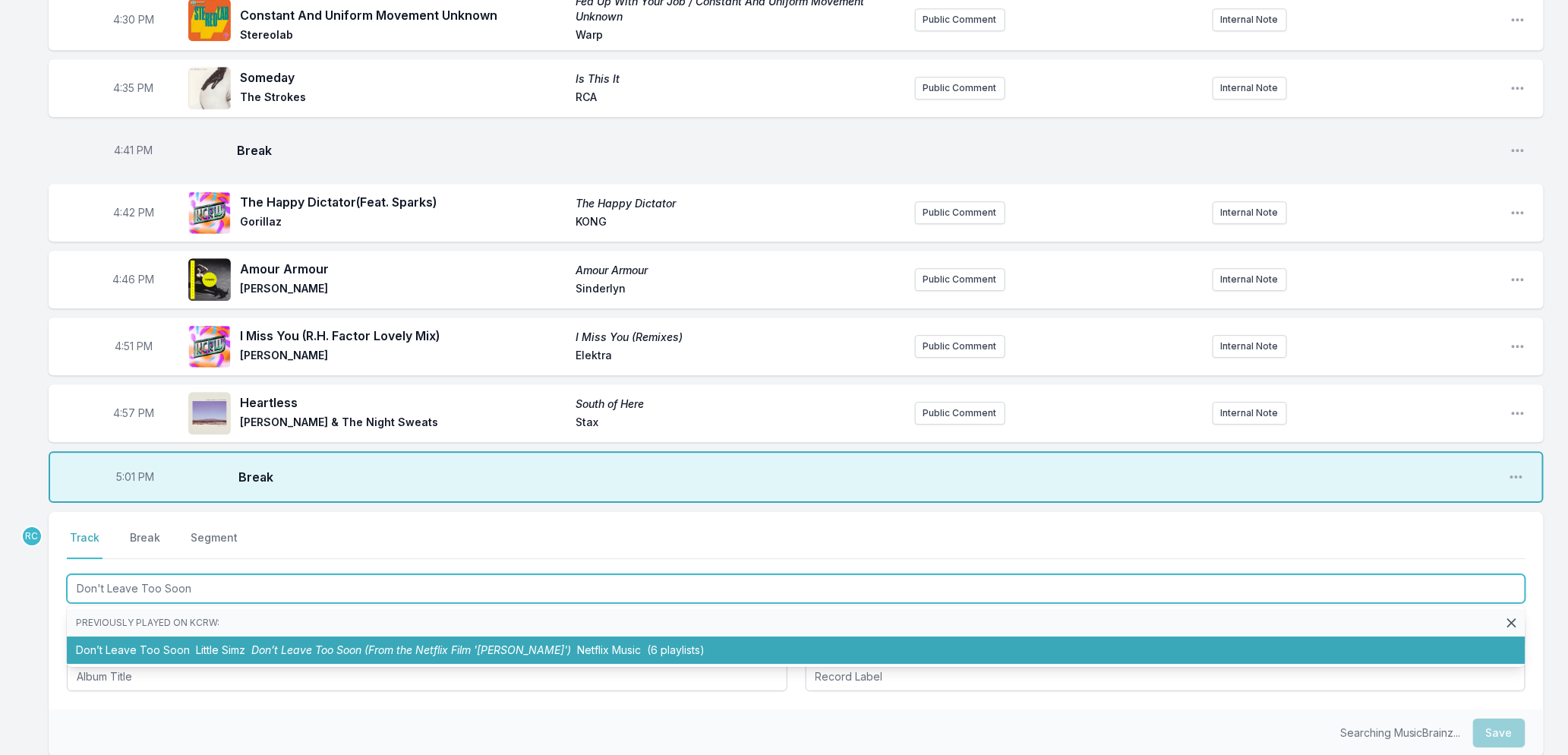
click at [195, 664] on li "Don’t Leave Too Soon Little Simz Don’t Leave Too Soon (From the Netflix Film '[…" at bounding box center [797, 650] width 1459 height 28
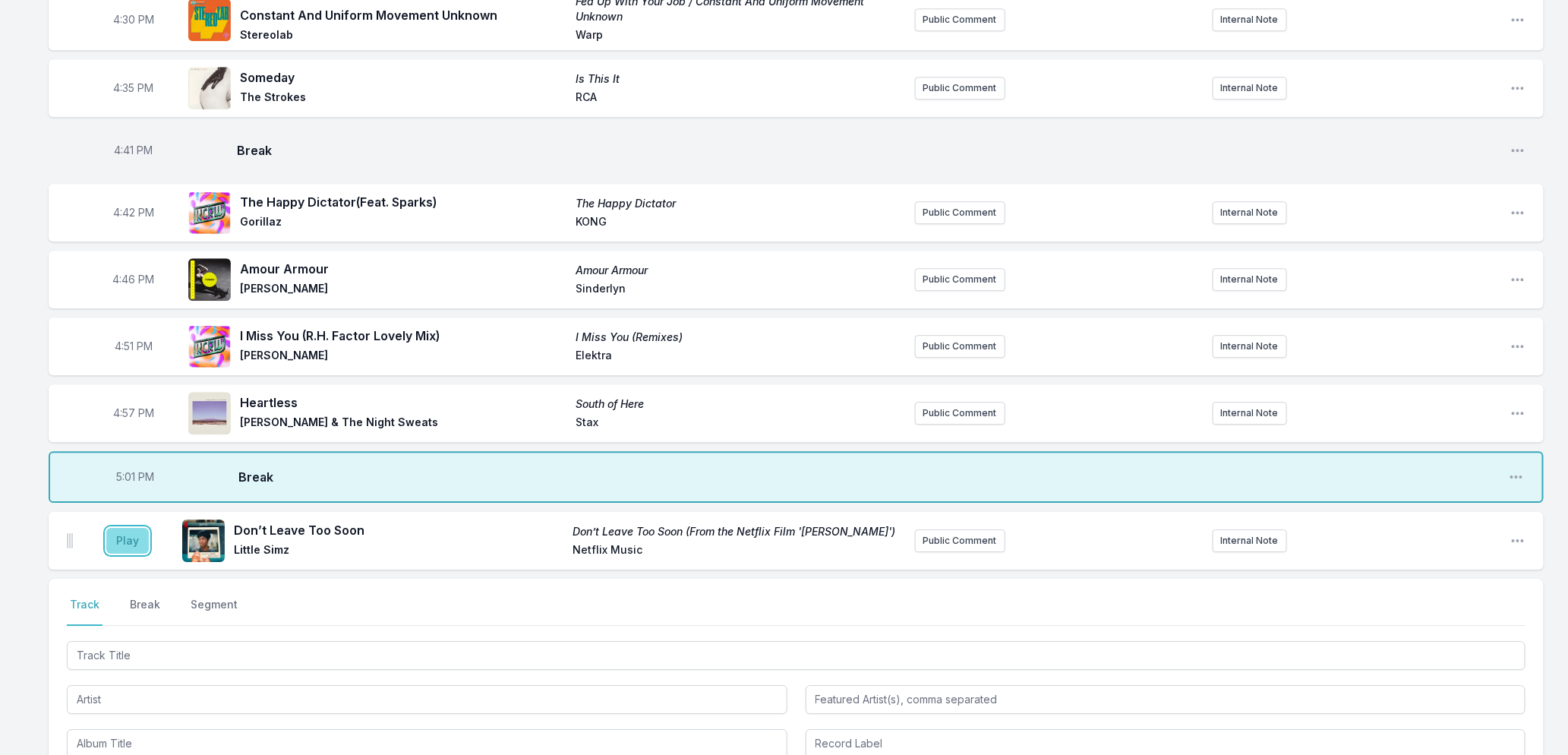
click at [130, 554] on button "Play" at bounding box center [128, 540] width 43 height 26
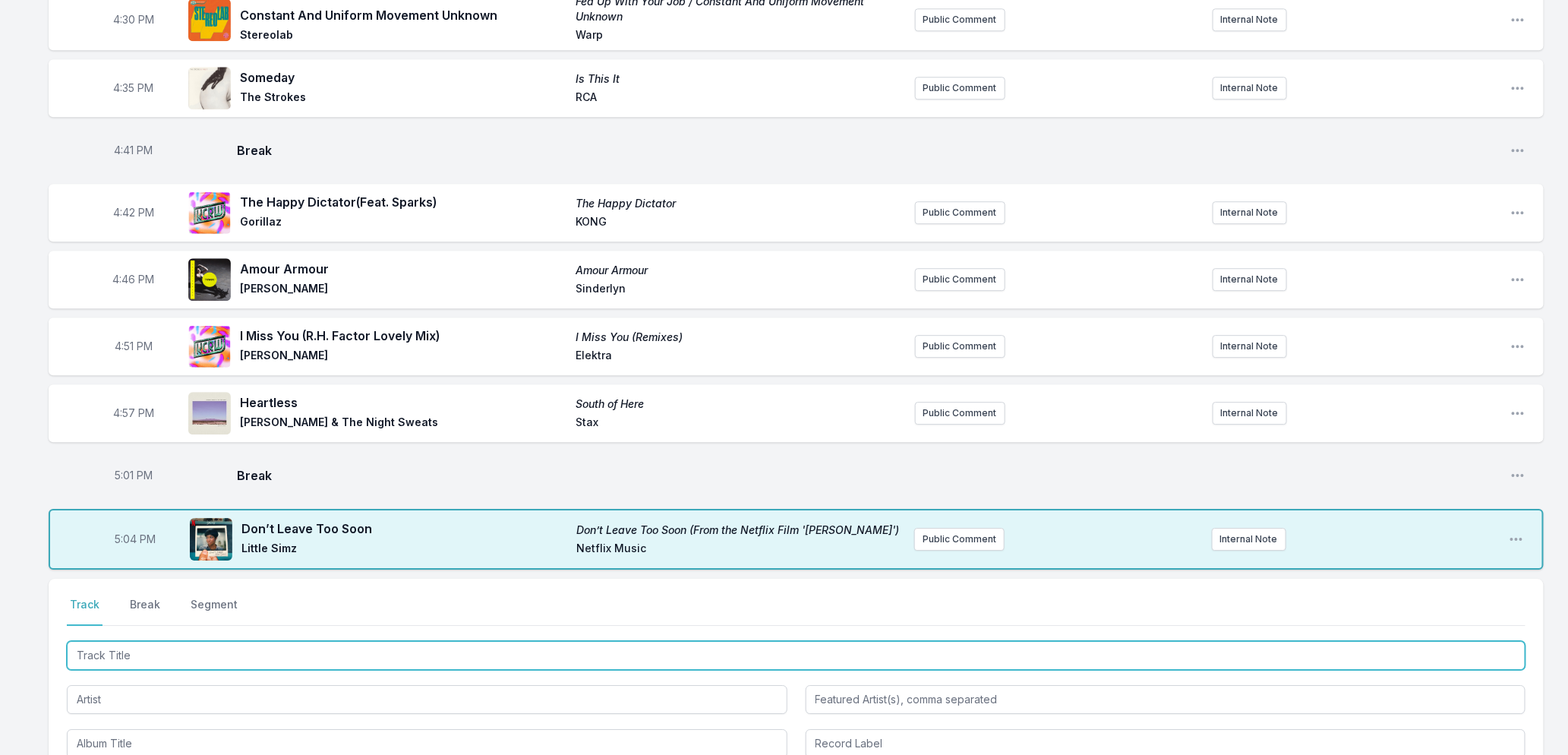
click at [174, 664] on input "Track Title" at bounding box center [797, 656] width 1459 height 29
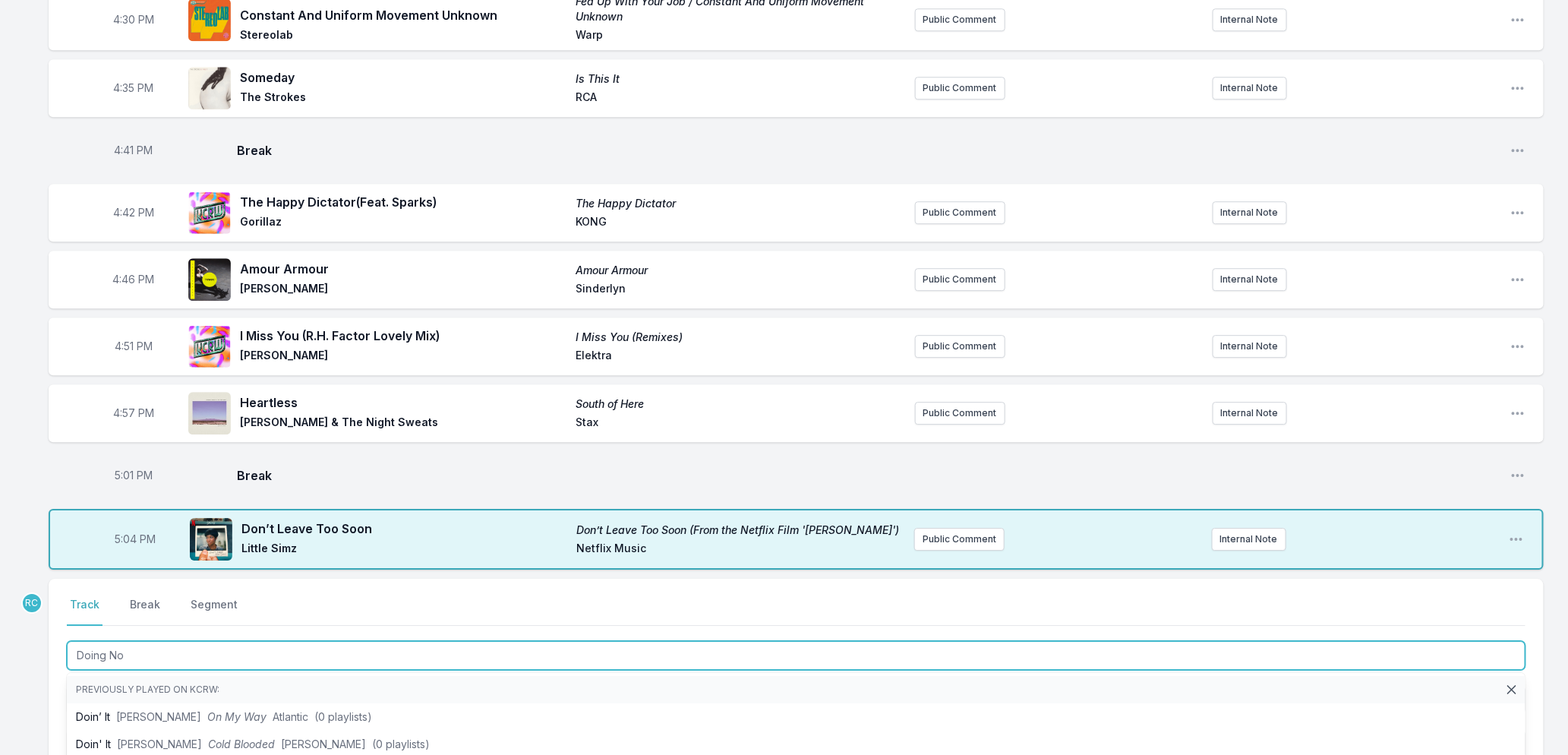
type input "Doing Now"
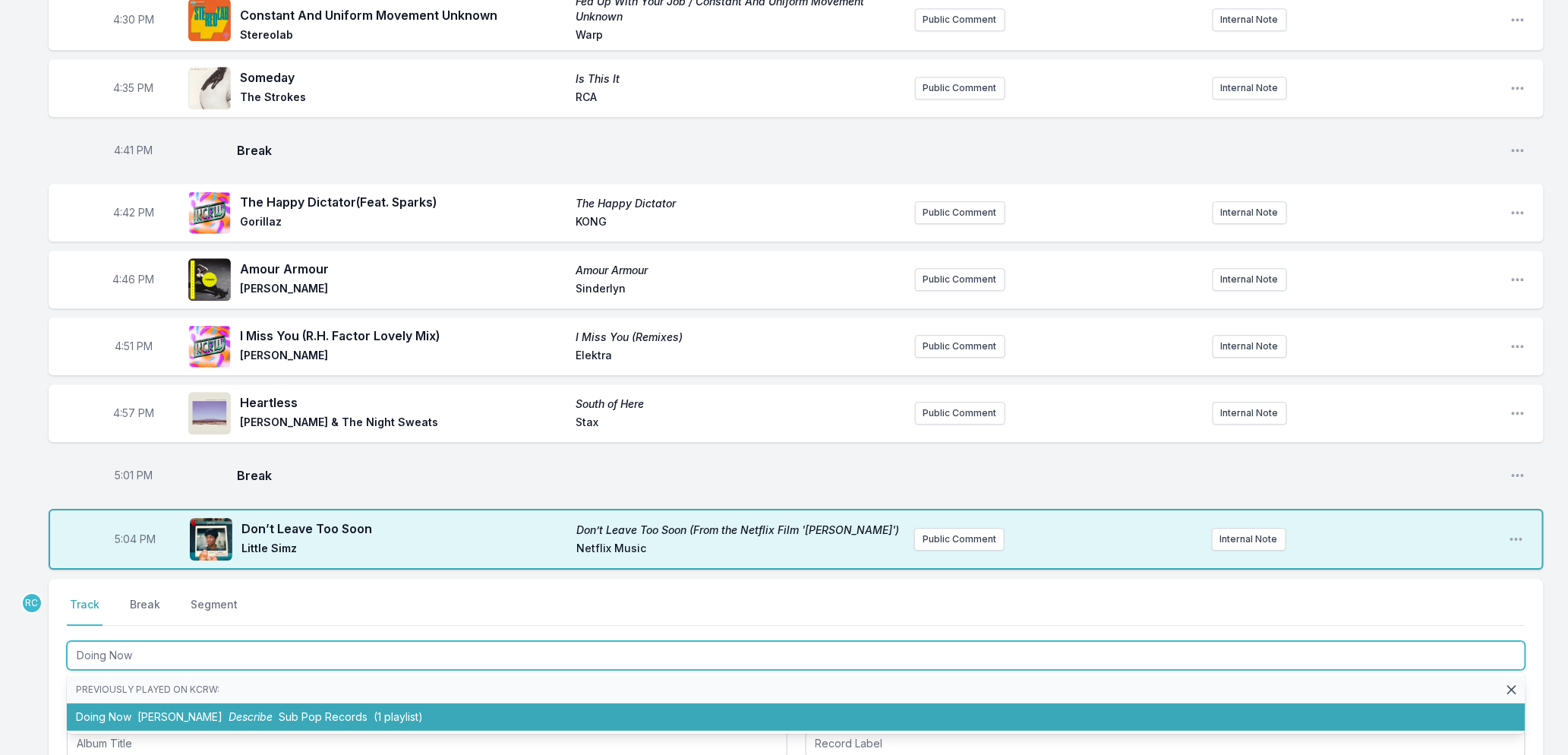
click at [274, 731] on li "Doing Now [PERSON_NAME] Describe Sub Pop Records (1 playlist)" at bounding box center [797, 717] width 1459 height 28
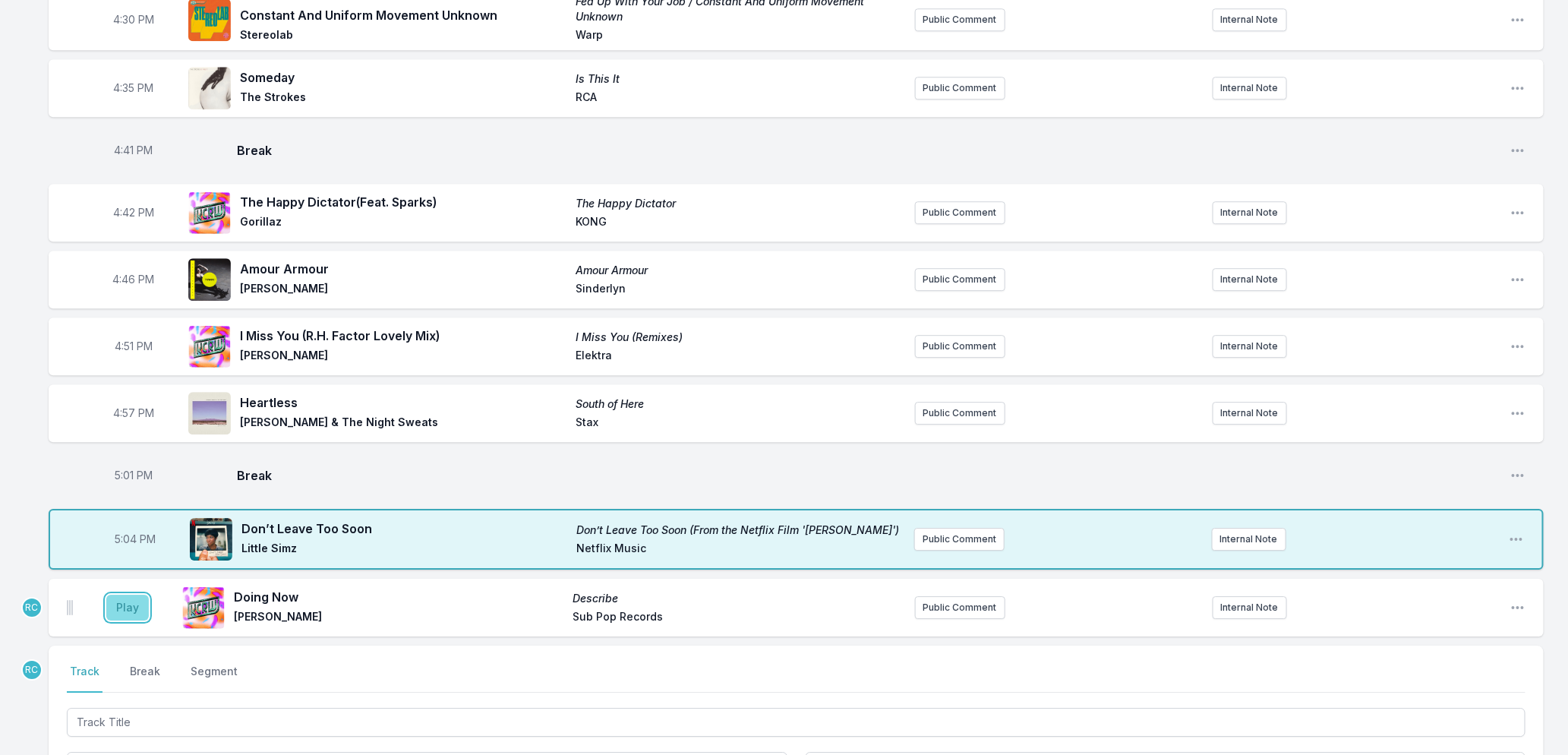
click at [133, 618] on button "Play" at bounding box center [128, 607] width 43 height 26
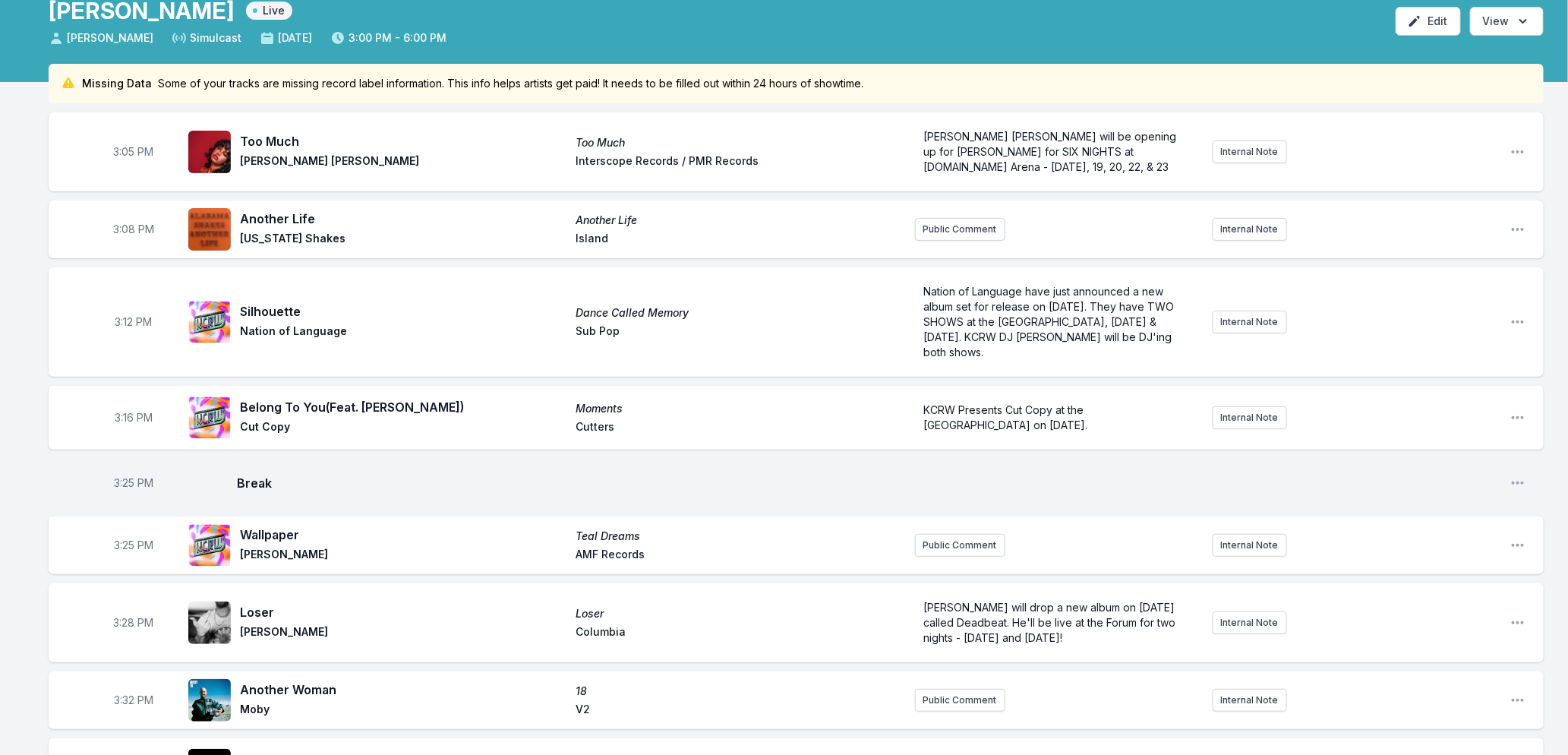
scroll to position [0, 0]
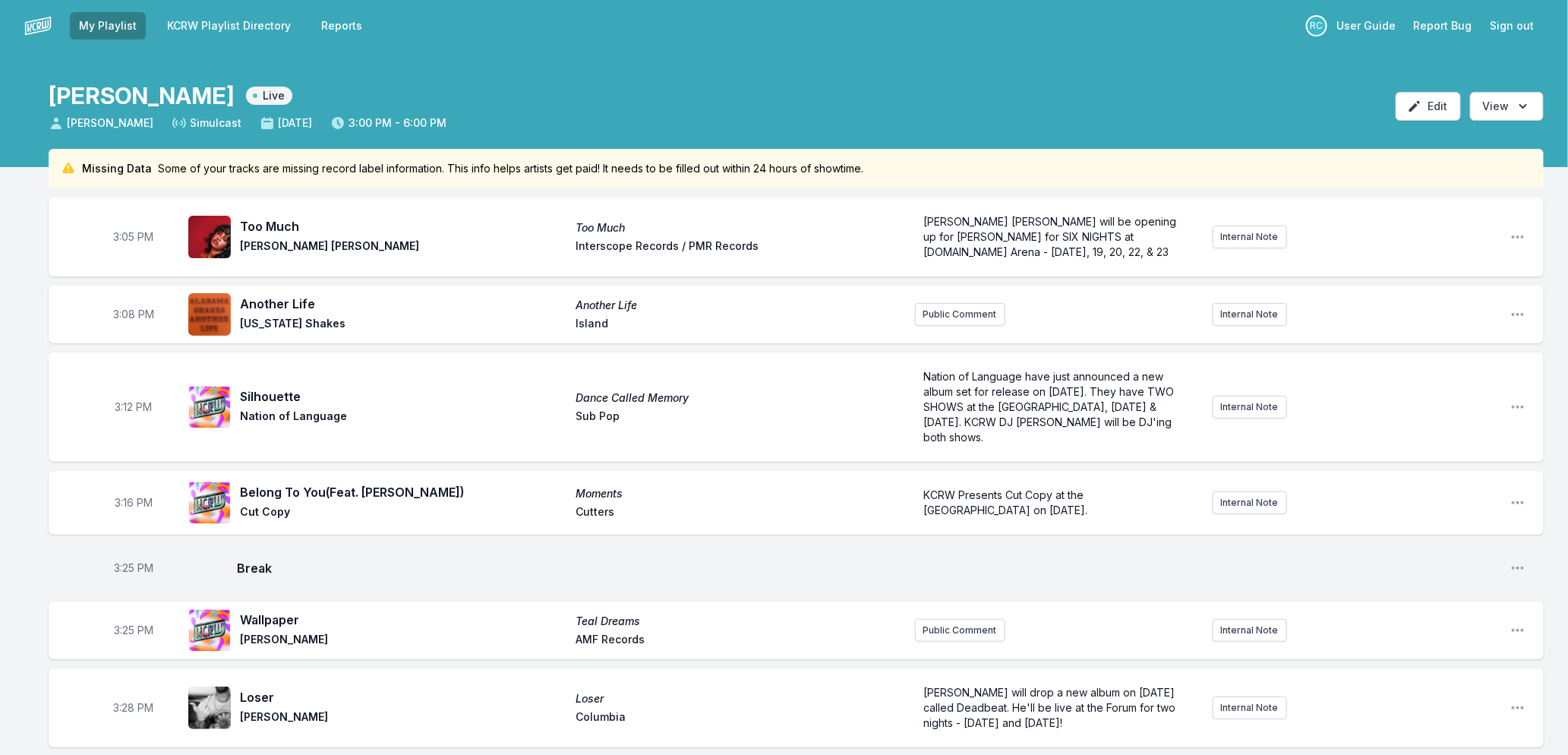
click at [220, 24] on link "KCRW Playlist Directory" at bounding box center [229, 25] width 142 height 28
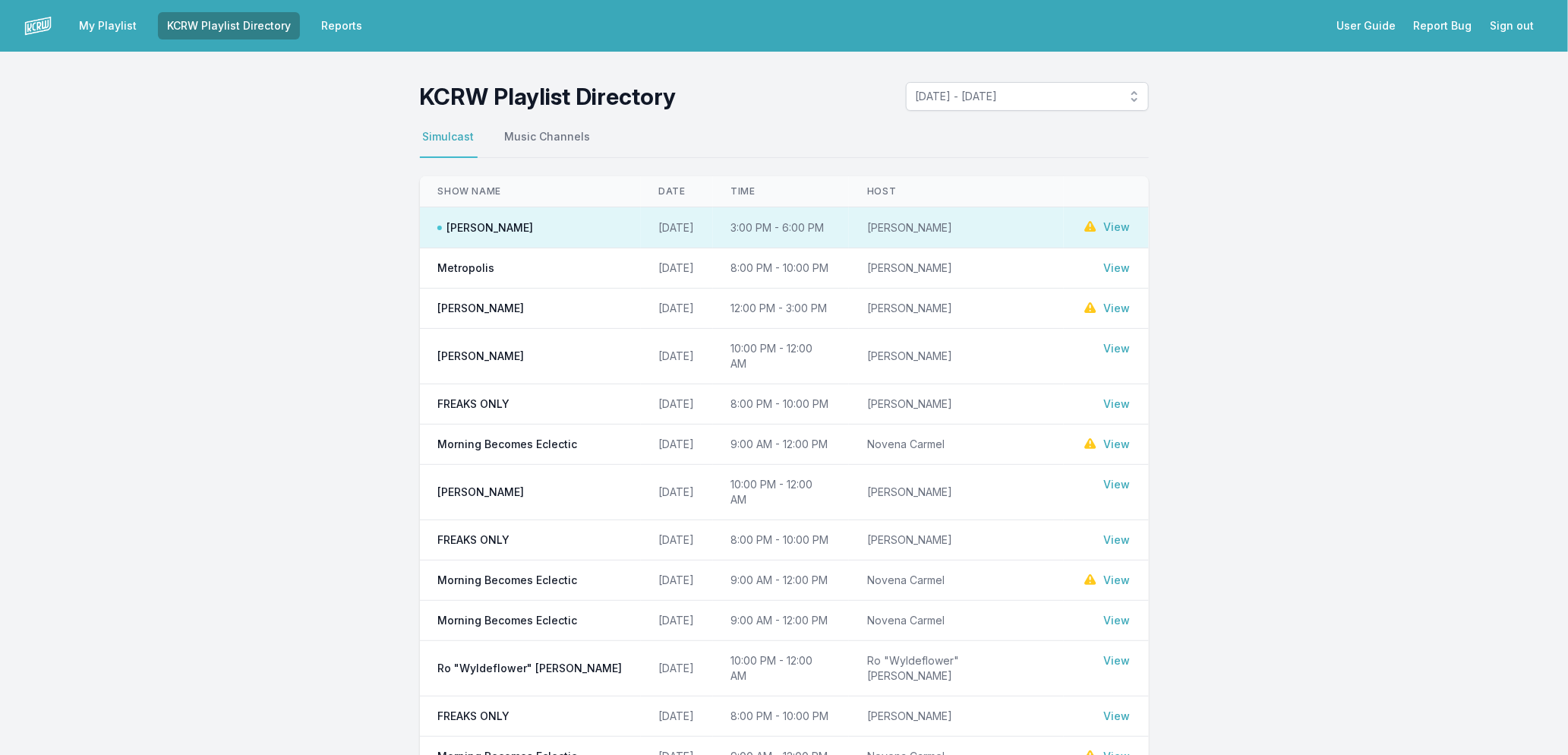
click at [1112, 316] on link "View" at bounding box center [1118, 308] width 27 height 15
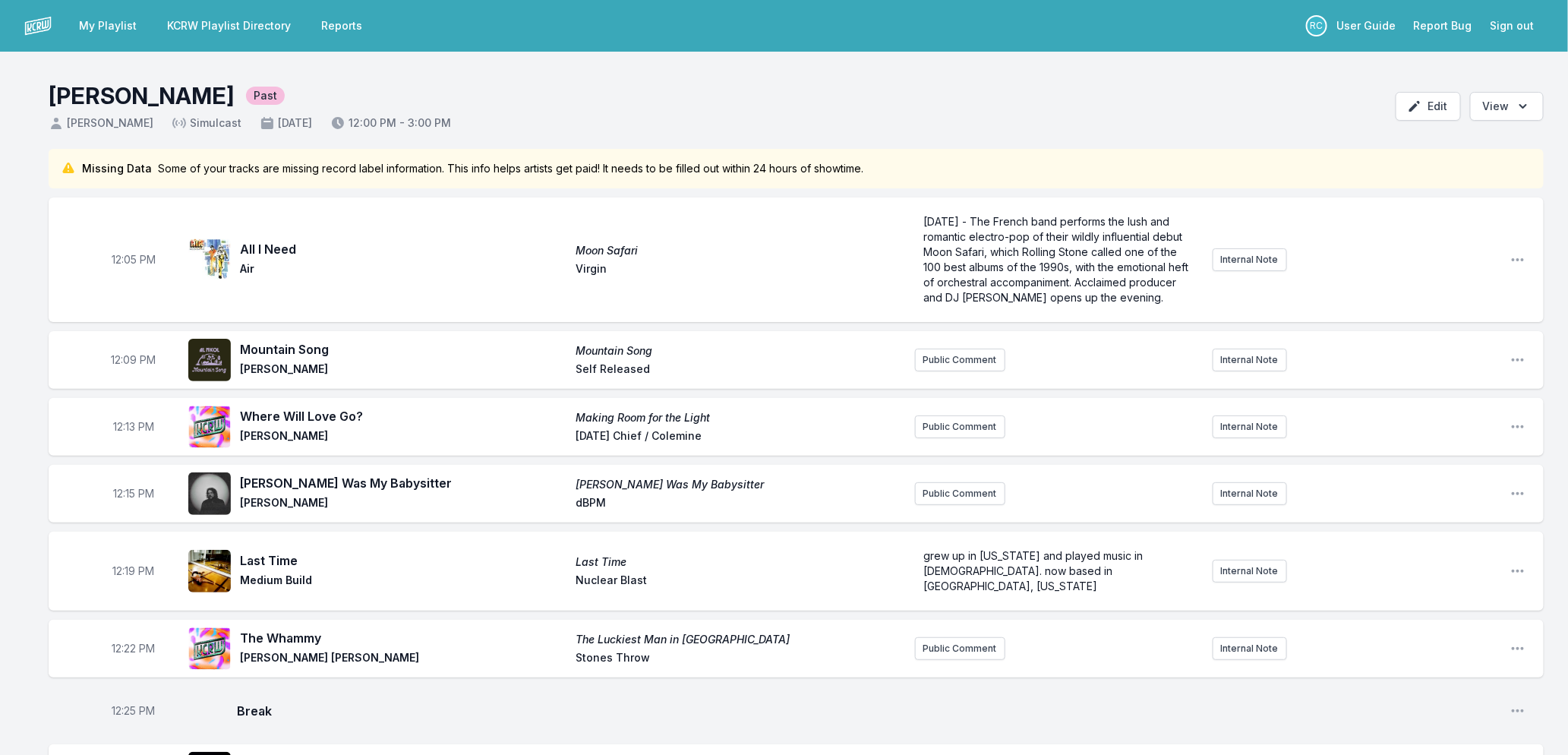
click at [113, 17] on link "My Playlist" at bounding box center [108, 25] width 76 height 28
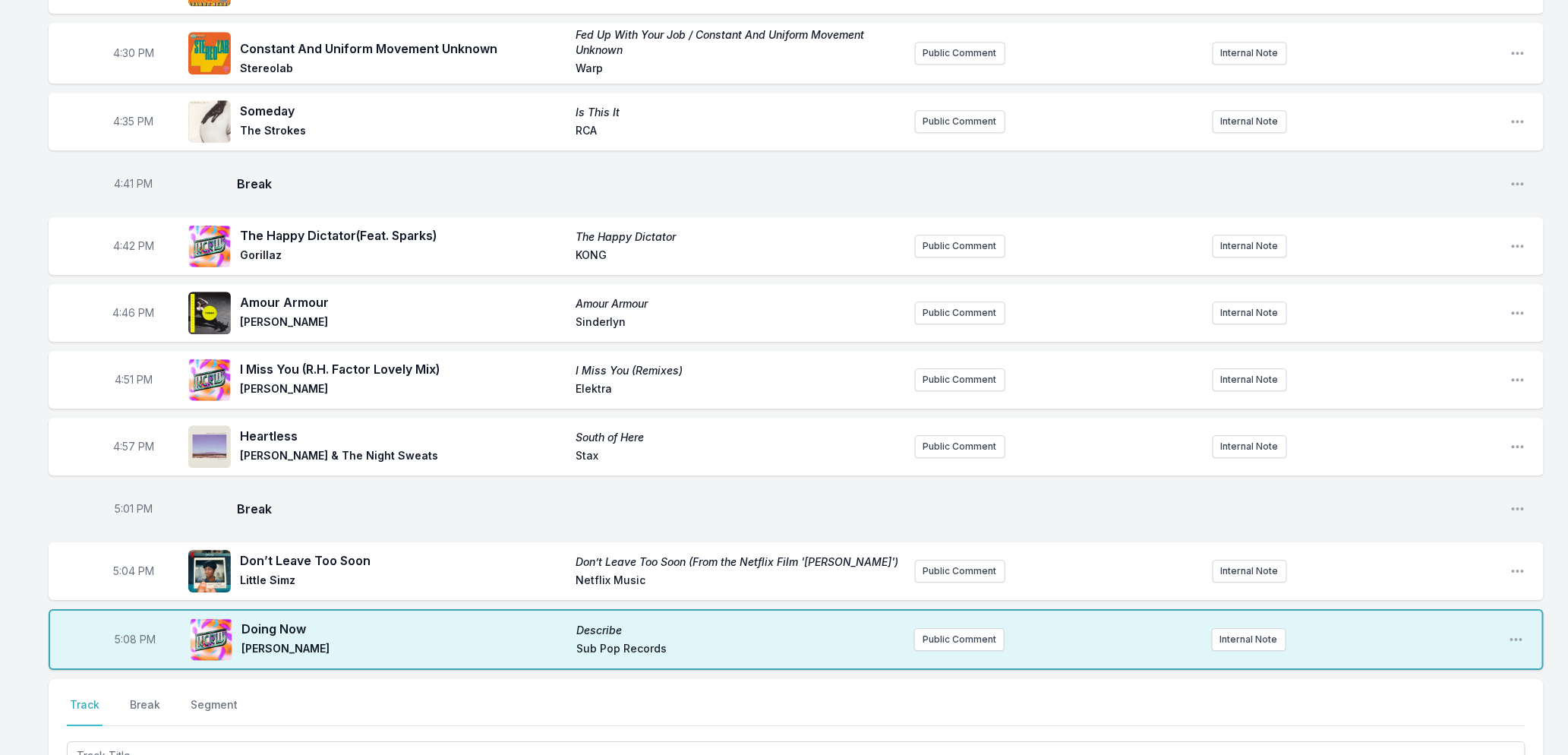
scroll to position [2291, 0]
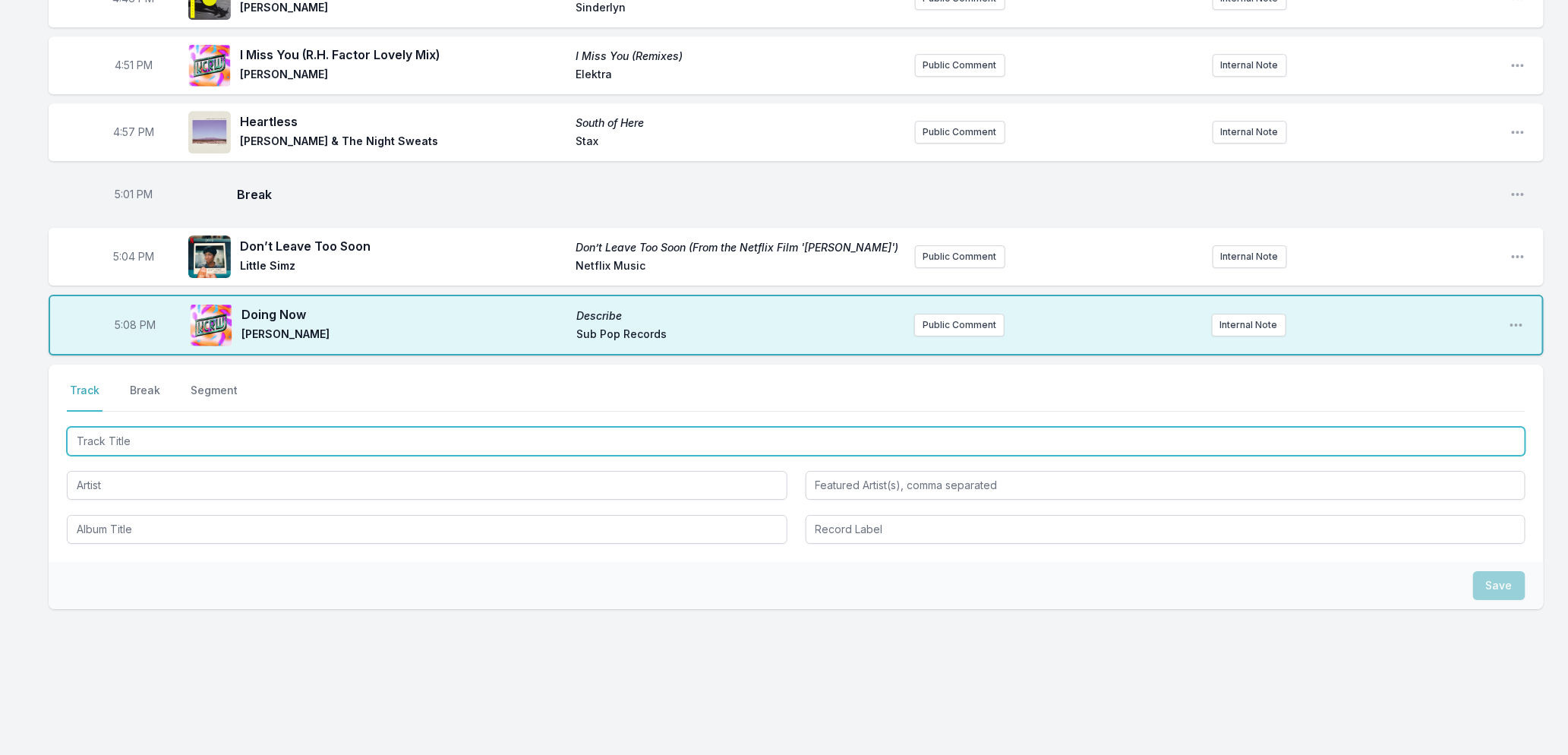
click at [222, 439] on input "Track Title" at bounding box center [797, 441] width 1459 height 29
type input "Drag"
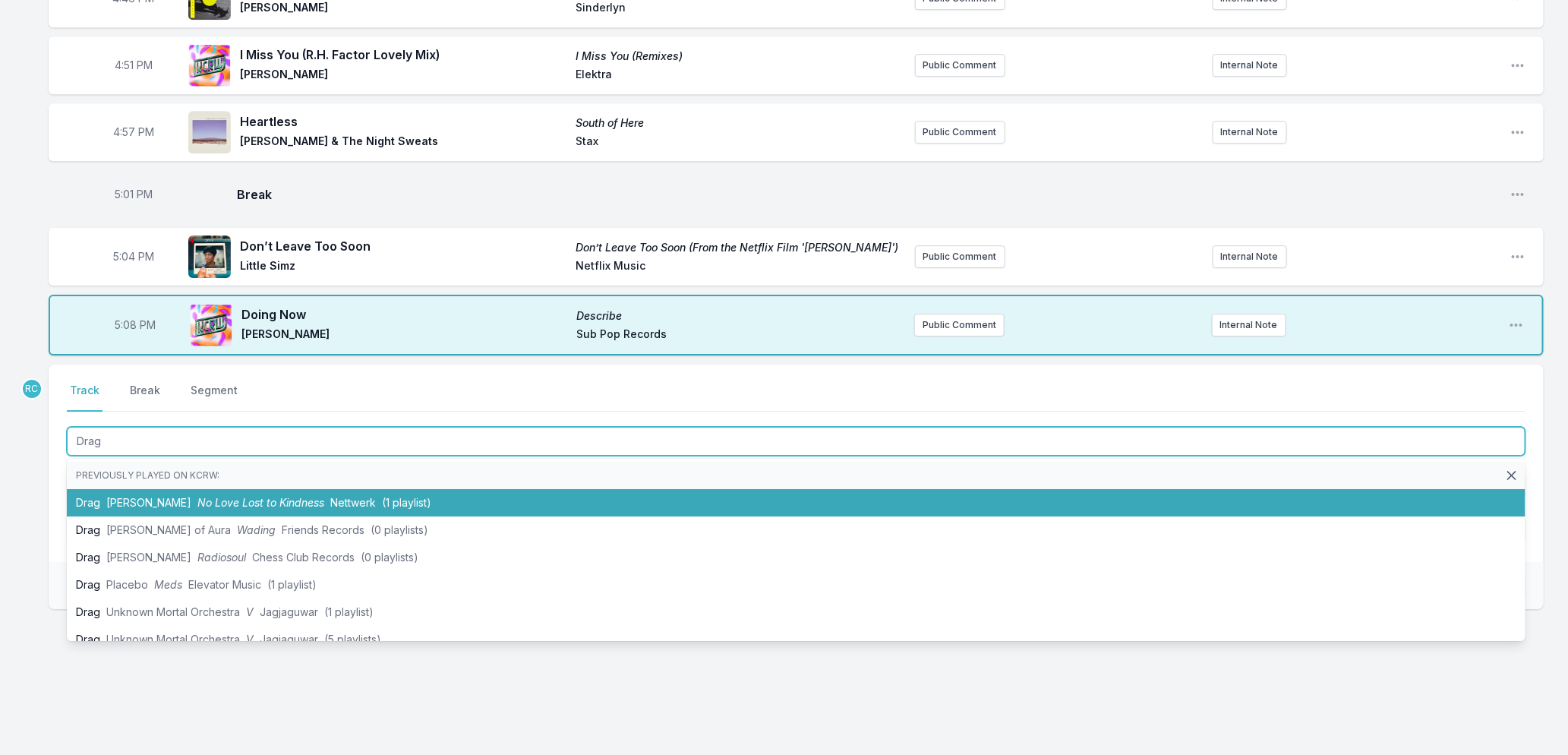
click at [276, 507] on li "Drag [PERSON_NAME] No Love Lost to Kindness Nettwerk (1 playlist)" at bounding box center [797, 503] width 1459 height 28
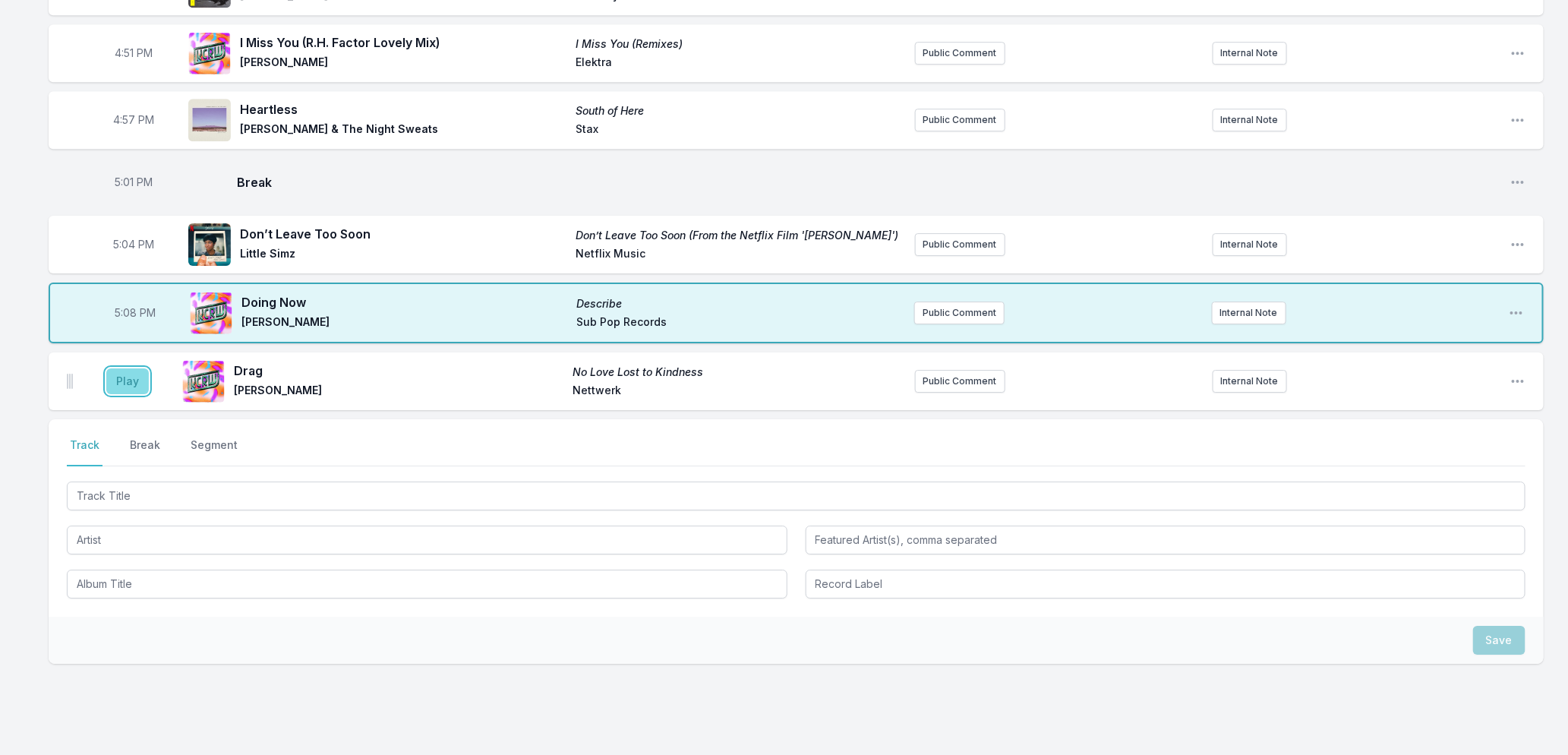
click at [126, 394] on button "Play" at bounding box center [128, 381] width 43 height 26
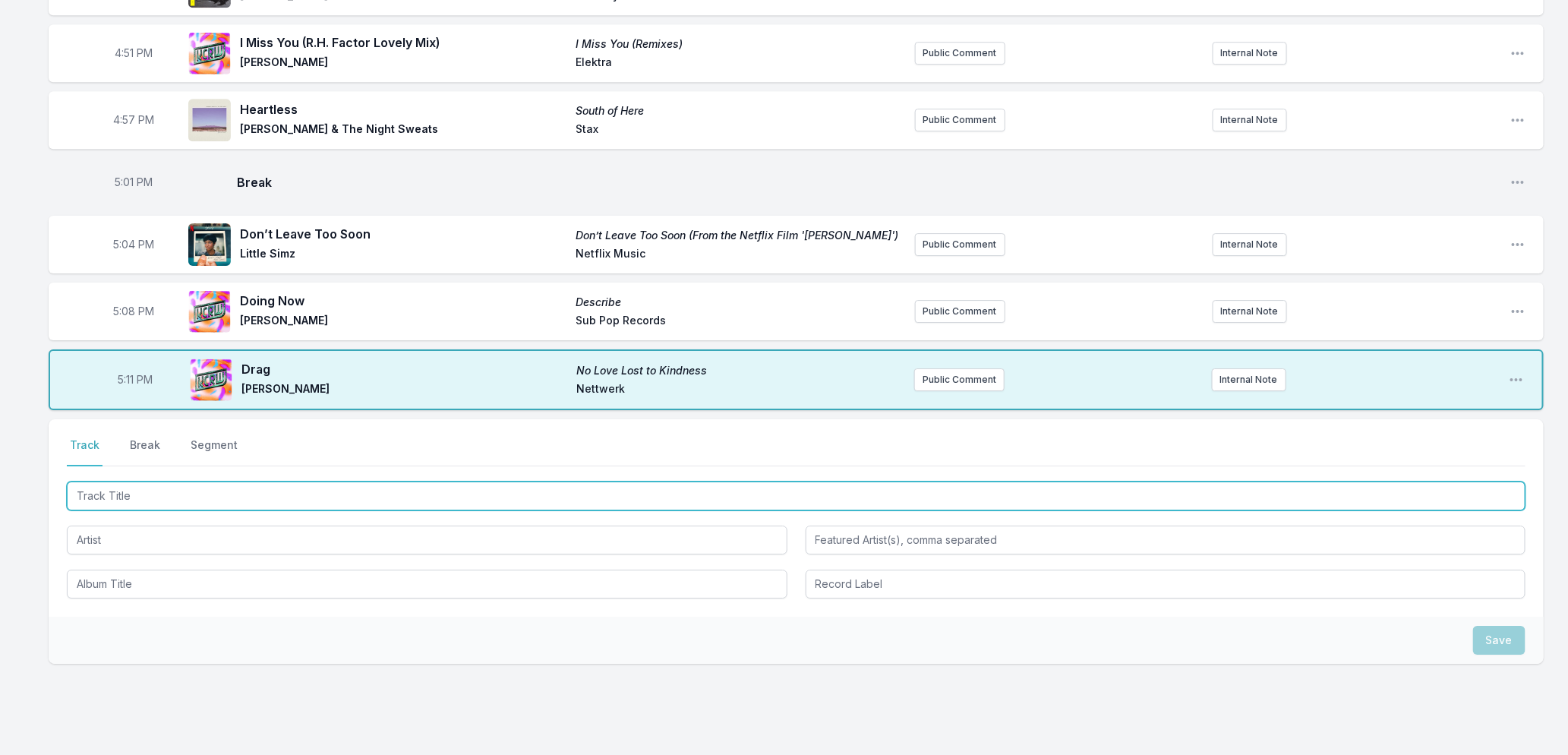
click at [346, 510] on input "Track Title" at bounding box center [797, 495] width 1459 height 29
type input "D"
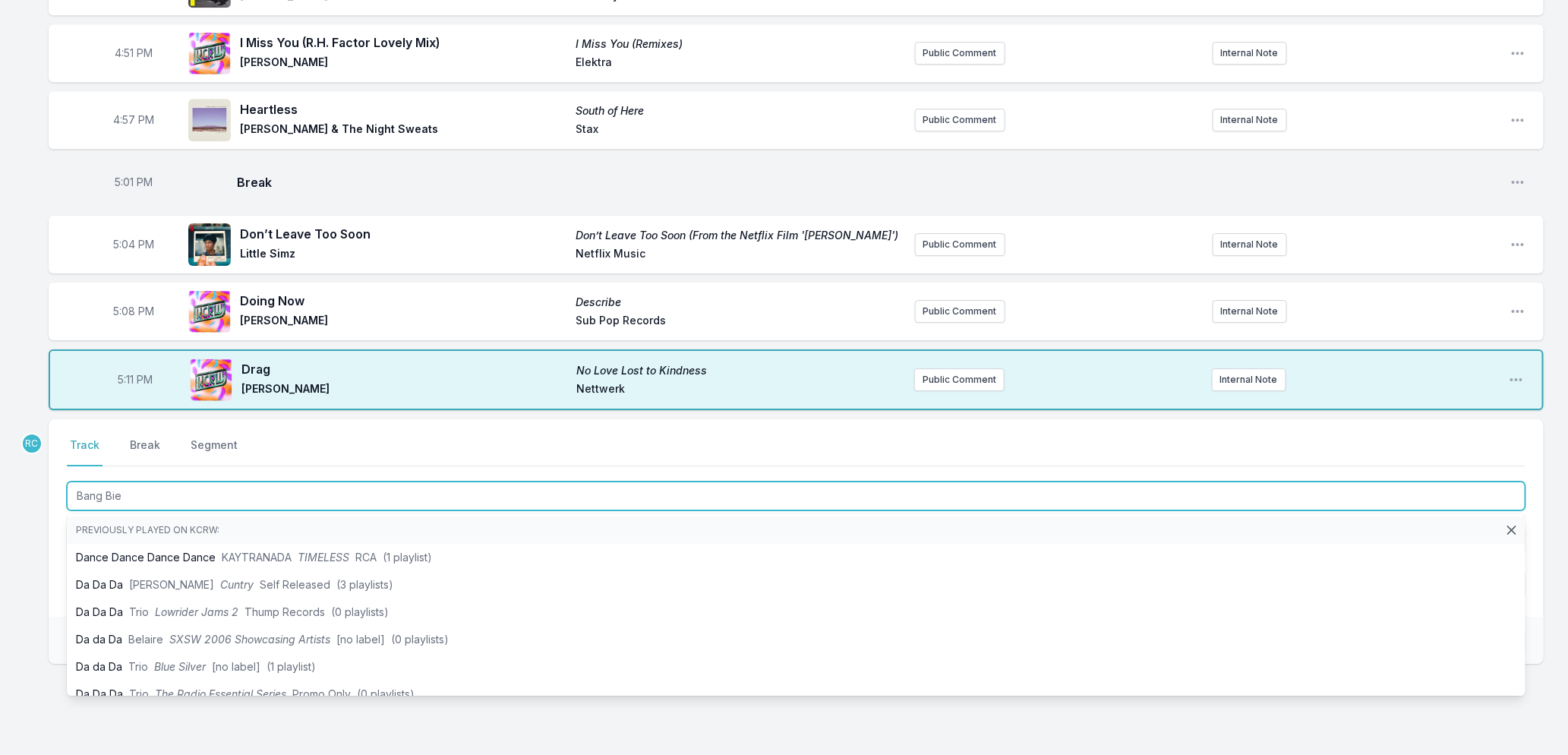
type input "Bang Bien"
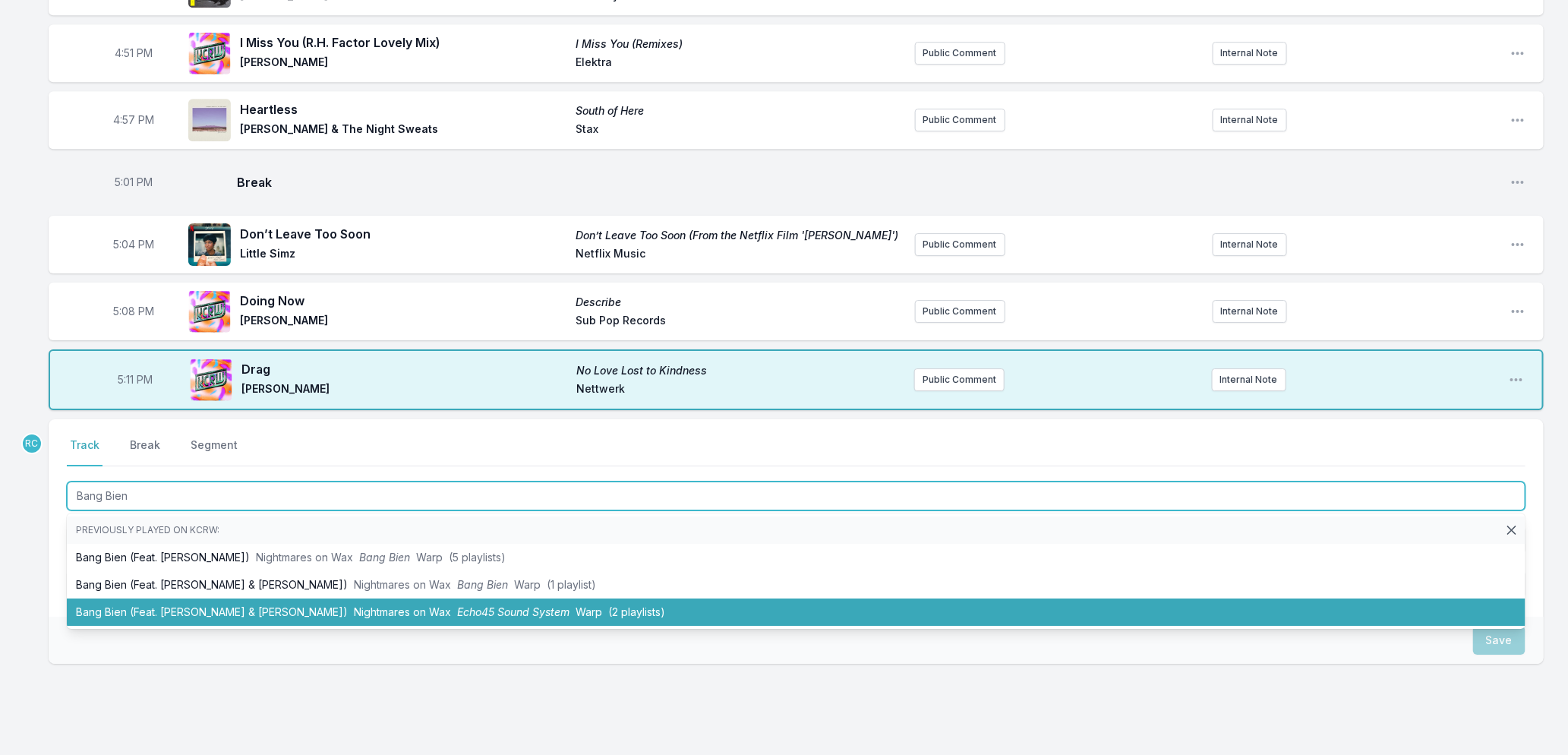
click at [271, 625] on li "Bang Bien (Feat. [PERSON_NAME] & [PERSON_NAME]) Nightmares on Wax Echo45 Sound …" at bounding box center [797, 612] width 1459 height 28
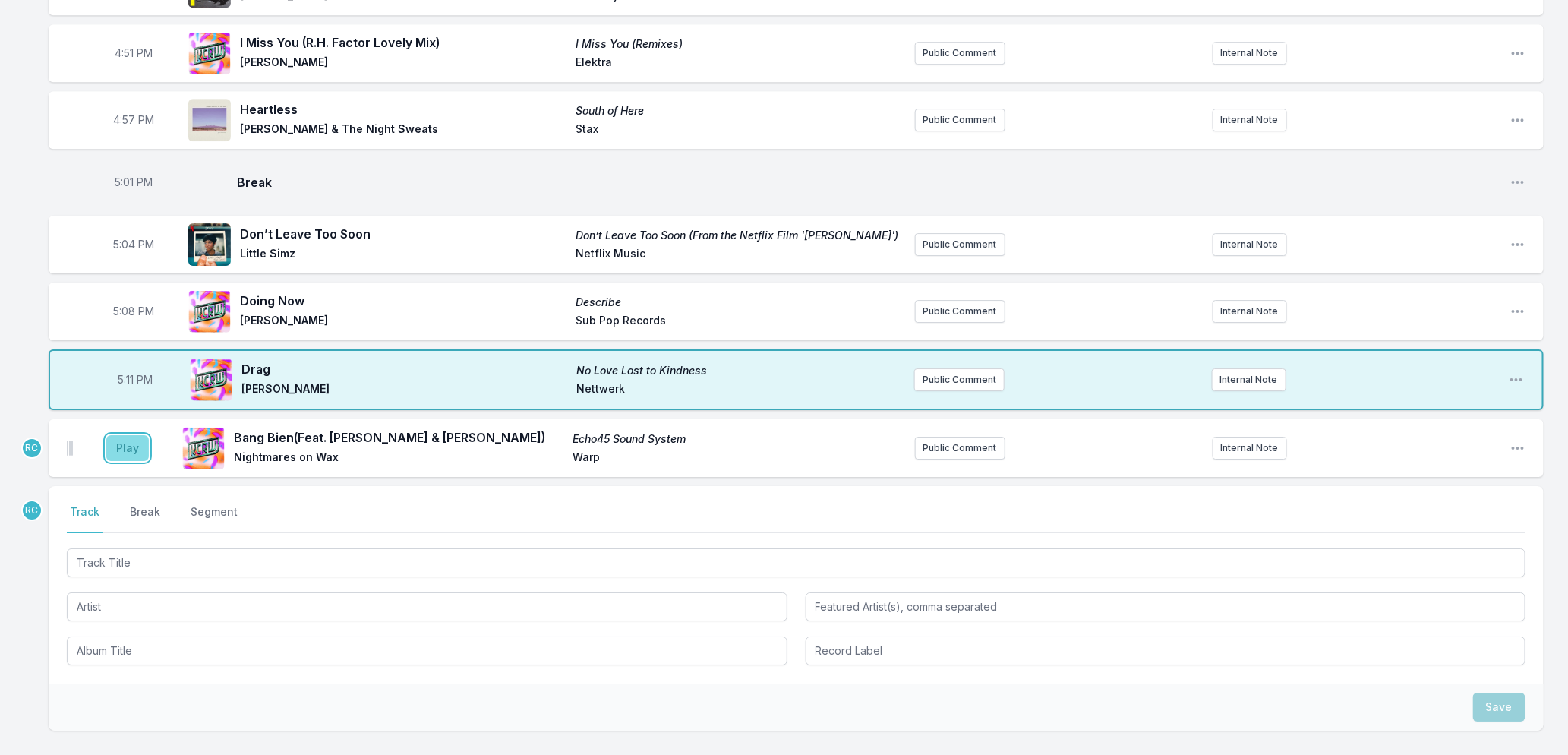
click at [131, 461] on button "Play" at bounding box center [128, 448] width 43 height 26
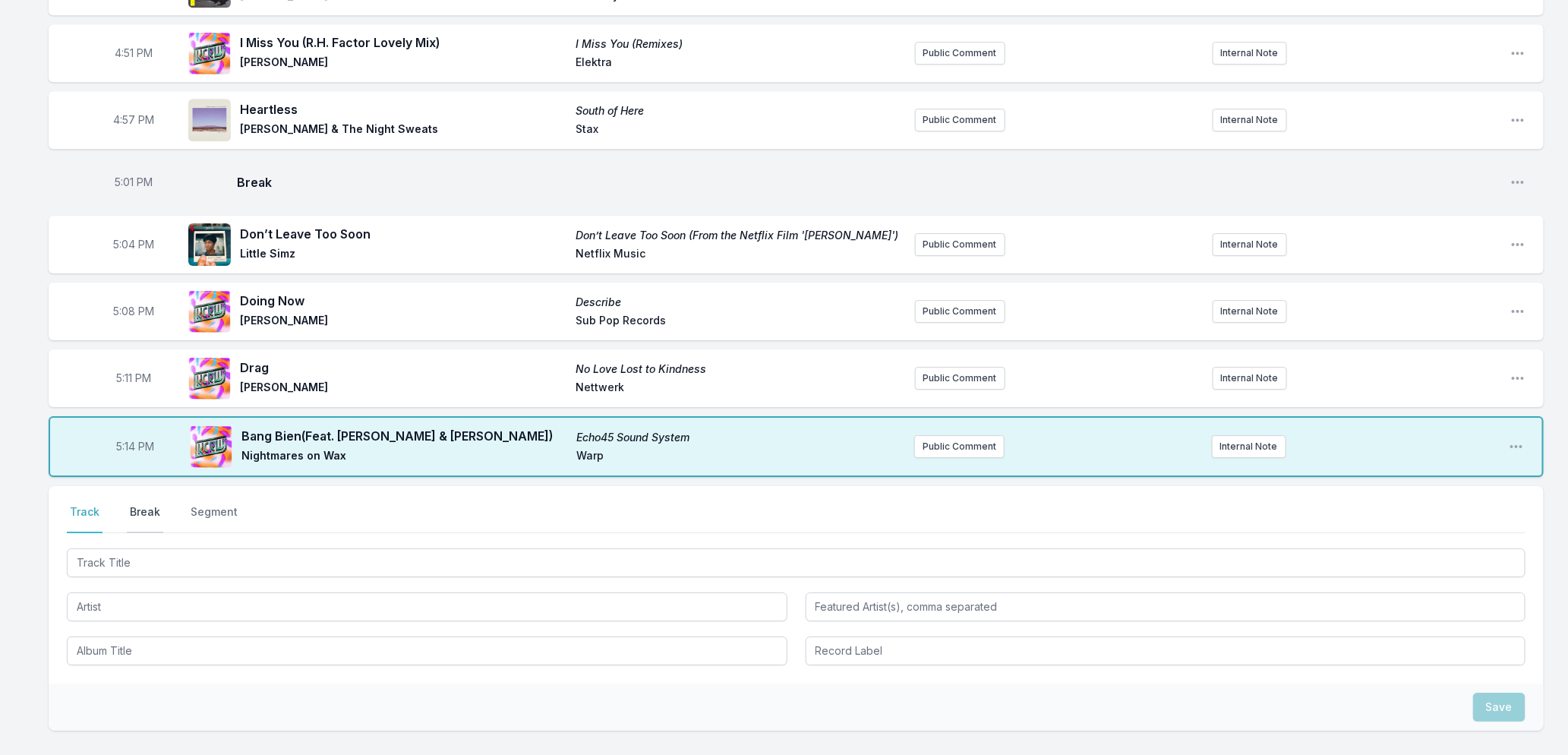
click at [141, 522] on button "Break" at bounding box center [145, 518] width 36 height 29
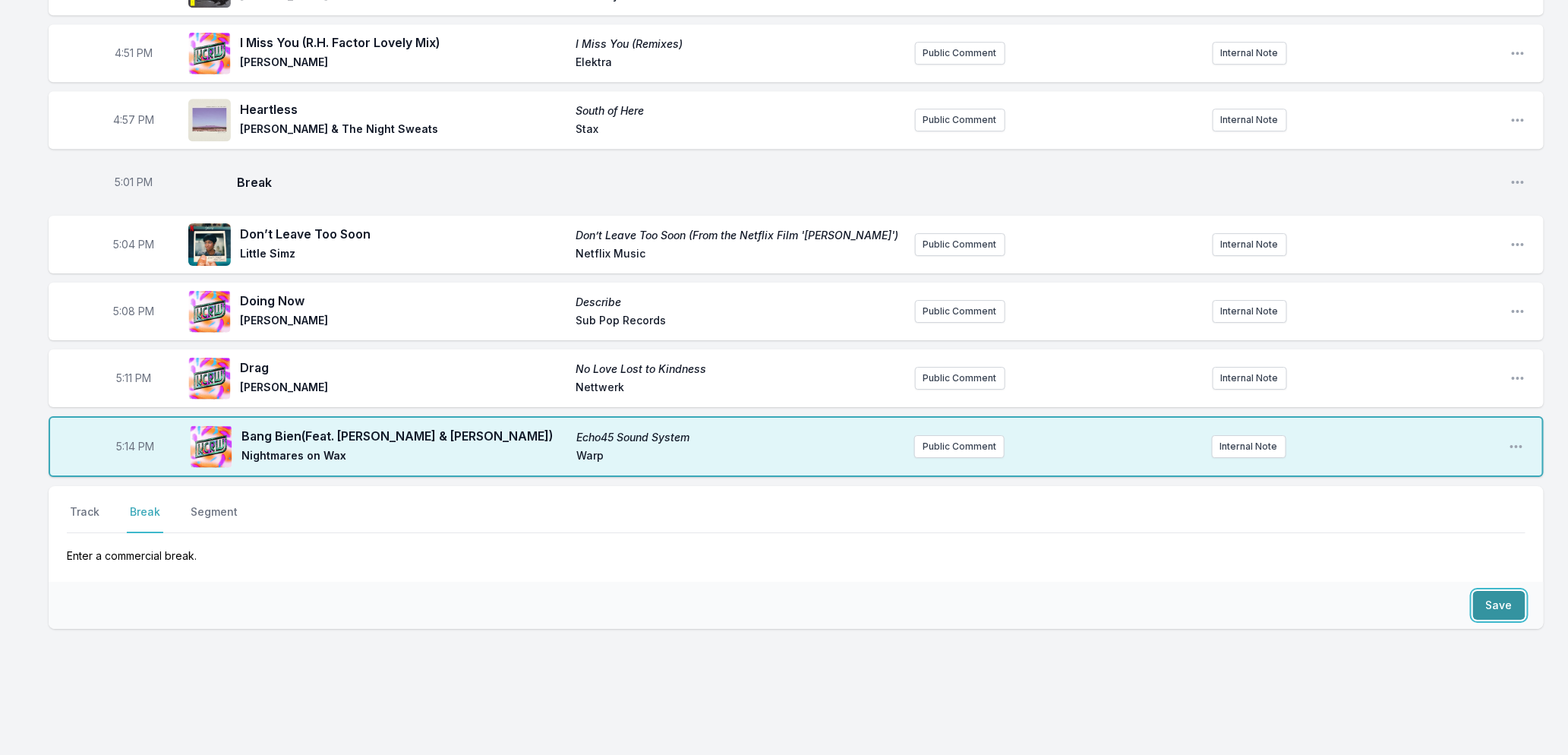
click at [1492, 618] on button "Save" at bounding box center [1499, 605] width 52 height 29
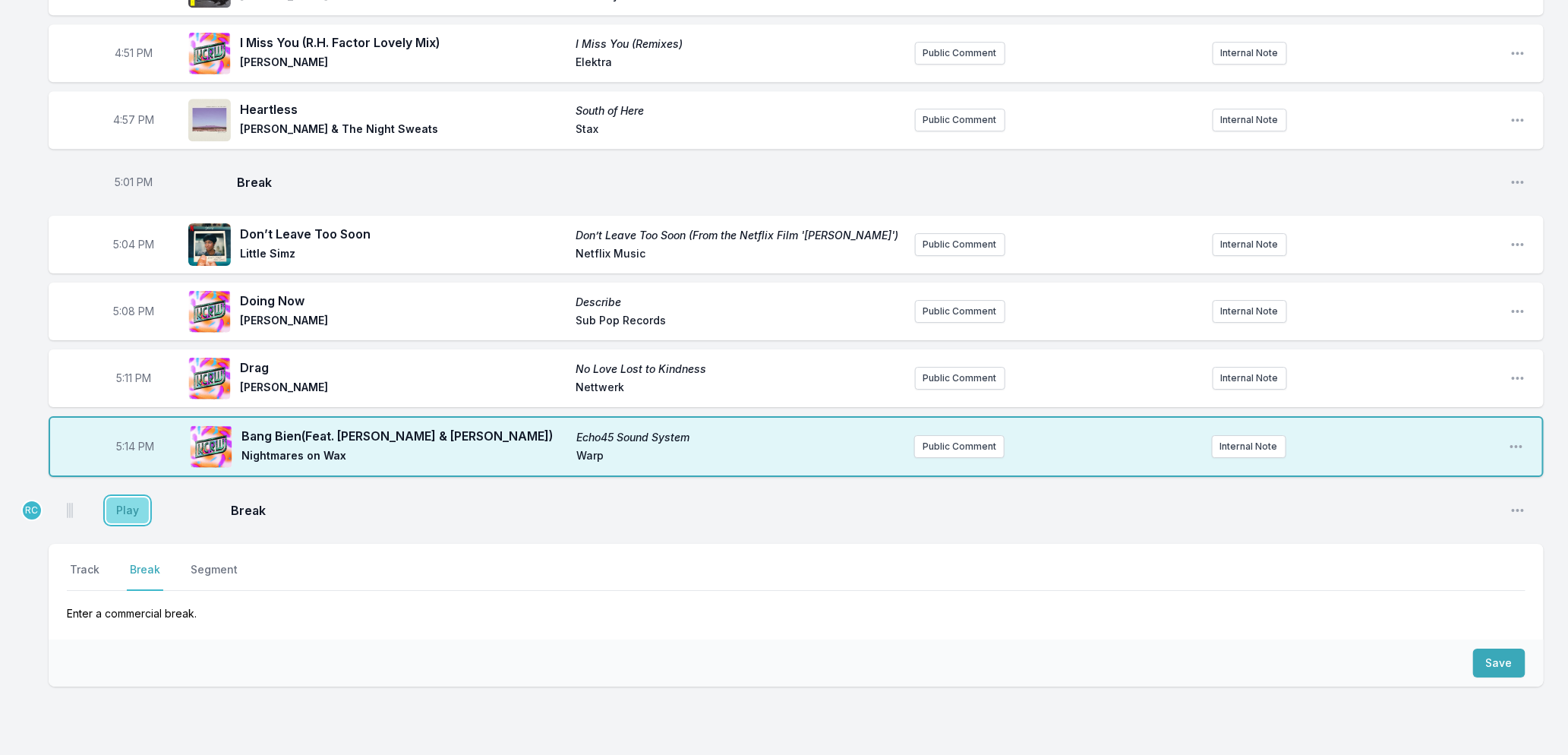
click at [122, 523] on button "Play" at bounding box center [128, 510] width 43 height 26
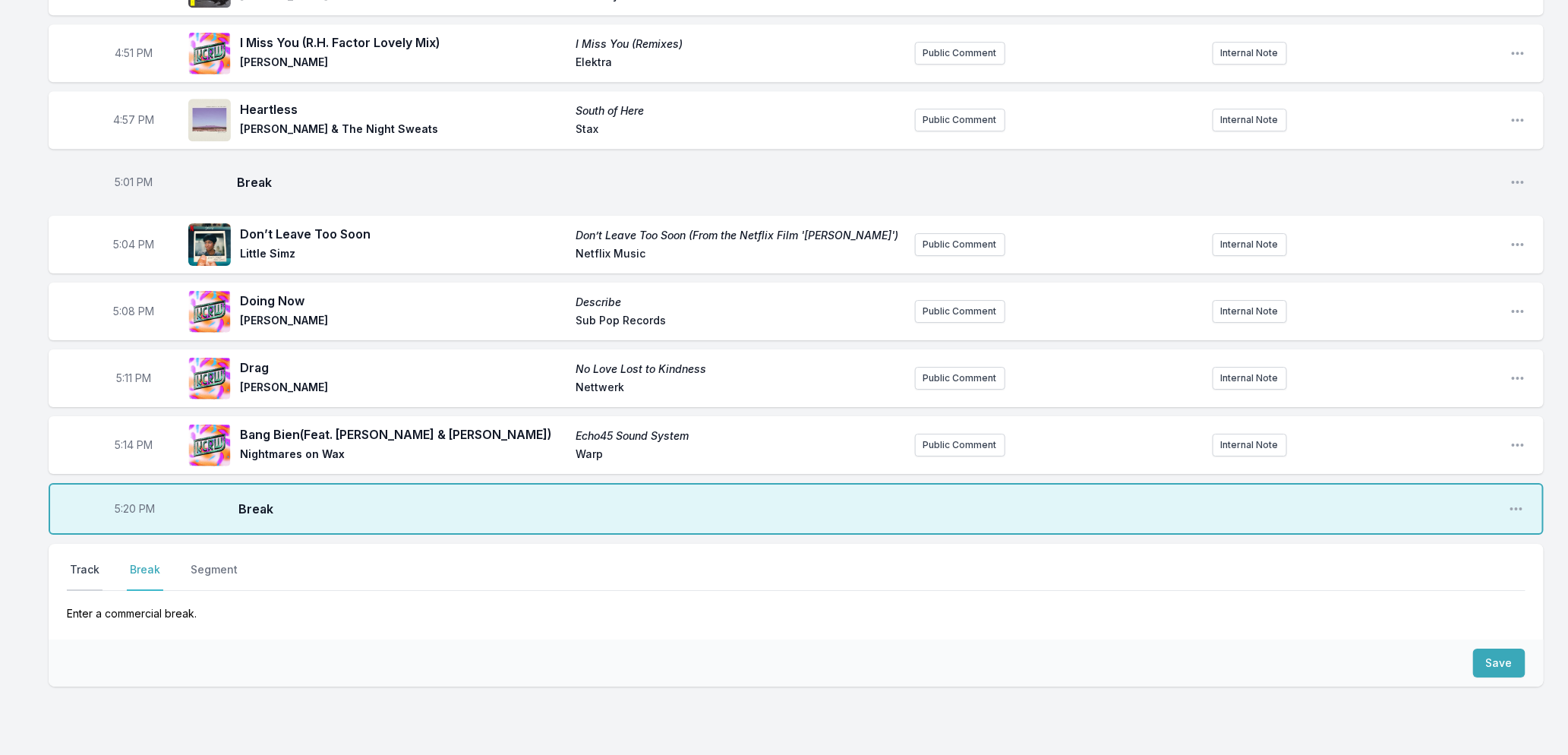
click at [92, 583] on button "Track" at bounding box center [84, 577] width 35 height 29
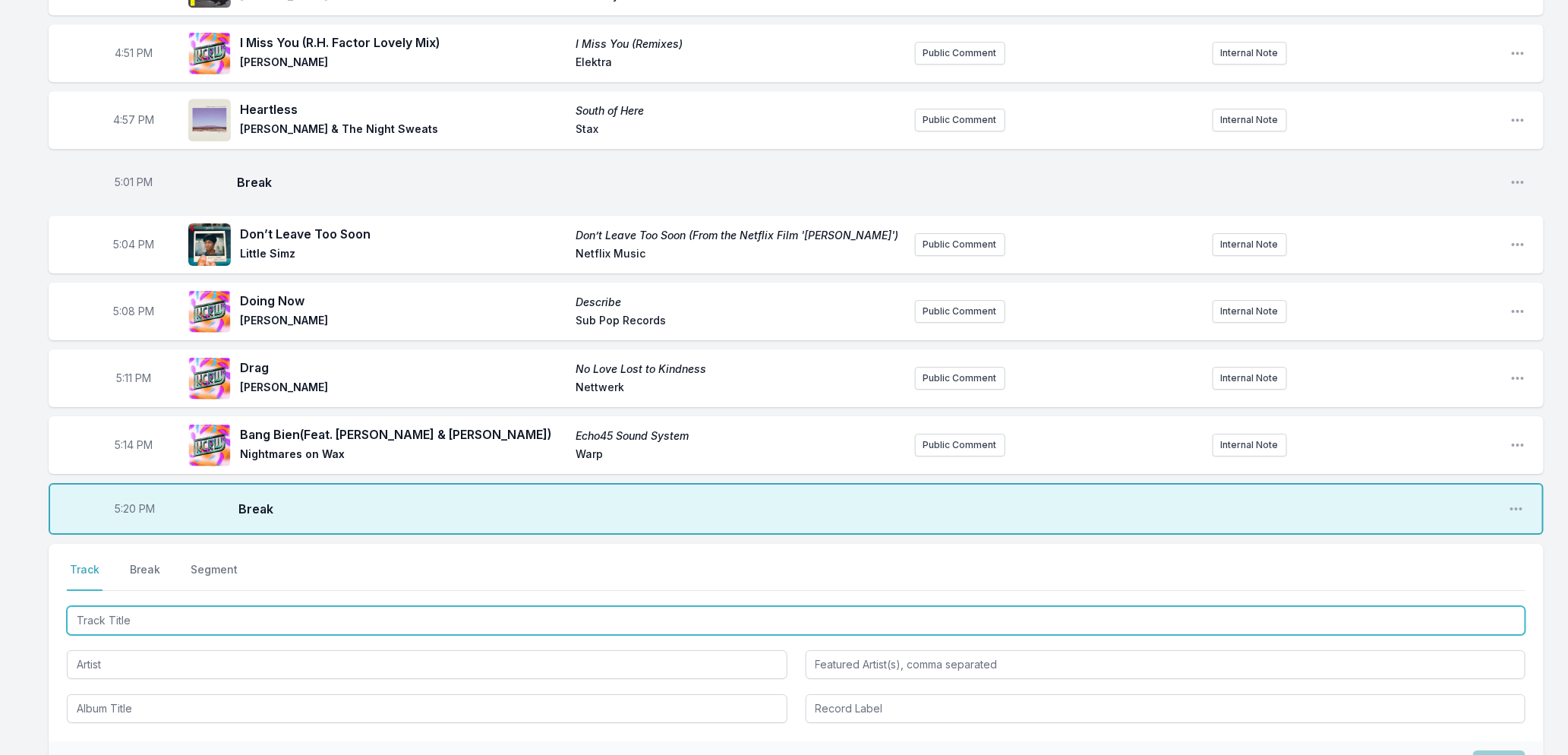
click at [104, 634] on input "Track Title" at bounding box center [797, 620] width 1459 height 29
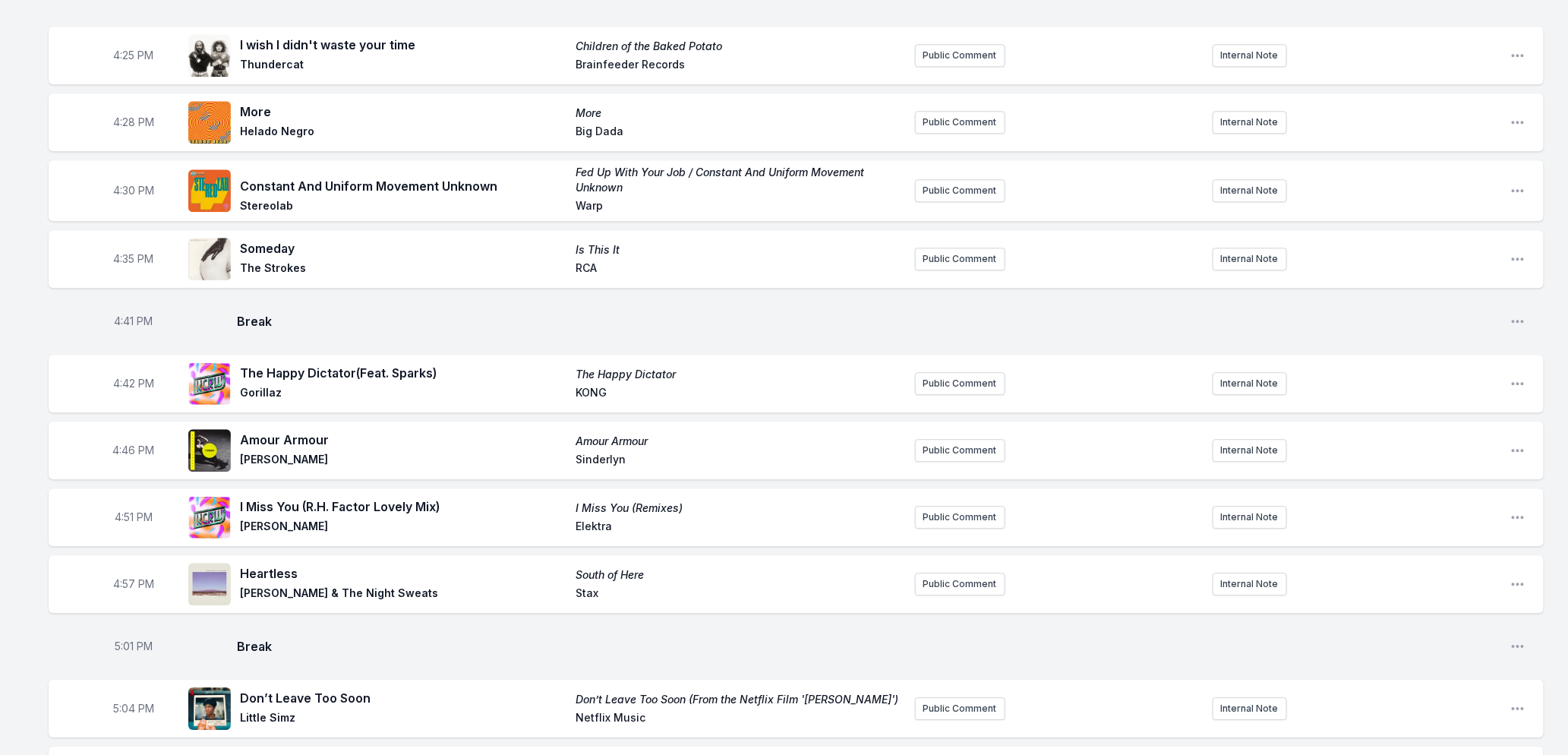
scroll to position [2482, 0]
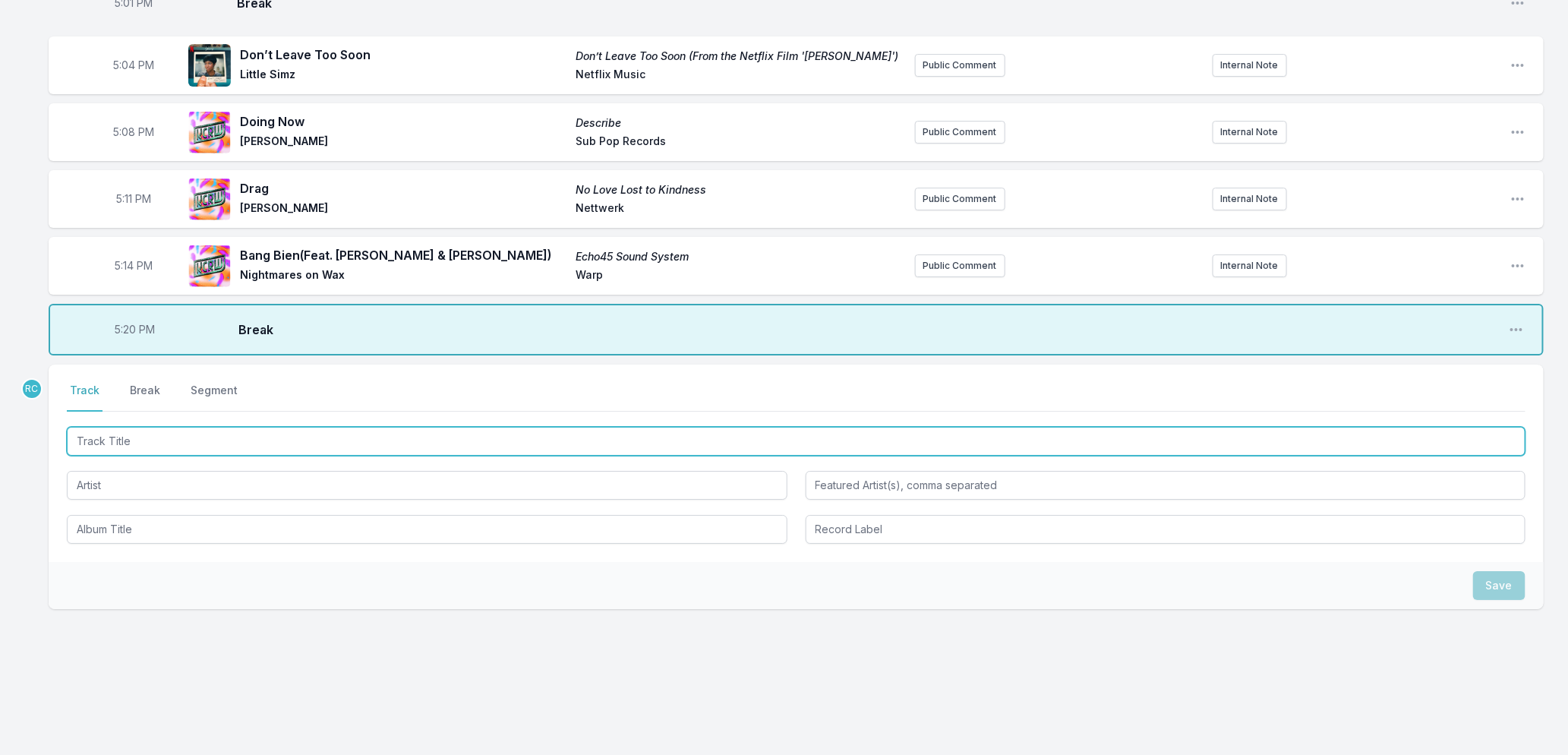
click at [327, 450] on input "Track Title" at bounding box center [797, 441] width 1459 height 29
click at [306, 446] on input "Track Title" at bounding box center [797, 441] width 1459 height 29
type input "[DATE] (Unerthed)"
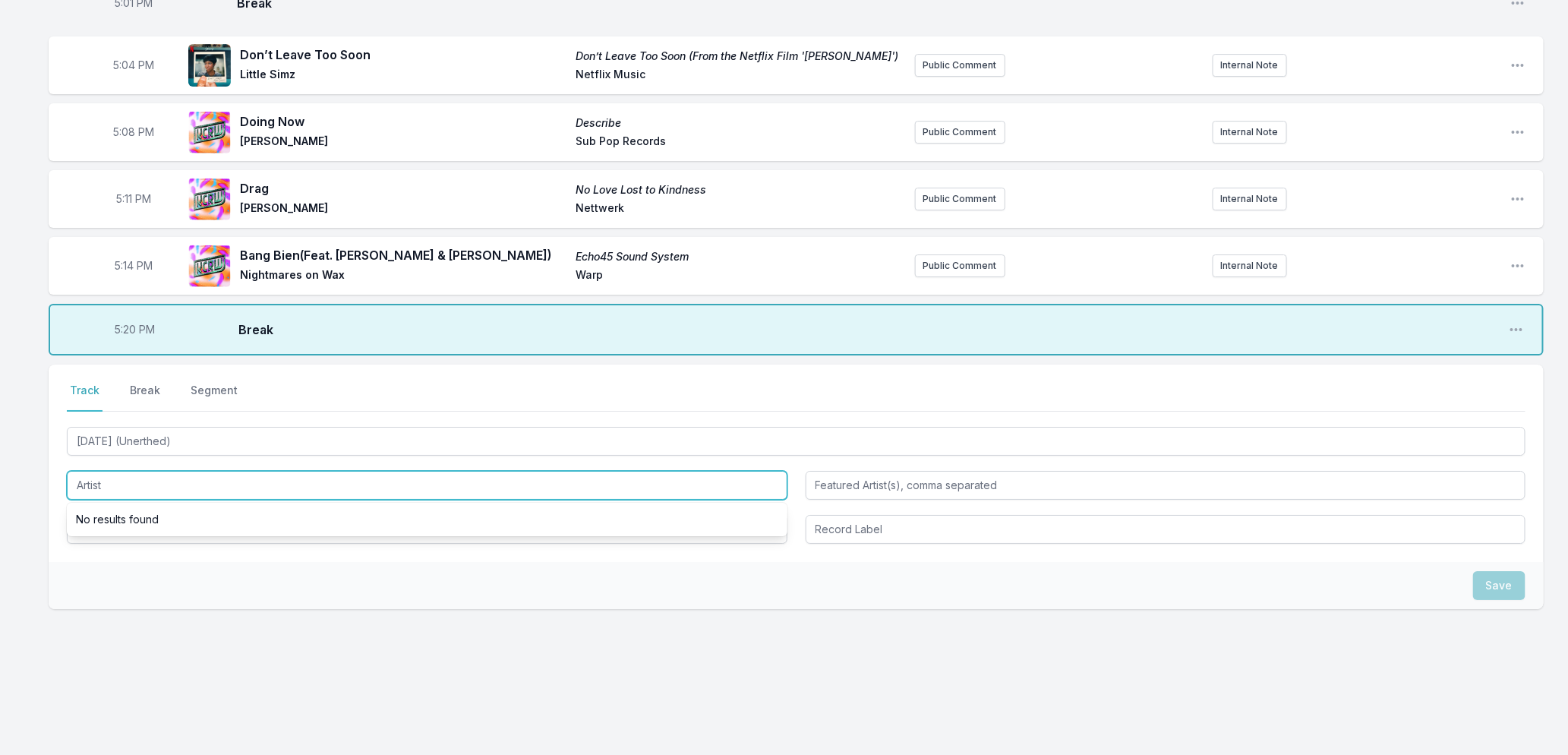
click at [77, 480] on input "Artist" at bounding box center [427, 485] width 721 height 29
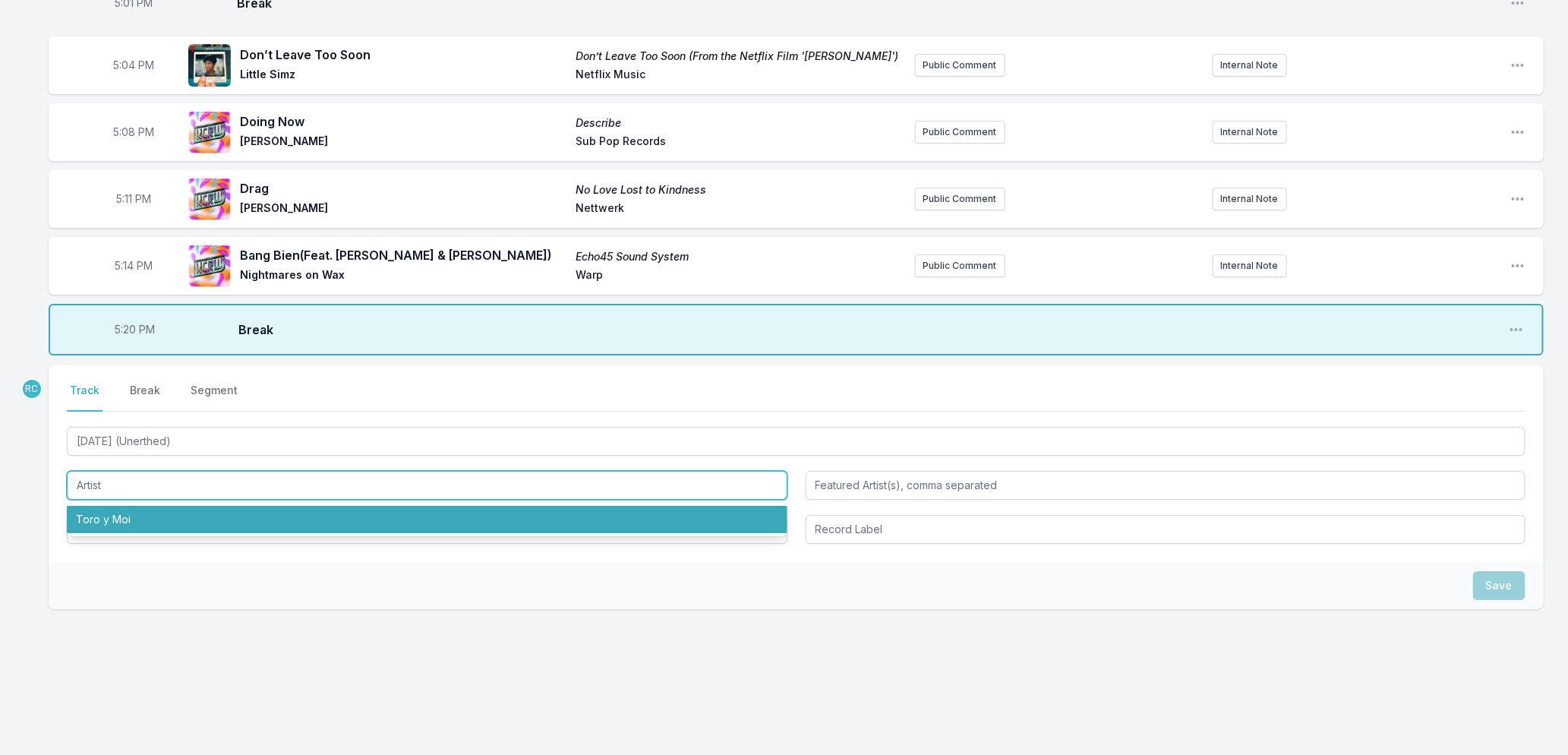
click at [99, 525] on li "Toro y Moi" at bounding box center [427, 519] width 721 height 28
type input "Toro y Moi"
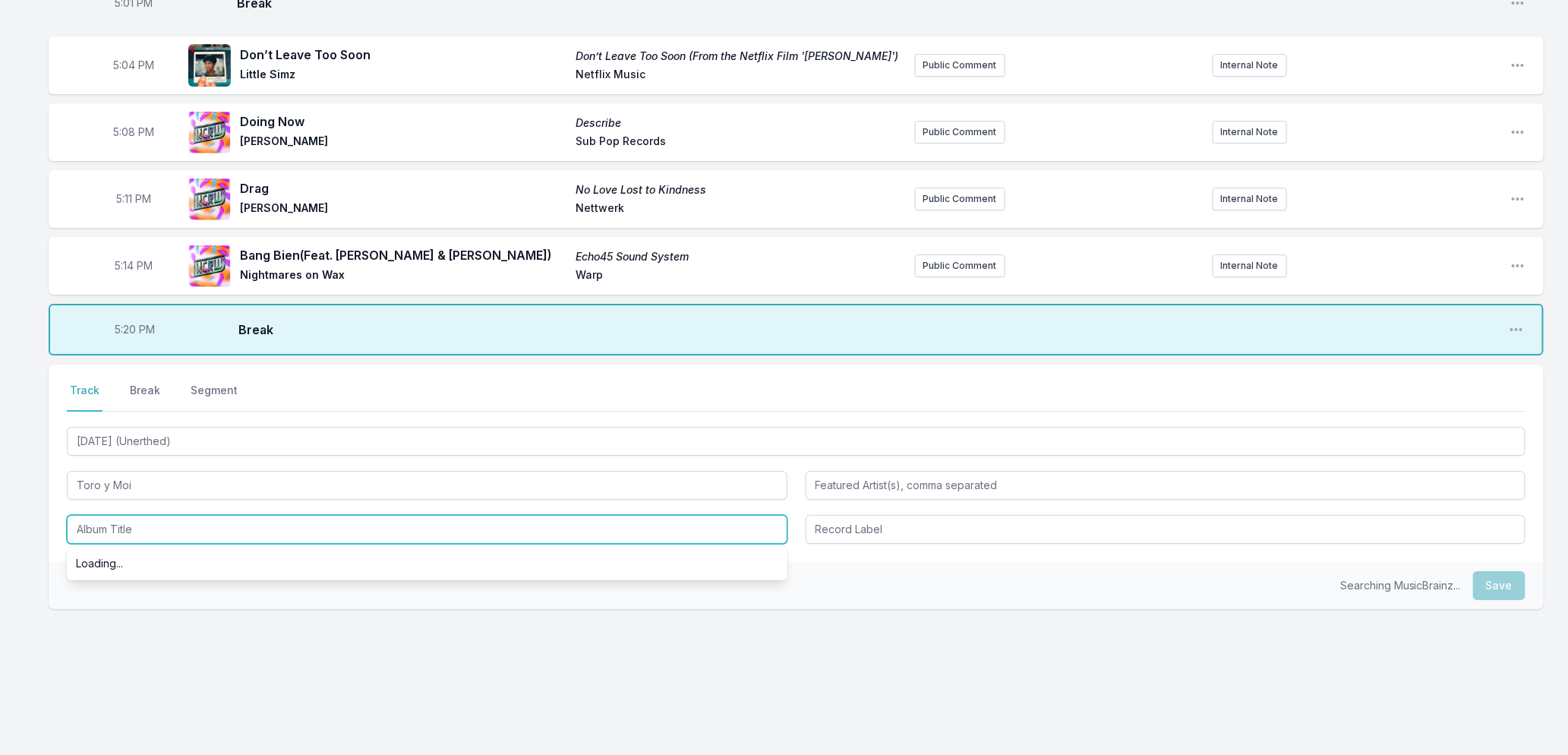
click at [102, 532] on input "Album Title" at bounding box center [427, 529] width 721 height 29
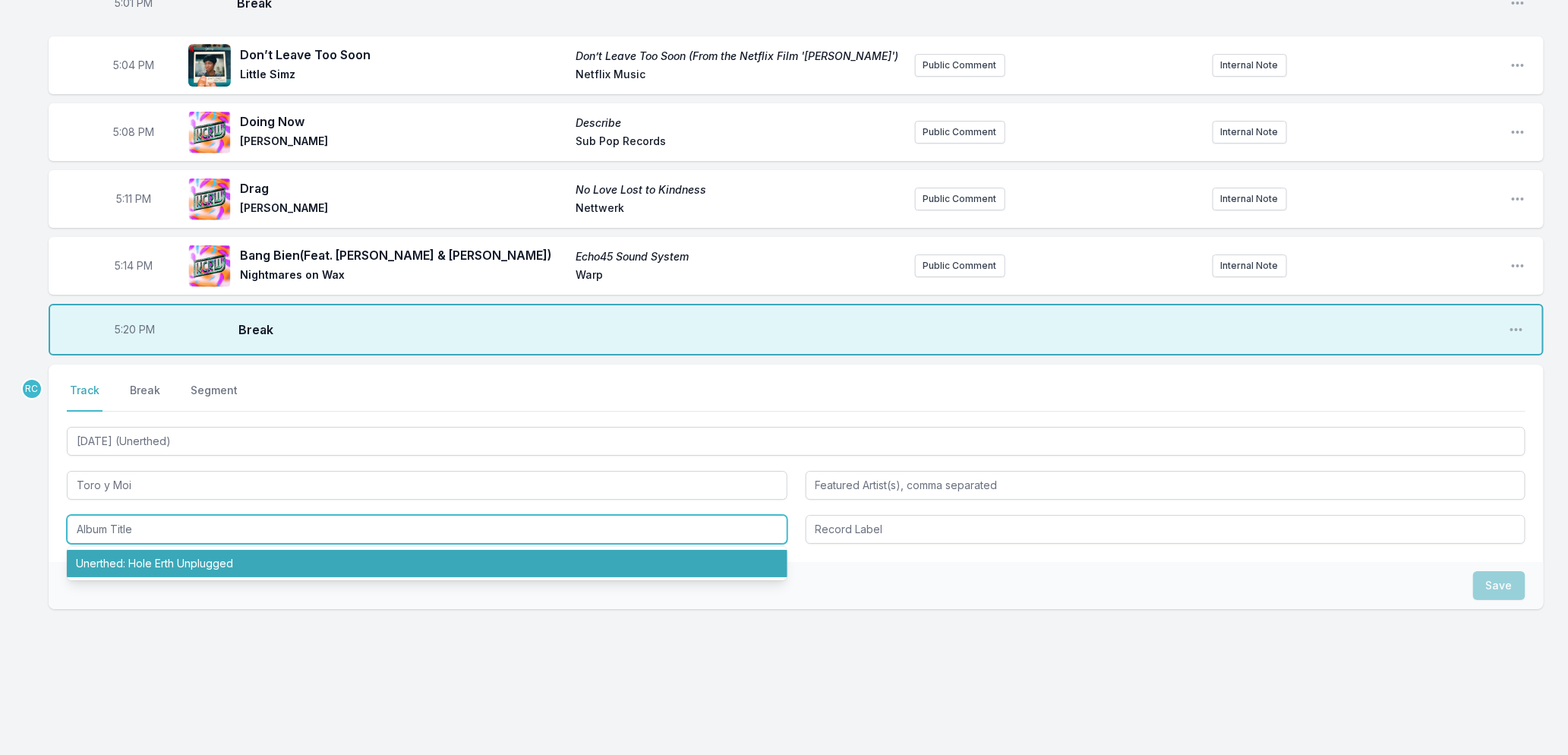
click at [103, 560] on li "Unerthed: Hole Erth Unplugged" at bounding box center [427, 563] width 721 height 28
type input "Unerthed: Hole Erth Unplugged"
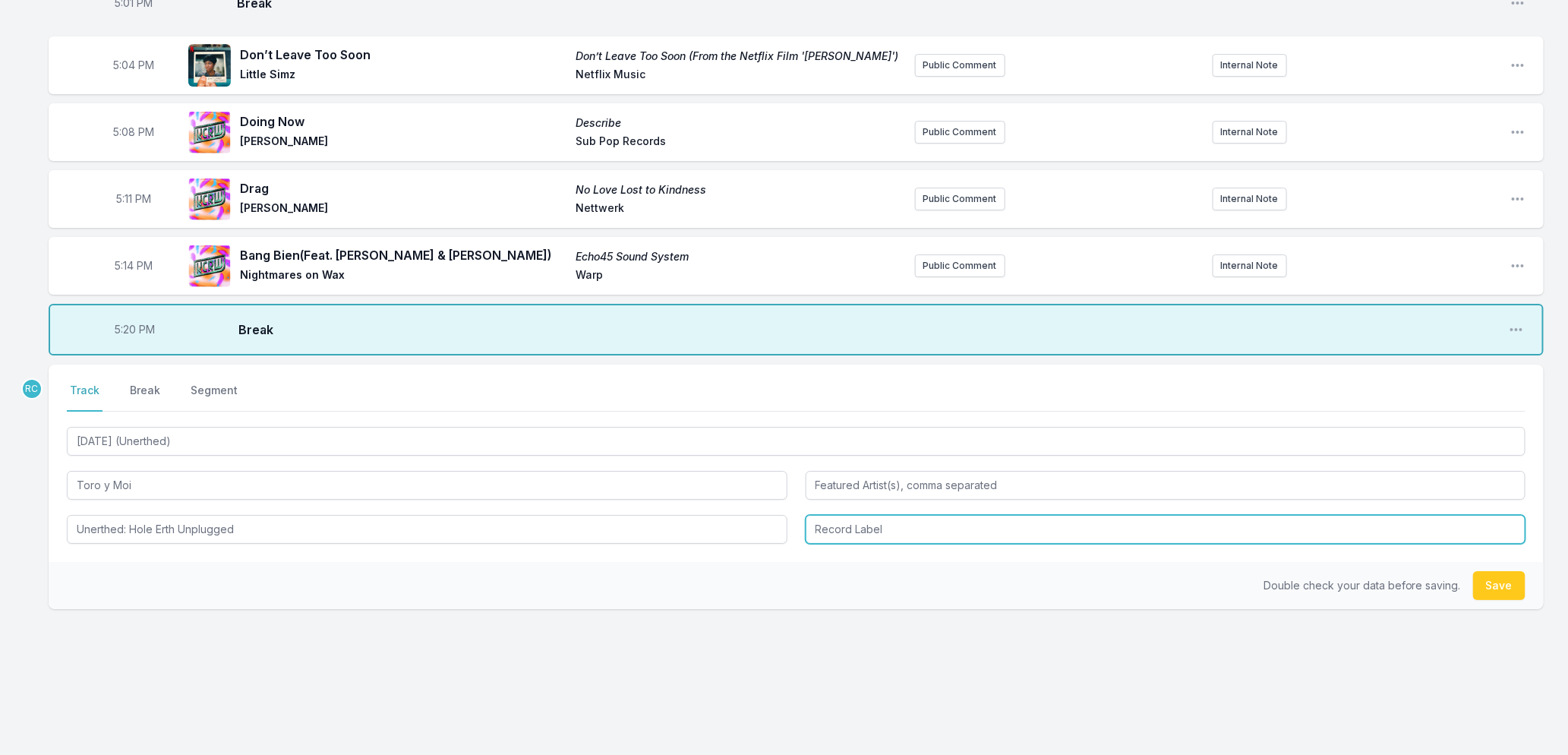
click at [875, 525] on input "Record Label" at bounding box center [1167, 529] width 721 height 29
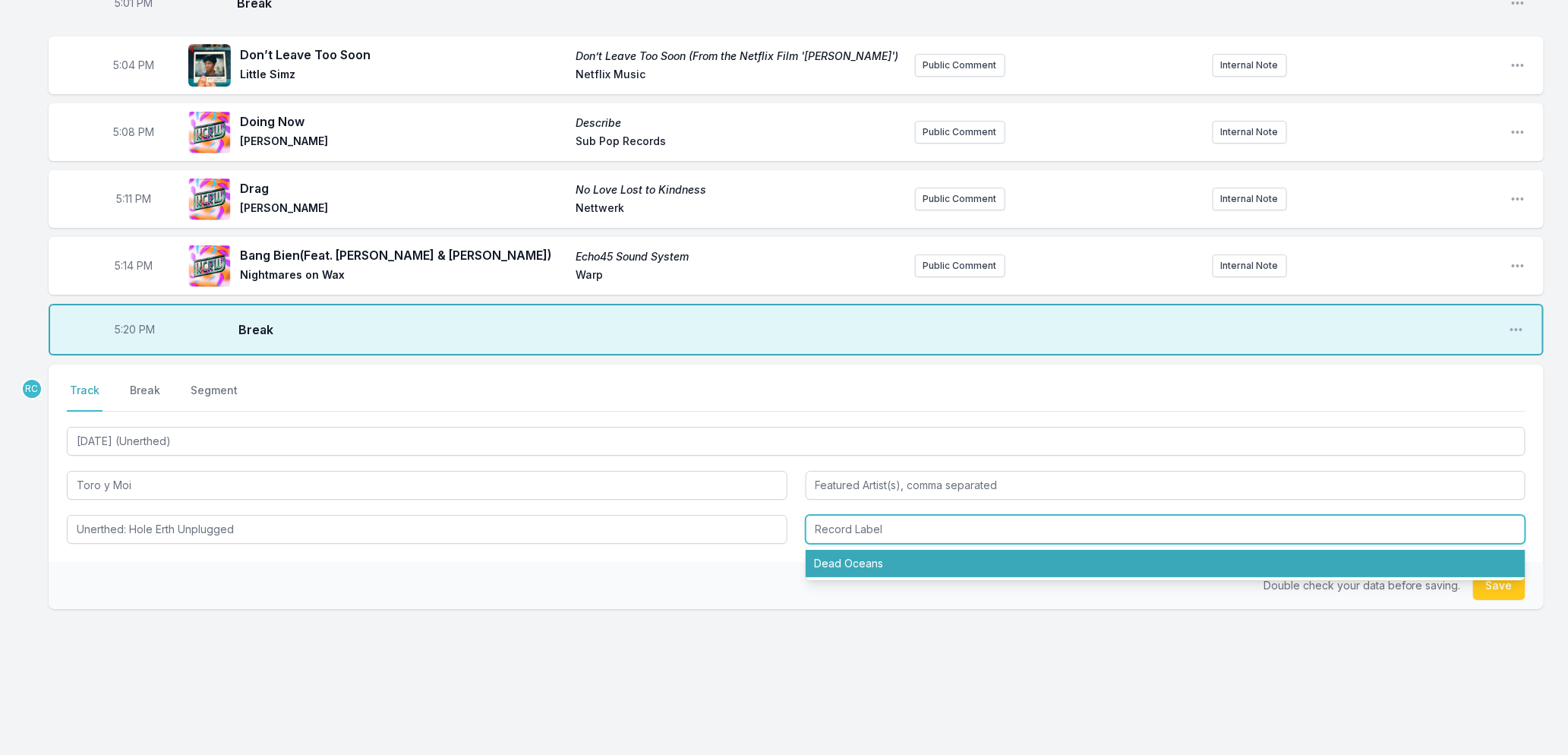
click at [843, 565] on li "Dead Oceans" at bounding box center [1167, 563] width 721 height 28
type input "Dead Oceans"
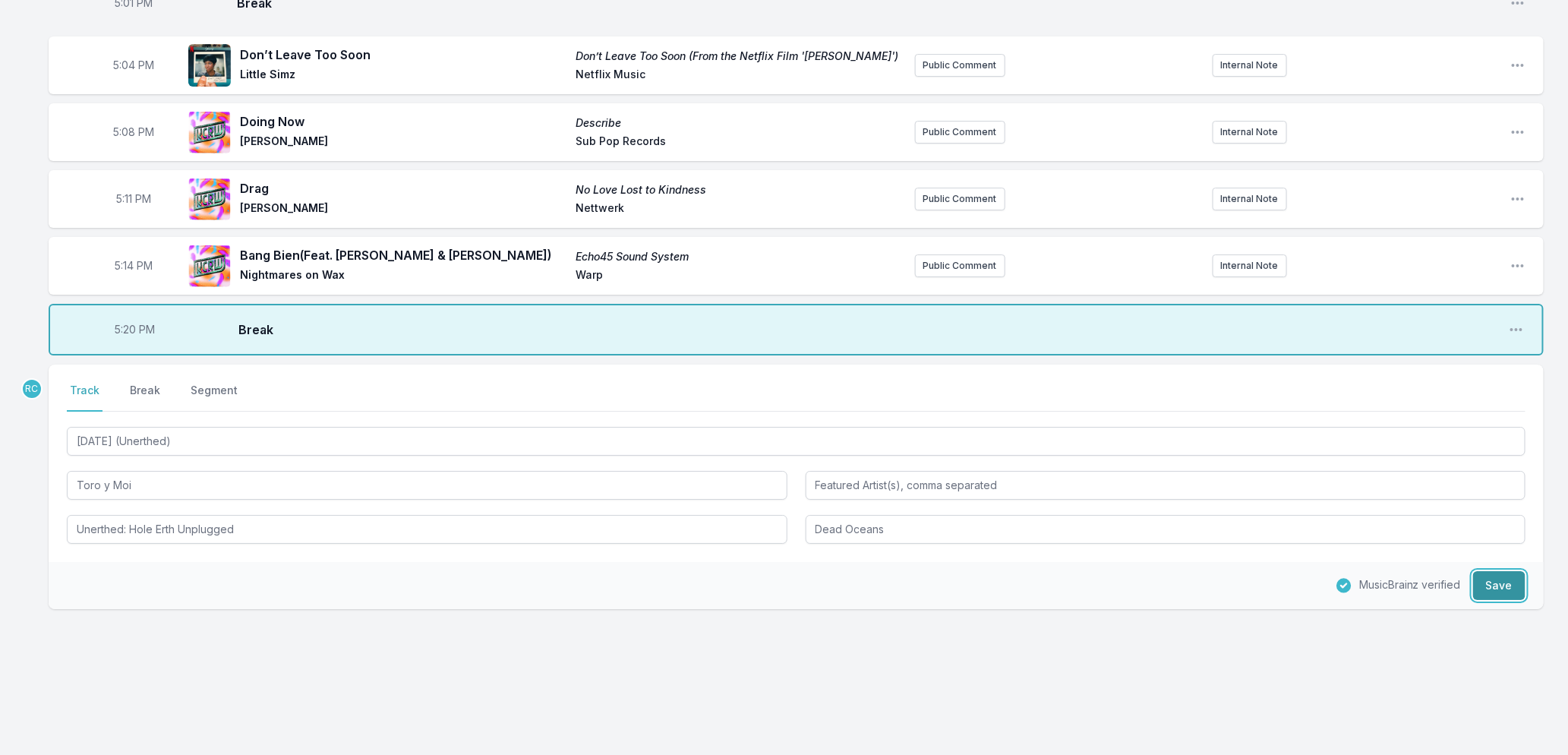
click at [1493, 588] on button "Save" at bounding box center [1499, 585] width 52 height 29
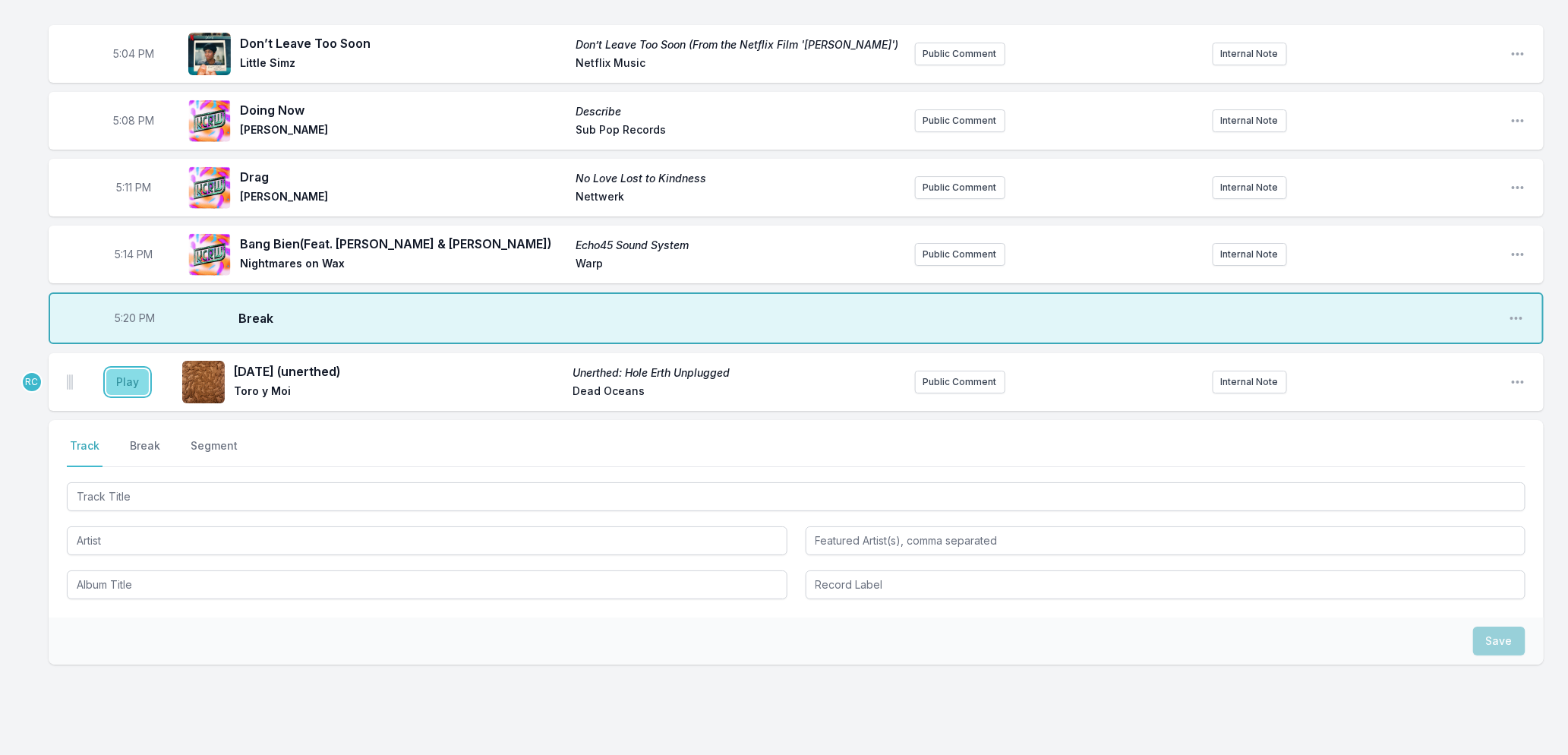
click at [119, 395] on button "Play" at bounding box center [128, 382] width 43 height 26
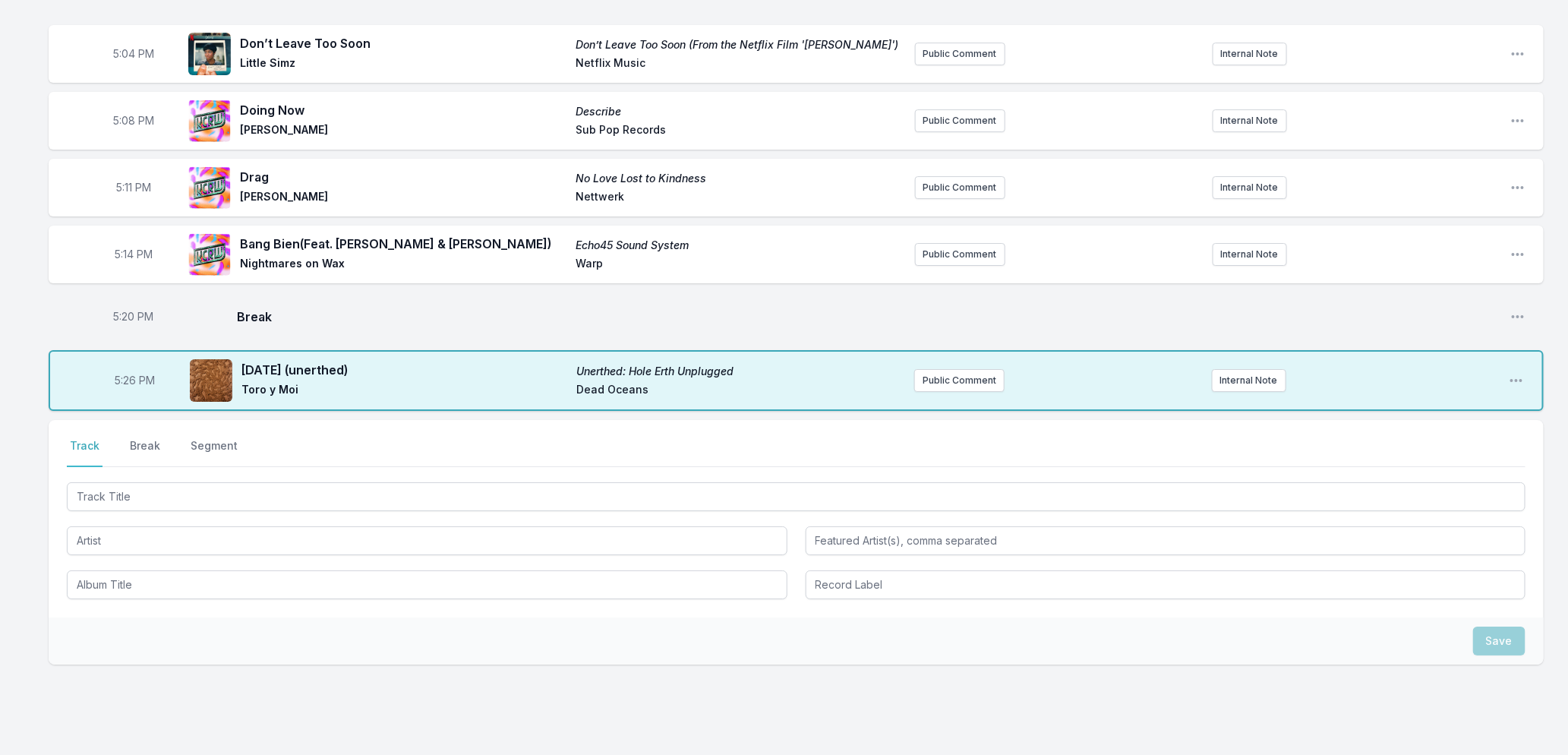
click at [126, 388] on span "5:26 PM" at bounding box center [135, 380] width 40 height 15
click at [125, 393] on input "17:26" at bounding box center [135, 380] width 85 height 29
type input "17:21"
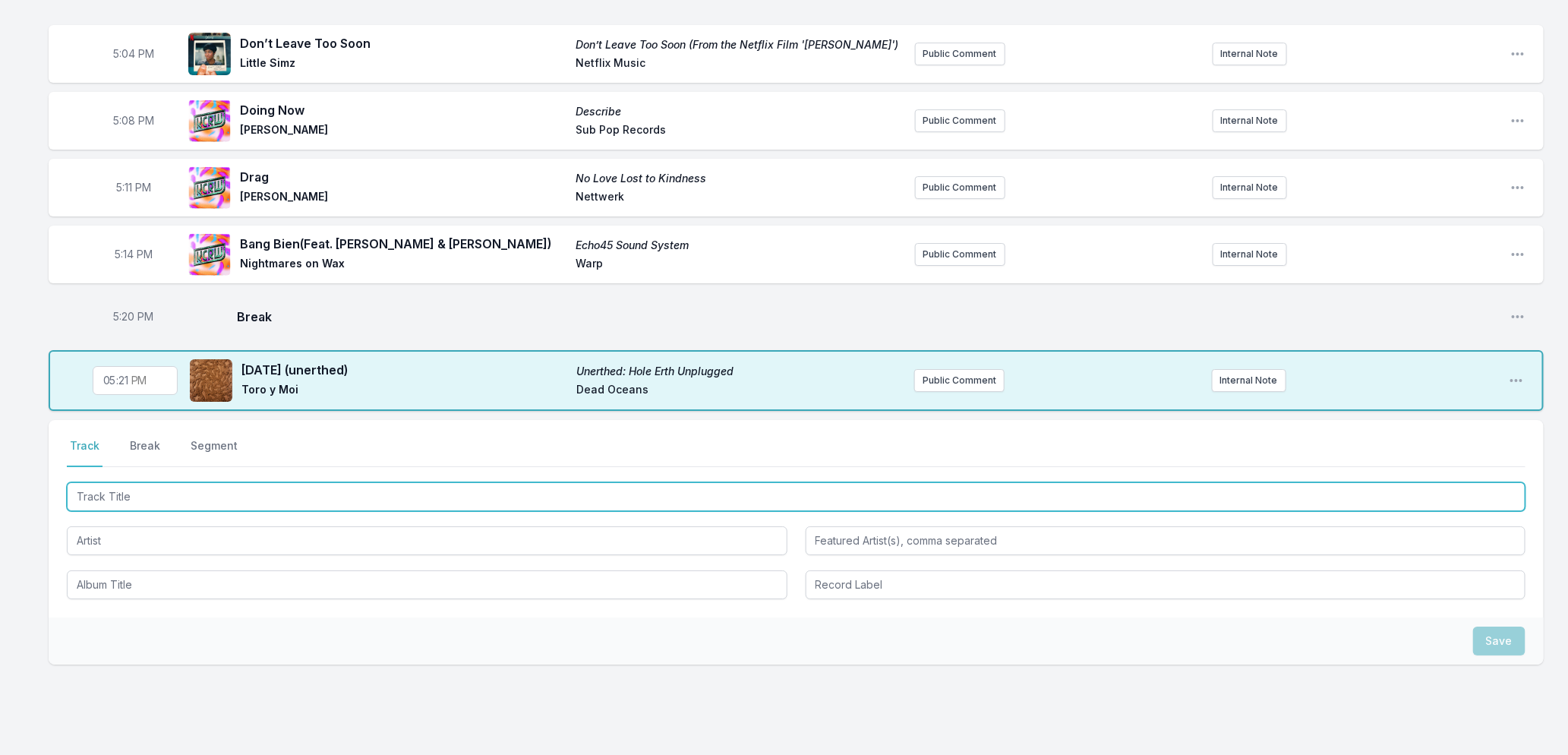
click at [146, 499] on input "Track Title" at bounding box center [797, 496] width 1459 height 29
type input "Simple Life"
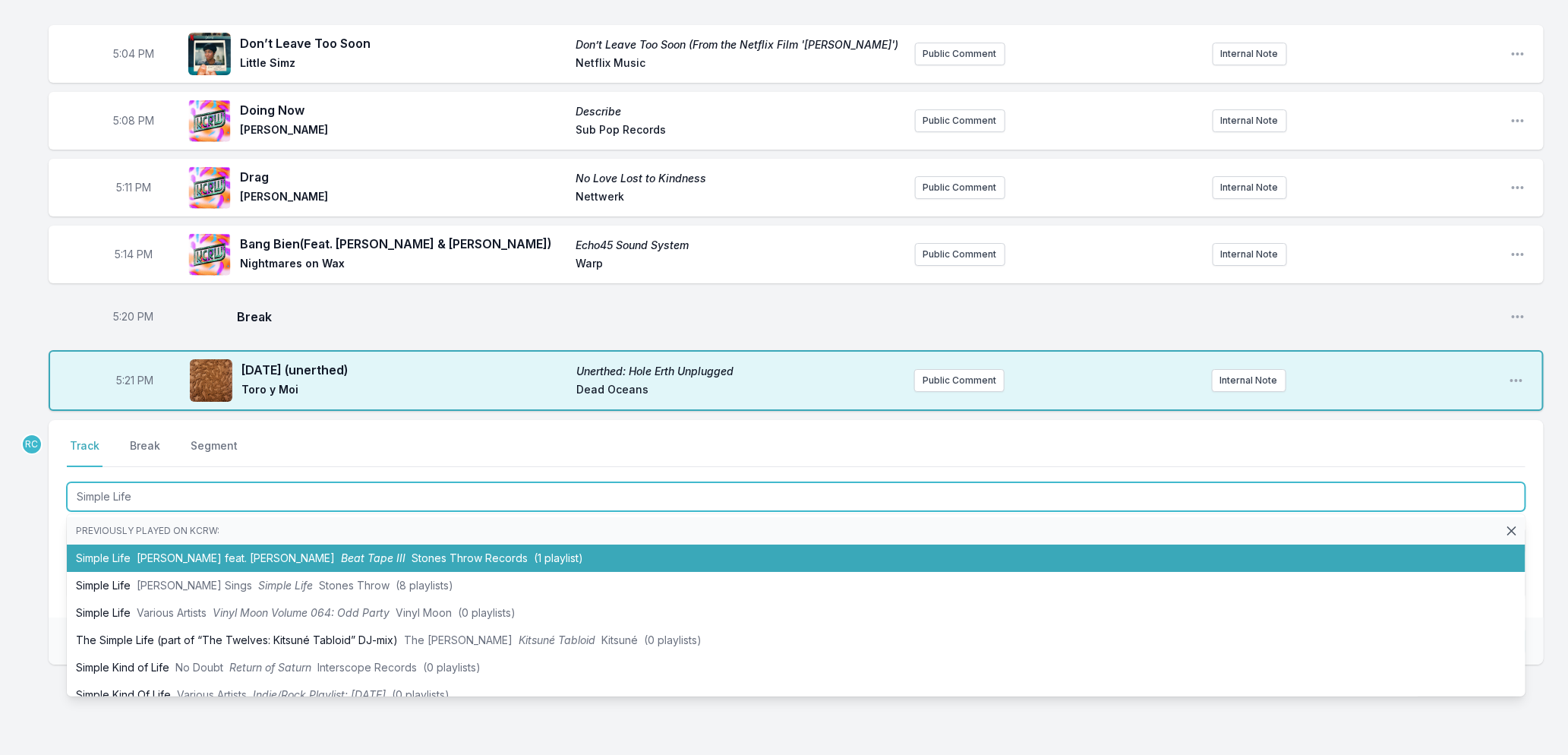
click at [166, 564] on span "[PERSON_NAME] feat. [PERSON_NAME]" at bounding box center [235, 558] width 198 height 13
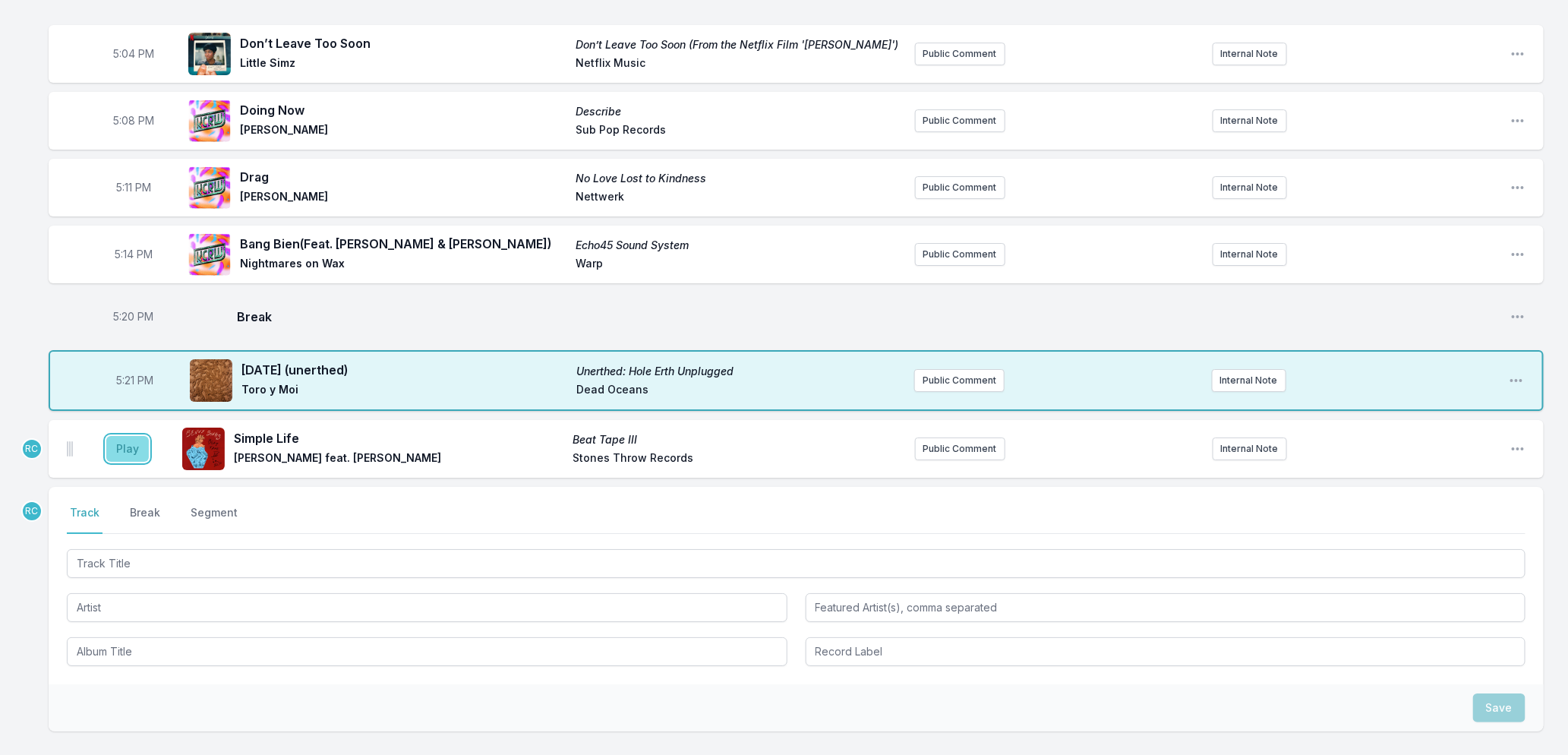
click at [133, 462] on button "Play" at bounding box center [128, 449] width 43 height 26
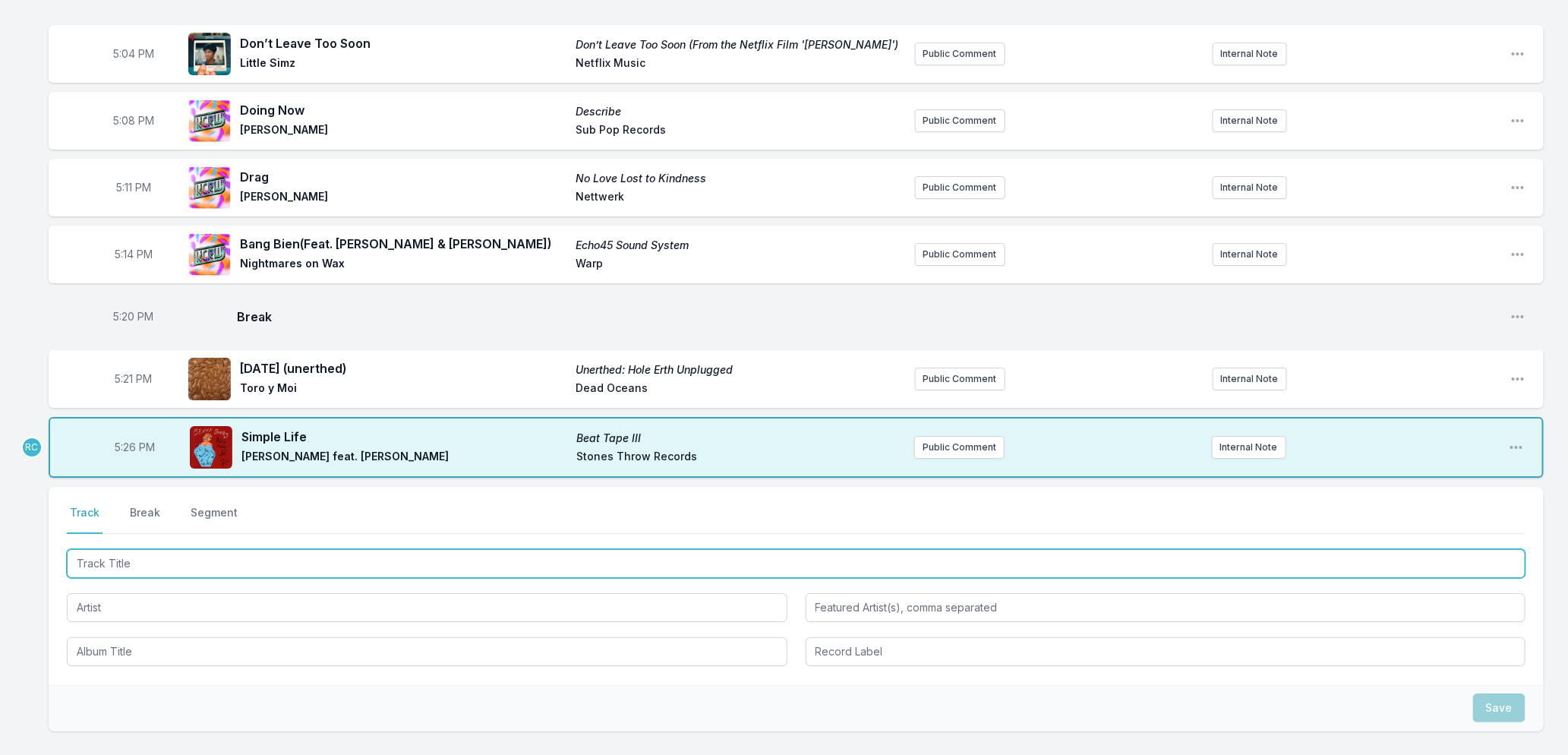
click at [134, 572] on input "Track Title" at bounding box center [797, 563] width 1459 height 29
type input "The Scythe"
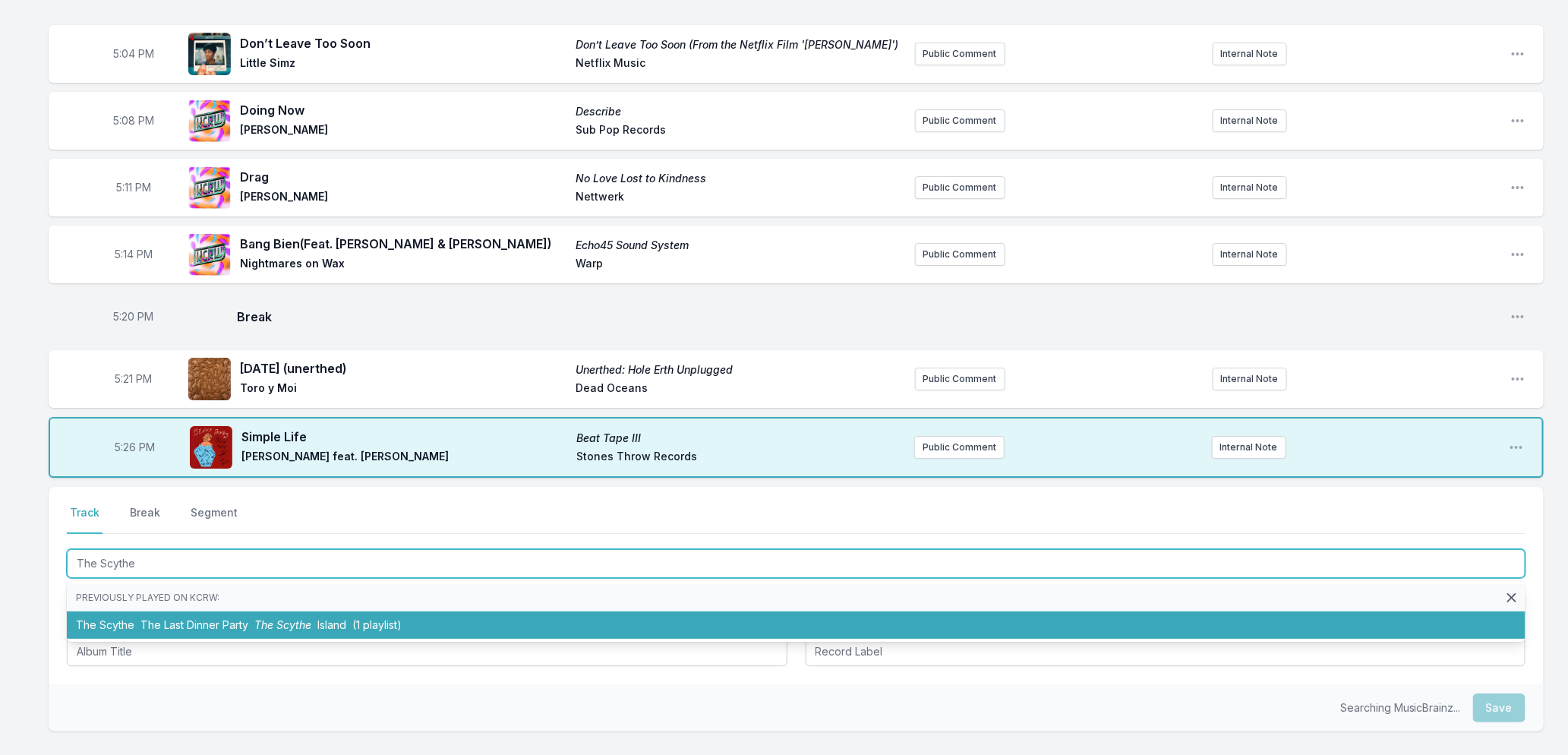
click at [199, 626] on li "The Scythe The Last Dinner Party The Scythe Island (1 playlist)" at bounding box center [797, 625] width 1459 height 28
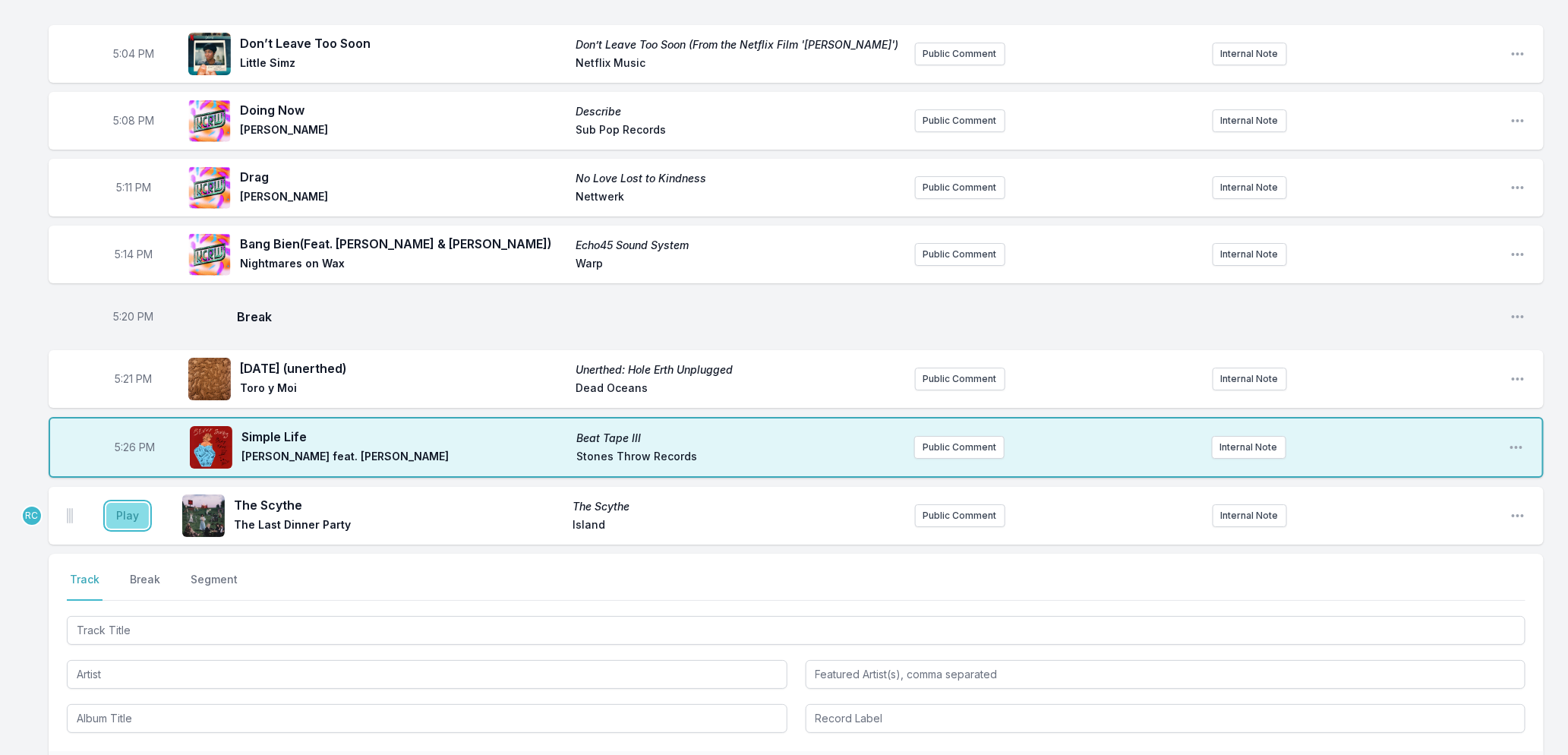
click at [133, 529] on button "Play" at bounding box center [128, 515] width 43 height 26
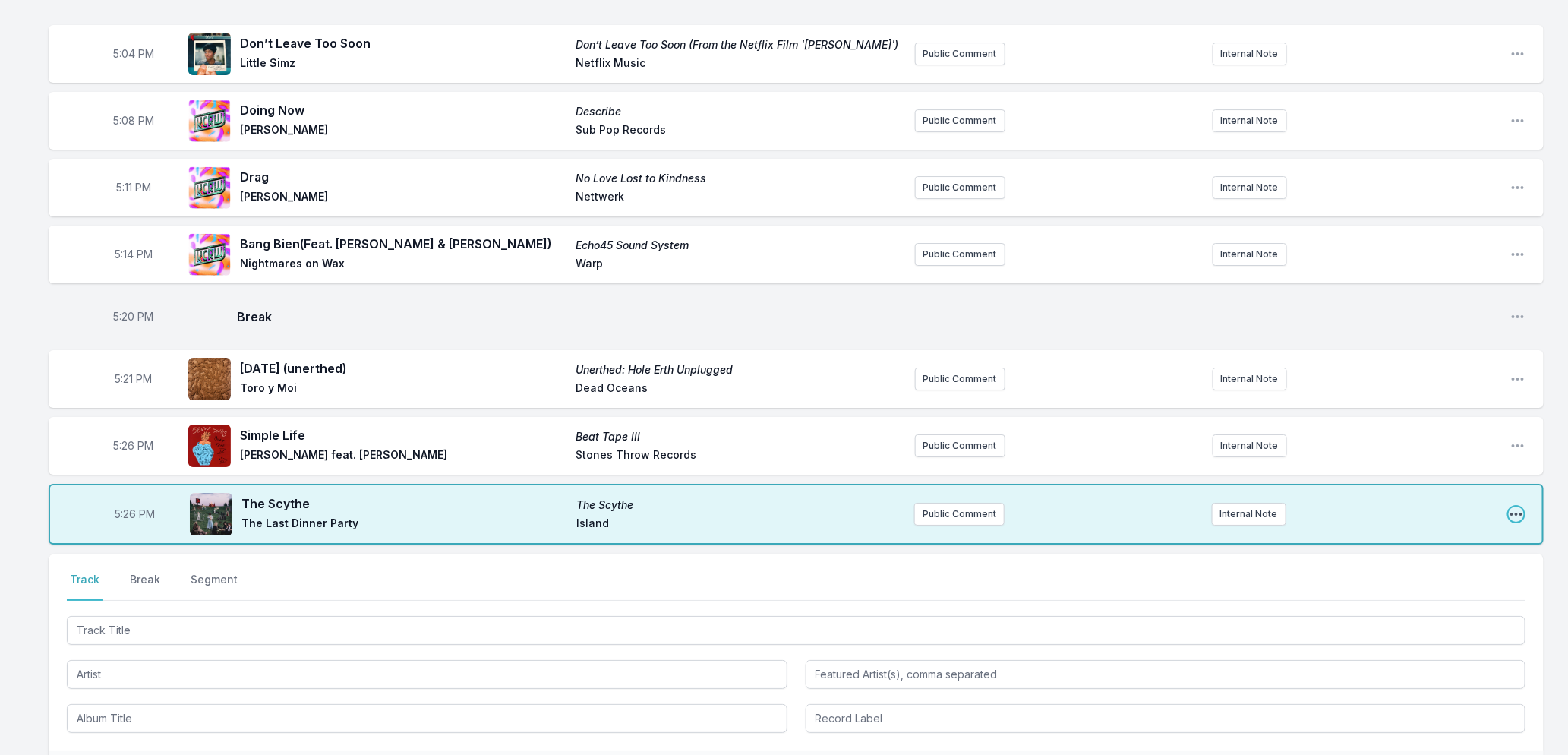
click at [1513, 516] on icon "Open playlist item options" at bounding box center [1516, 514] width 12 height 3
click at [1402, 583] on button "Edit Track Details" at bounding box center [1439, 572] width 170 height 28
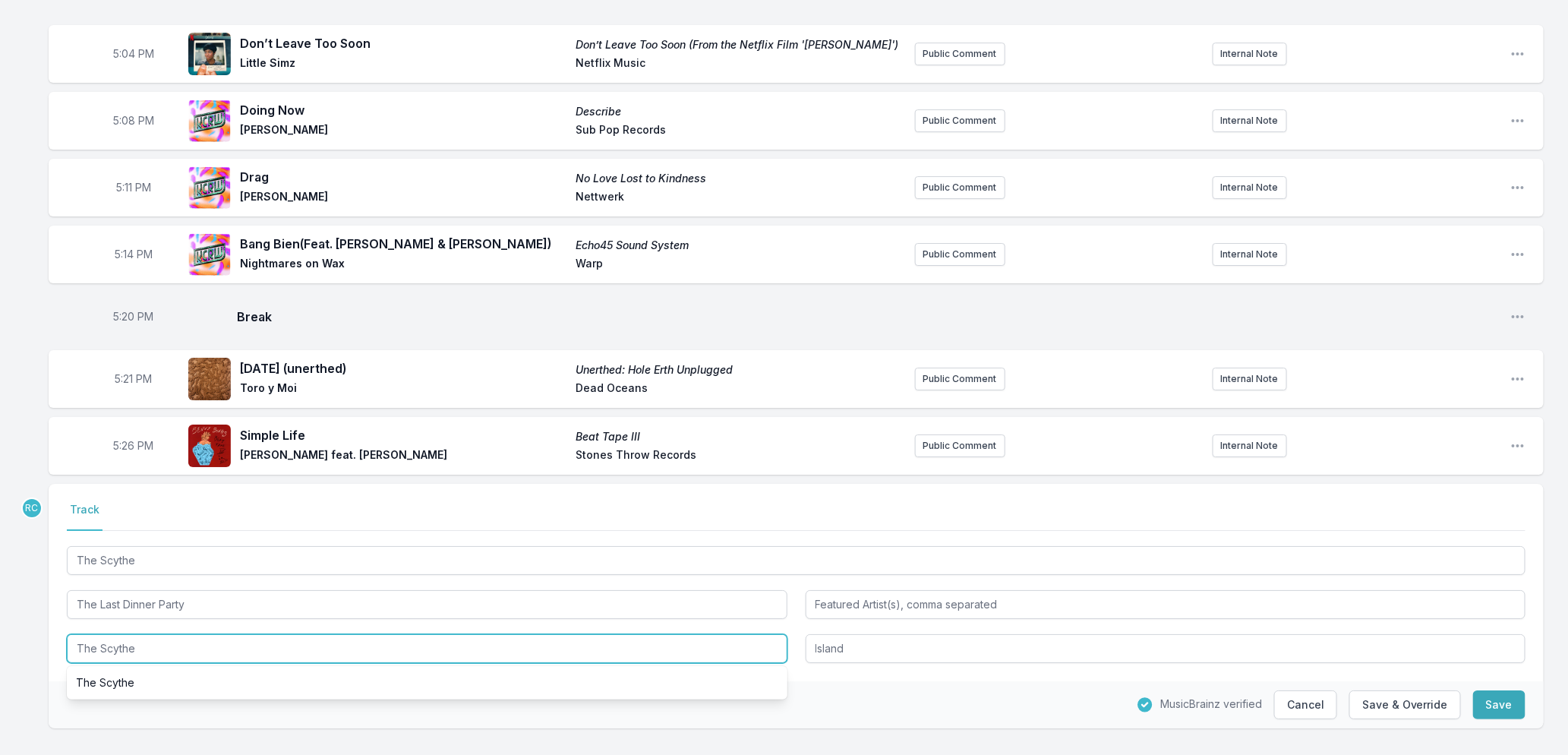
drag, startPoint x: 151, startPoint y: 660, endPoint x: -14, endPoint y: 607, distance: 173.3
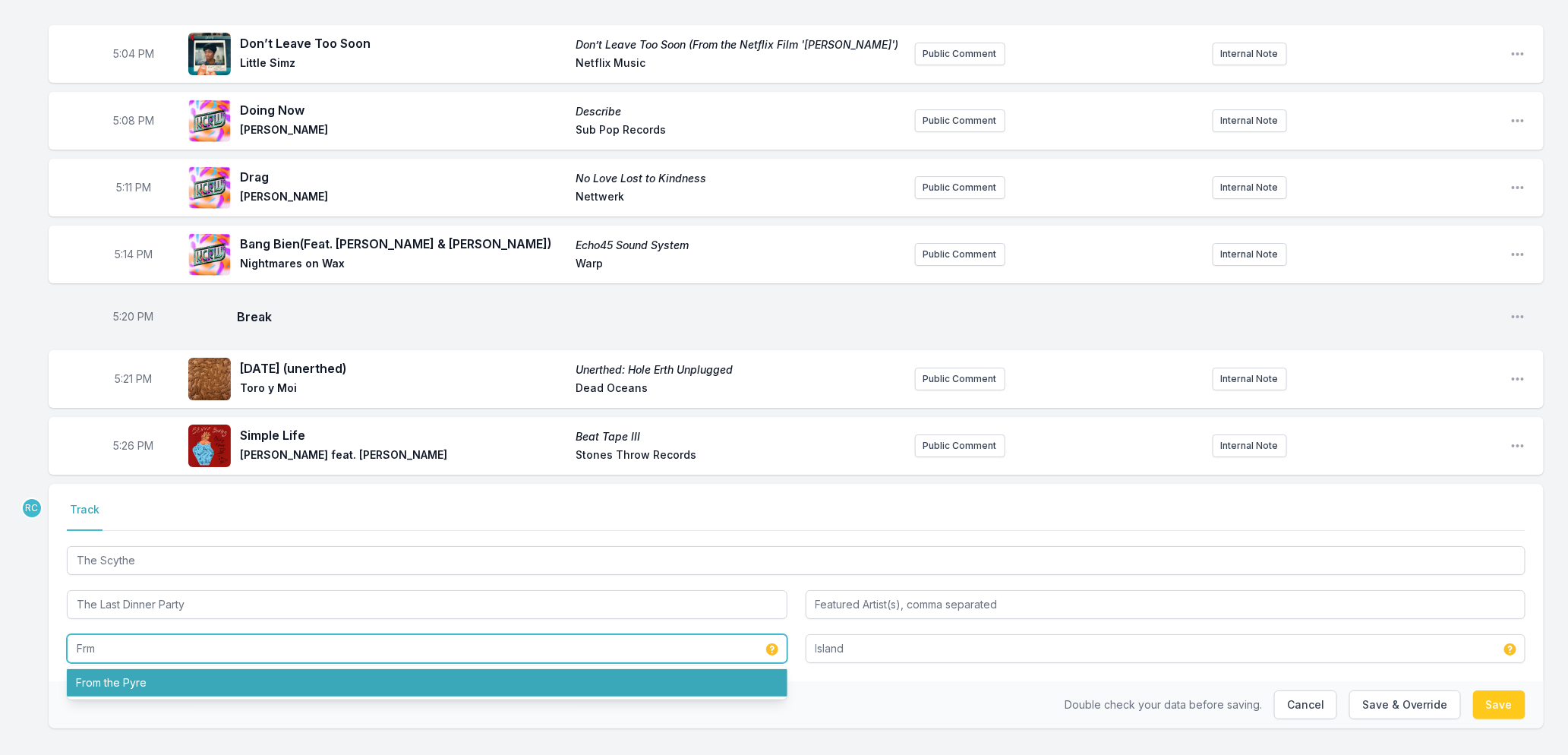
click at [115, 697] on li "From the Pyre" at bounding box center [427, 682] width 721 height 28
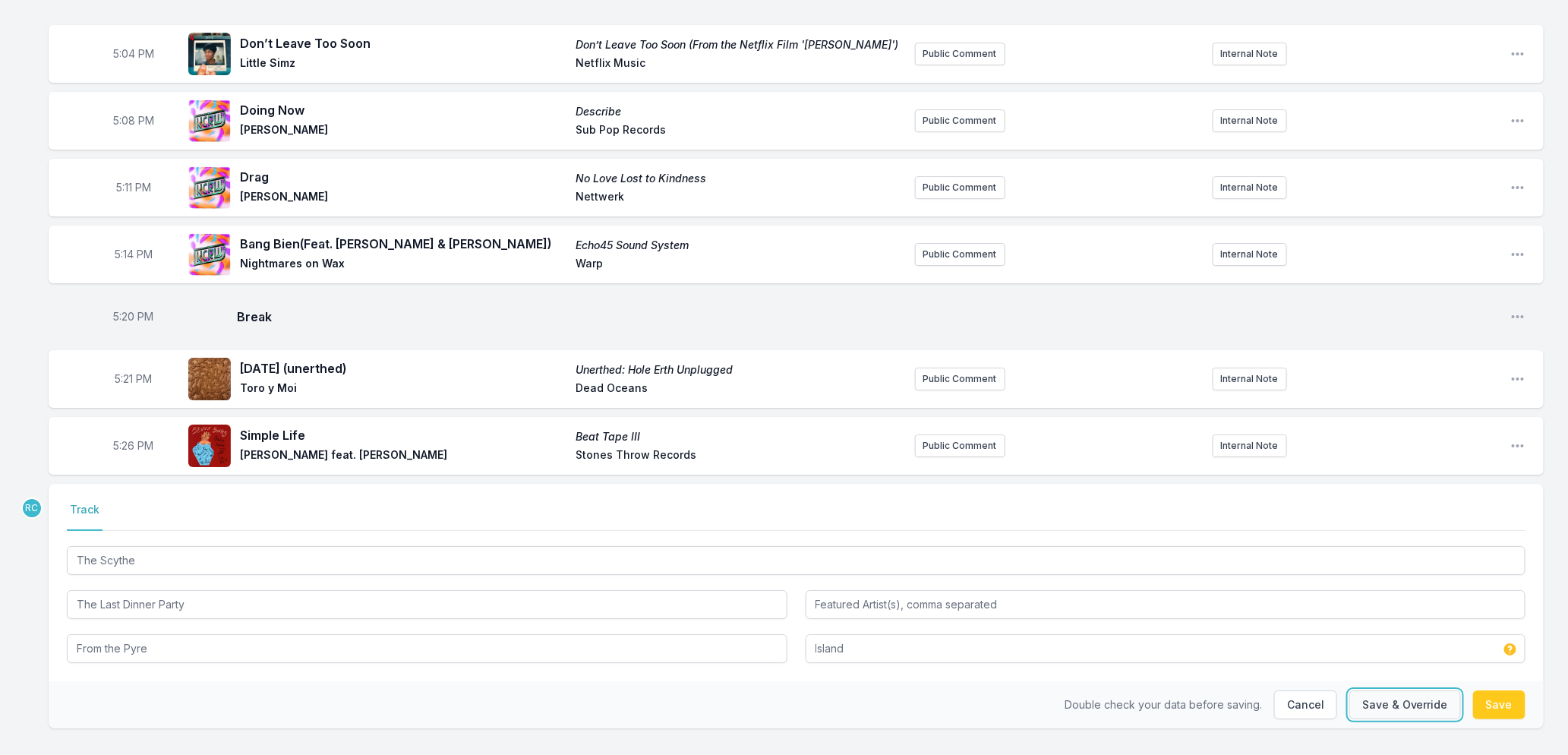
click at [1415, 719] on button "Save & Override" at bounding box center [1406, 705] width 112 height 29
type input "The Scythe"
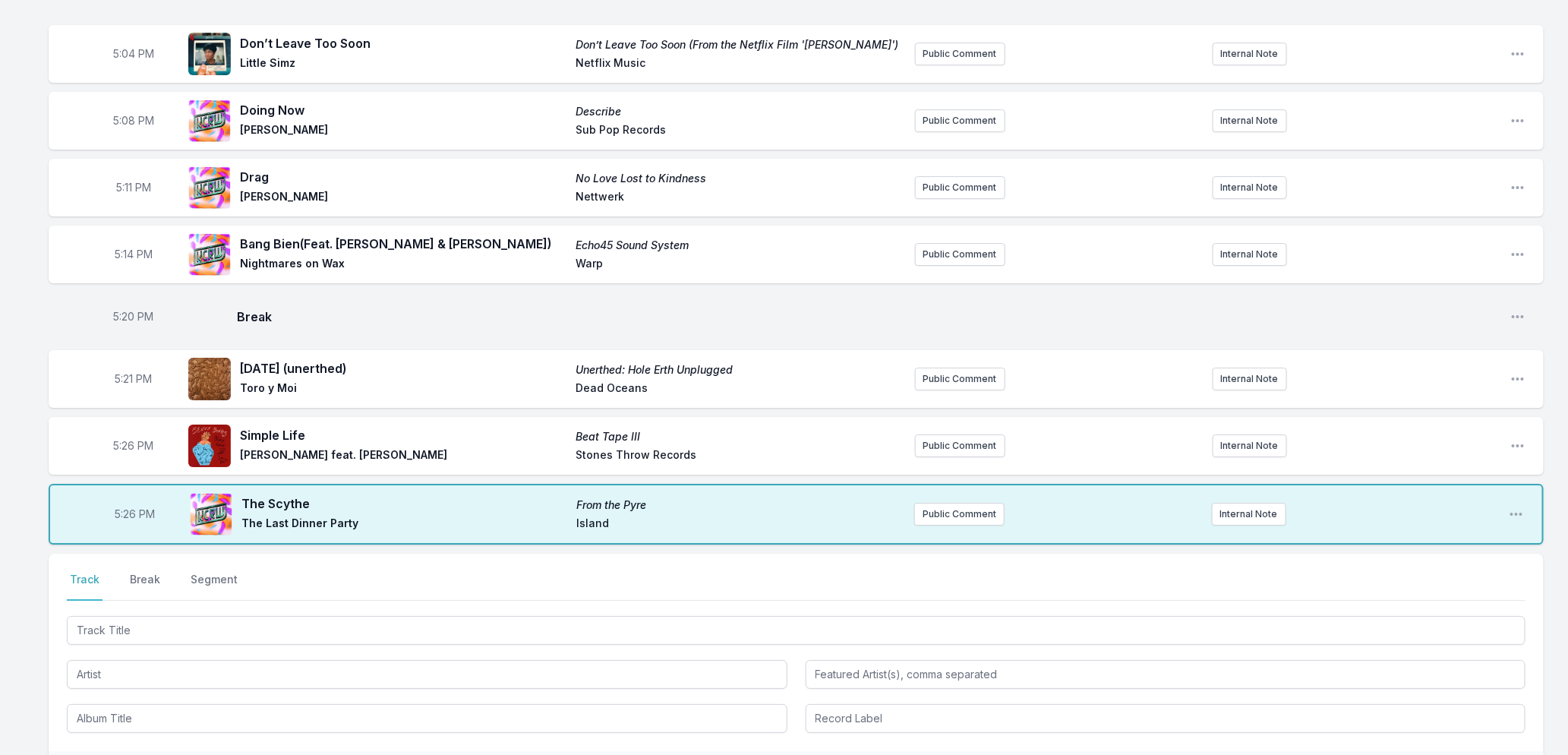
click at [125, 454] on span "5:26 PM" at bounding box center [133, 446] width 40 height 15
click at [125, 458] on input "17:26" at bounding box center [134, 446] width 85 height 29
type input "17:24"
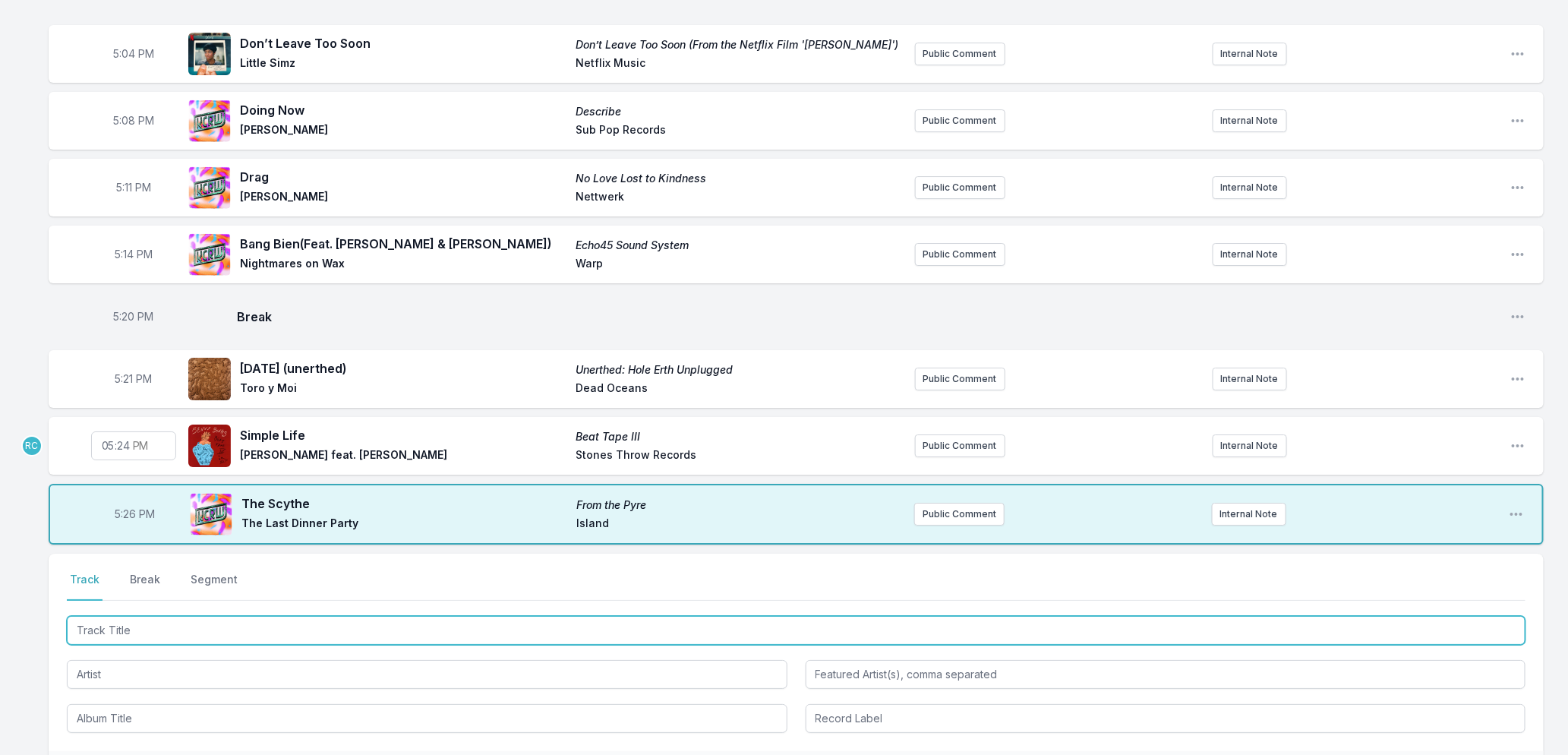
click at [206, 645] on input "Track Title" at bounding box center [797, 630] width 1459 height 29
click at [185, 639] on input "Track Title" at bounding box center [797, 630] width 1459 height 29
type input "Strawberry Letter 23"
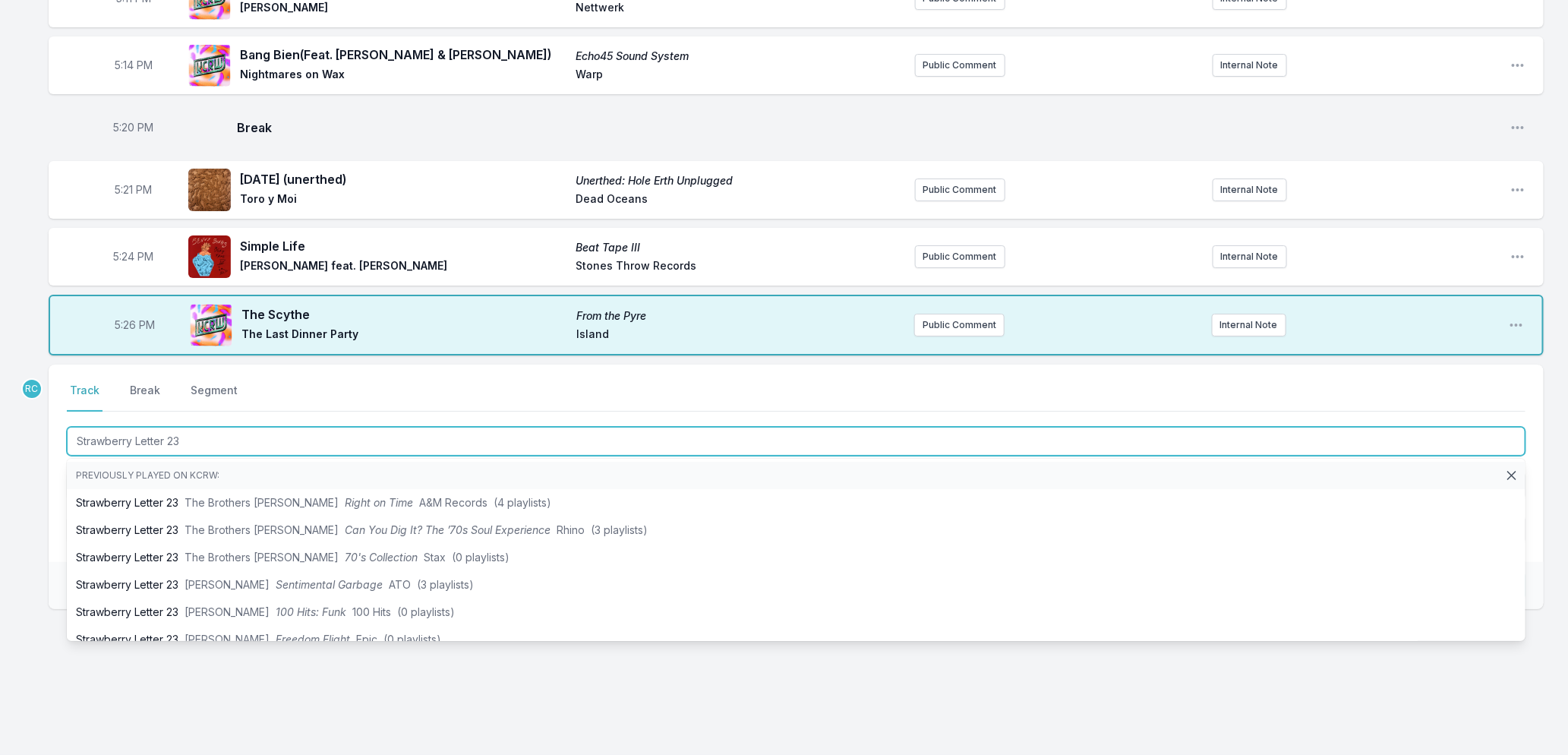
scroll to position [2683, 0]
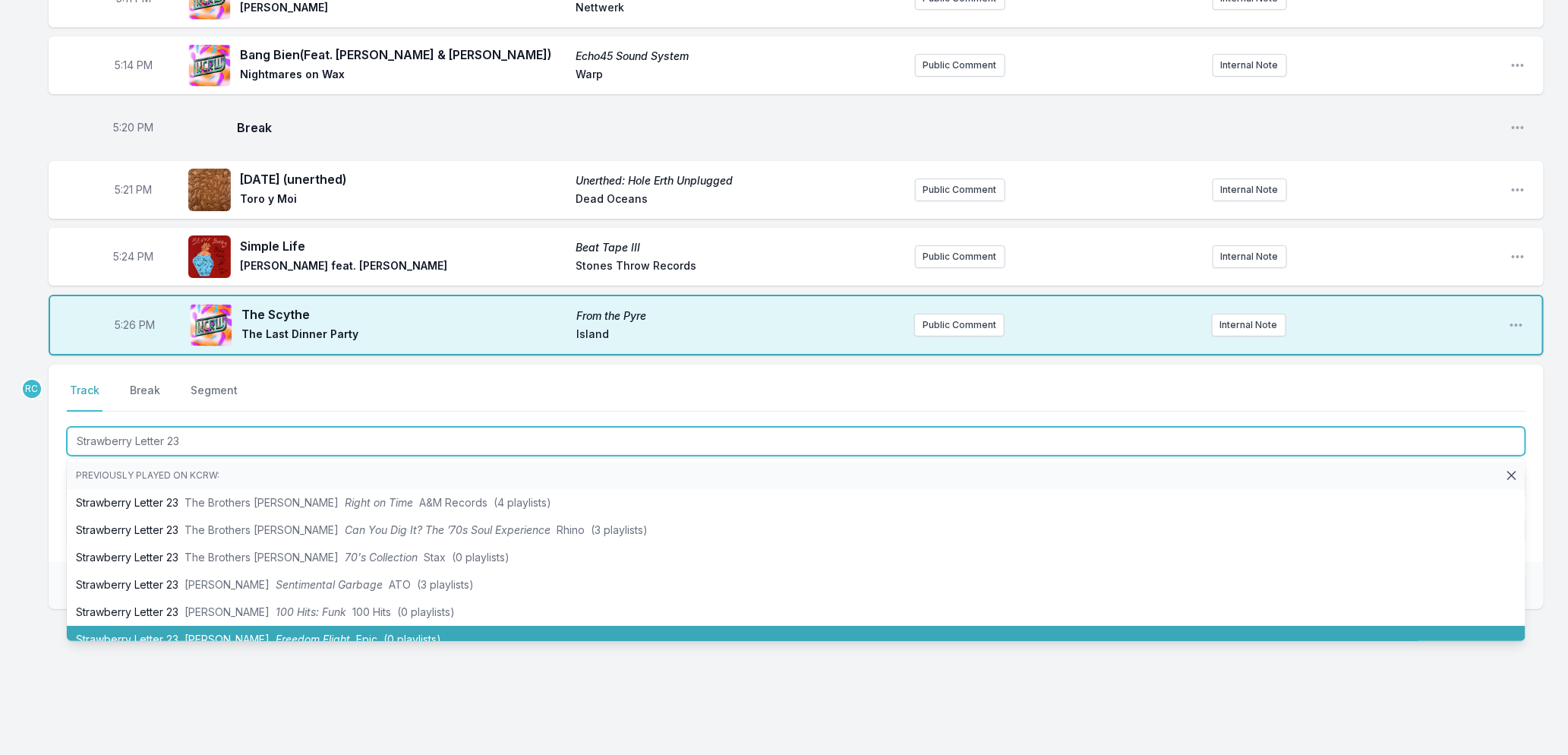
click at [215, 630] on li "Strawberry Letter 23 [PERSON_NAME] Freedom Flight Epic (0 playlists)" at bounding box center [797, 639] width 1459 height 28
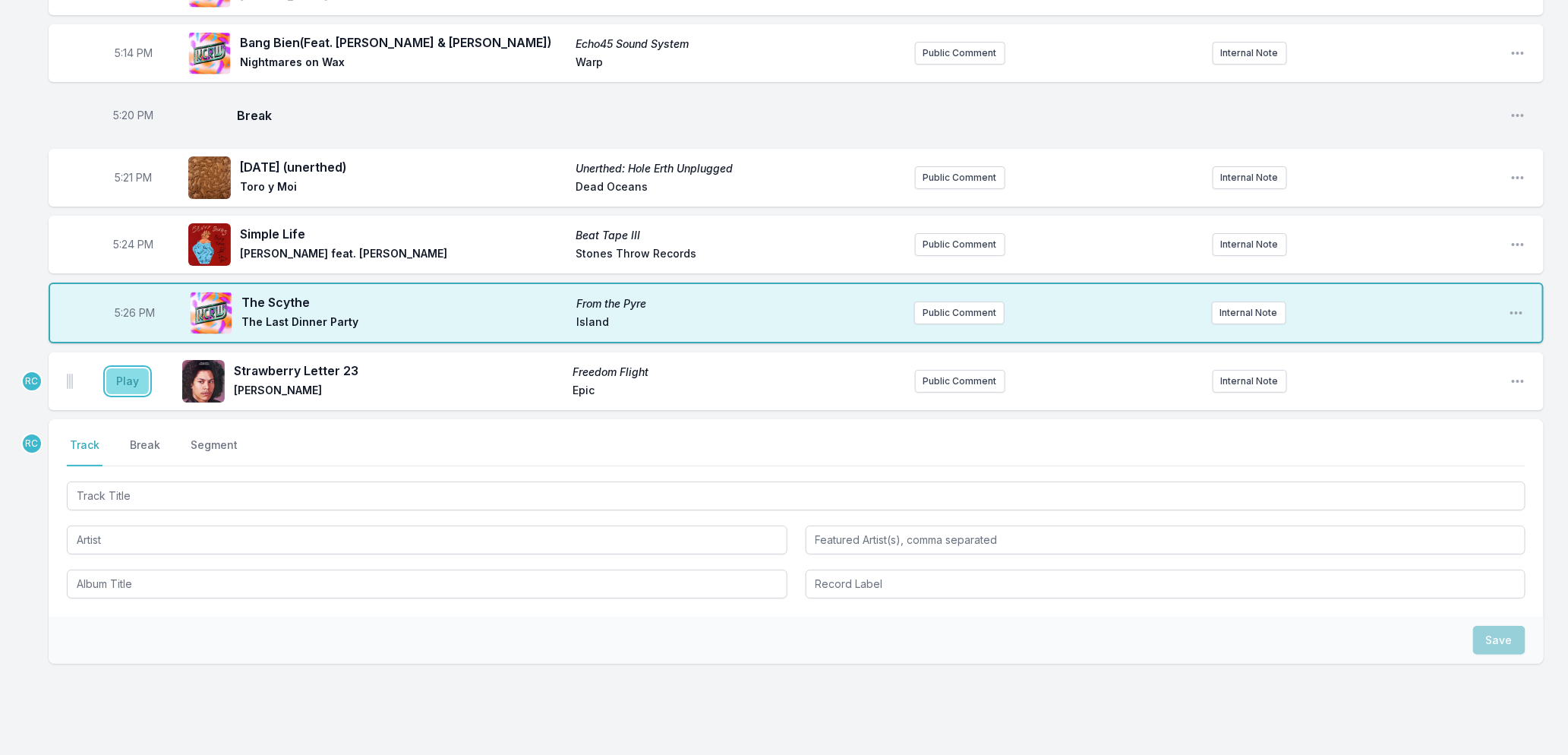
click at [125, 394] on button "Play" at bounding box center [128, 381] width 43 height 26
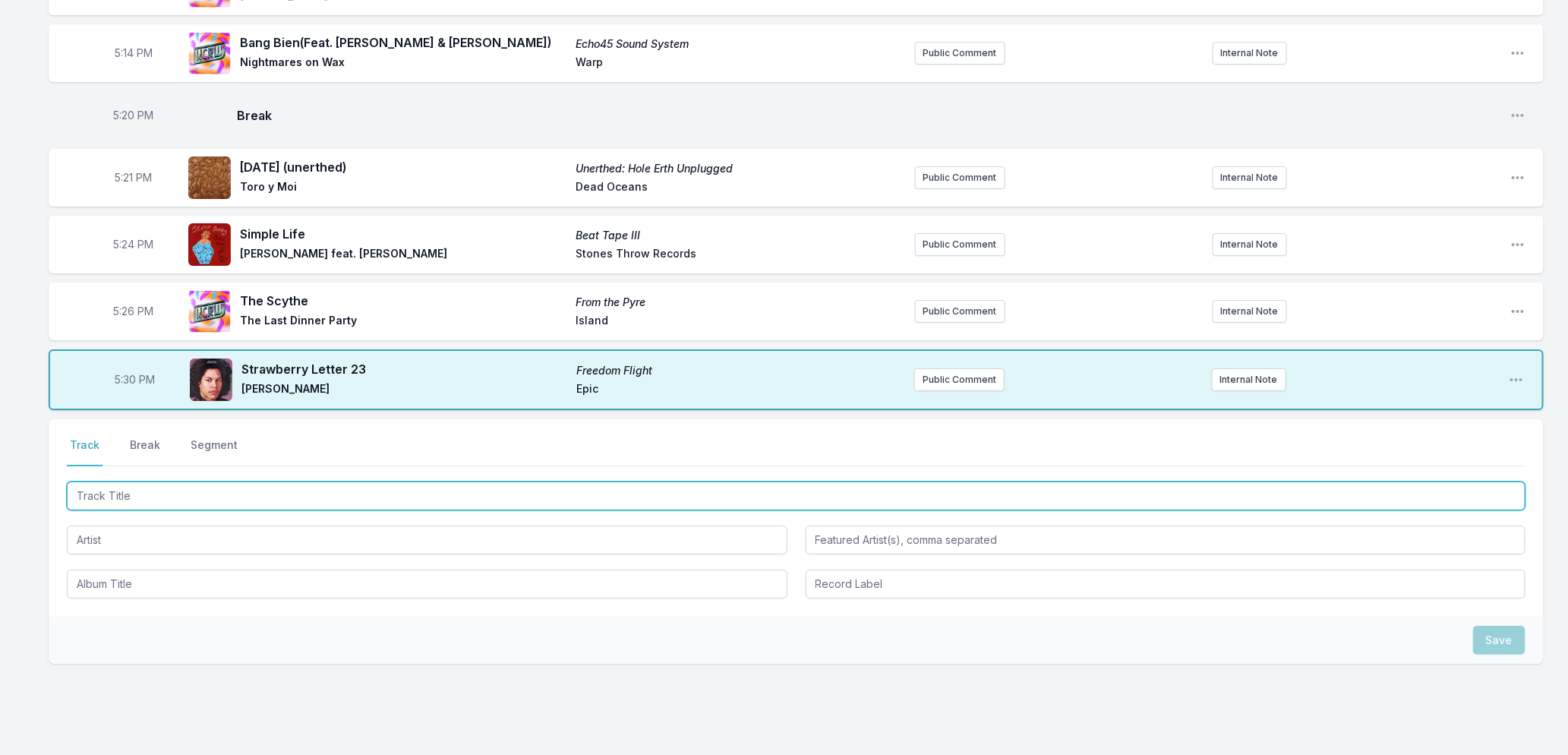
click at [394, 510] on input "Track Title" at bounding box center [797, 495] width 1459 height 29
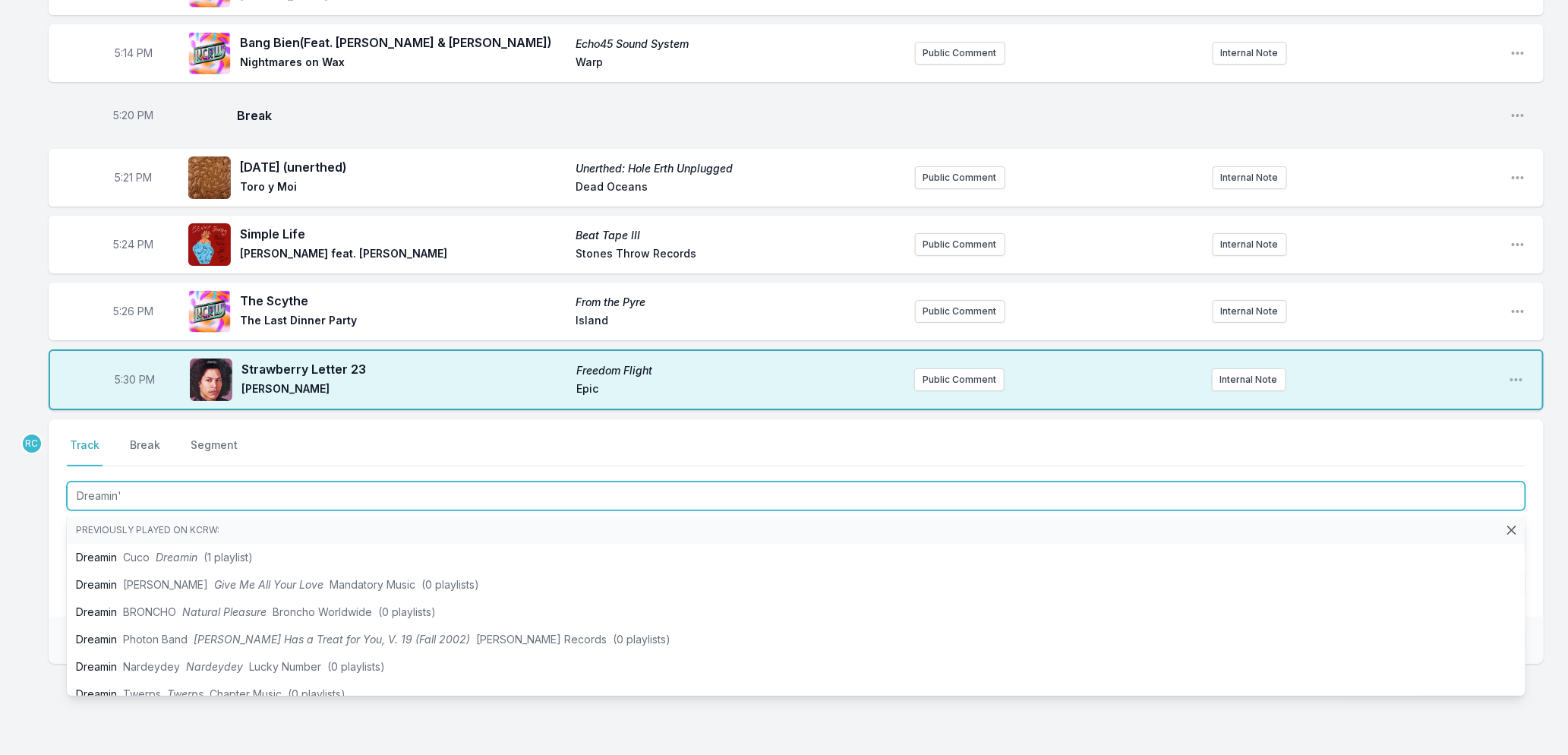
type input "Dreamin'"
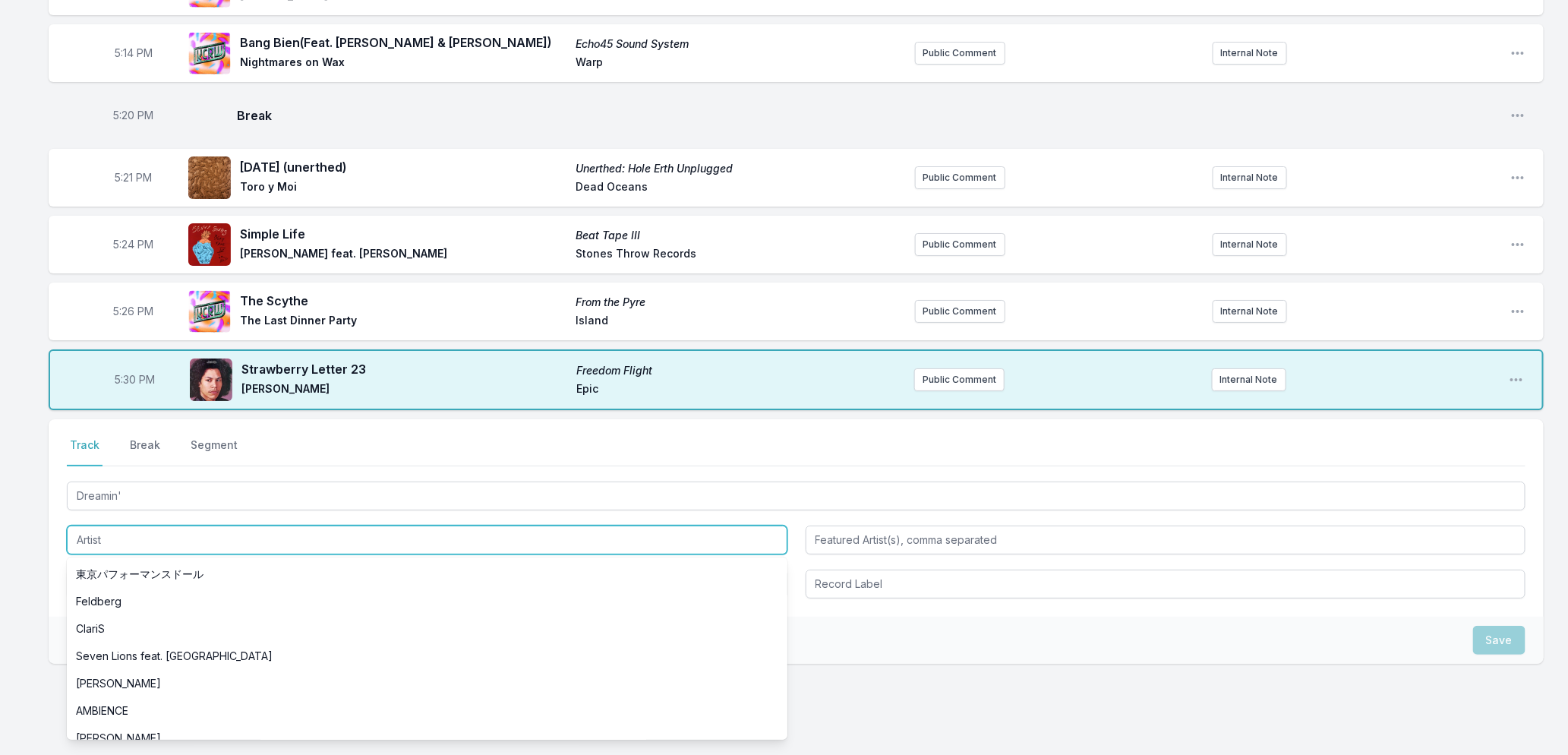
click at [160, 555] on input "Artist" at bounding box center [427, 540] width 721 height 29
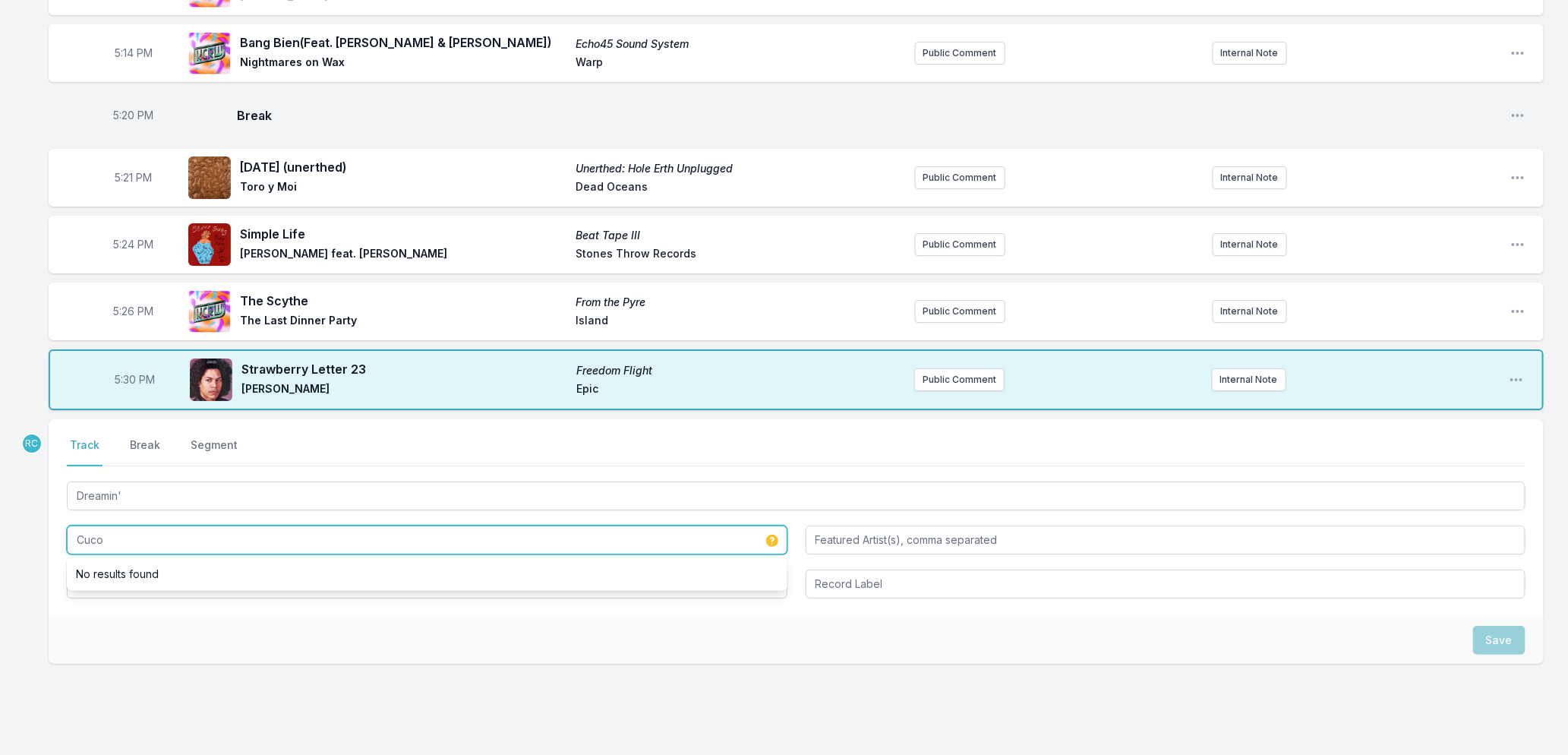
type input "Cuco"
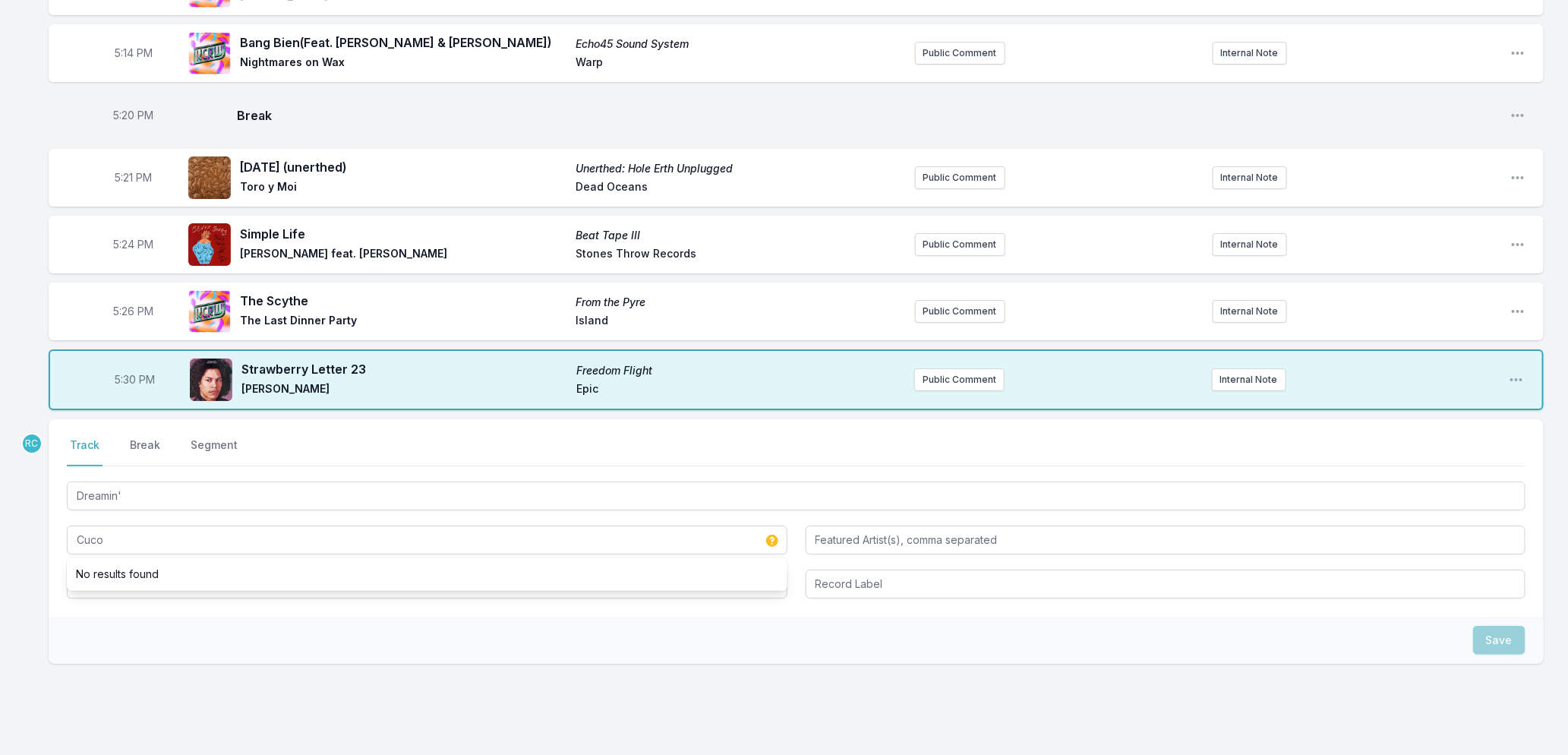
click at [118, 650] on div "Save" at bounding box center [797, 641] width 1495 height 47
click at [125, 586] on input "Album Title" at bounding box center [427, 584] width 721 height 29
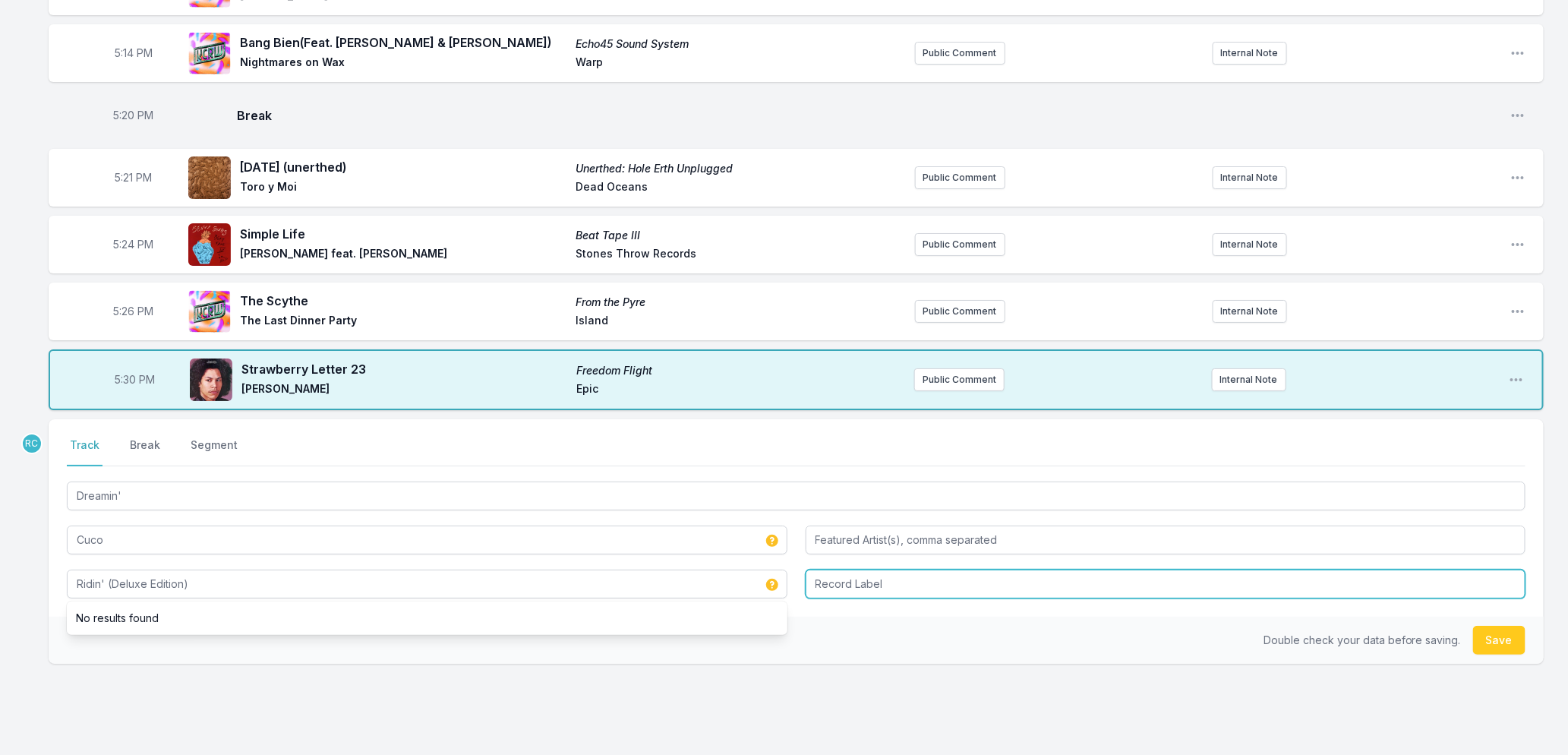
type input "Ridin' (Deluxe Edition)"
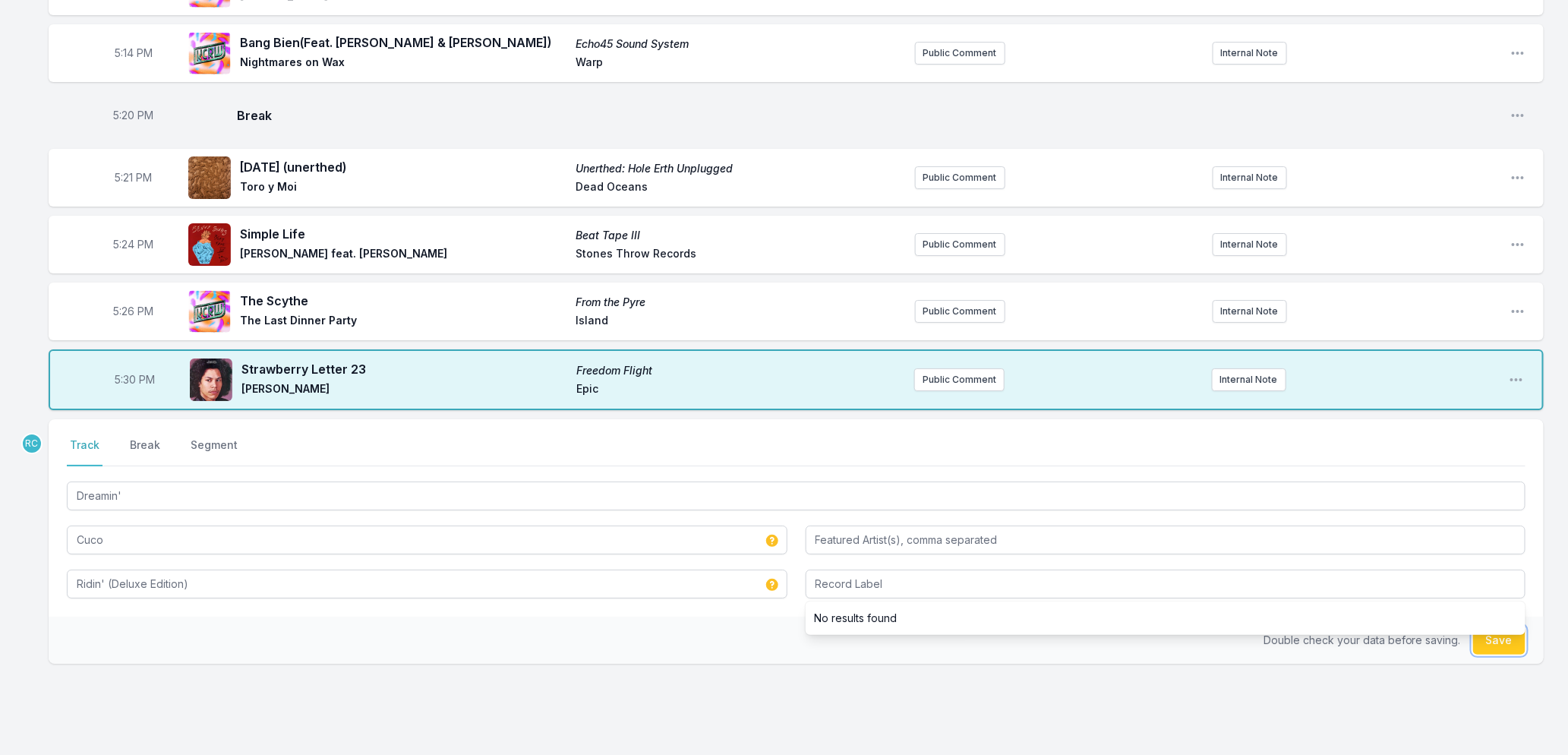
click at [1508, 650] on button "Save" at bounding box center [1499, 640] width 52 height 29
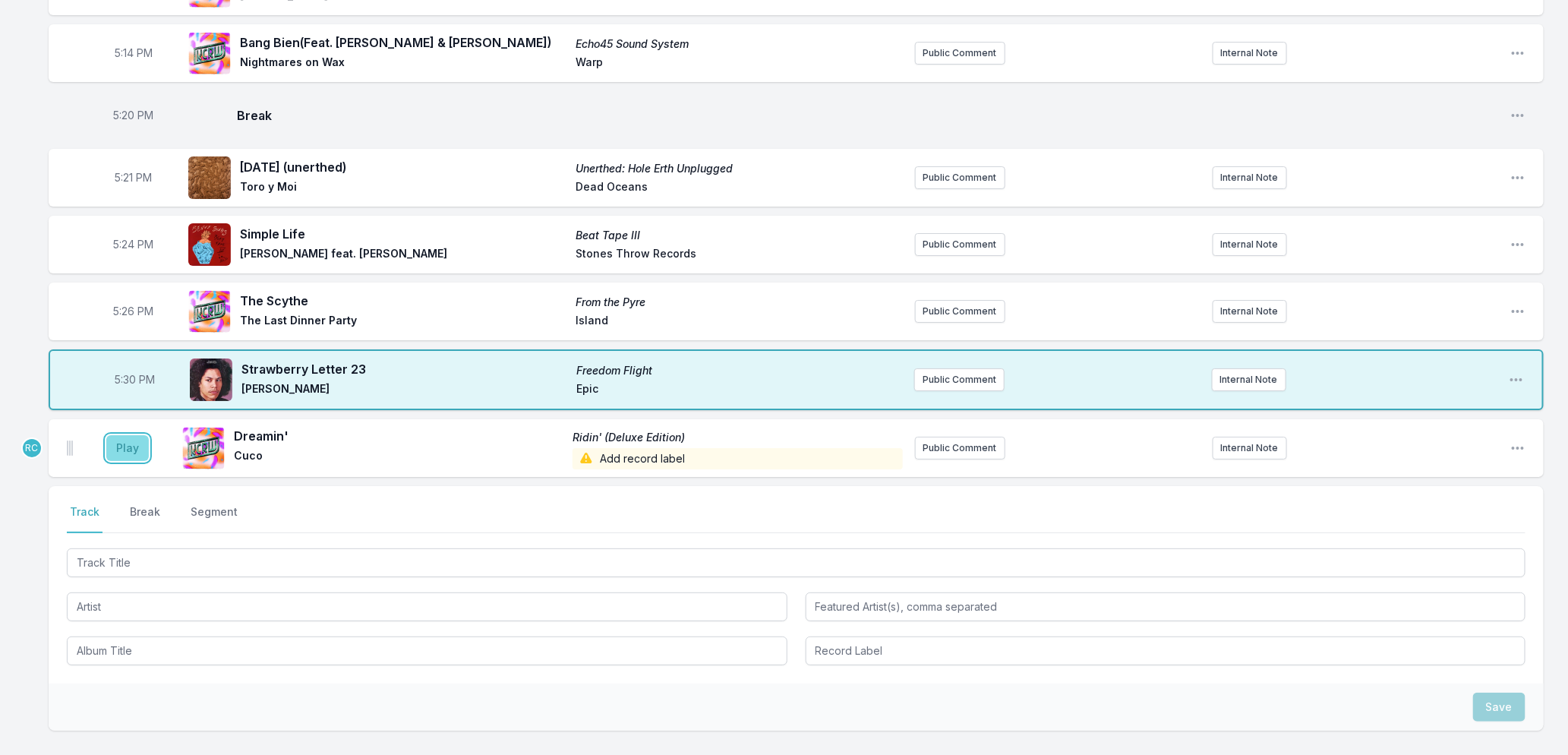
click at [124, 461] on button "Play" at bounding box center [128, 448] width 43 height 26
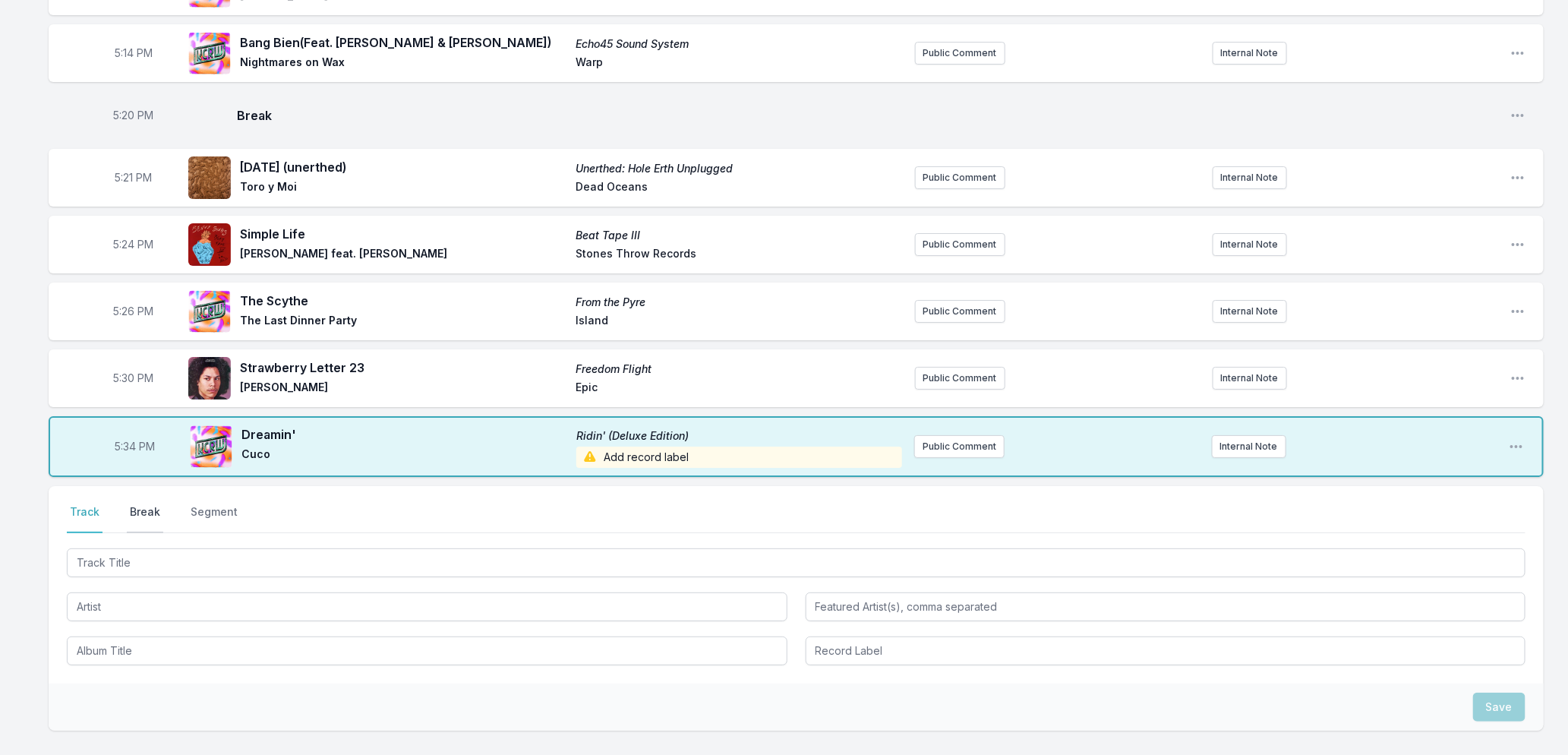
click at [133, 522] on button "Break" at bounding box center [145, 518] width 36 height 29
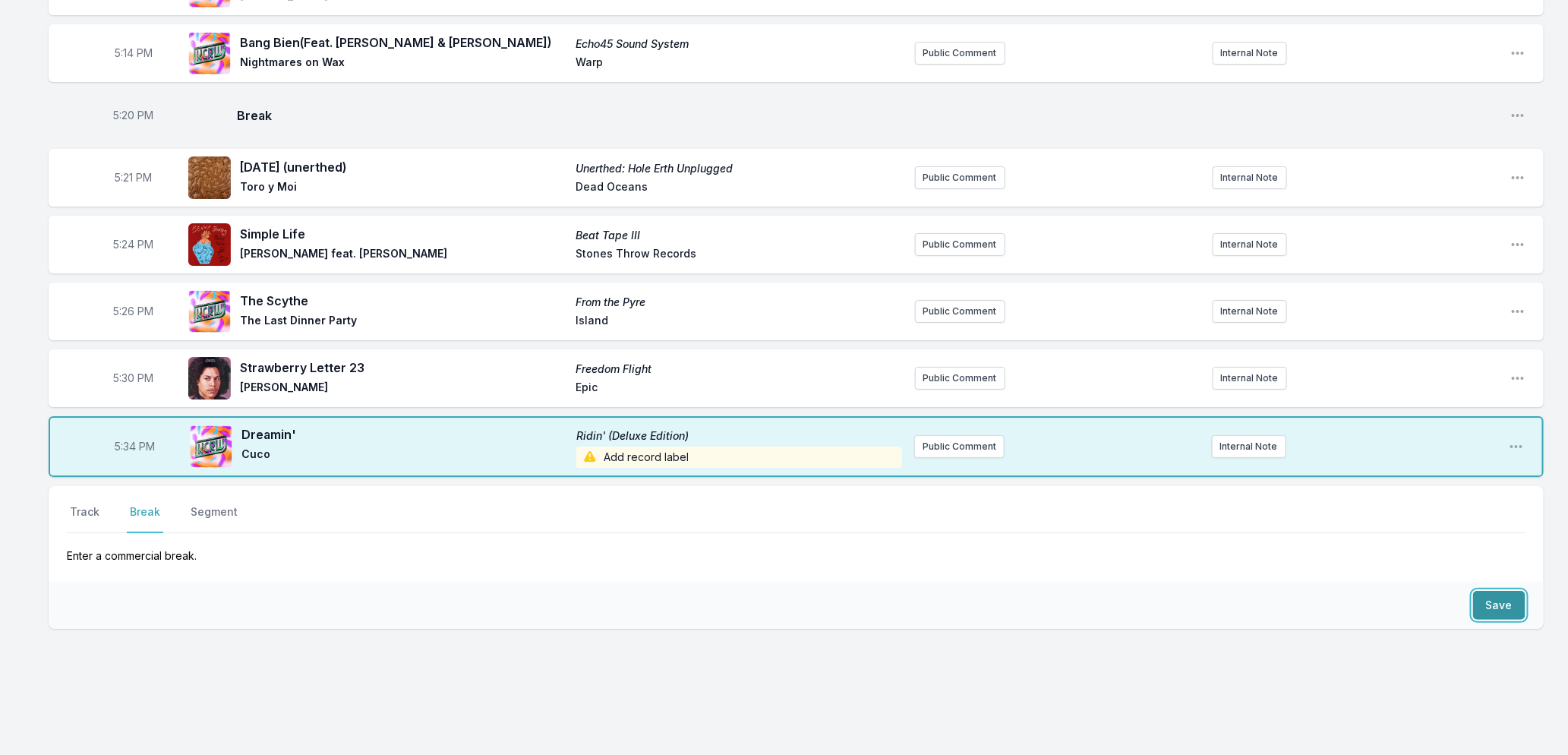
click at [1499, 614] on button "Save" at bounding box center [1499, 605] width 52 height 29
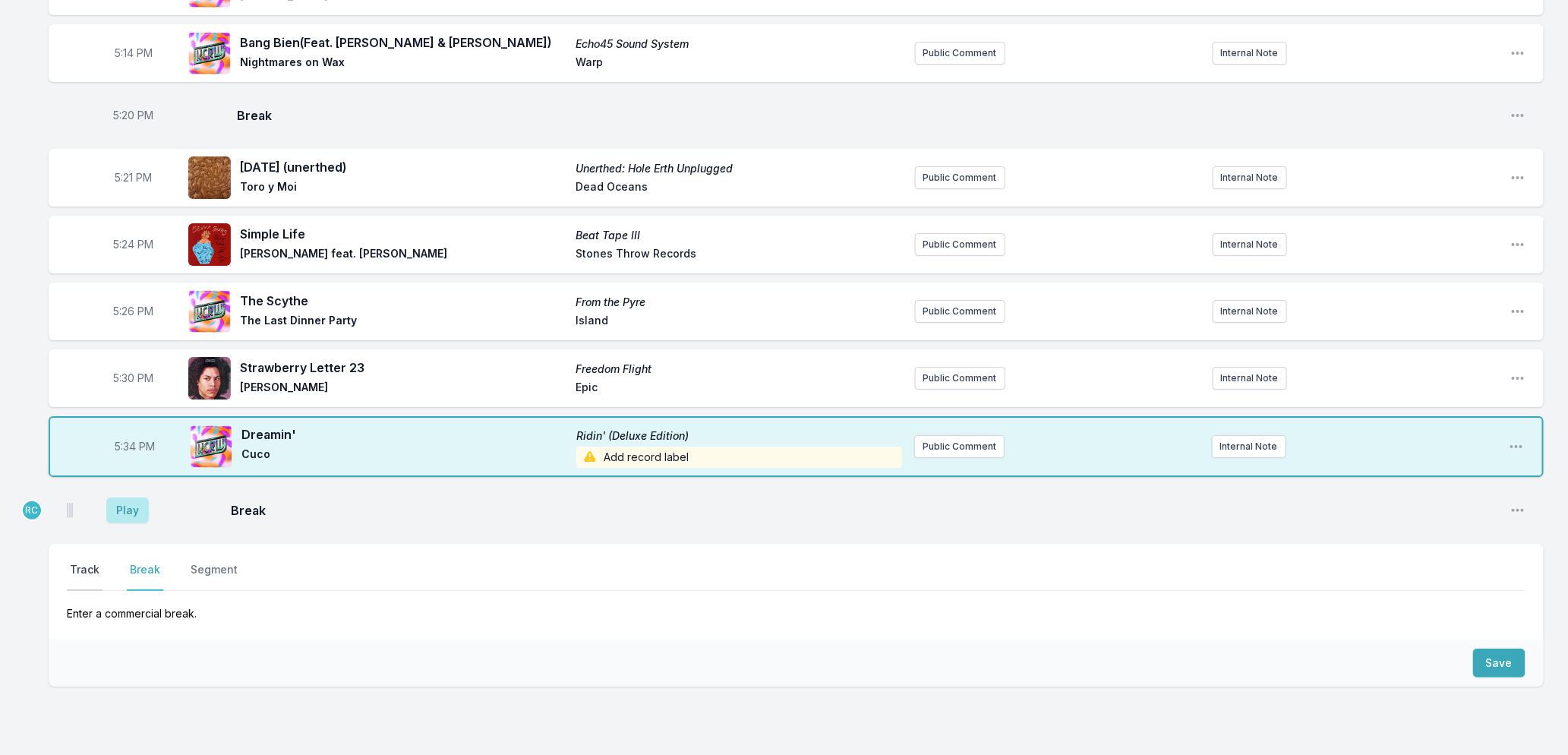
click at [86, 589] on button "Track" at bounding box center [84, 577] width 35 height 29
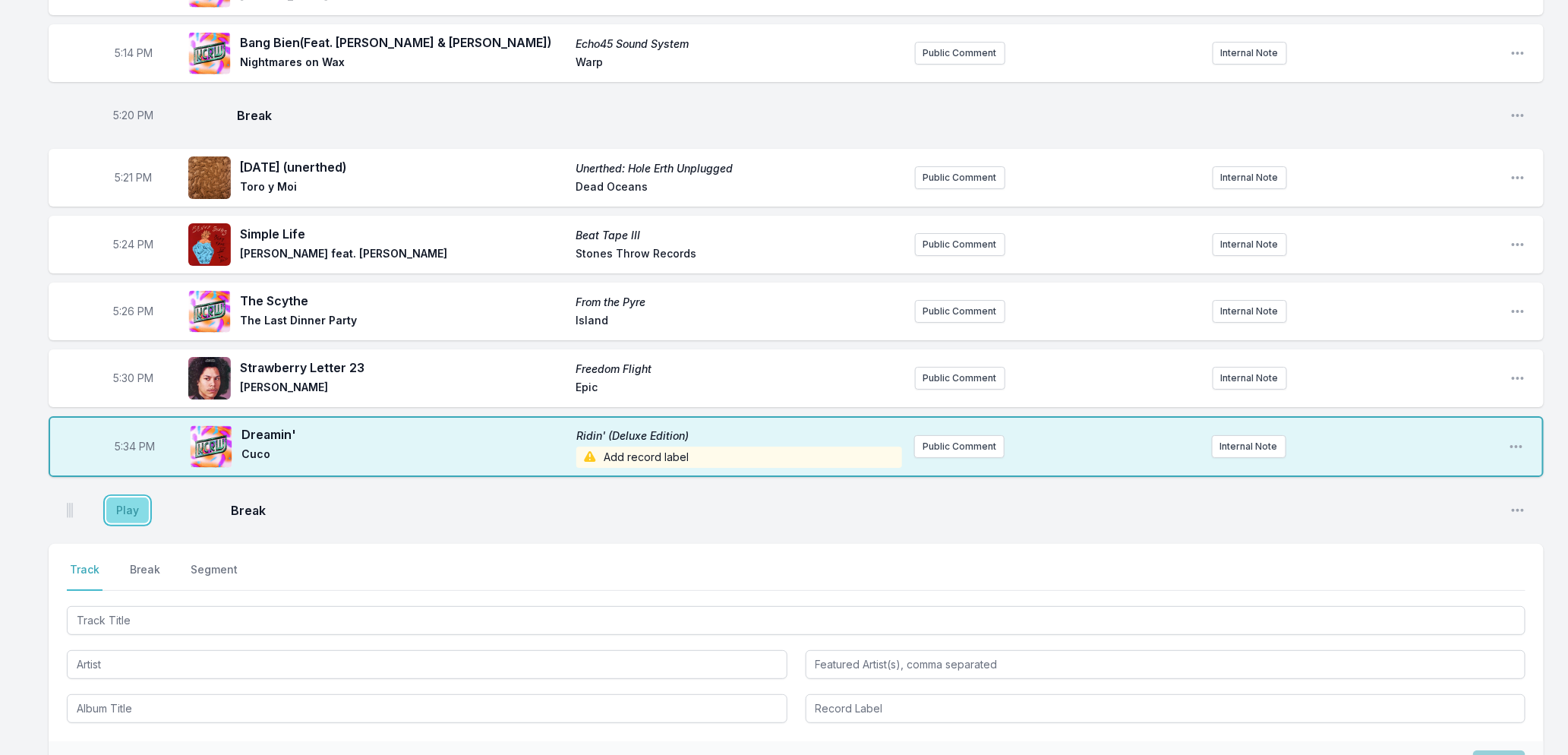
click at [119, 523] on button "Play" at bounding box center [128, 510] width 43 height 26
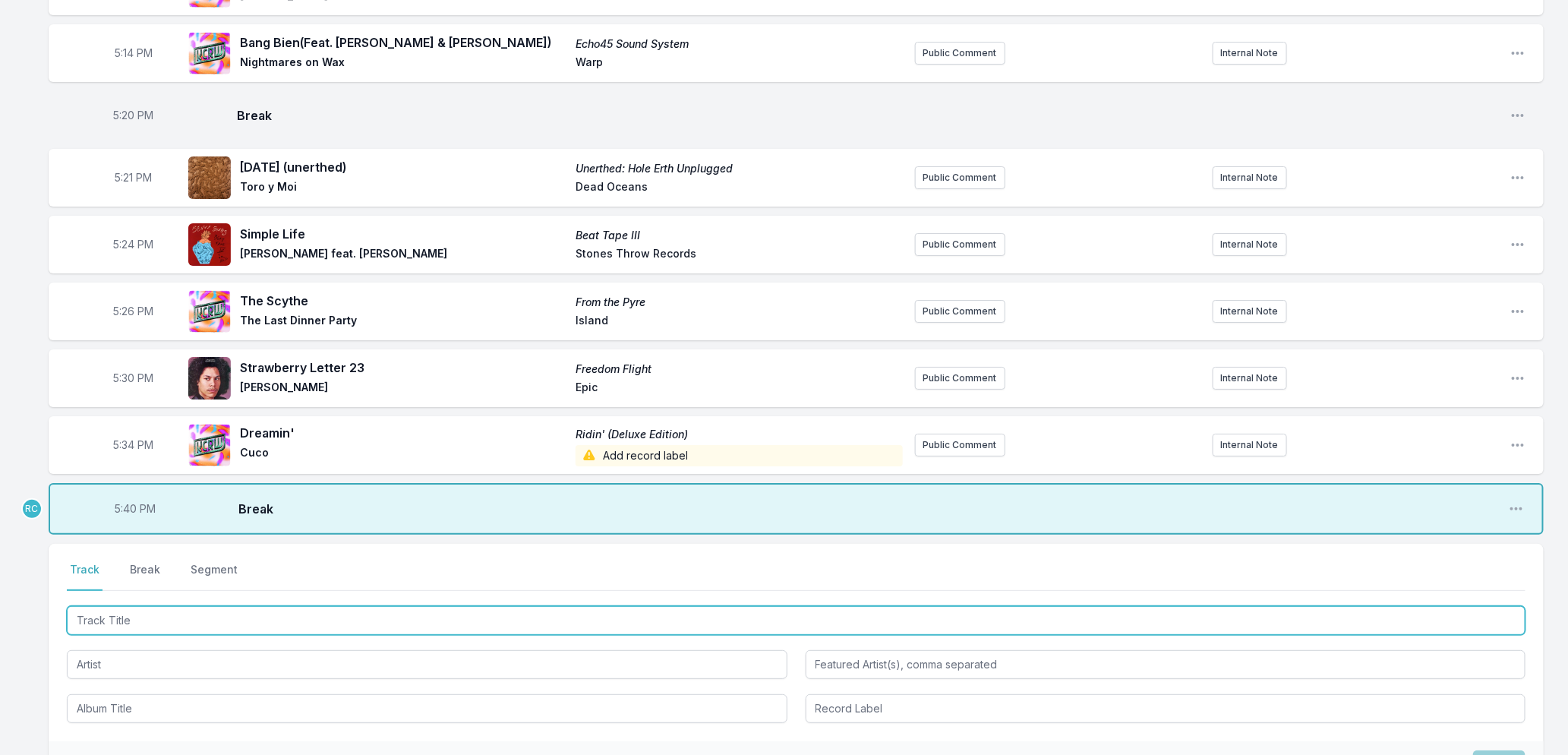
click at [107, 626] on input "Track Title" at bounding box center [797, 620] width 1459 height 29
click at [222, 626] on input "Track Title" at bounding box center [797, 620] width 1459 height 29
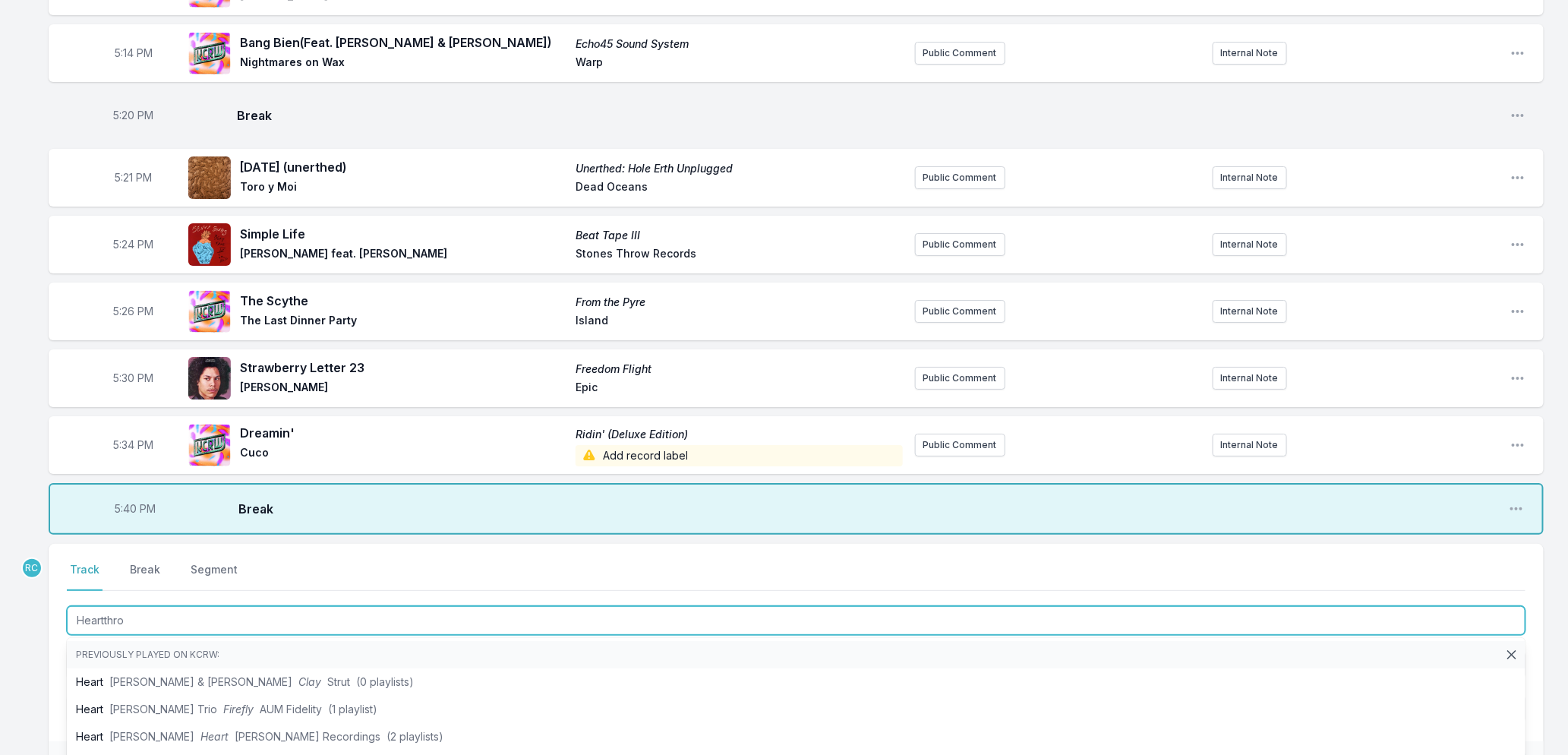
type input "Heartthrob"
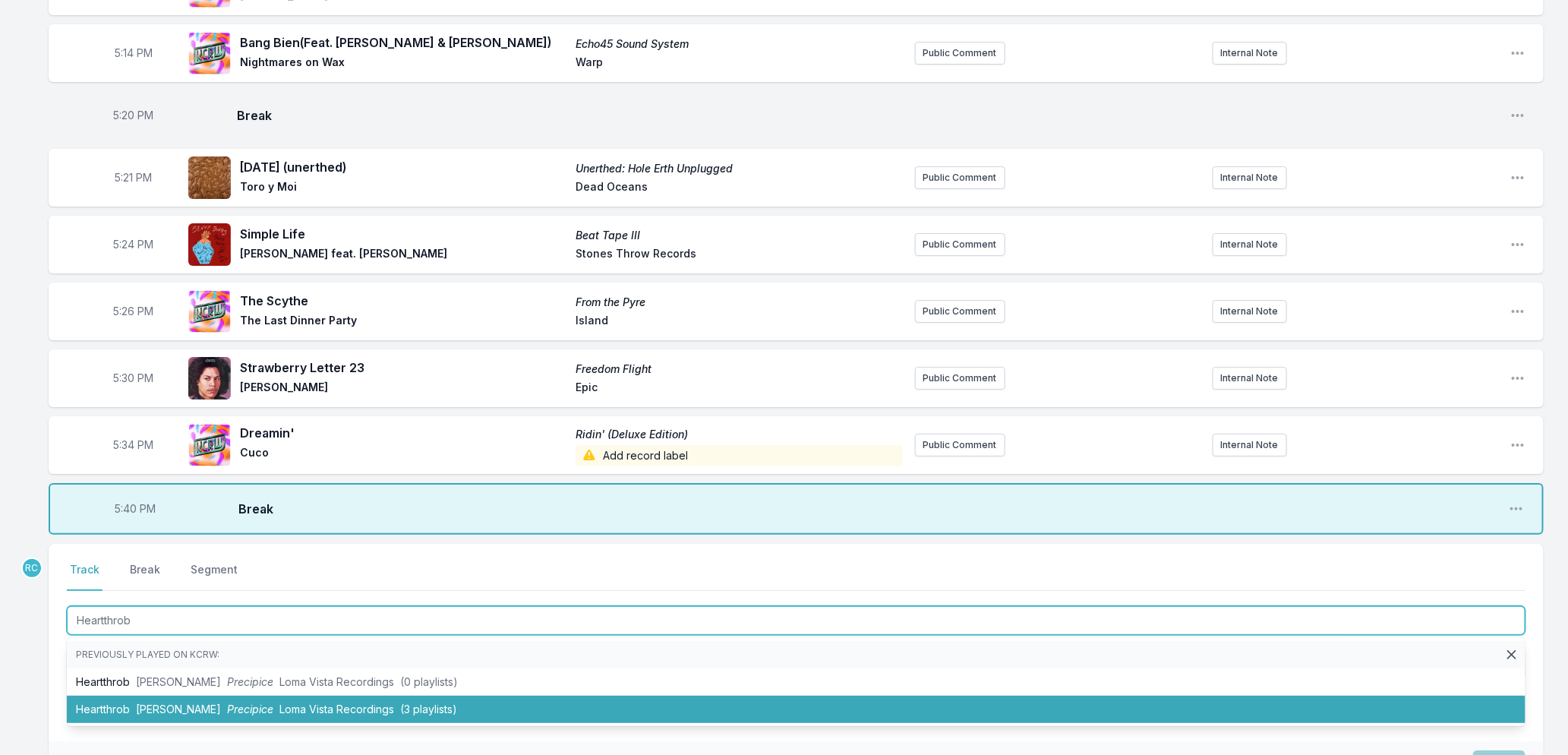
click at [237, 716] on span "Precipice" at bounding box center [250, 709] width 47 height 13
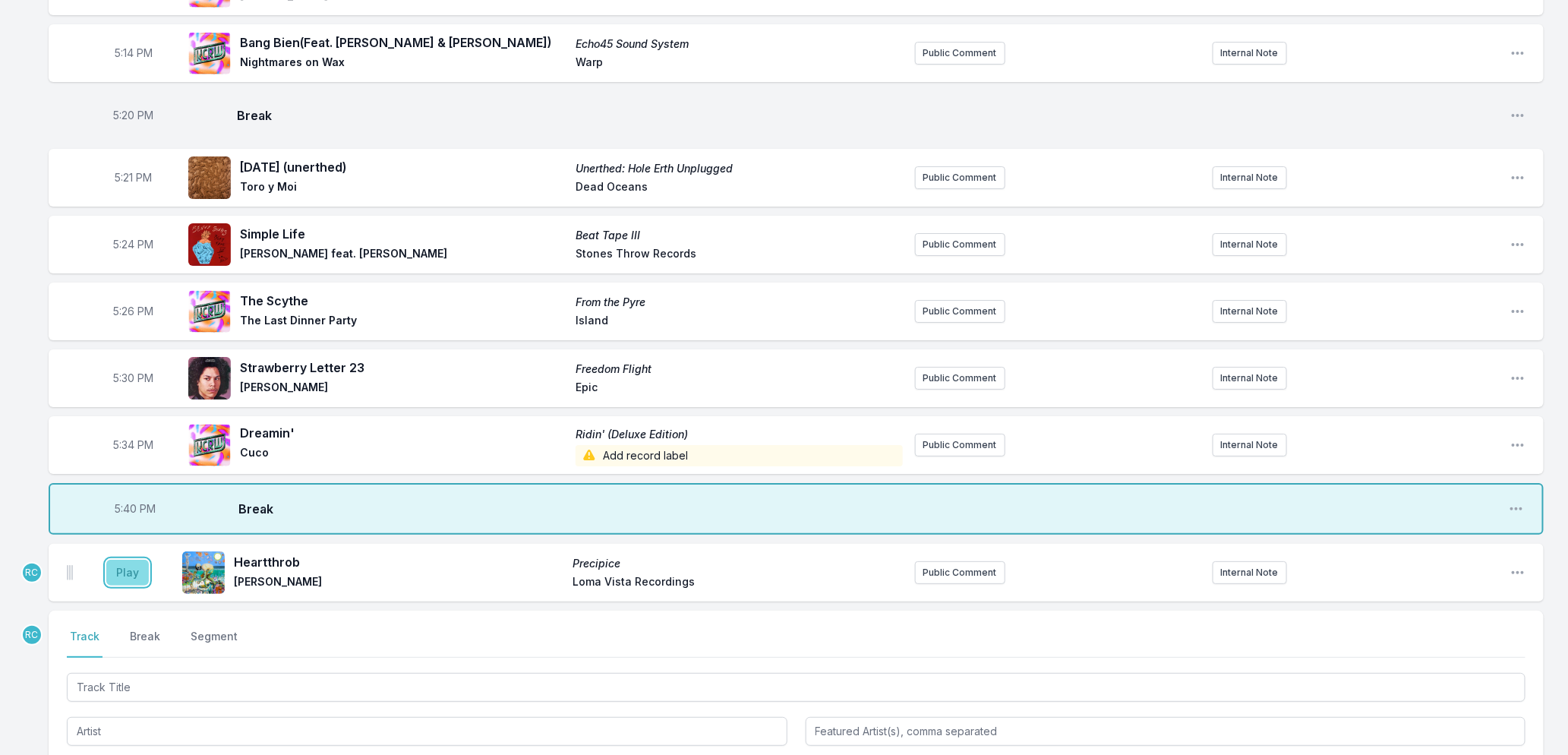
click at [133, 583] on button "Play" at bounding box center [128, 573] width 43 height 26
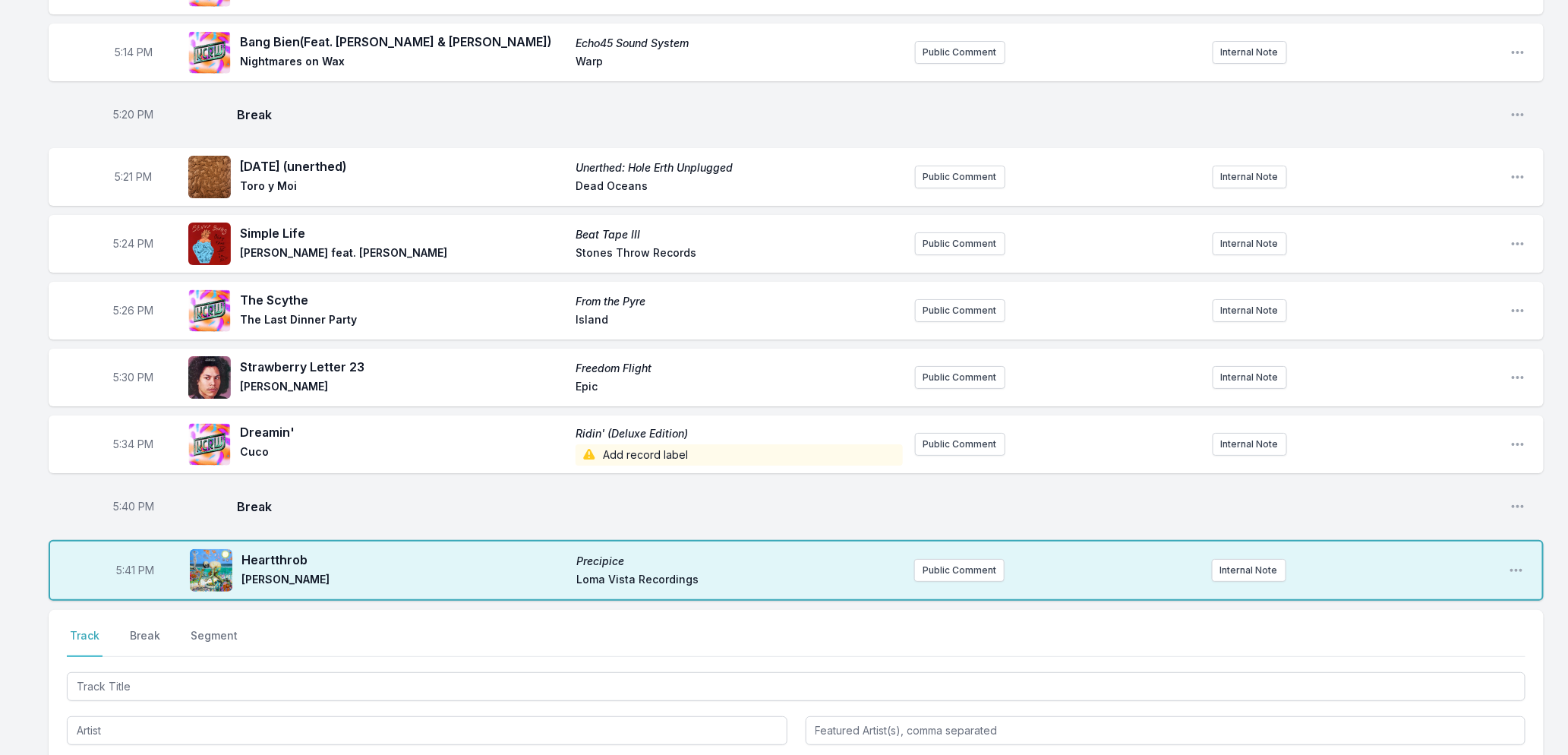
scroll to position [2936, 0]
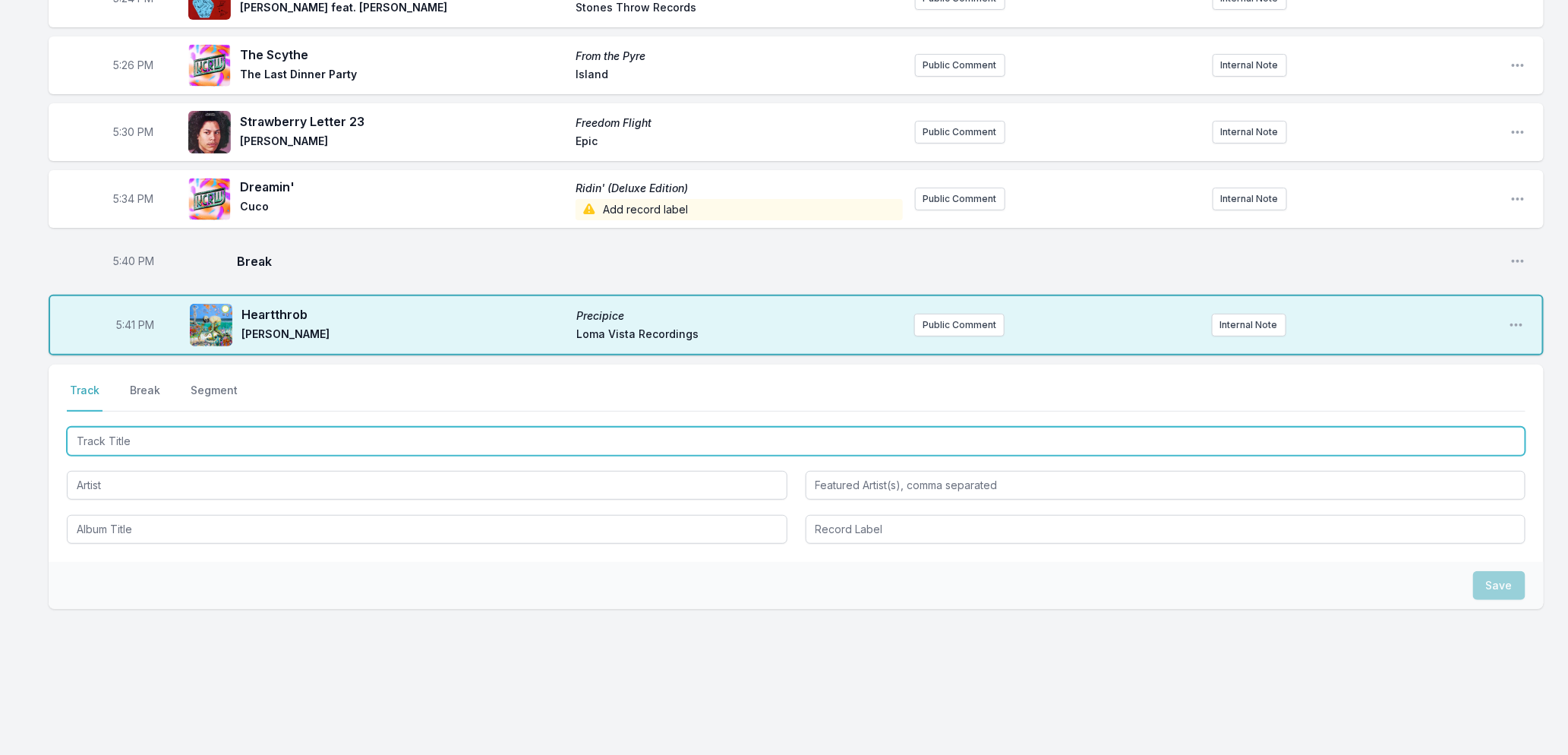
click at [134, 443] on input "Track Title" at bounding box center [797, 441] width 1459 height 29
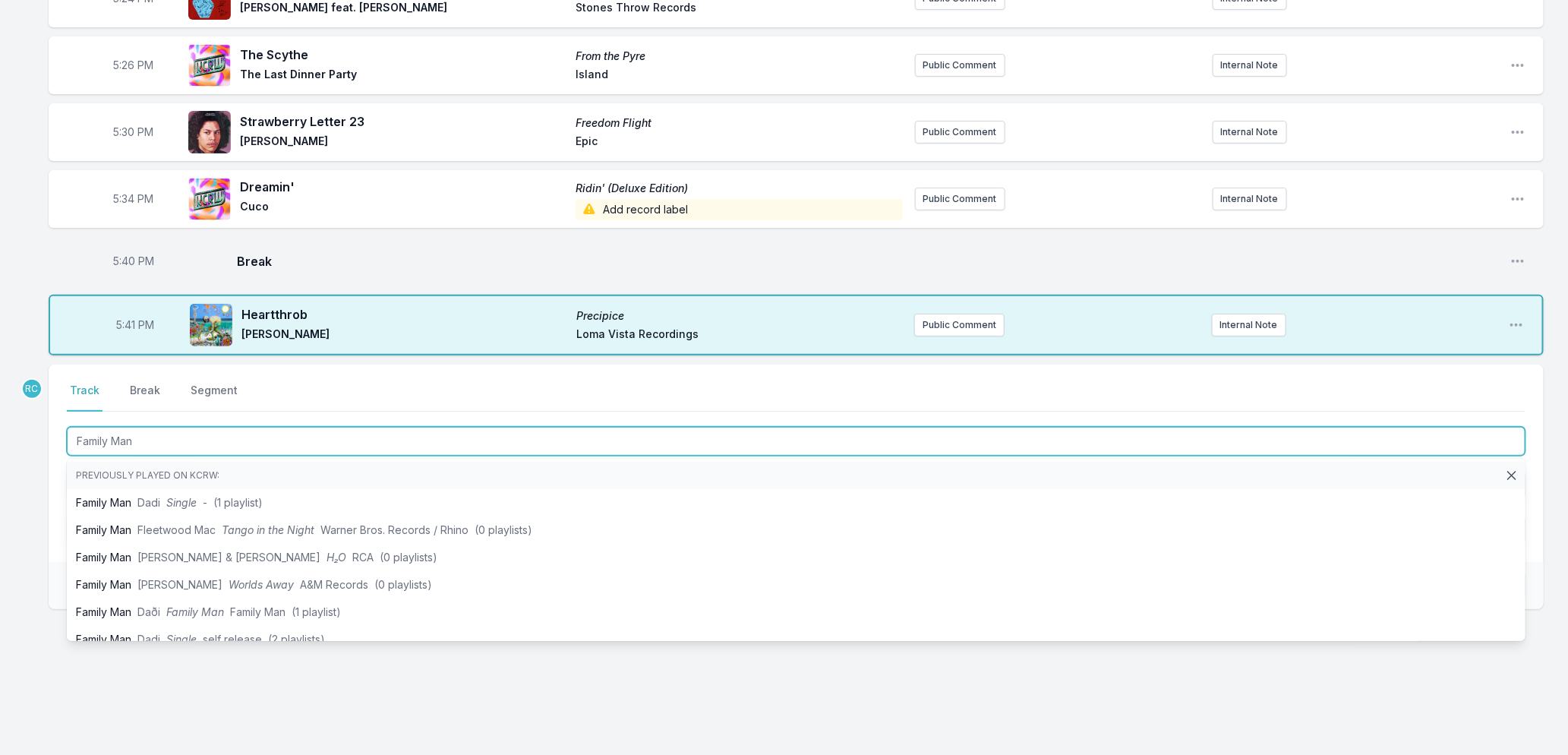
type input "Family Man"
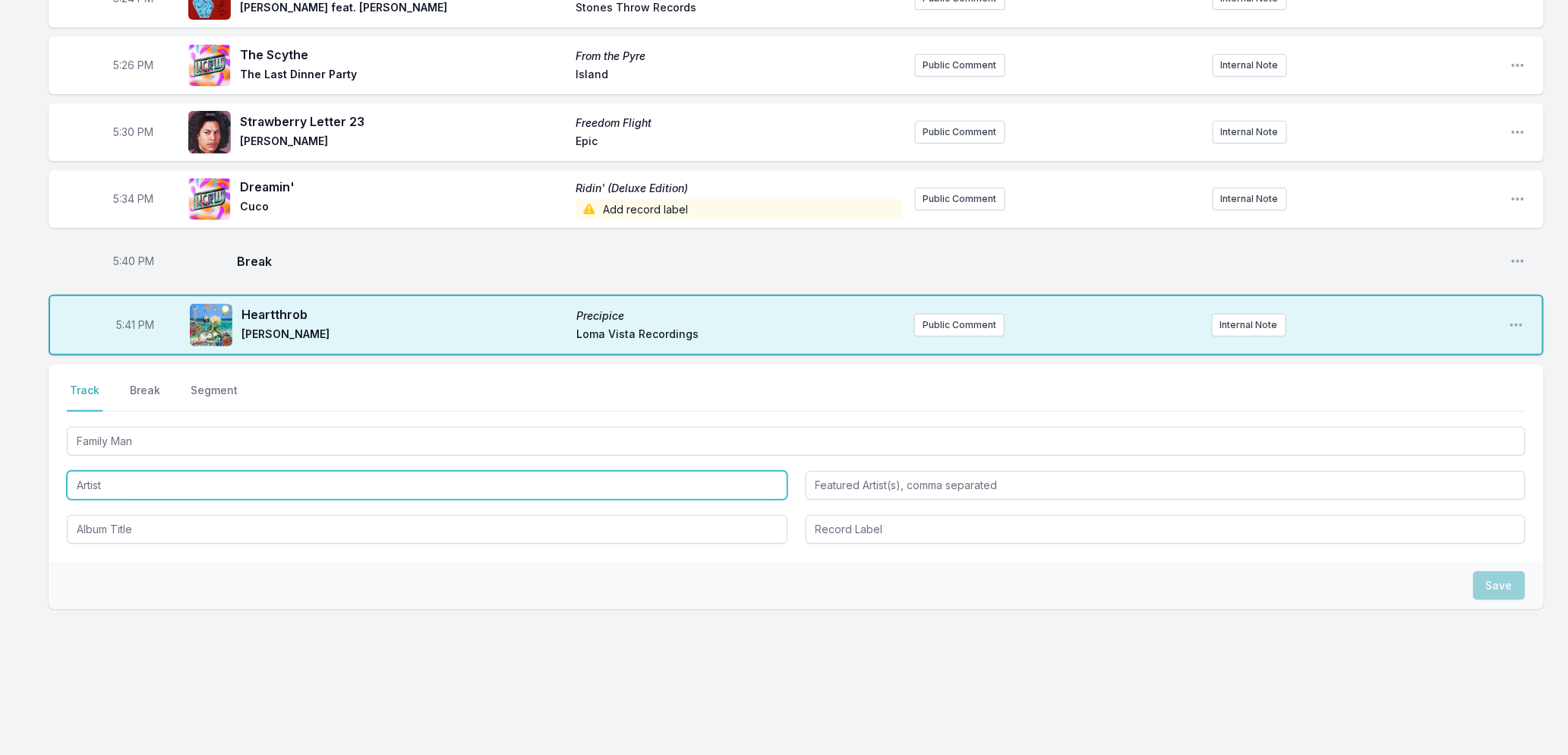
click at [120, 483] on input "Artist" at bounding box center [427, 485] width 721 height 29
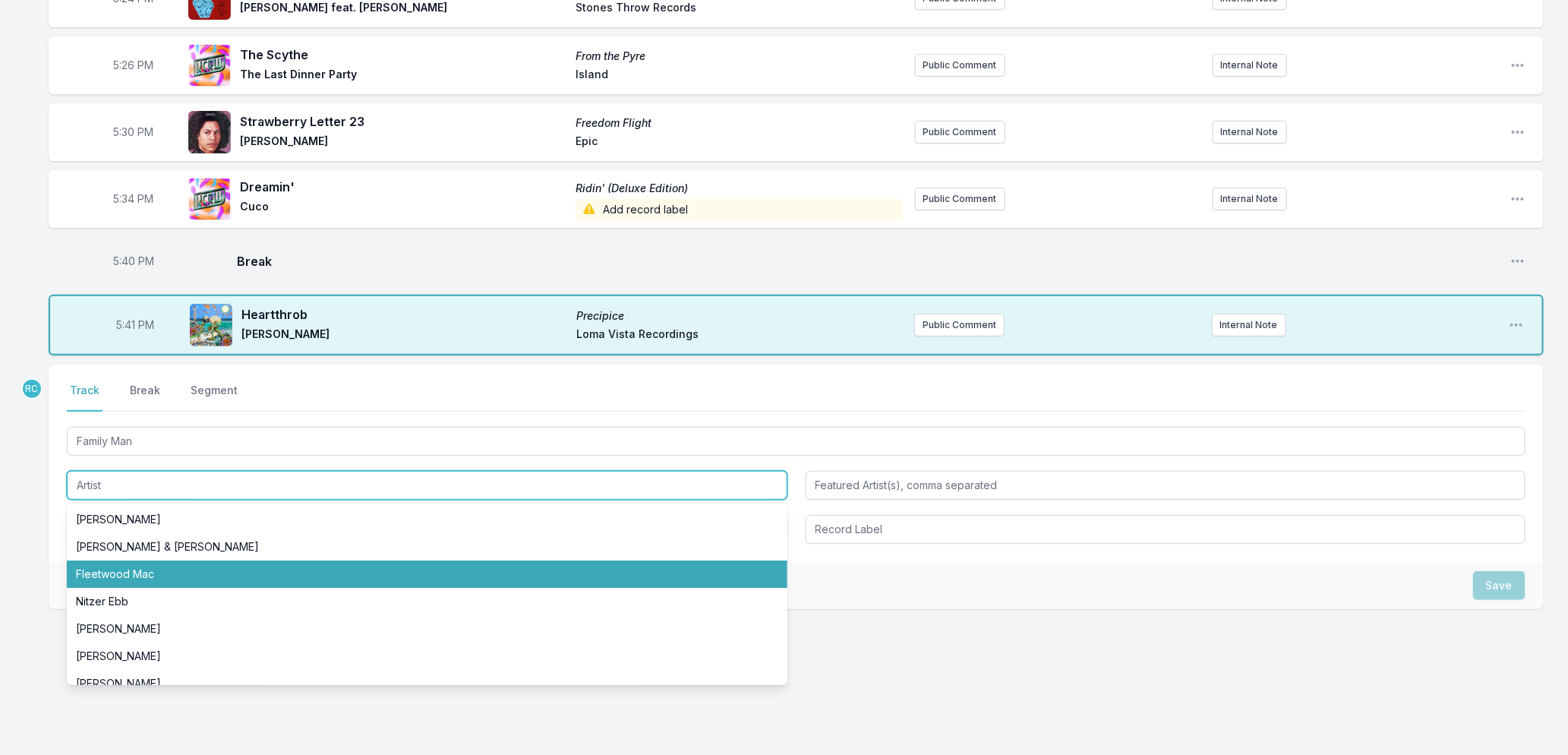
click at [123, 577] on li "Fleetwood Mac" at bounding box center [427, 574] width 721 height 28
type input "Fleetwood Mac"
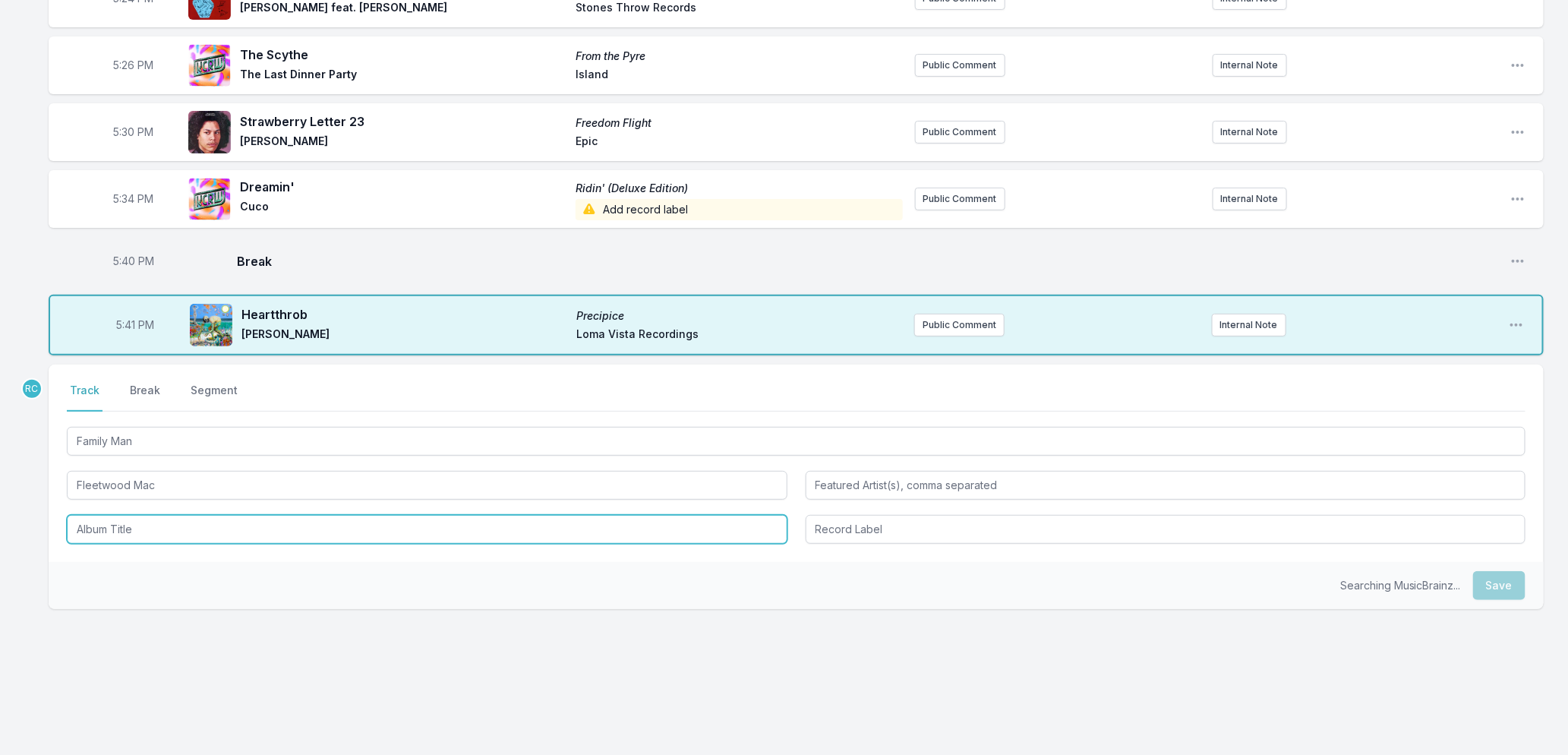
click at [131, 525] on input "Album Title" at bounding box center [427, 529] width 721 height 29
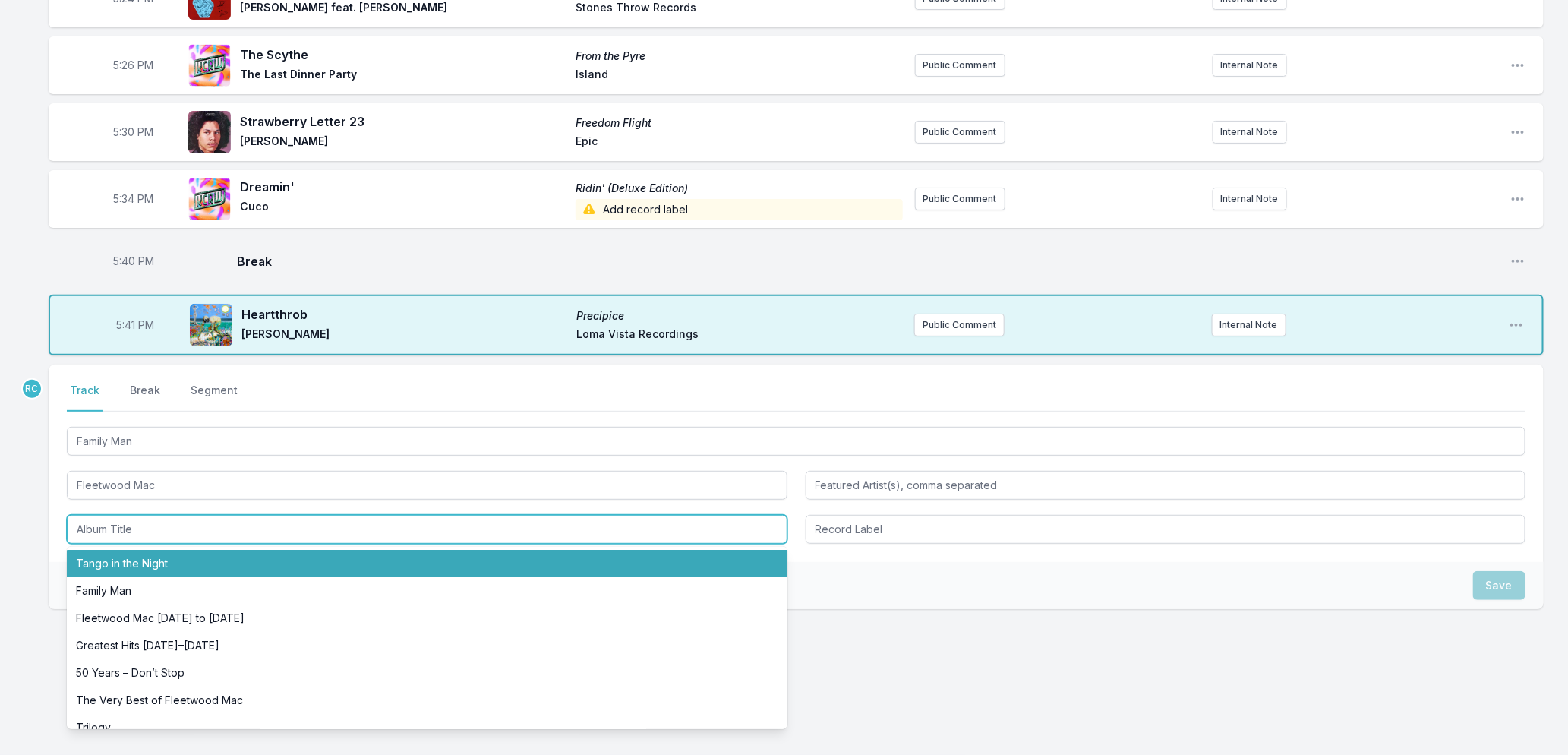
click at [135, 567] on li "Tango in the Night" at bounding box center [427, 563] width 721 height 28
type input "Tango in the Night"
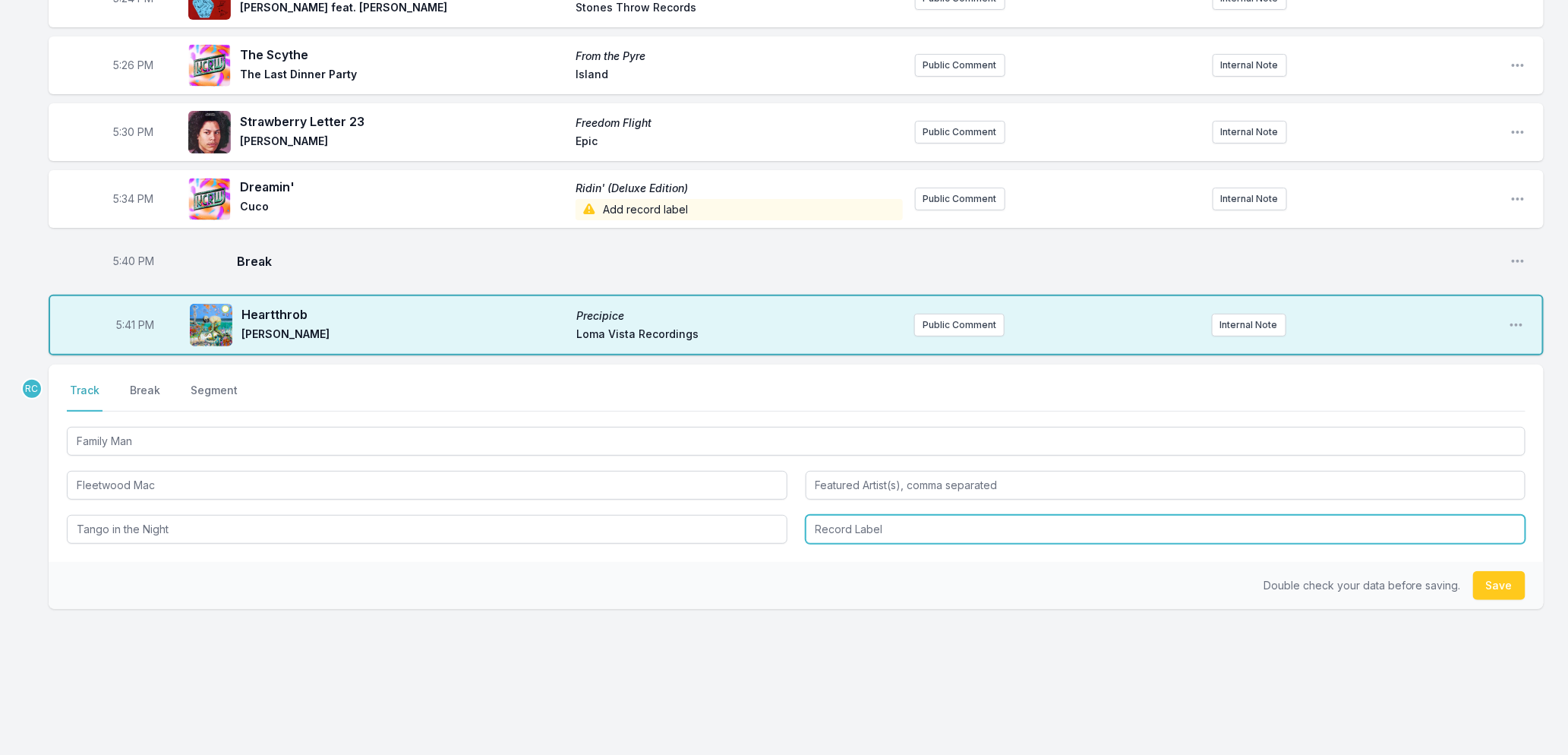
click at [866, 542] on input "Record Label" at bounding box center [1167, 529] width 721 height 29
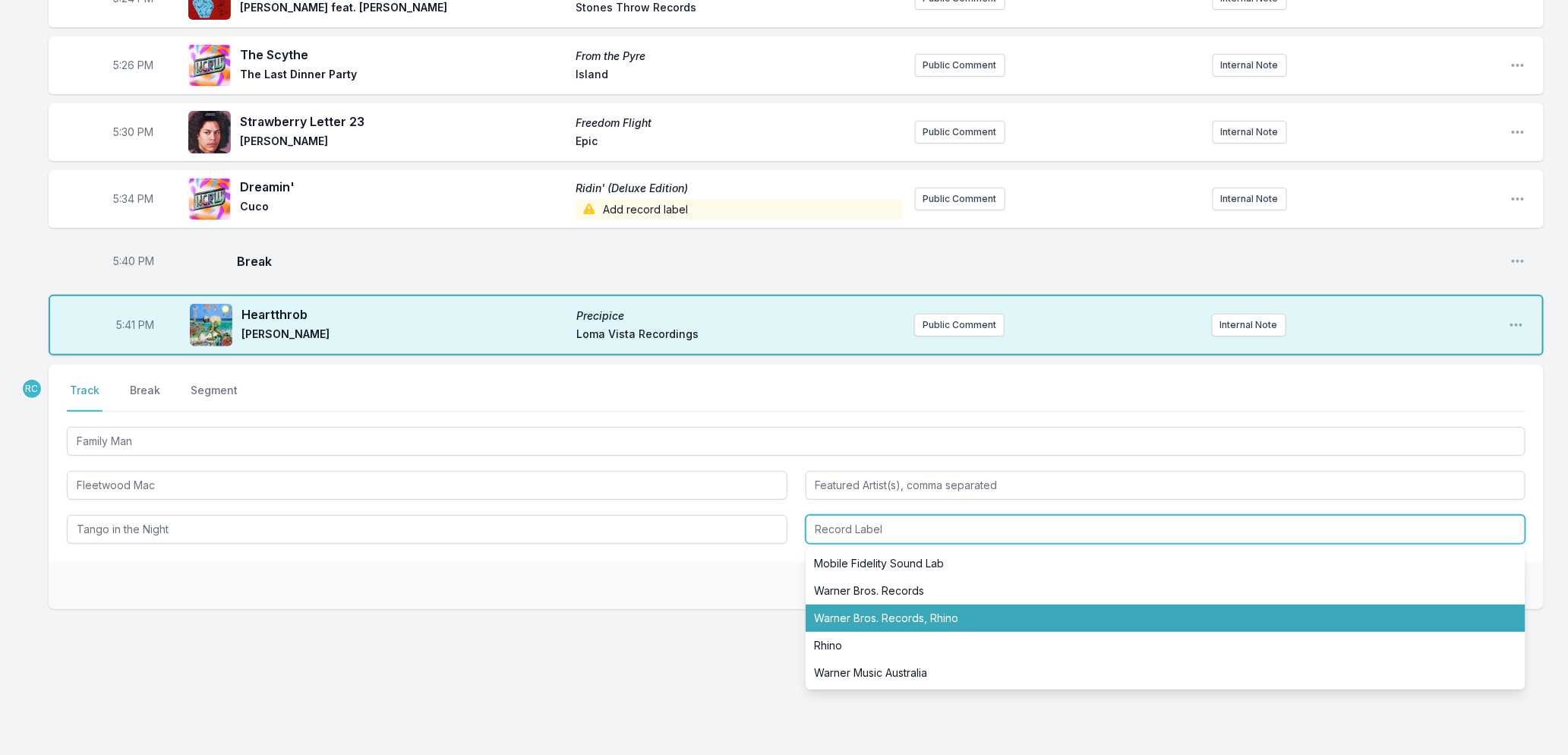
click at [861, 613] on li "Warner Bros. Records, Rhino" at bounding box center [1167, 618] width 721 height 28
type input "Warner Bros. Records, Rhino"
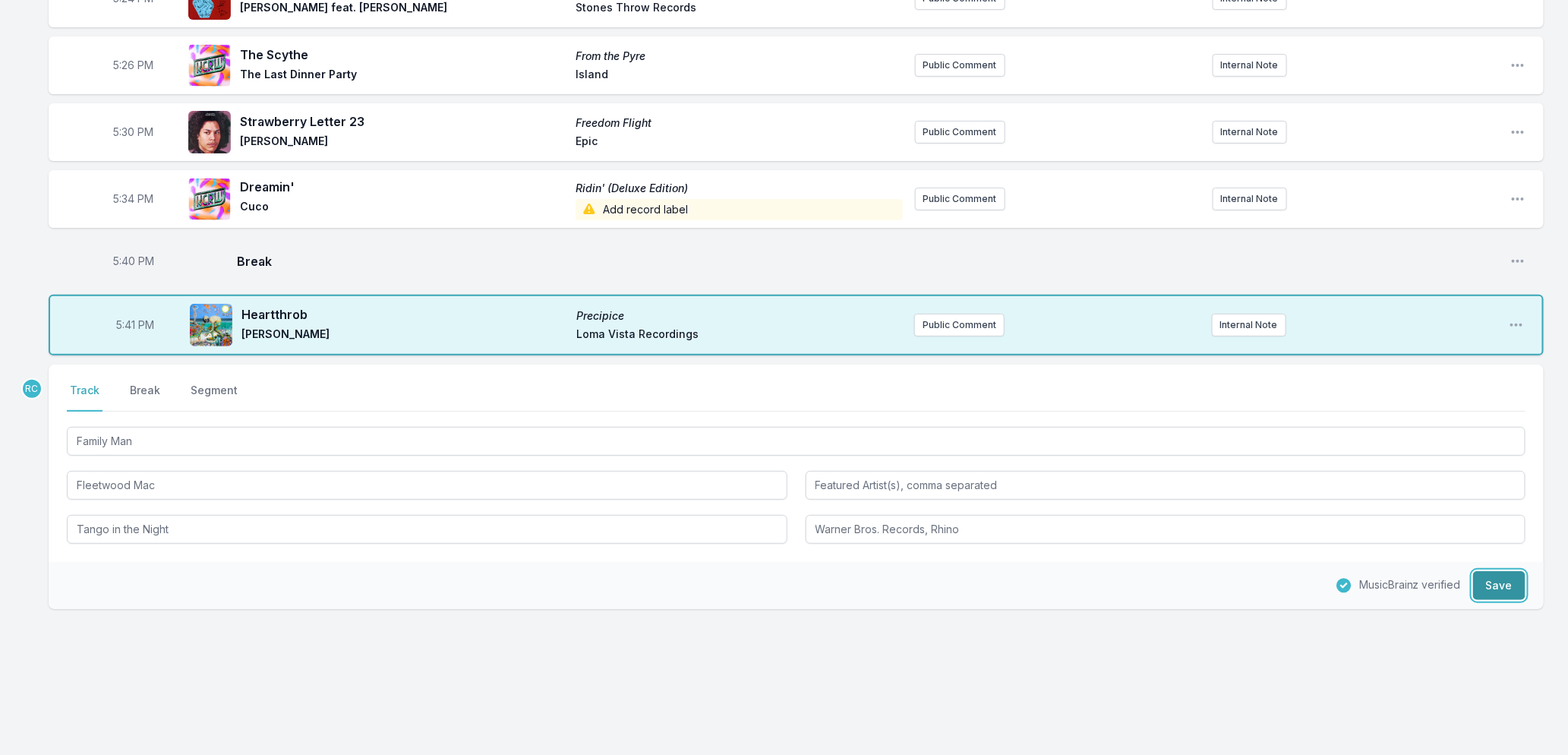
click at [1481, 587] on button "Save" at bounding box center [1499, 585] width 52 height 29
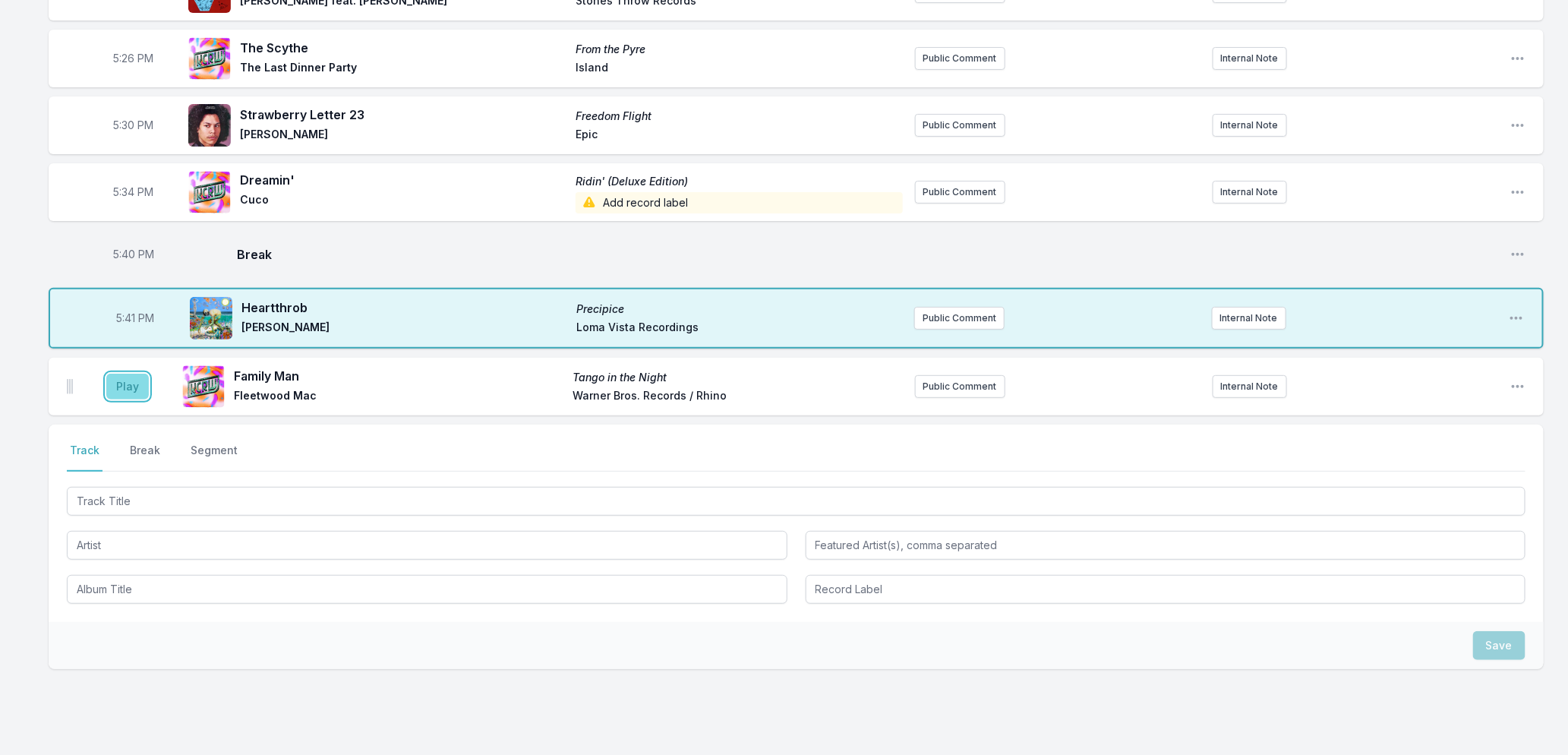
click at [125, 399] on button "Play" at bounding box center [128, 387] width 43 height 26
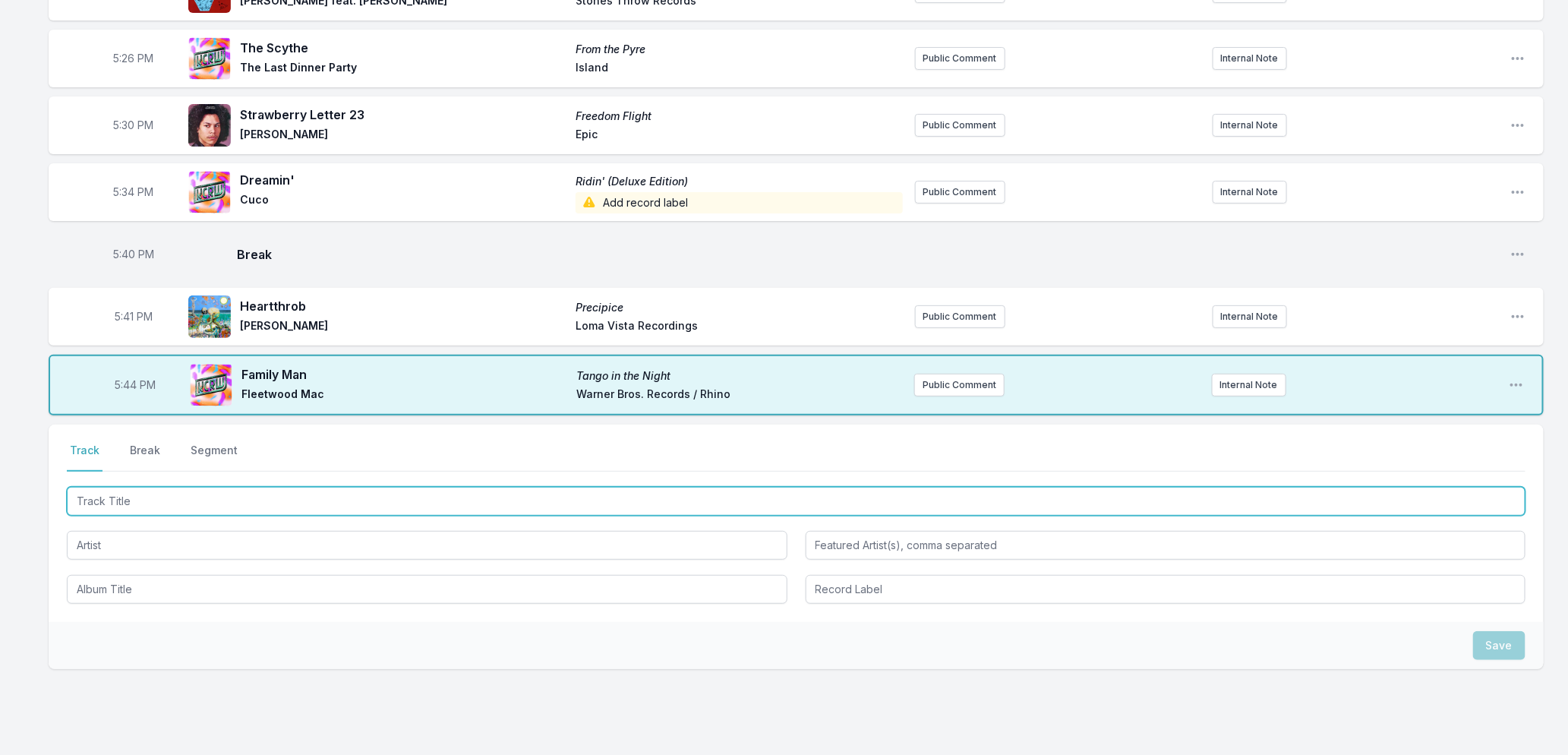
click at [255, 516] on input "Track Title" at bounding box center [797, 501] width 1459 height 29
type input "R"
type input "[GEOGRAPHIC_DATA]"
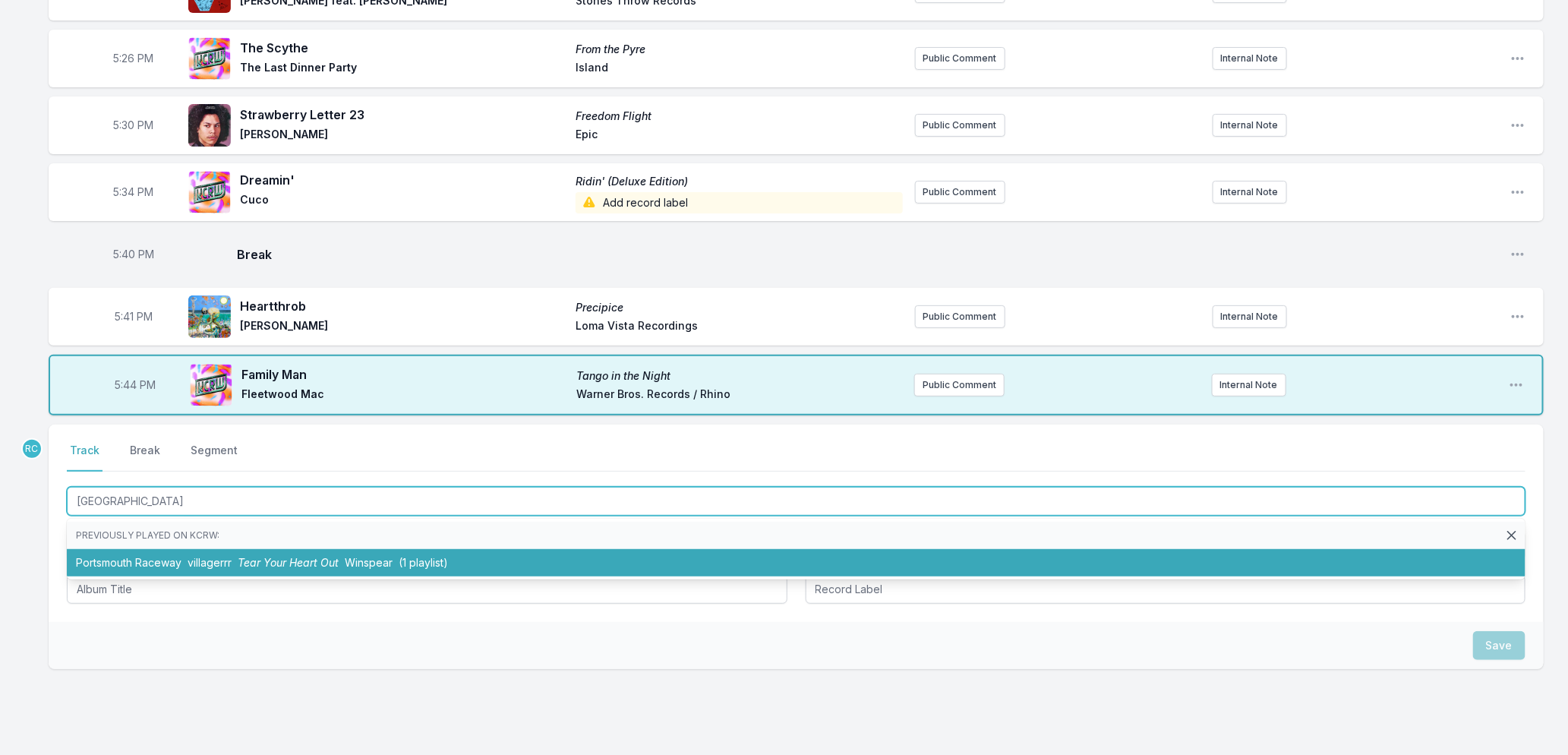
click at [214, 577] on li "[GEOGRAPHIC_DATA] Tear Your Heart Out Winspear (1 playlist)" at bounding box center [797, 563] width 1459 height 28
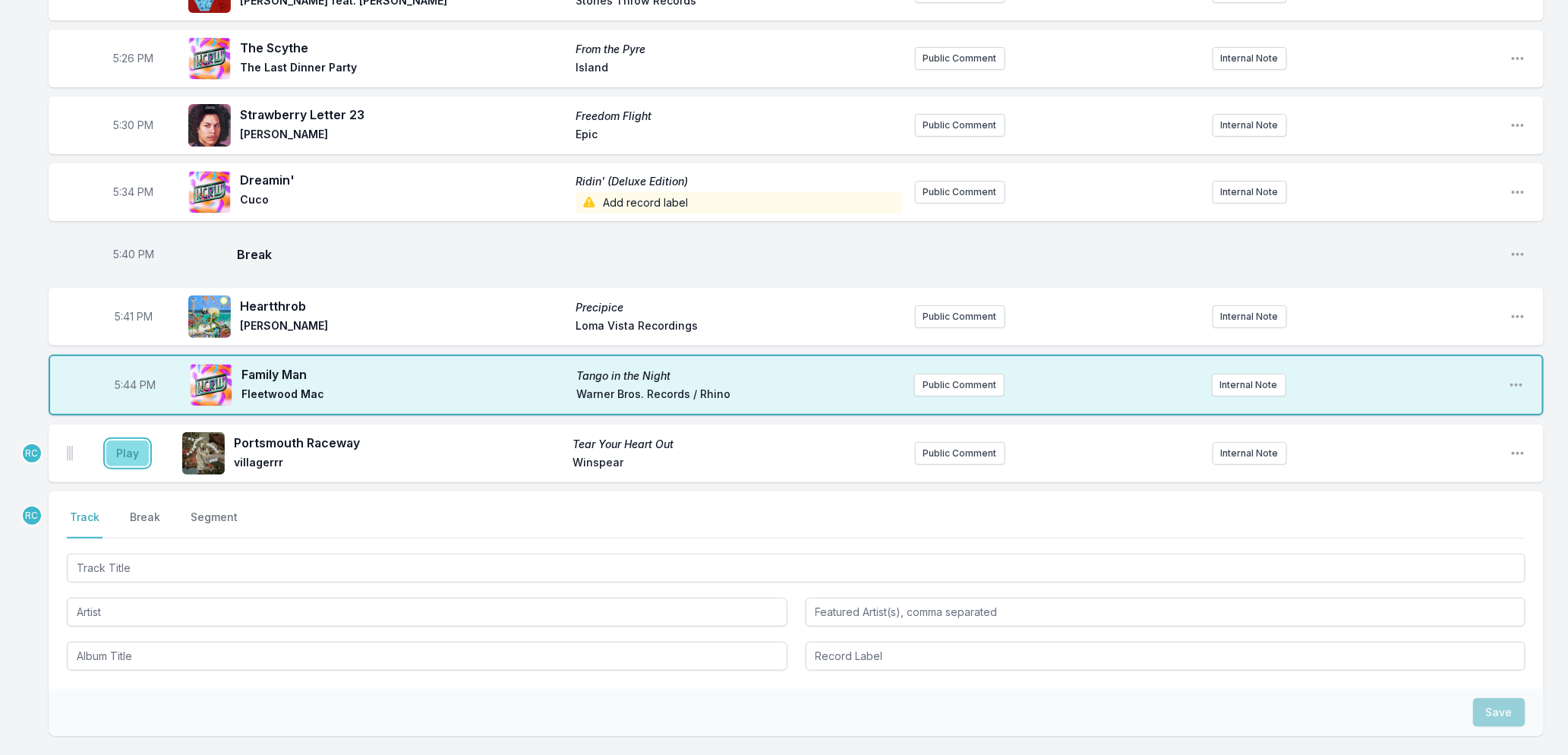
click at [125, 466] on button "Play" at bounding box center [128, 453] width 43 height 26
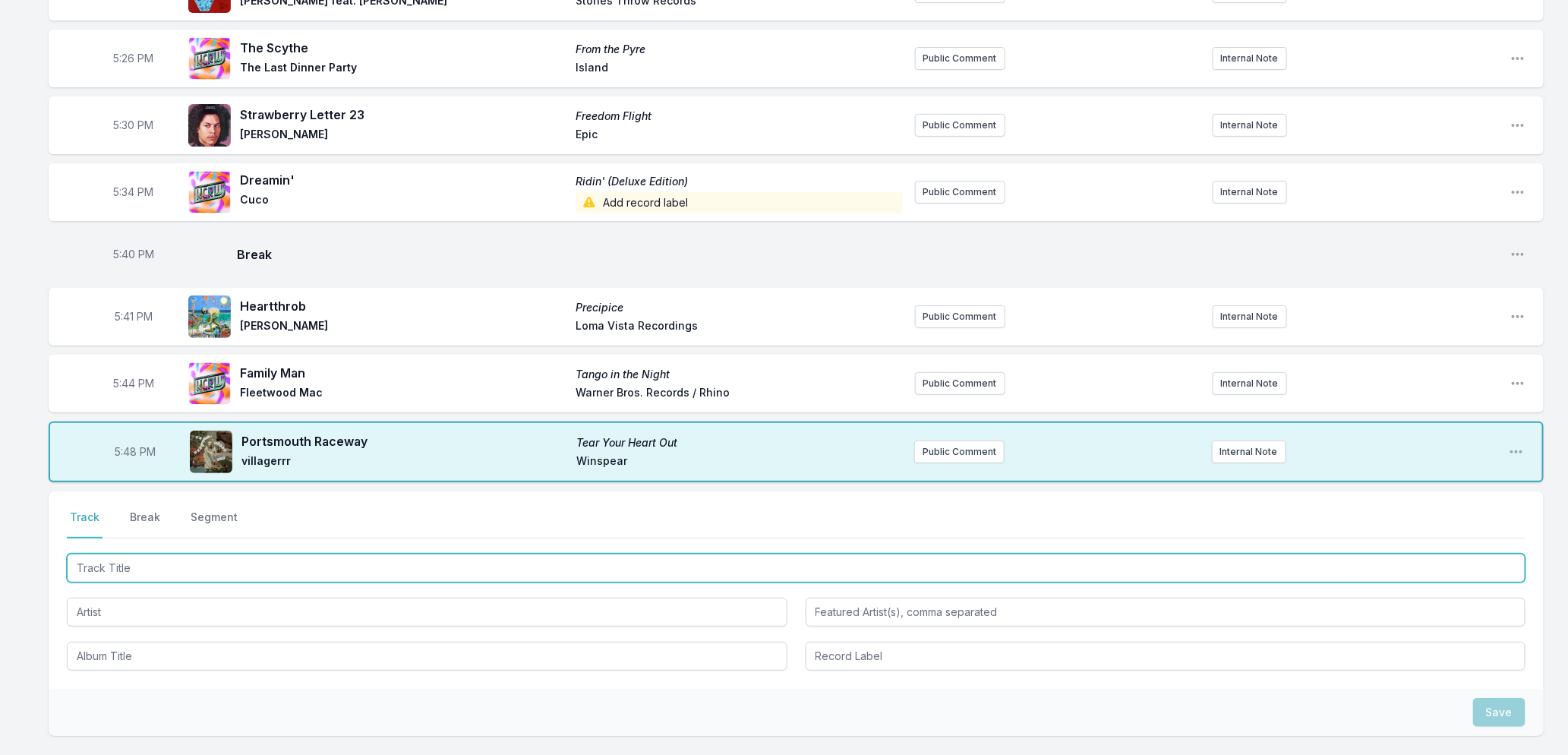
click at [267, 581] on input "Track Title" at bounding box center [797, 568] width 1459 height 29
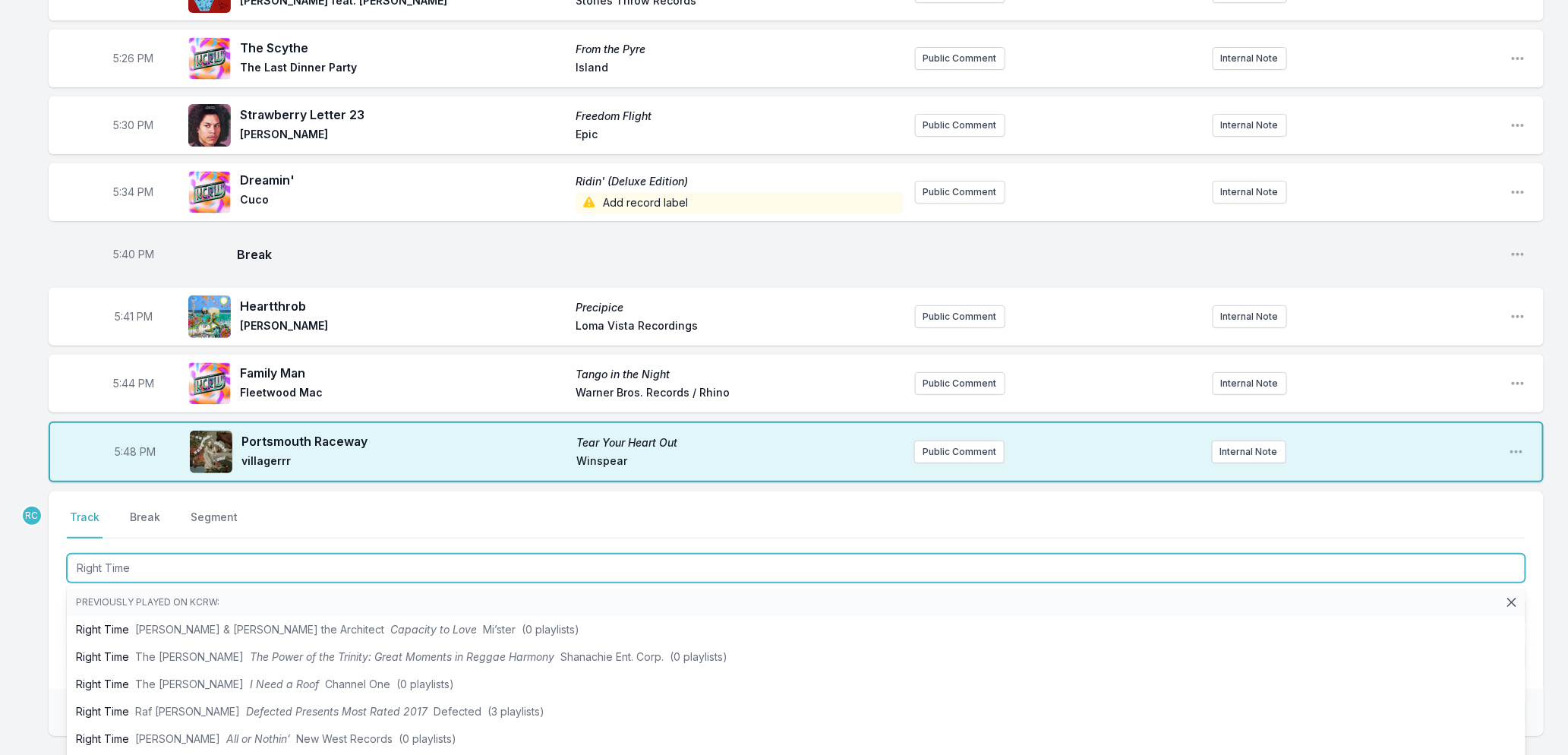
type input "Right Time"
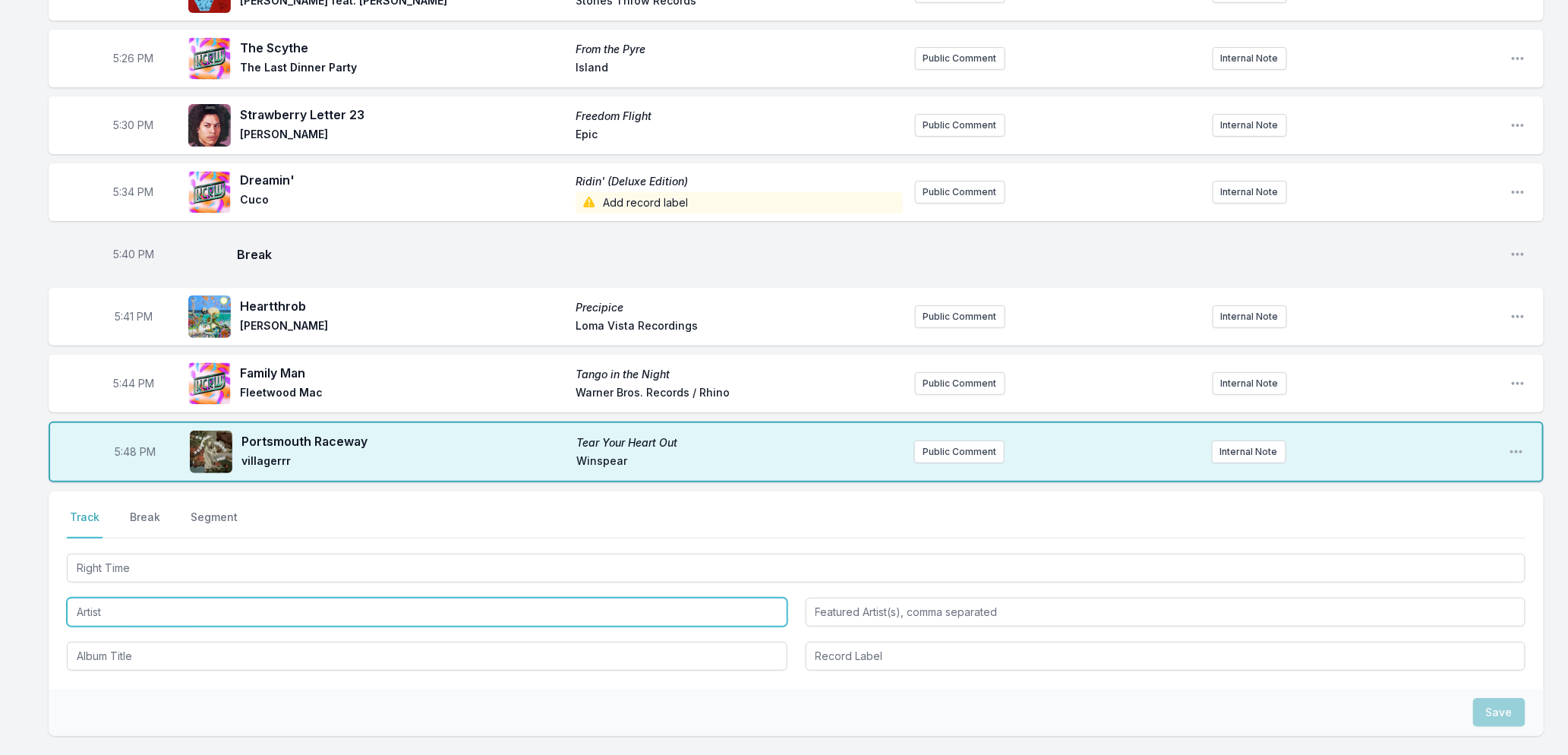
click at [159, 626] on input "Artist" at bounding box center [427, 612] width 721 height 29
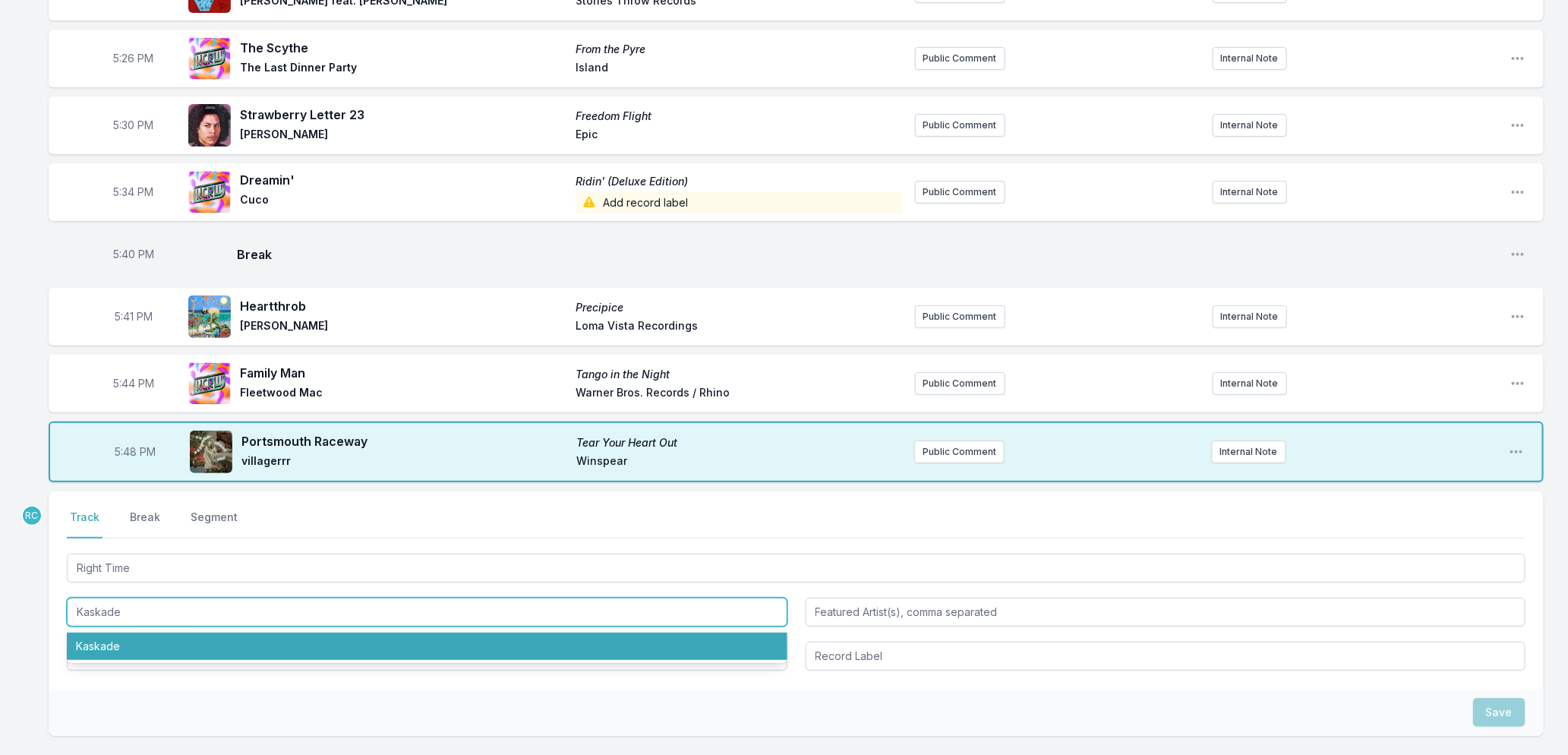
click at [100, 660] on li "Kaskade" at bounding box center [427, 646] width 721 height 28
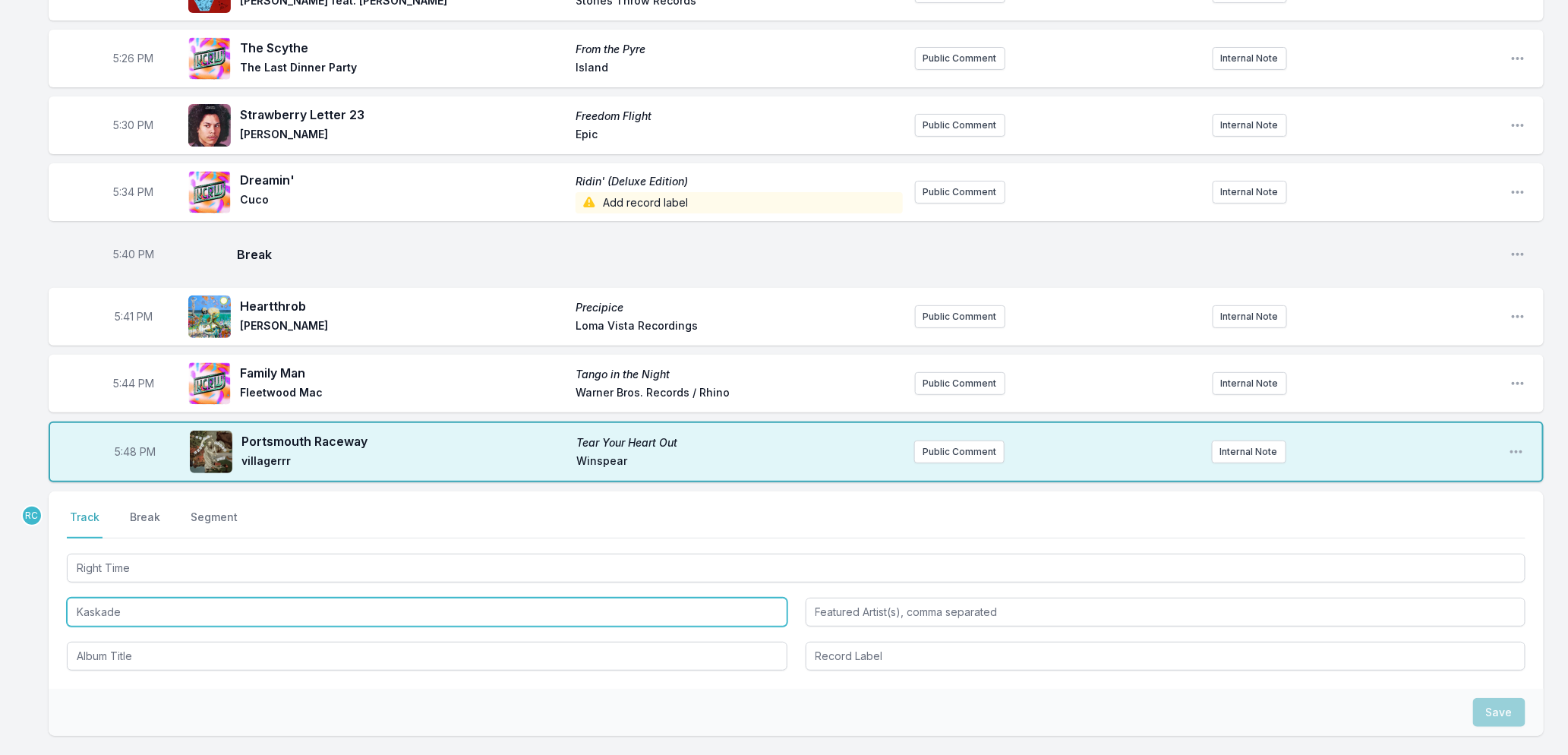
type input "Kaskade"
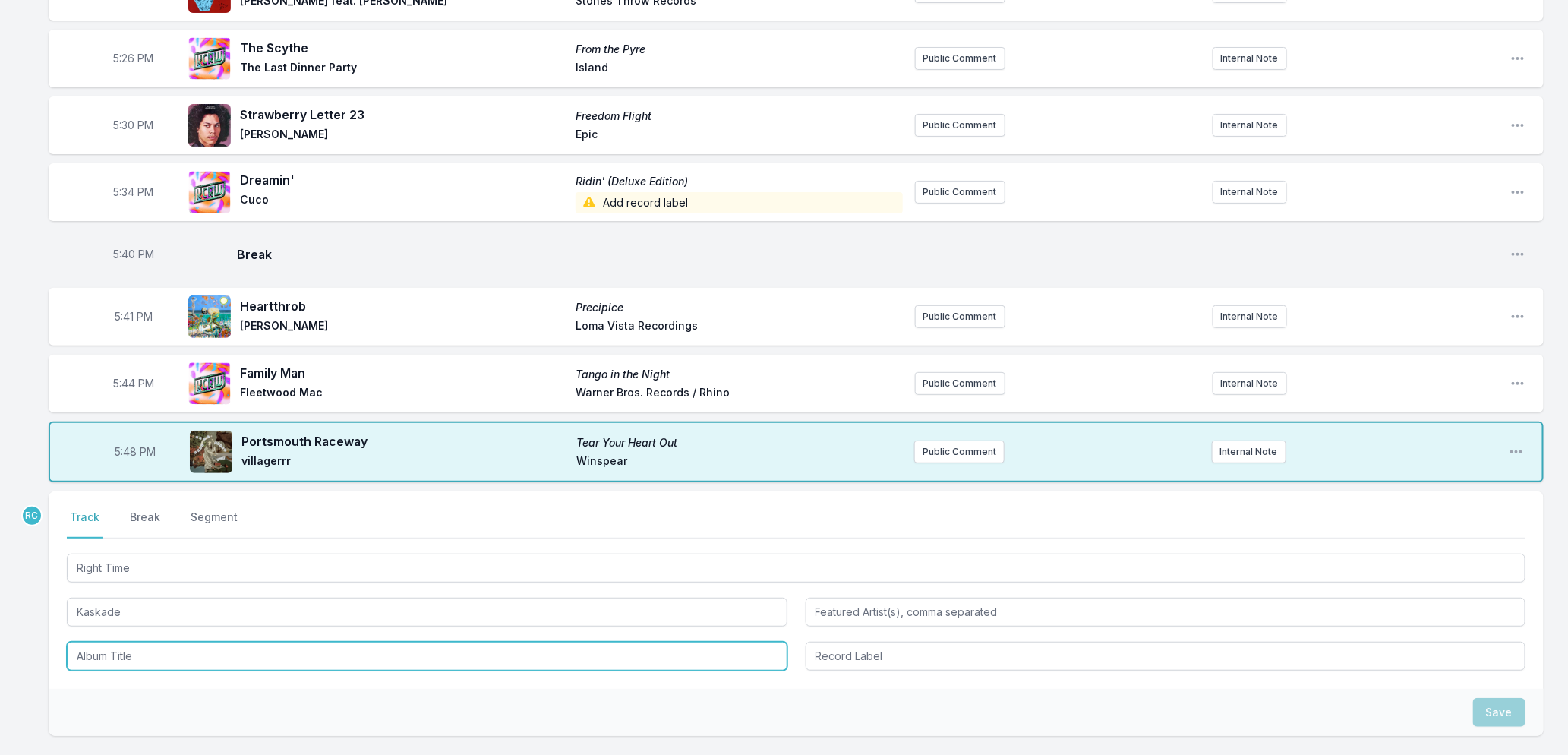
click at [108, 671] on input "Album Title" at bounding box center [427, 656] width 721 height 29
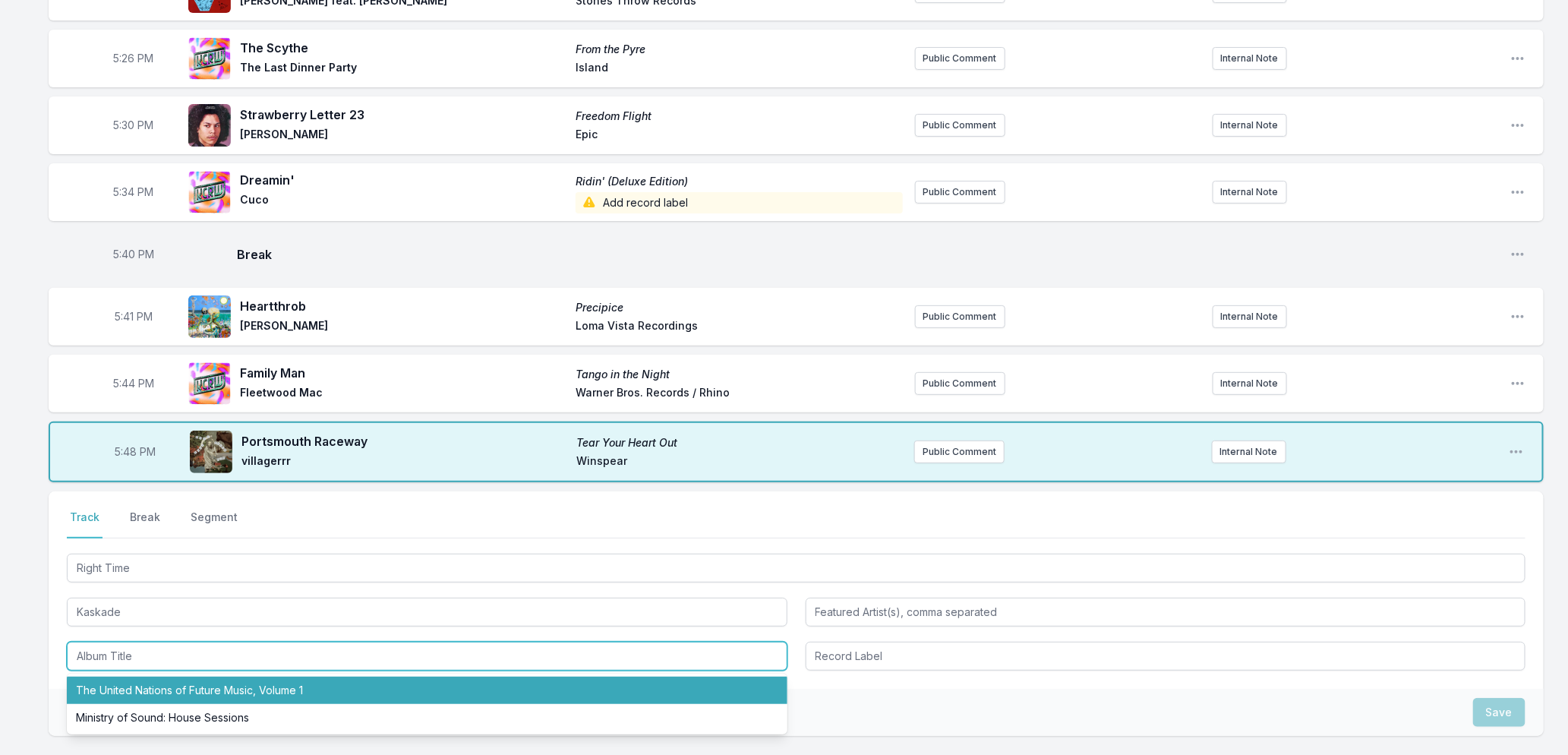
click at [123, 695] on li "The United Nations of Future Music, Volume 1" at bounding box center [427, 690] width 721 height 28
type input "The United Nations of Future Music, Volume 1"
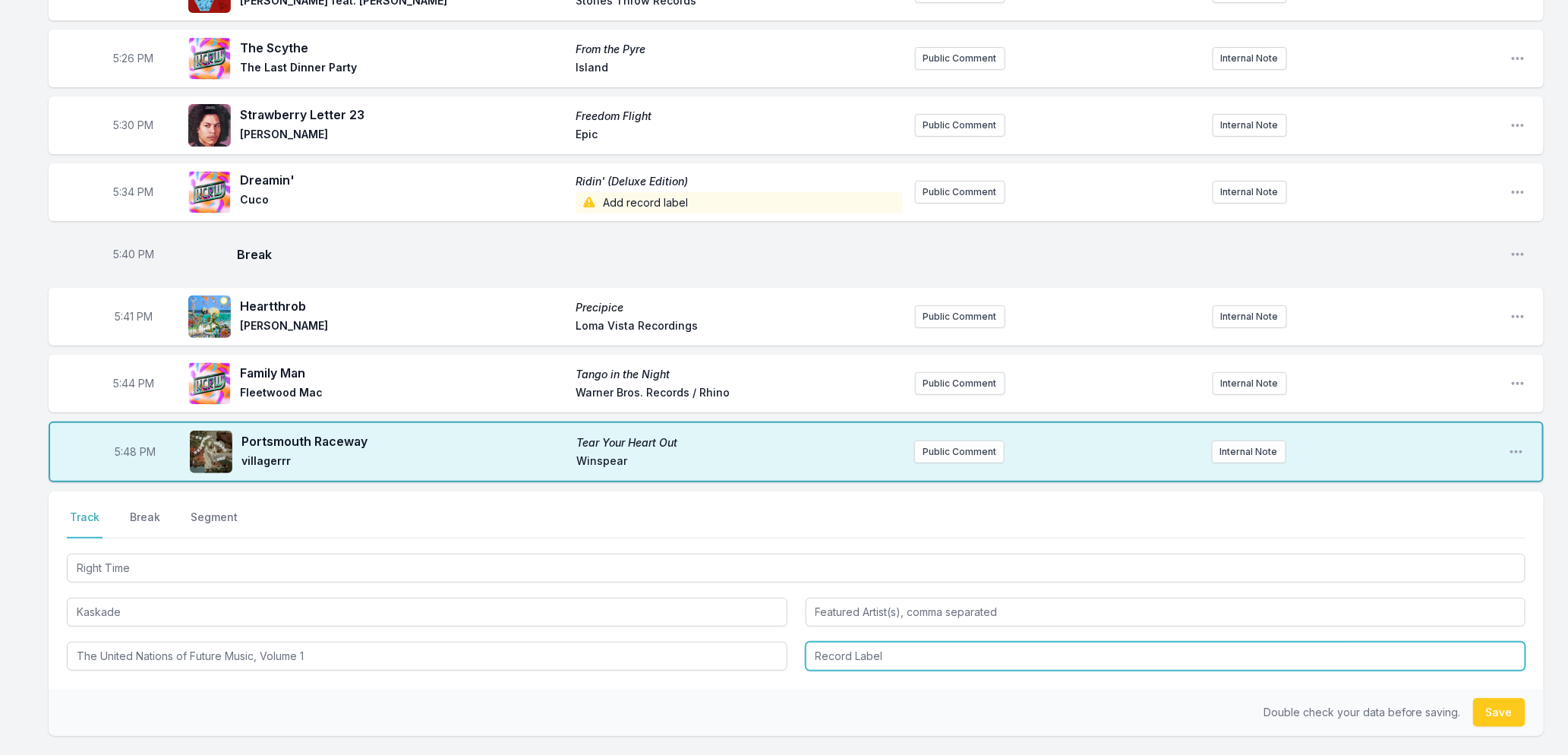
click at [1020, 671] on input "Record Label" at bounding box center [1167, 656] width 721 height 29
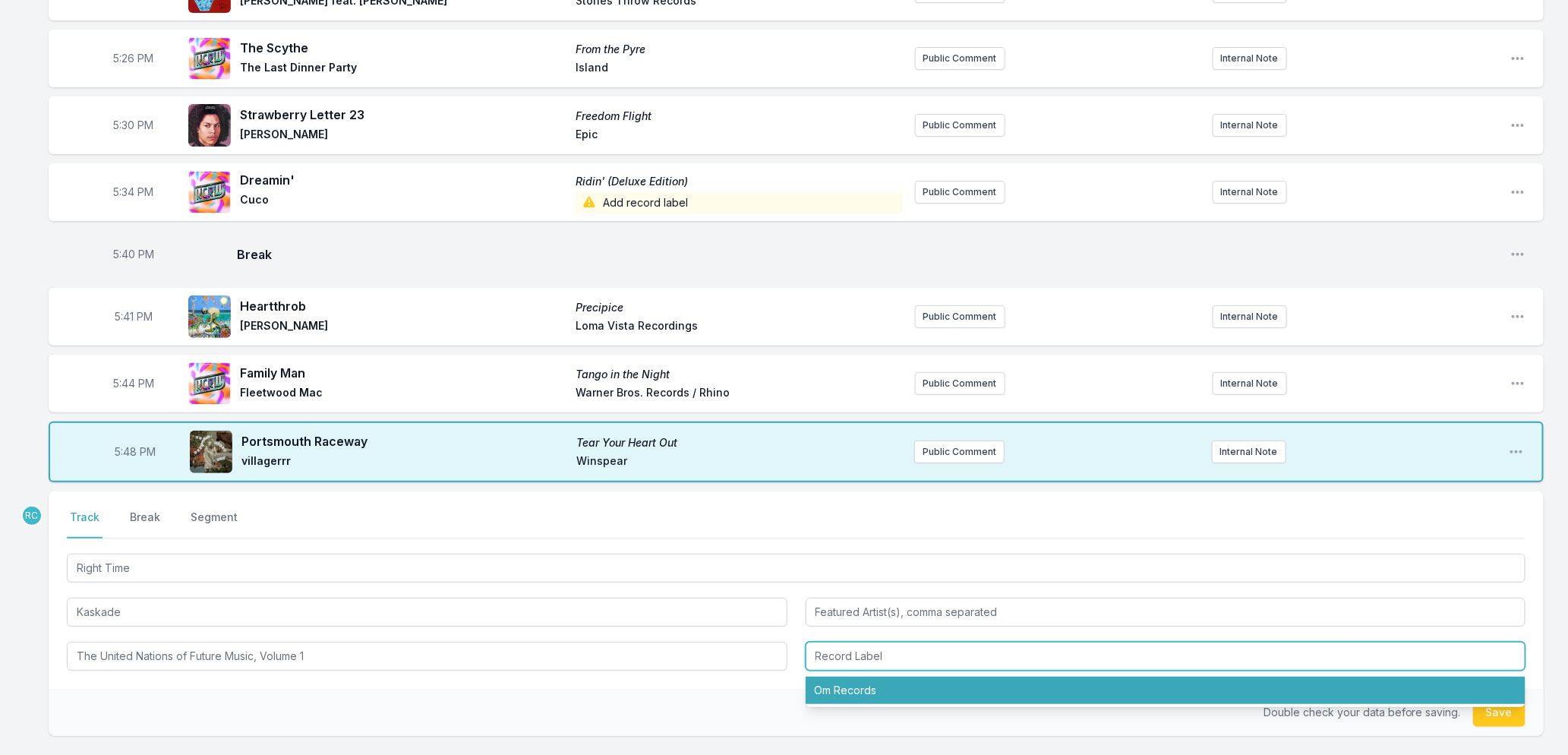
click at [838, 705] on li "Om Records" at bounding box center [1167, 690] width 721 height 28
type input "Om Records"
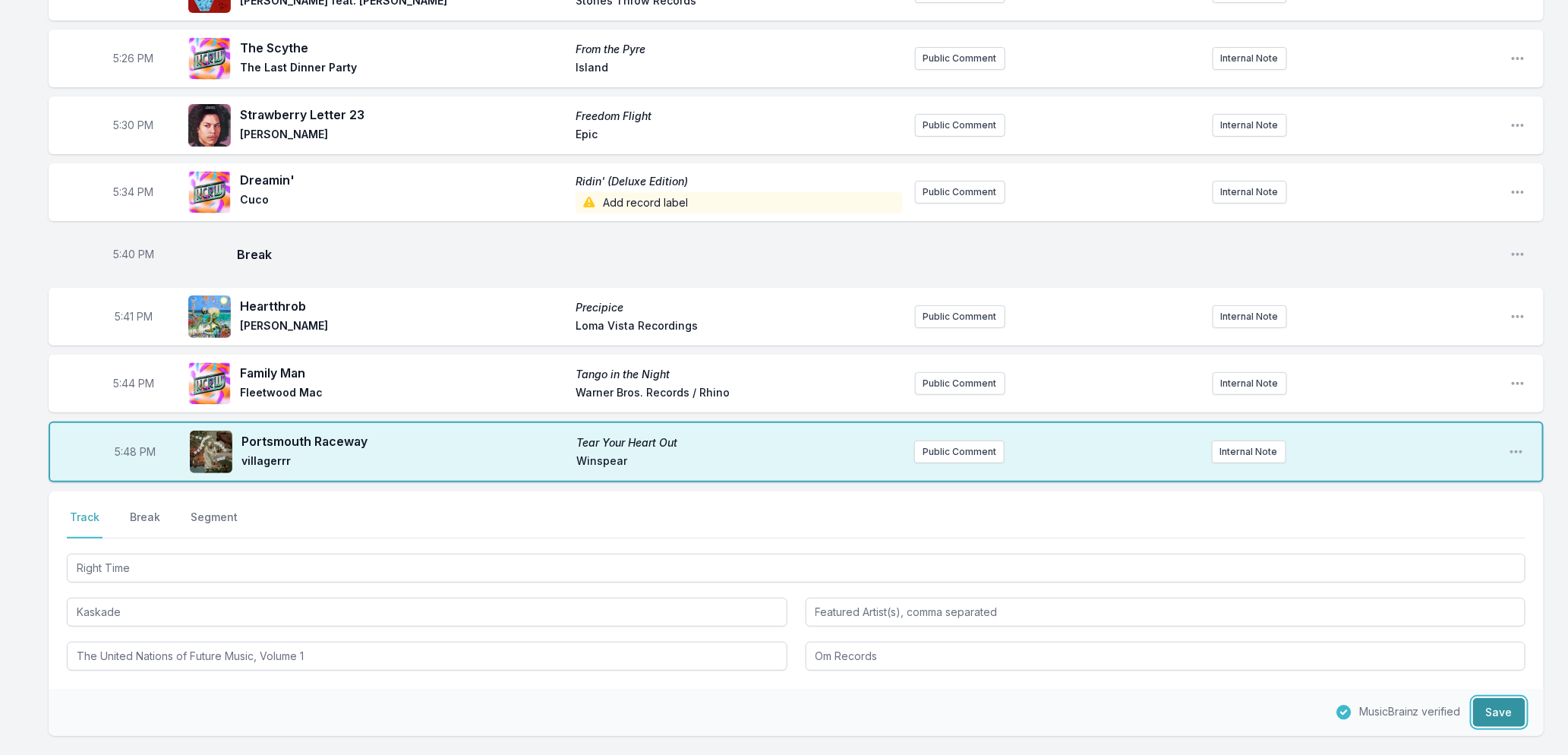
click at [1495, 716] on button "Save" at bounding box center [1499, 712] width 52 height 29
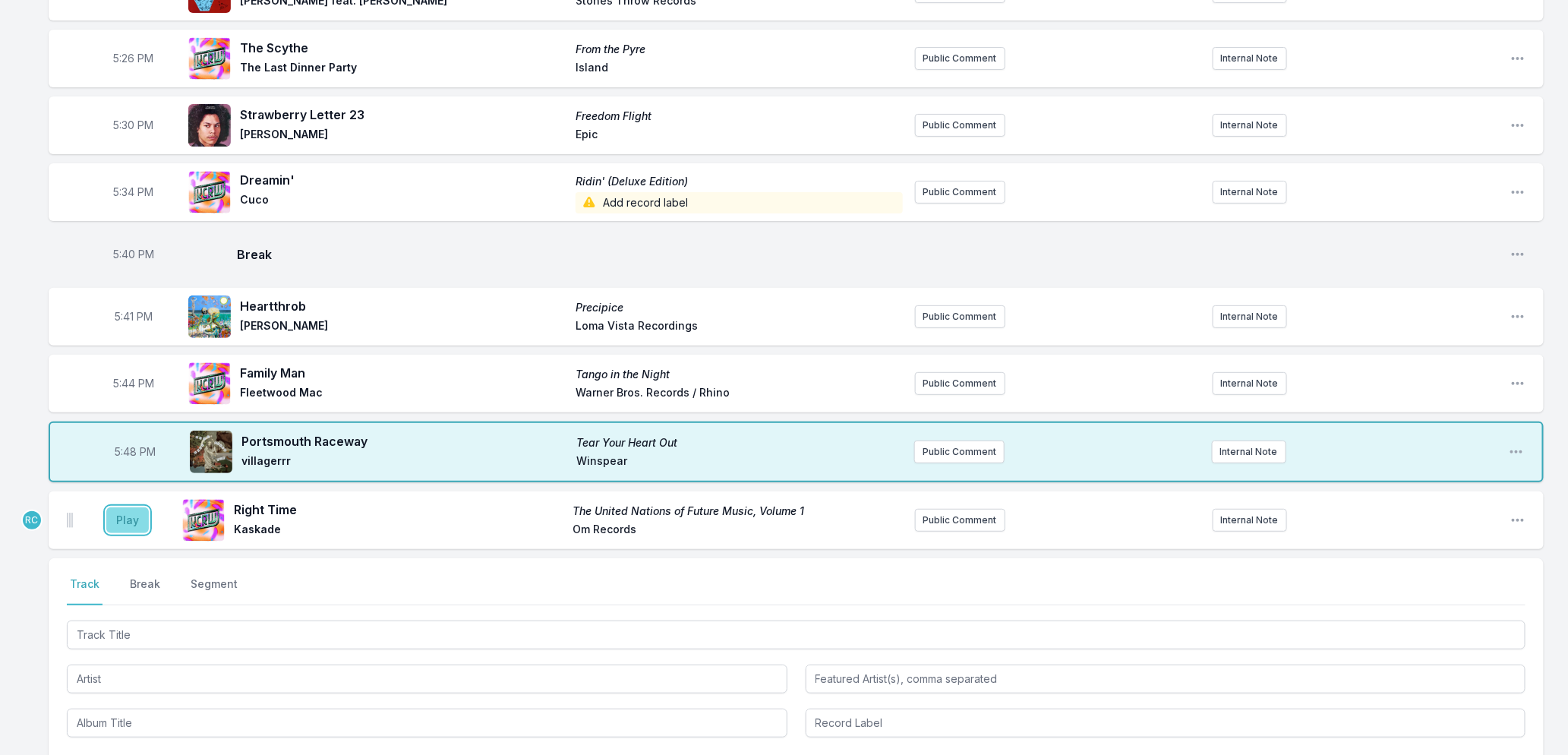
click at [124, 533] on button "Play" at bounding box center [128, 520] width 43 height 26
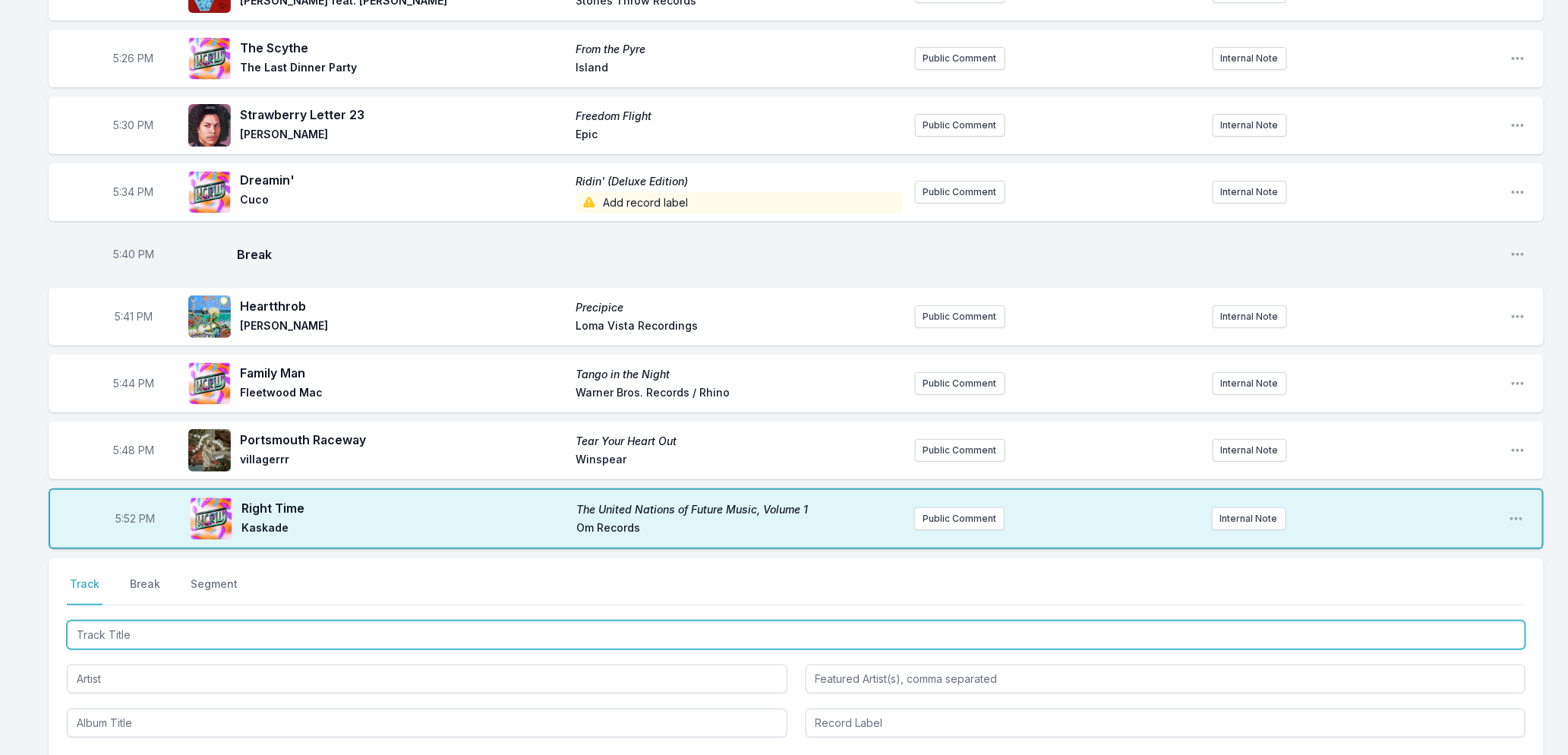
click at [260, 649] on input "Track Title" at bounding box center [797, 635] width 1459 height 29
type input "FREE2DANCE"
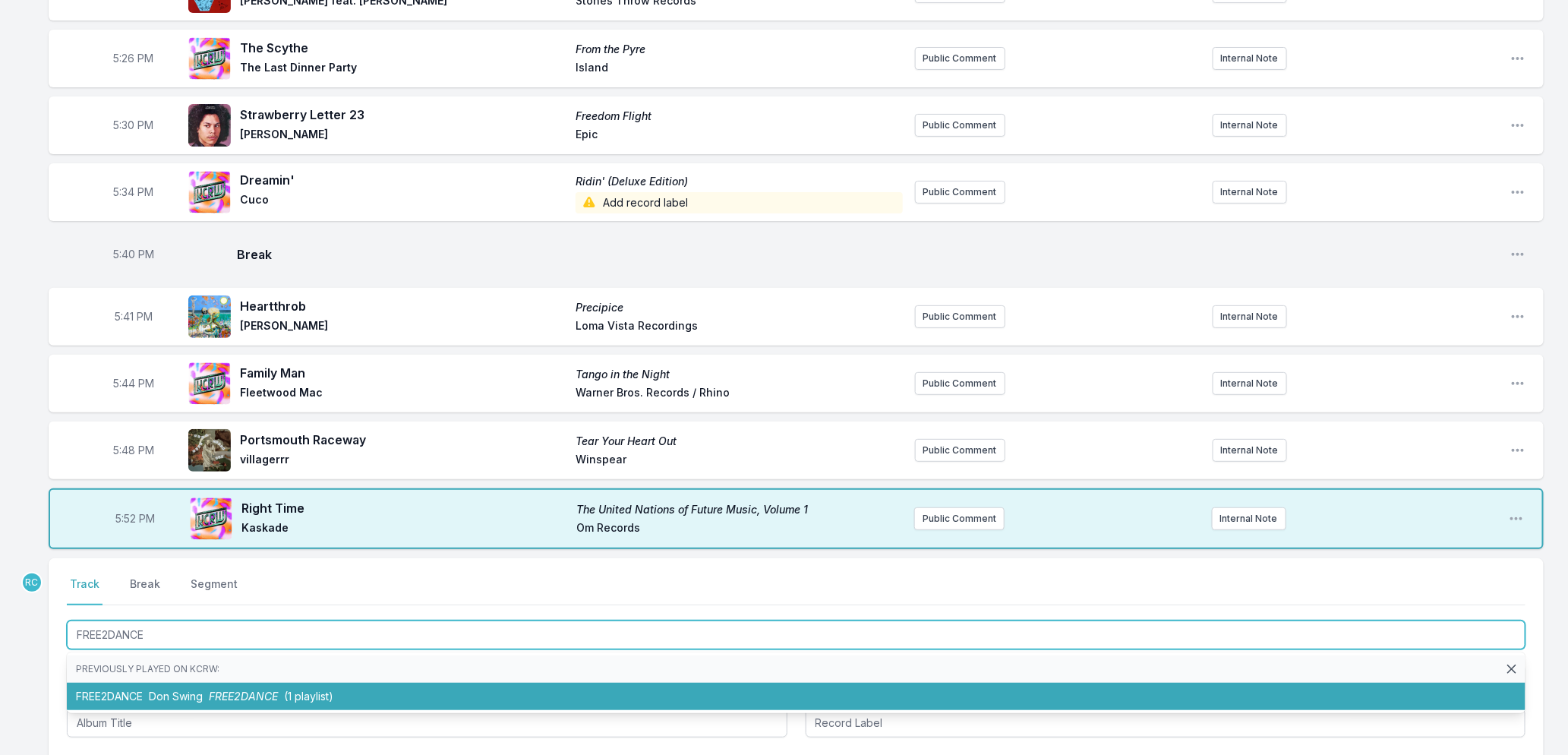
click at [232, 710] on li "FREE2DANCE Don Swing FREE2DANCE (1 playlist)" at bounding box center [797, 697] width 1459 height 28
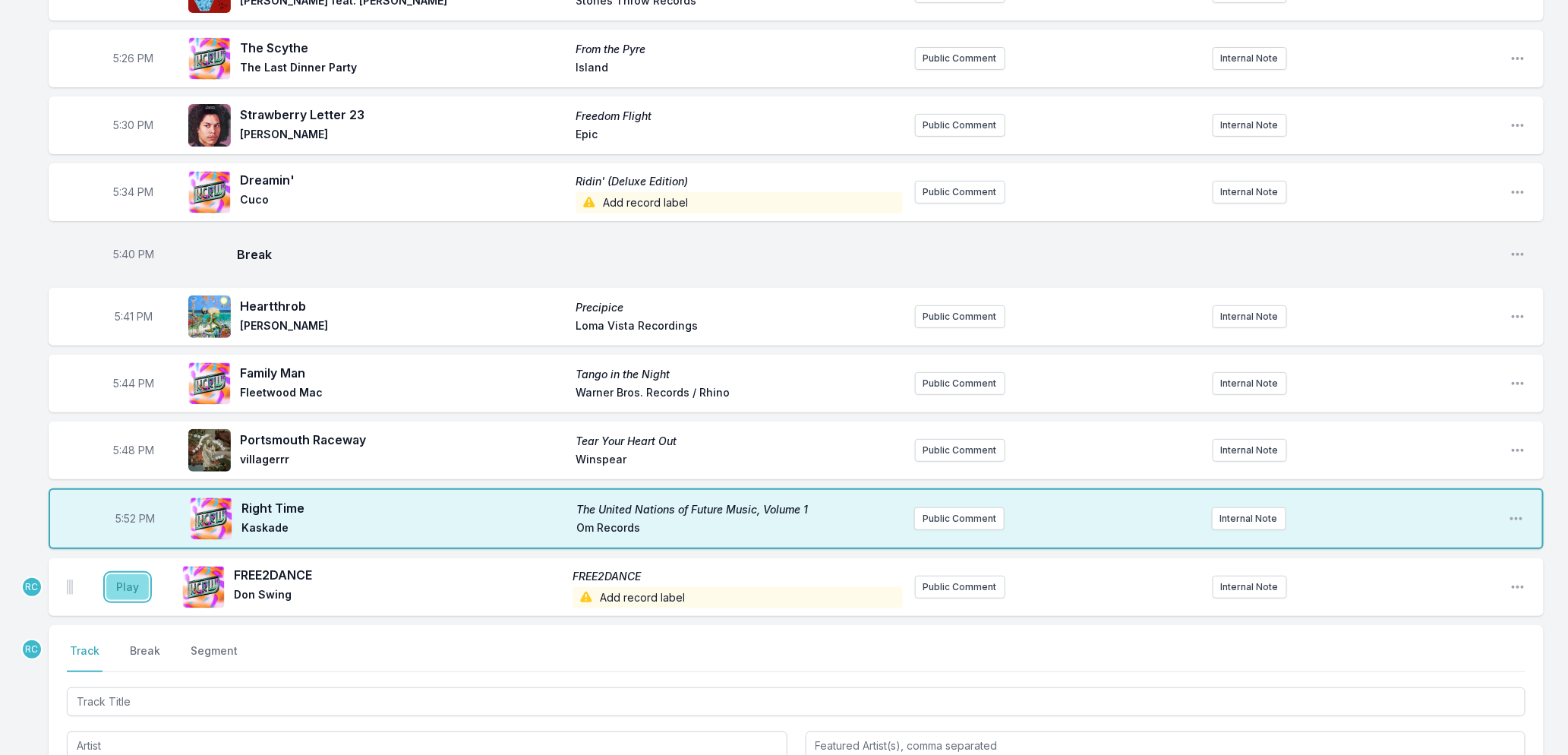
click at [137, 589] on button "Play" at bounding box center [128, 587] width 43 height 26
